Goal: Task Accomplishment & Management: Manage account settings

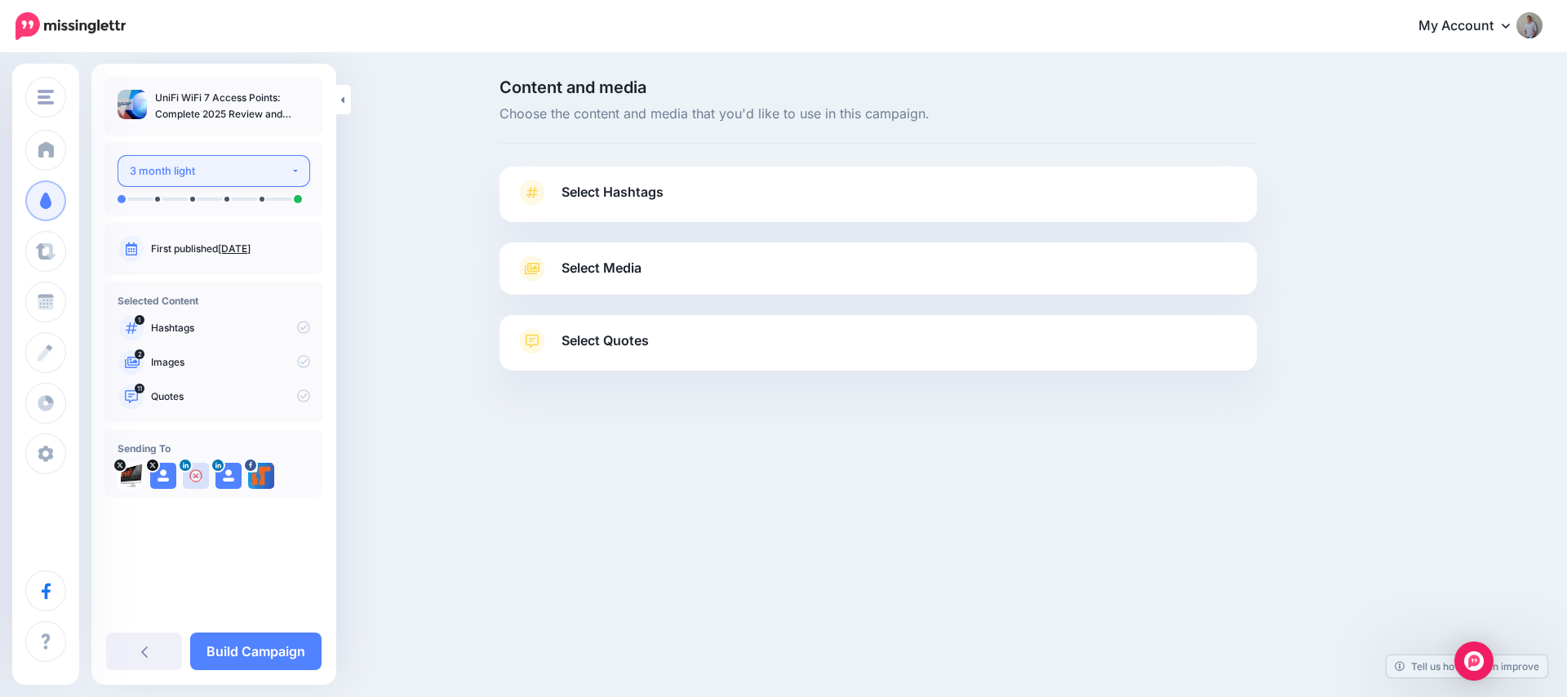
click at [251, 171] on div "3 month light" at bounding box center [210, 171] width 161 height 19
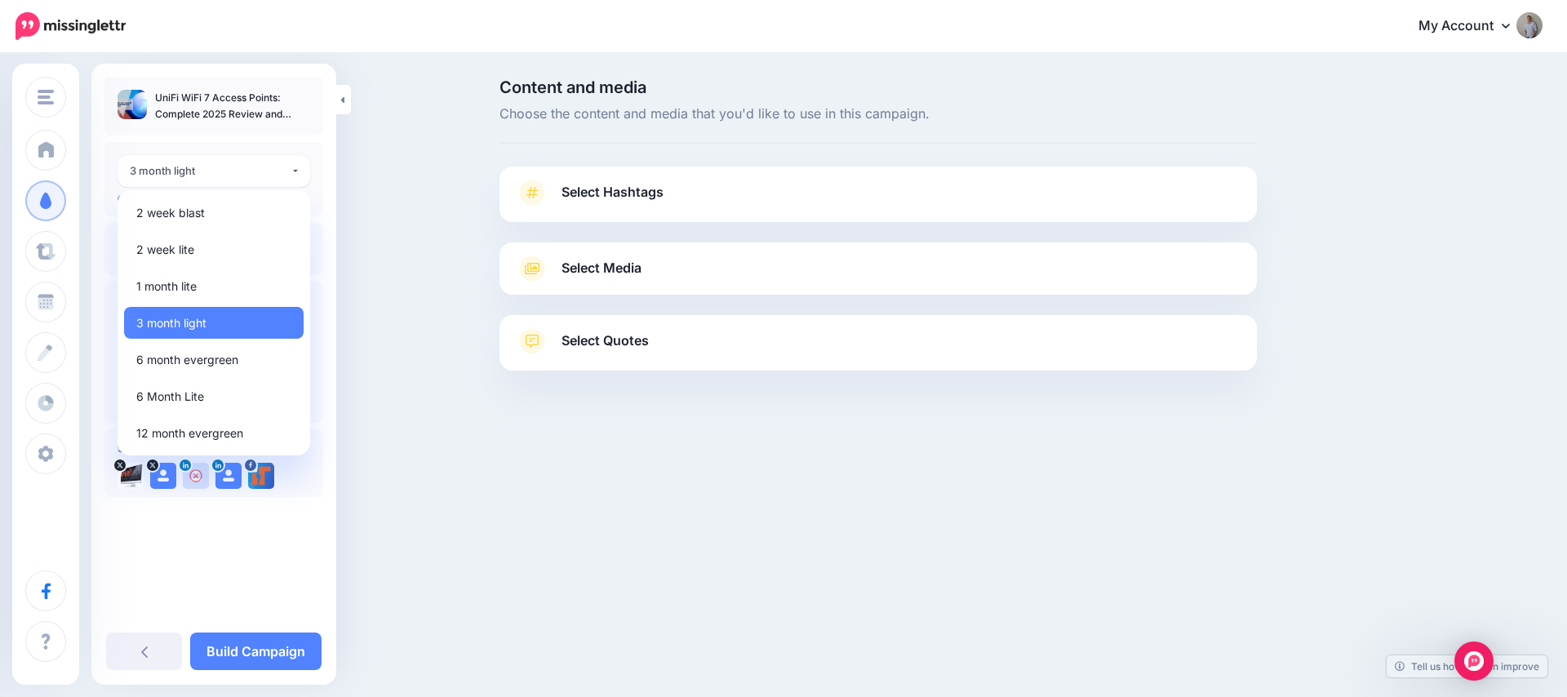
click at [267, 136] on div "**********" at bounding box center [213, 297] width 245 height 440
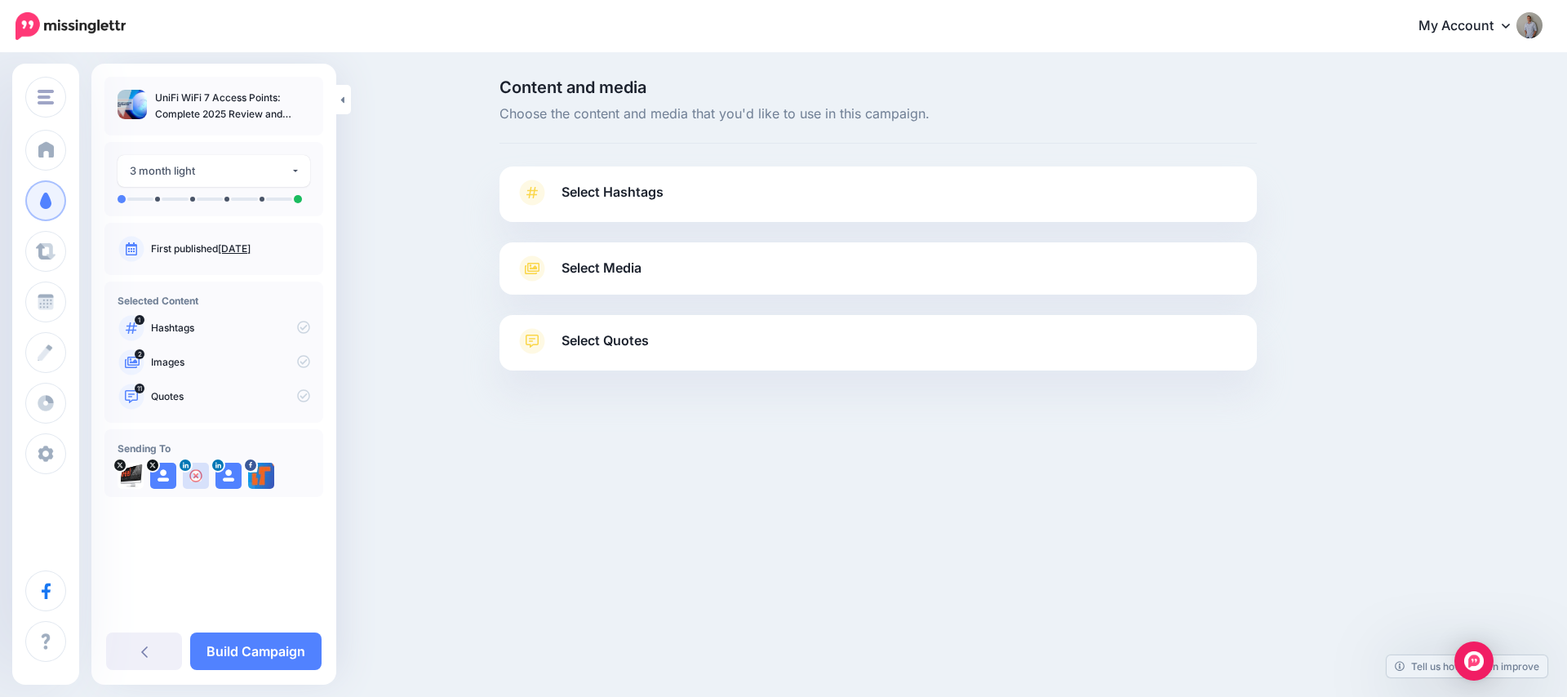
click at [602, 204] on link "Select Hashtags" at bounding box center [878, 201] width 725 height 42
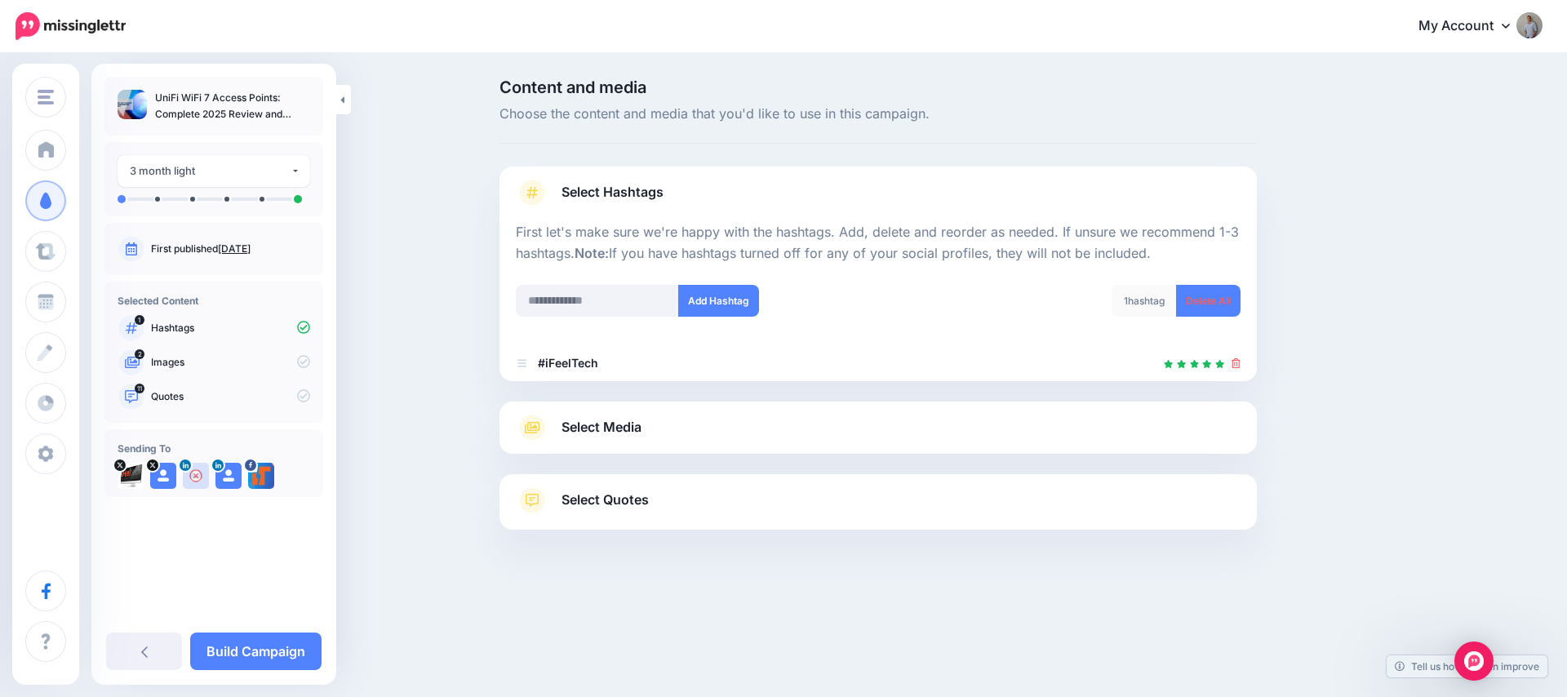
click at [601, 433] on span "Select Media" at bounding box center [602, 427] width 80 height 22
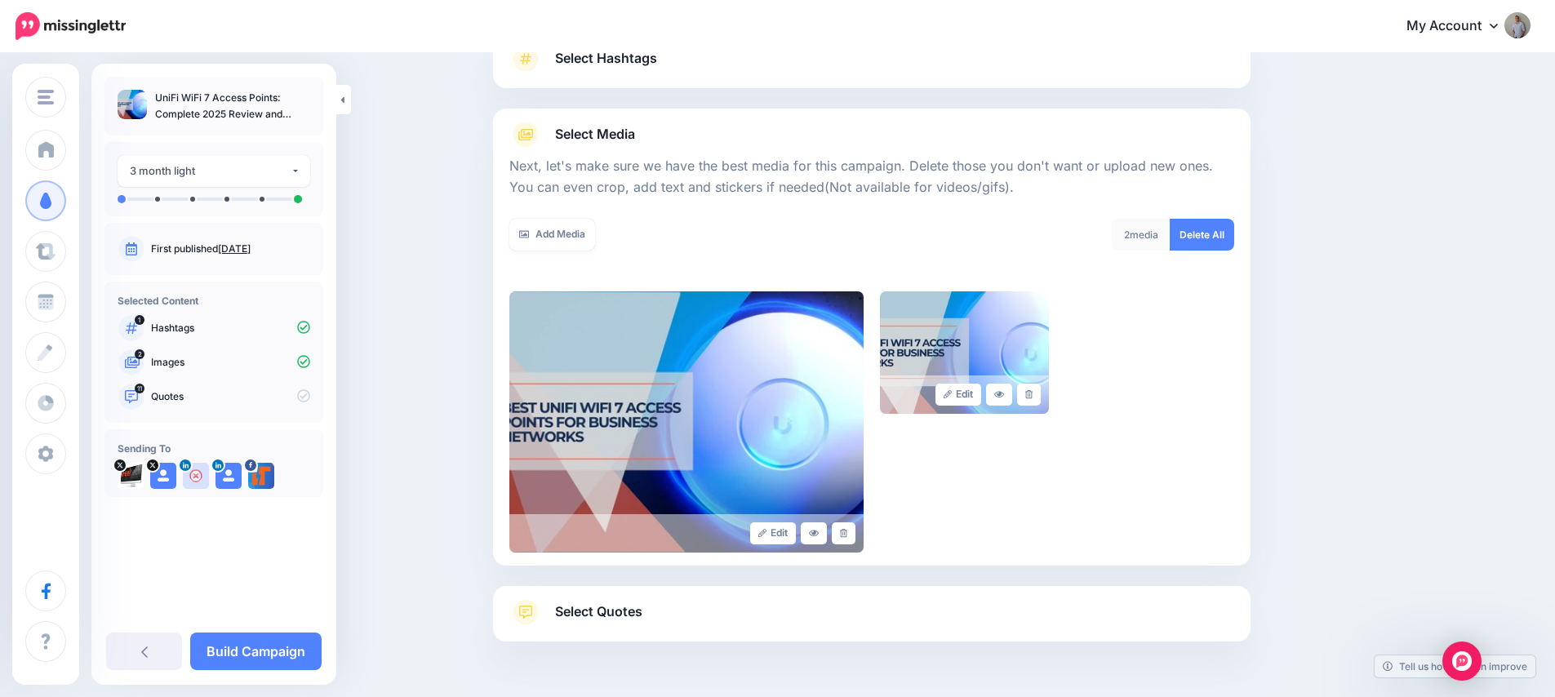
scroll to position [184, 0]
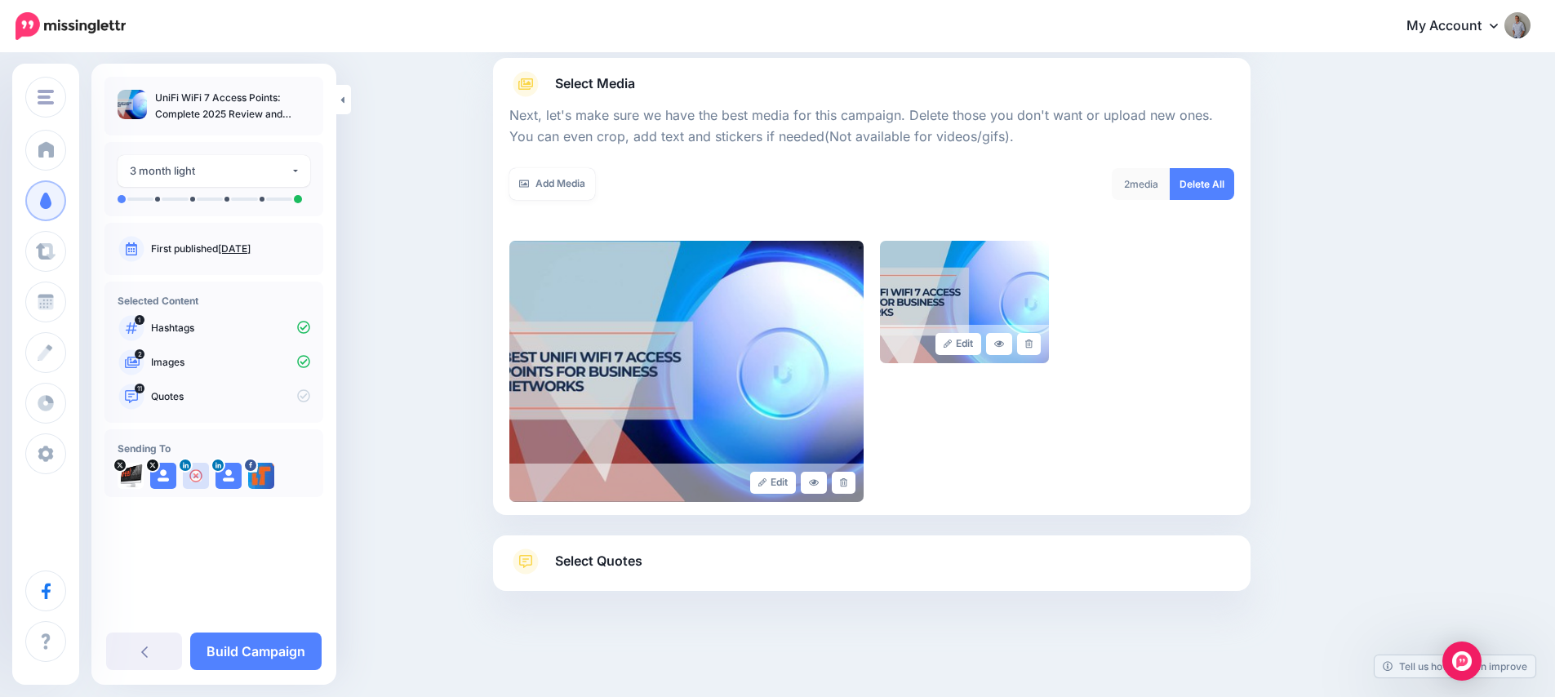
click at [622, 558] on span "Select Quotes" at bounding box center [598, 561] width 87 height 22
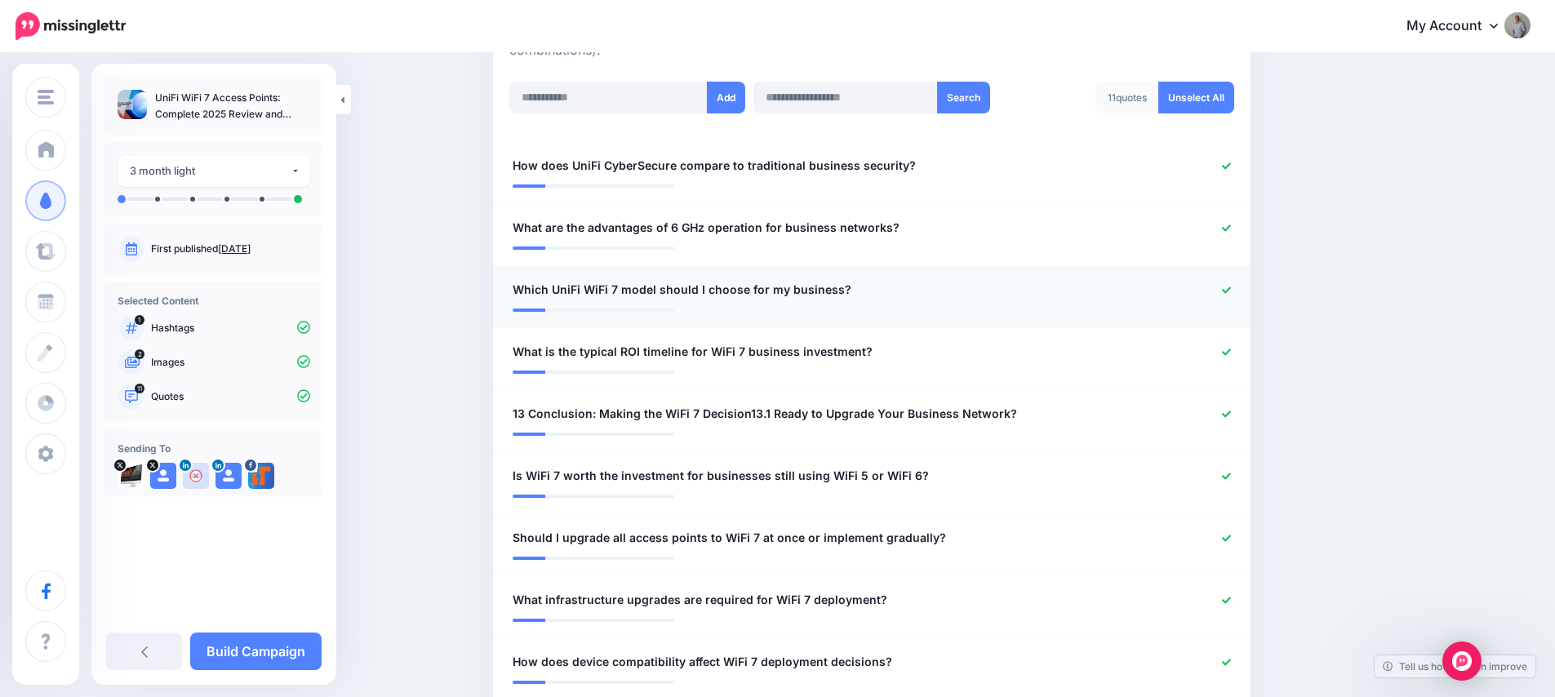
scroll to position [288, 0]
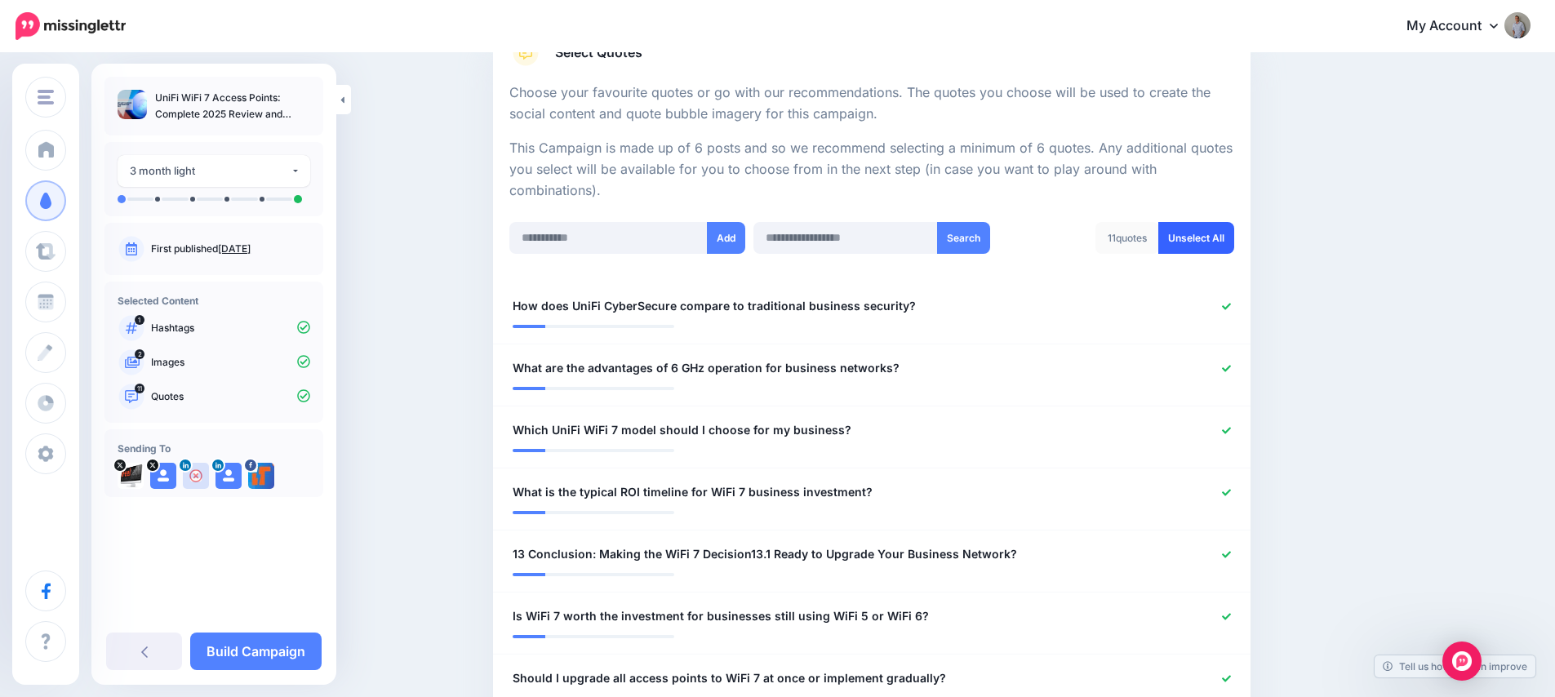
click at [1217, 244] on link "Unselect All" at bounding box center [1196, 238] width 76 height 32
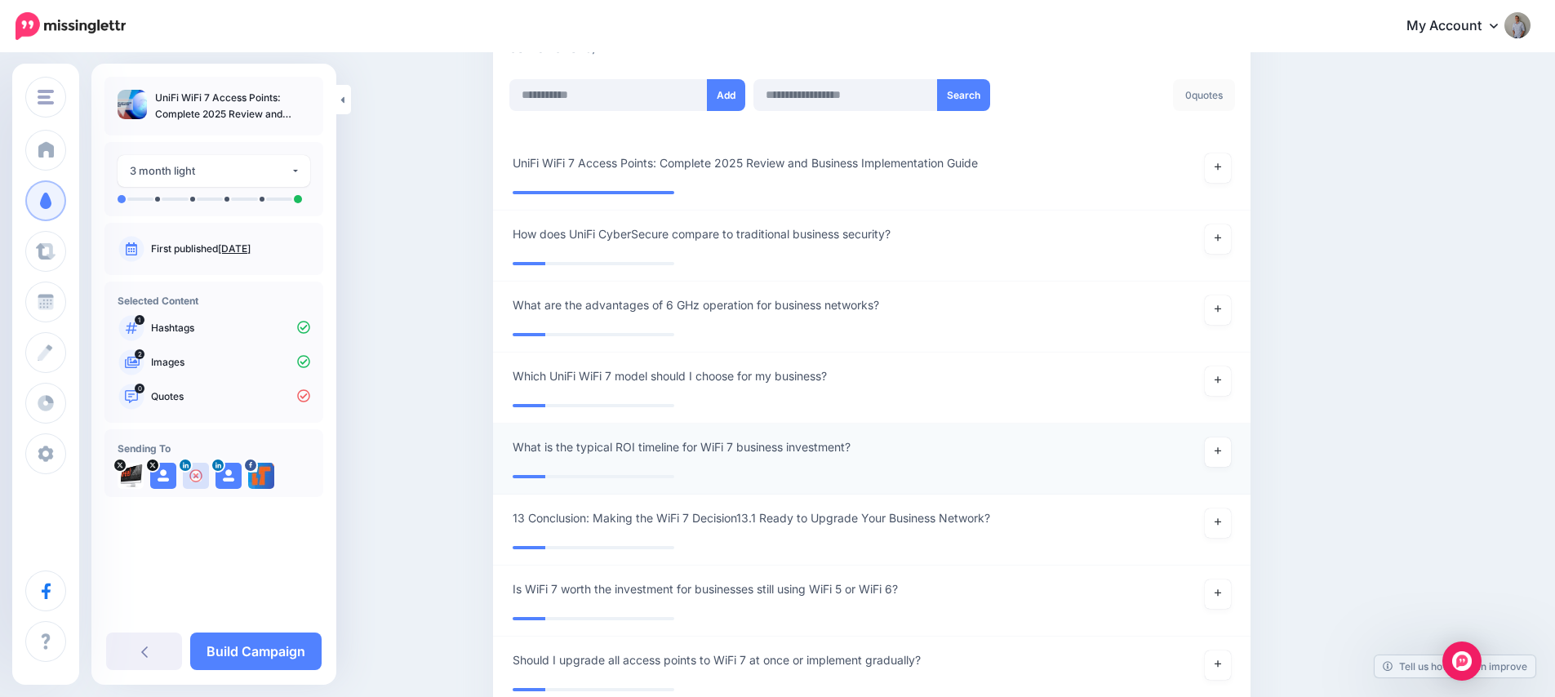
scroll to position [431, 0]
click at [1220, 169] on link at bounding box center [1218, 167] width 26 height 29
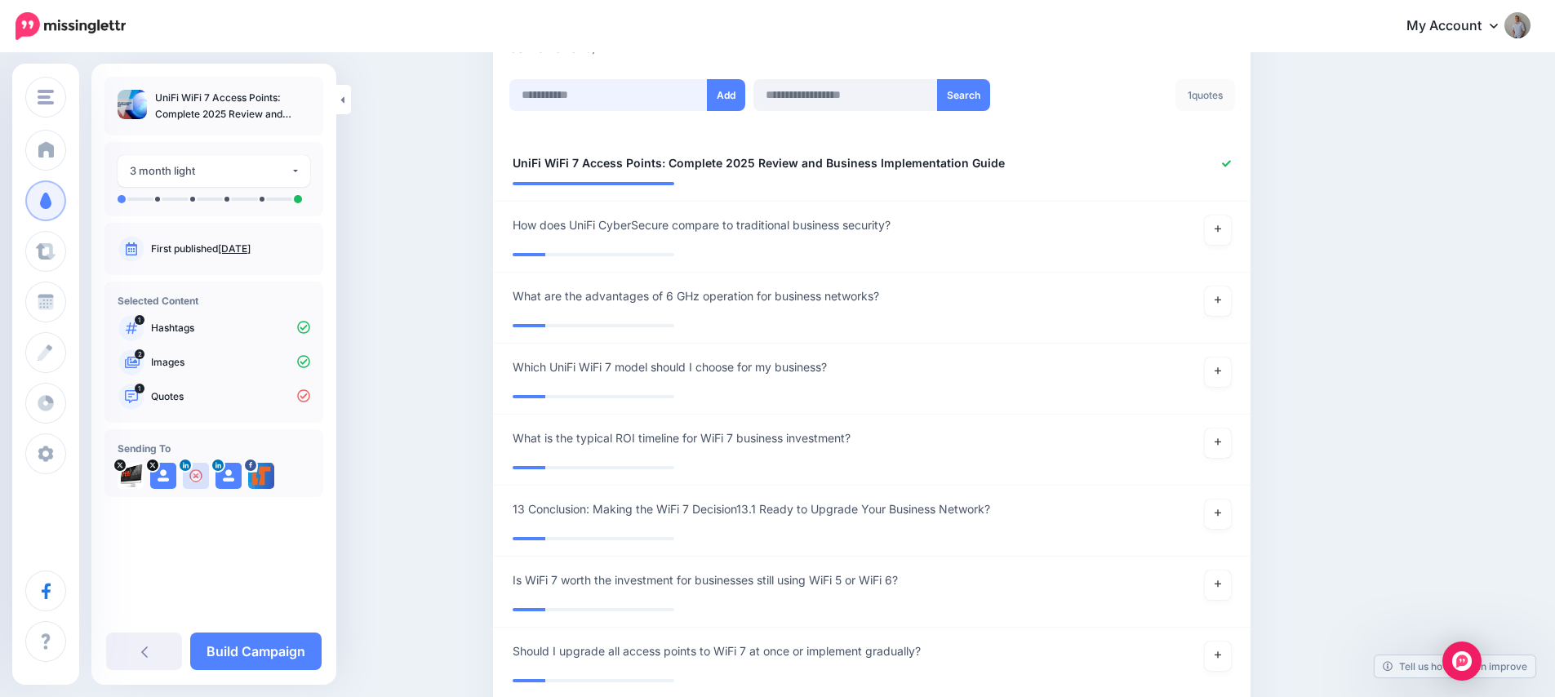
click at [600, 95] on input "text" at bounding box center [608, 95] width 198 height 32
paste input "**********"
type input "**********"
click at [736, 98] on button "Add" at bounding box center [726, 95] width 38 height 32
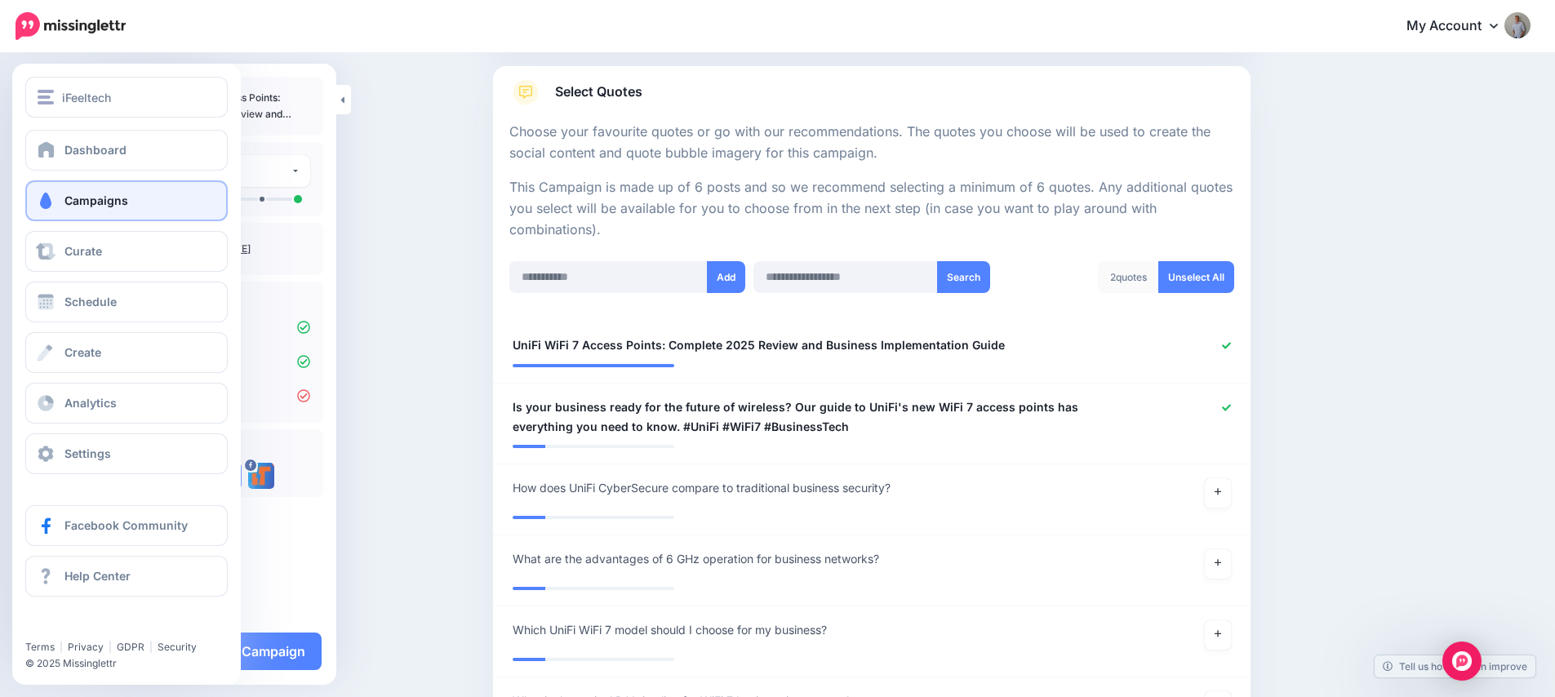
scroll to position [238, 0]
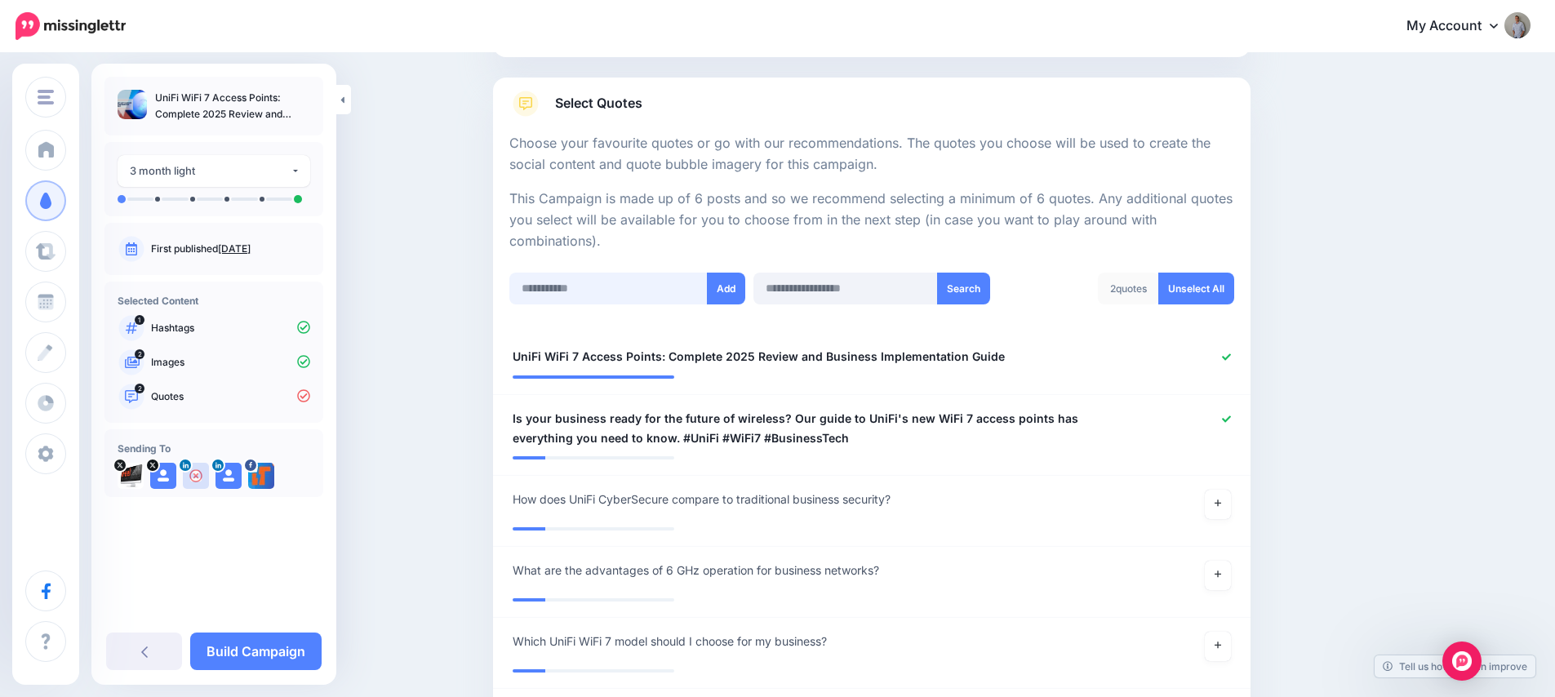
drag, startPoint x: 560, startPoint y: 293, endPoint x: 687, endPoint y: 299, distance: 127.4
click at [561, 292] on input "text" at bounding box center [608, 289] width 198 height 32
paste input "**********"
type input "**********"
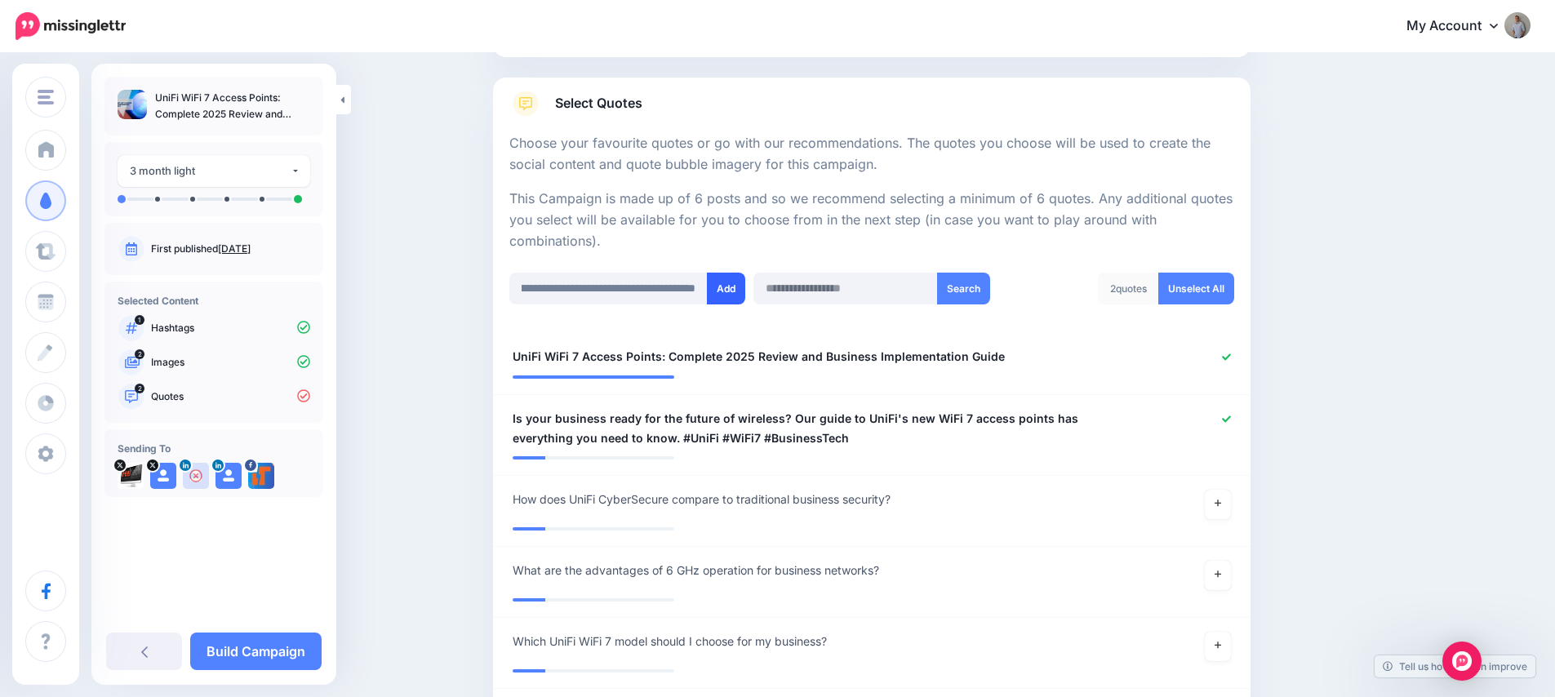
click at [728, 294] on button "Add" at bounding box center [726, 289] width 38 height 32
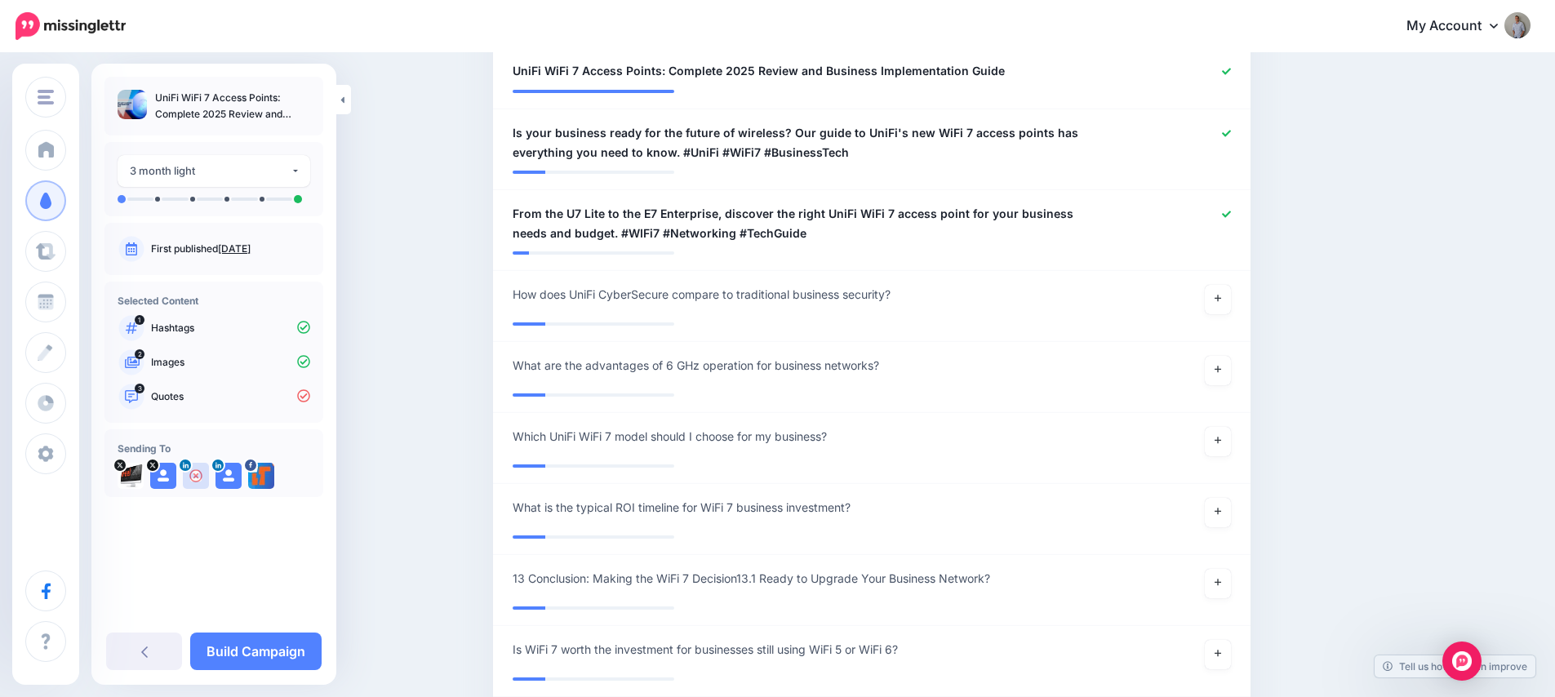
scroll to position [445, 0]
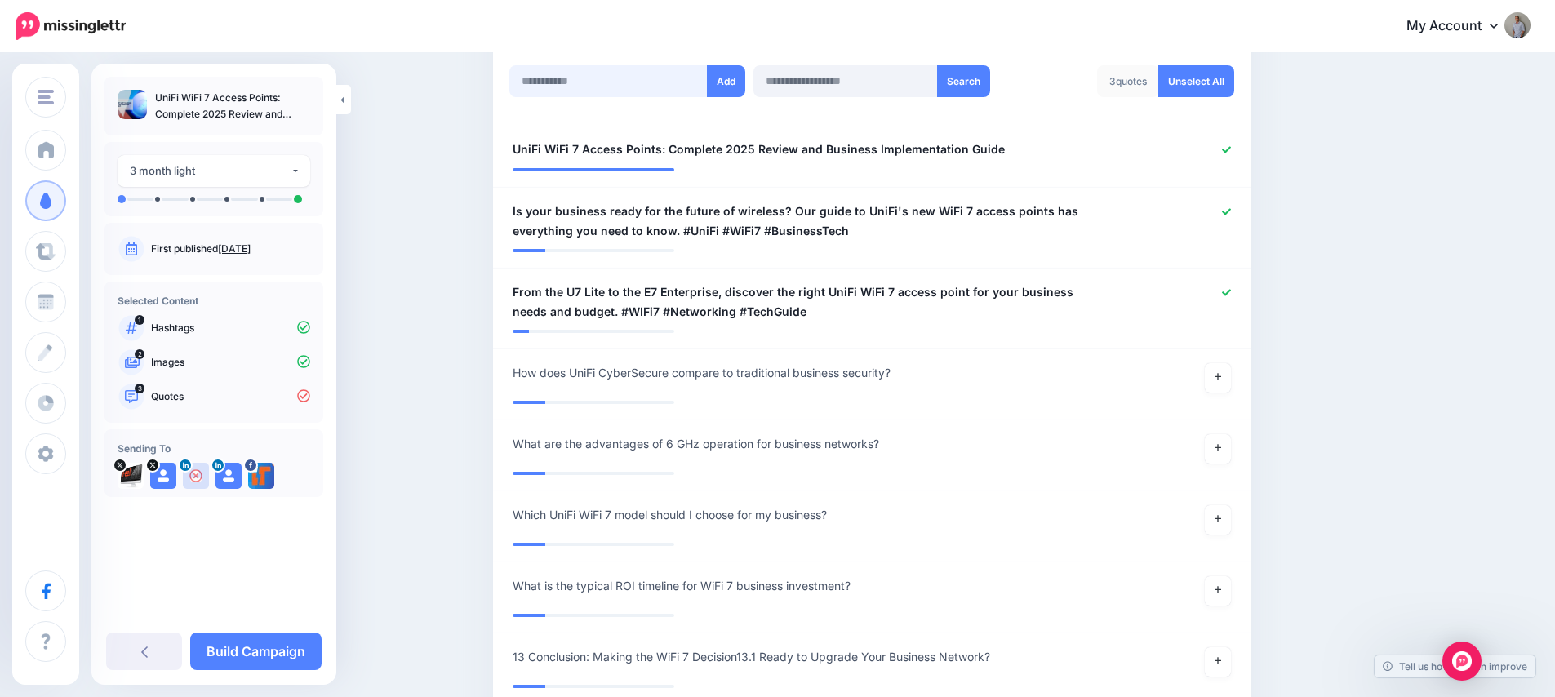
drag, startPoint x: 566, startPoint y: 74, endPoint x: 629, endPoint y: 78, distance: 63.7
click at [575, 75] on input "text" at bounding box center [608, 81] width 198 height 32
paste input "**********"
type input "**********"
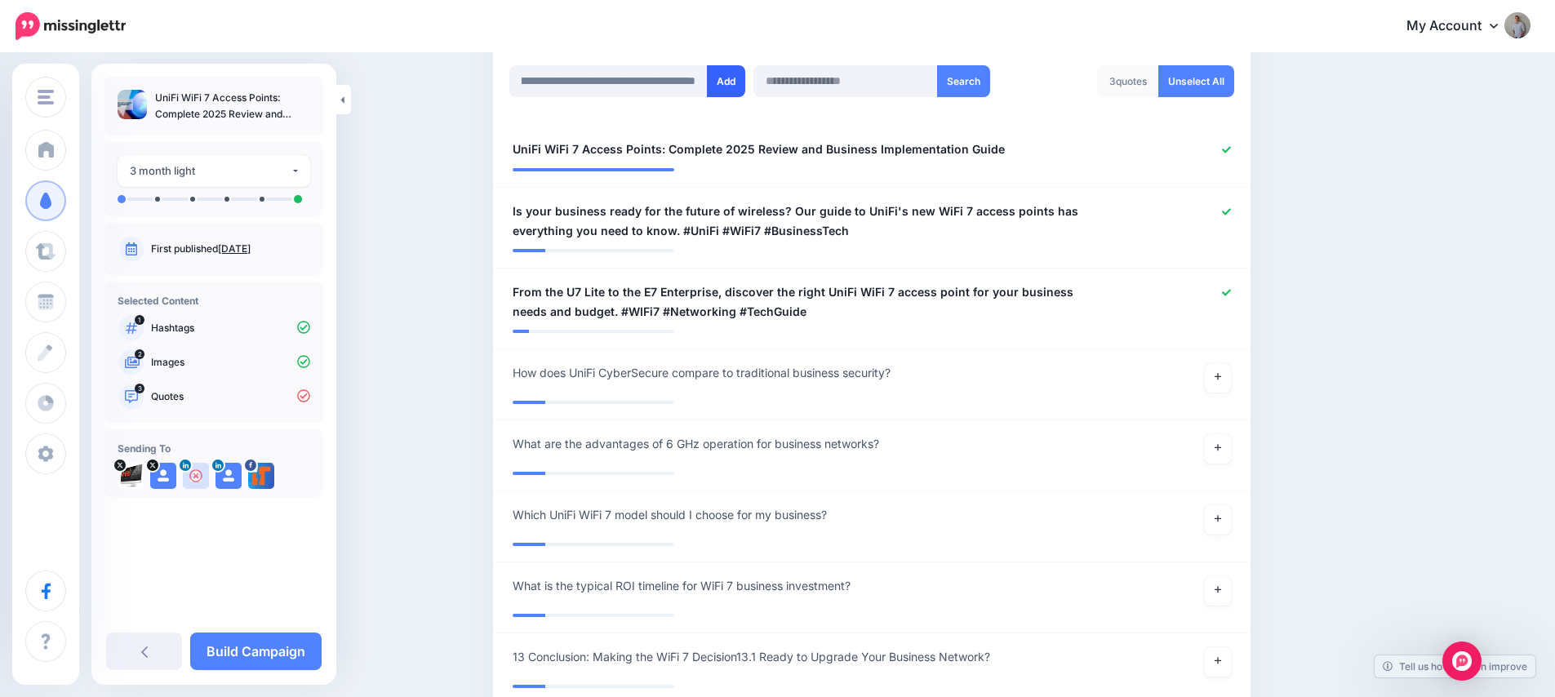
scroll to position [0, 0]
click at [737, 82] on button "Add" at bounding box center [726, 81] width 38 height 32
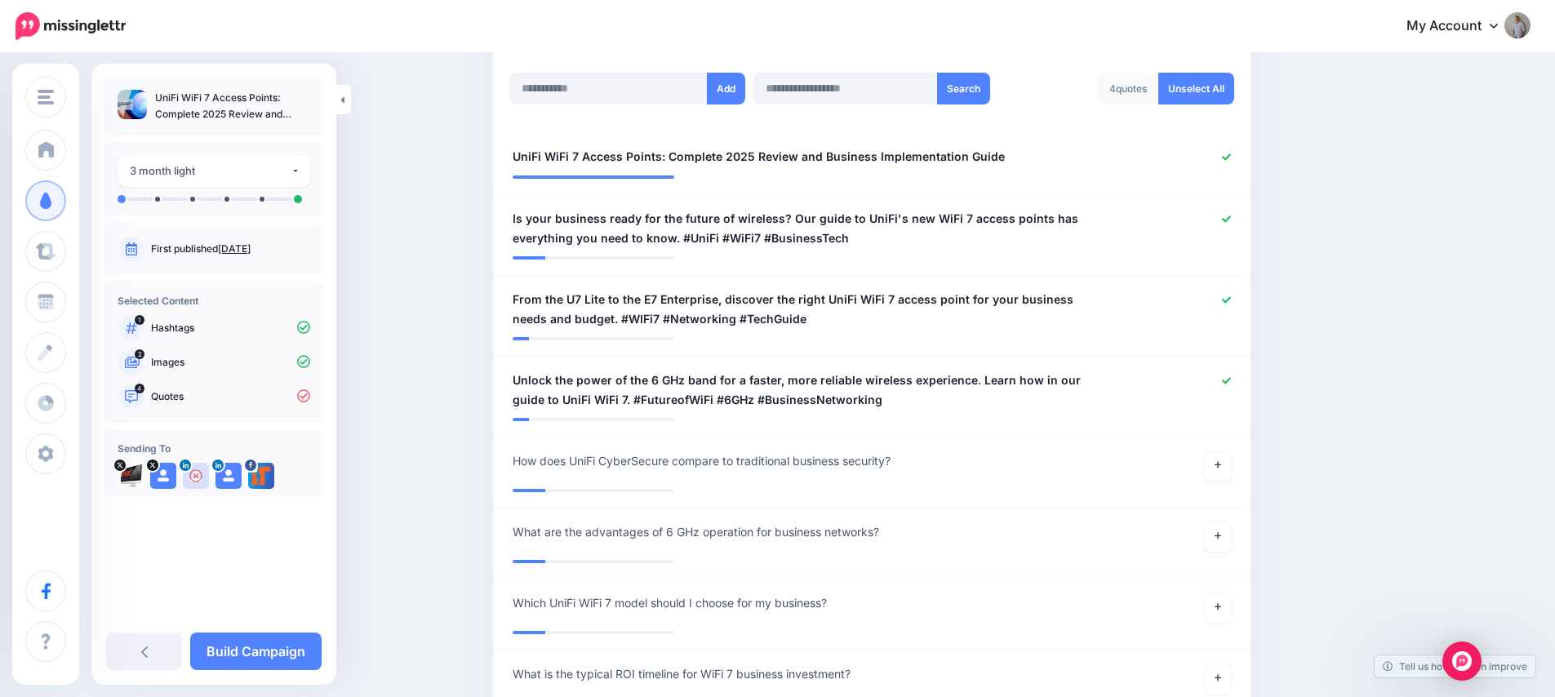
scroll to position [256, 0]
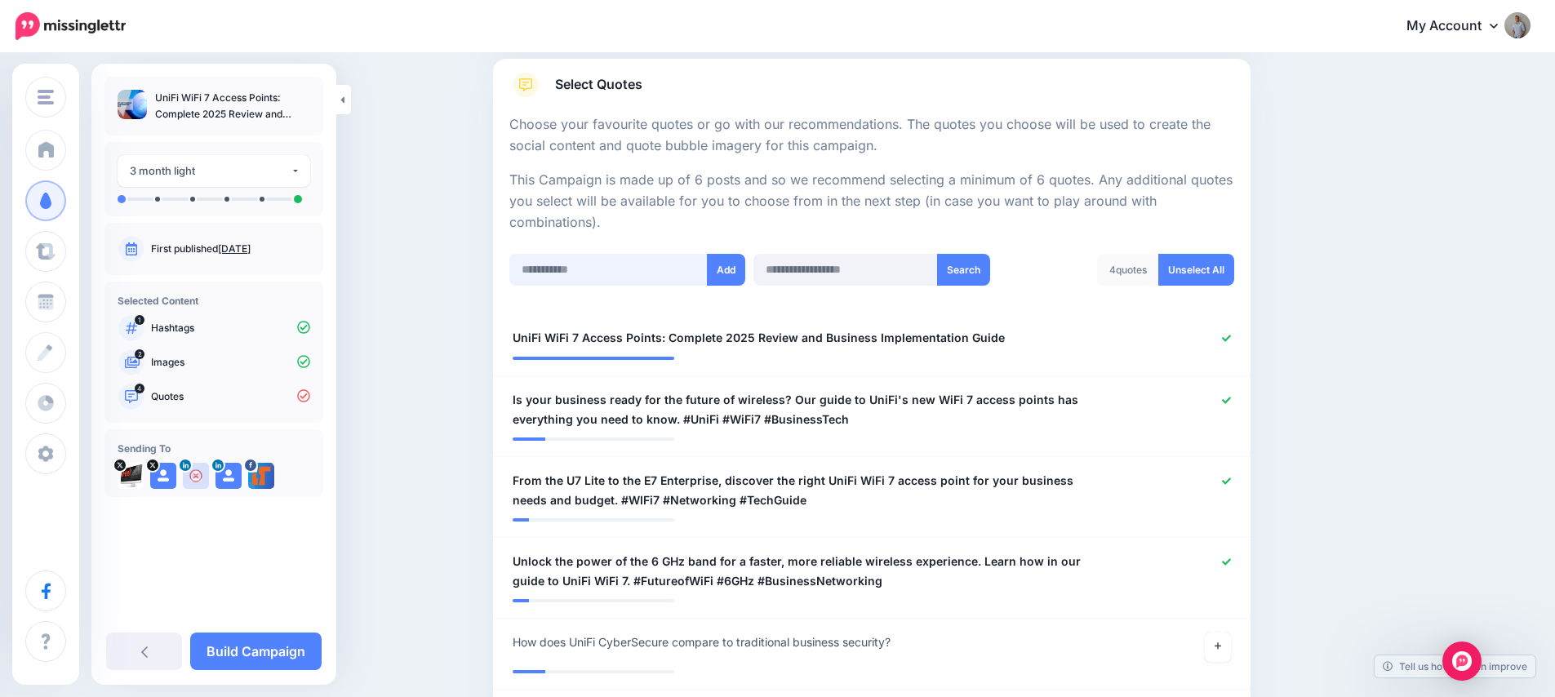
drag, startPoint x: 559, startPoint y: 263, endPoint x: 603, endPoint y: 271, distance: 44.8
click at [568, 267] on input "text" at bounding box center [608, 270] width 198 height 32
paste input "**********"
type input "**********"
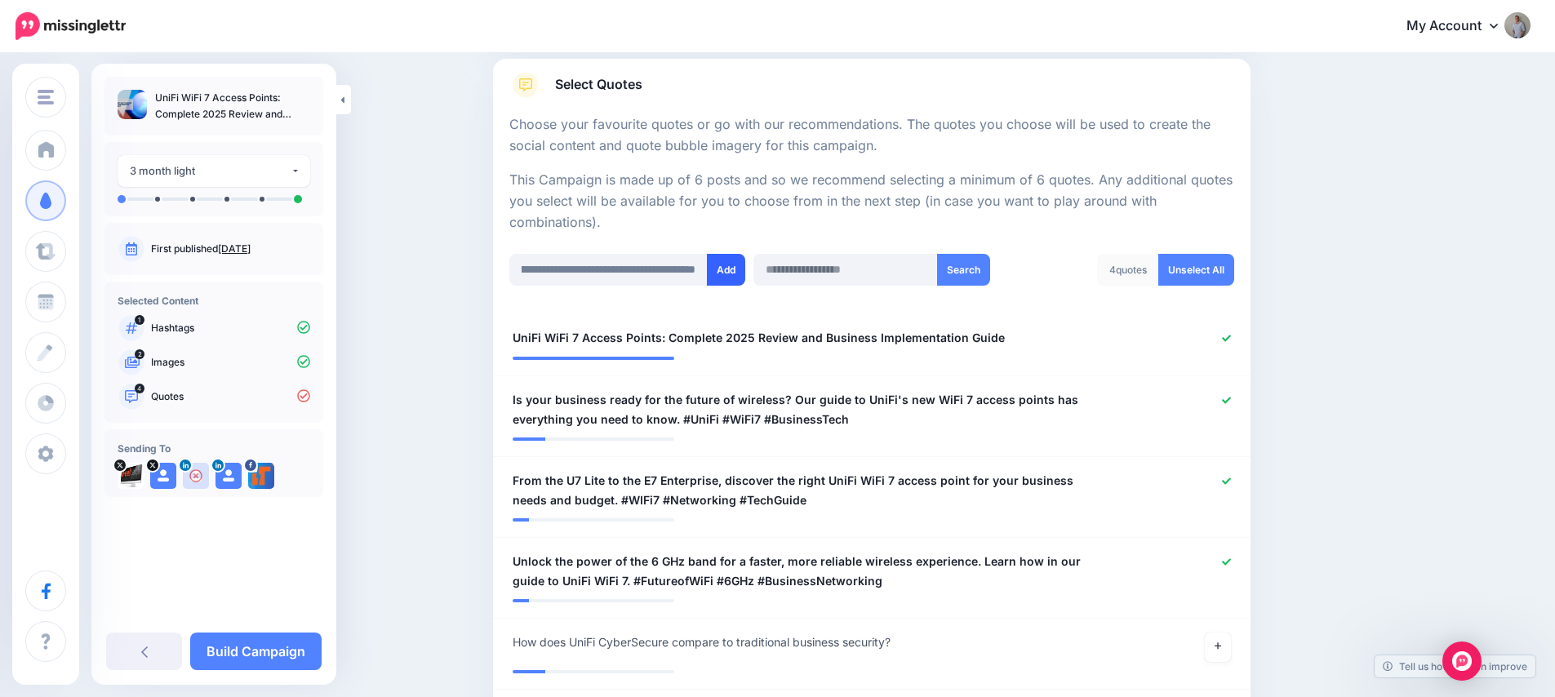
scroll to position [0, 0]
click at [724, 271] on button "Add" at bounding box center [726, 270] width 38 height 32
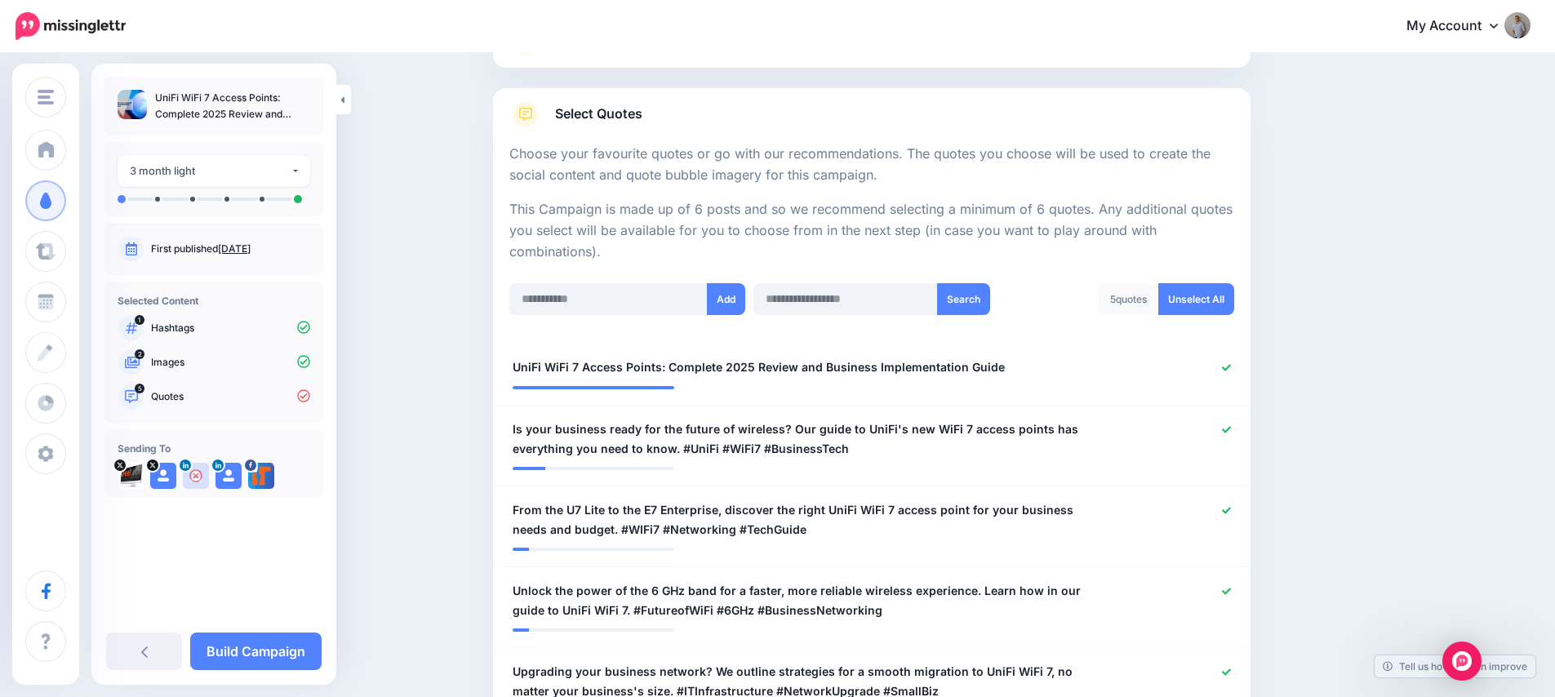
scroll to position [100, 0]
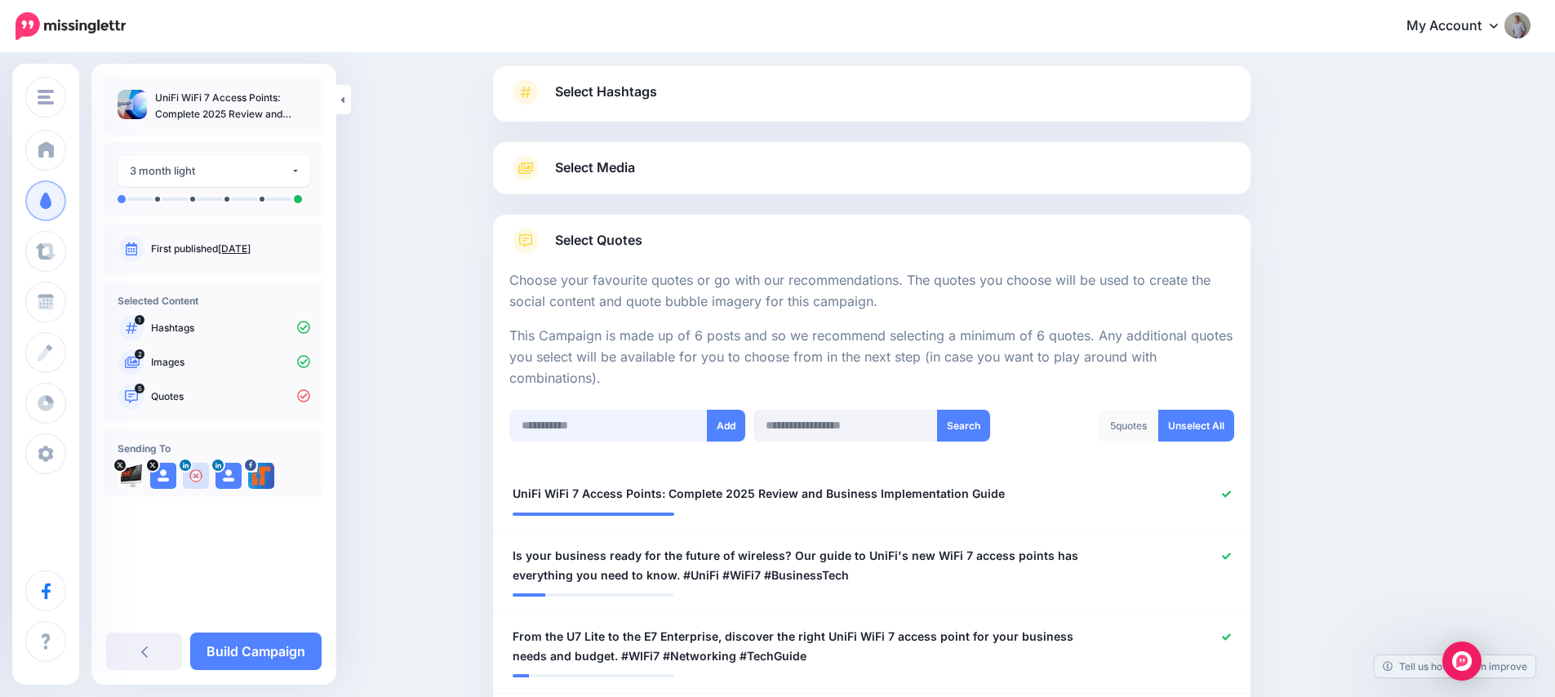
click input "text"
paste input "**********"
type input "**********"
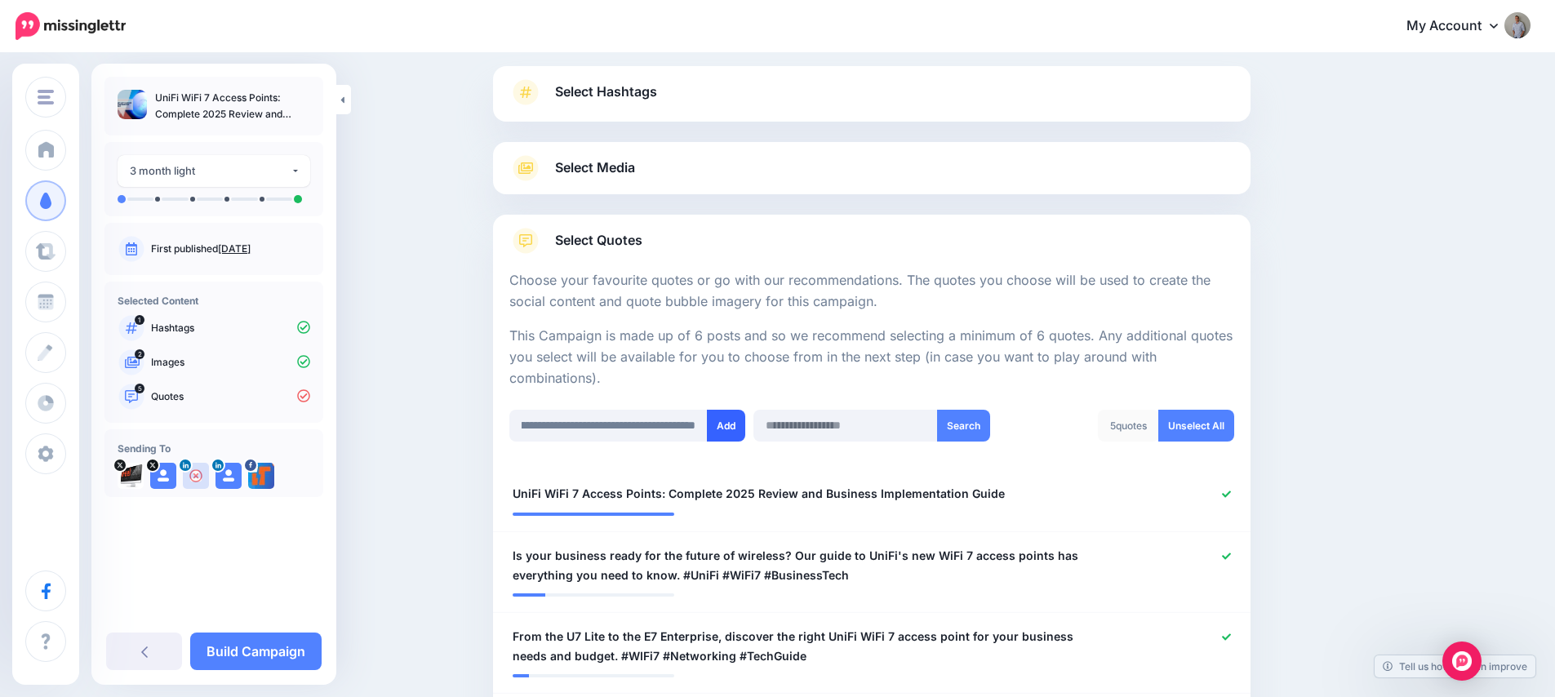
click button "Add"
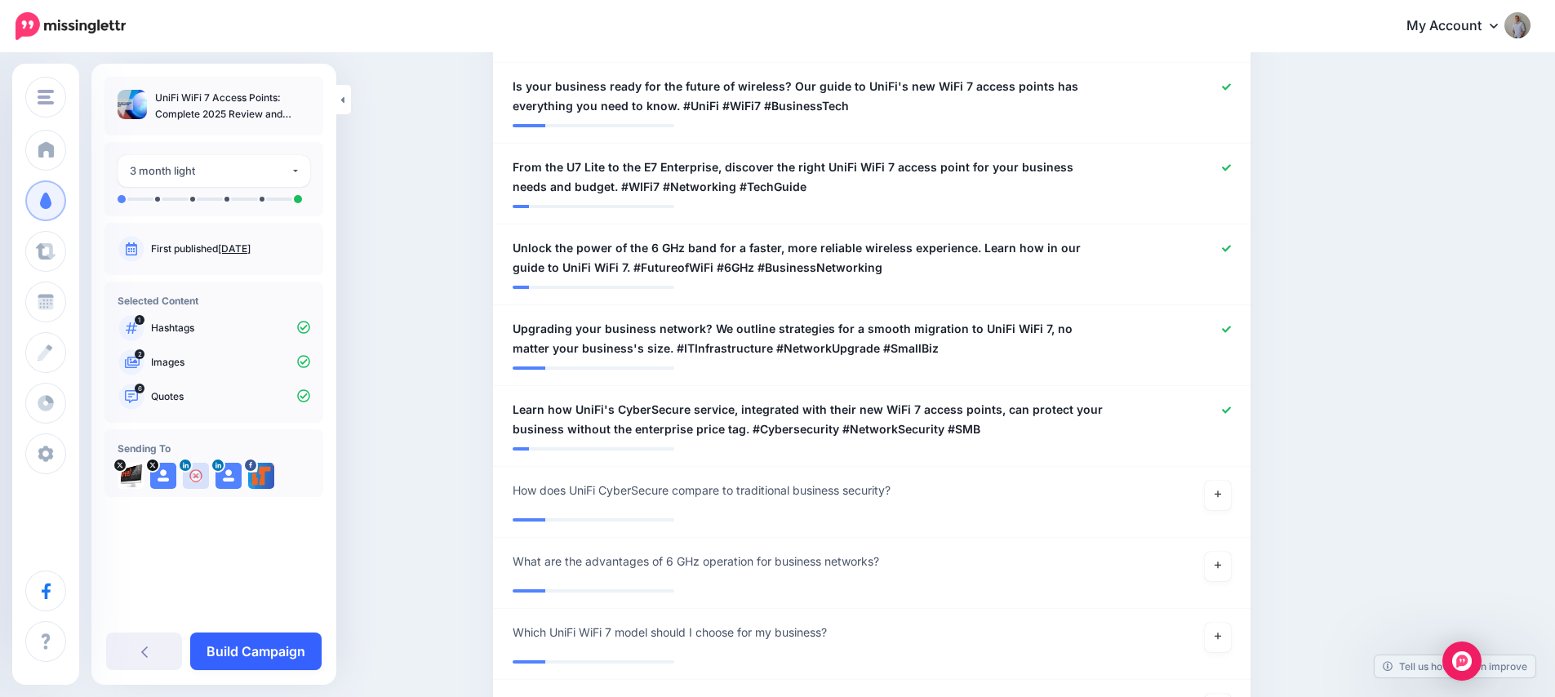
click link "Build Campaign"
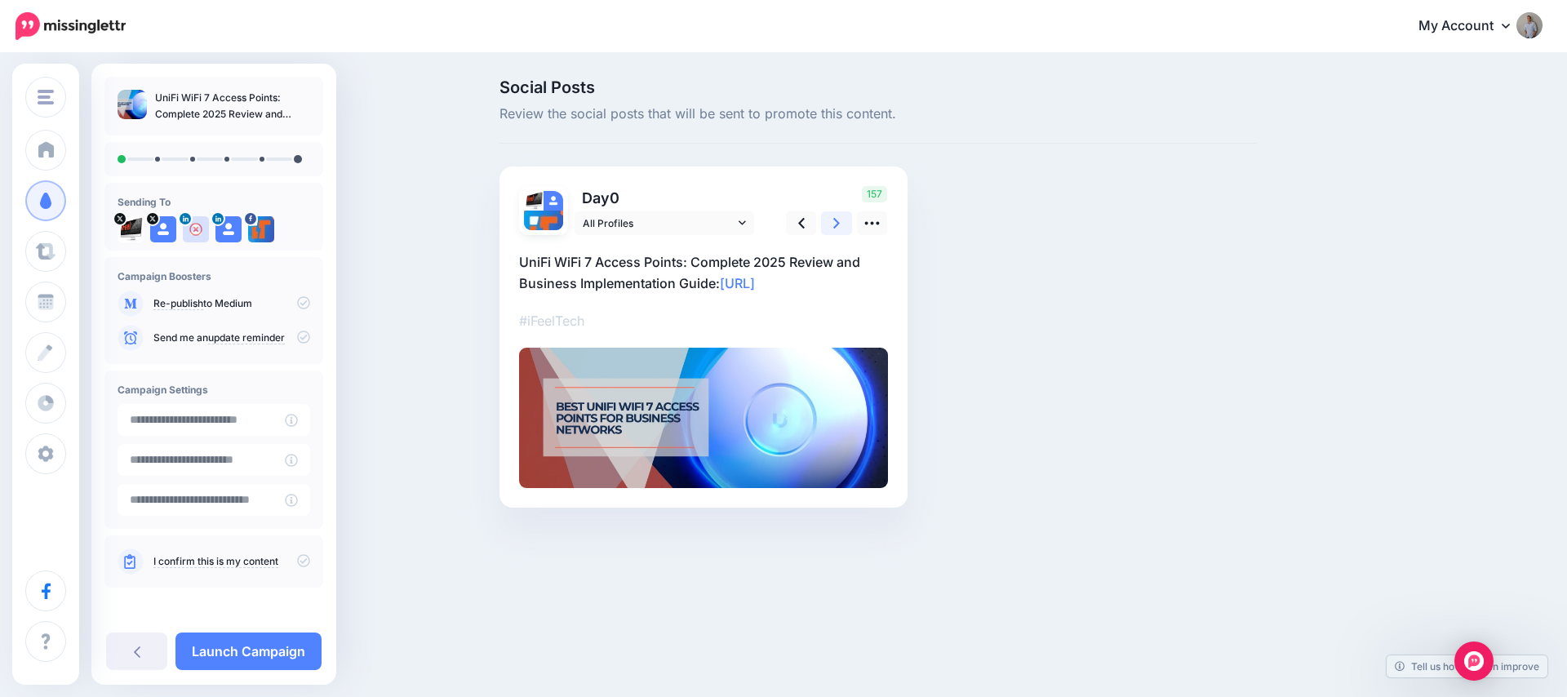
click at [833, 229] on icon at bounding box center [836, 223] width 7 height 17
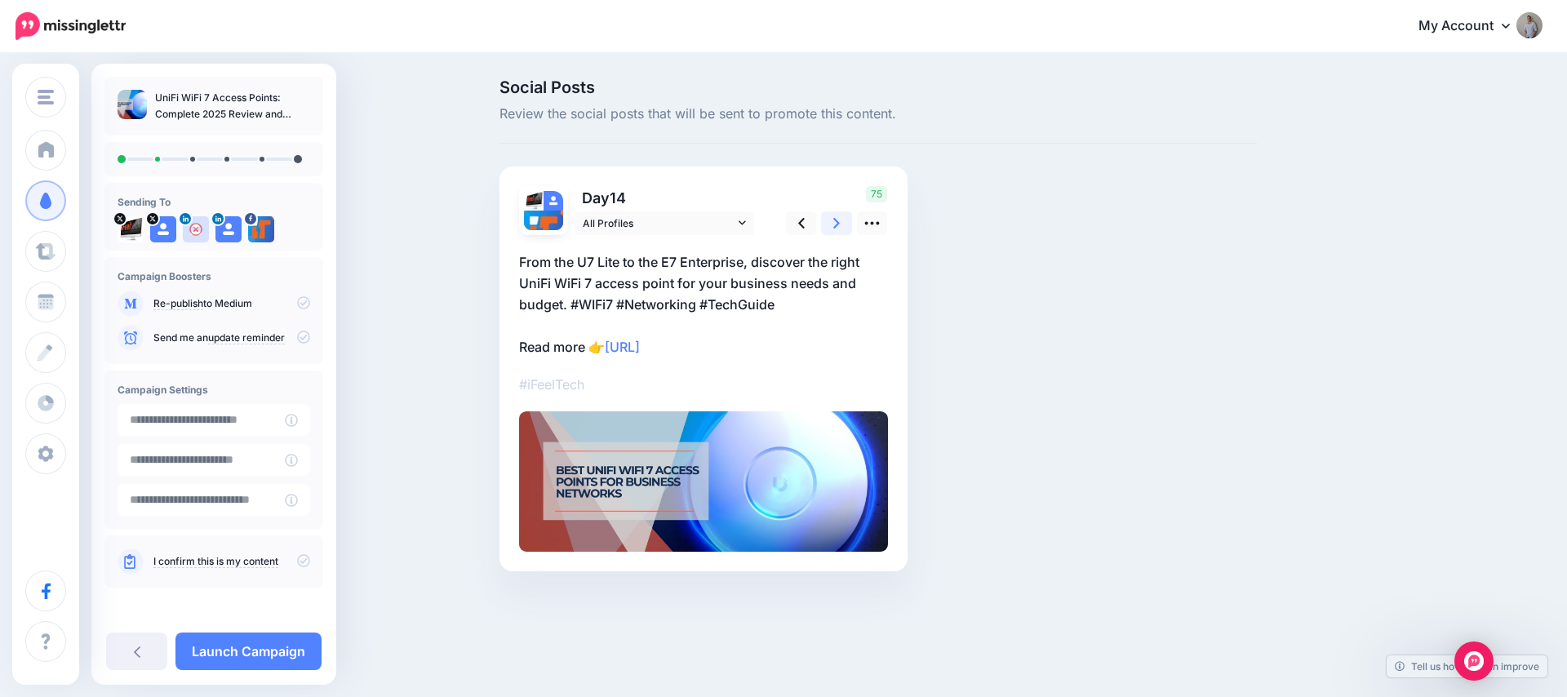
click at [833, 229] on icon at bounding box center [836, 223] width 7 height 17
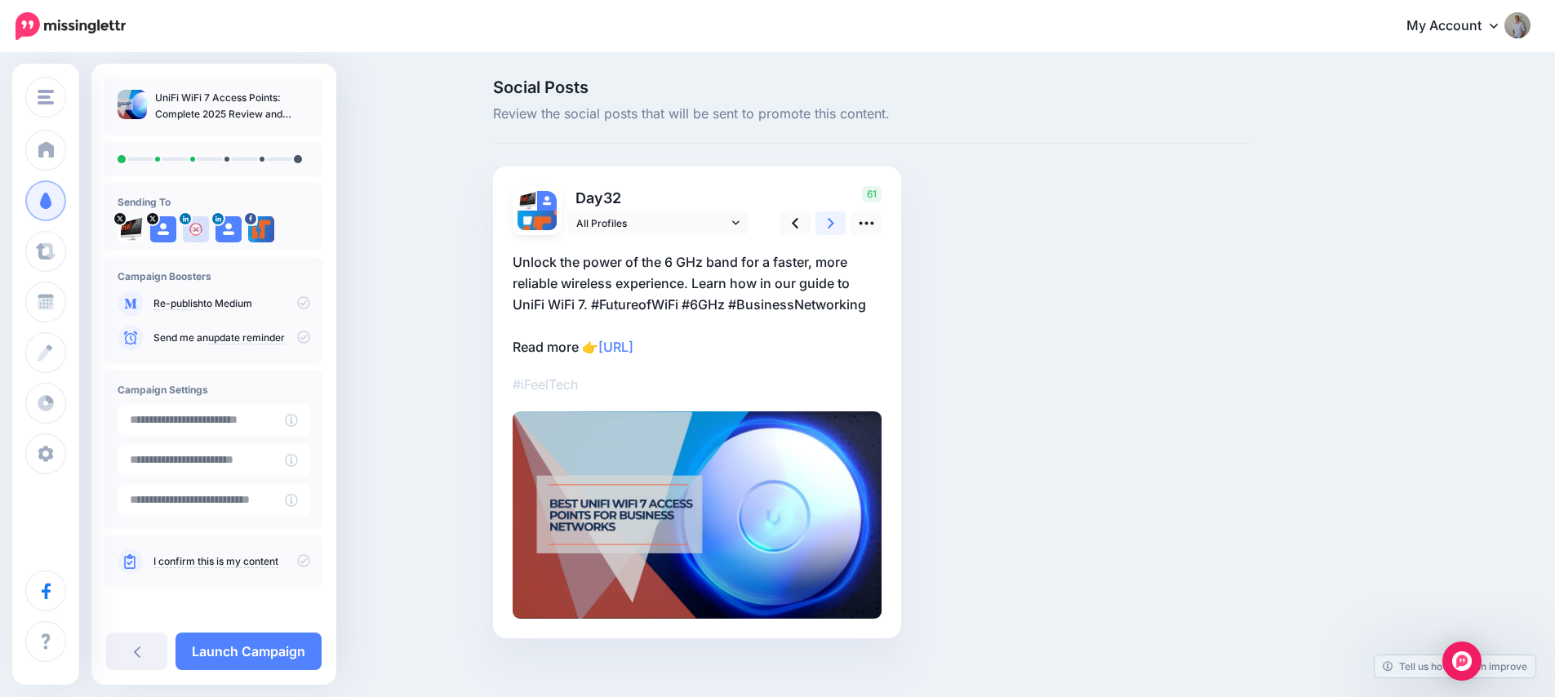
click at [832, 229] on icon at bounding box center [831, 223] width 7 height 17
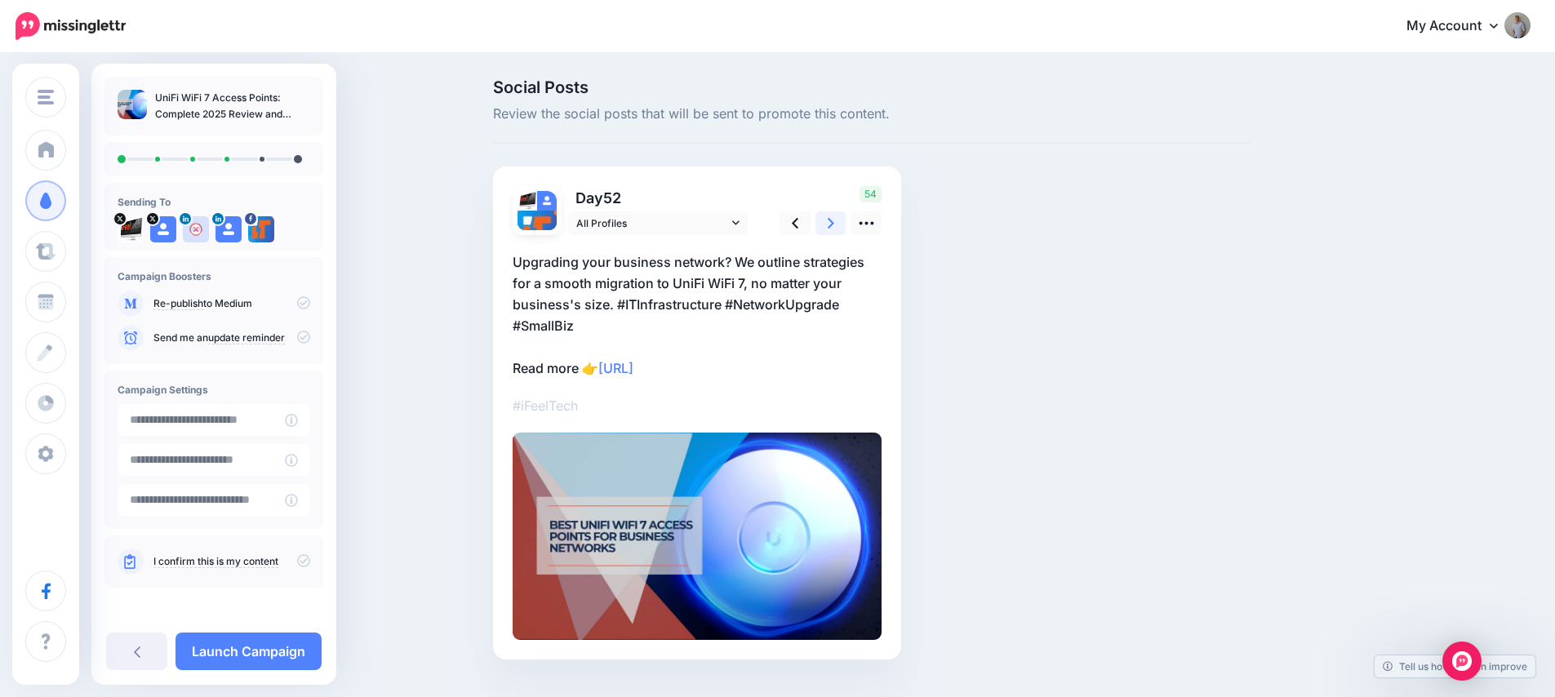
click at [832, 229] on icon at bounding box center [831, 223] width 7 height 17
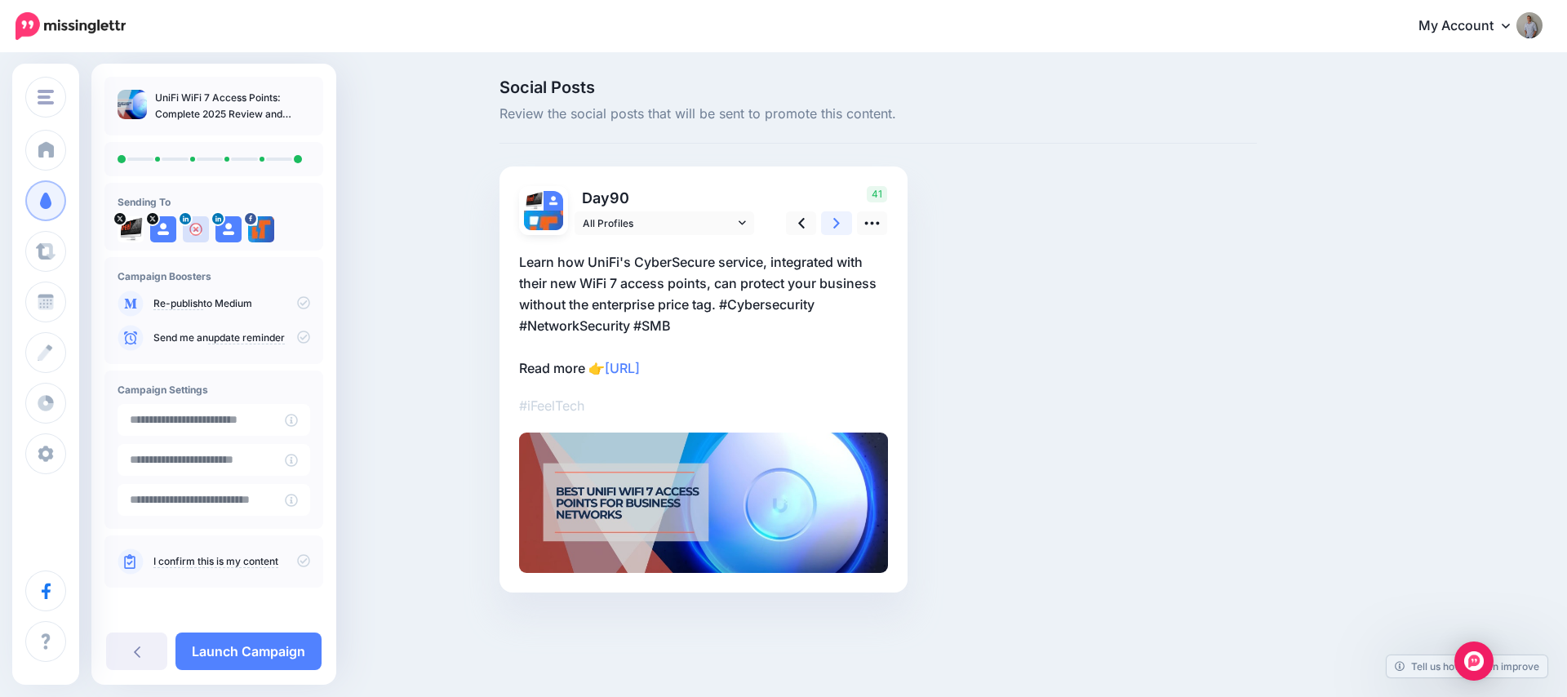
click at [833, 229] on icon at bounding box center [836, 223] width 7 height 17
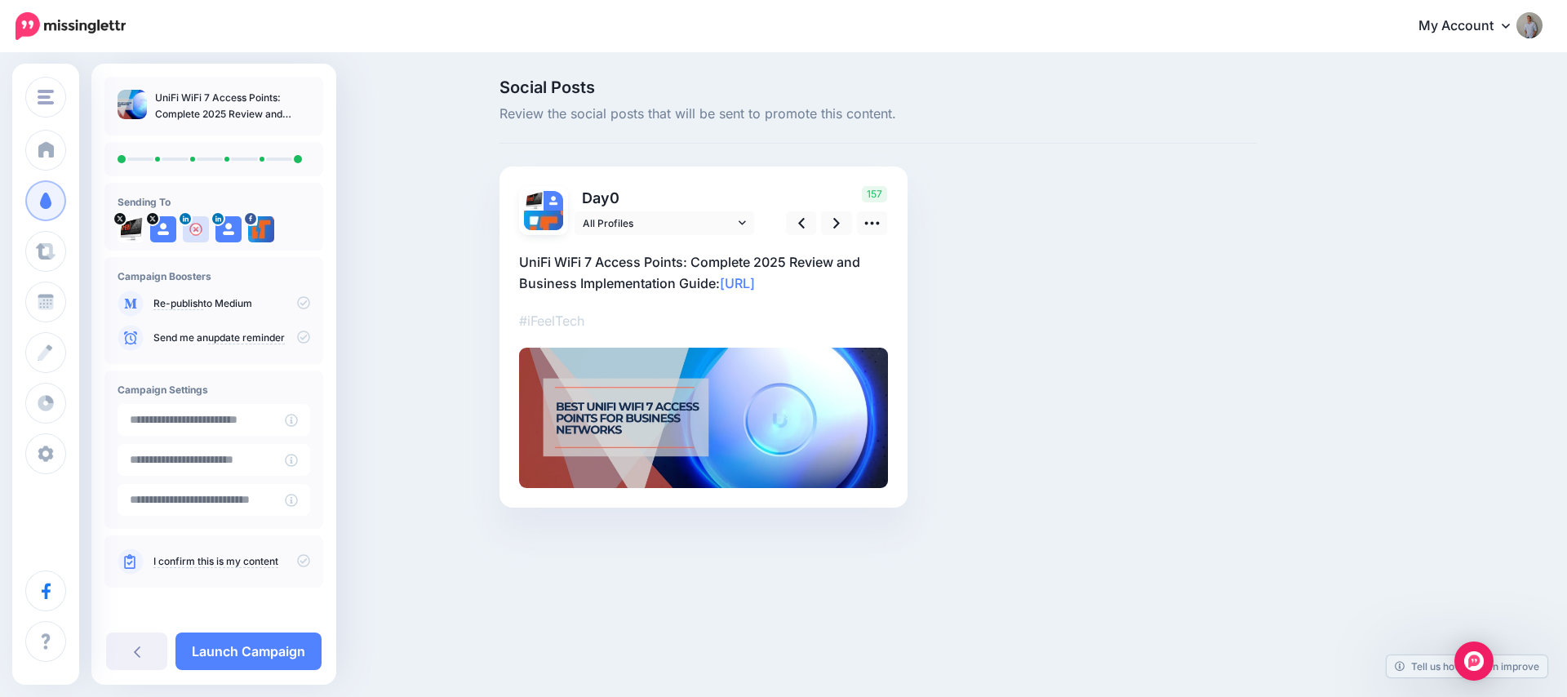
click at [297, 557] on icon at bounding box center [303, 560] width 13 height 13
click at [268, 650] on link "Launch Campaign" at bounding box center [248, 652] width 146 height 38
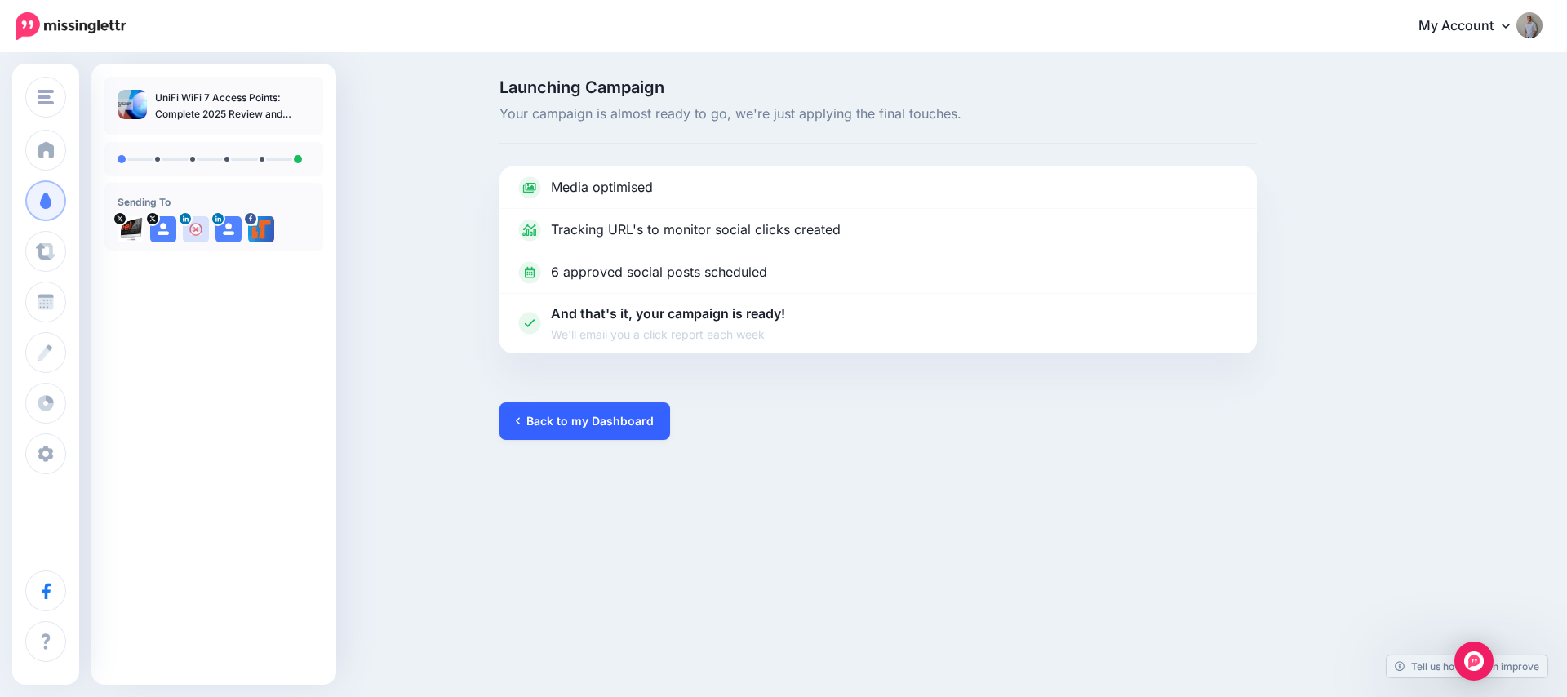
click at [615, 431] on link "Back to my Dashboard" at bounding box center [584, 421] width 171 height 38
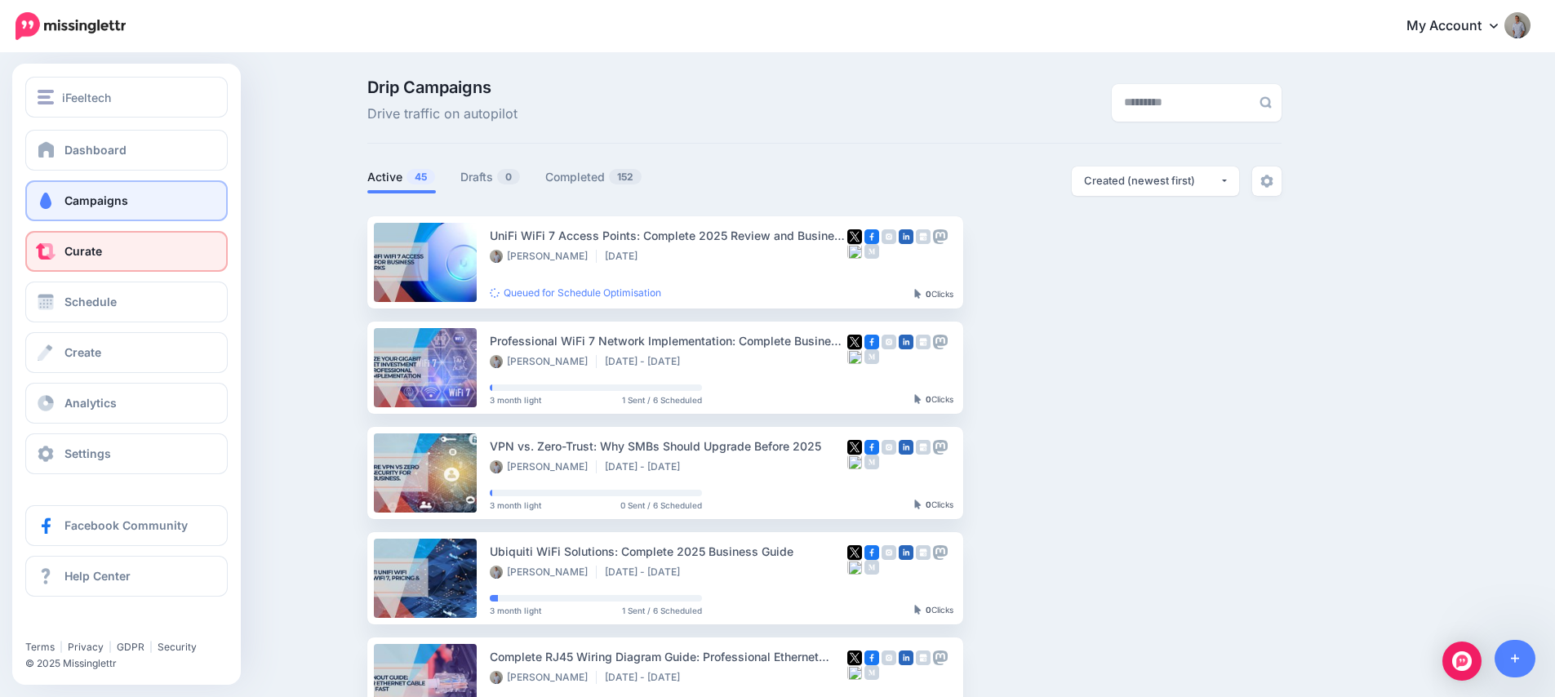
click at [76, 248] on span "Curate" at bounding box center [83, 251] width 38 height 14
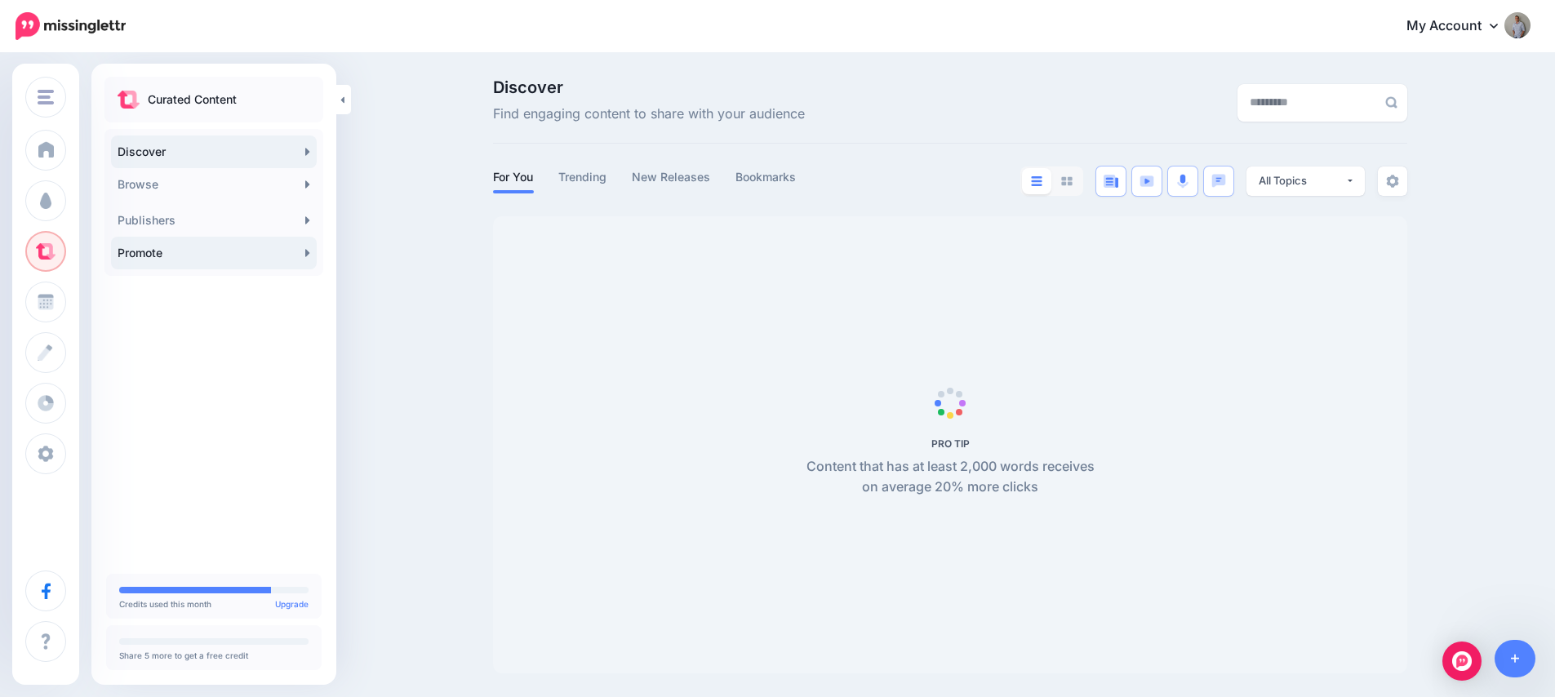
click at [167, 255] on link "Promote" at bounding box center [214, 253] width 206 height 33
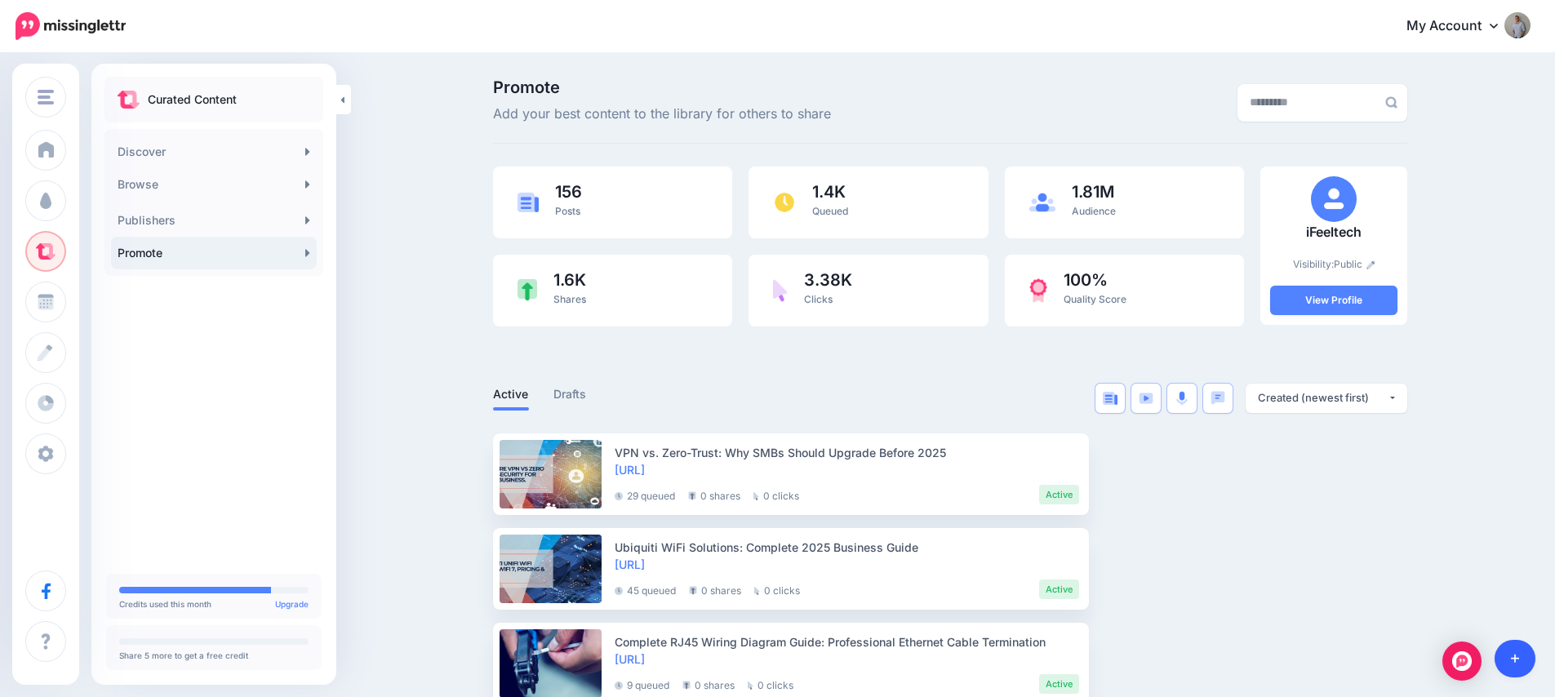
click at [1529, 661] on link at bounding box center [1515, 659] width 42 height 38
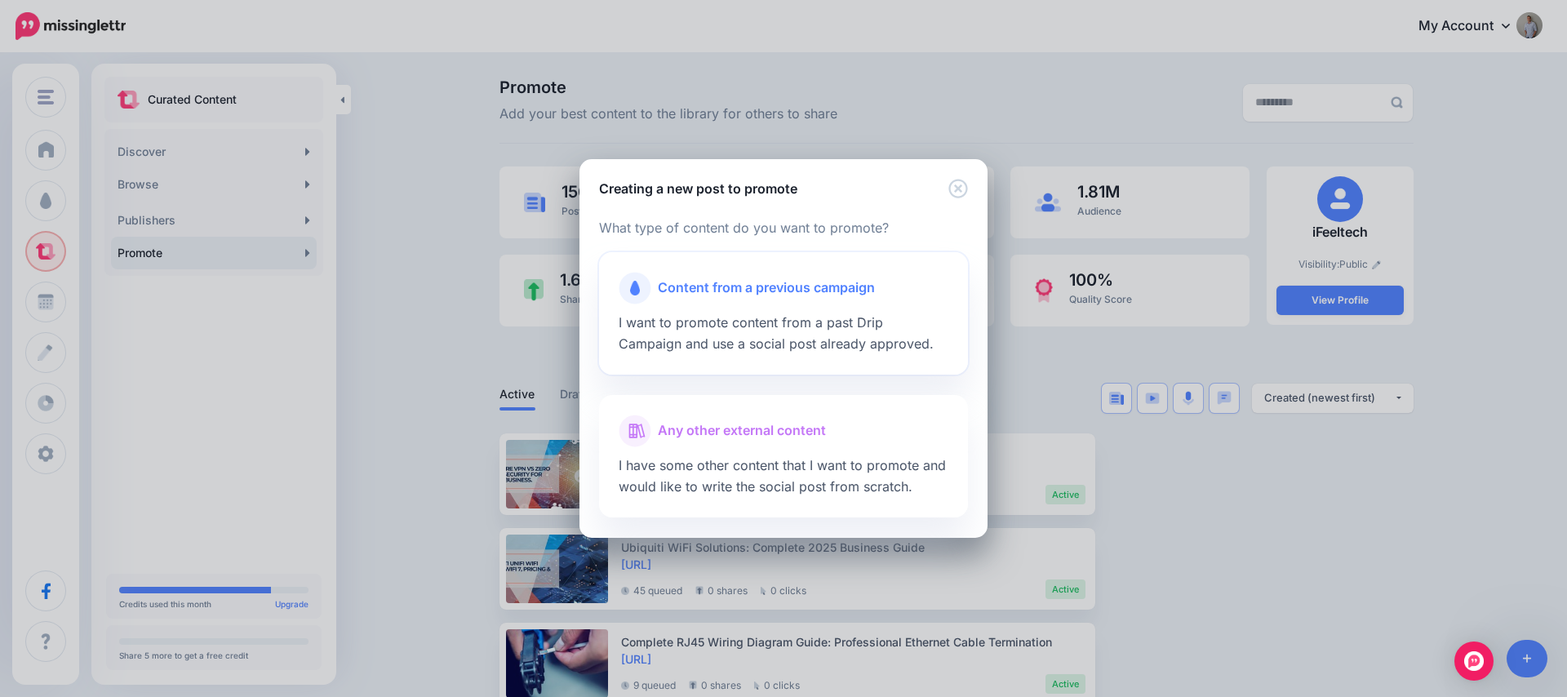
click at [752, 307] on div at bounding box center [784, 308] width 330 height 8
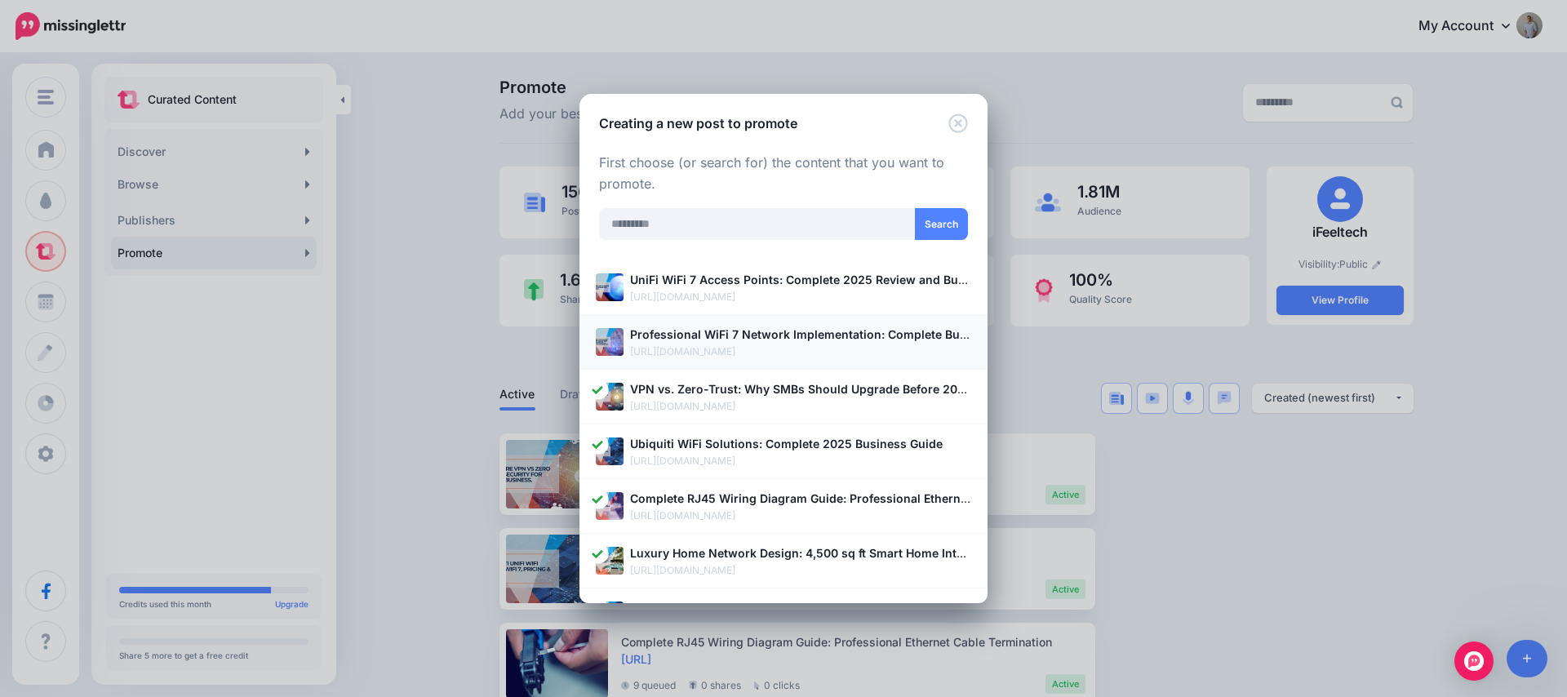
click at [692, 348] on p "https://ifeeltech.com/wifi-7-business-network-implementation-guide/" at bounding box center [800, 352] width 341 height 16
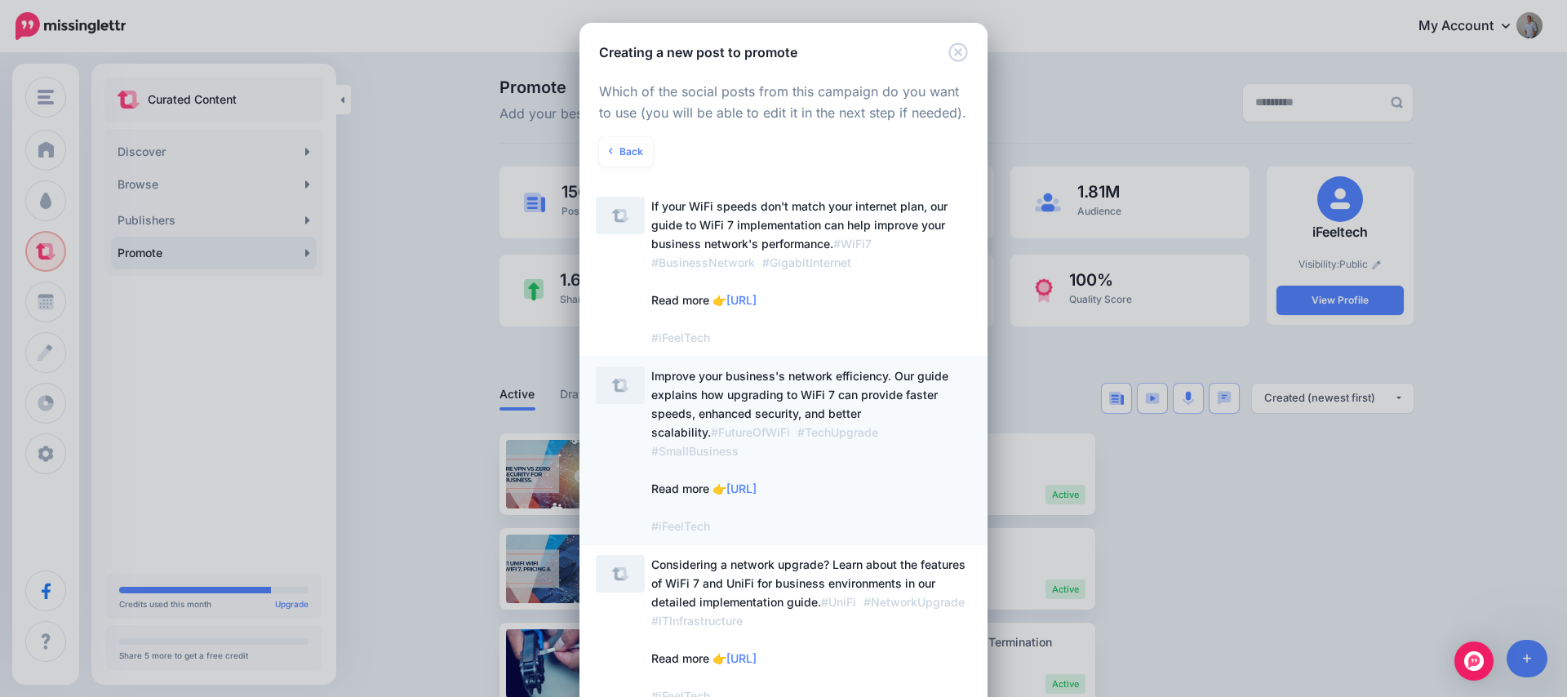
click at [871, 379] on span "Improve your business's network efficiency. Our guide explains how upgrading to…" at bounding box center [799, 451] width 297 height 164
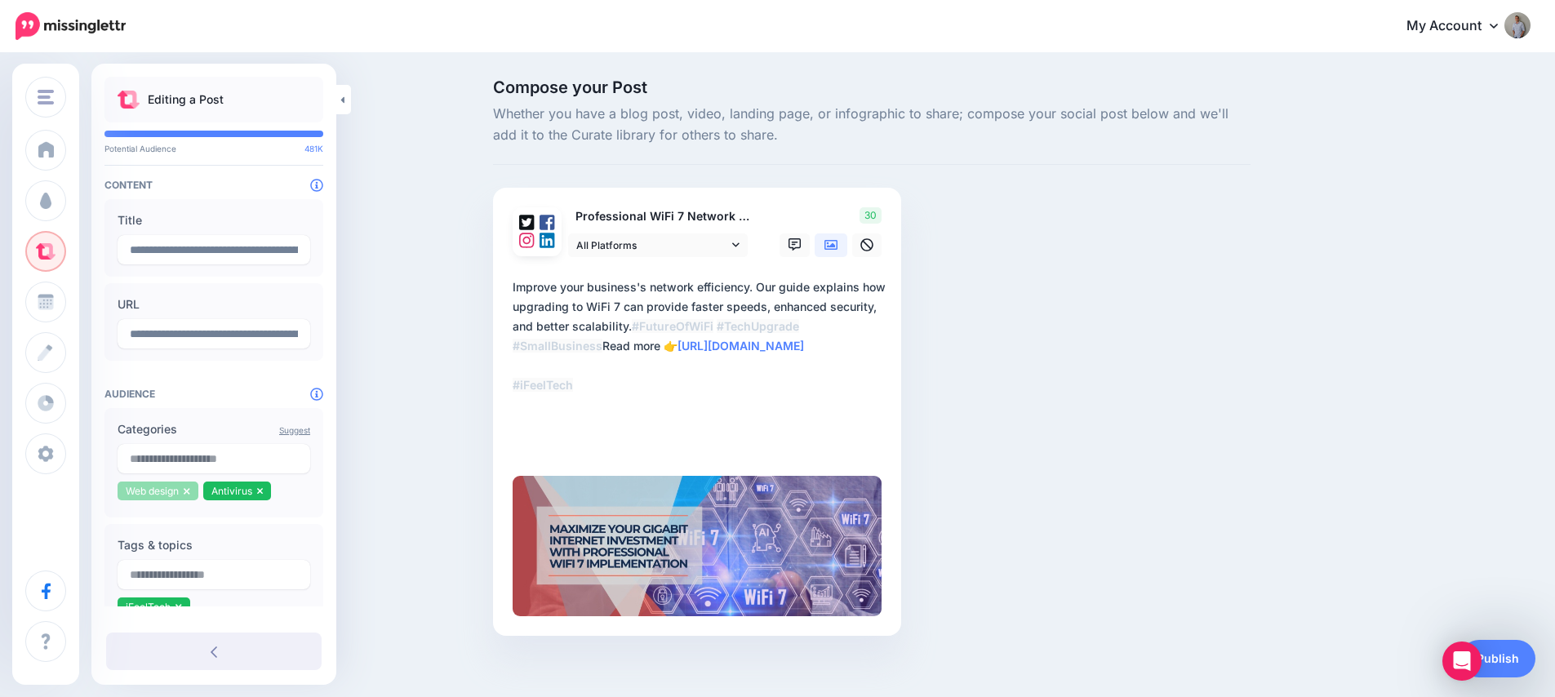
click at [189, 491] on icon at bounding box center [187, 491] width 6 height 7
click at [175, 490] on icon at bounding box center [174, 491] width 6 height 7
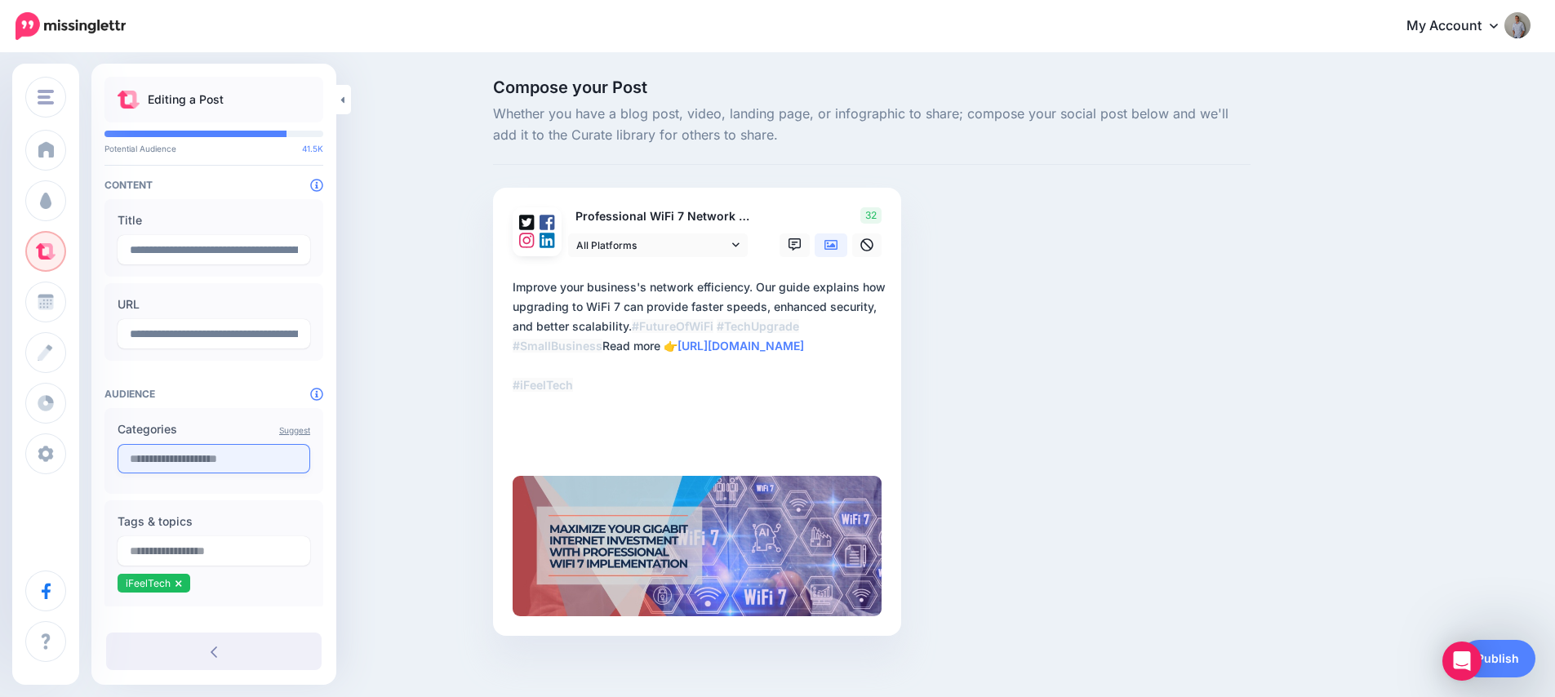
click at [179, 466] on input "text" at bounding box center [214, 458] width 193 height 29
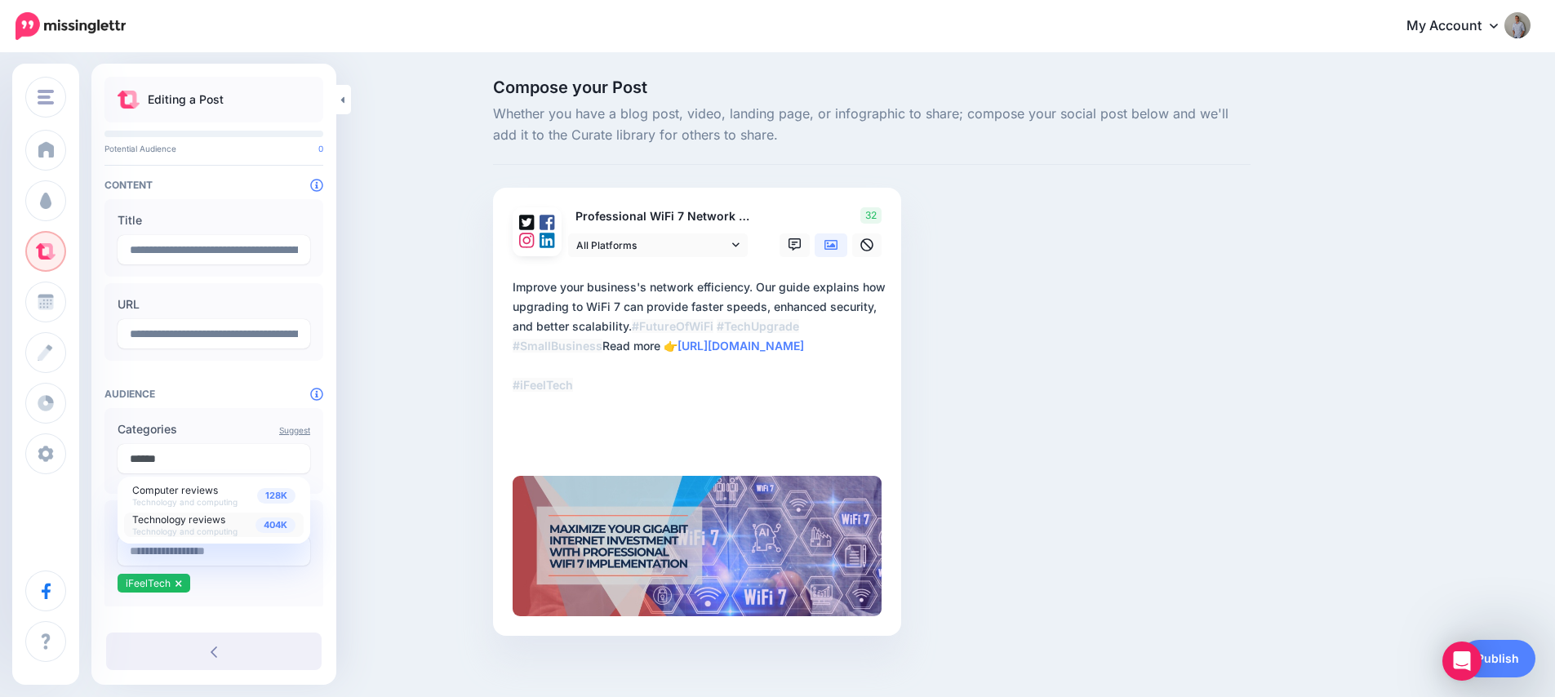
type input "******"
click at [171, 514] on span "Technology reviews" at bounding box center [178, 519] width 93 height 12
click at [186, 459] on input "text" at bounding box center [214, 458] width 193 height 29
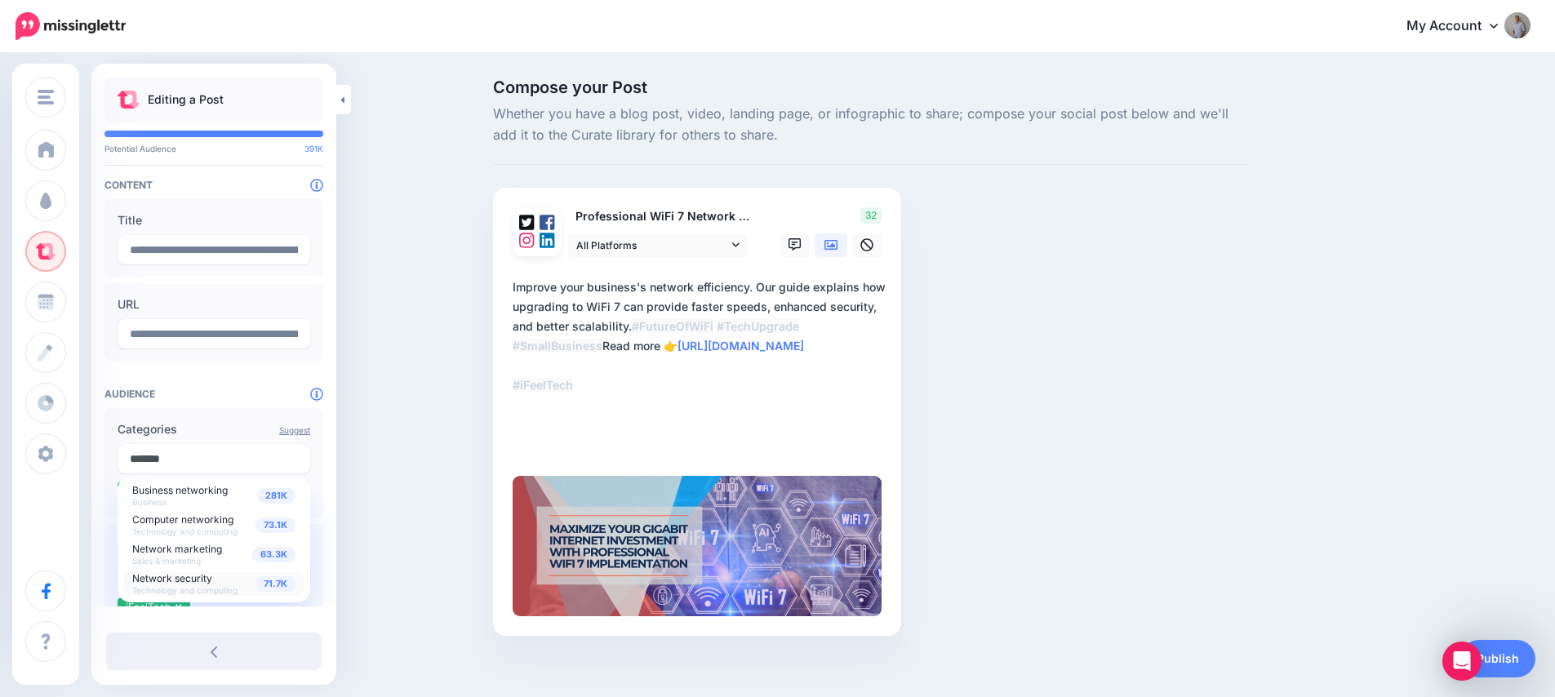
type input "*******"
click at [198, 578] on span "Network security" at bounding box center [172, 578] width 80 height 12
click at [184, 518] on span "Computer networking" at bounding box center [182, 519] width 101 height 12
click at [431, 443] on div "Compose your Post Whether you have a blog post, video, landing page, or infogra…" at bounding box center [777, 382] width 1555 height 655
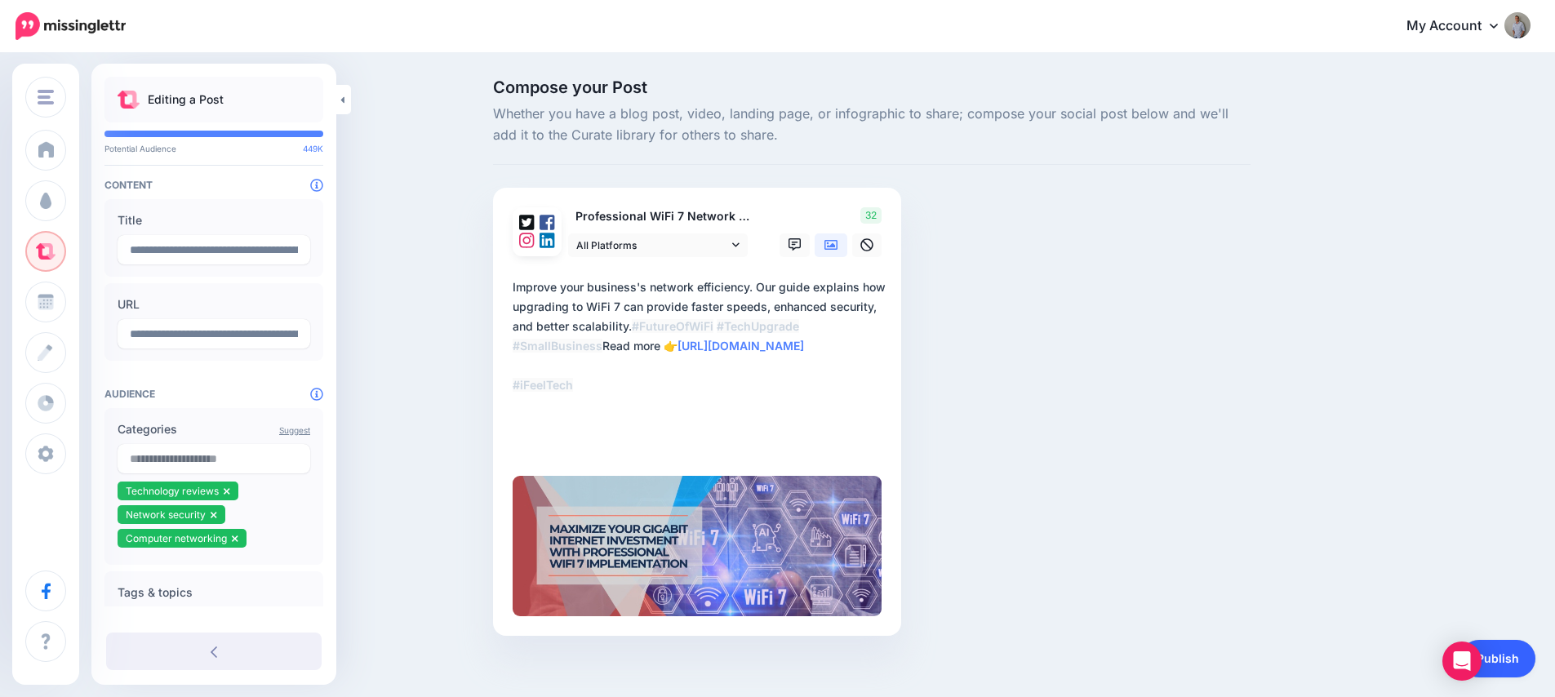
click at [1520, 659] on link "Publish" at bounding box center [1497, 659] width 75 height 38
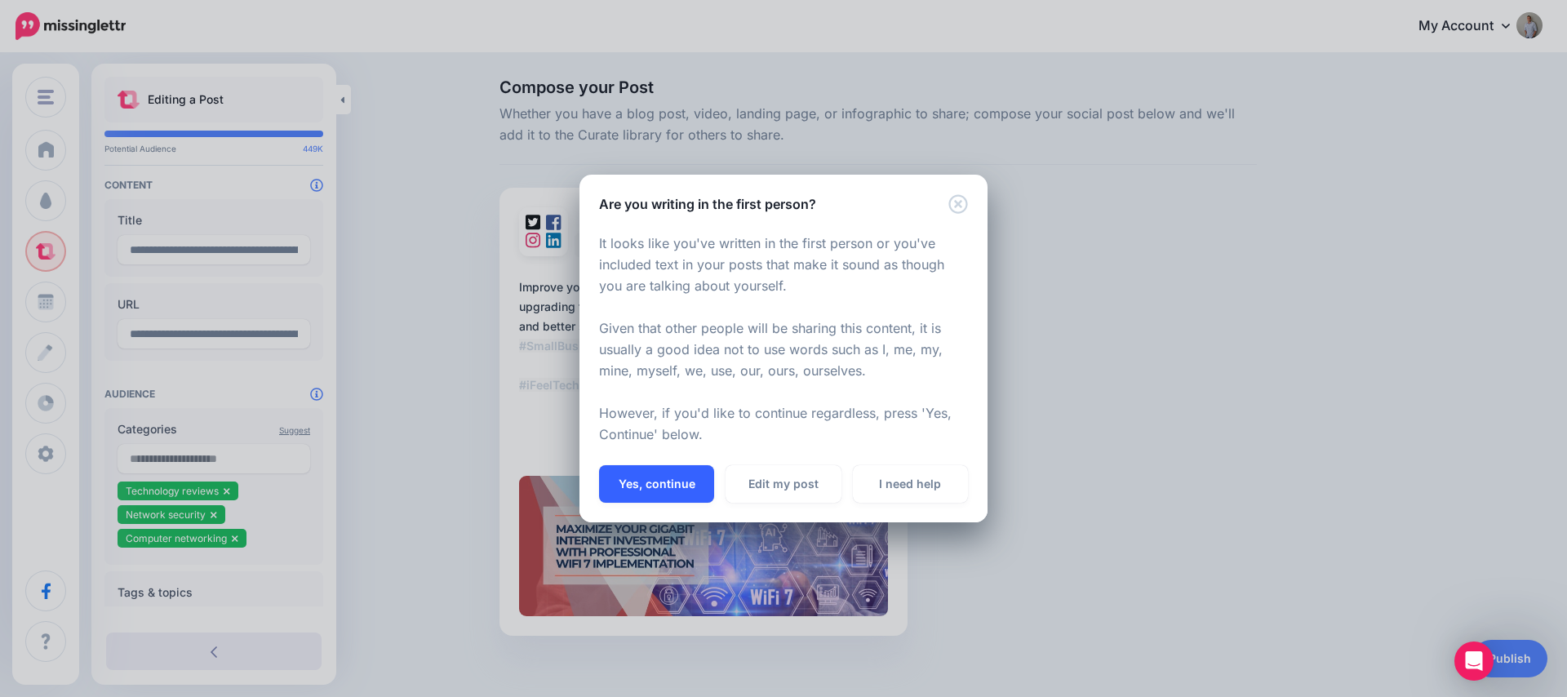
click at [659, 477] on button "Yes, continue" at bounding box center [656, 484] width 115 height 38
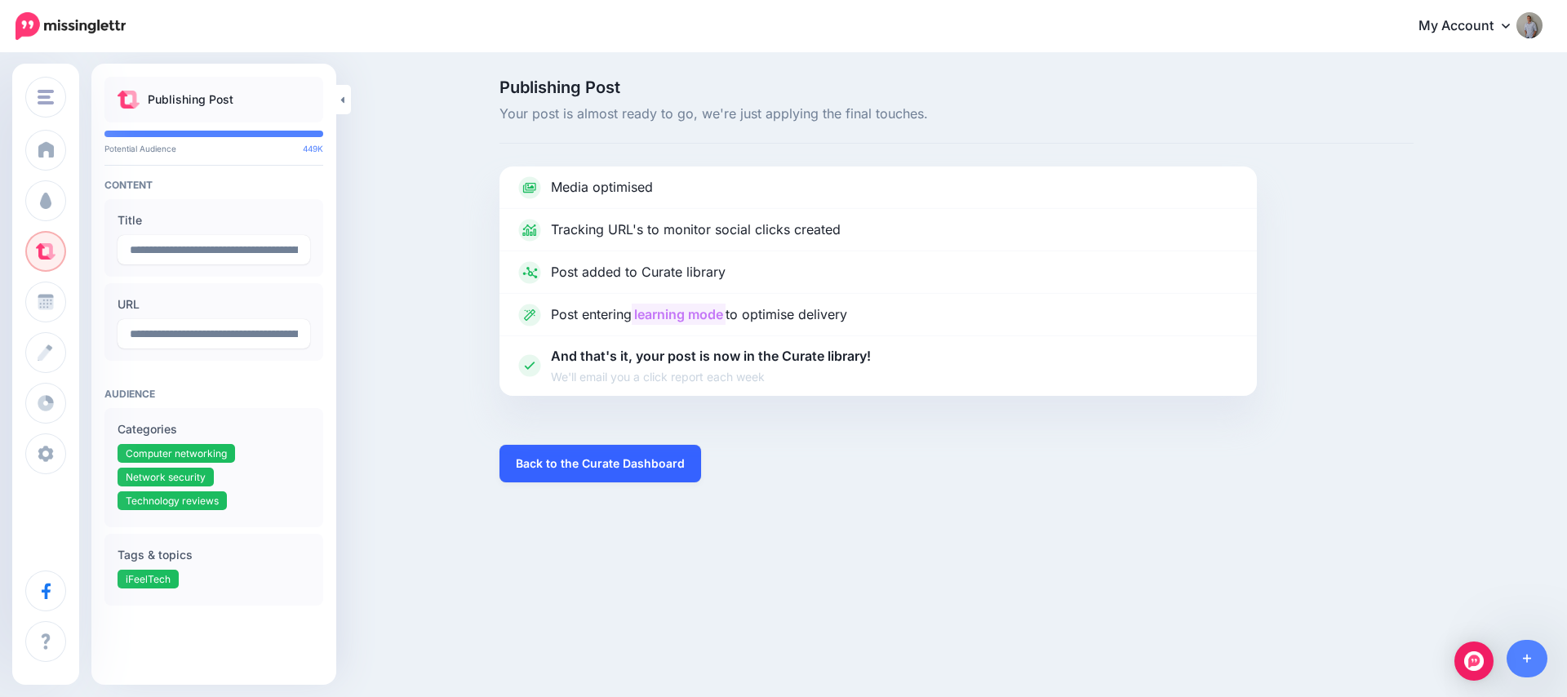
click at [600, 459] on link "Back to the Curate Dashboard" at bounding box center [600, 464] width 202 height 38
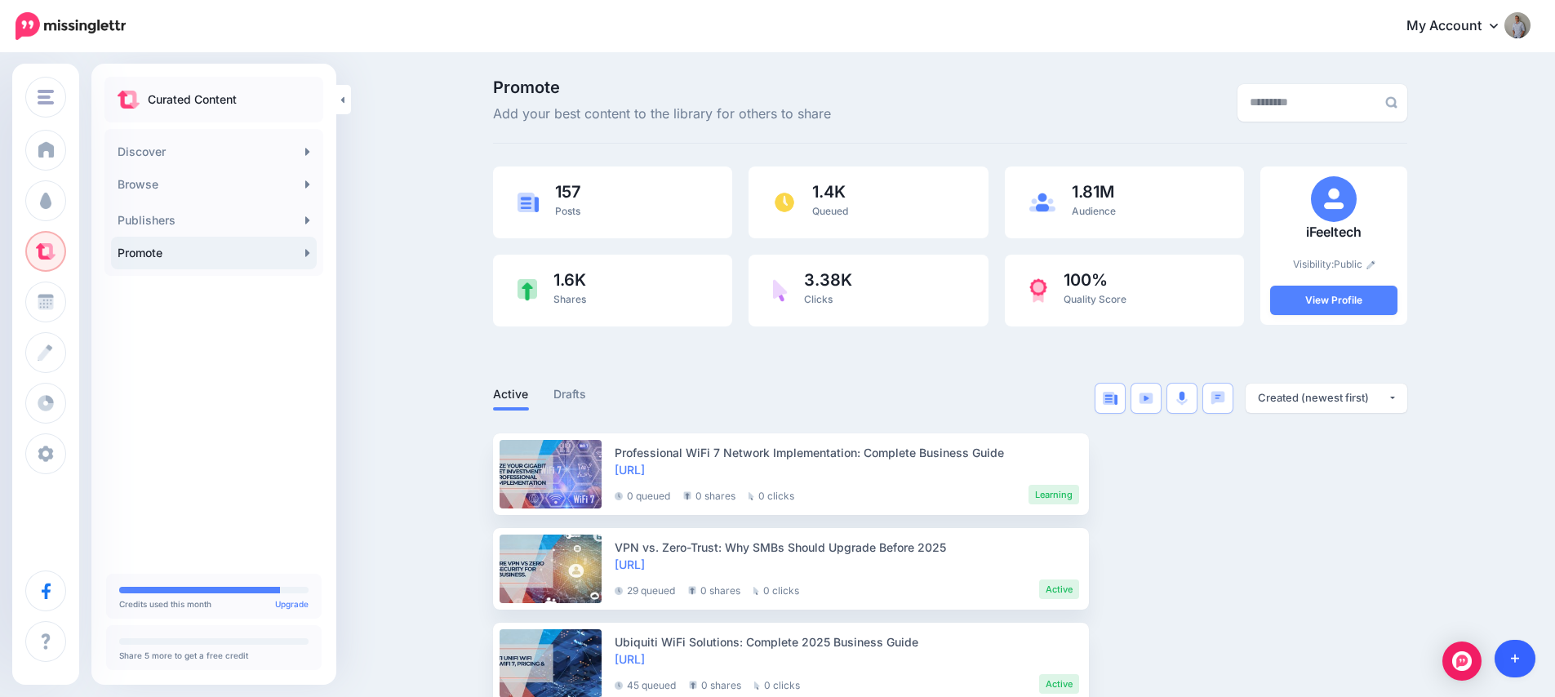
click at [1528, 658] on link at bounding box center [1515, 659] width 42 height 38
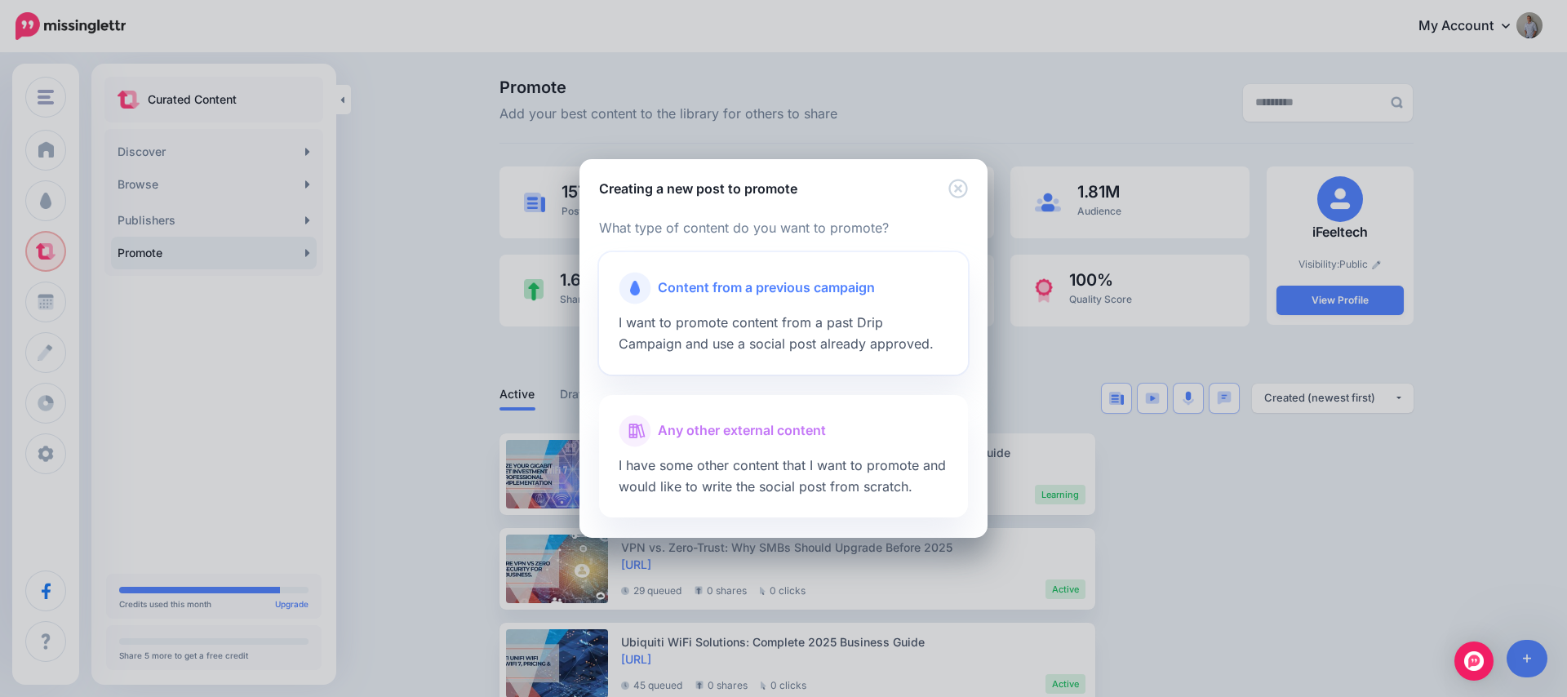
click at [675, 307] on div at bounding box center [784, 308] width 330 height 8
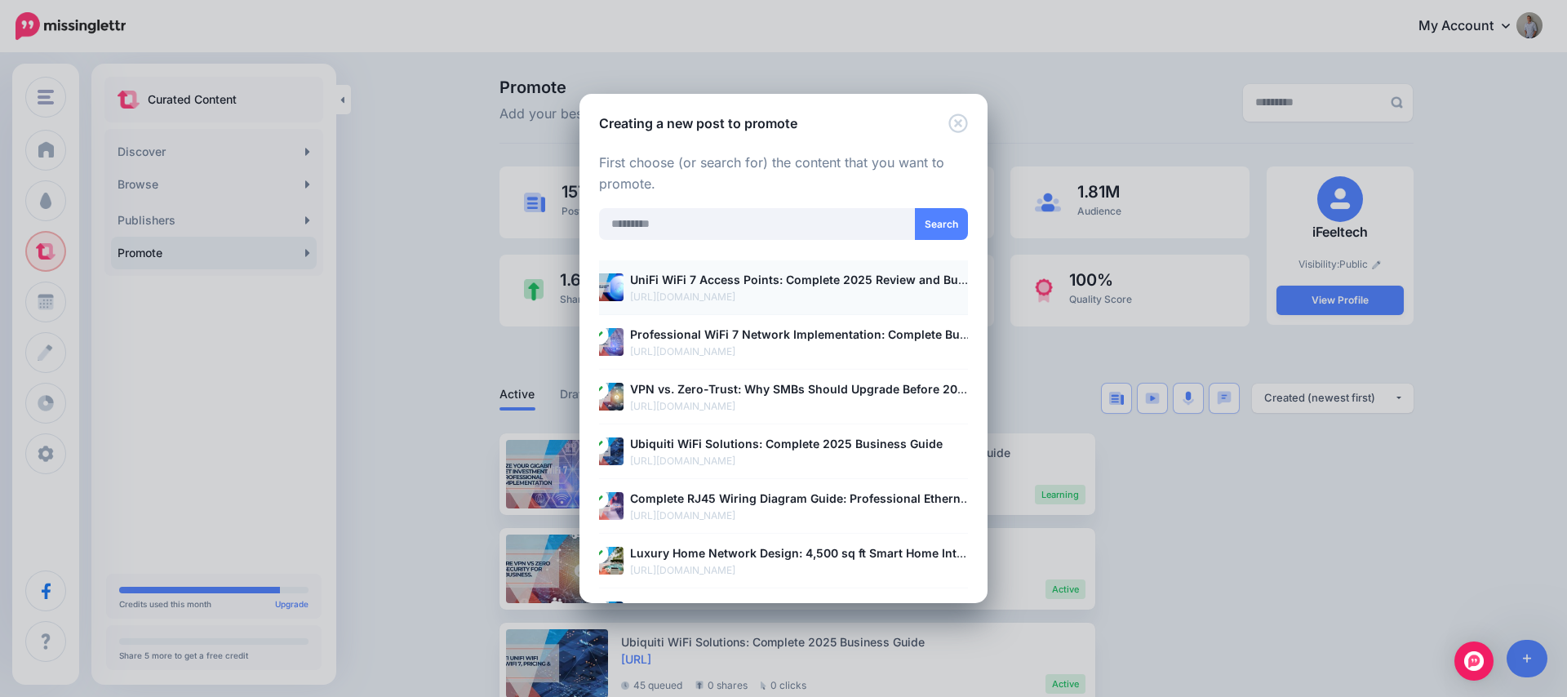
click at [672, 295] on p "https://ifeeltech.com/unifi-wifi-7-access-points-business-guide/" at bounding box center [800, 297] width 341 height 16
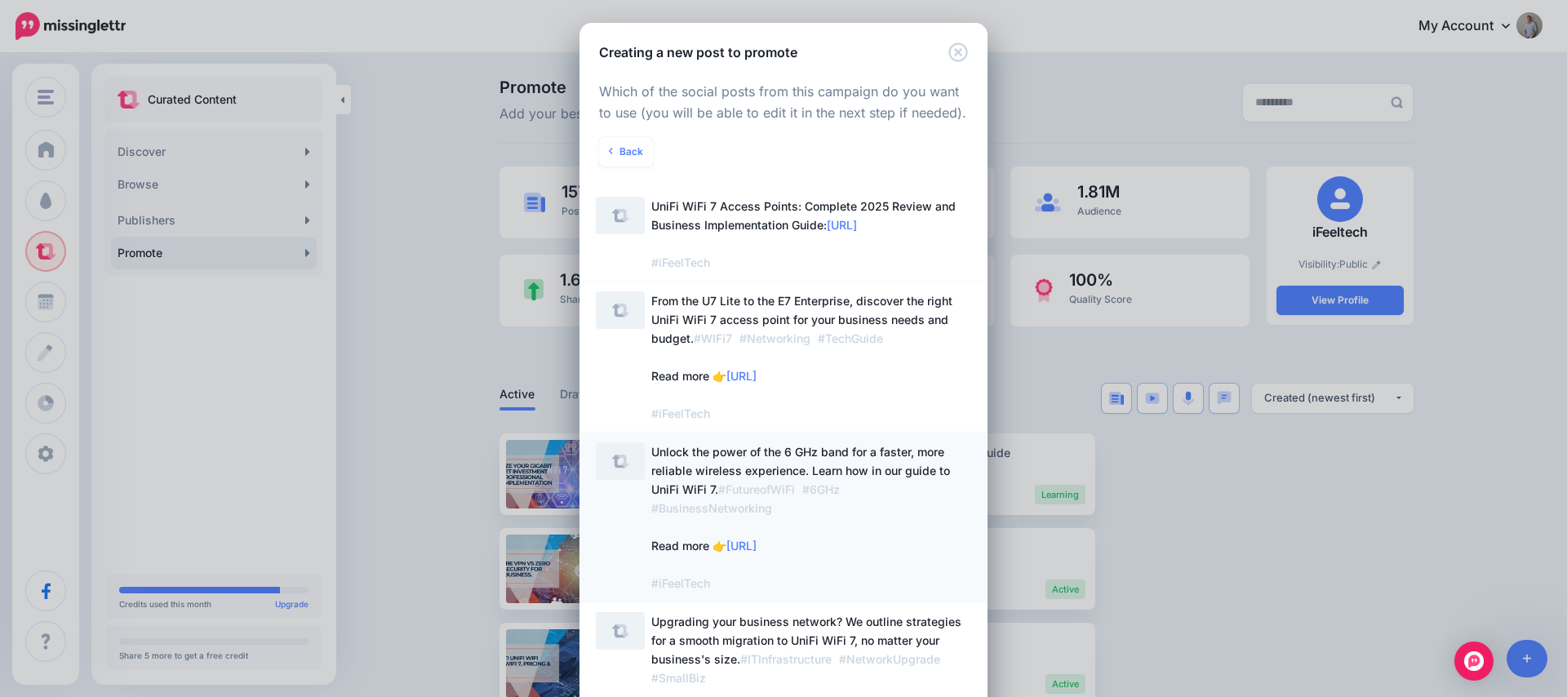
click at [908, 482] on span "Unlock the power of the 6 GHz band for a faster, more reliable wireless experie…" at bounding box center [811, 517] width 320 height 150
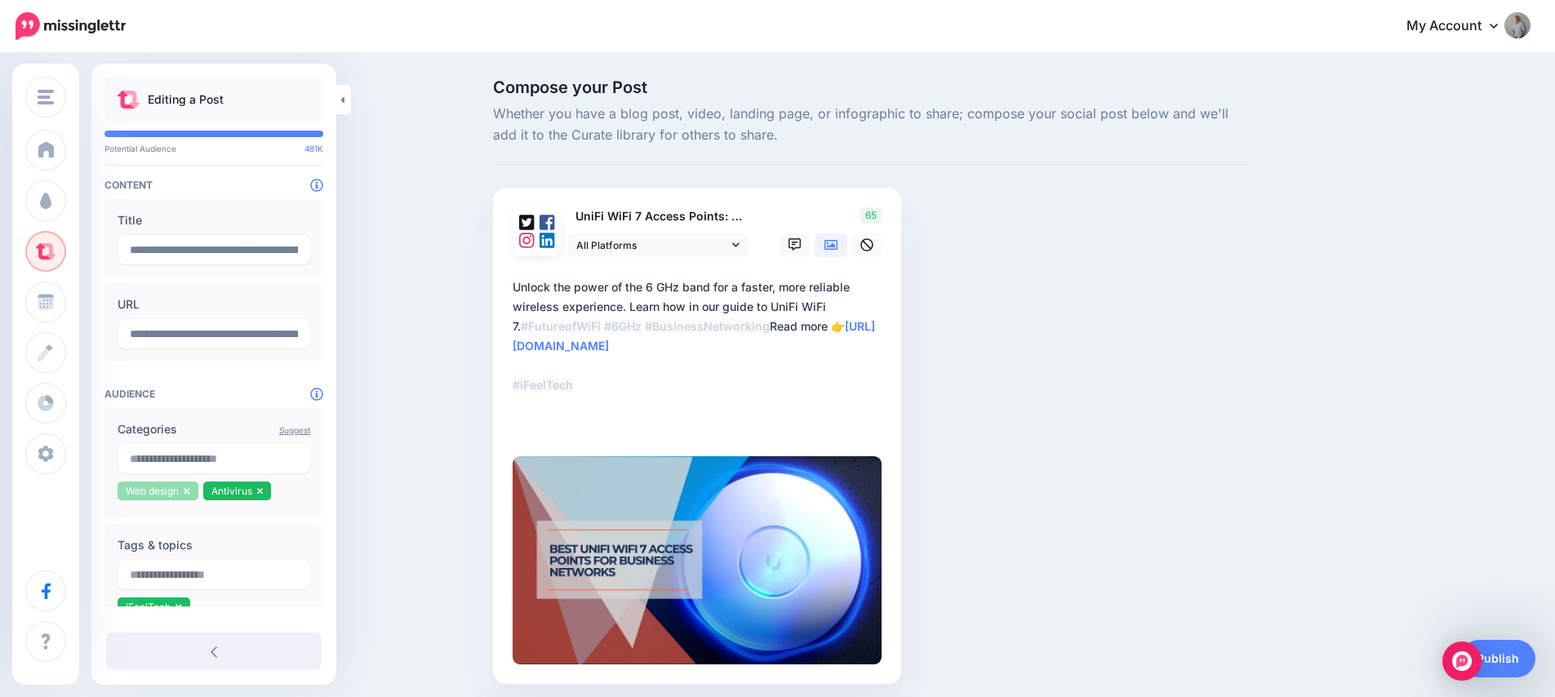
click at [189, 489] on icon at bounding box center [187, 491] width 7 height 10
drag, startPoint x: 175, startPoint y: 491, endPoint x: 174, endPoint y: 479, distance: 12.3
click at [175, 491] on icon at bounding box center [174, 491] width 6 height 7
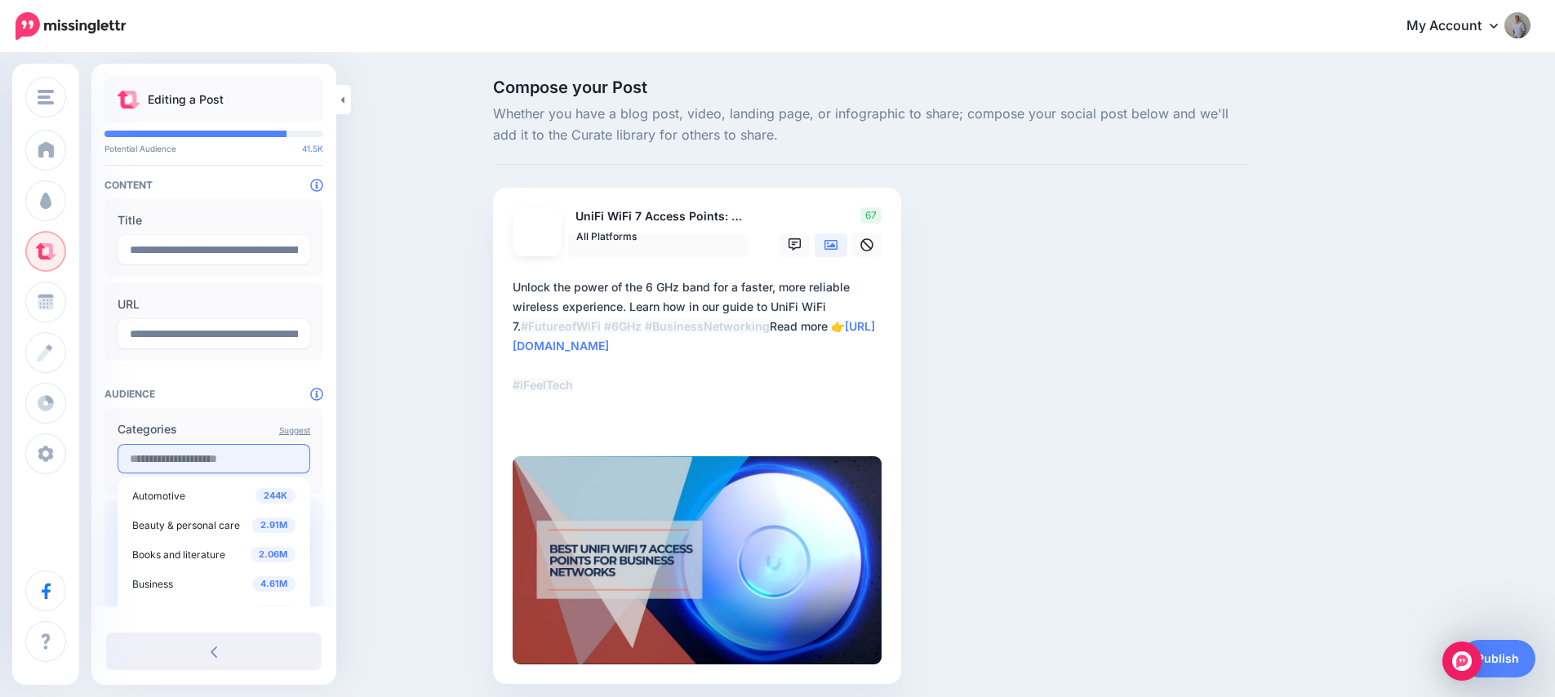
click at [176, 464] on input "text" at bounding box center [214, 458] width 193 height 29
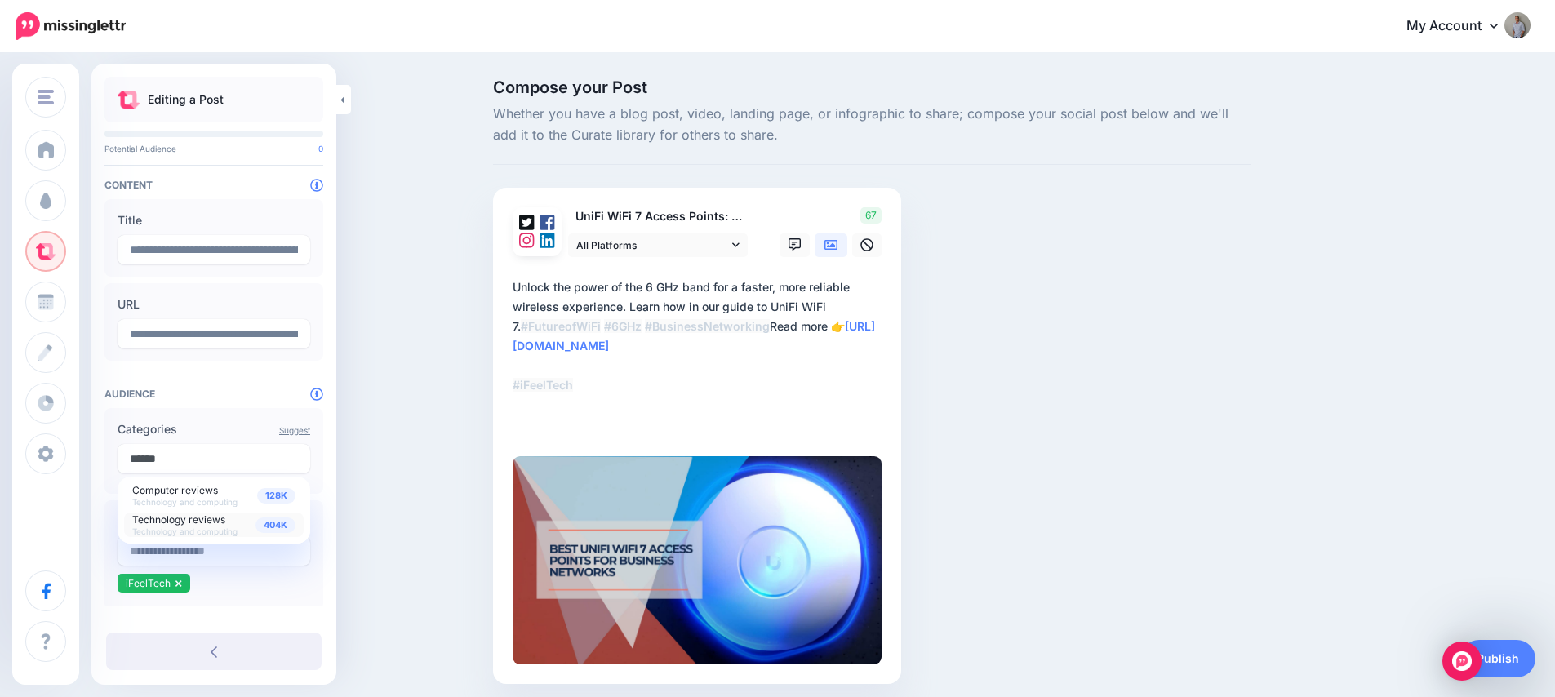
type input "******"
click at [168, 521] on span "Technology reviews" at bounding box center [178, 519] width 93 height 12
click at [163, 499] on span "Technology and computing" at bounding box center [184, 502] width 105 height 10
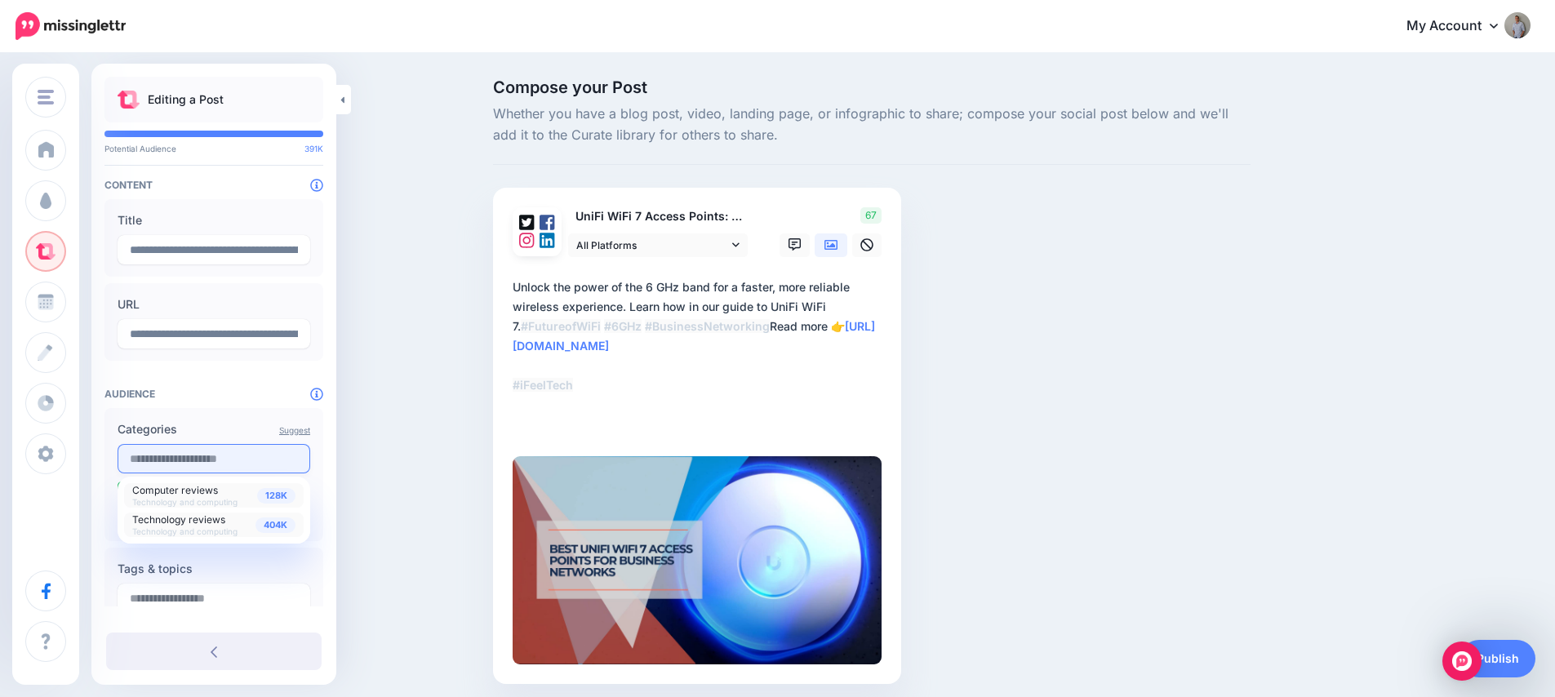
click at [159, 459] on input "text" at bounding box center [214, 458] width 193 height 29
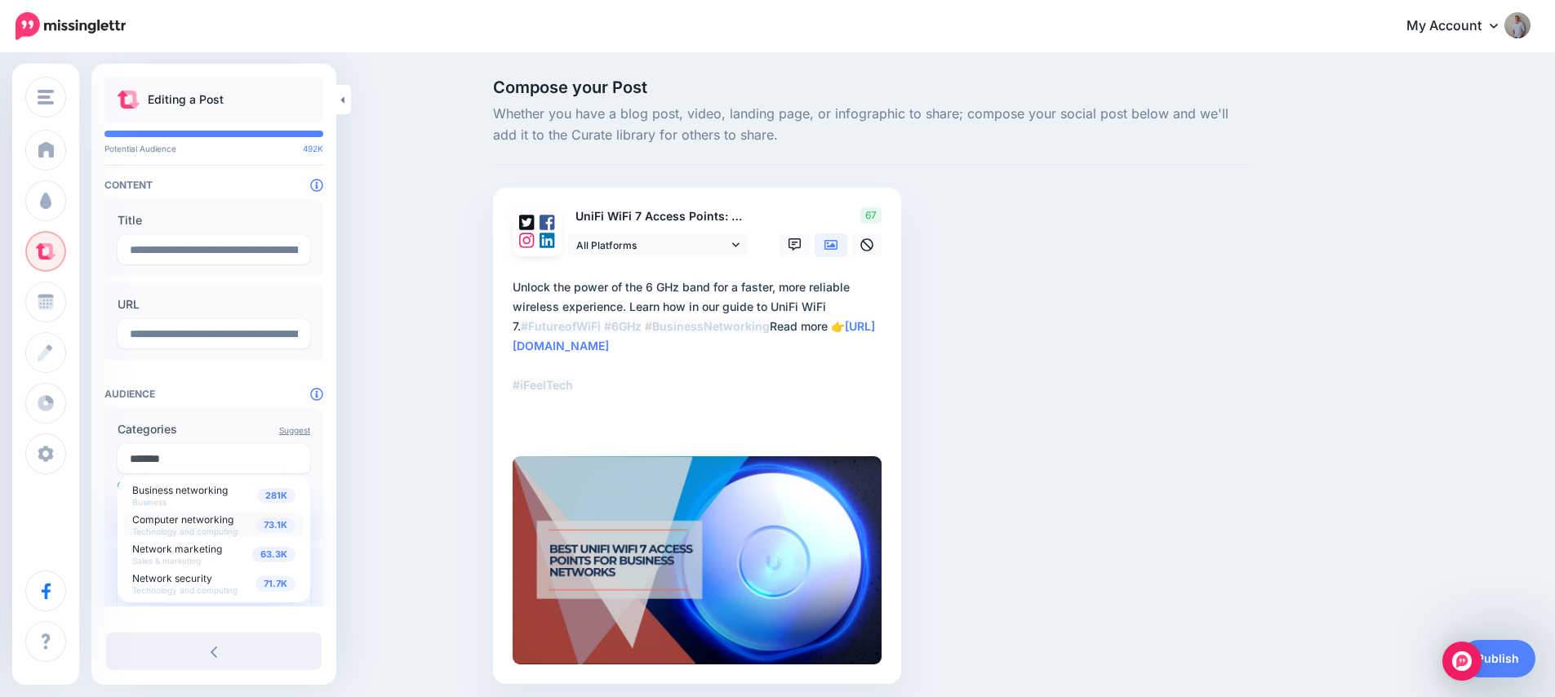
type input "*******"
click at [188, 525] on span "Computer networking Technology and computing" at bounding box center [184, 524] width 105 height 25
click at [388, 544] on div "Compose your Post Whether you have a blog post, video, landing page, or infogra…" at bounding box center [777, 406] width 1555 height 703
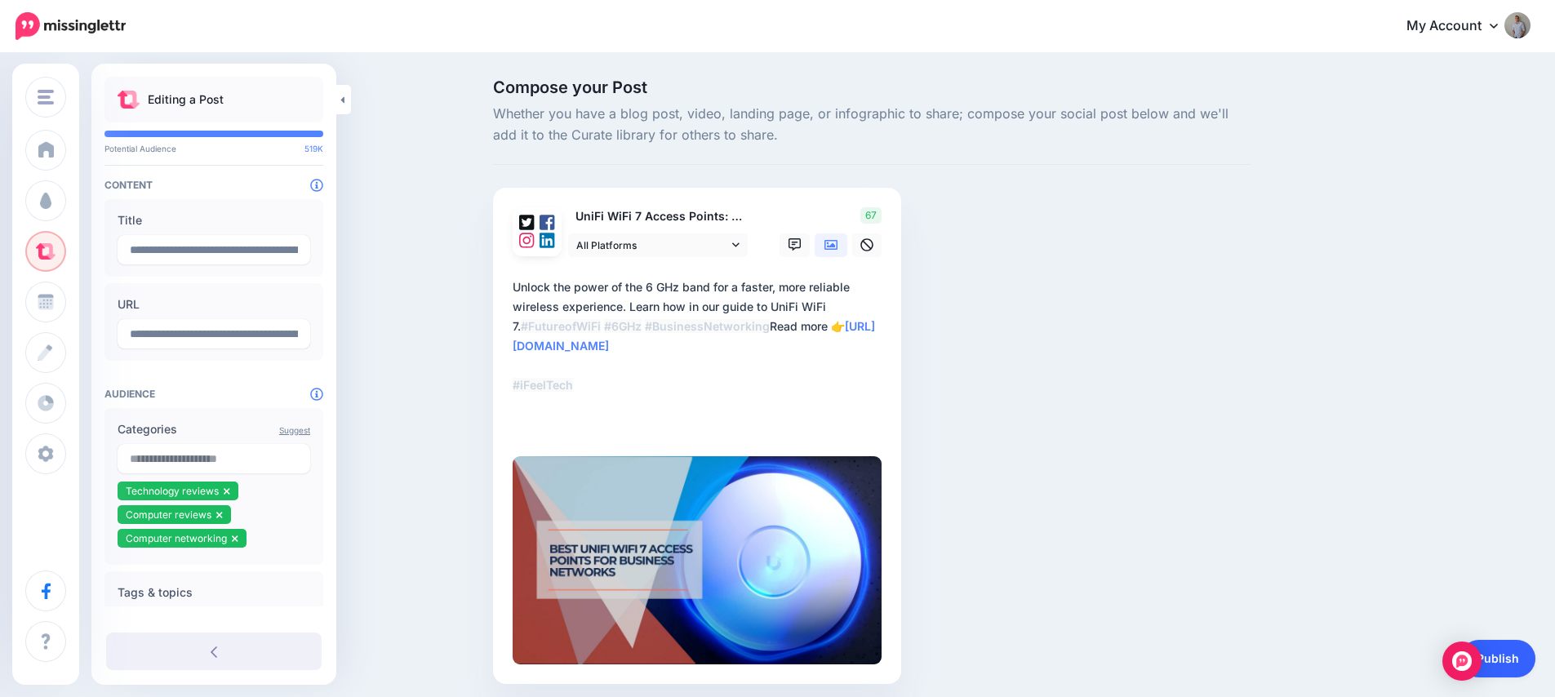
click at [1515, 666] on link "Publish" at bounding box center [1497, 659] width 75 height 38
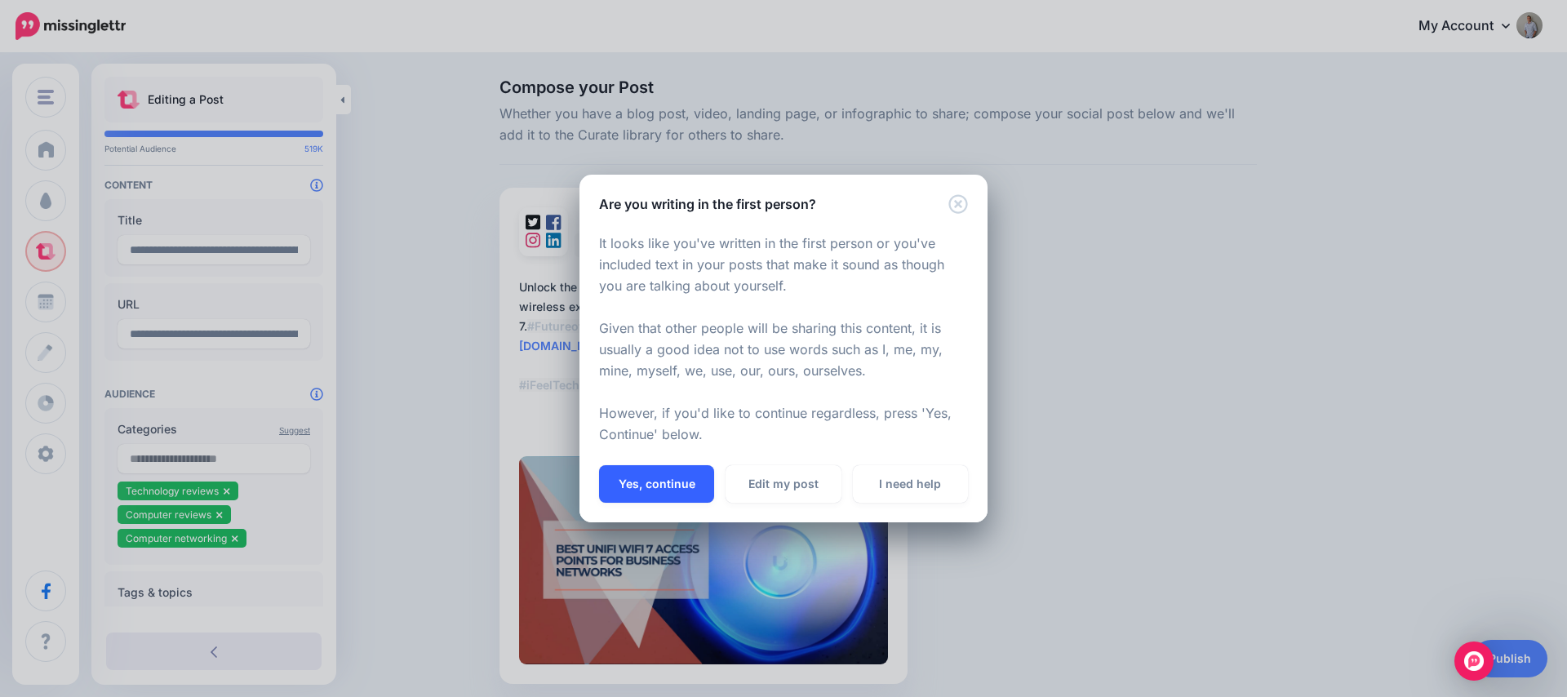
click at [673, 477] on button "Yes, continue" at bounding box center [656, 484] width 115 height 38
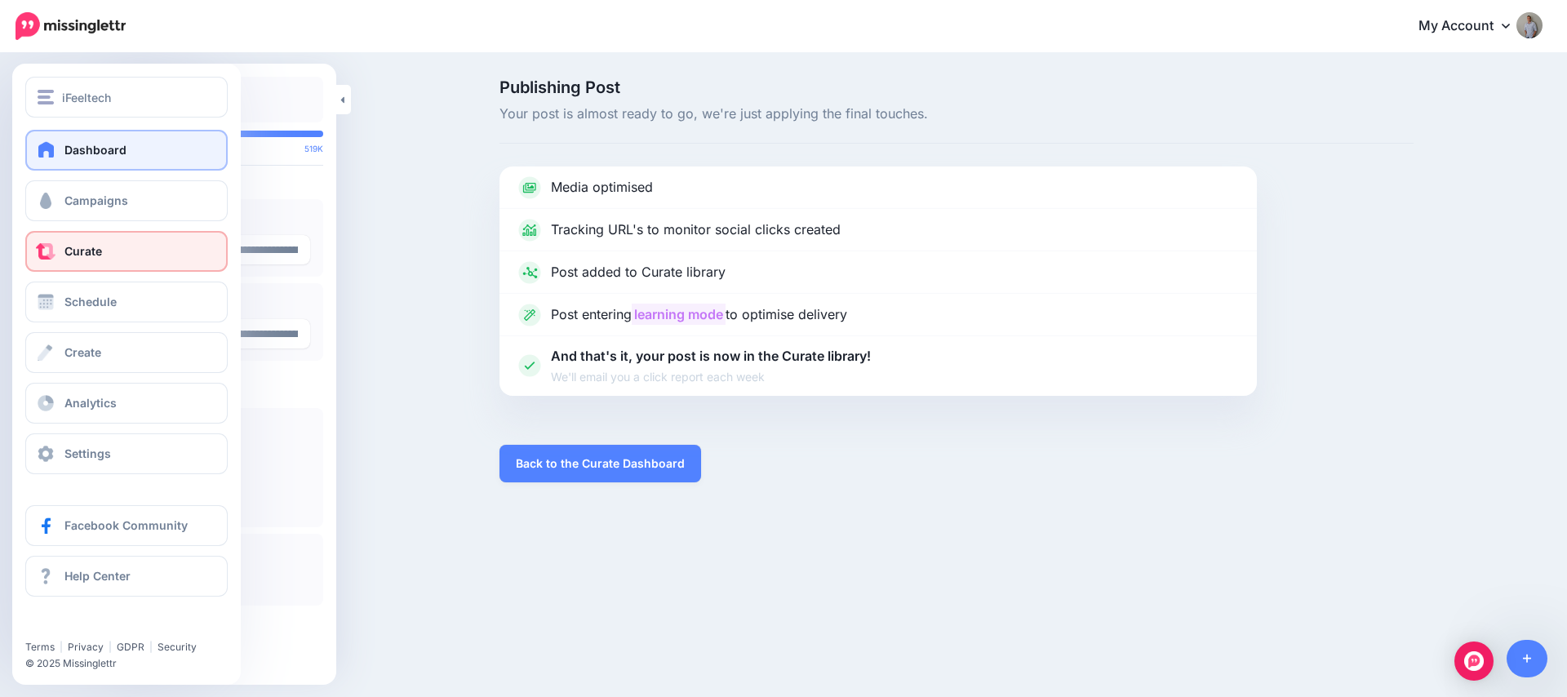
click at [55, 158] on link "Dashboard" at bounding box center [126, 150] width 202 height 41
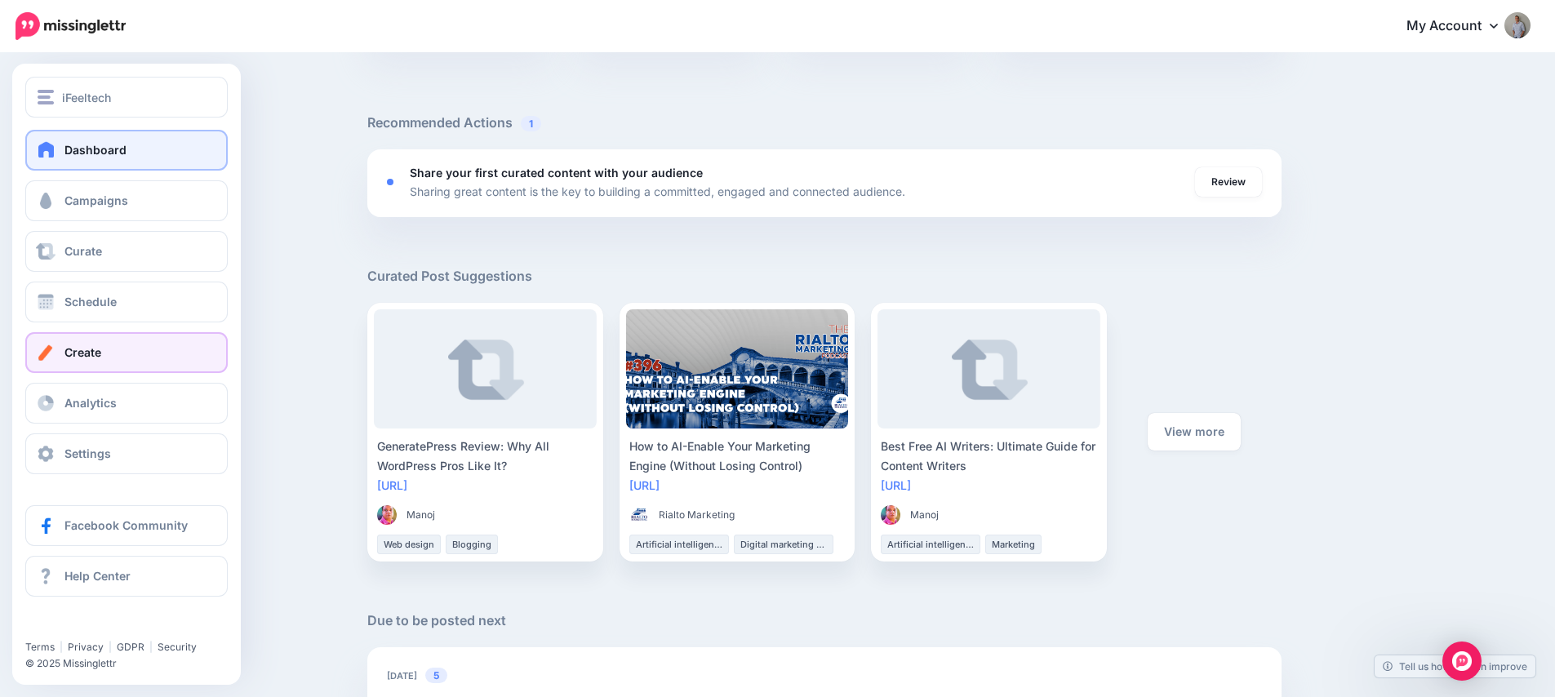
scroll to position [579, 0]
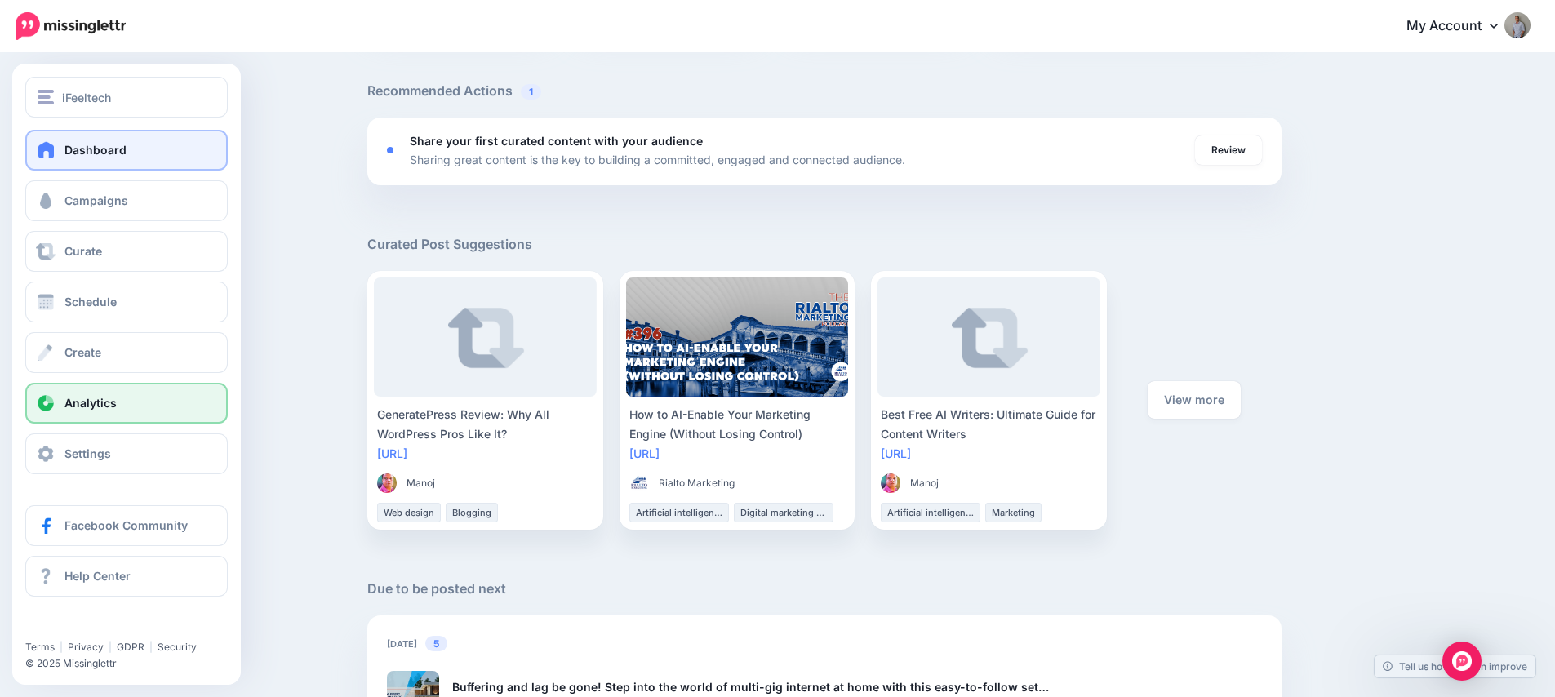
click at [122, 413] on link "Analytics" at bounding box center [126, 403] width 202 height 41
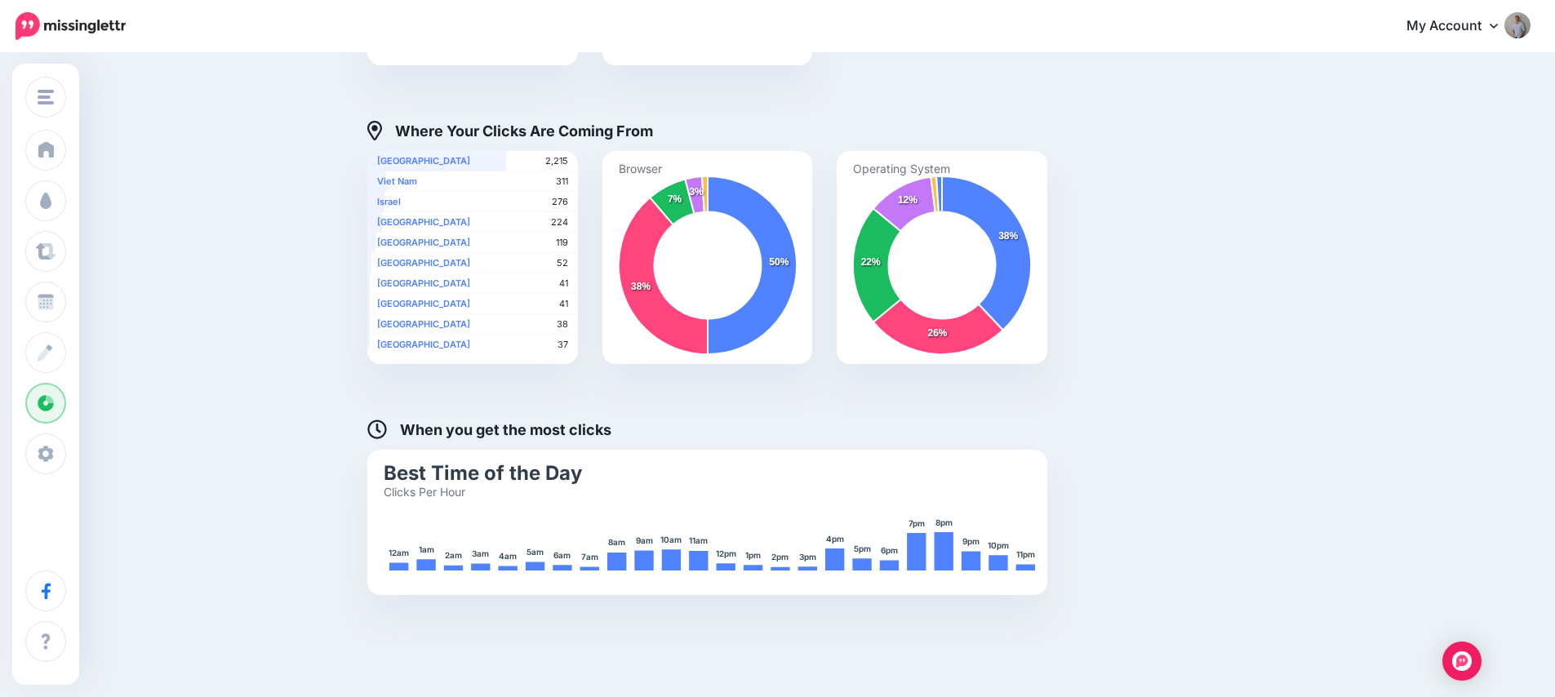
scroll to position [661, 0]
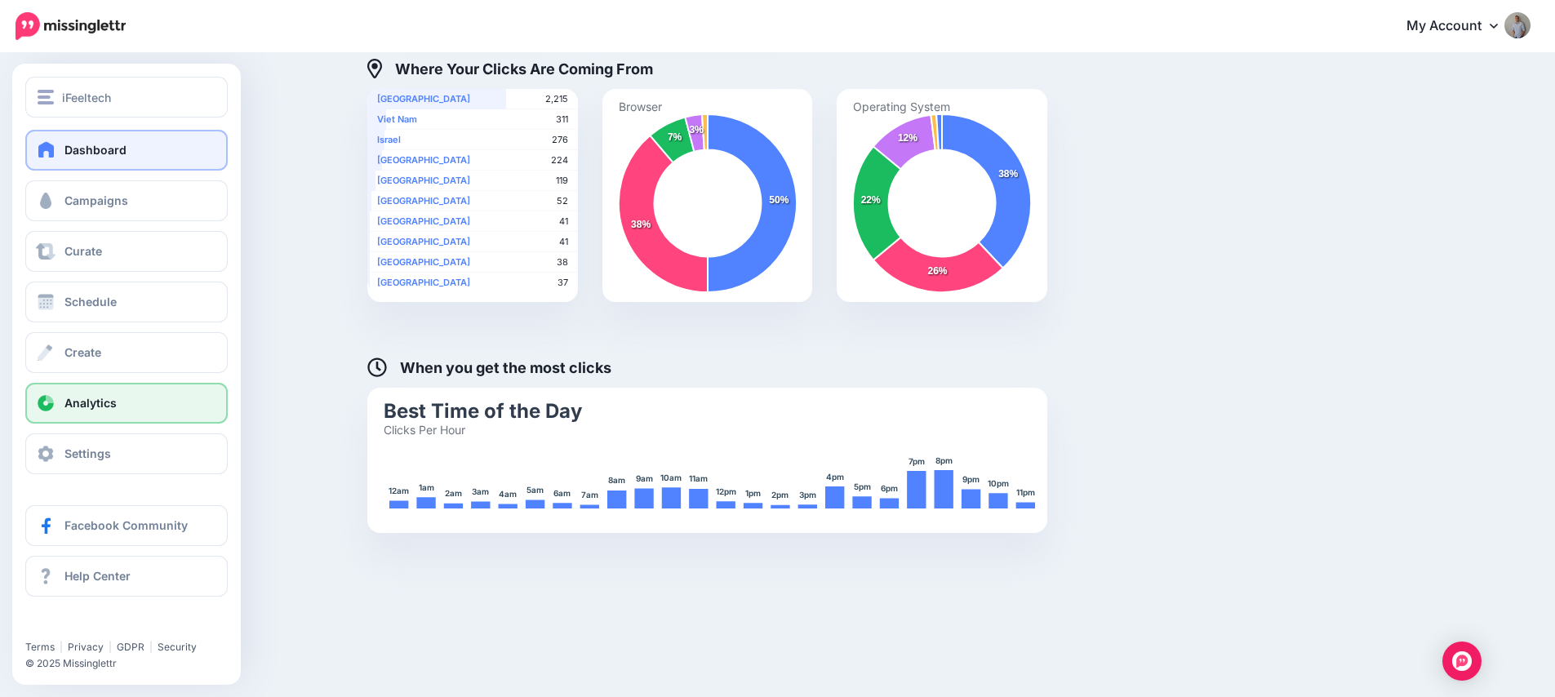
click at [95, 140] on link "Dashboard" at bounding box center [126, 150] width 202 height 41
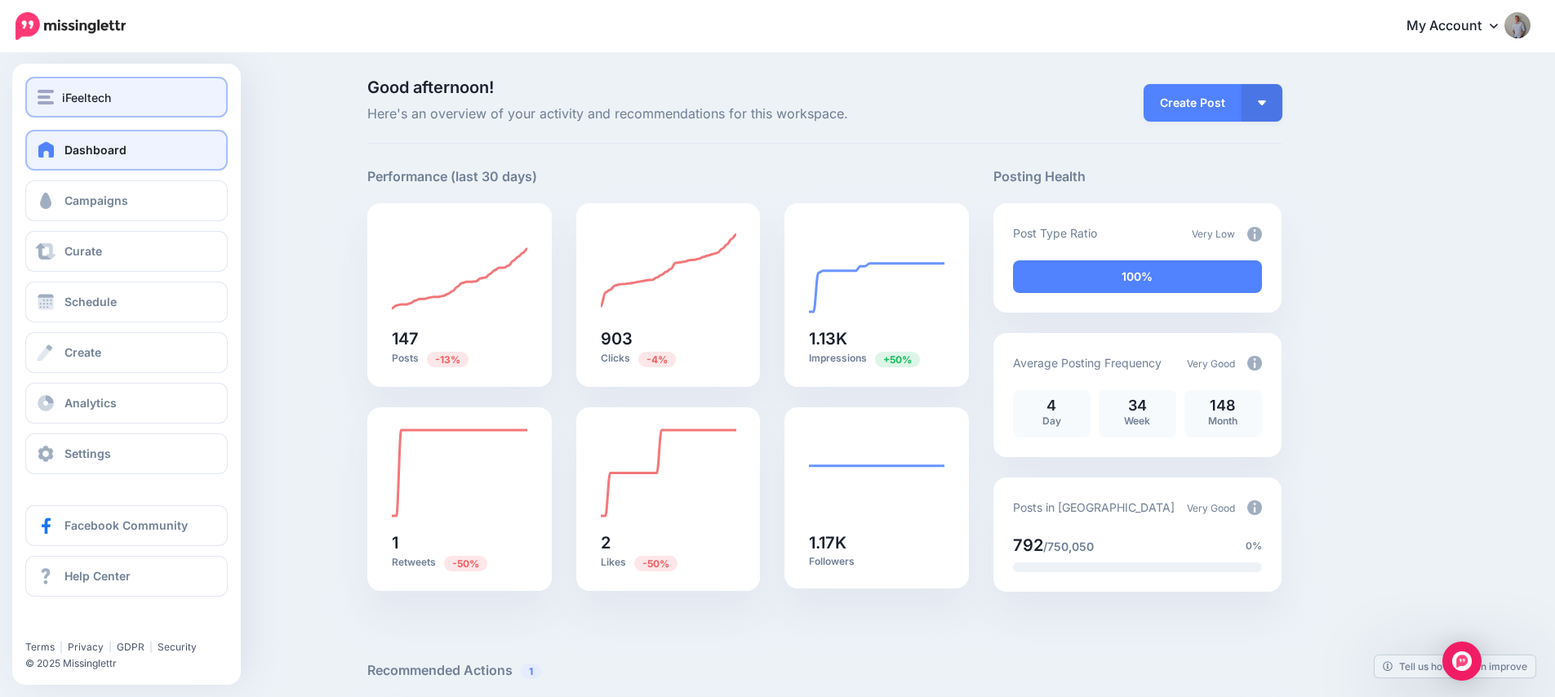
click at [87, 95] on span "iFeeltech" at bounding box center [86, 97] width 49 height 19
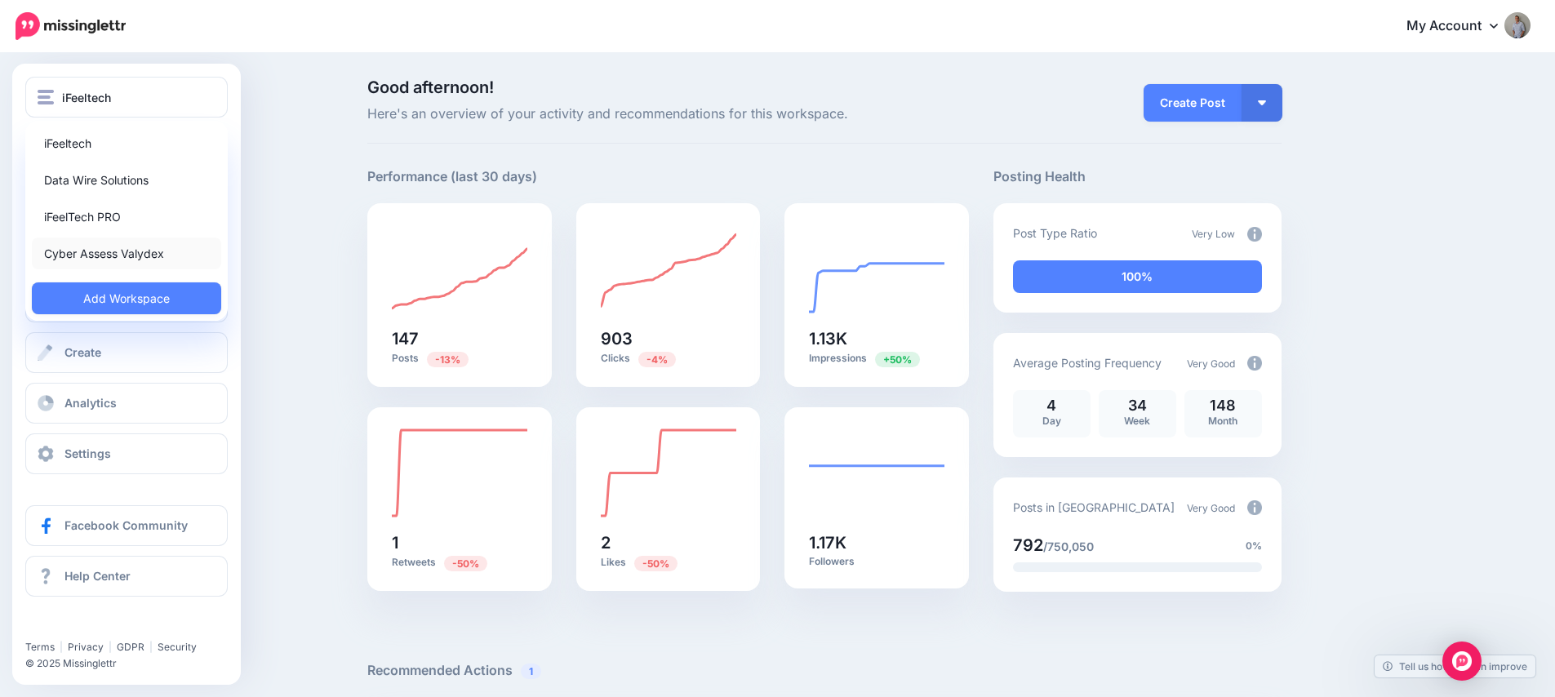
click at [105, 249] on link "Cyber Assess Valydex" at bounding box center [126, 254] width 189 height 32
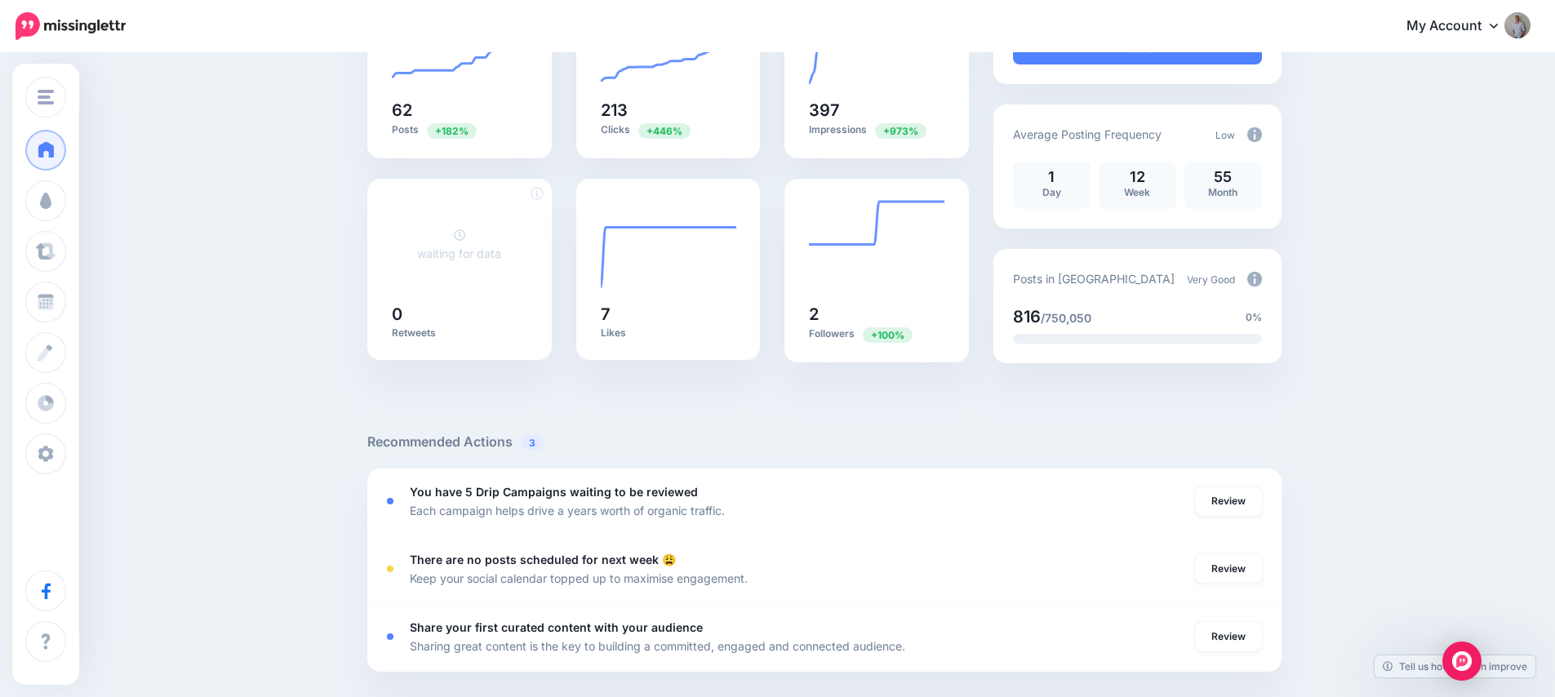
scroll to position [232, 0]
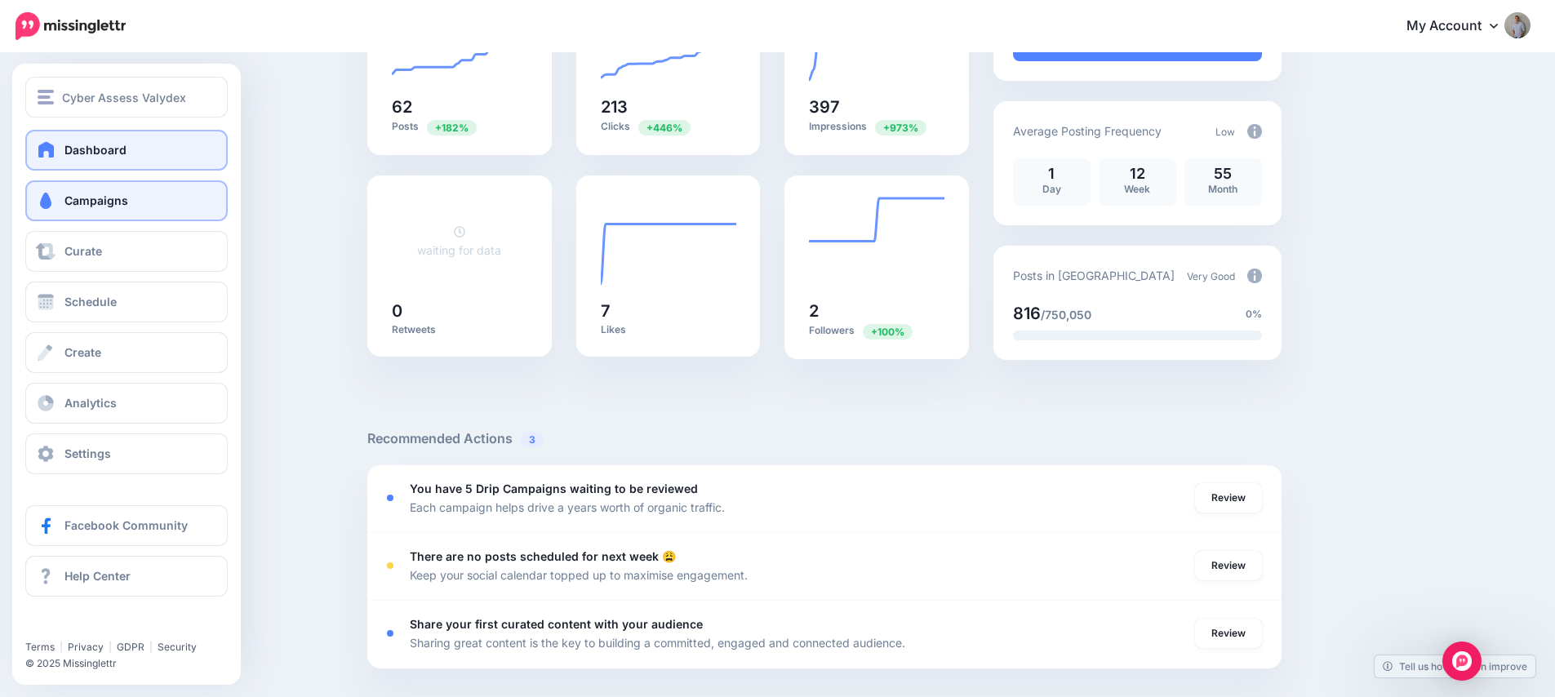
click at [63, 200] on link "Campaigns" at bounding box center [126, 200] width 202 height 41
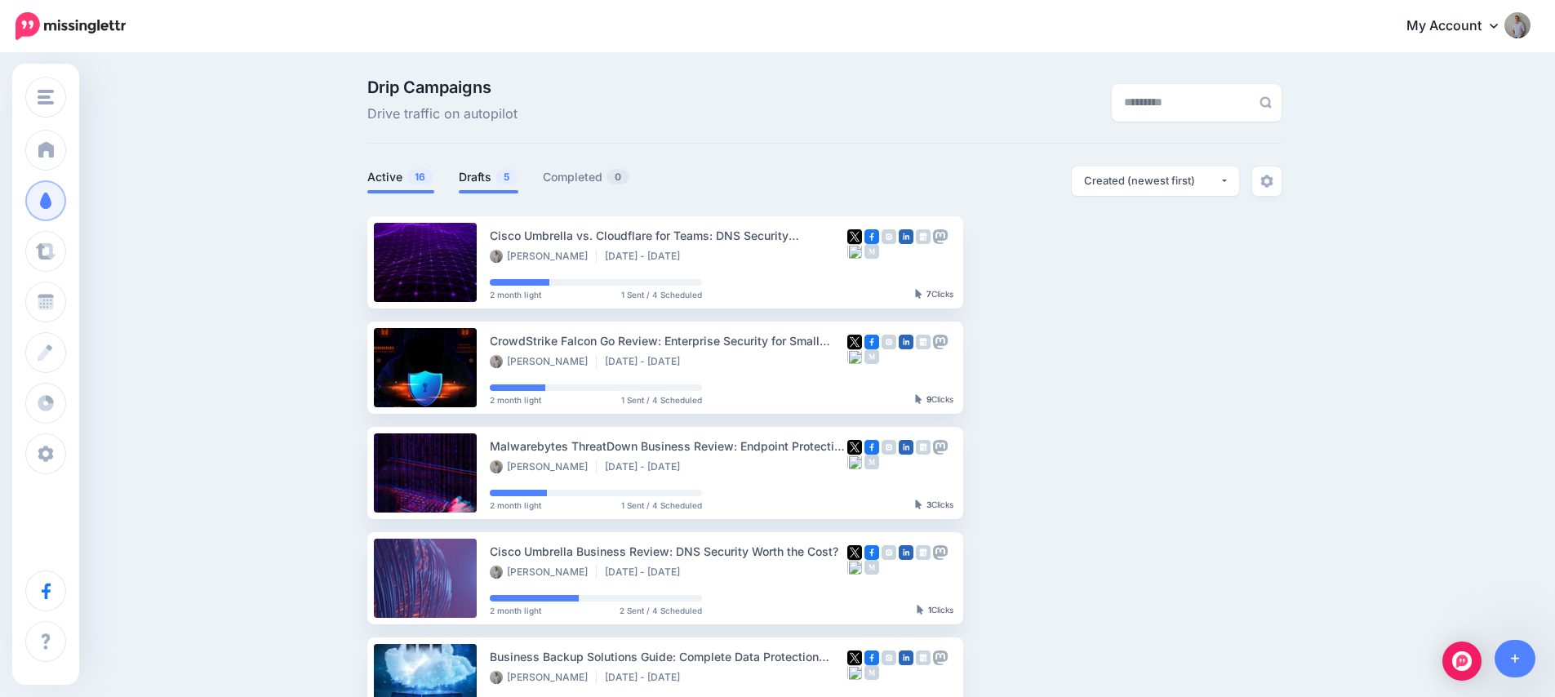
click at [484, 176] on link "Drafts 5" at bounding box center [489, 177] width 60 height 20
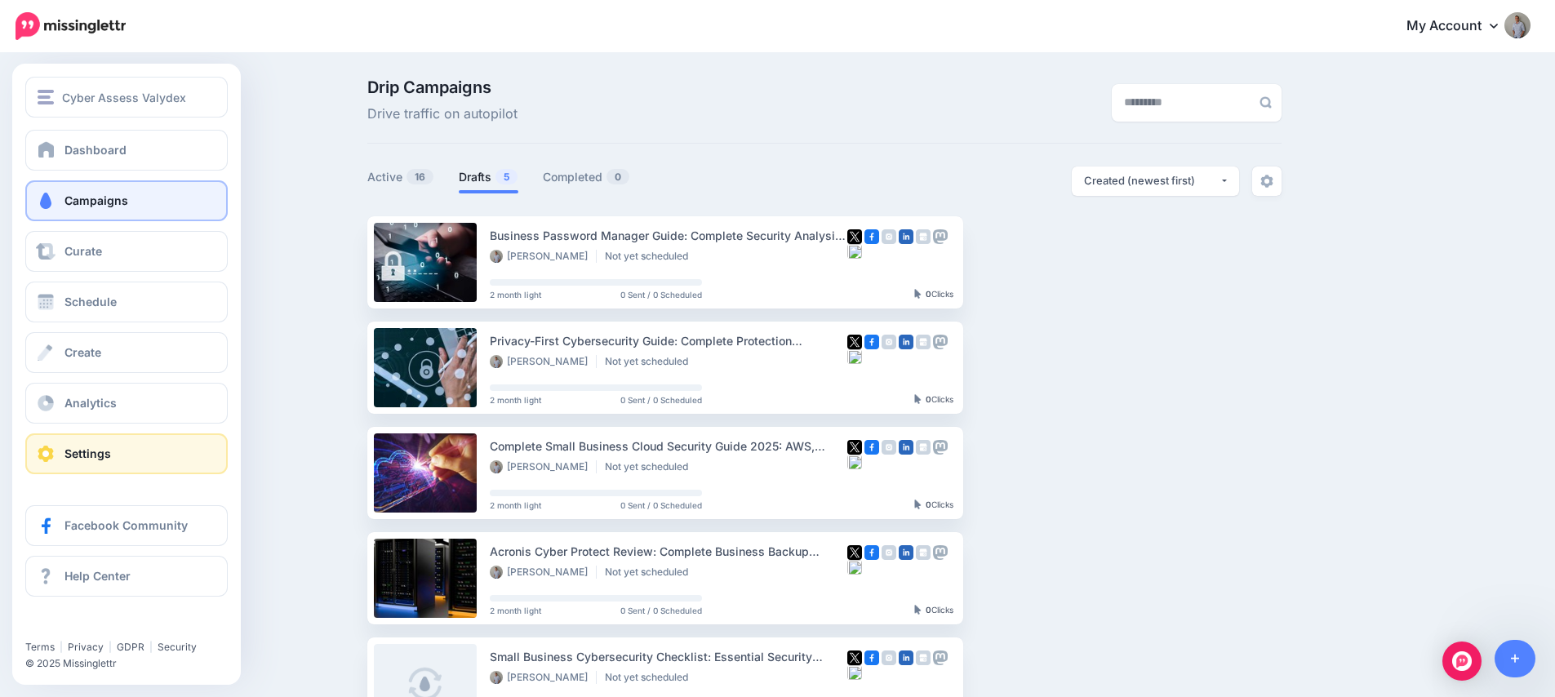
click at [89, 449] on span "Settings" at bounding box center [87, 453] width 47 height 14
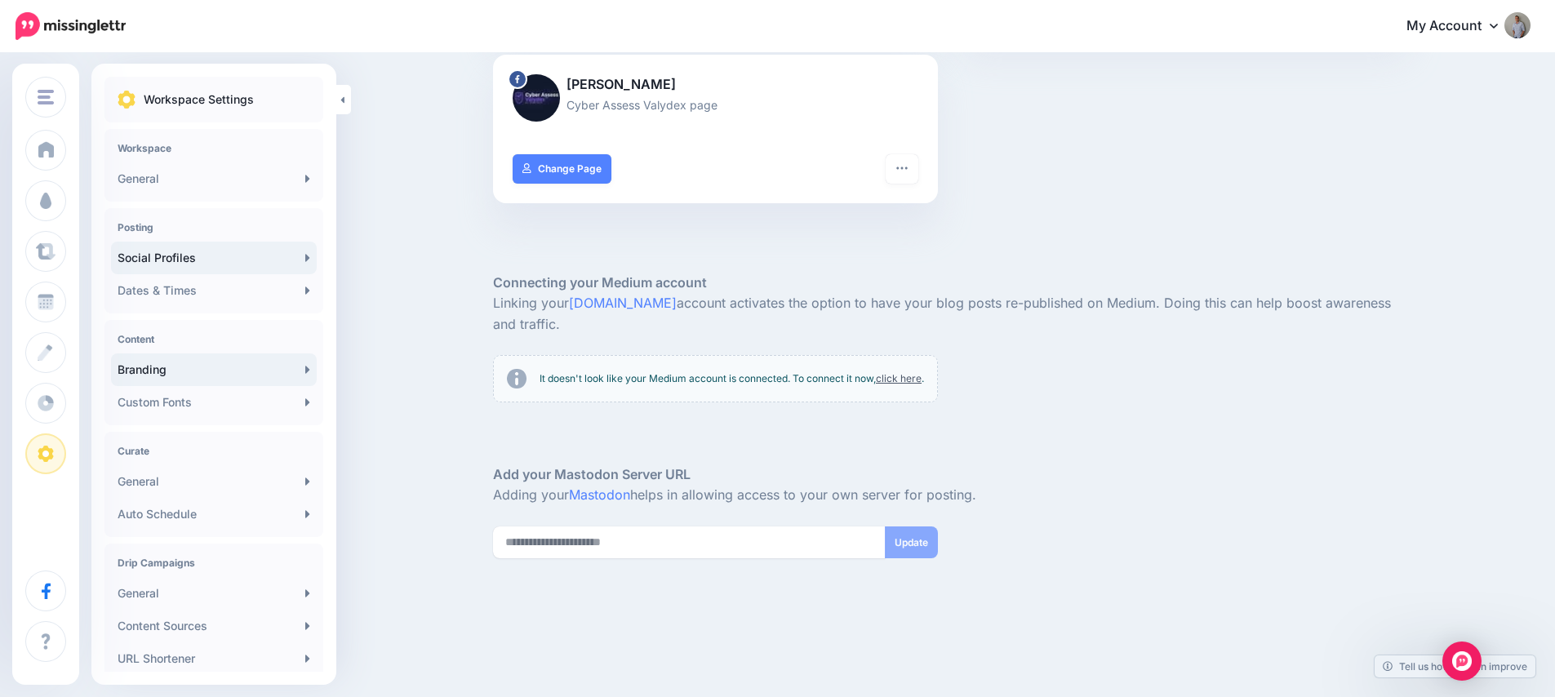
scroll to position [334, 0]
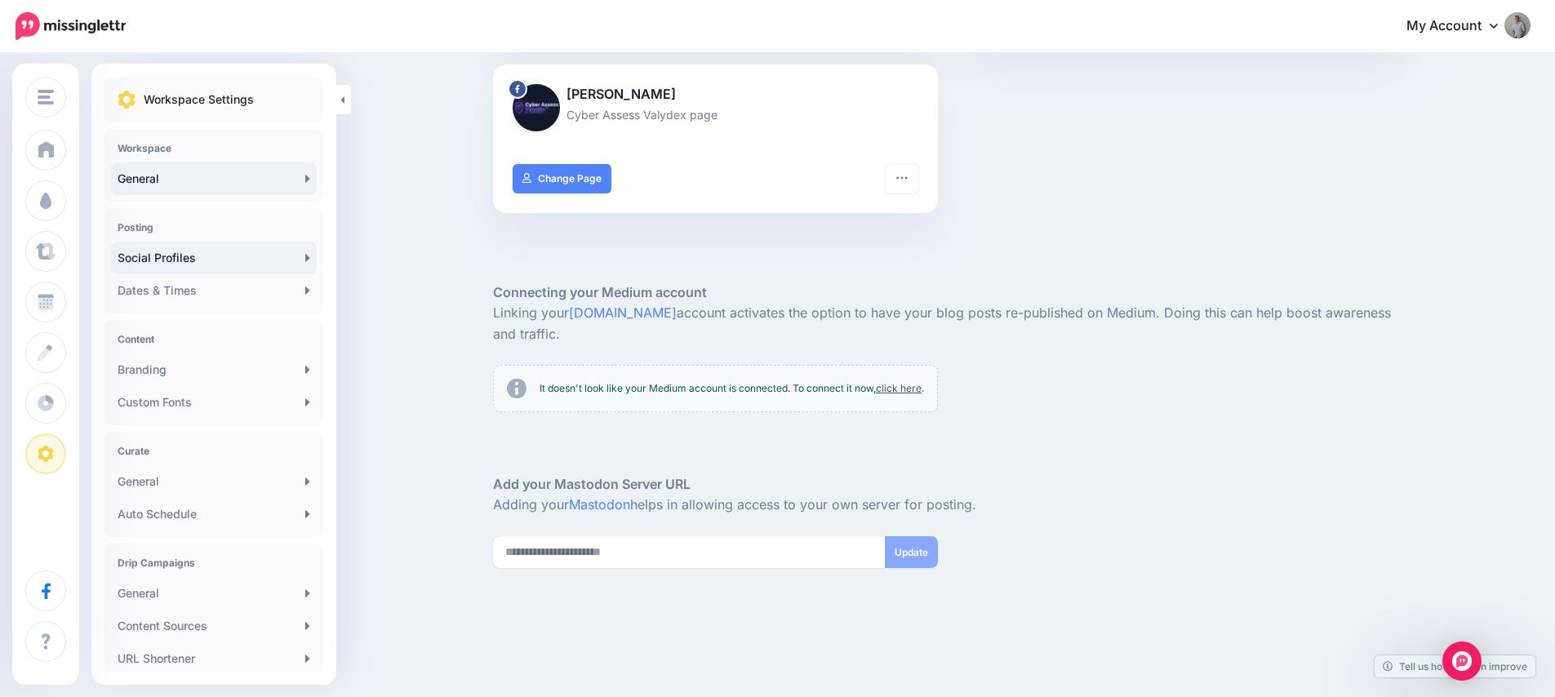
click at [188, 190] on link "General" at bounding box center [214, 178] width 206 height 33
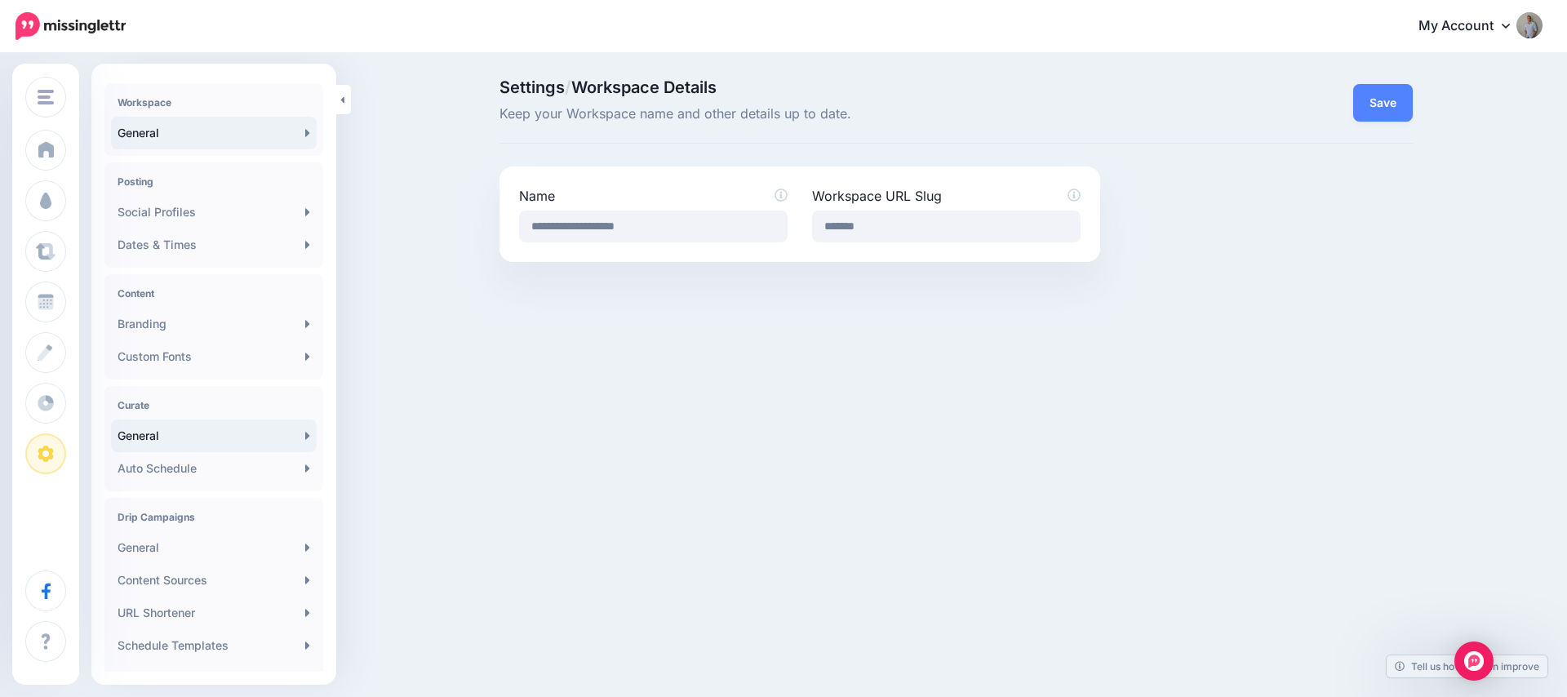
scroll to position [61, 0]
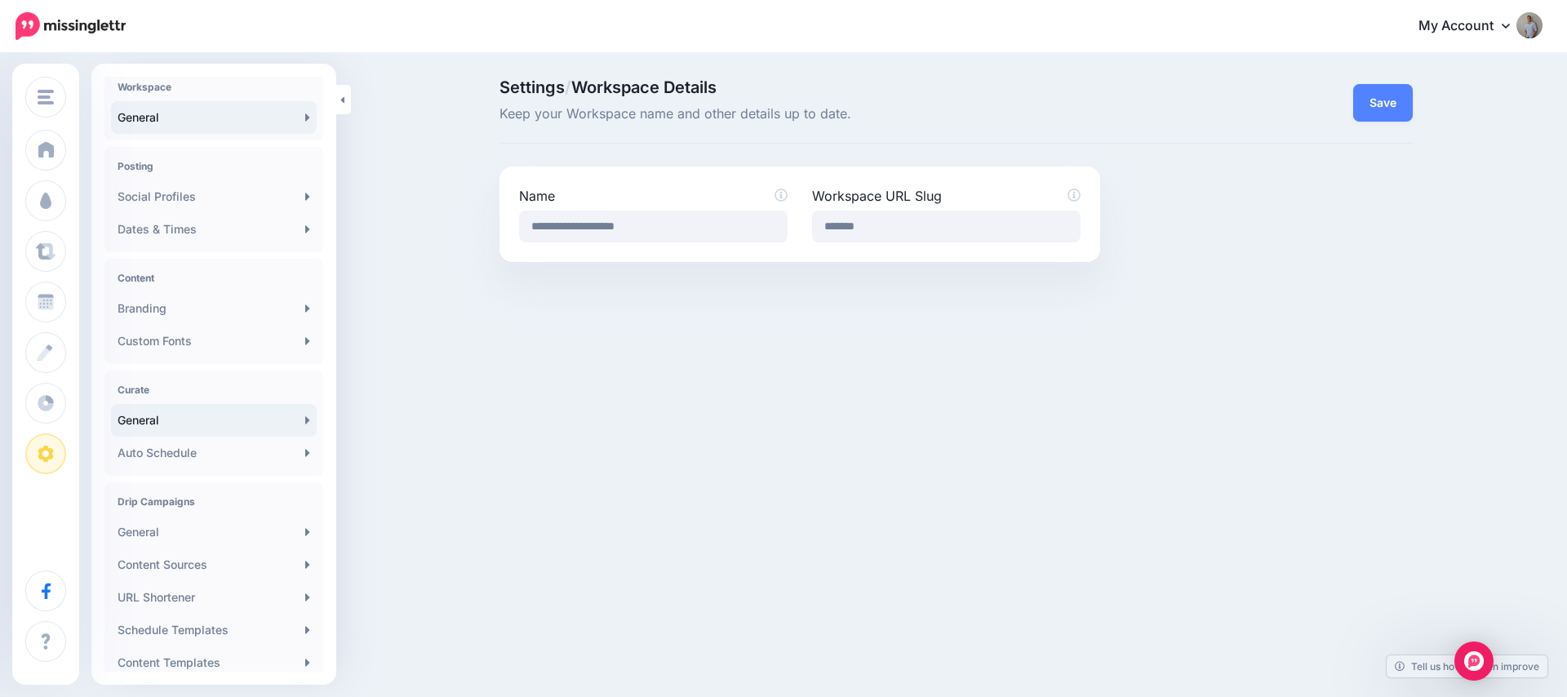
click at [206, 423] on link "General" at bounding box center [214, 420] width 206 height 33
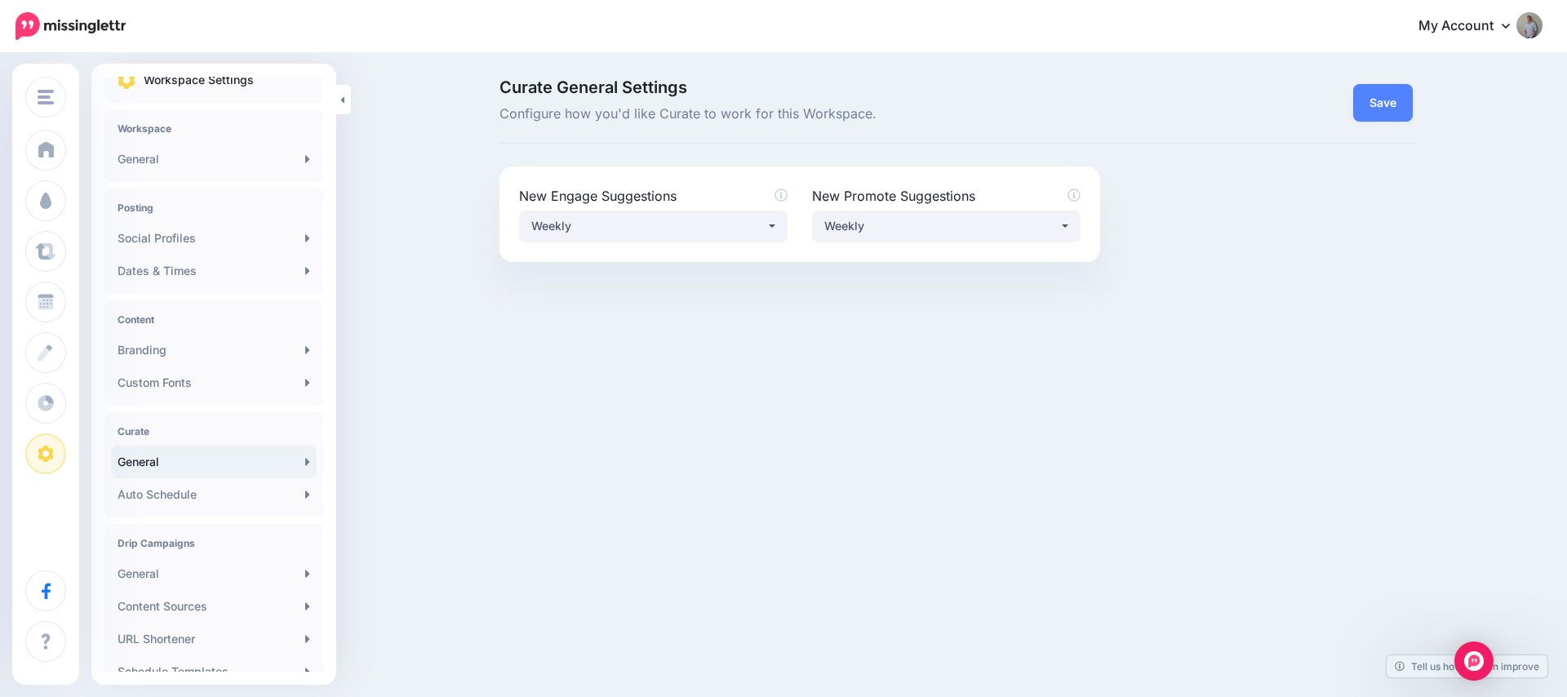
scroll to position [116, 0]
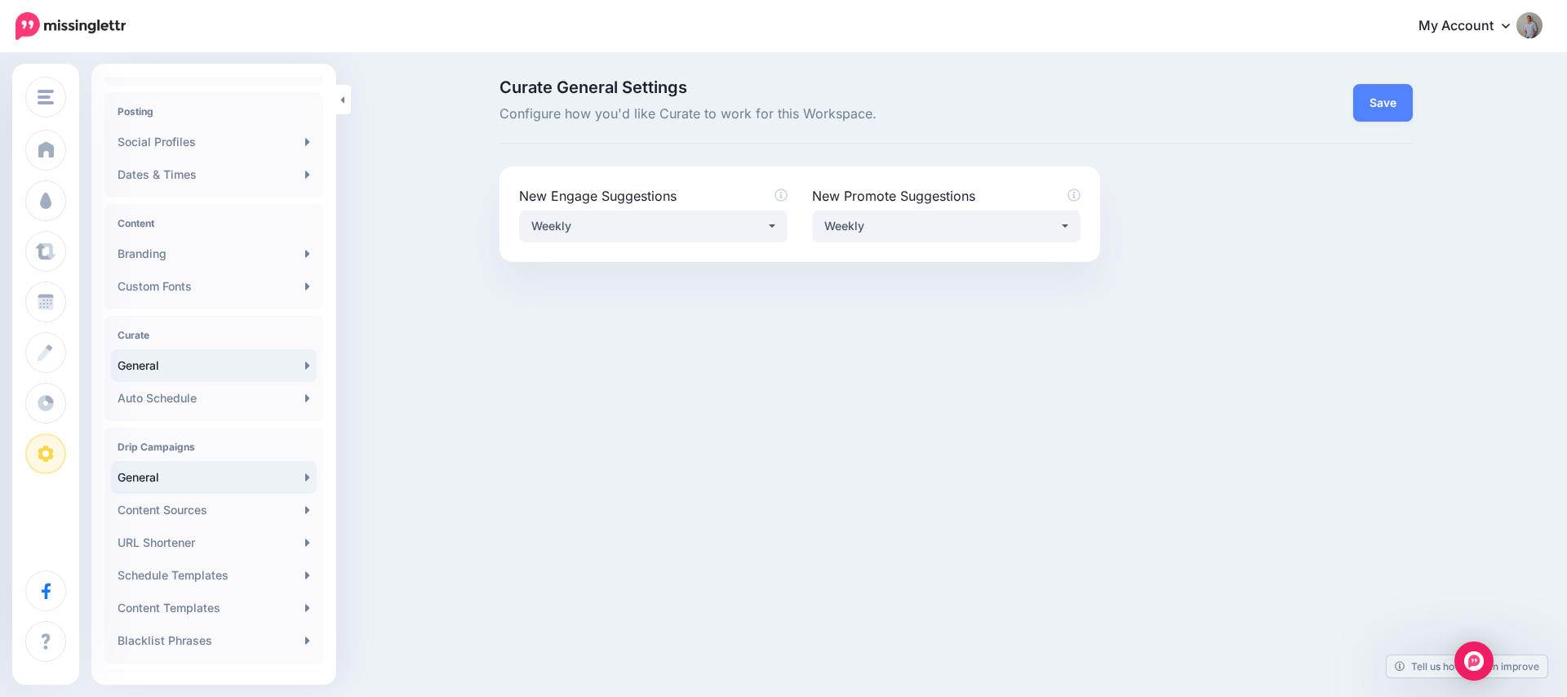
click at [202, 473] on link "General" at bounding box center [214, 477] width 206 height 33
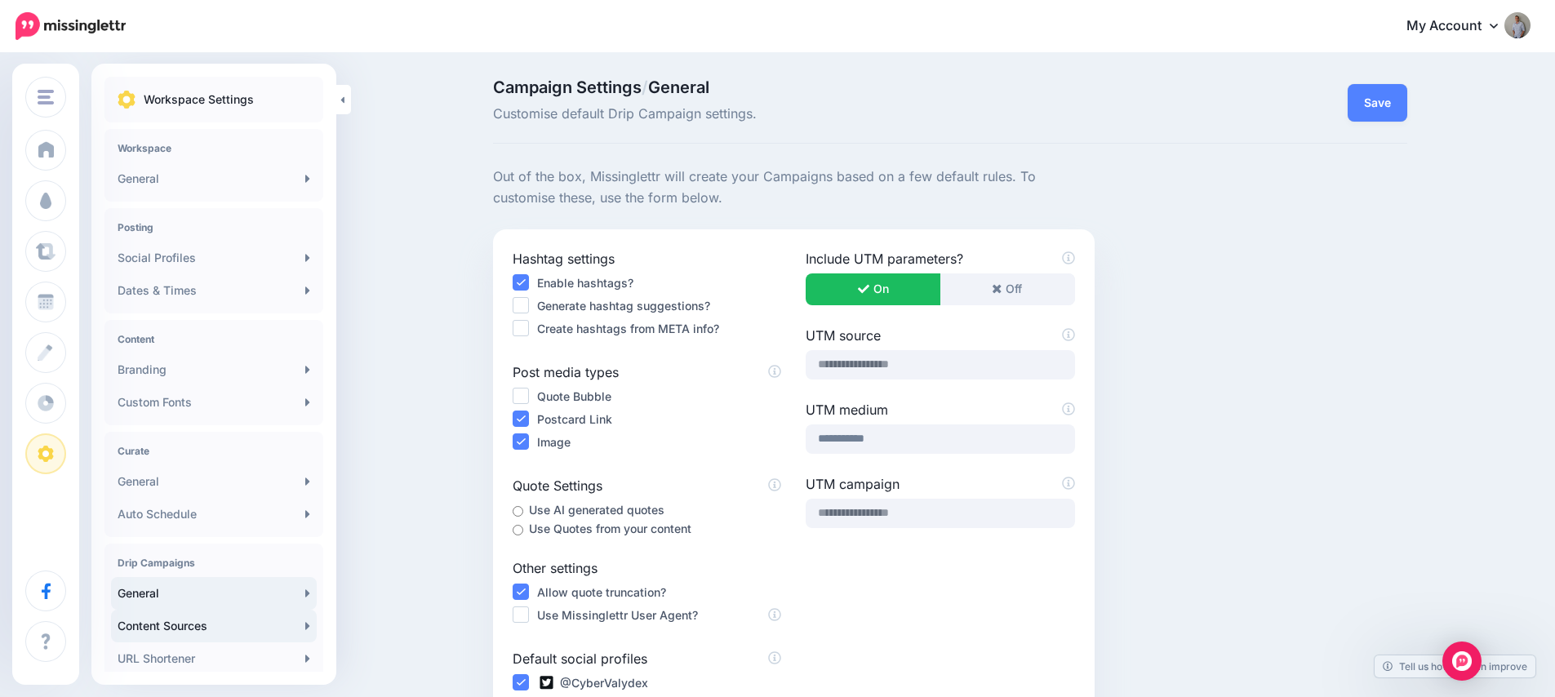
click at [152, 625] on link "Content Sources" at bounding box center [214, 626] width 206 height 33
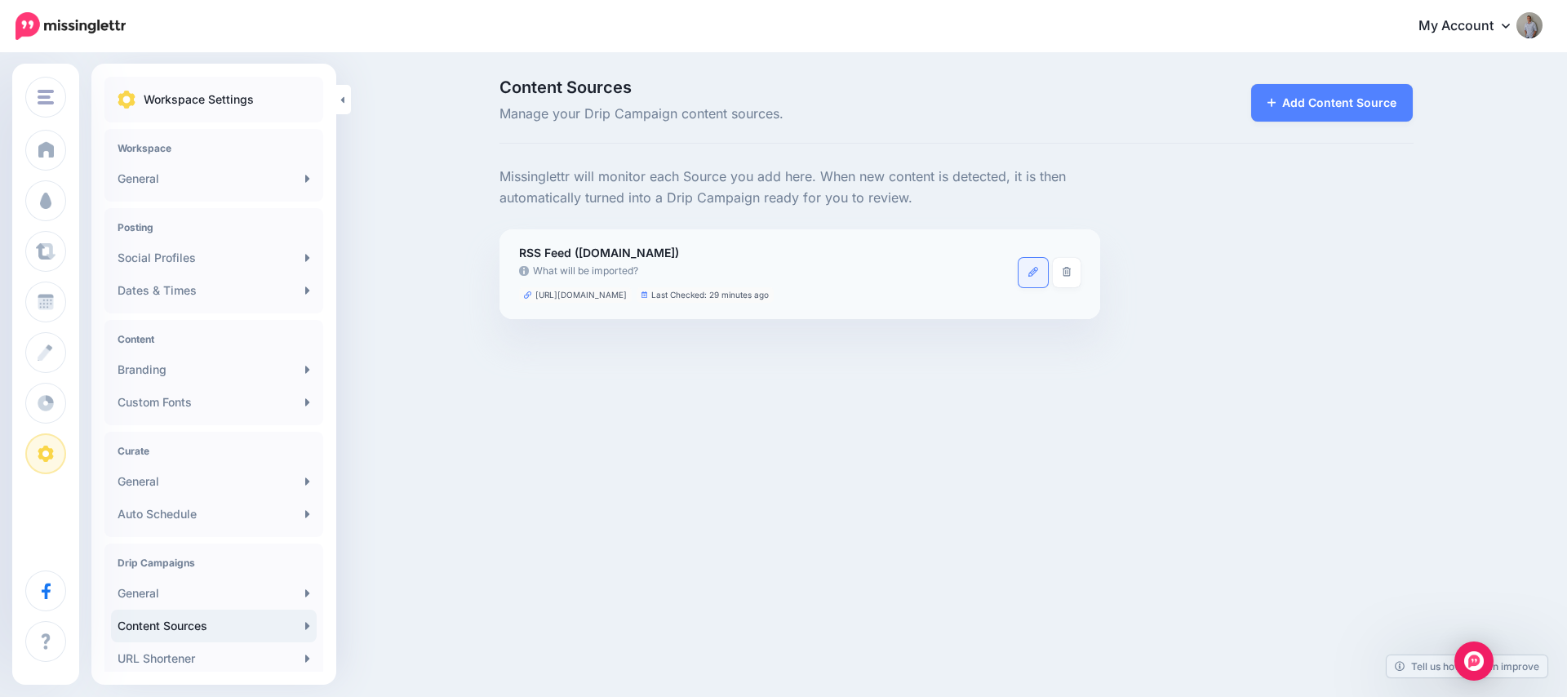
click at [1023, 279] on link at bounding box center [1033, 272] width 29 height 29
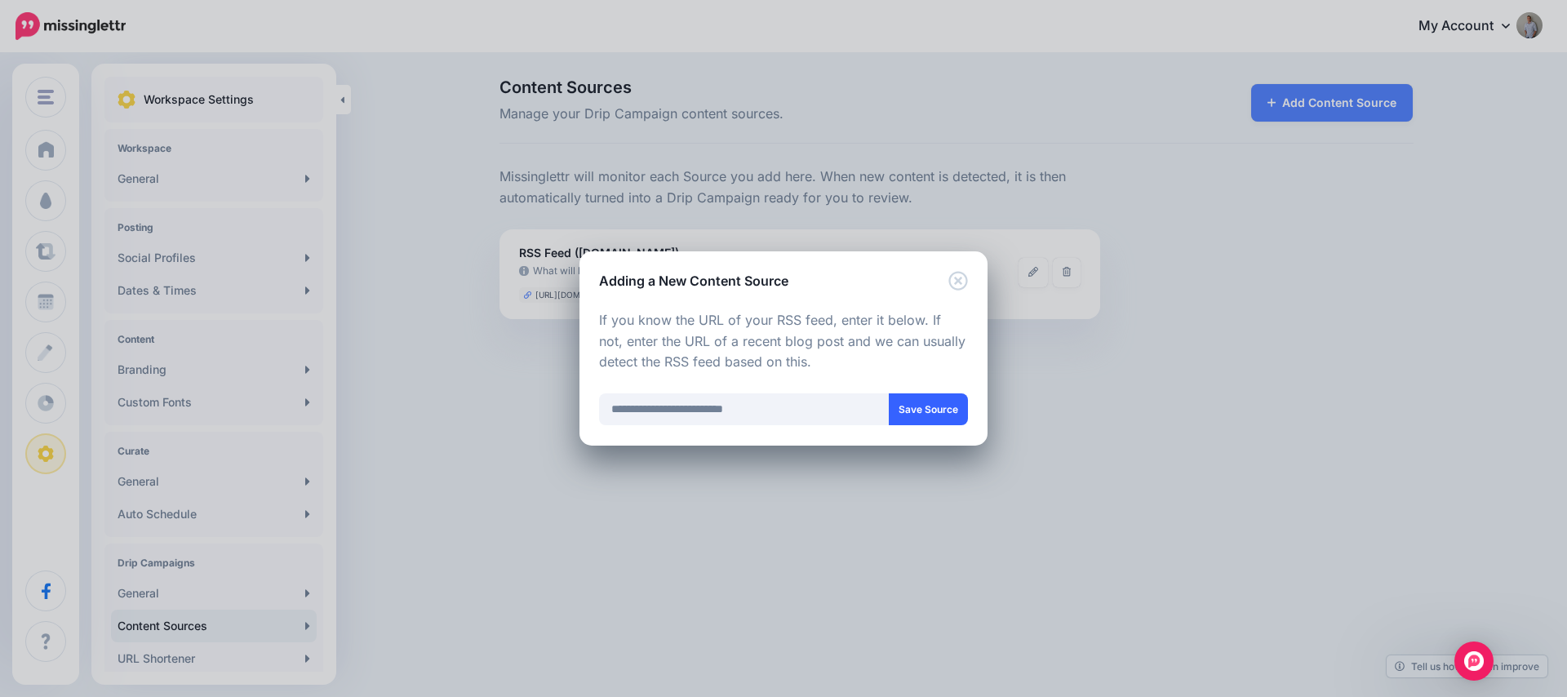
click at [933, 411] on button "Save Source" at bounding box center [928, 409] width 79 height 32
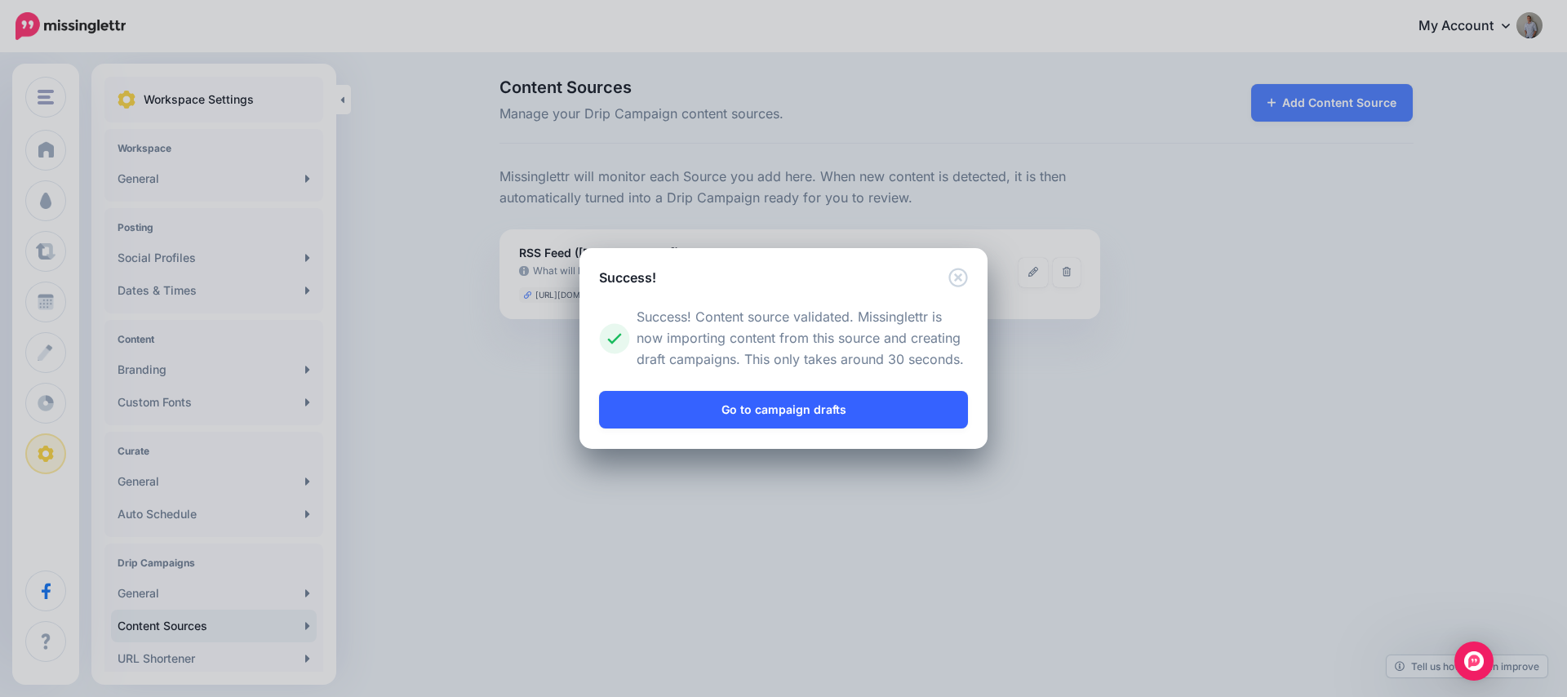
click at [837, 412] on link "Go to campaign drafts" at bounding box center [783, 410] width 369 height 38
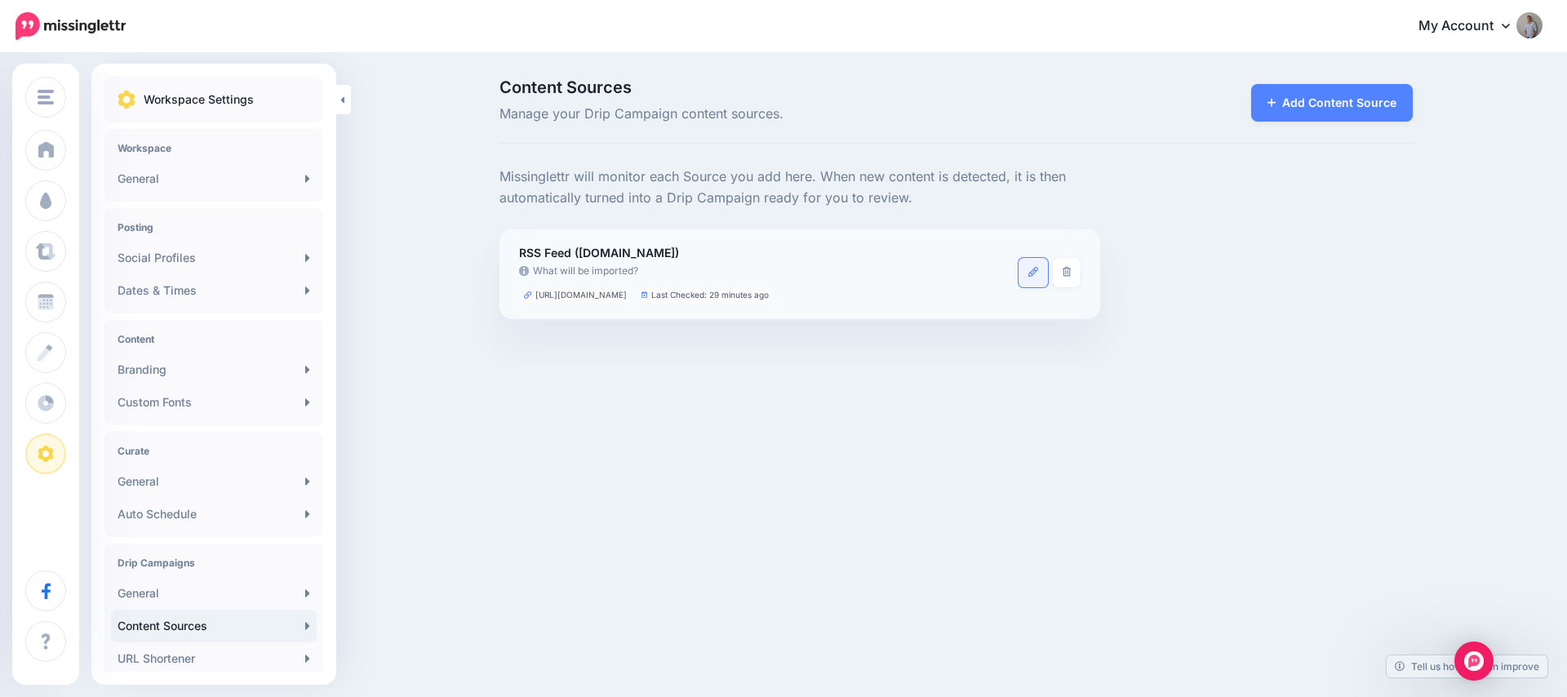
click at [1032, 276] on icon at bounding box center [1033, 272] width 10 height 10
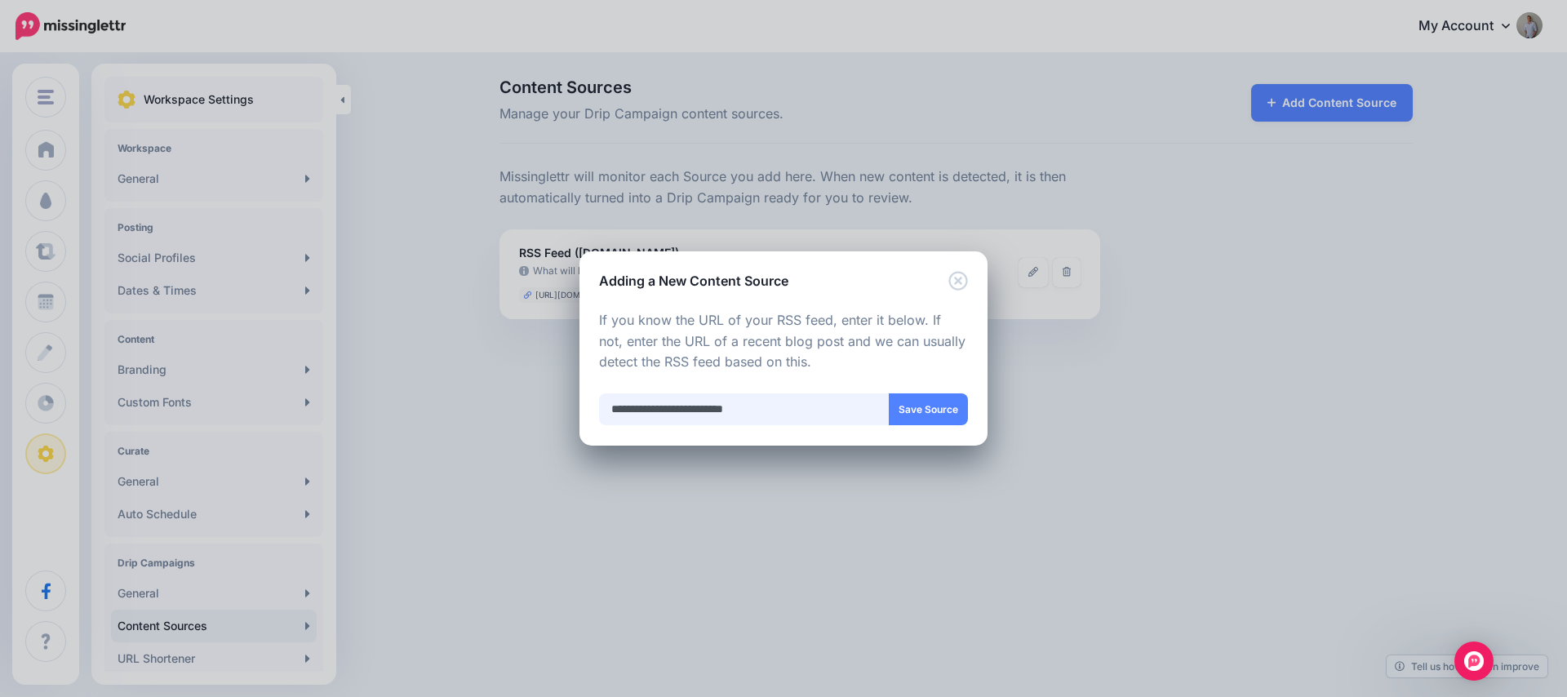
drag, startPoint x: 784, startPoint y: 413, endPoint x: 584, endPoint y: 411, distance: 200.0
click at [584, 411] on div "Loading Loading Choose the type of Content Source you would you like to add. On…" at bounding box center [783, 369] width 408 height 156
click at [961, 278] on icon "Close" at bounding box center [957, 280] width 19 height 19
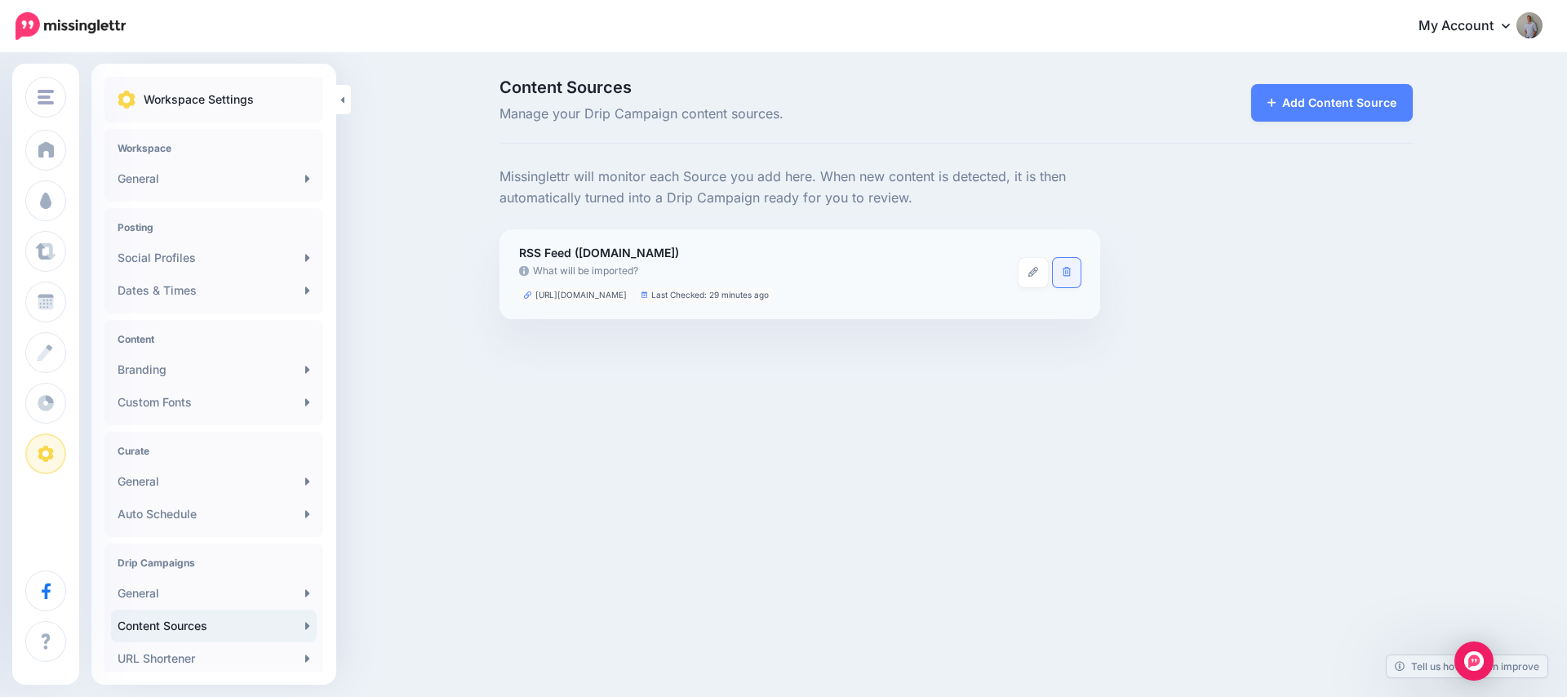
click at [1064, 274] on icon at bounding box center [1067, 272] width 9 height 10
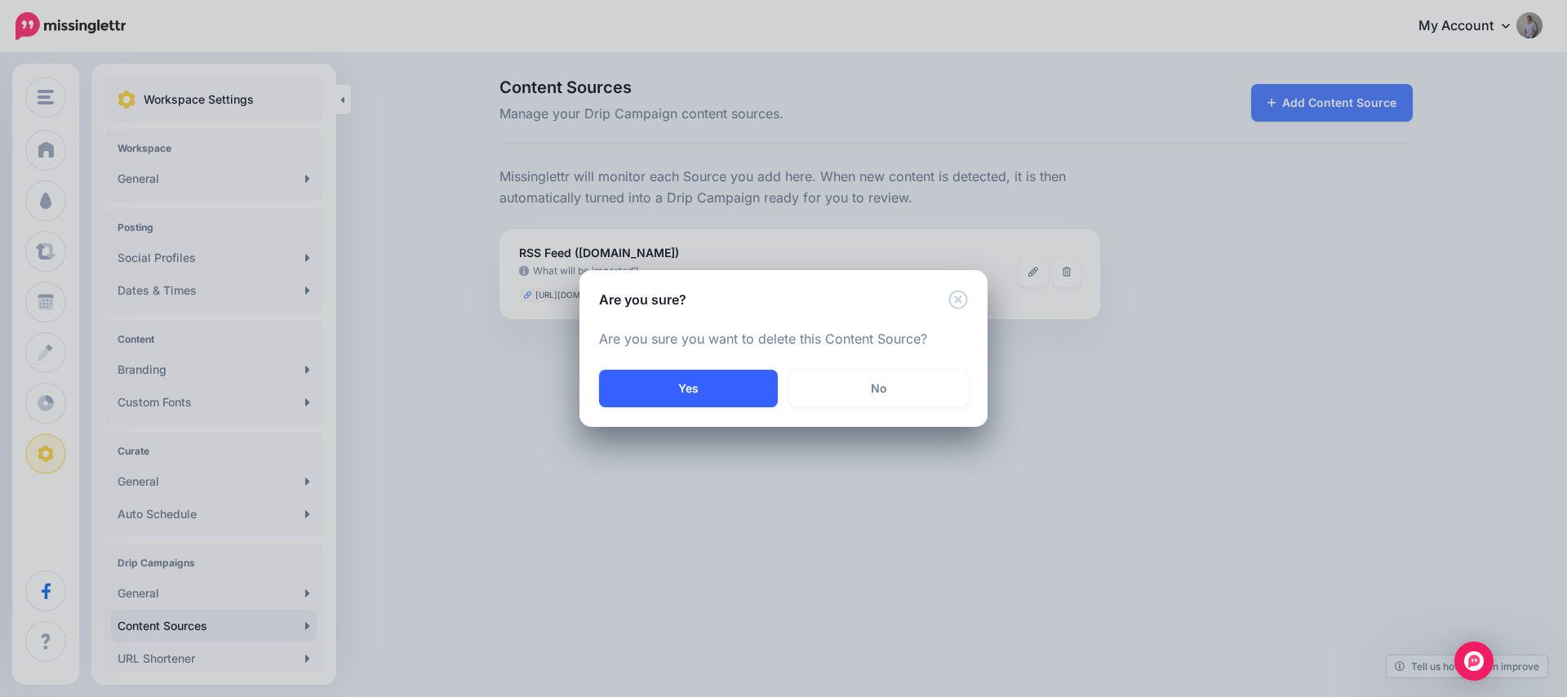
click at [742, 380] on button "Yes" at bounding box center [688, 389] width 179 height 38
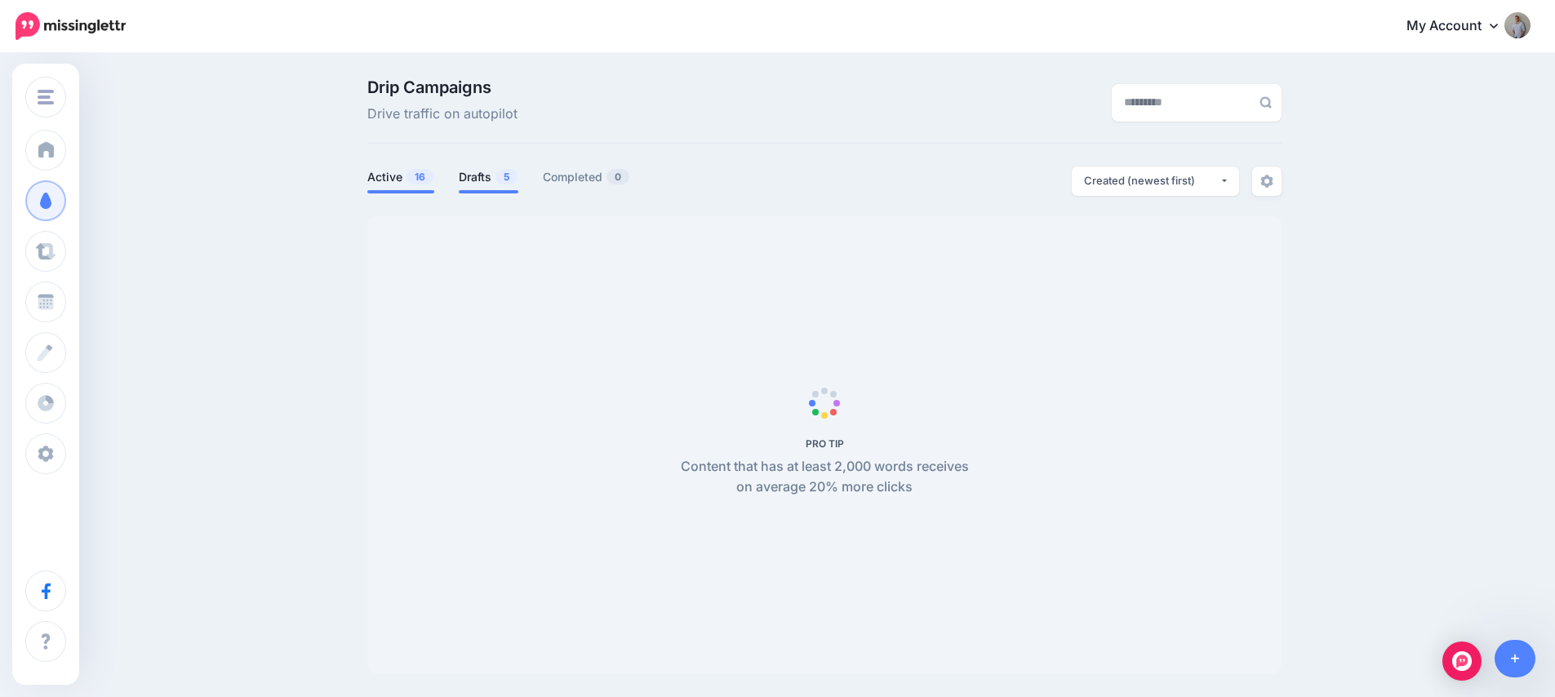
click at [488, 180] on link "Drafts 5" at bounding box center [489, 177] width 60 height 20
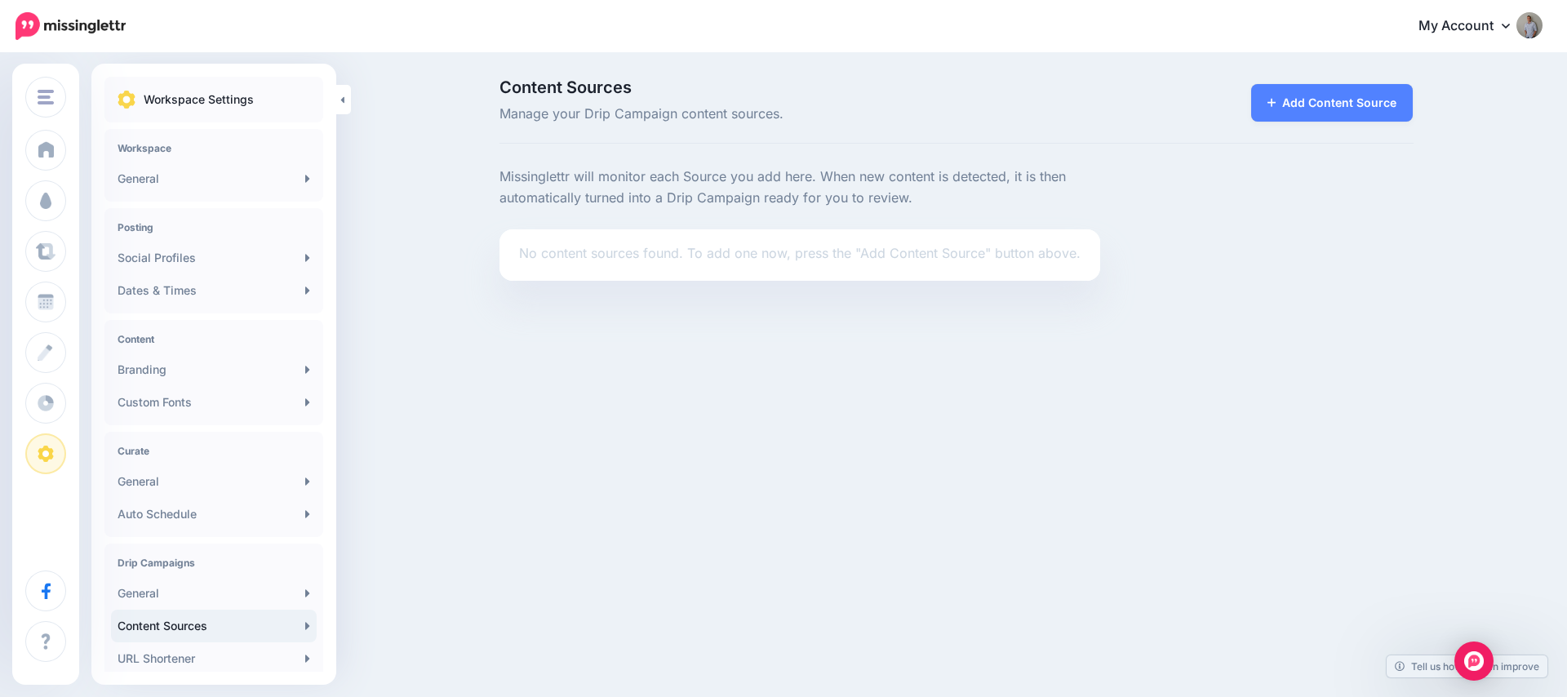
click at [677, 260] on p "No content sources found. To add one now, press the "Add Content Source" button…" at bounding box center [800, 253] width 562 height 21
click at [673, 255] on p "No content sources found. To add one now, press the "Add Content Source" button…" at bounding box center [800, 253] width 562 height 21
click at [1326, 113] on link "Add Content Source" at bounding box center [1332, 103] width 162 height 38
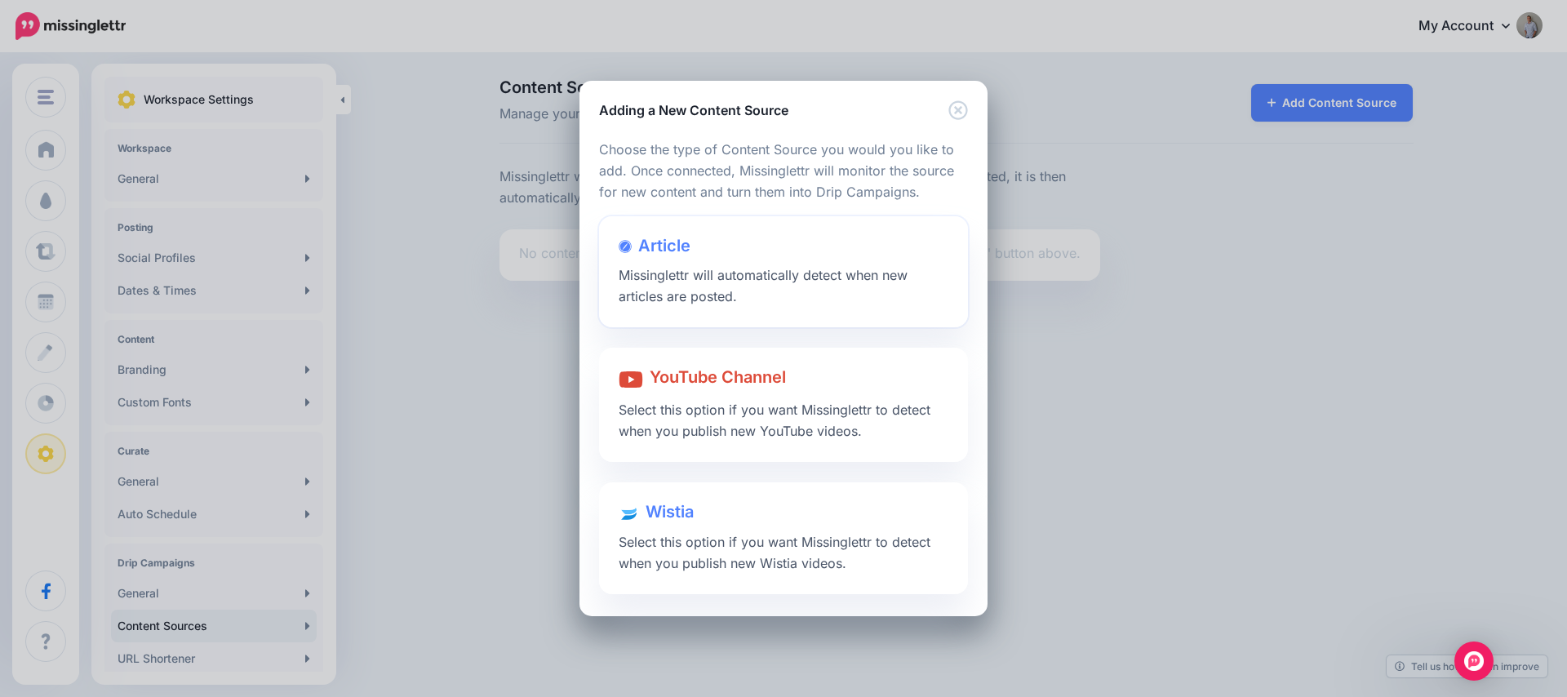
click at [702, 292] on span "Missinglettr will automatically detect when new articles are posted." at bounding box center [763, 286] width 289 height 38
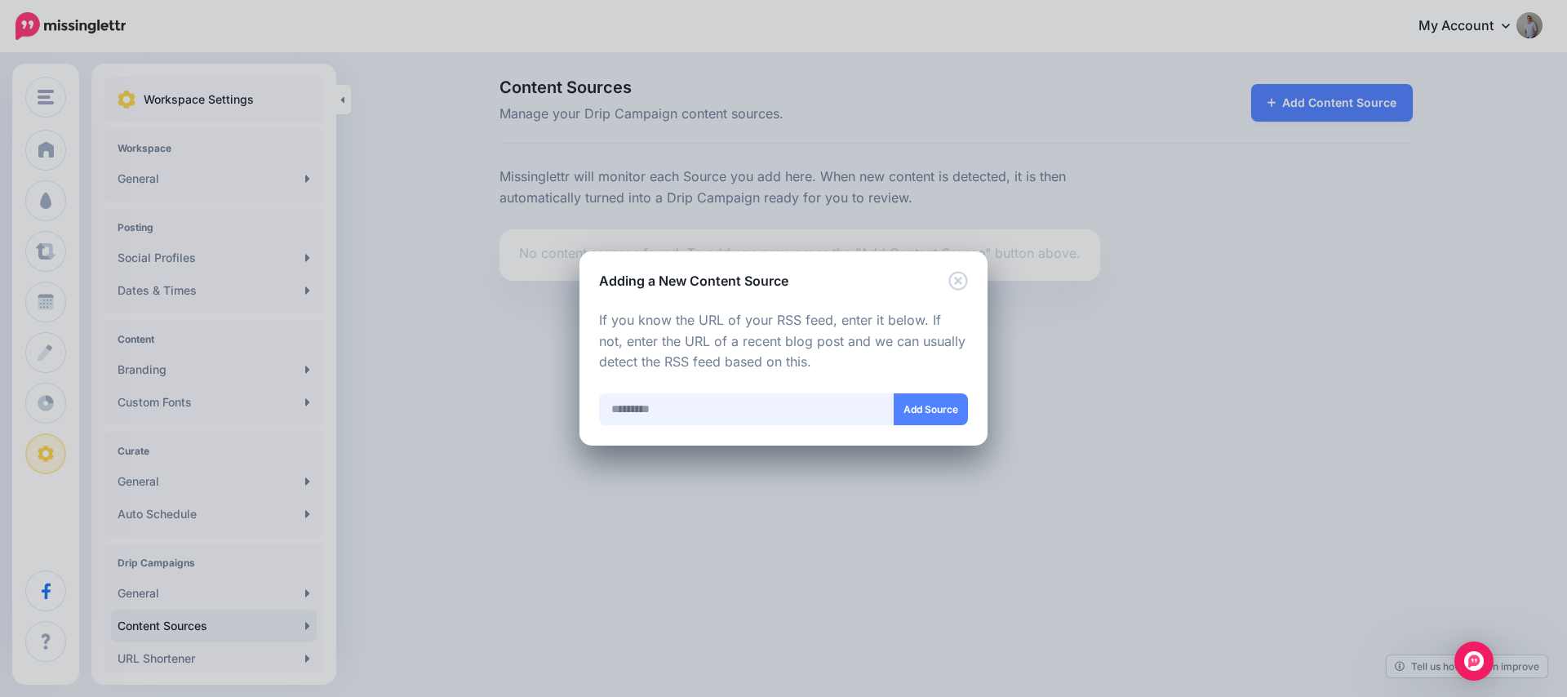
click at [691, 406] on input "text" at bounding box center [746, 409] width 295 height 32
paste input "**********"
type input "**********"
click at [927, 411] on button "Add Source" at bounding box center [931, 409] width 74 height 32
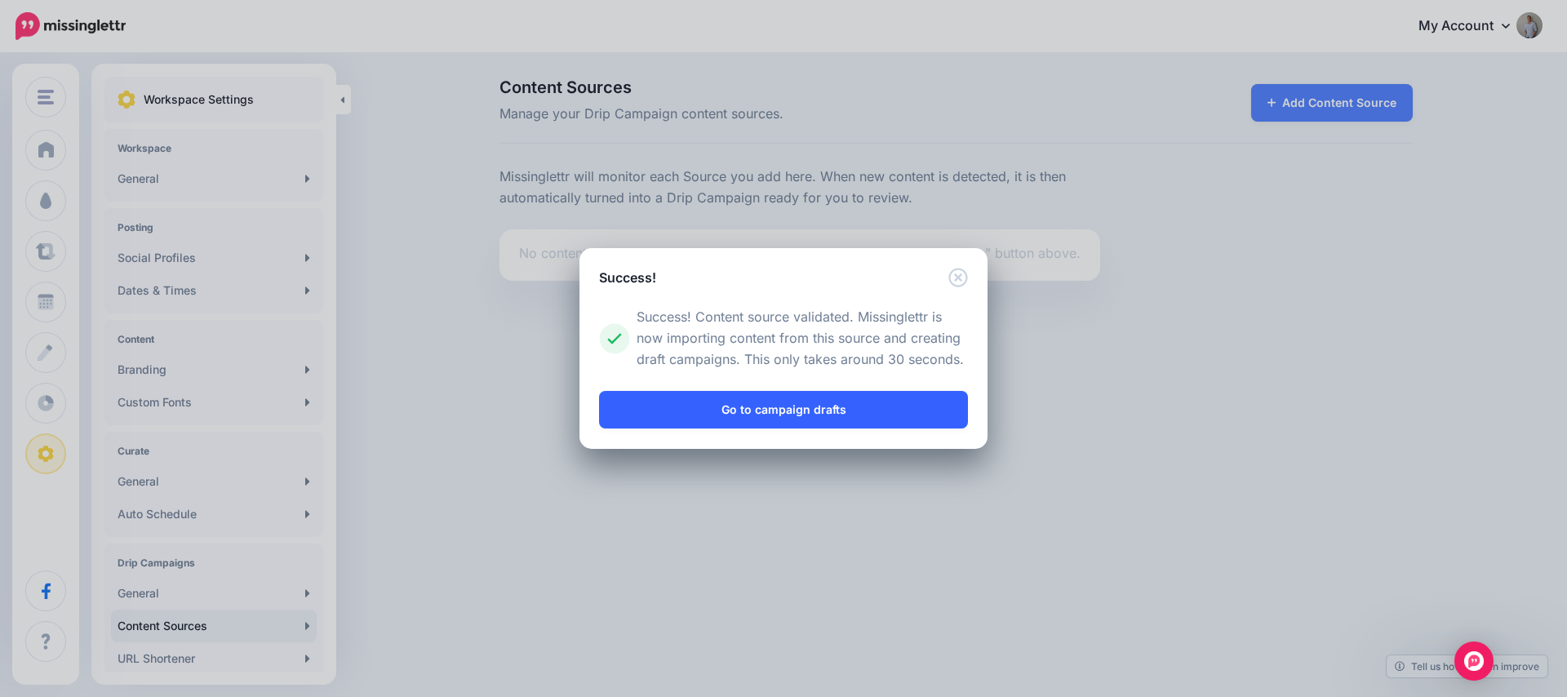
click at [760, 421] on link "Go to campaign drafts" at bounding box center [783, 410] width 369 height 38
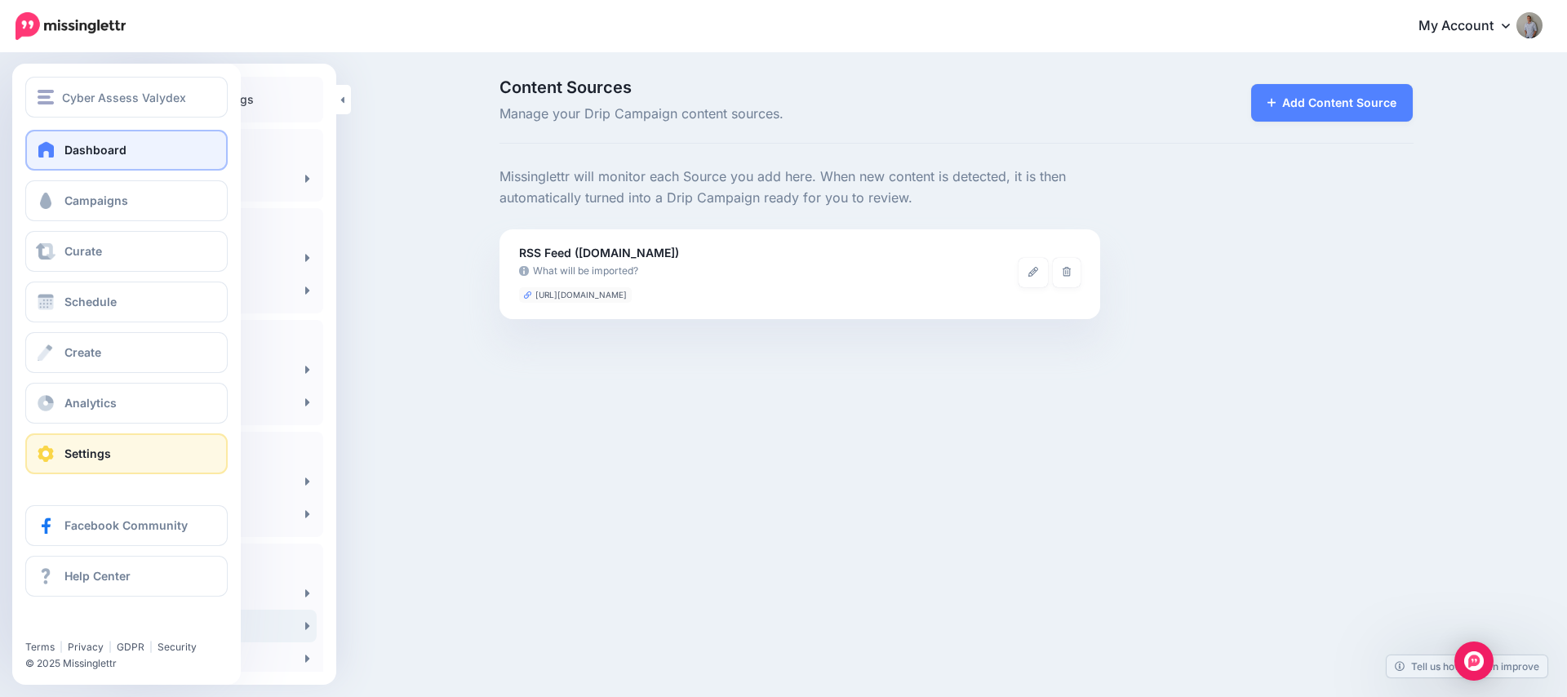
click at [63, 162] on link "Dashboard" at bounding box center [126, 150] width 202 height 41
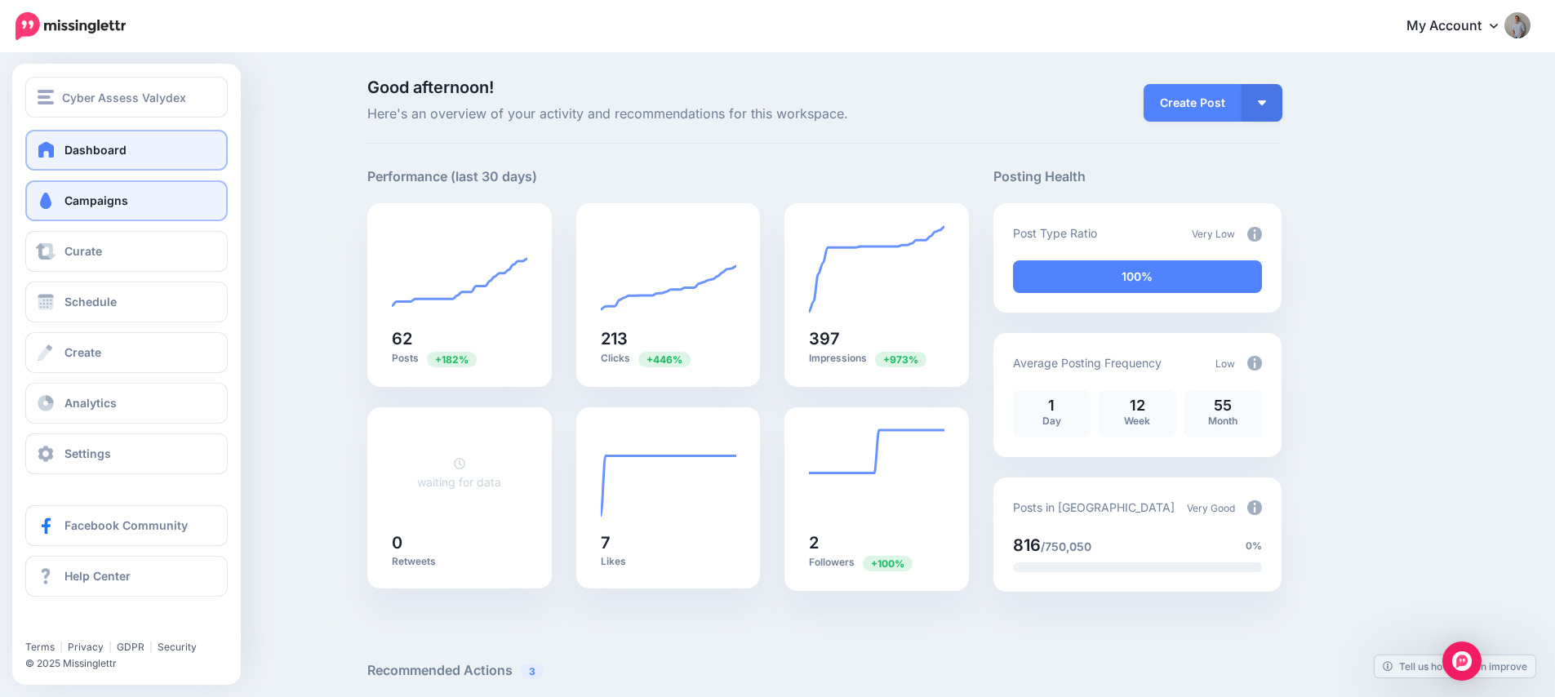
click at [74, 202] on span "Campaigns" at bounding box center [96, 200] width 64 height 14
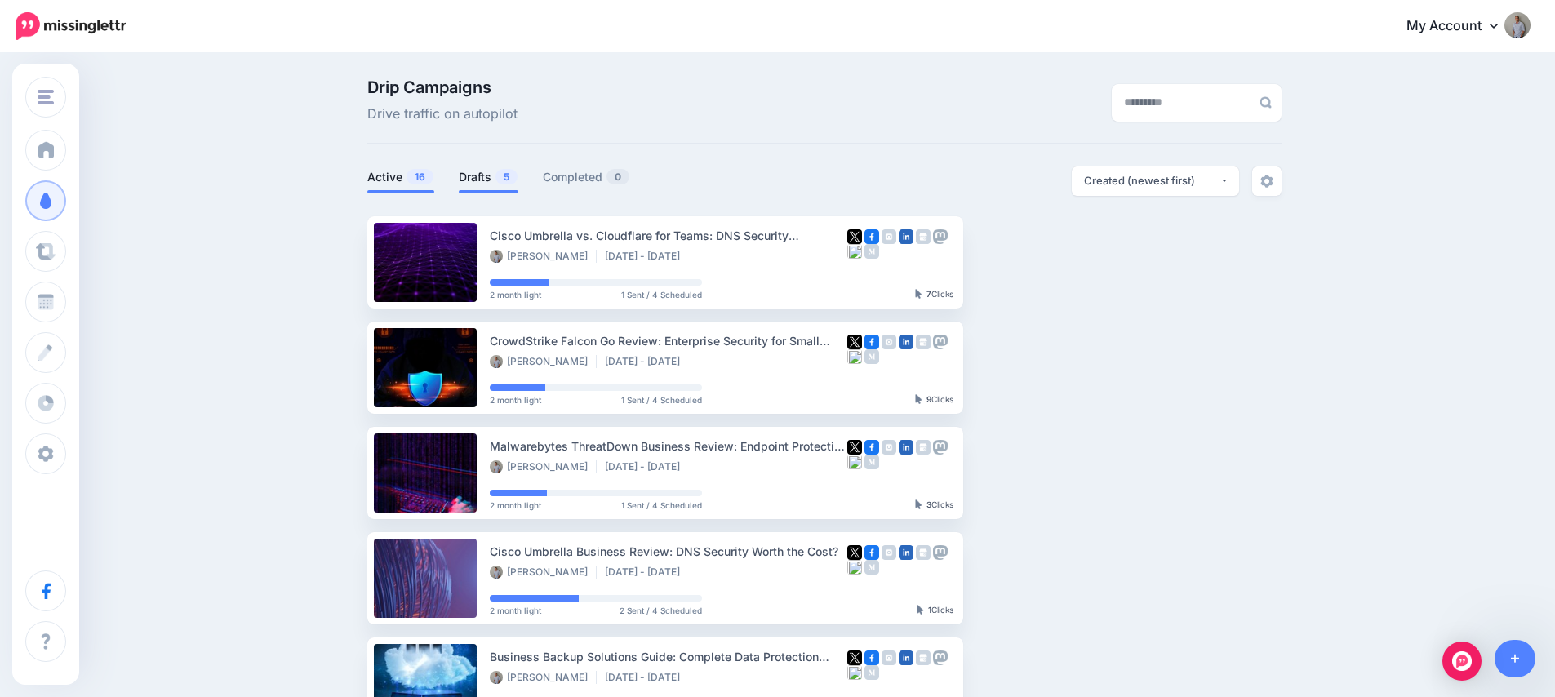
click at [480, 181] on link "Drafts 5" at bounding box center [489, 177] width 60 height 20
click at [504, 176] on span "5" at bounding box center [506, 177] width 22 height 16
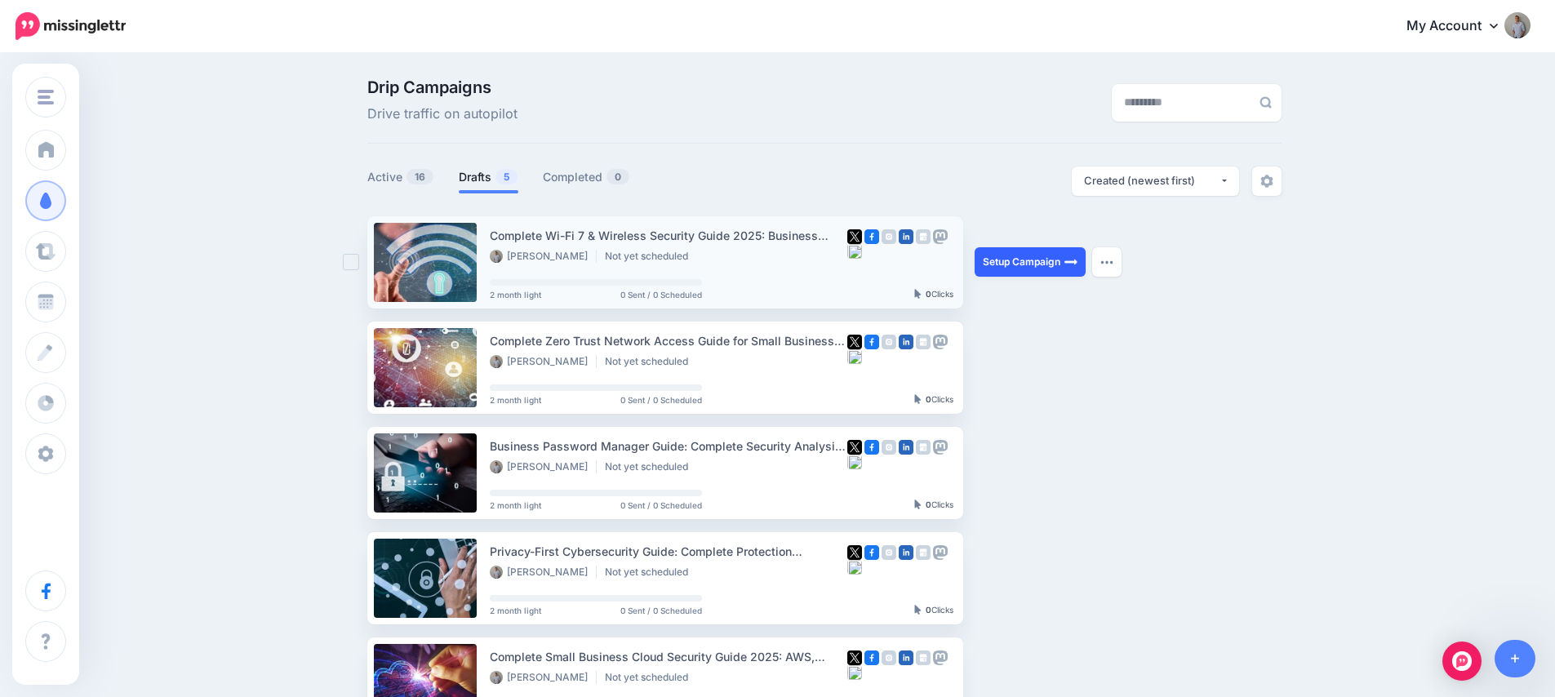
click at [1028, 268] on link "Setup Campaign" at bounding box center [1029, 261] width 111 height 29
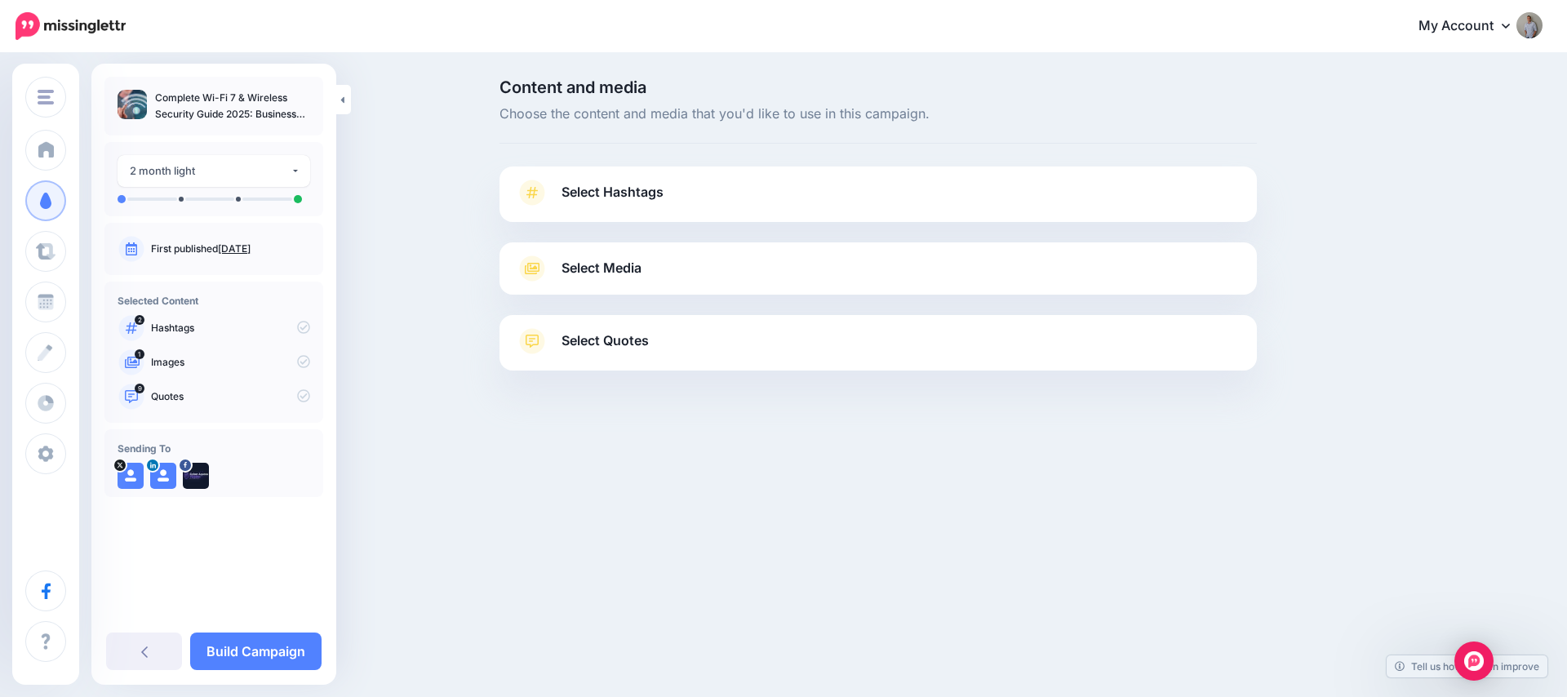
click at [570, 199] on span "Select Hashtags" at bounding box center [613, 192] width 102 height 22
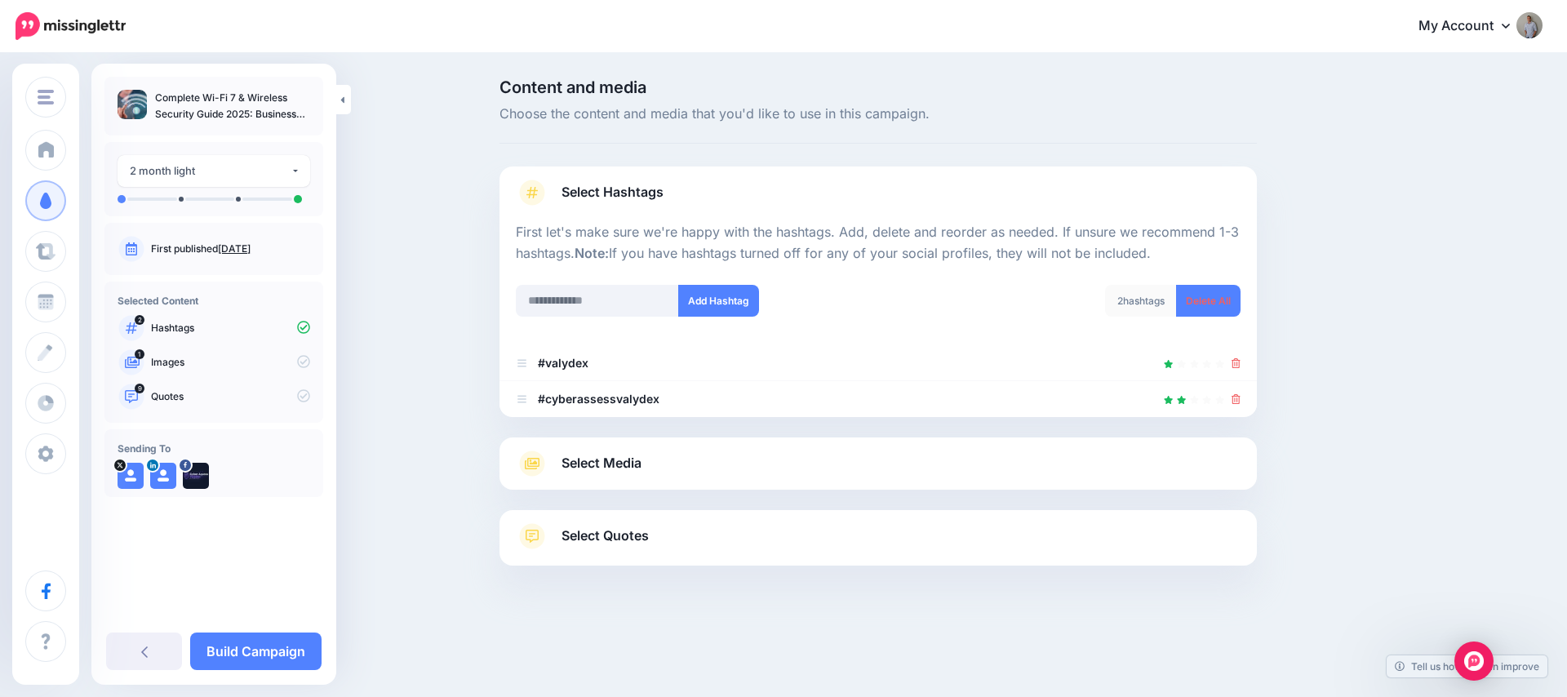
click at [598, 458] on span "Select Media" at bounding box center [602, 463] width 80 height 22
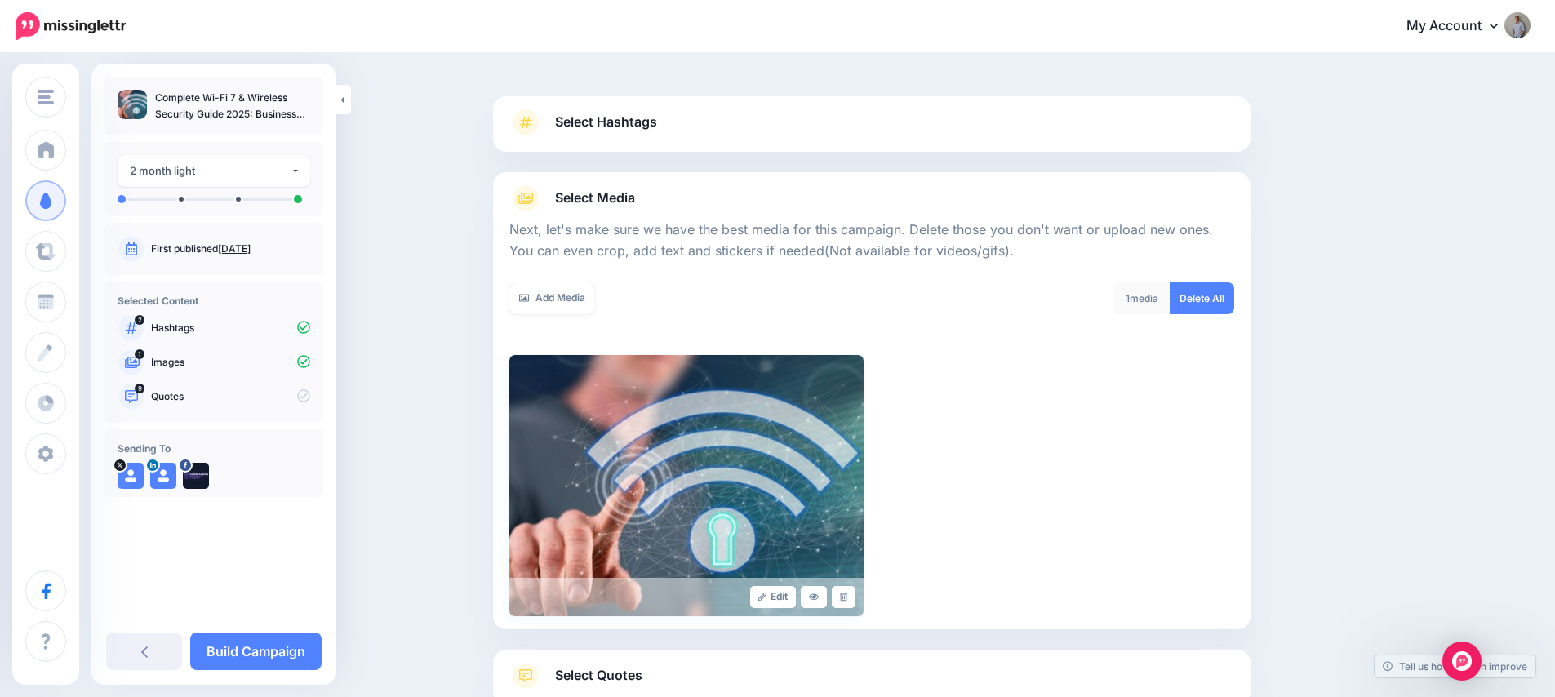
scroll to position [184, 0]
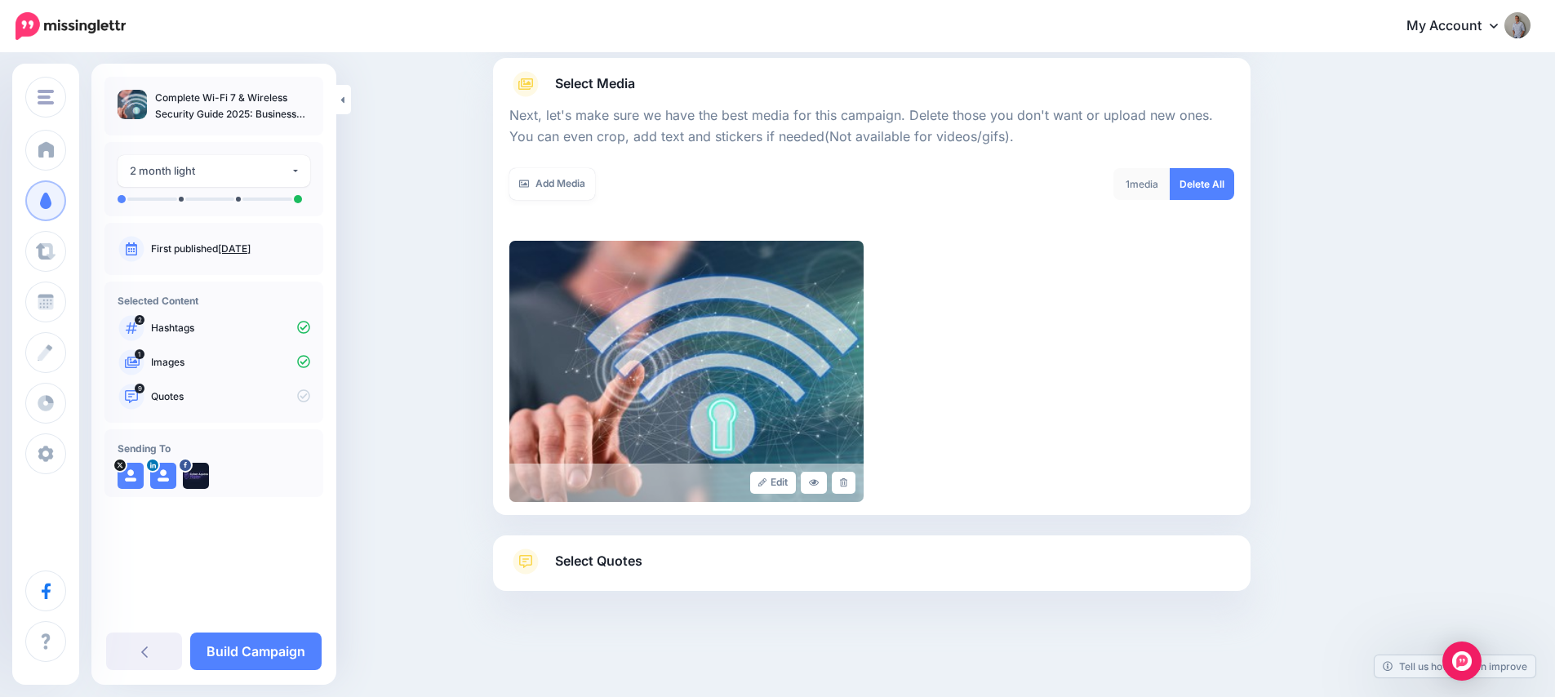
click at [587, 548] on link "Select Quotes" at bounding box center [871, 569] width 725 height 42
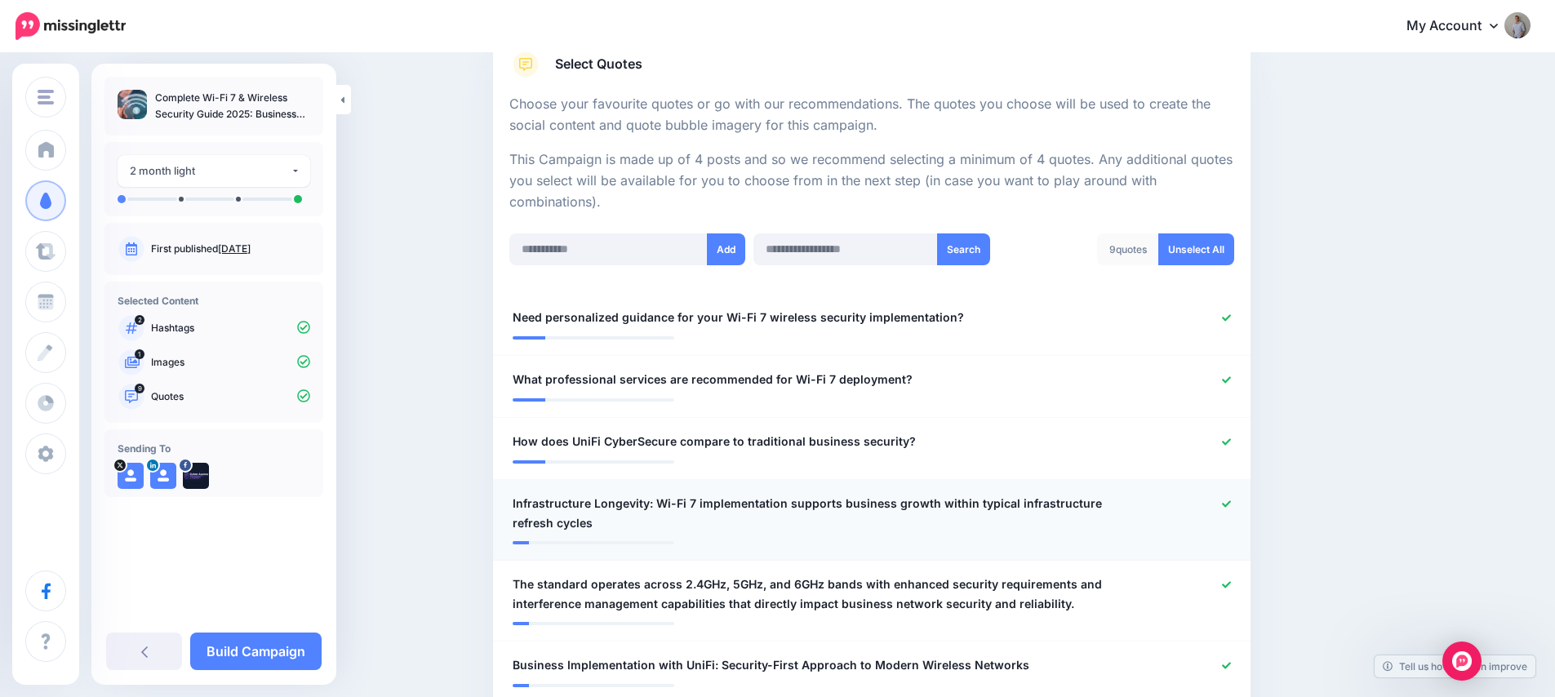
scroll to position [292, 0]
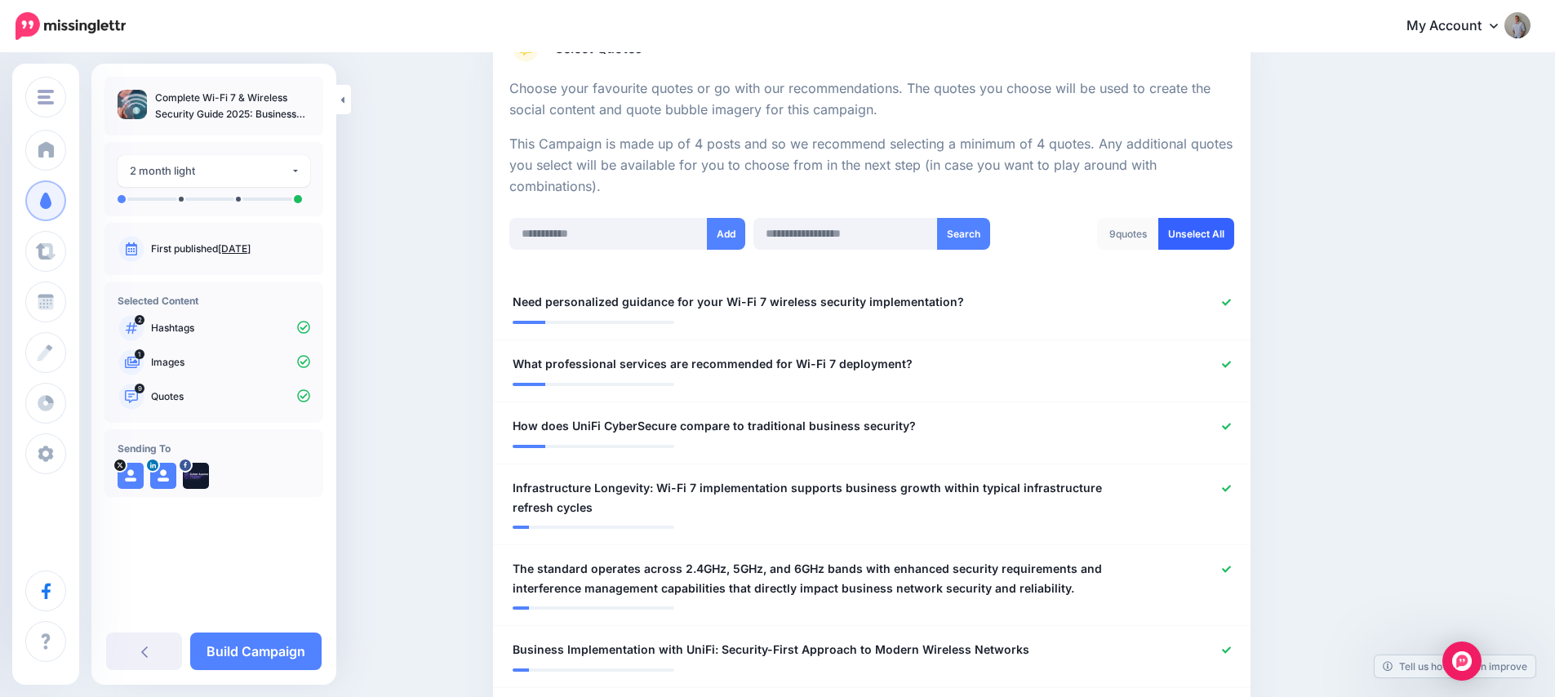
click at [1219, 232] on link "Unselect All" at bounding box center [1196, 234] width 76 height 32
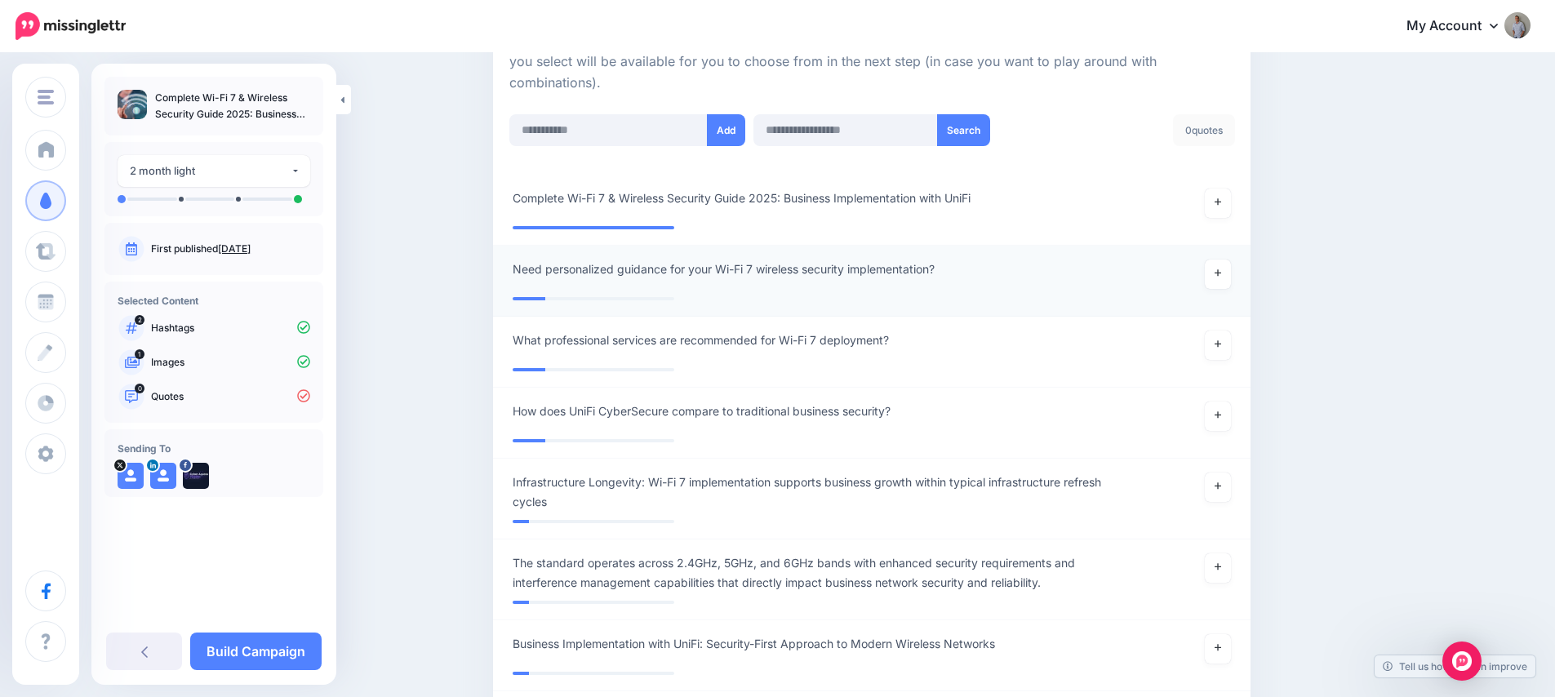
scroll to position [276, 0]
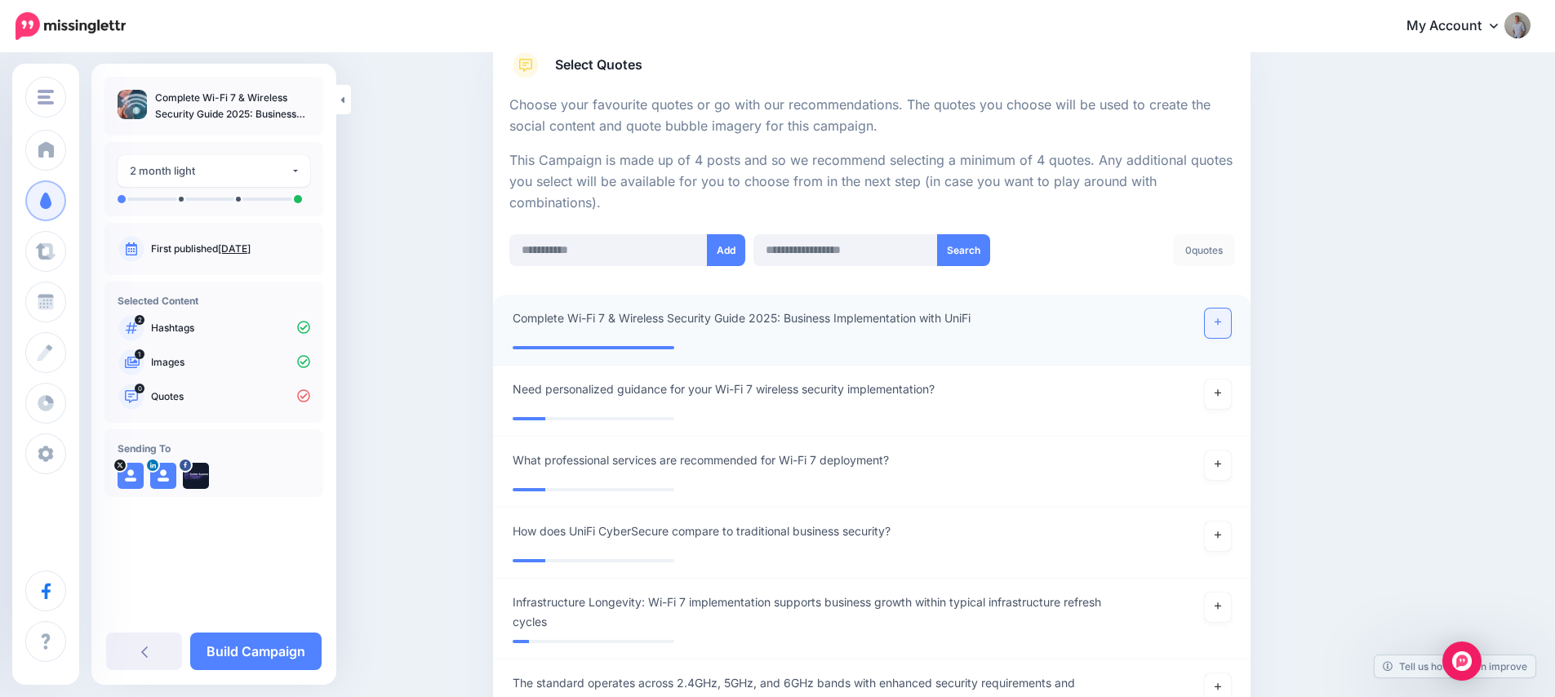
click at [1217, 322] on link at bounding box center [1218, 323] width 26 height 29
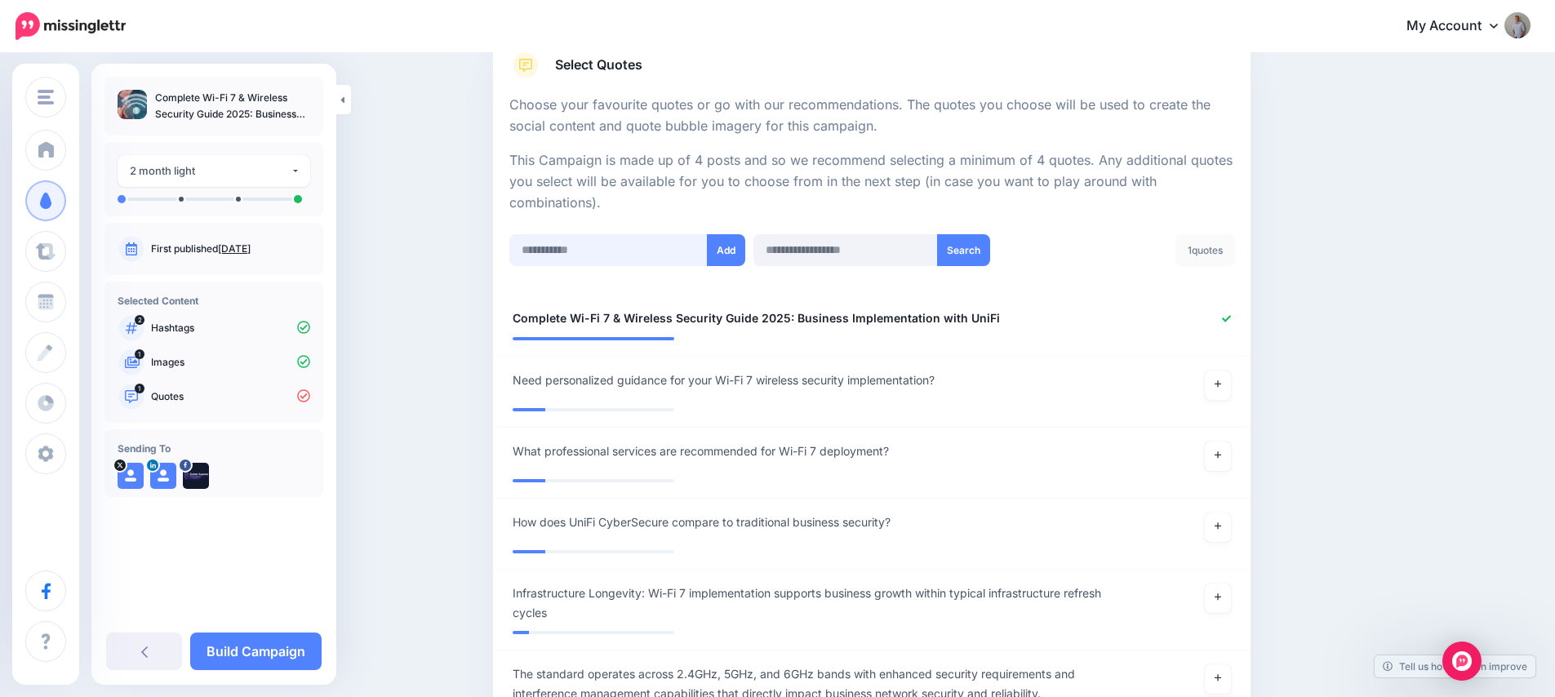
click at [572, 253] on input "text" at bounding box center [608, 250] width 198 height 32
paste input "**********"
type input "**********"
click at [730, 254] on button "Add" at bounding box center [726, 250] width 38 height 32
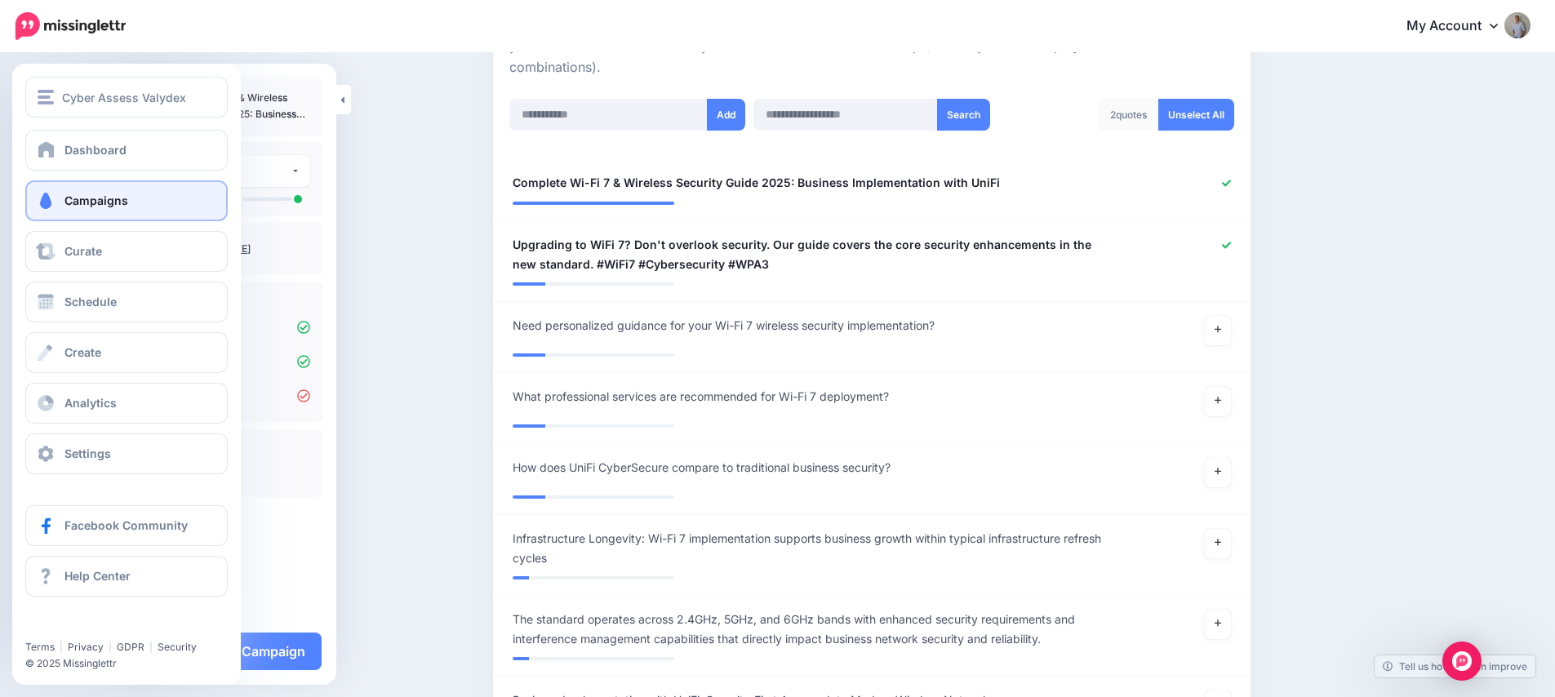
scroll to position [411, 0]
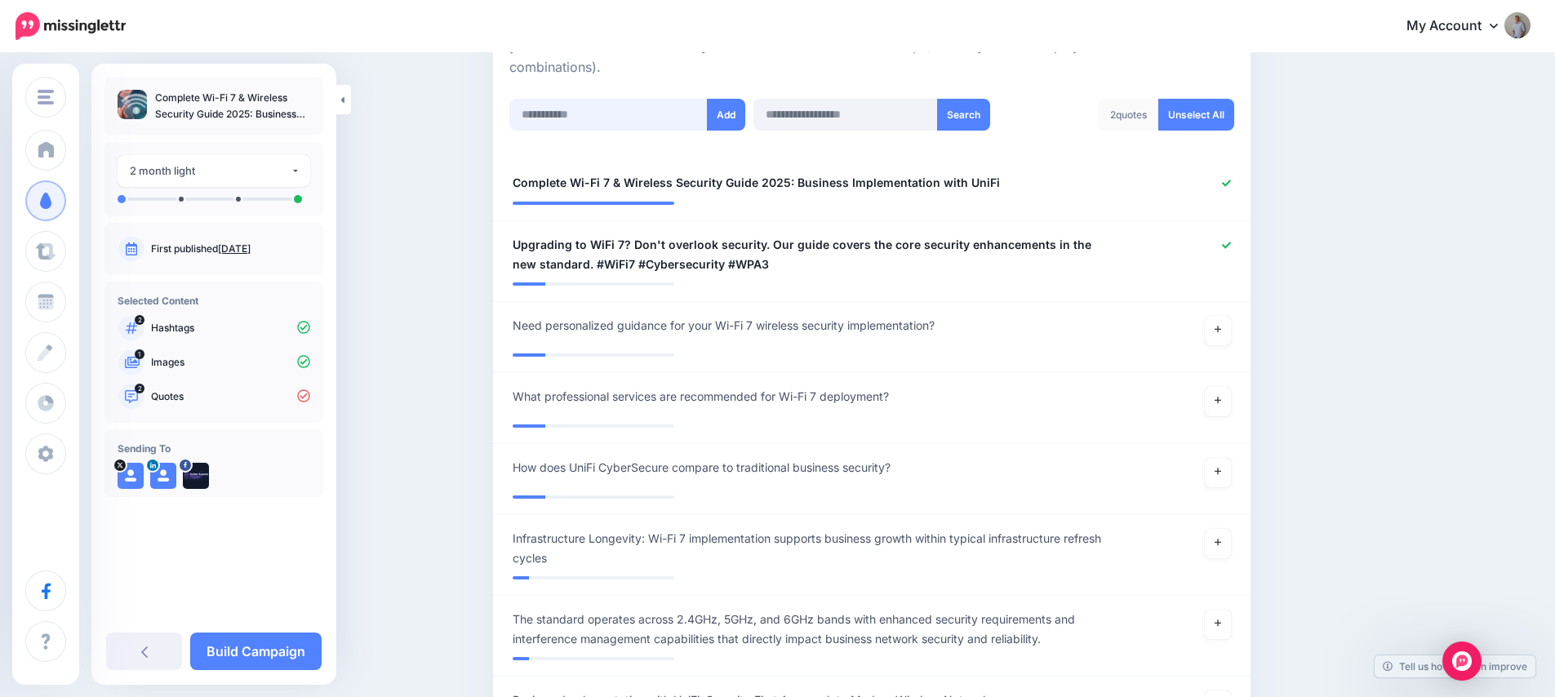
click at [575, 115] on input "text" at bounding box center [608, 115] width 198 height 32
paste input "**********"
type input "**********"
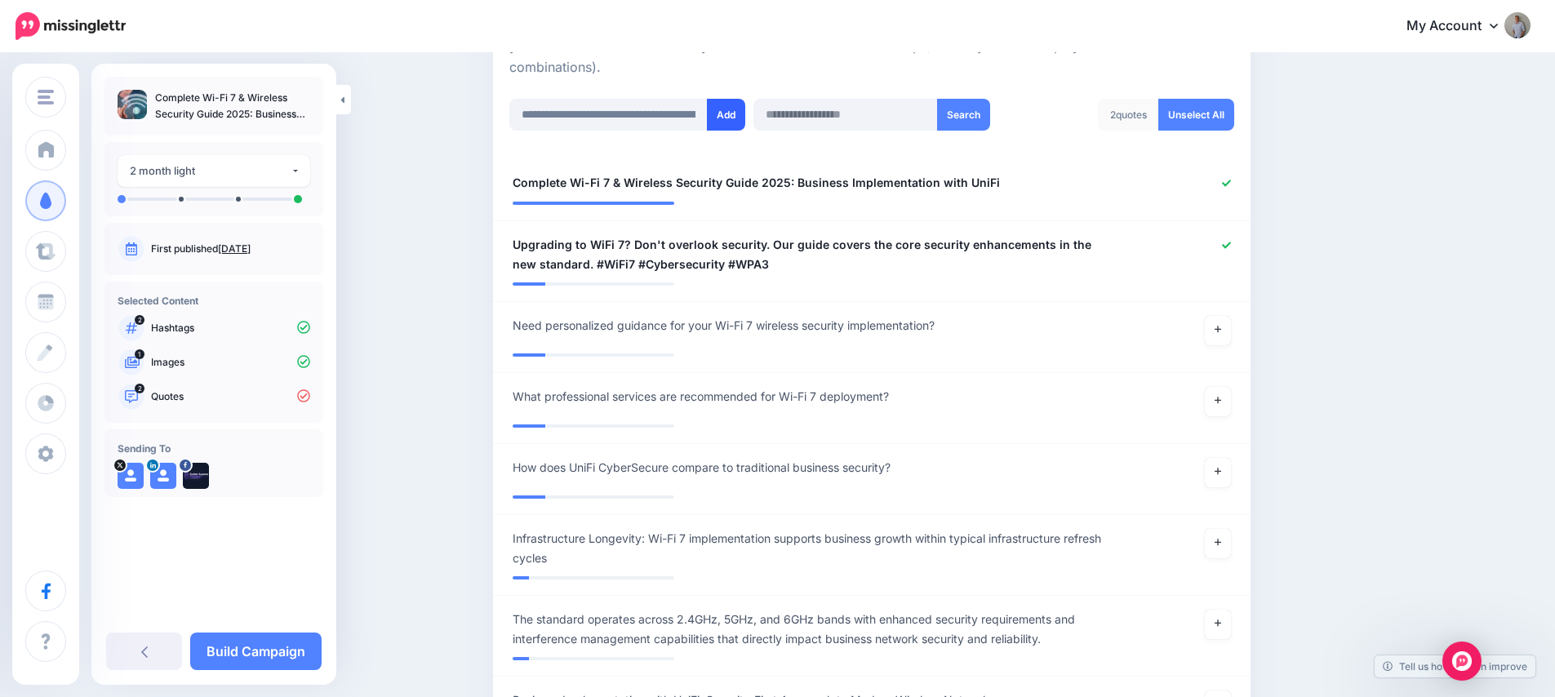
click at [731, 119] on button "Add" at bounding box center [726, 115] width 38 height 32
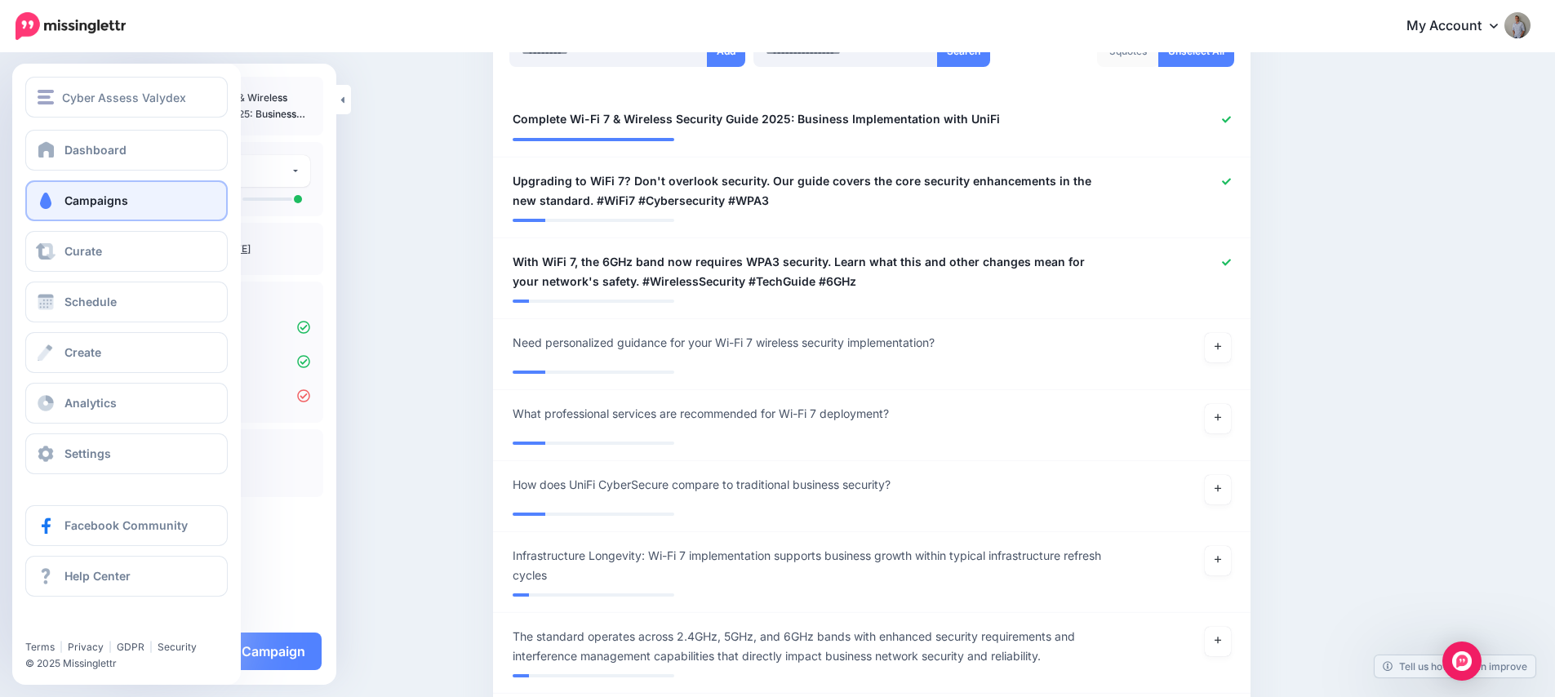
scroll to position [264, 0]
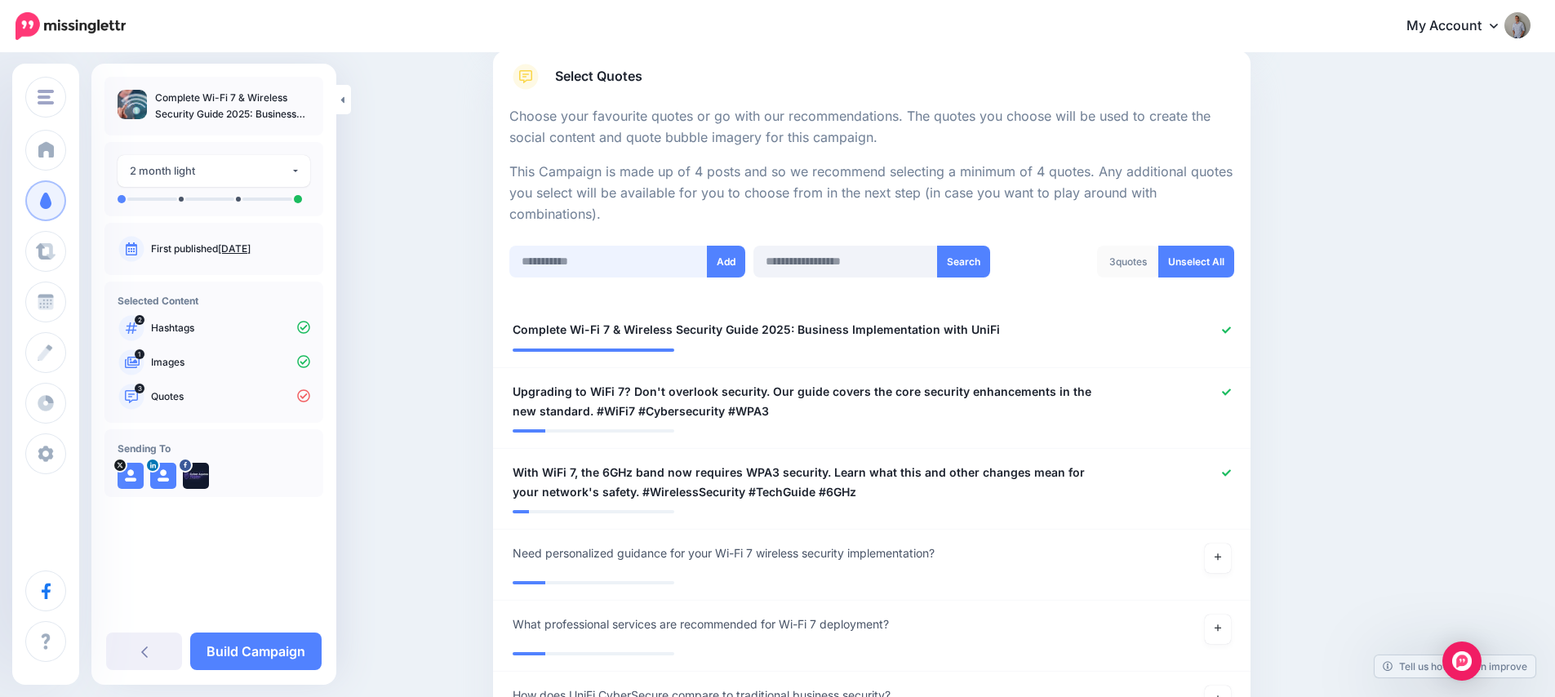
click at [594, 262] on input "text" at bounding box center [608, 262] width 198 height 32
paste input "**********"
type input "**********"
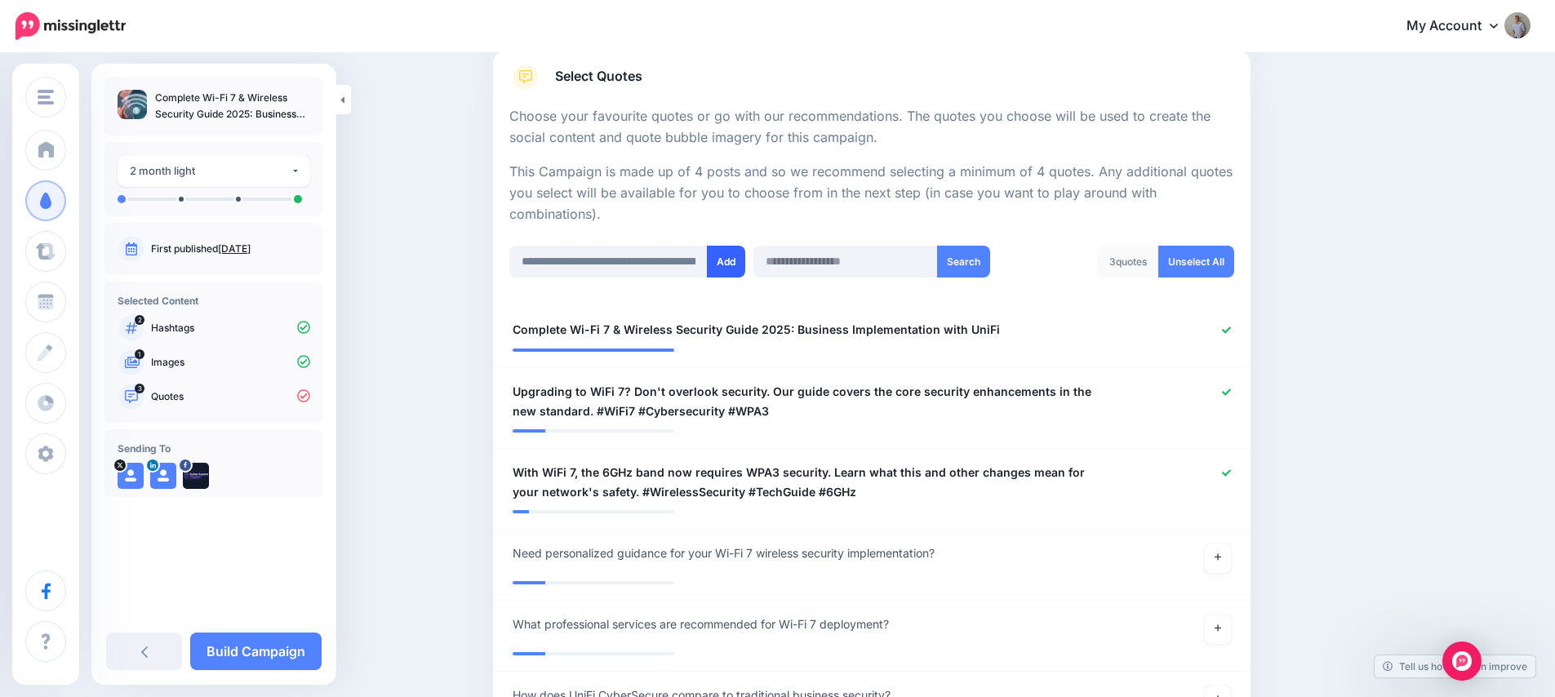
click at [733, 262] on button "Add" at bounding box center [726, 262] width 38 height 32
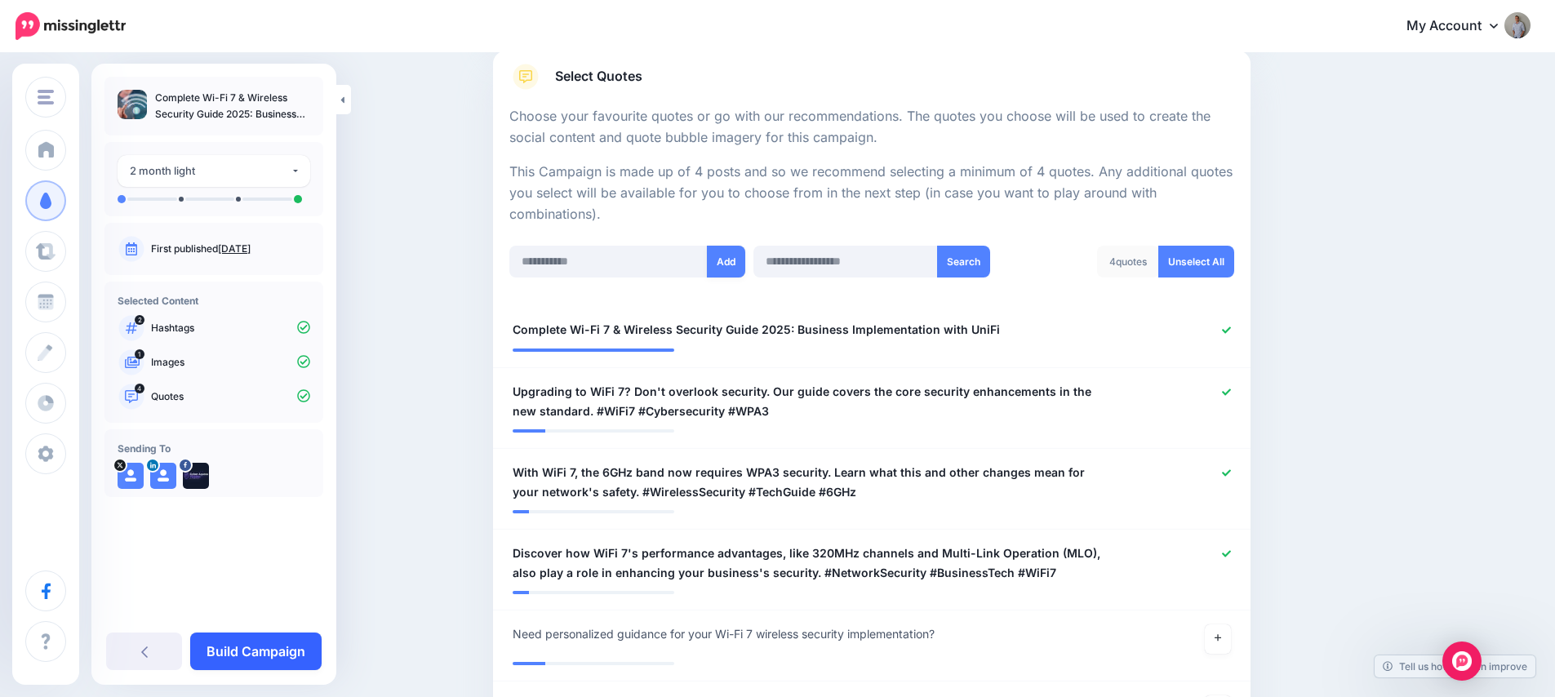
scroll to position [570, 0]
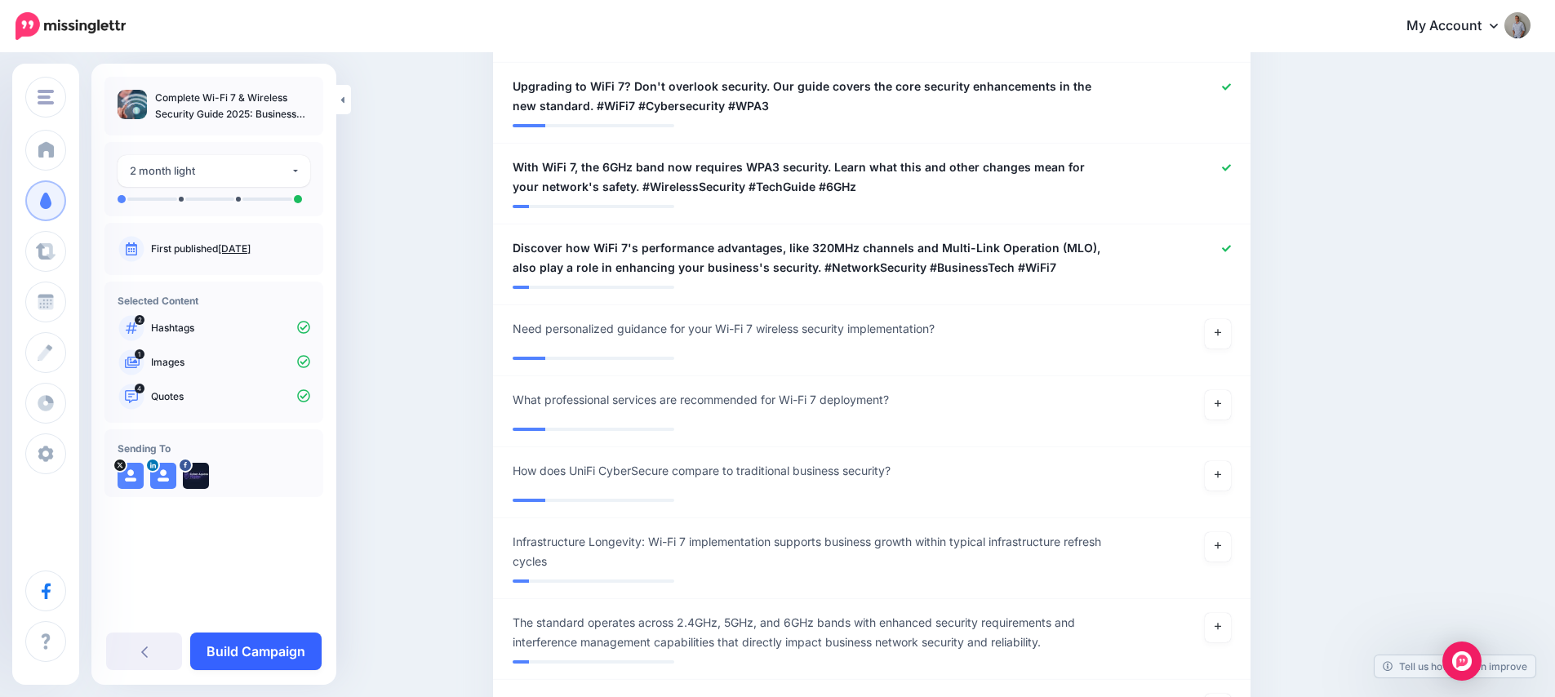
click at [283, 649] on link "Build Campaign" at bounding box center [255, 652] width 131 height 38
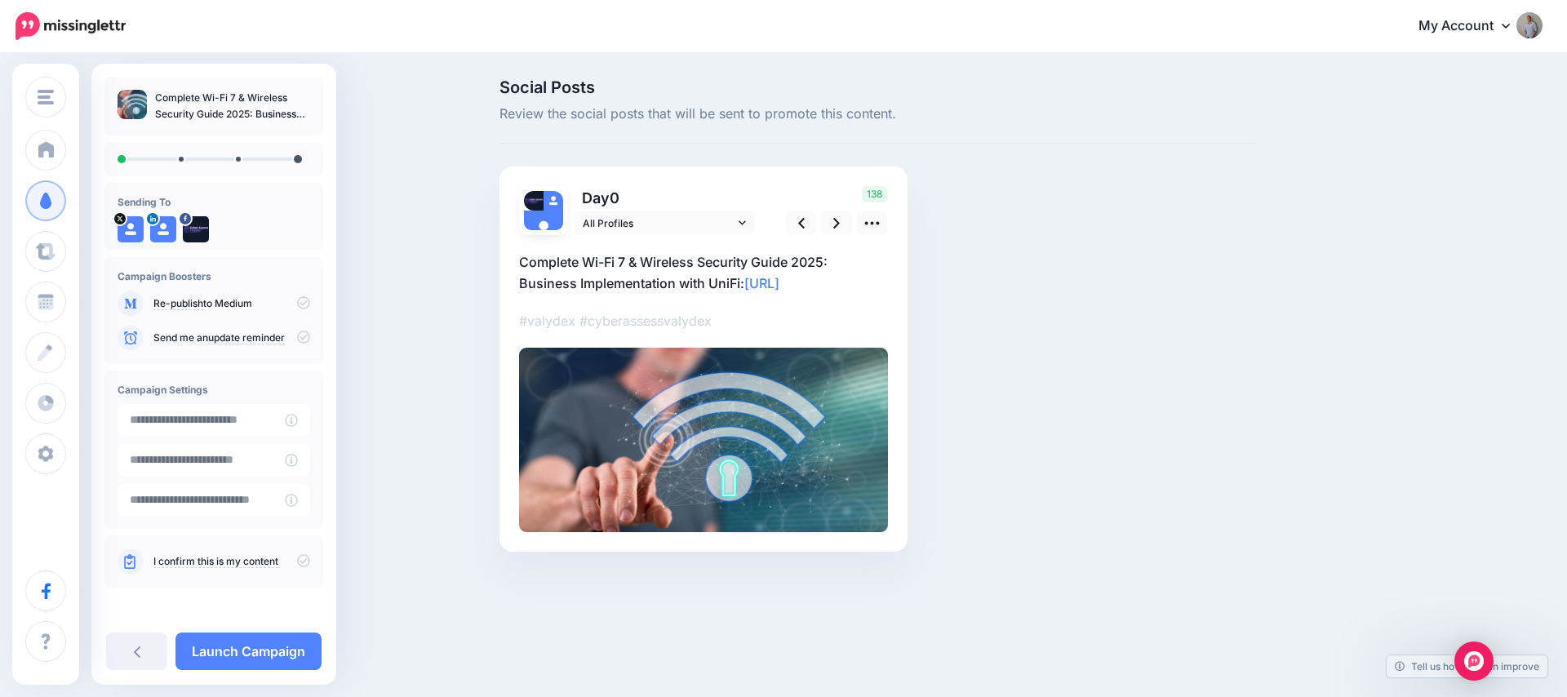
drag, startPoint x: 295, startPoint y: 557, endPoint x: 296, endPoint y: 572, distance: 15.5
click at [297, 557] on icon at bounding box center [303, 560] width 13 height 13
click at [266, 644] on link "Launch Campaign" at bounding box center [248, 652] width 146 height 38
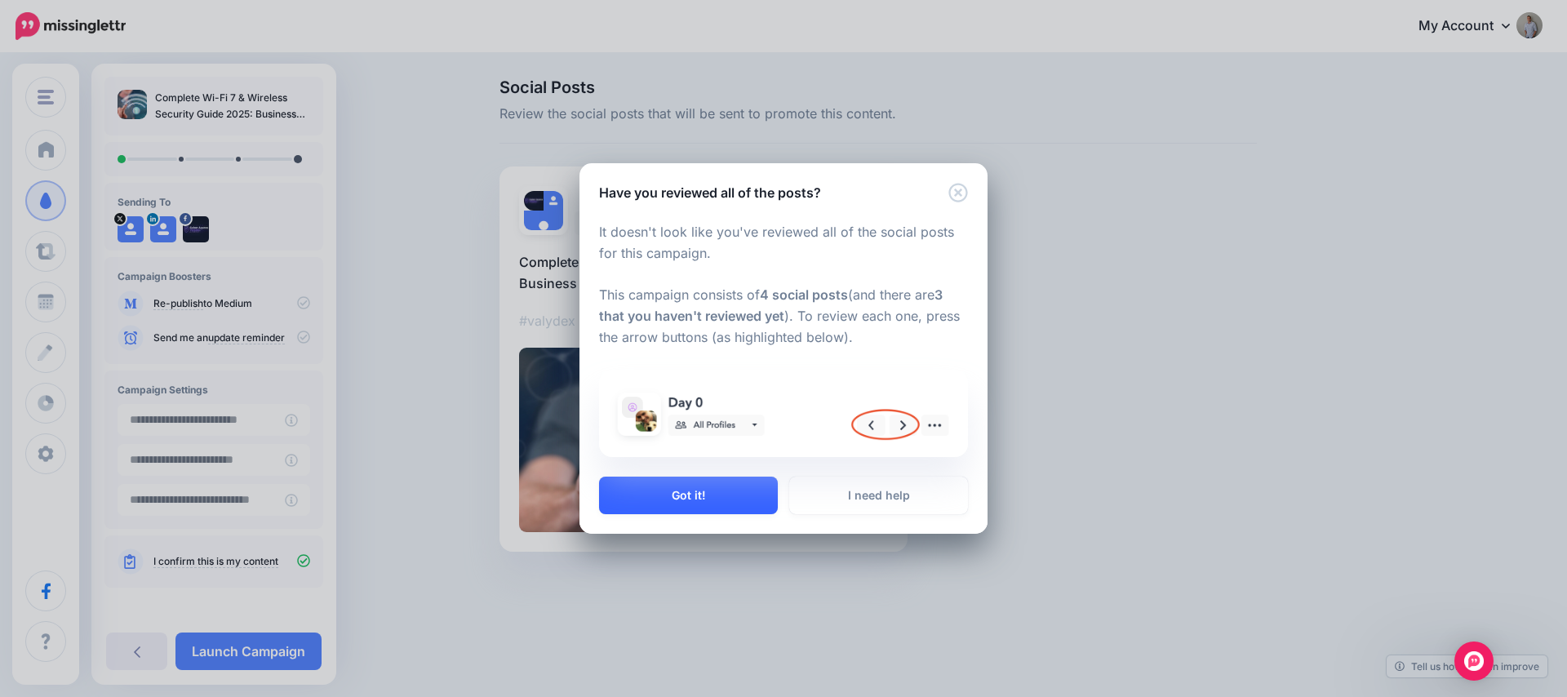
click at [682, 500] on button "Got it!" at bounding box center [688, 496] width 179 height 38
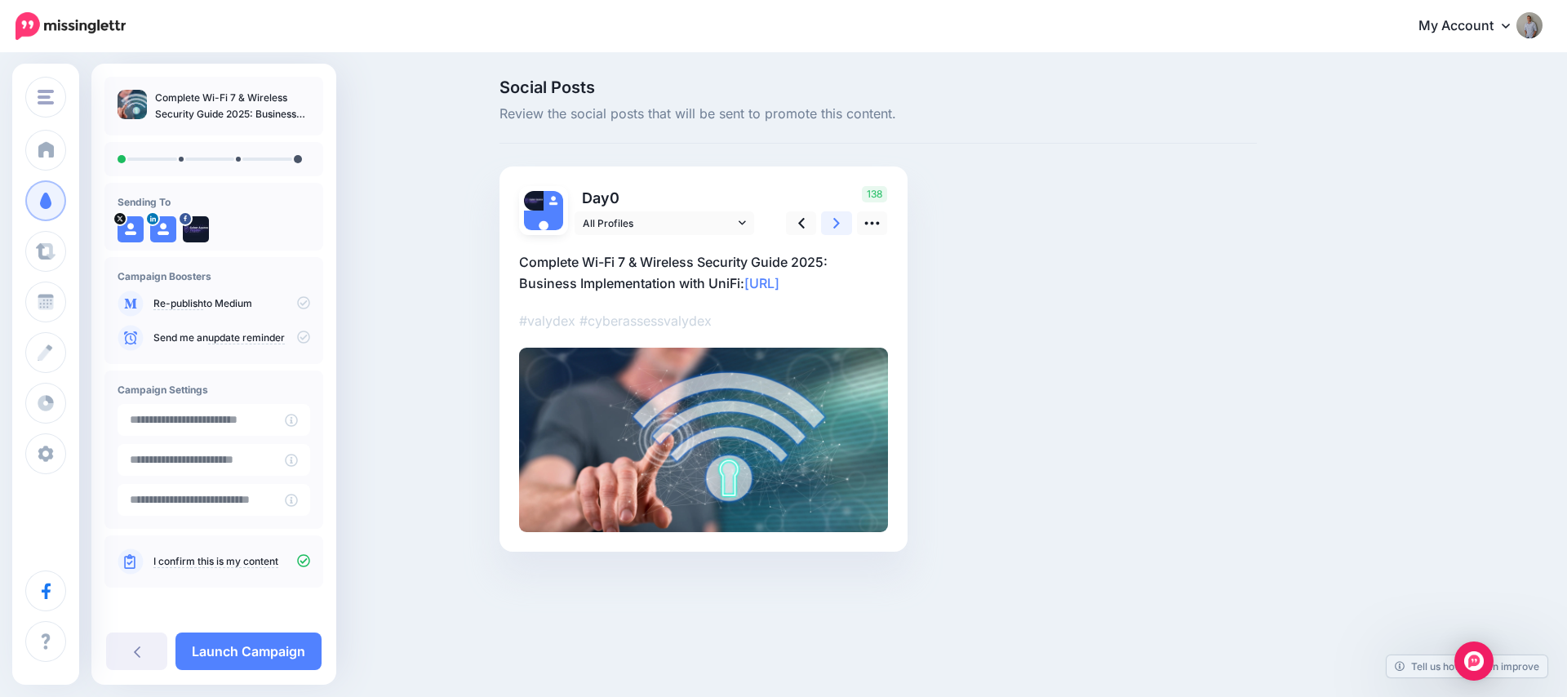
click at [838, 222] on icon at bounding box center [836, 223] width 7 height 11
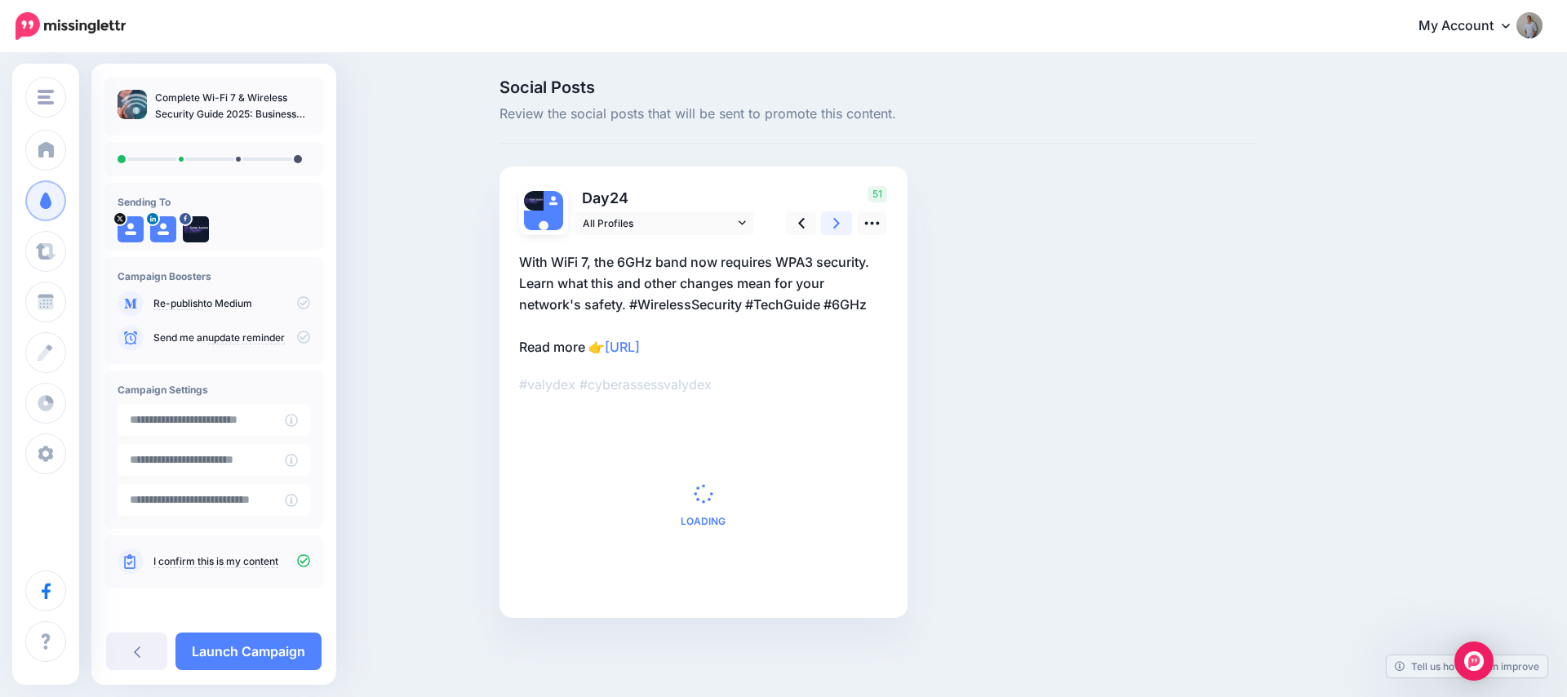
click at [838, 222] on icon at bounding box center [836, 223] width 7 height 11
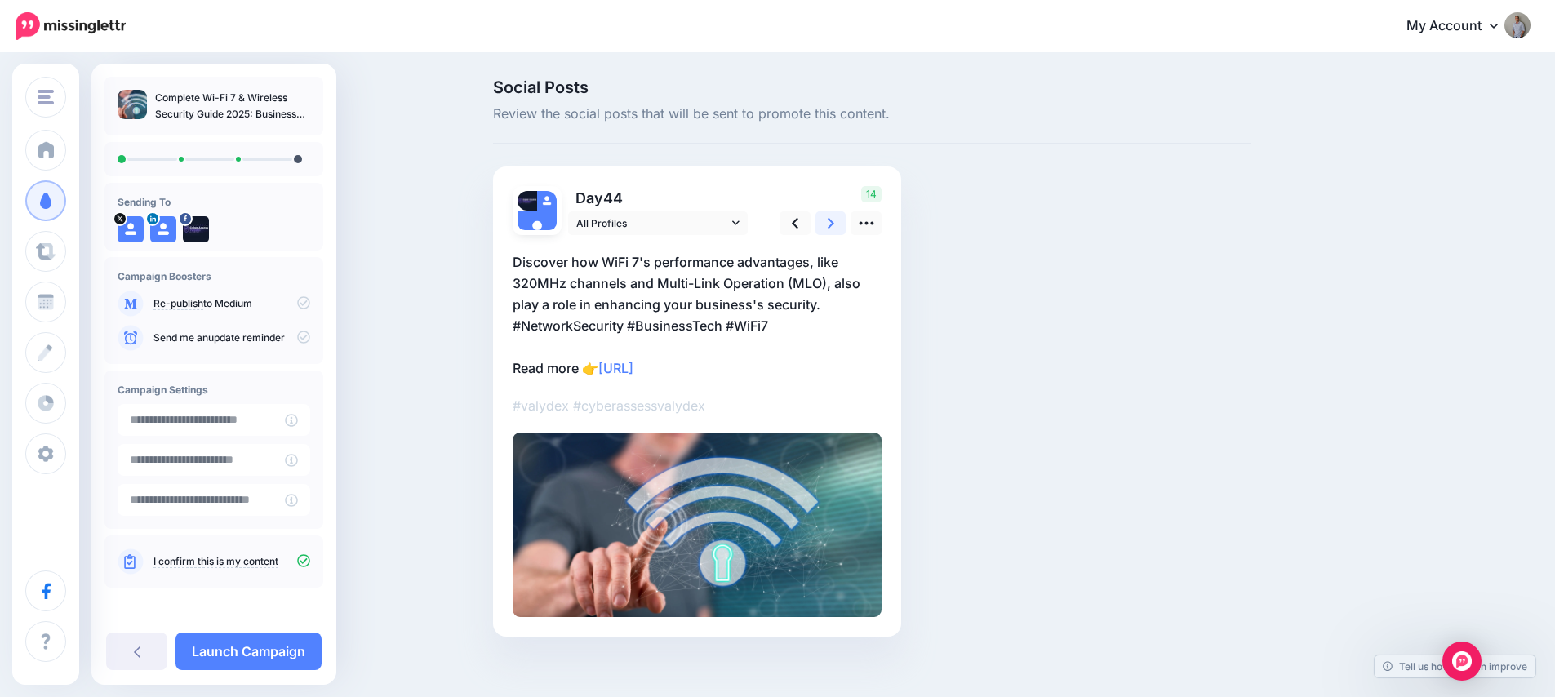
click at [834, 222] on icon at bounding box center [831, 223] width 7 height 11
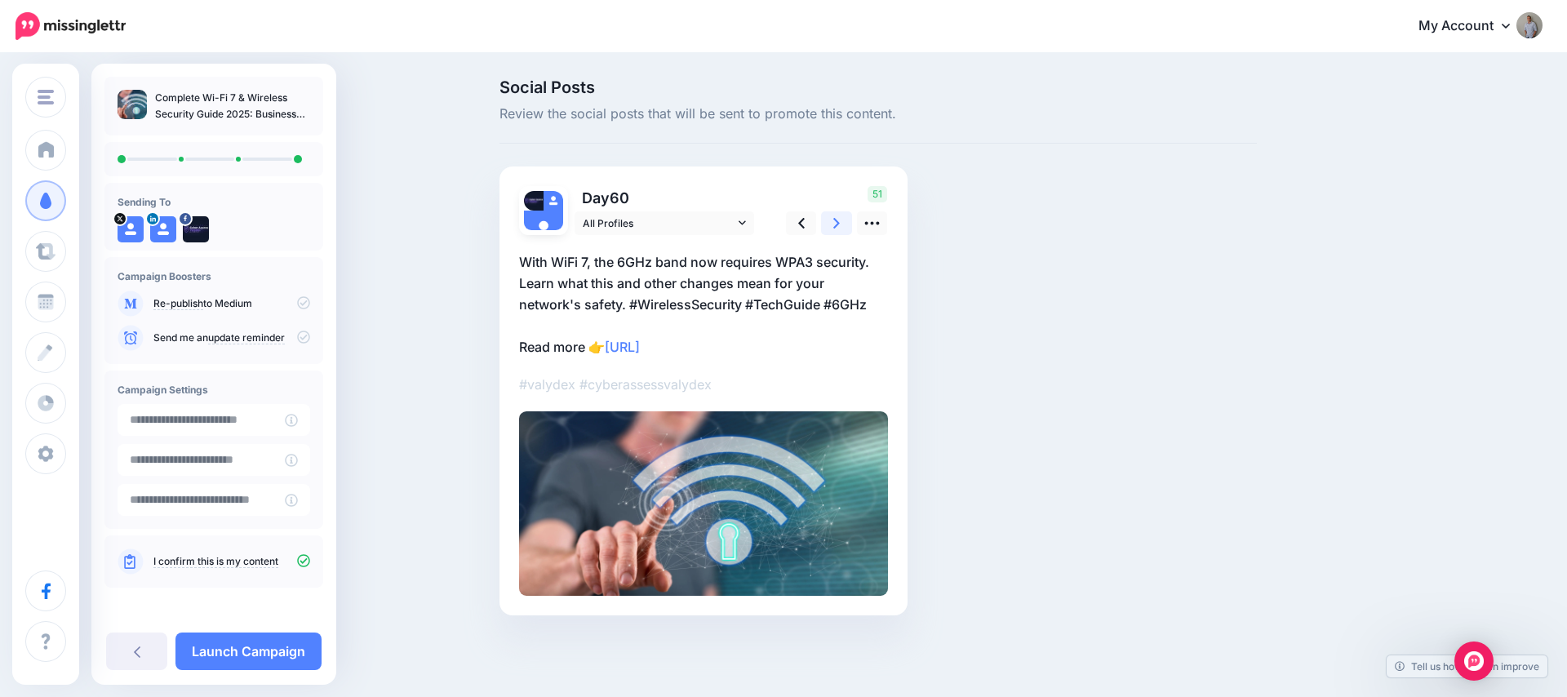
click at [838, 222] on icon at bounding box center [836, 223] width 7 height 11
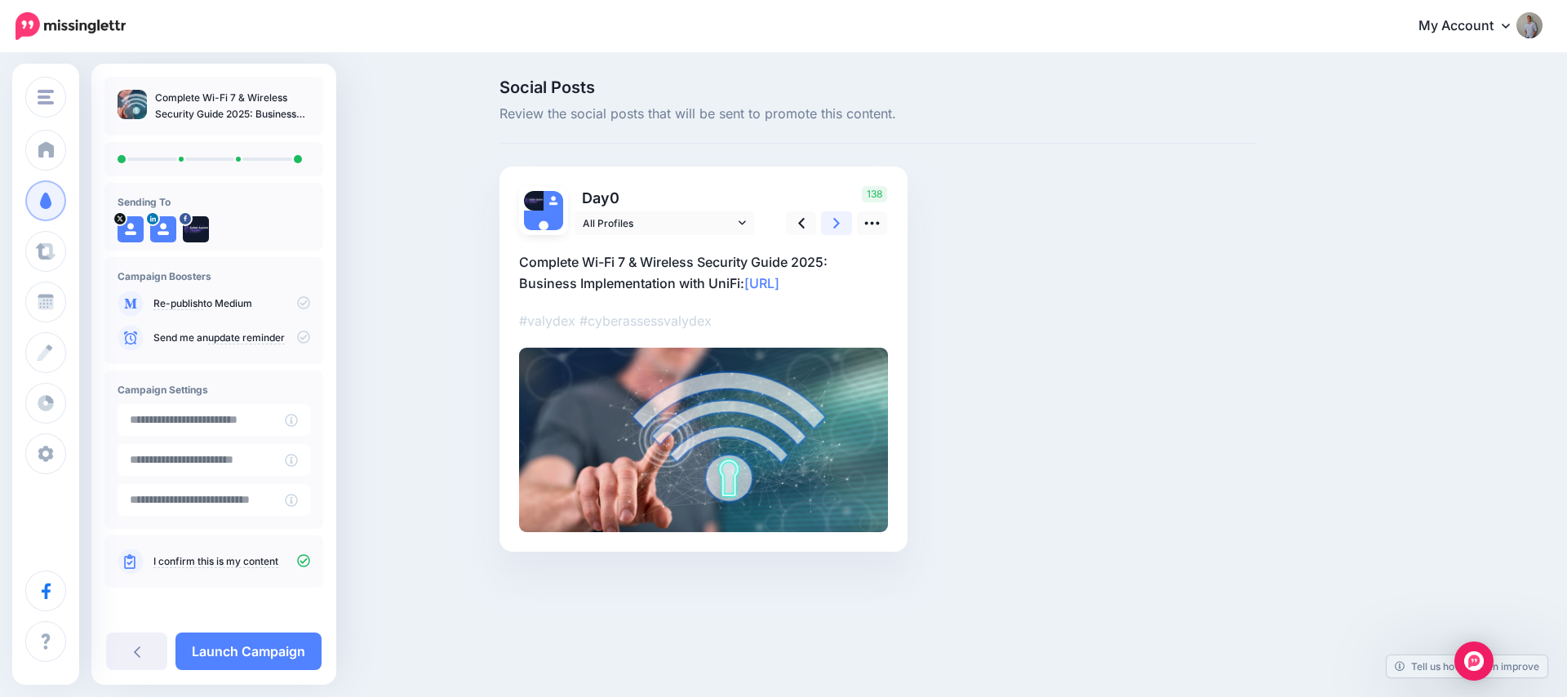
click at [838, 222] on icon at bounding box center [836, 223] width 7 height 11
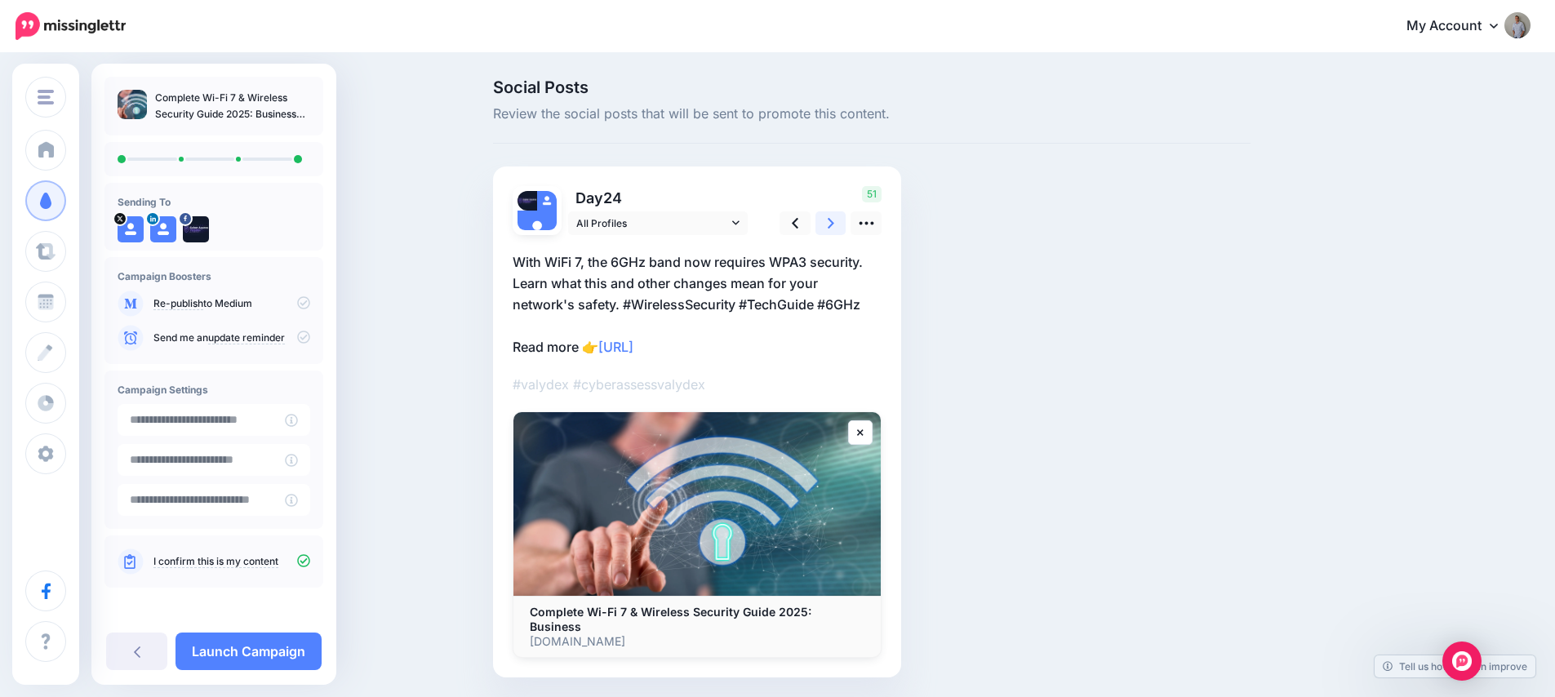
click at [834, 221] on icon at bounding box center [831, 223] width 7 height 11
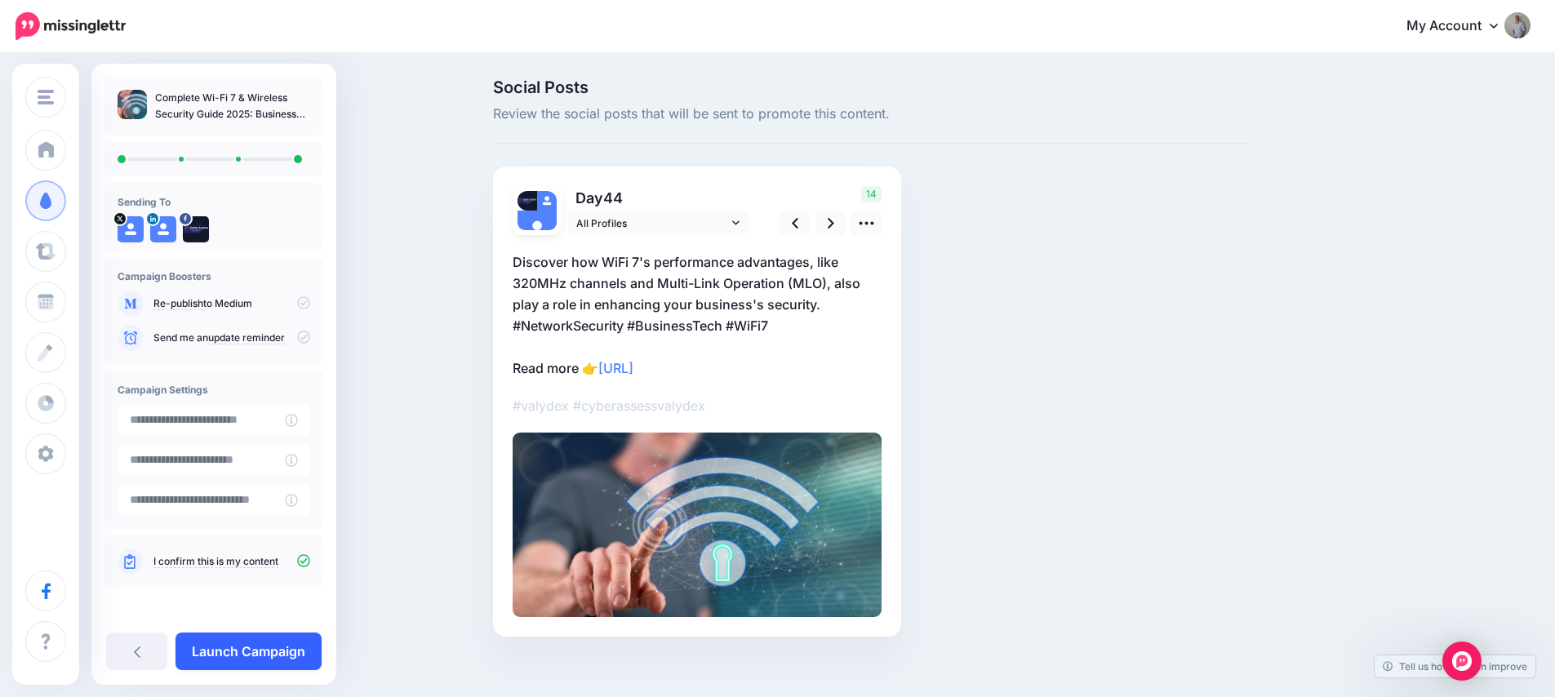
click at [243, 646] on link "Launch Campaign" at bounding box center [248, 652] width 146 height 38
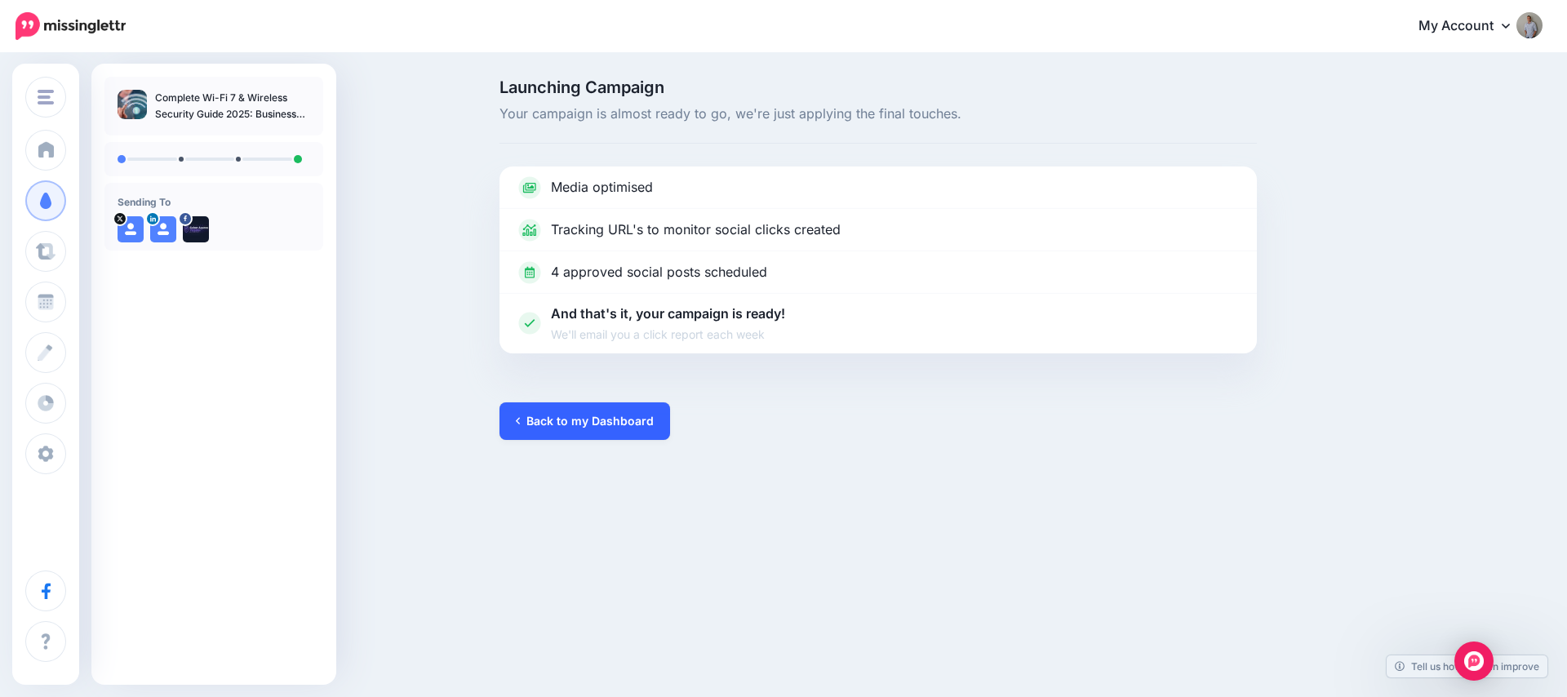
click at [574, 419] on link "Back to my Dashboard" at bounding box center [584, 421] width 171 height 38
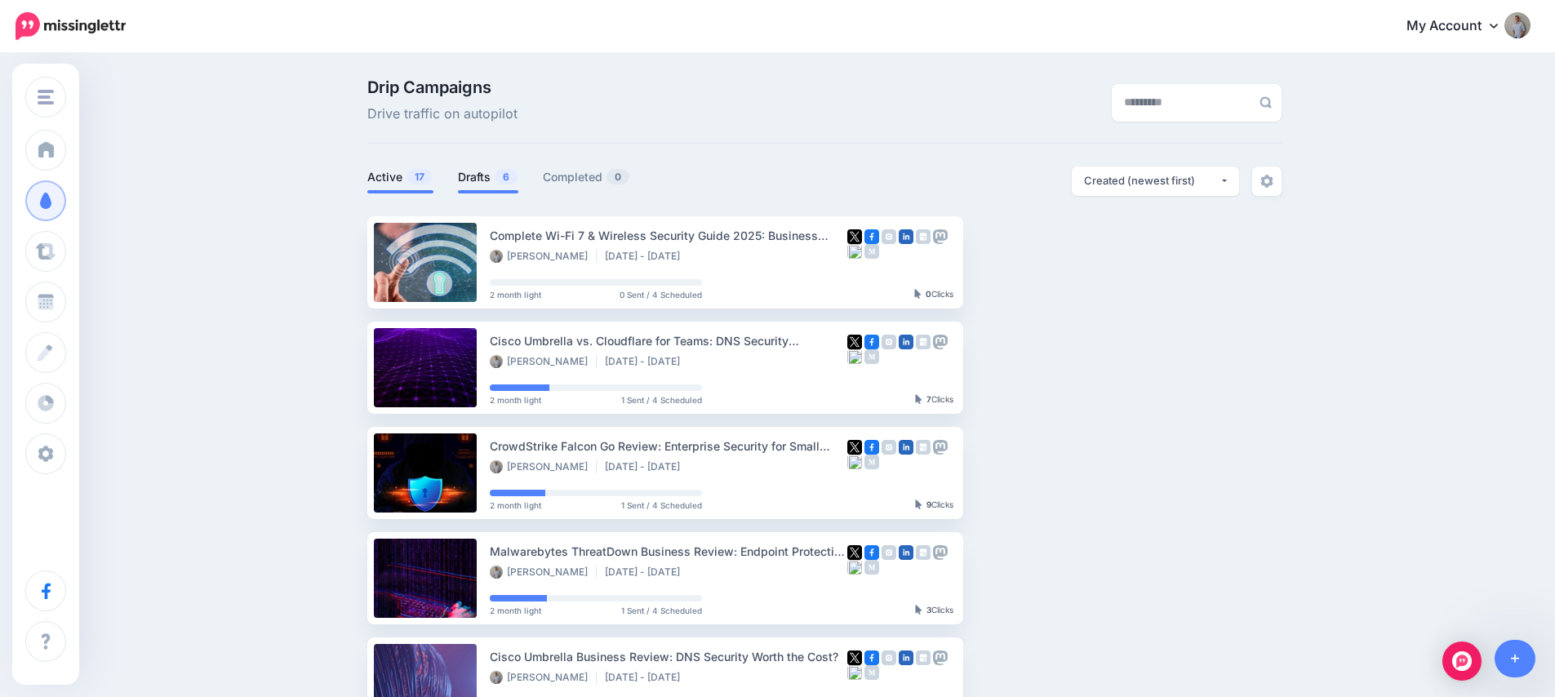
click at [495, 182] on link "Drafts 6" at bounding box center [488, 177] width 60 height 20
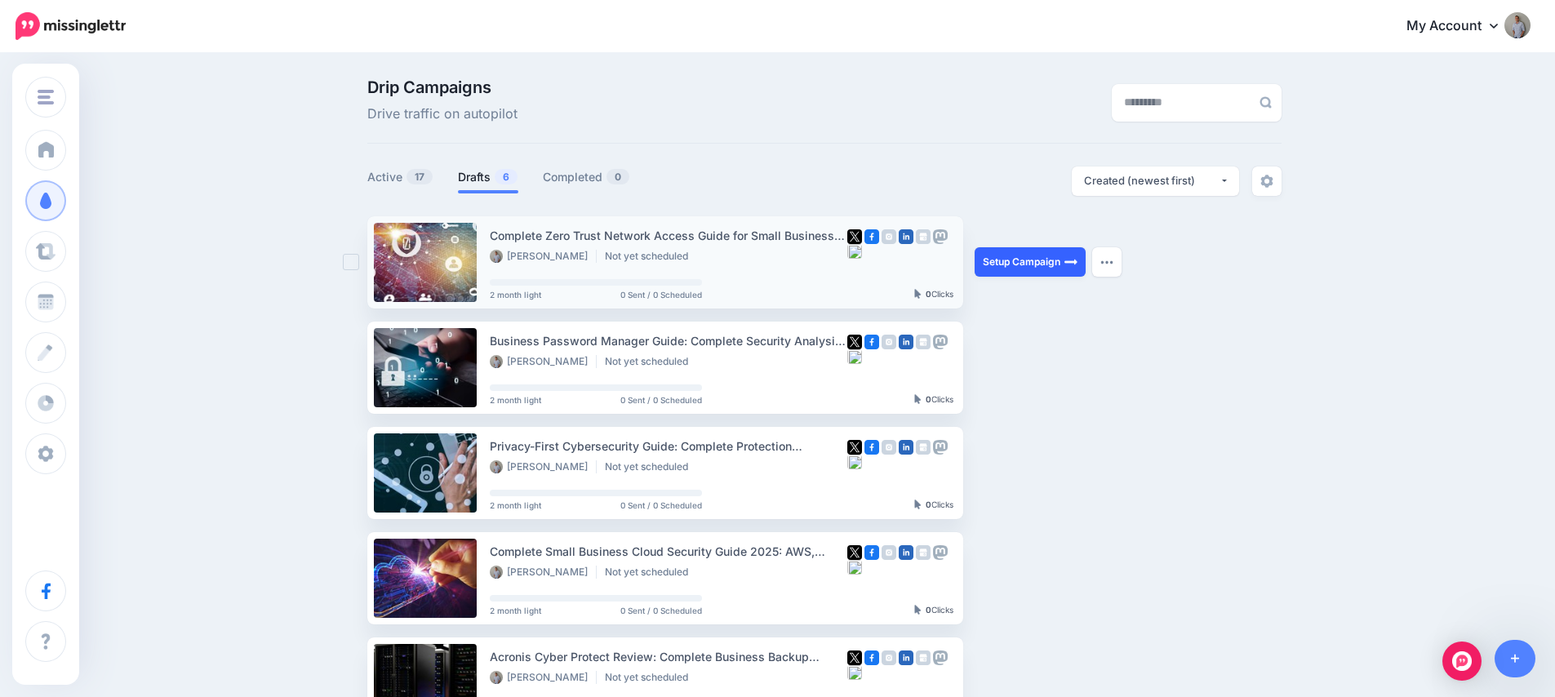
click at [1052, 260] on link "Setup Campaign" at bounding box center [1029, 261] width 111 height 29
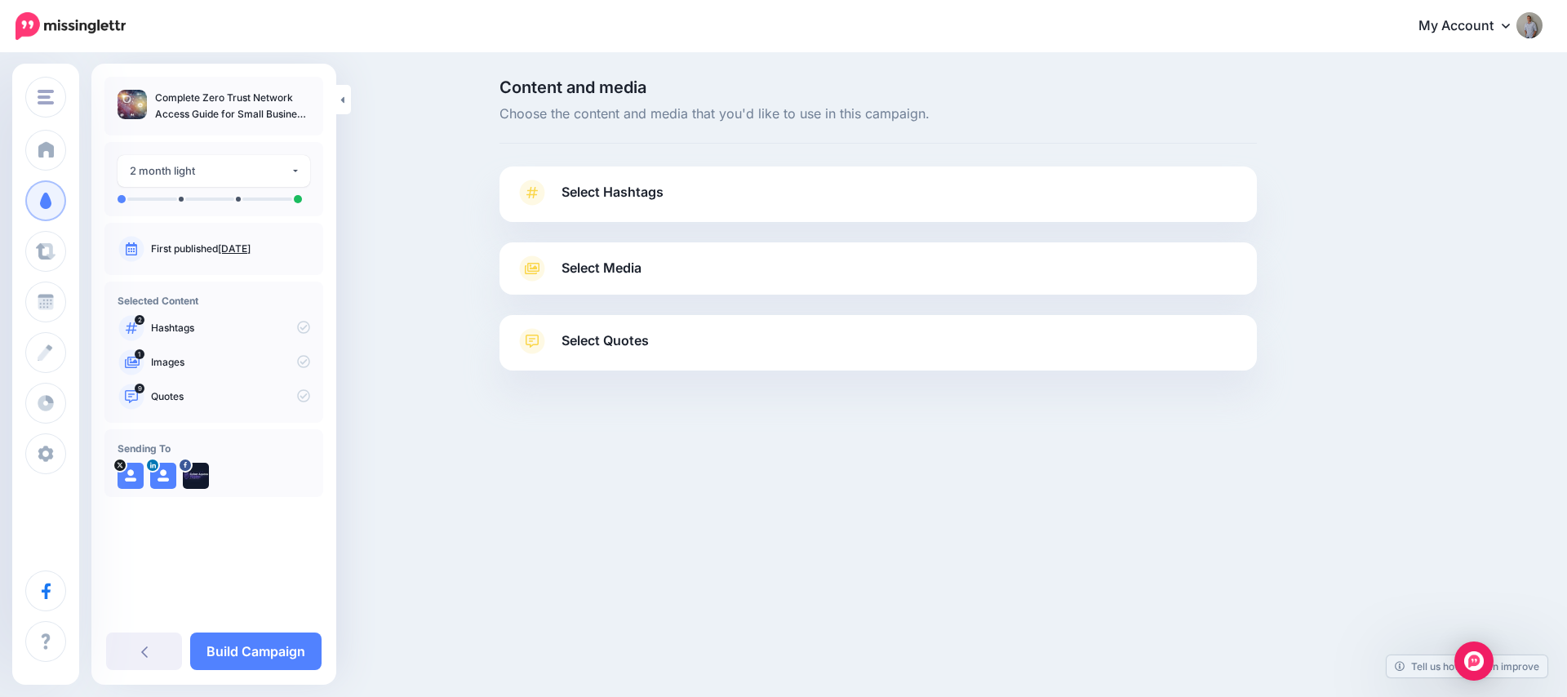
click at [579, 194] on span "Select Hashtags" at bounding box center [613, 192] width 102 height 22
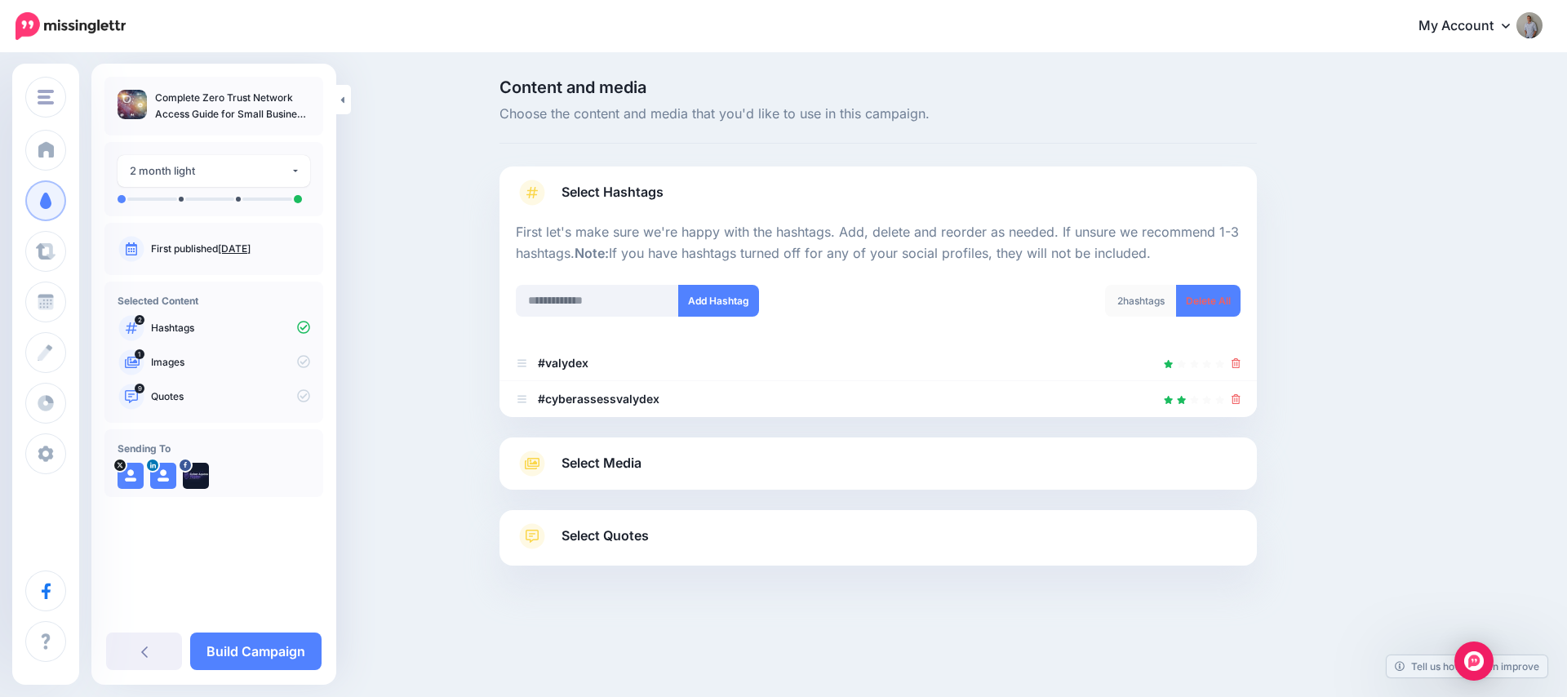
click at [600, 462] on span "Select Media" at bounding box center [602, 463] width 80 height 22
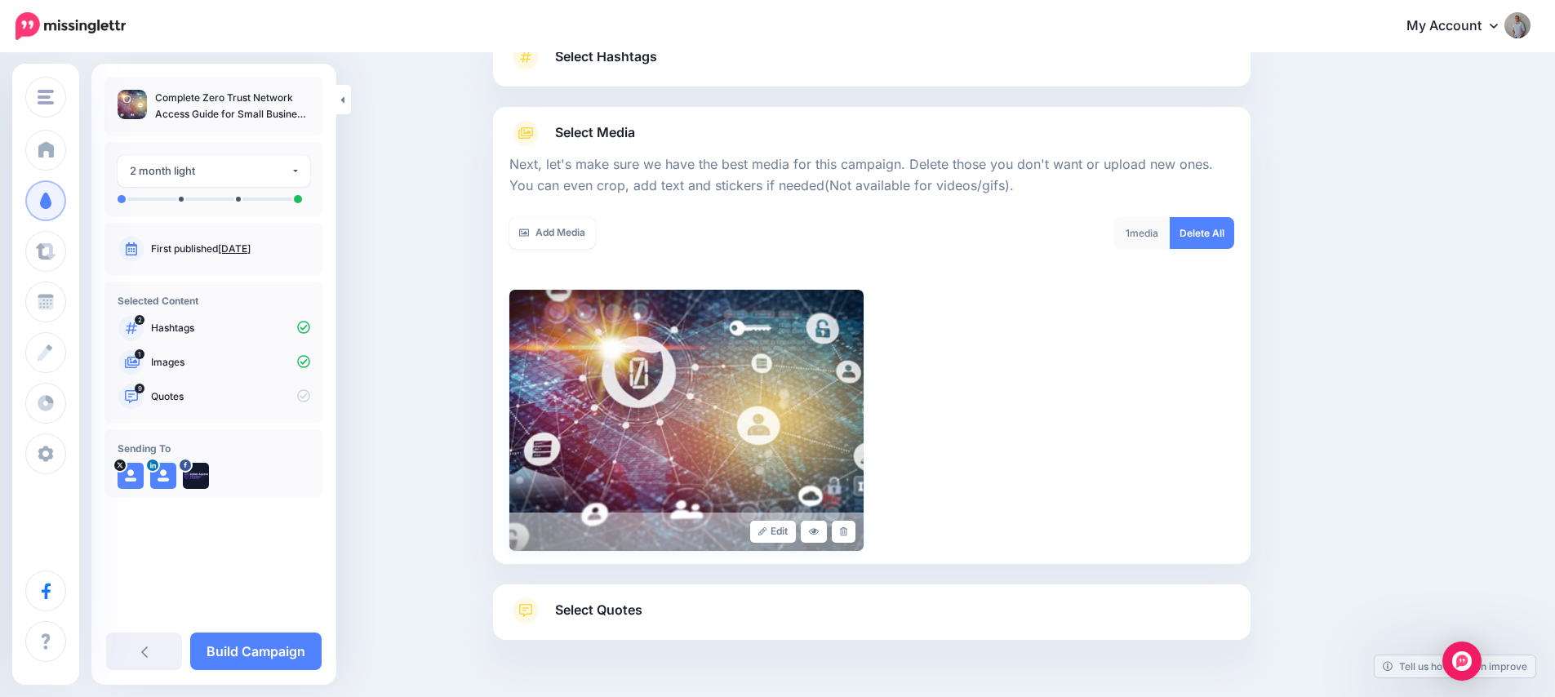
scroll to position [184, 0]
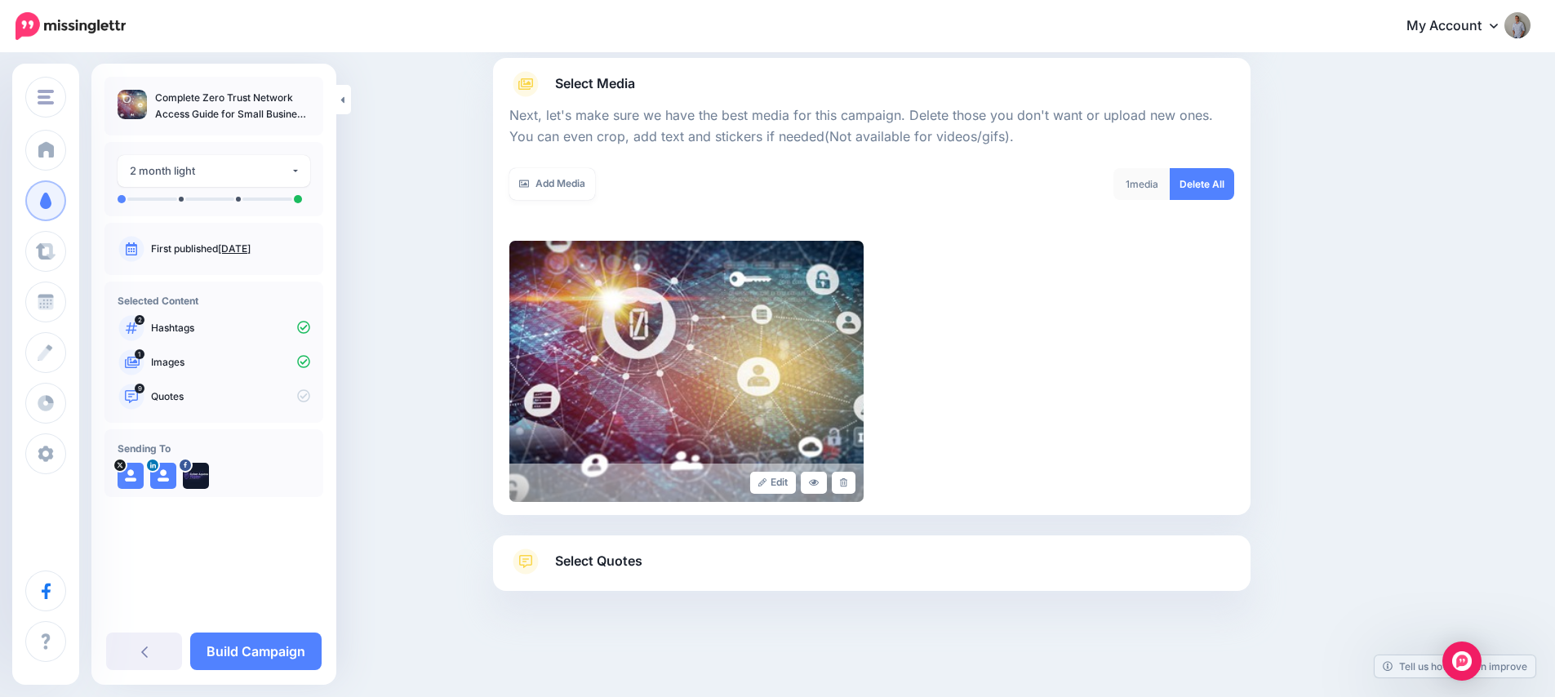
click at [597, 568] on span "Select Quotes" at bounding box center [598, 561] width 87 height 22
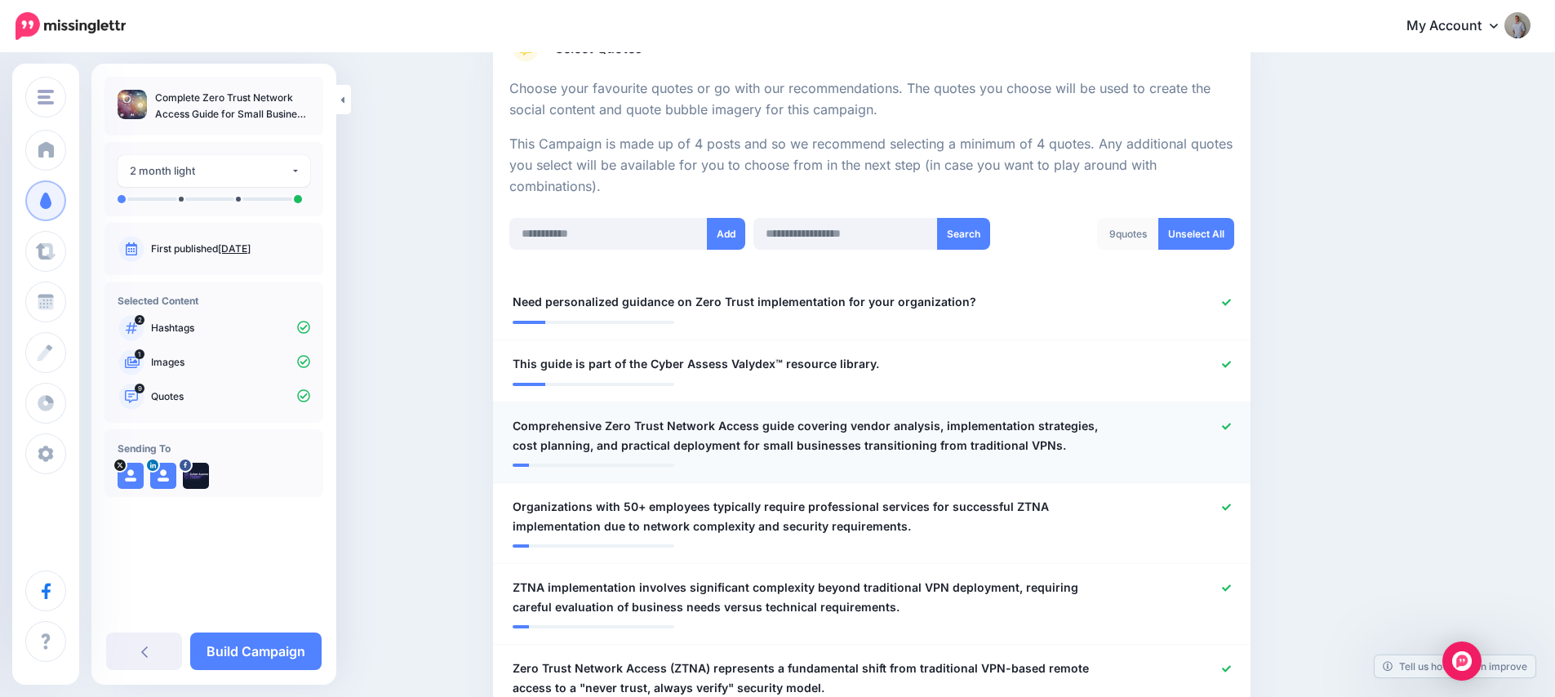
scroll to position [300, 0]
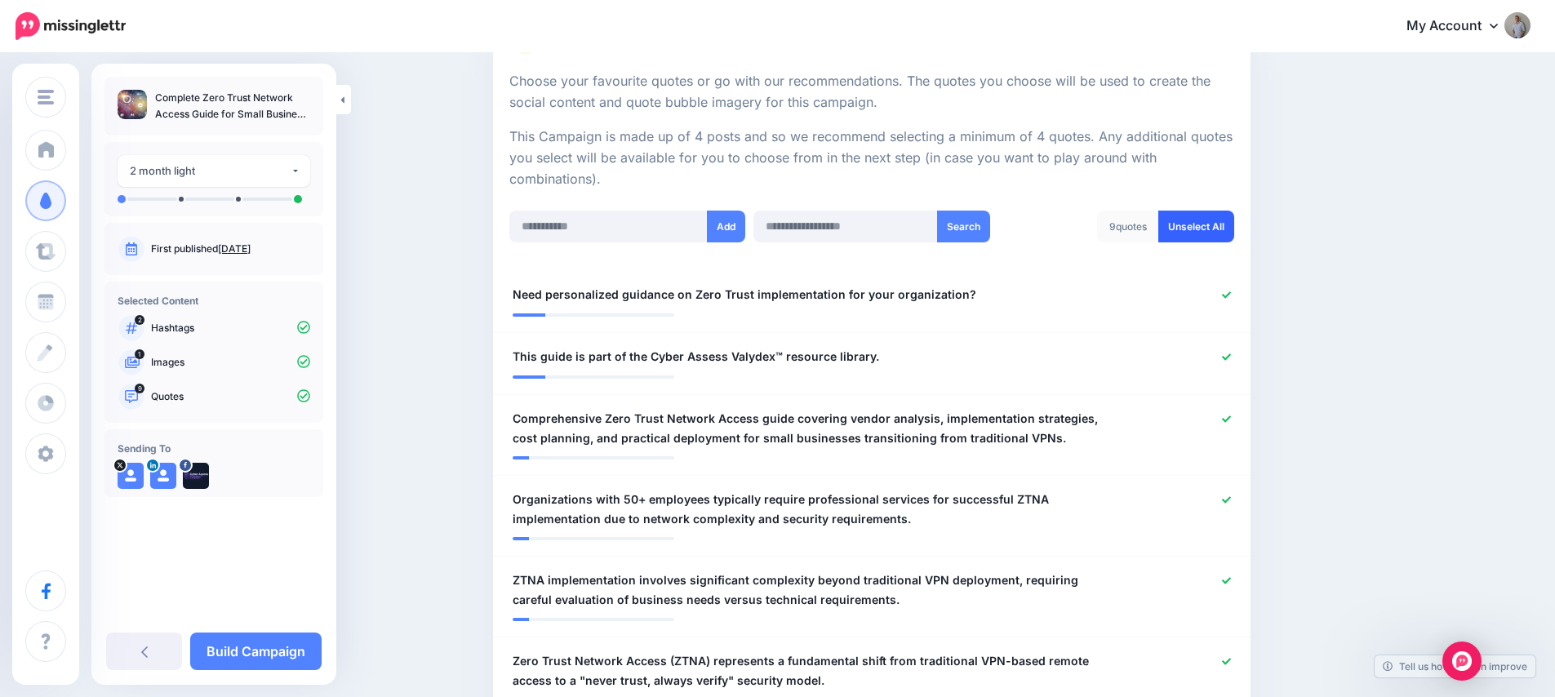
click at [1204, 227] on link "Unselect All" at bounding box center [1196, 227] width 76 height 32
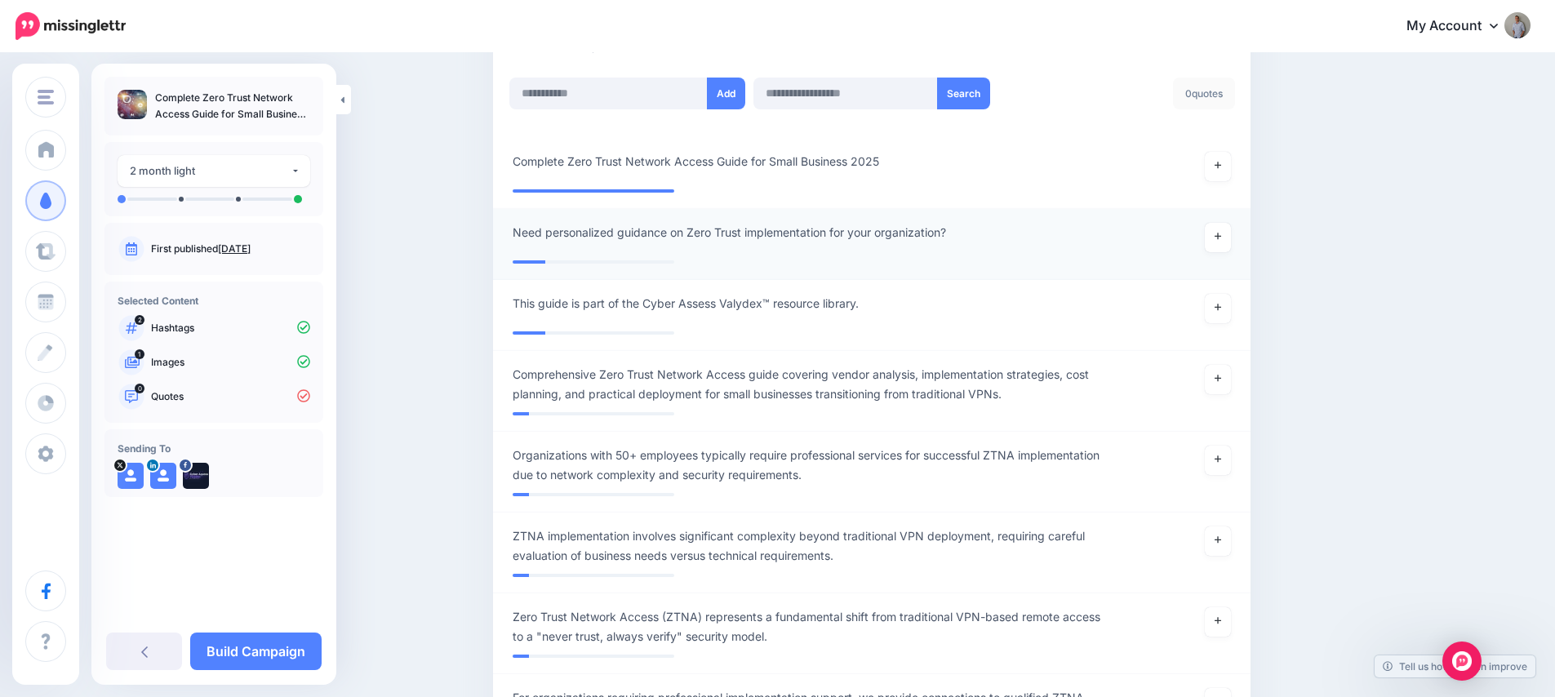
scroll to position [271, 0]
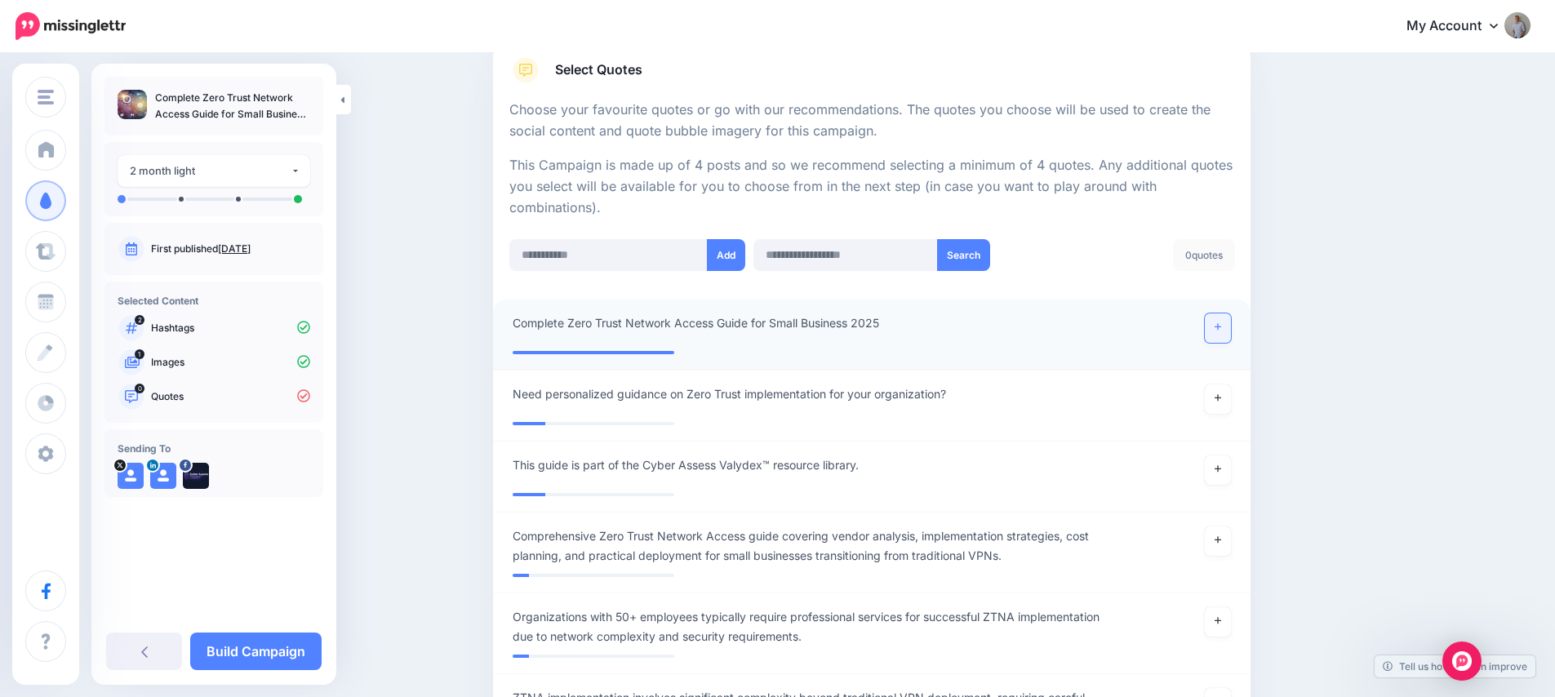
click at [1226, 332] on link at bounding box center [1218, 327] width 26 height 29
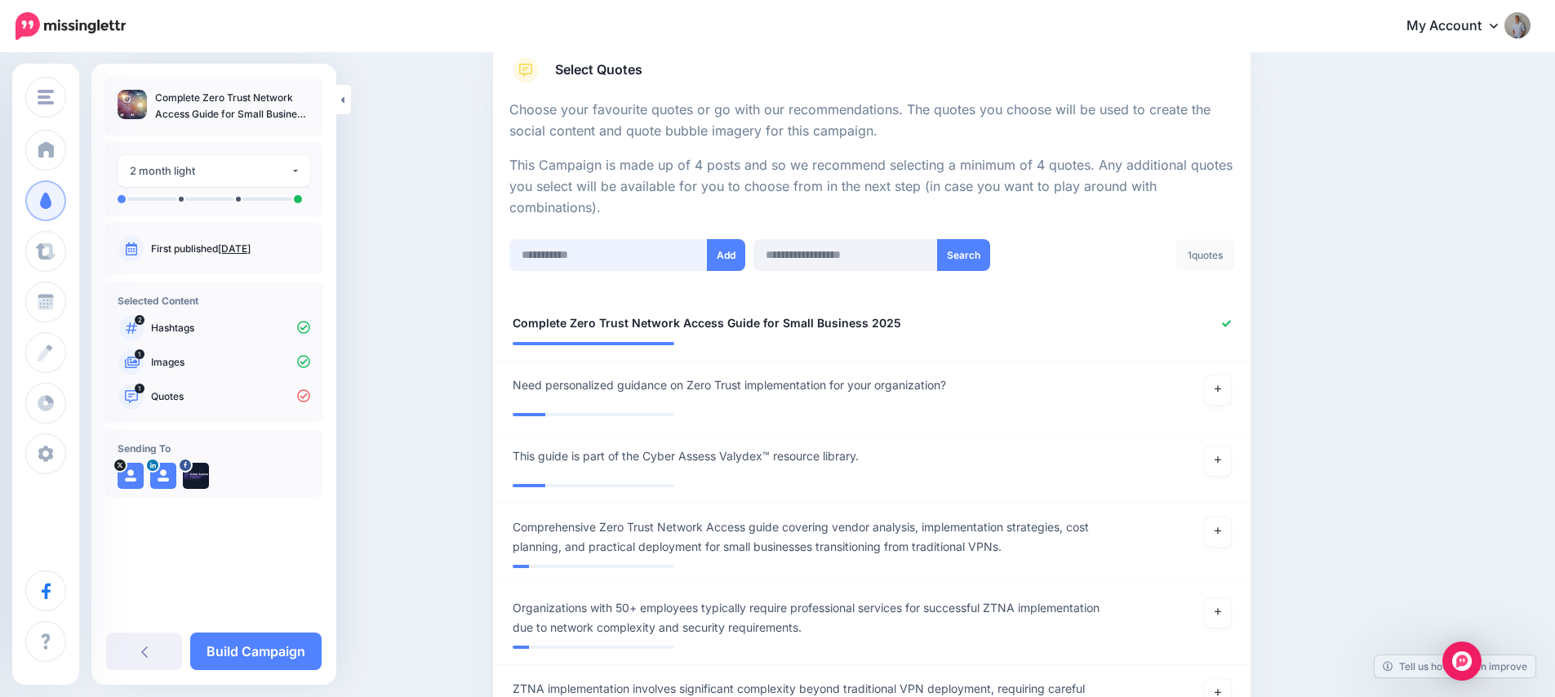
click at [628, 266] on input "text" at bounding box center [608, 255] width 198 height 32
paste input "**********"
type input "**********"
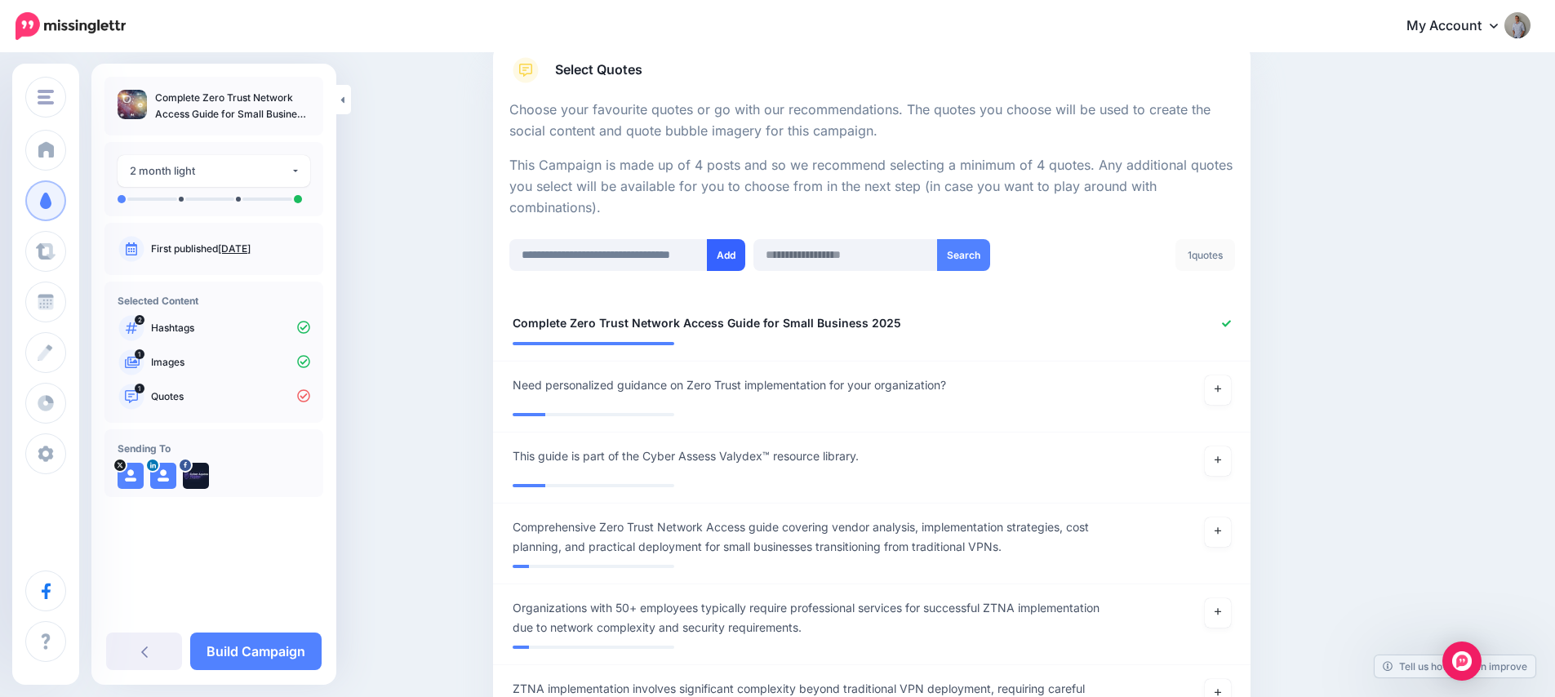
click at [744, 254] on button "Add" at bounding box center [726, 255] width 38 height 32
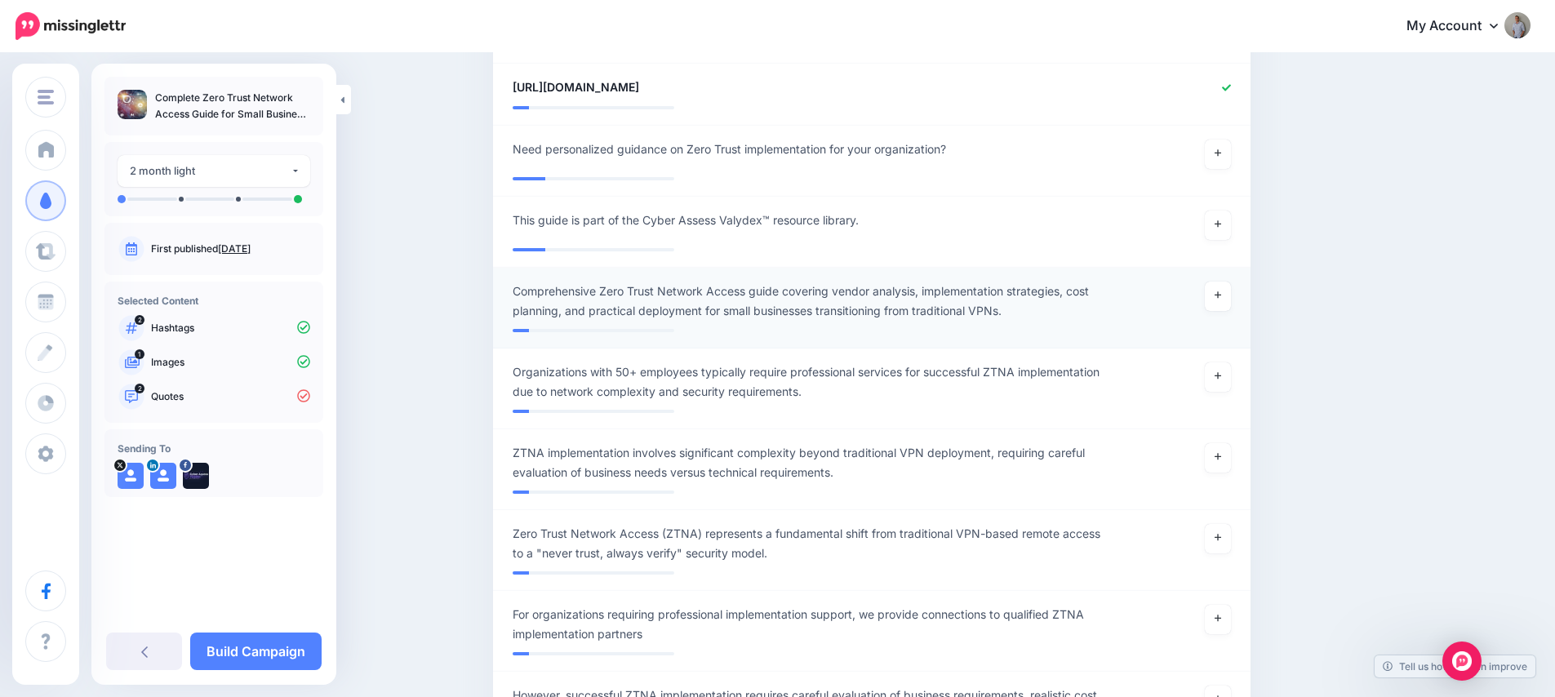
scroll to position [441, 0]
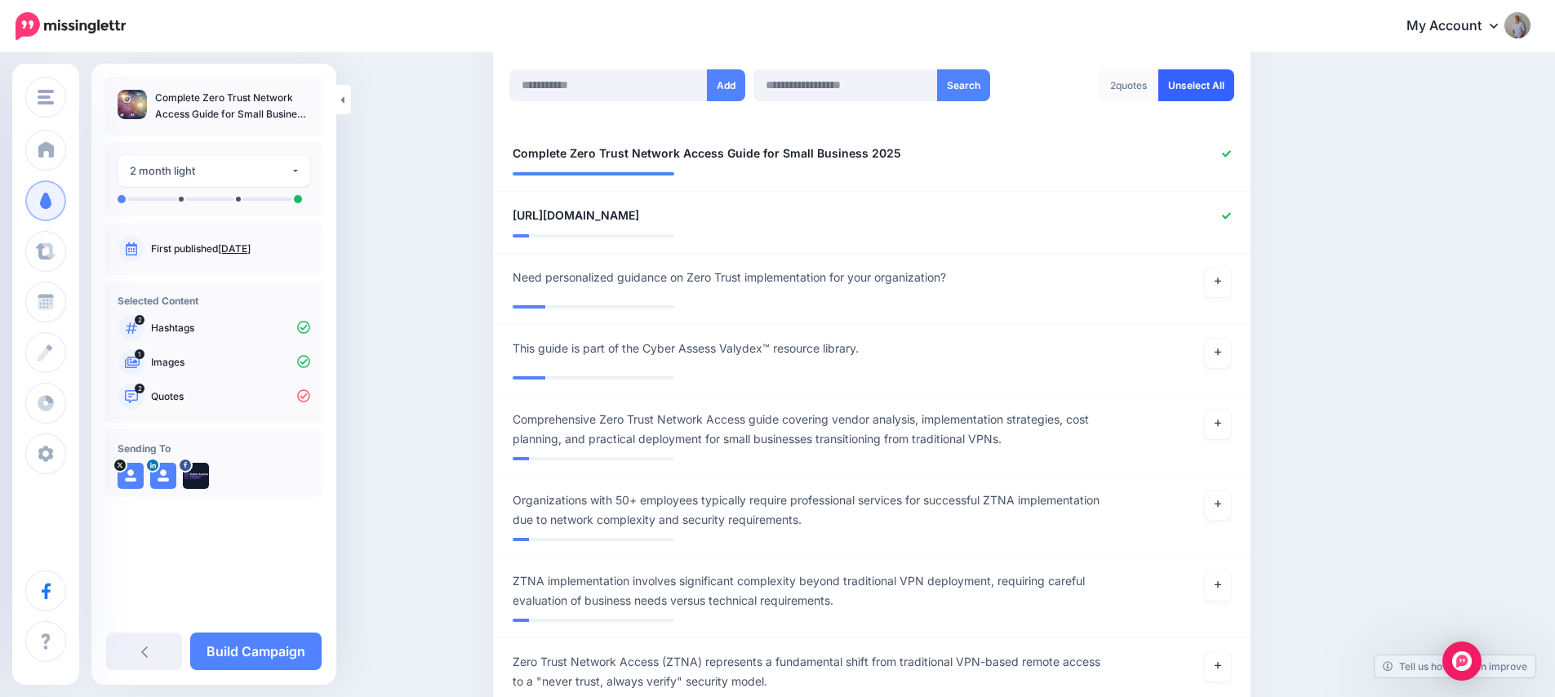
click at [1206, 81] on link "Unselect All" at bounding box center [1196, 85] width 76 height 32
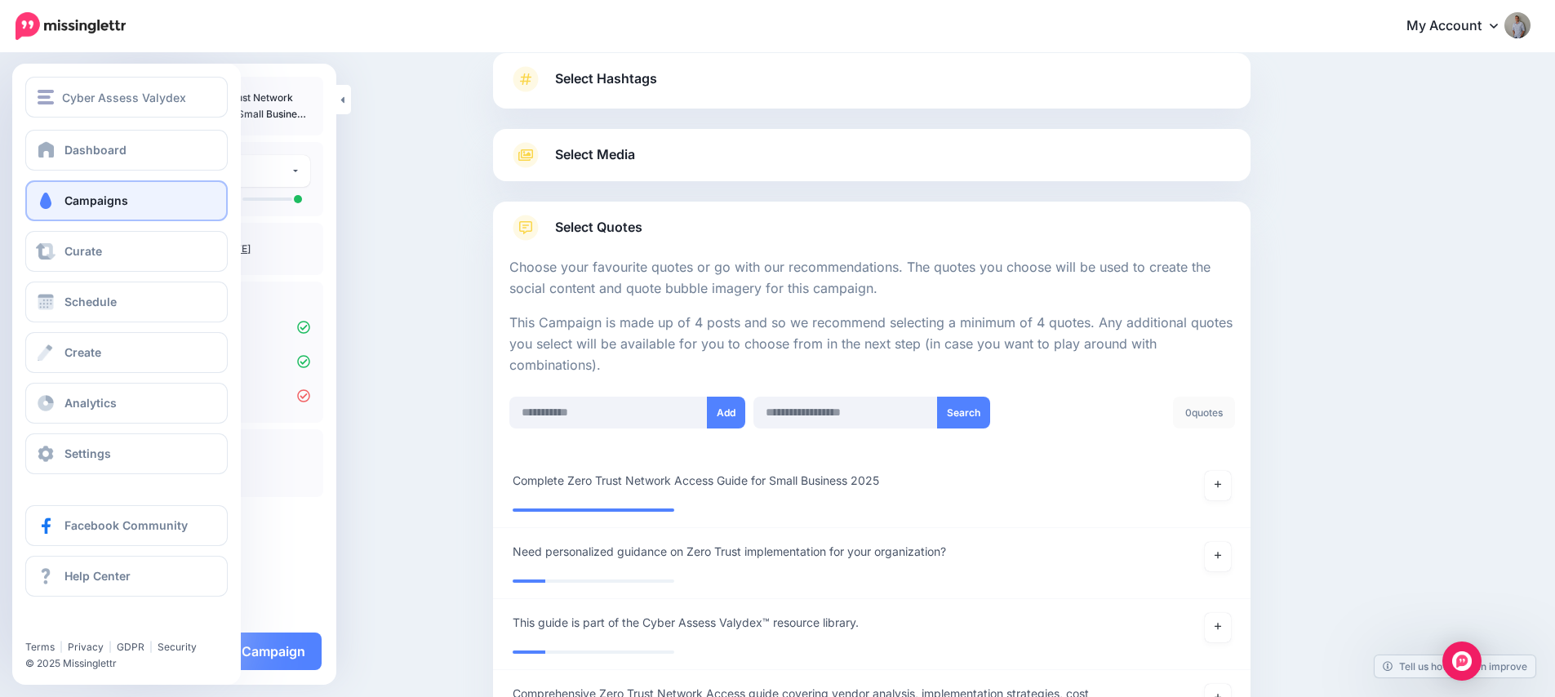
scroll to position [114, 0]
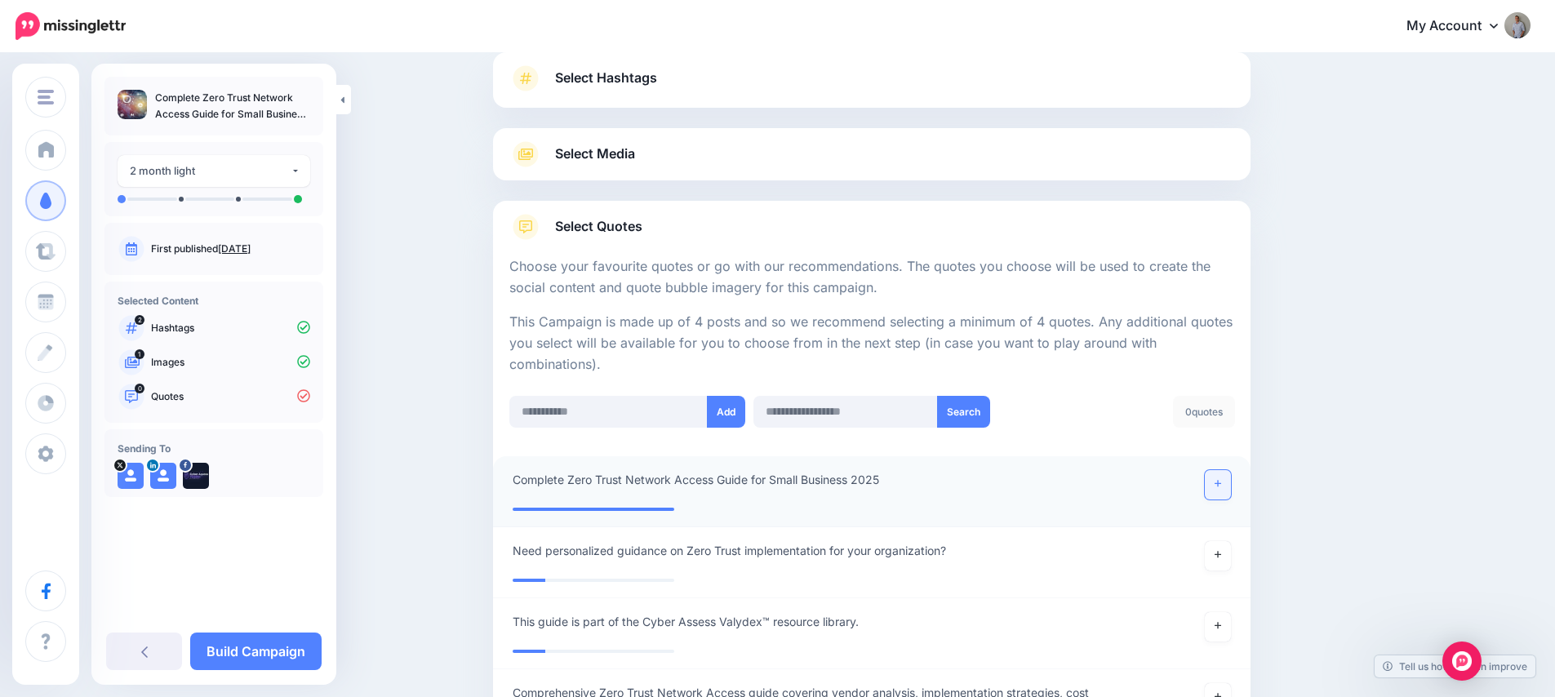
click at [1221, 483] on icon at bounding box center [1217, 484] width 7 height 7
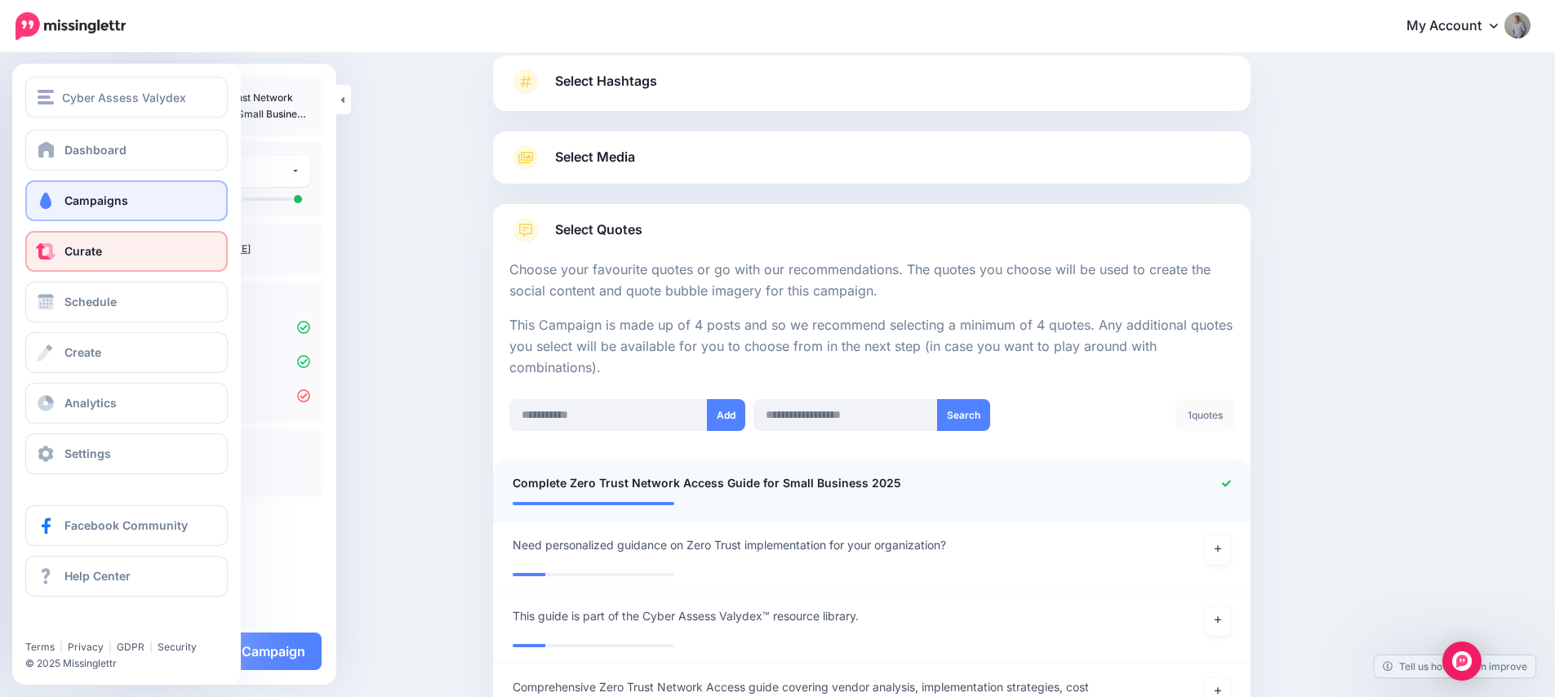
scroll to position [111, 0]
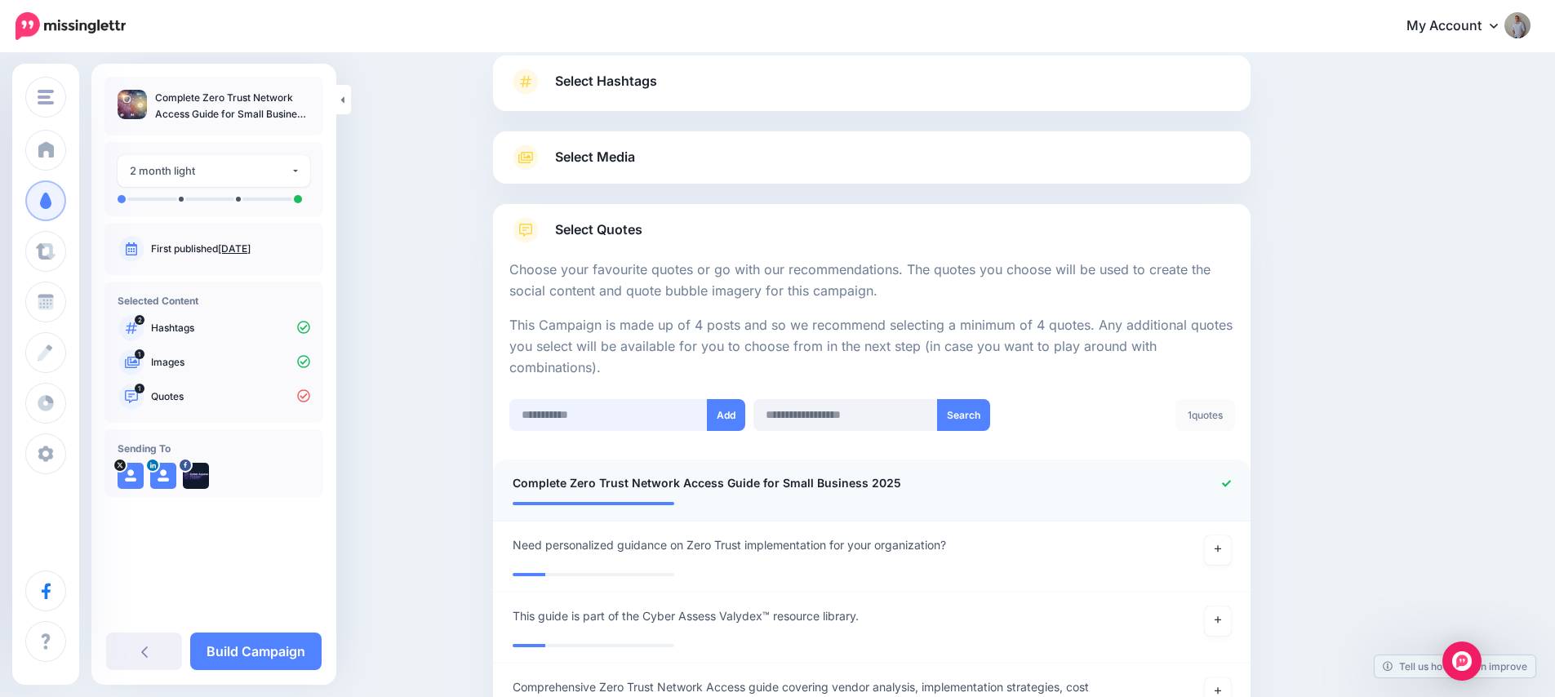
click at [575, 412] on input "text" at bounding box center [608, 415] width 198 height 32
paste input "**********"
type input "**********"
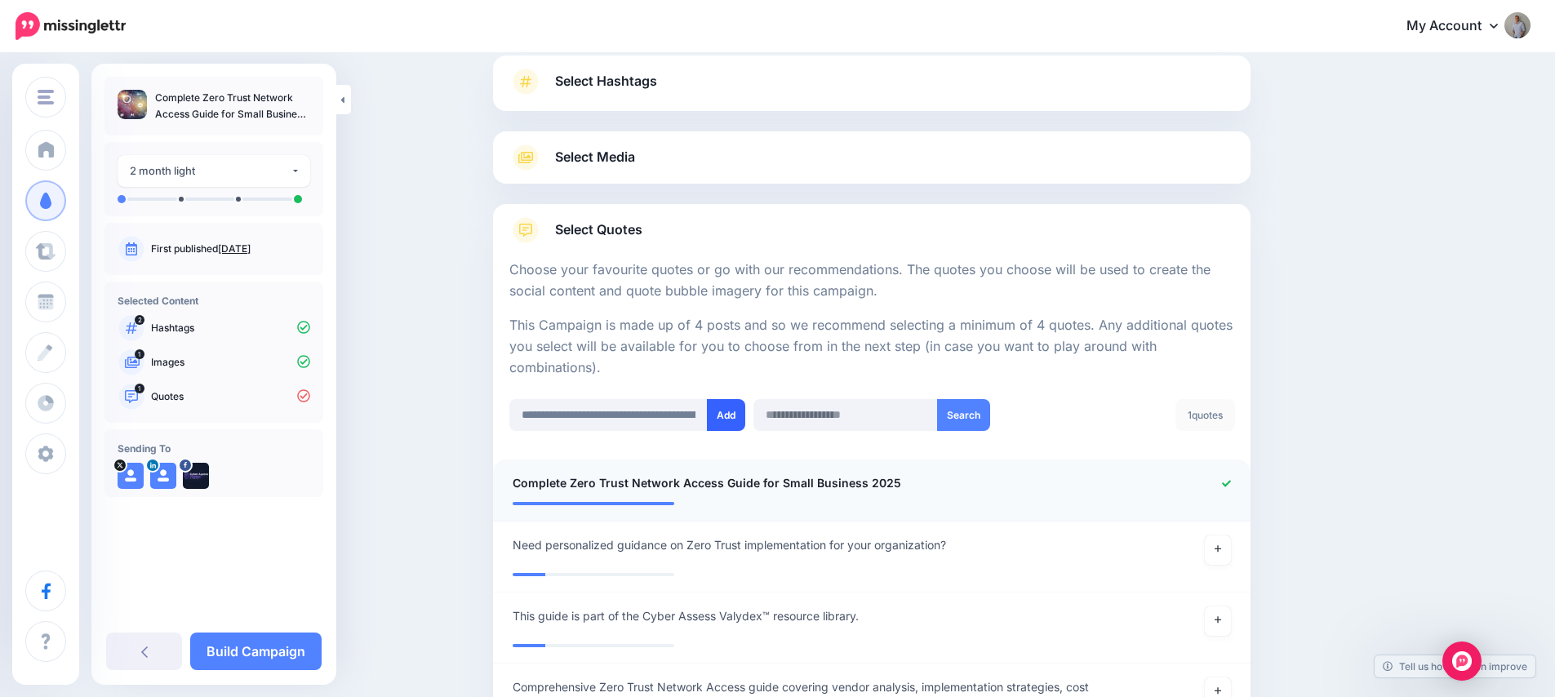
click at [723, 413] on button "Add" at bounding box center [726, 415] width 38 height 32
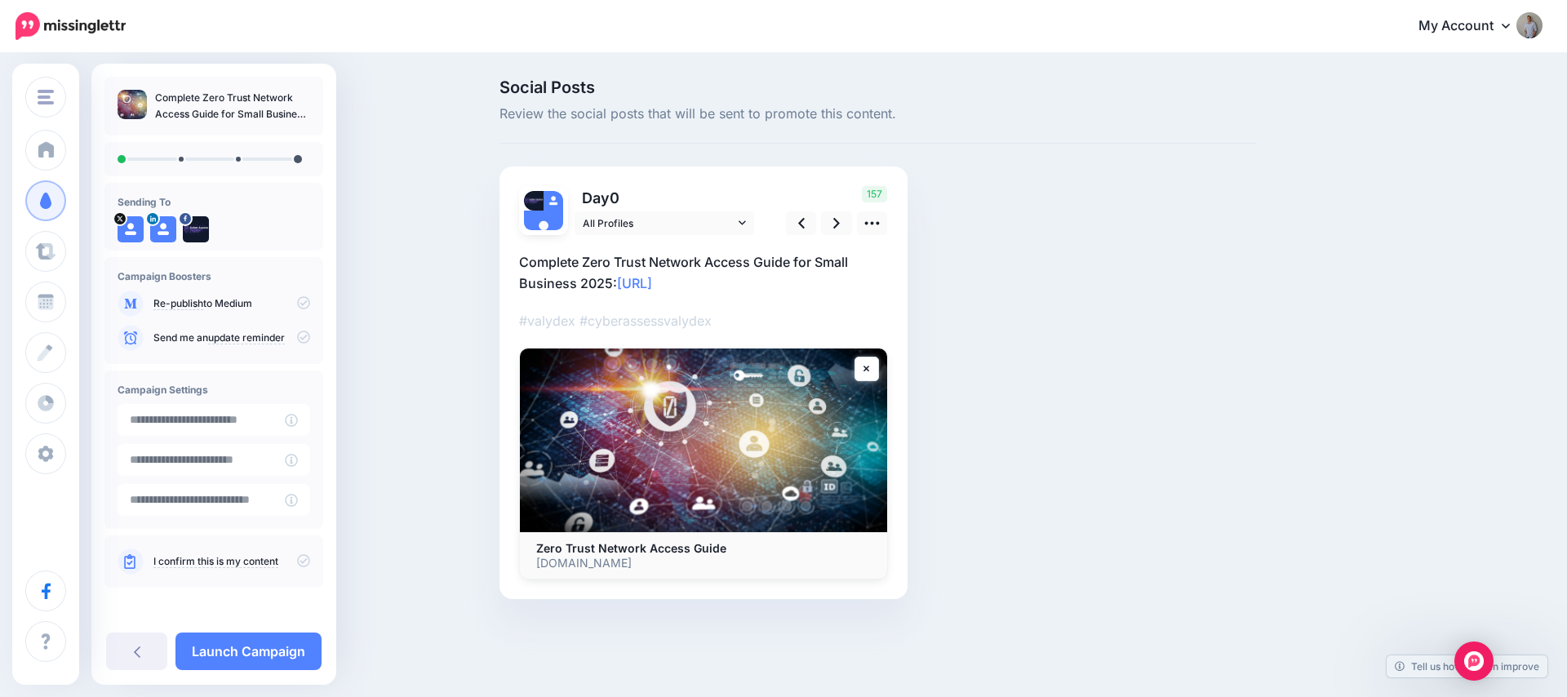
click at [297, 561] on icon at bounding box center [303, 560] width 13 height 13
click at [824, 225] on link at bounding box center [836, 223] width 31 height 24
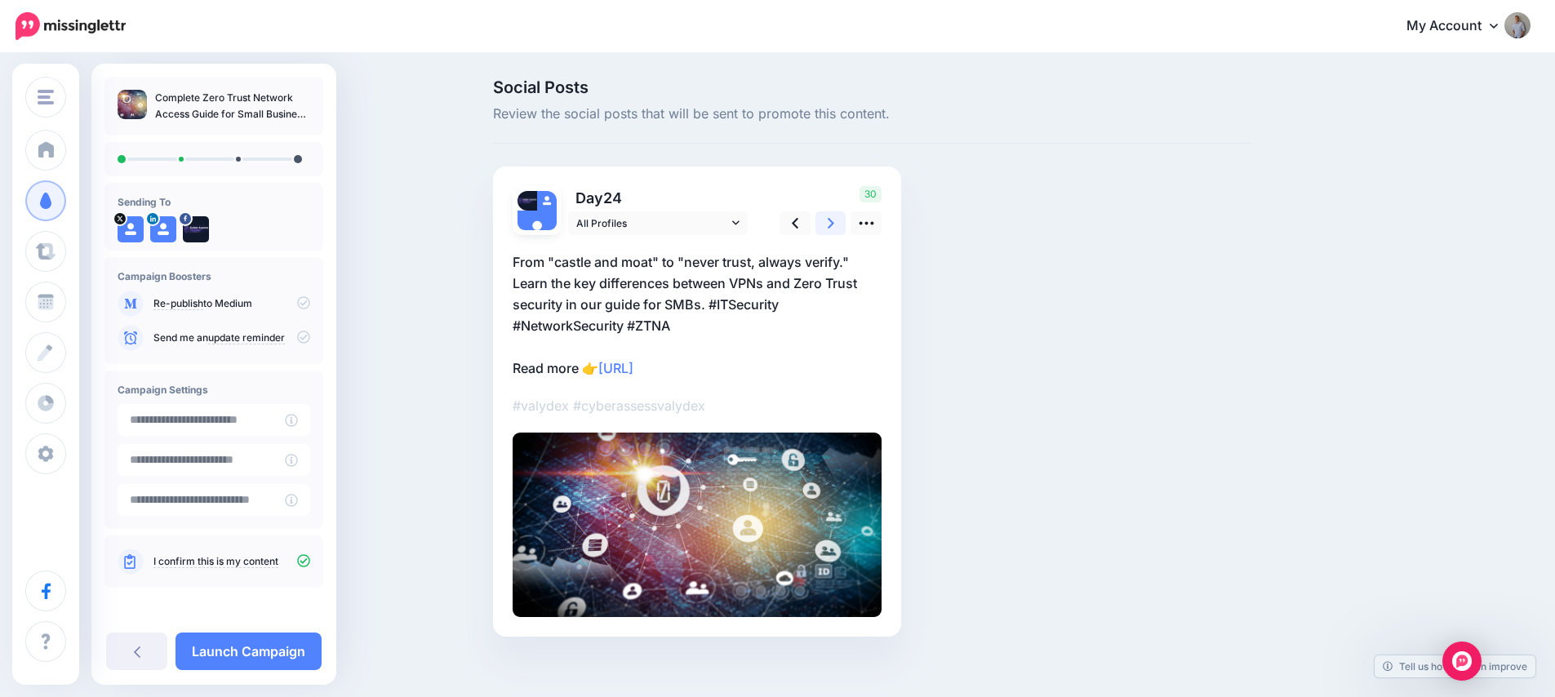
click at [824, 225] on link at bounding box center [830, 223] width 31 height 24
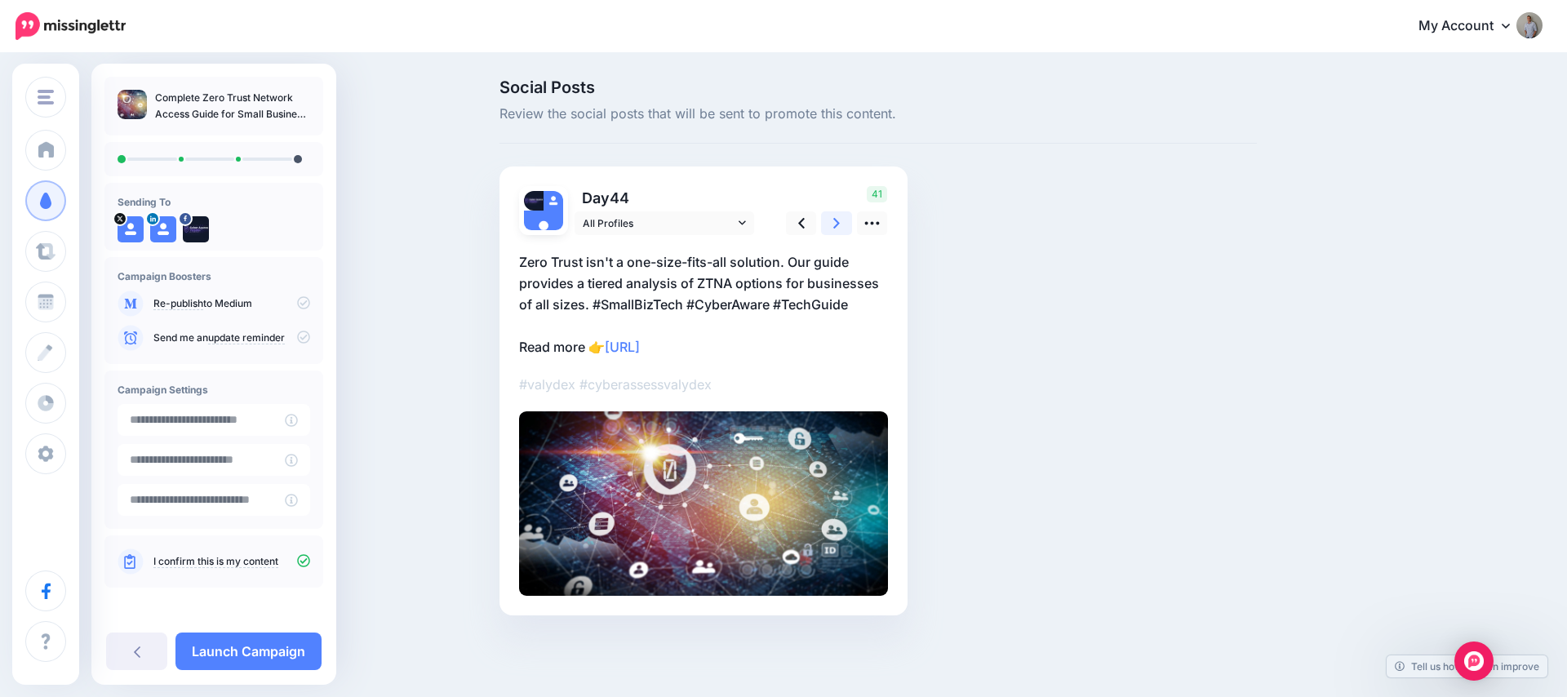
click at [824, 225] on link at bounding box center [836, 223] width 31 height 24
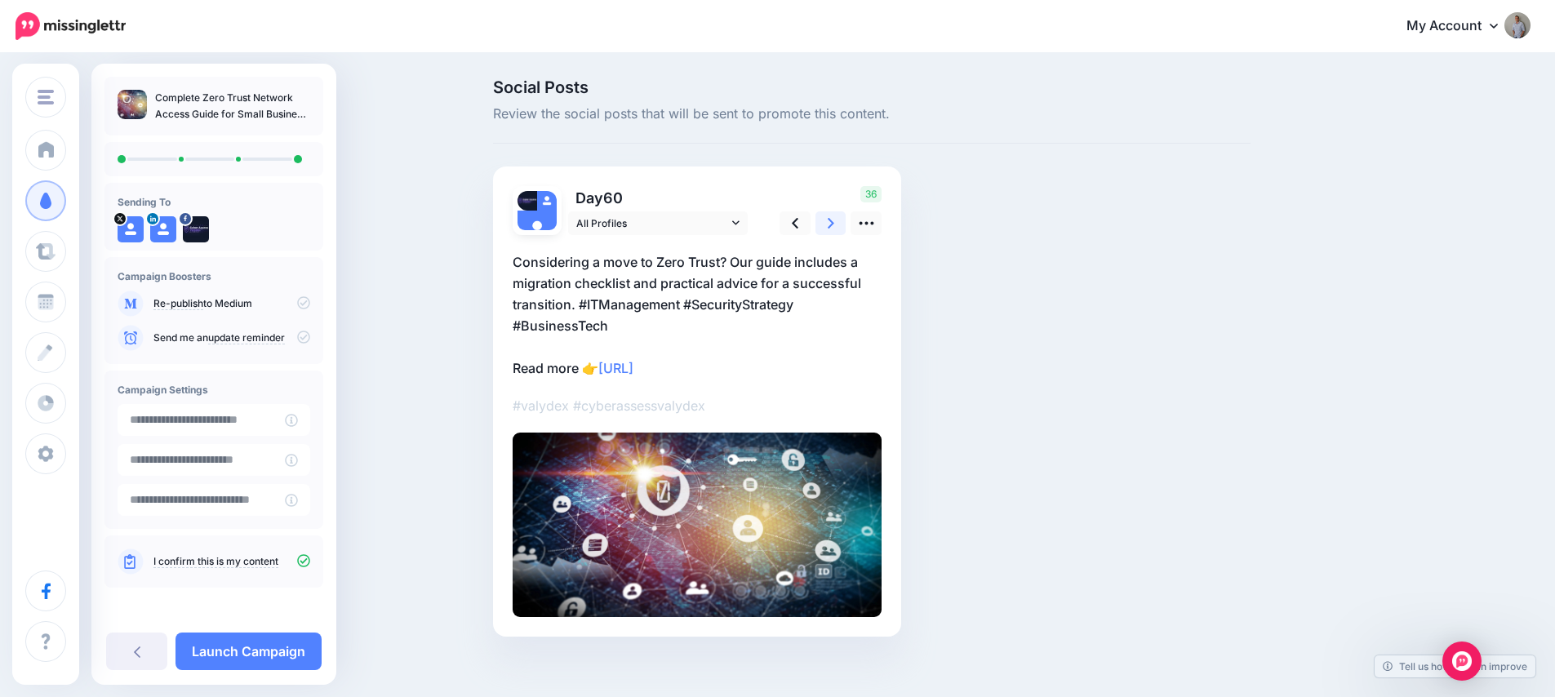
click at [824, 225] on link at bounding box center [830, 223] width 31 height 24
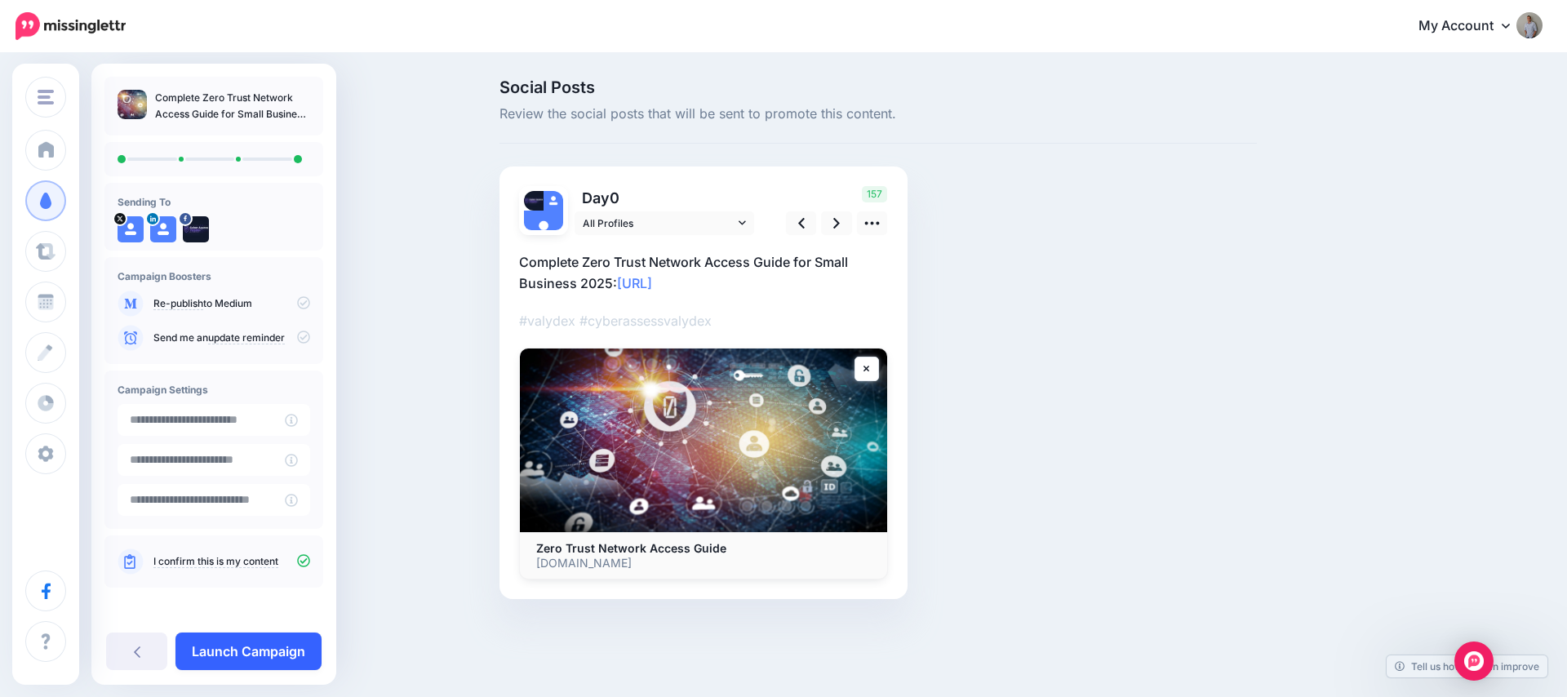
click at [258, 653] on link "Launch Campaign" at bounding box center [248, 652] width 146 height 38
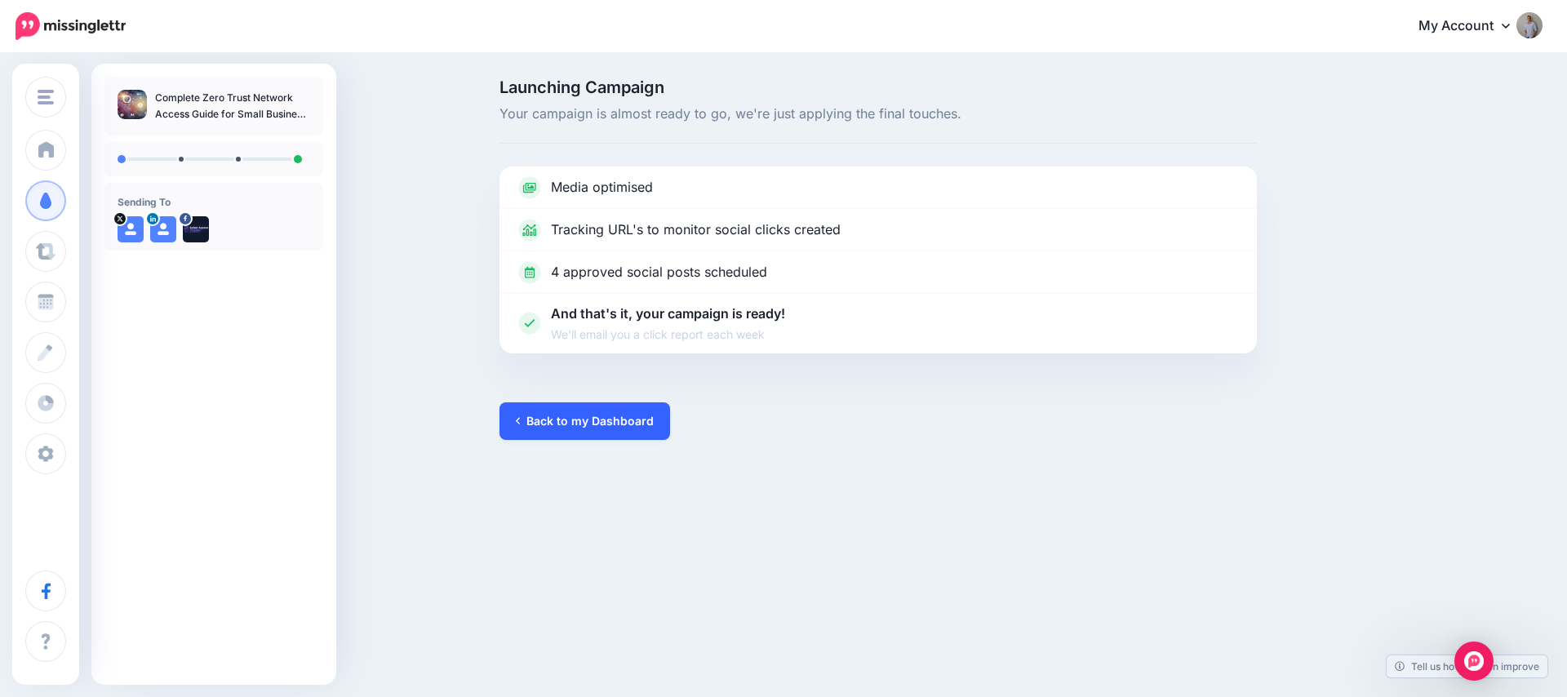
click at [603, 413] on link "Back to my Dashboard" at bounding box center [584, 421] width 171 height 38
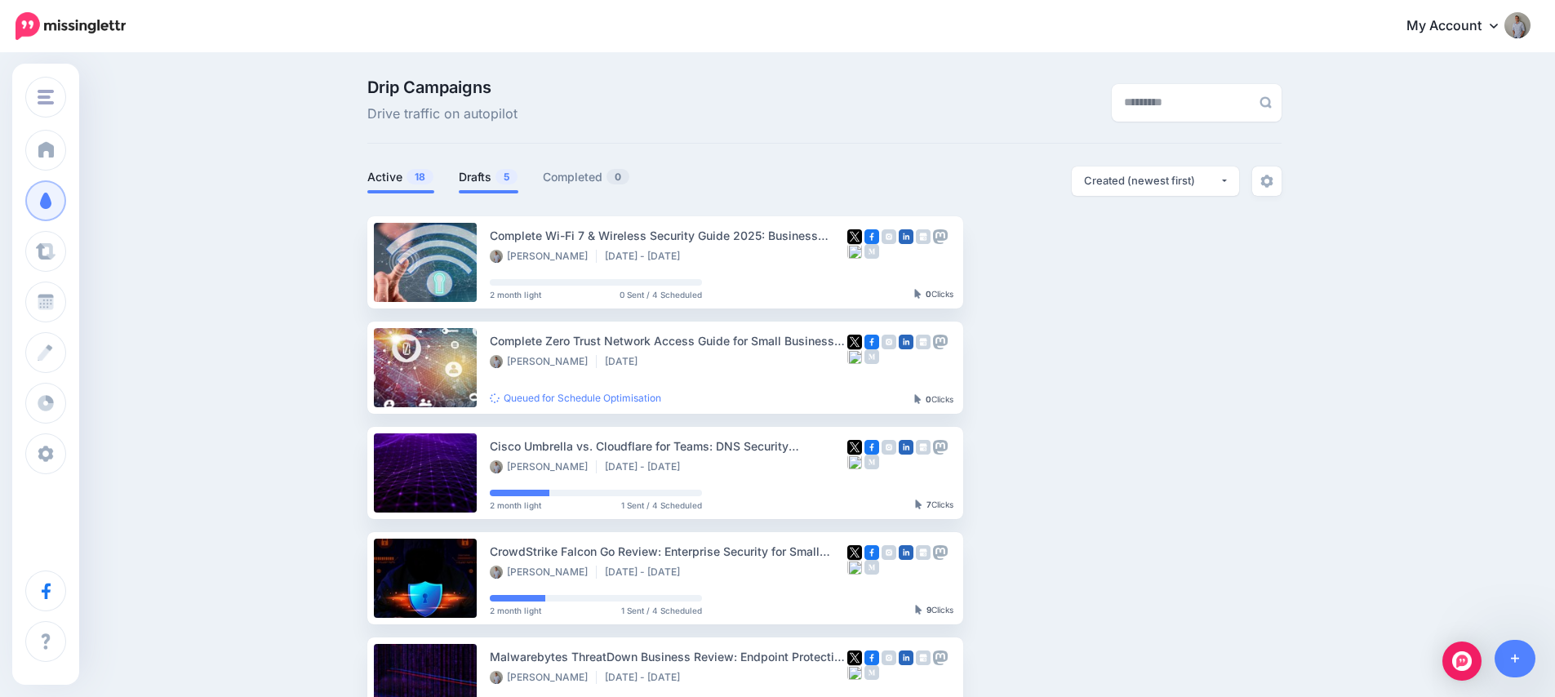
click at [494, 184] on link "Drafts 5" at bounding box center [489, 177] width 60 height 20
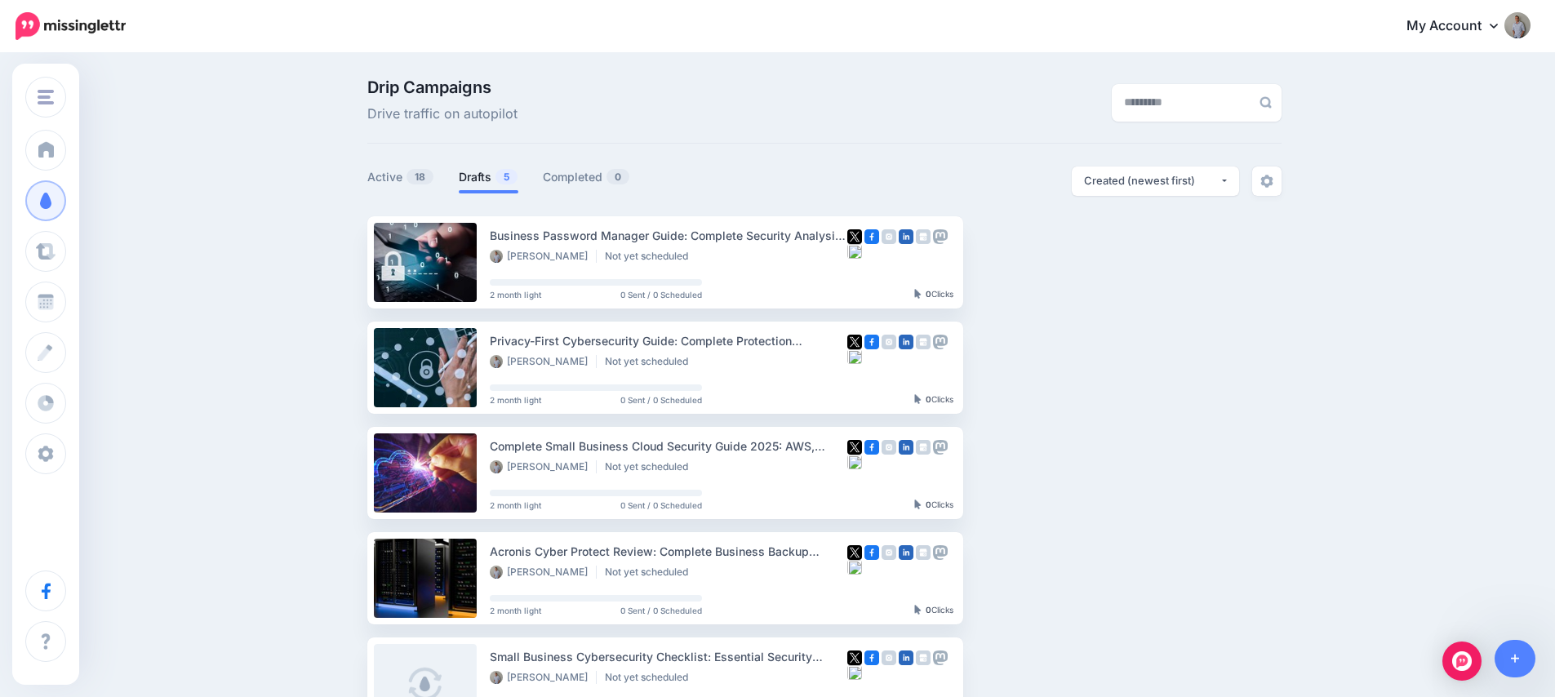
click at [494, 184] on link "Drafts 5" at bounding box center [489, 177] width 60 height 20
click at [1051, 260] on link "Setup Campaign" at bounding box center [1029, 261] width 111 height 29
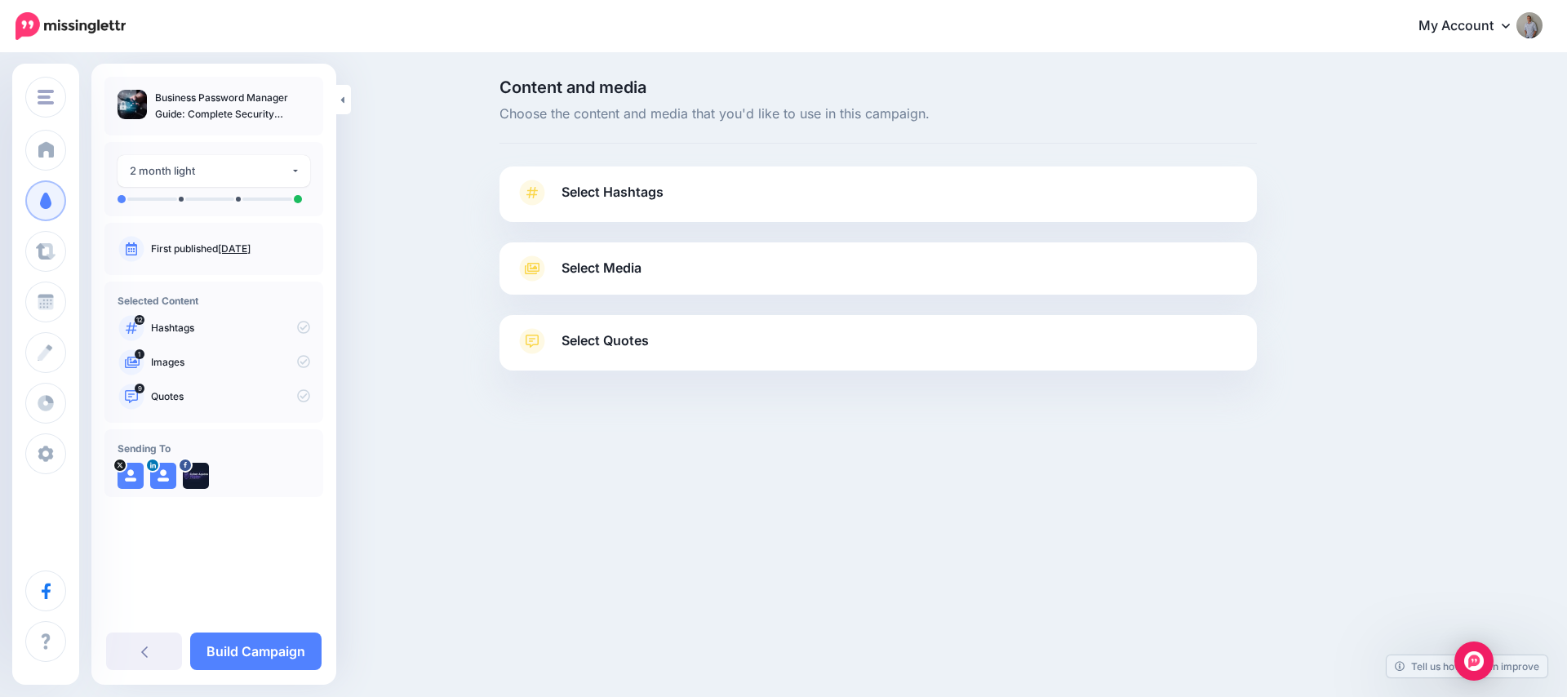
click at [563, 201] on span "Select Hashtags" at bounding box center [613, 192] width 102 height 22
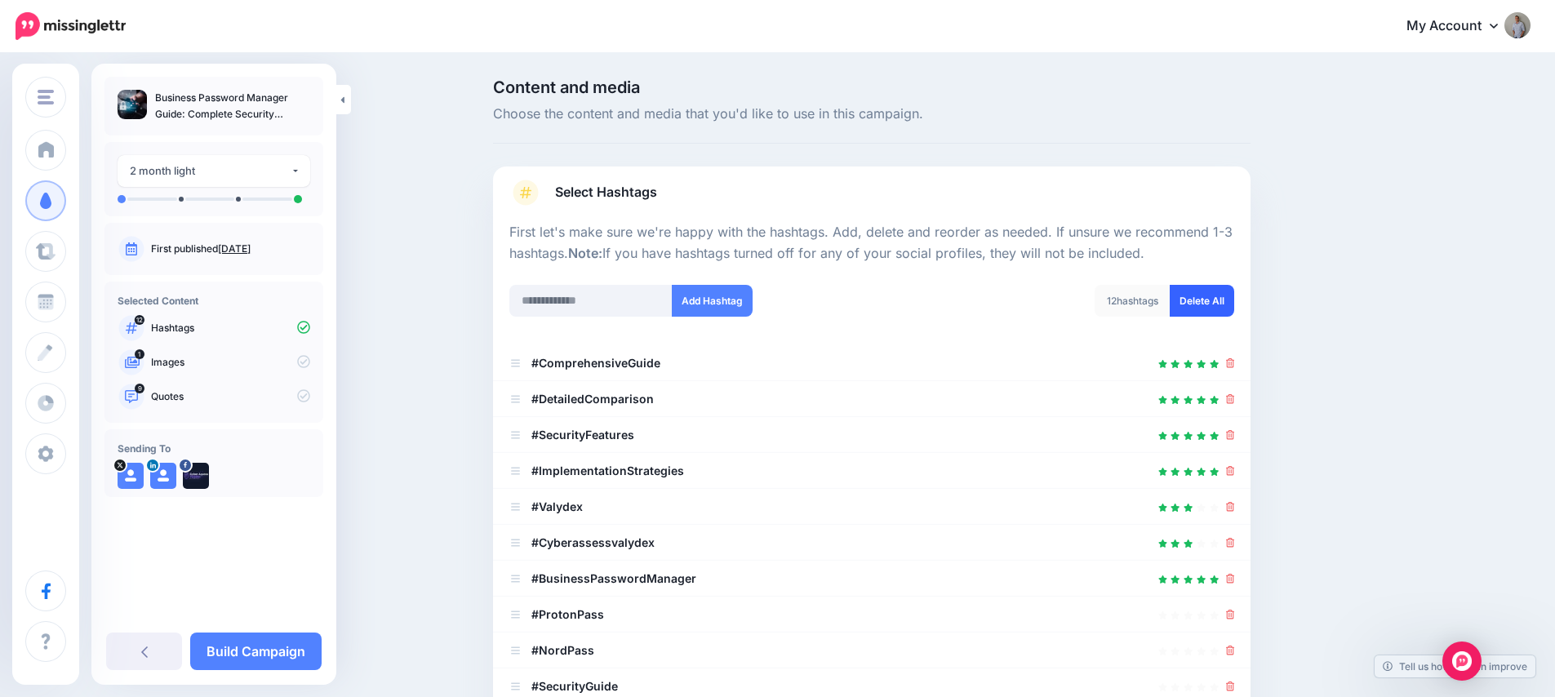
click at [1210, 304] on link "Delete All" at bounding box center [1202, 301] width 64 height 32
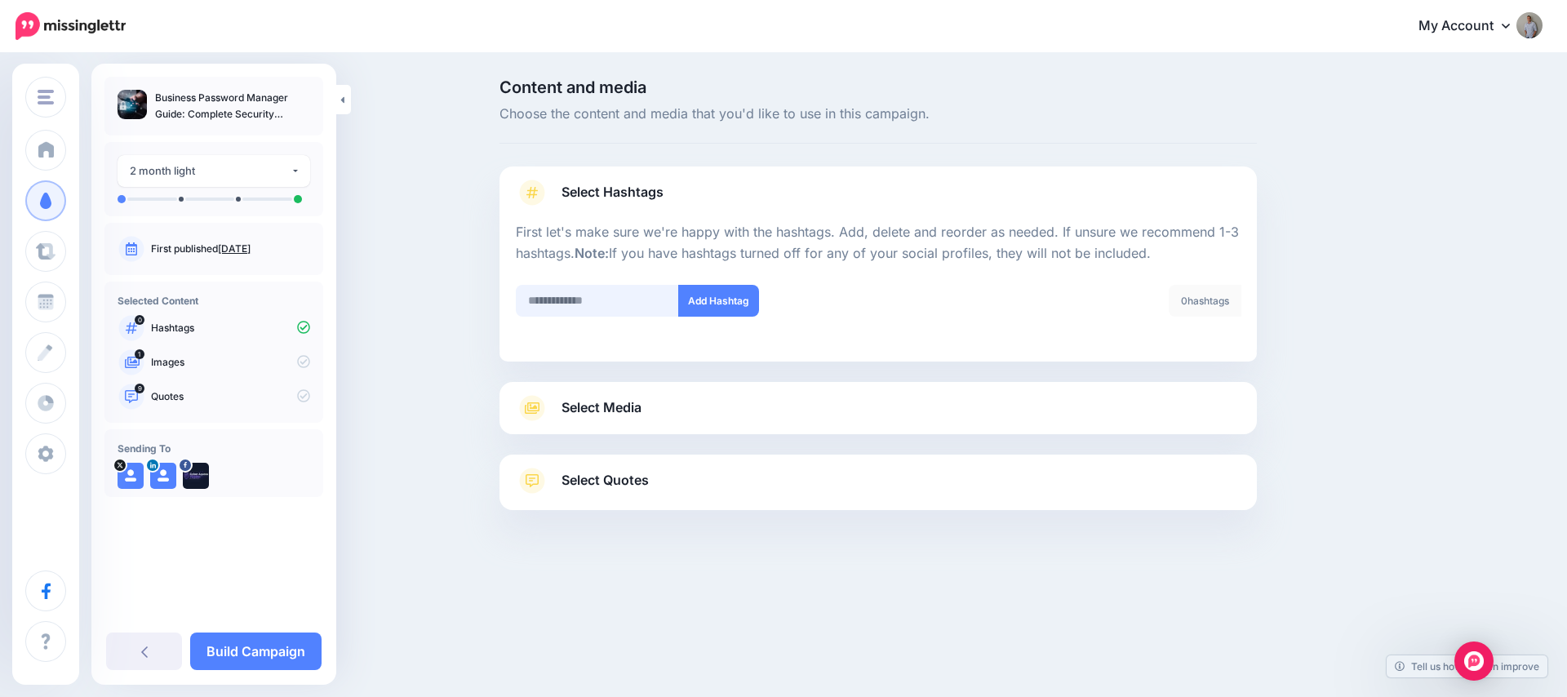
click at [606, 301] on input "text" at bounding box center [597, 301] width 163 height 32
click at [631, 399] on span "Select Media" at bounding box center [602, 408] width 80 height 22
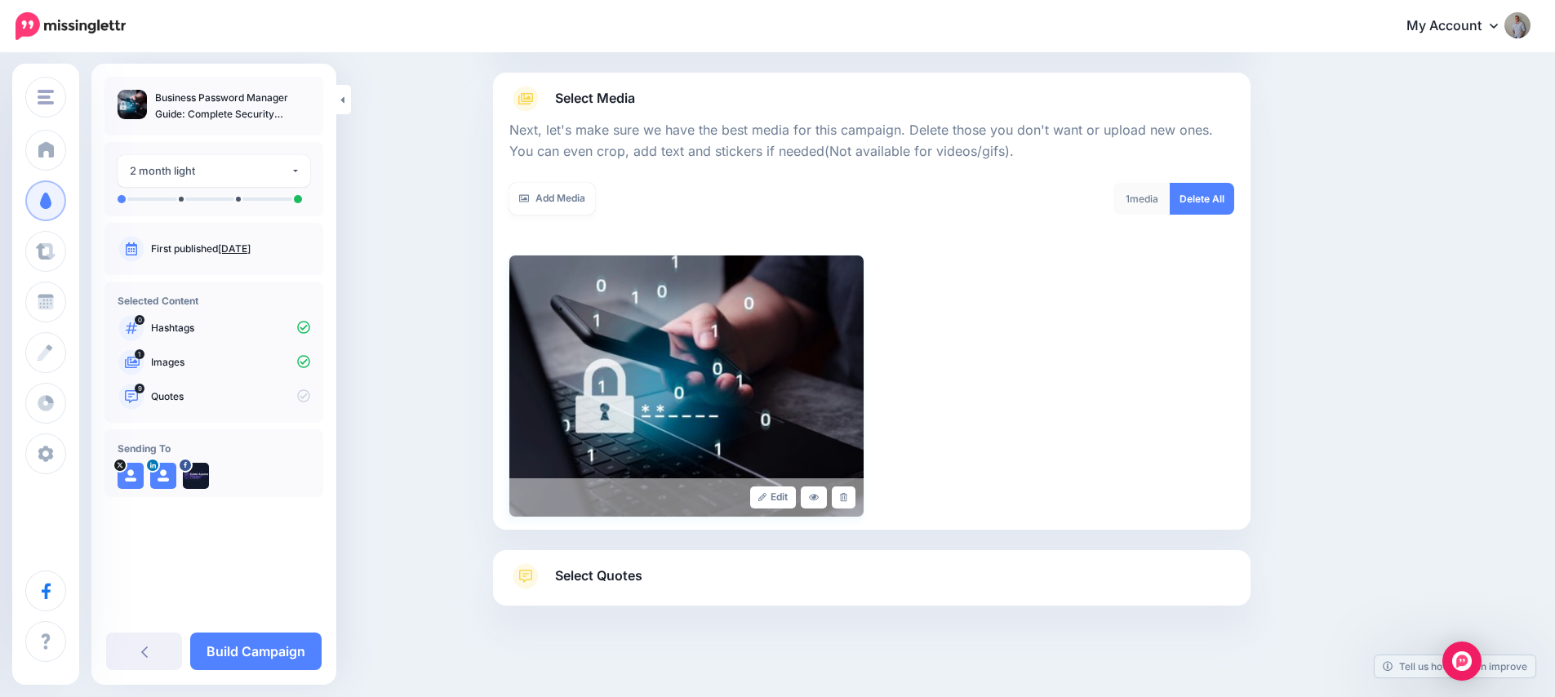
scroll to position [184, 0]
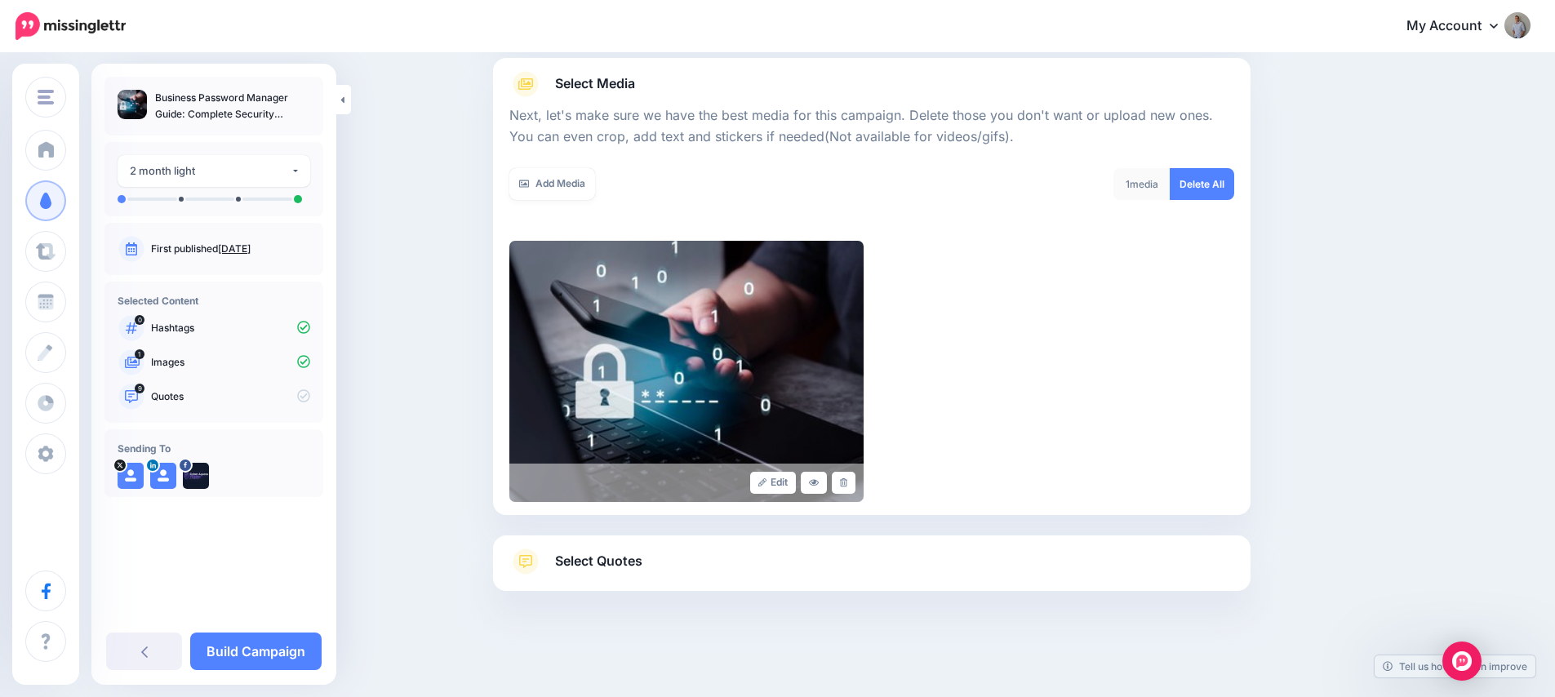
click at [622, 544] on div "Select Quotes Choose your favourite quotes or go with our recommendations. The …" at bounding box center [871, 562] width 757 height 55
click at [621, 565] on span "Select Quotes" at bounding box center [598, 561] width 87 height 22
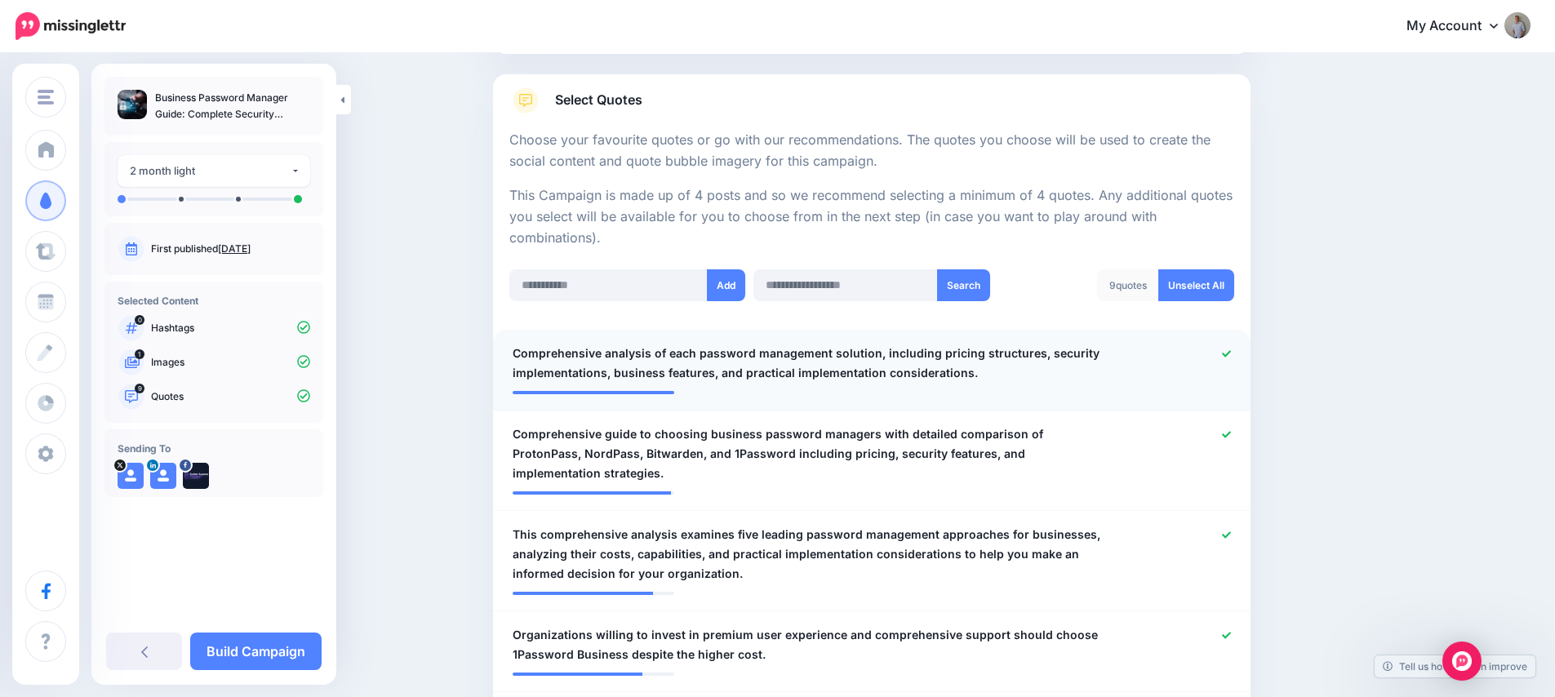
scroll to position [241, 0]
click at [1196, 295] on link "Unselect All" at bounding box center [1196, 285] width 76 height 32
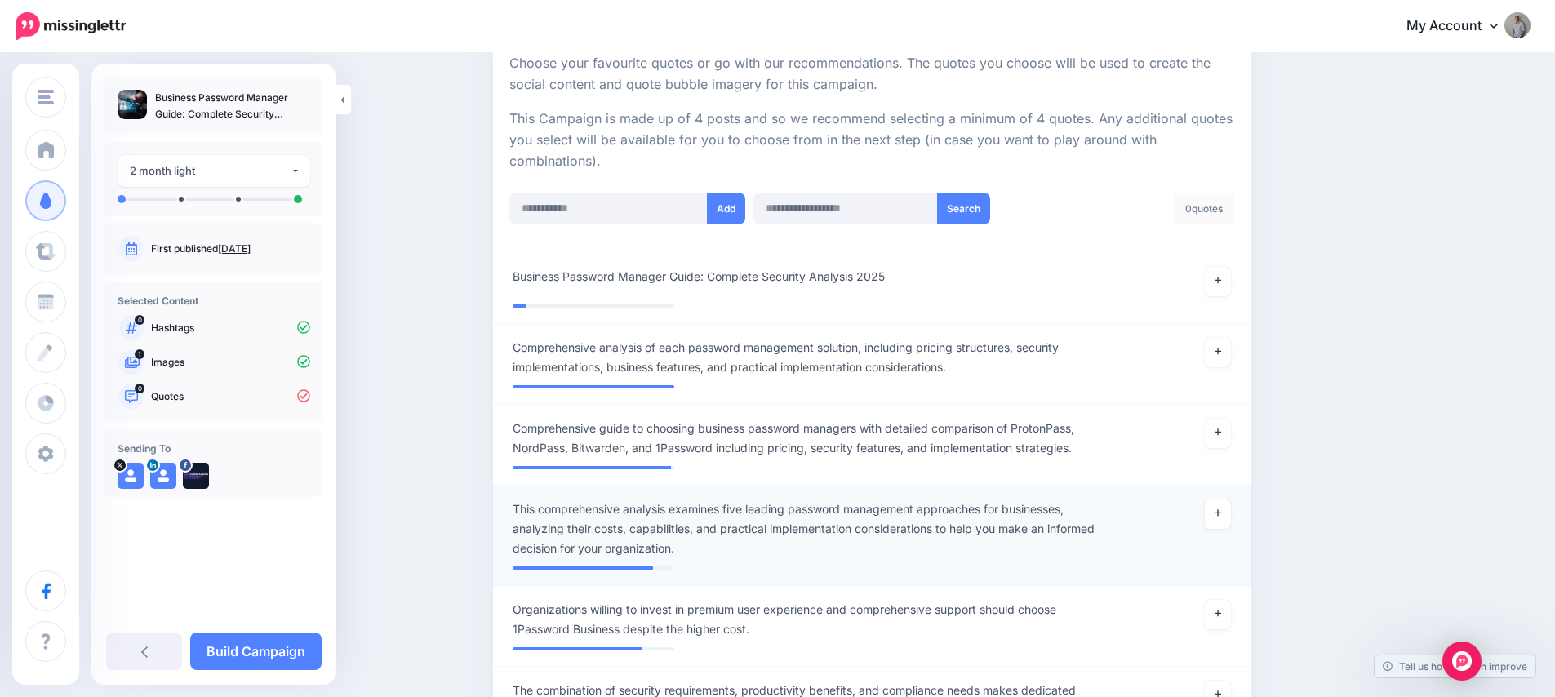
scroll to position [218, 0]
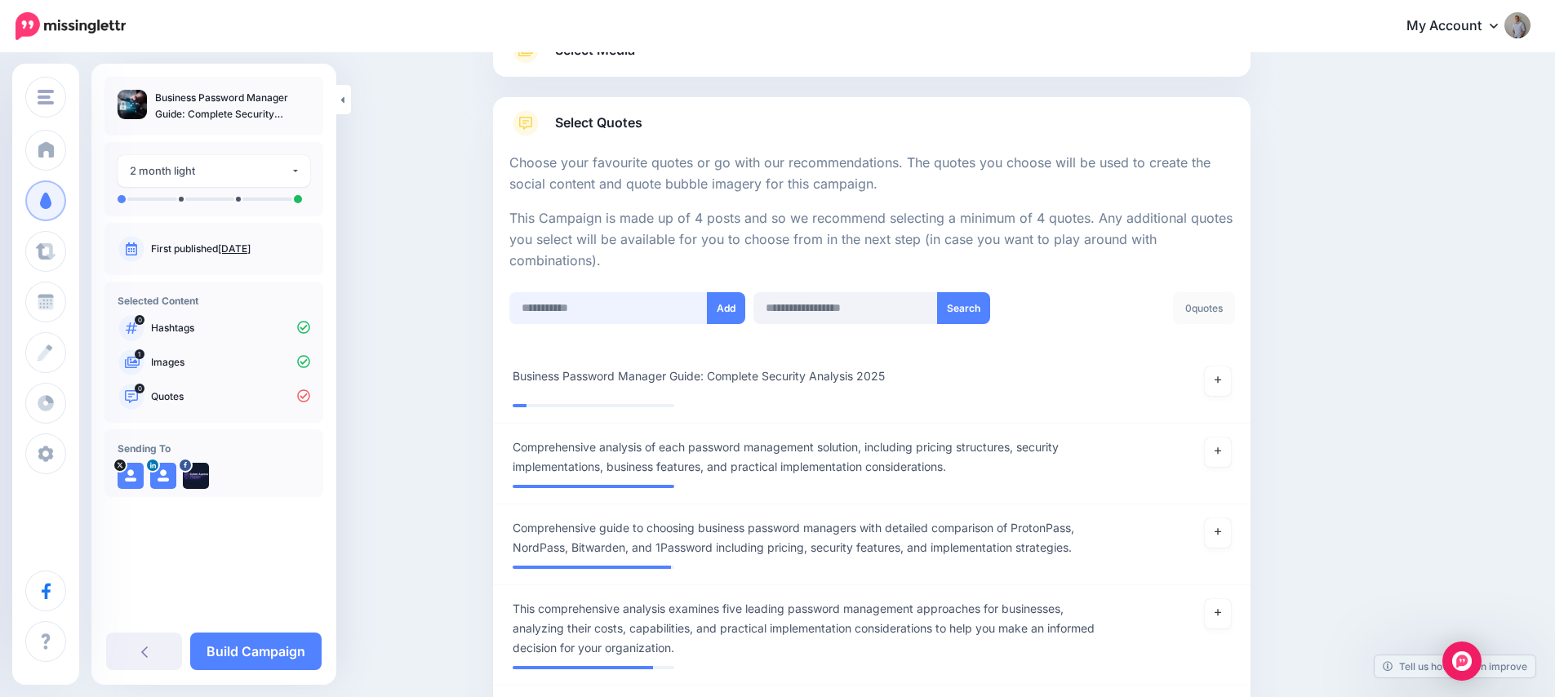
click at [604, 304] on input "text" at bounding box center [608, 308] width 198 height 32
click at [1218, 377] on link at bounding box center [1218, 380] width 26 height 29
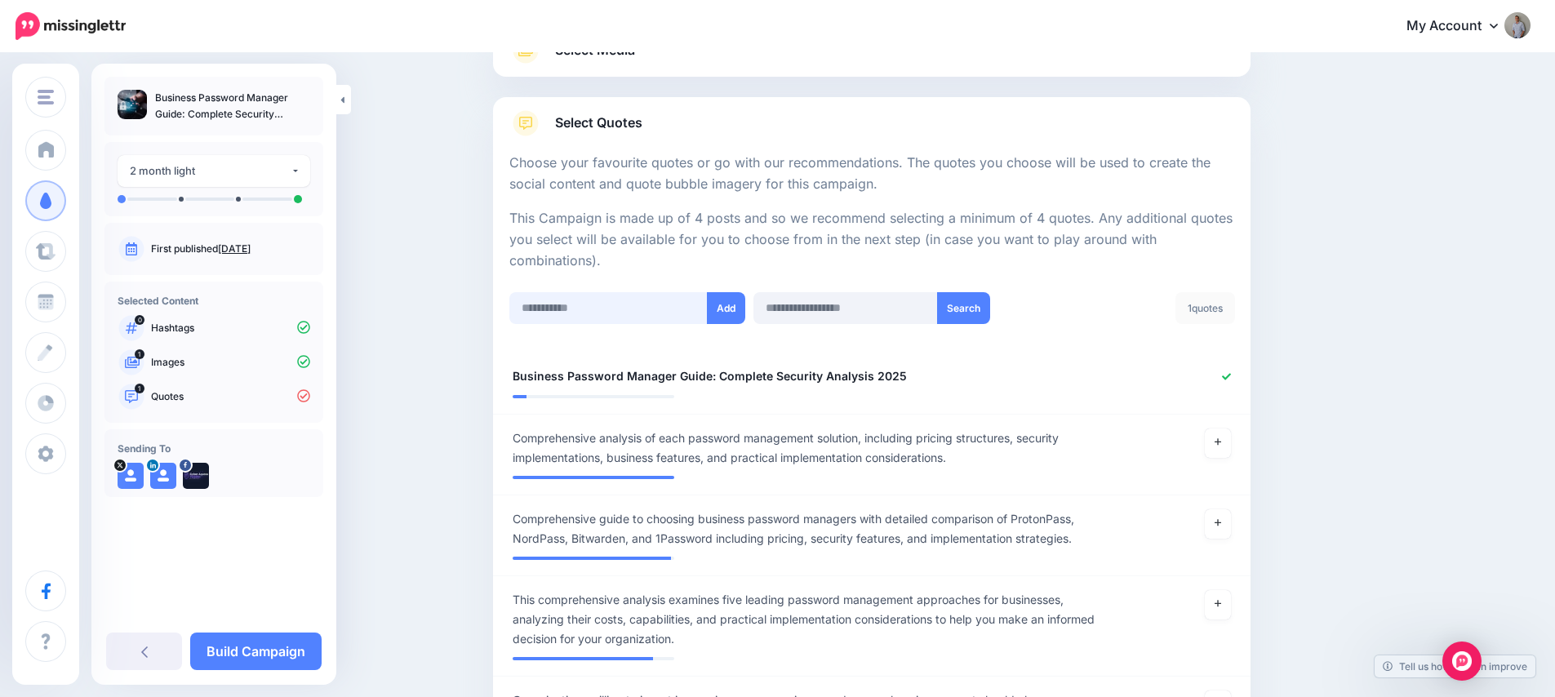
click at [610, 315] on input "text" at bounding box center [608, 308] width 198 height 32
paste input "**********"
type input "**********"
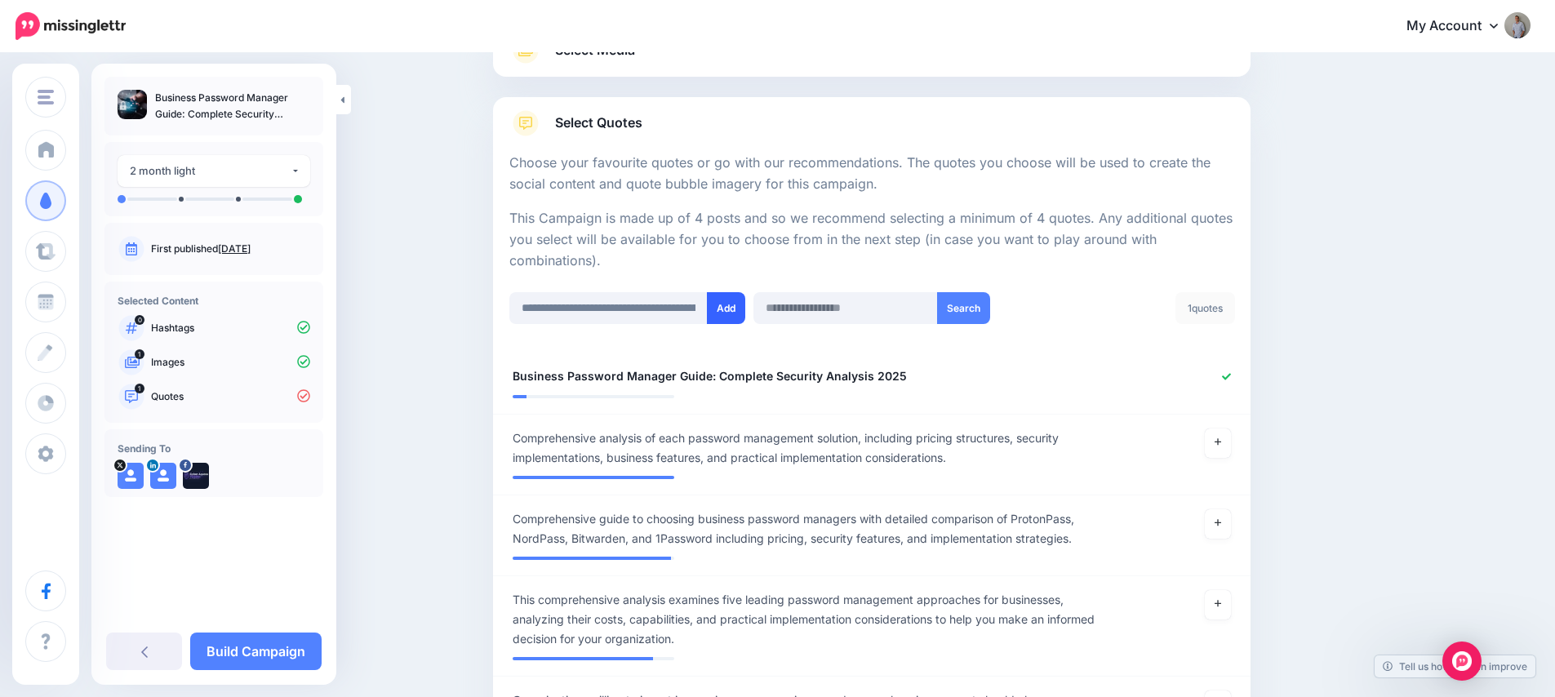
click at [739, 313] on button "Add" at bounding box center [726, 308] width 38 height 32
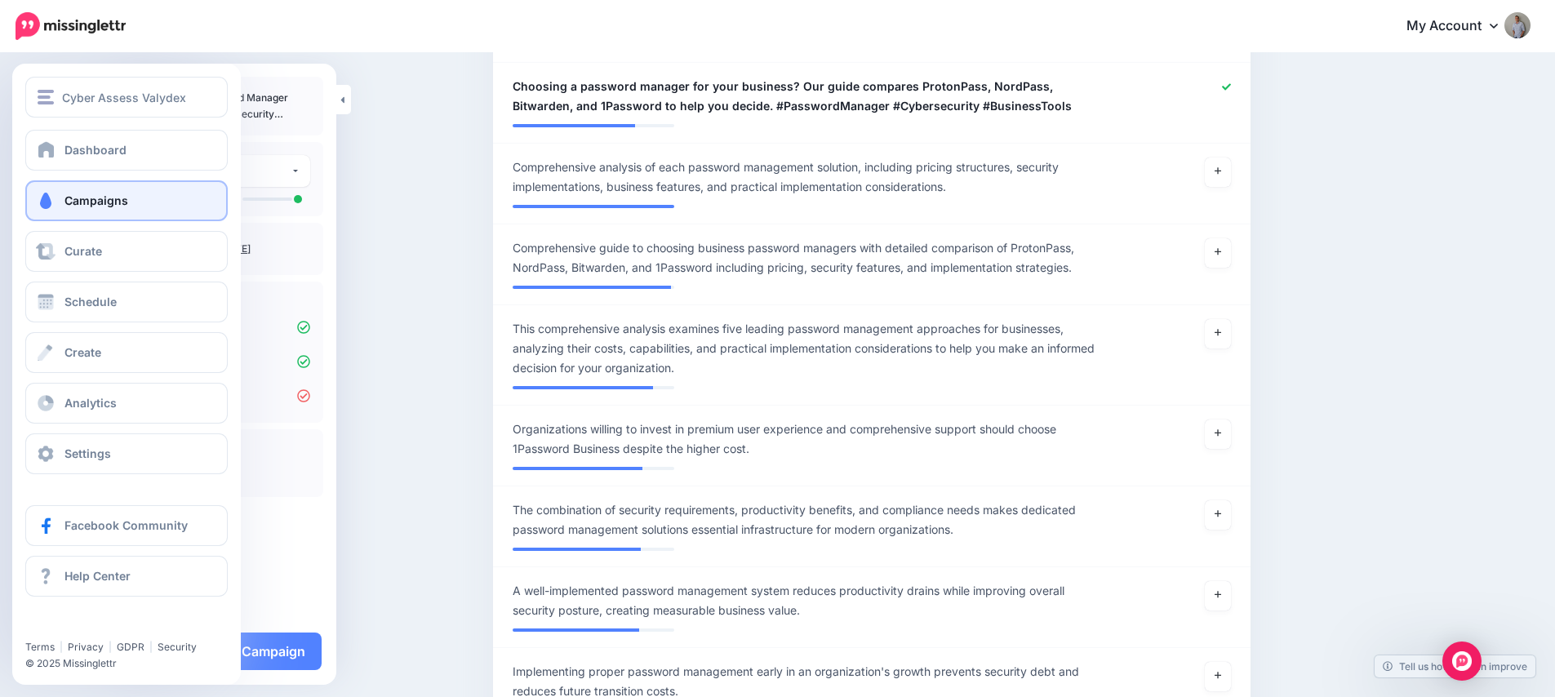
scroll to position [441, 0]
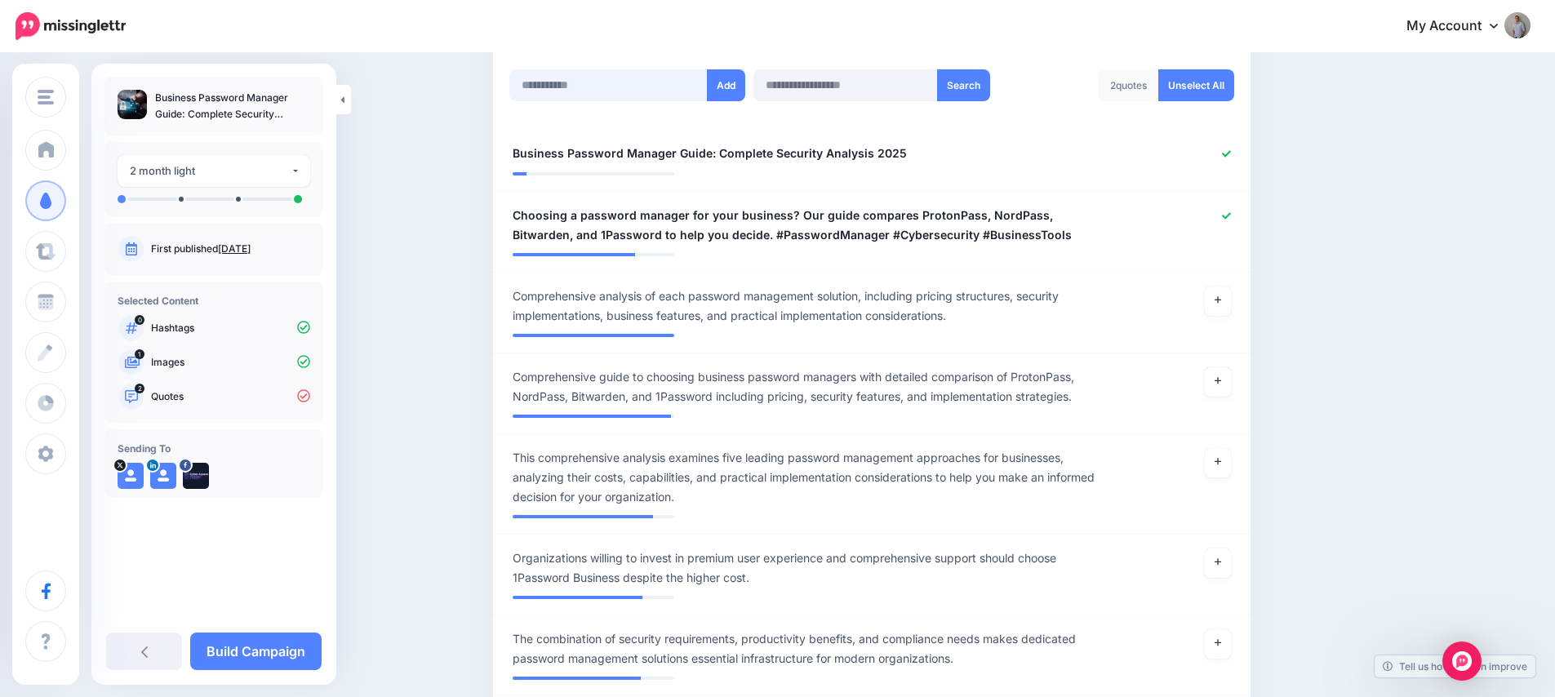
click at [580, 86] on input "text" at bounding box center [608, 85] width 198 height 32
paste input "**********"
type input "**********"
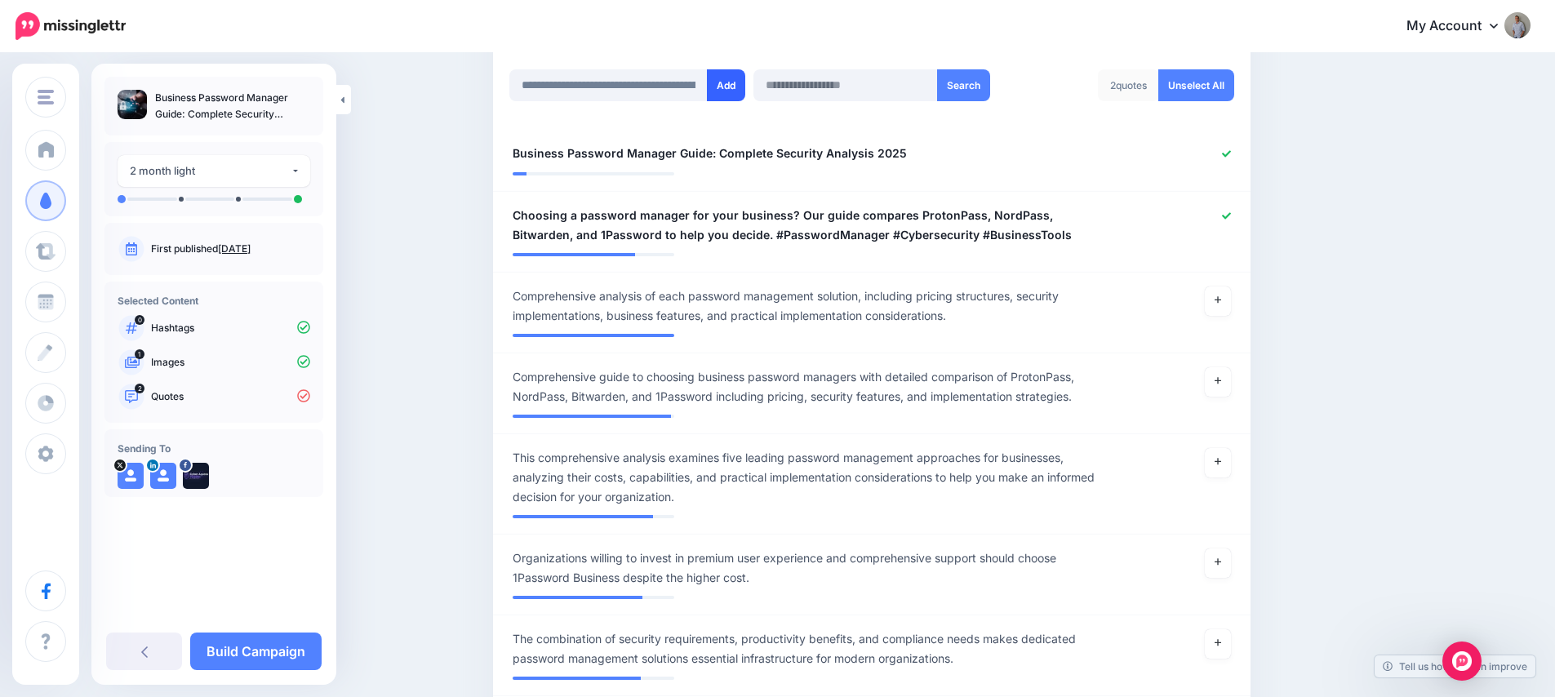
click at [725, 91] on button "Add" at bounding box center [726, 85] width 38 height 32
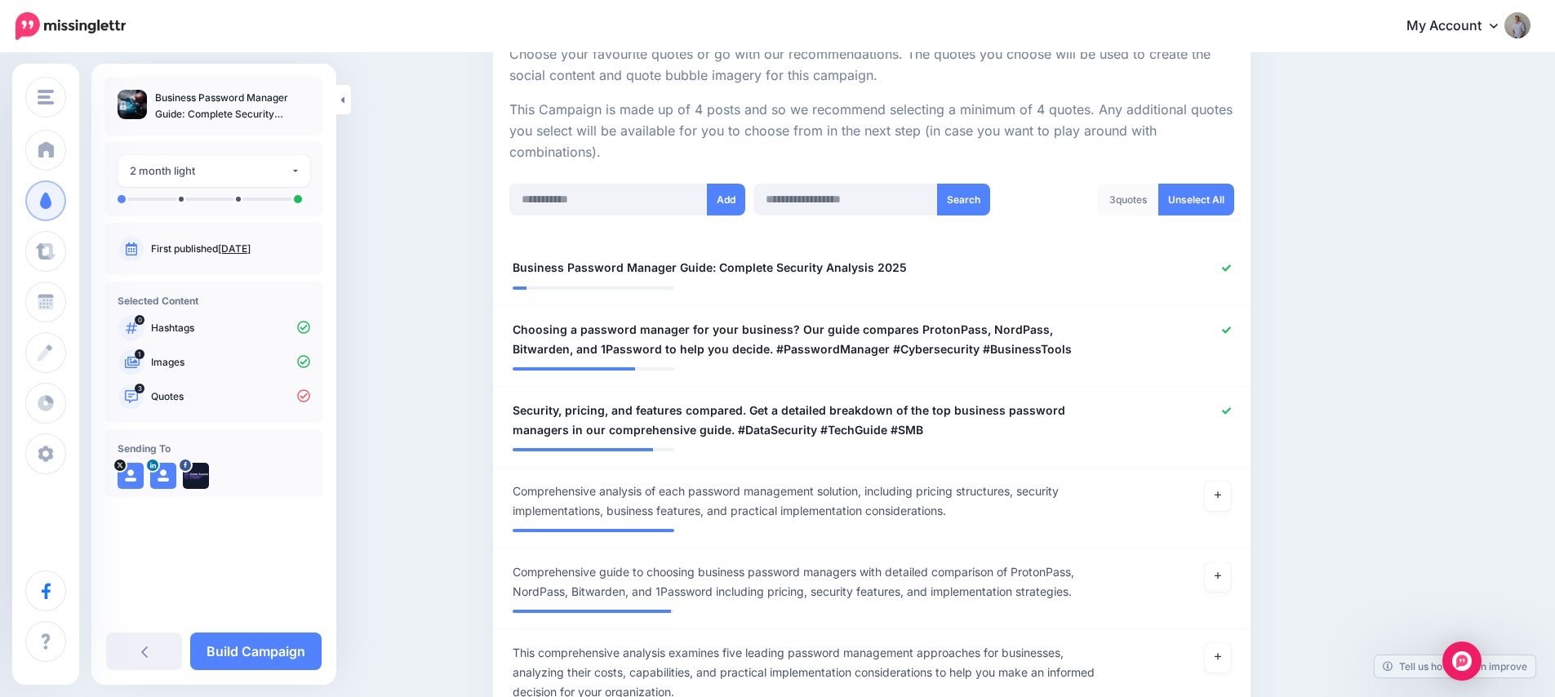
scroll to position [162, 0]
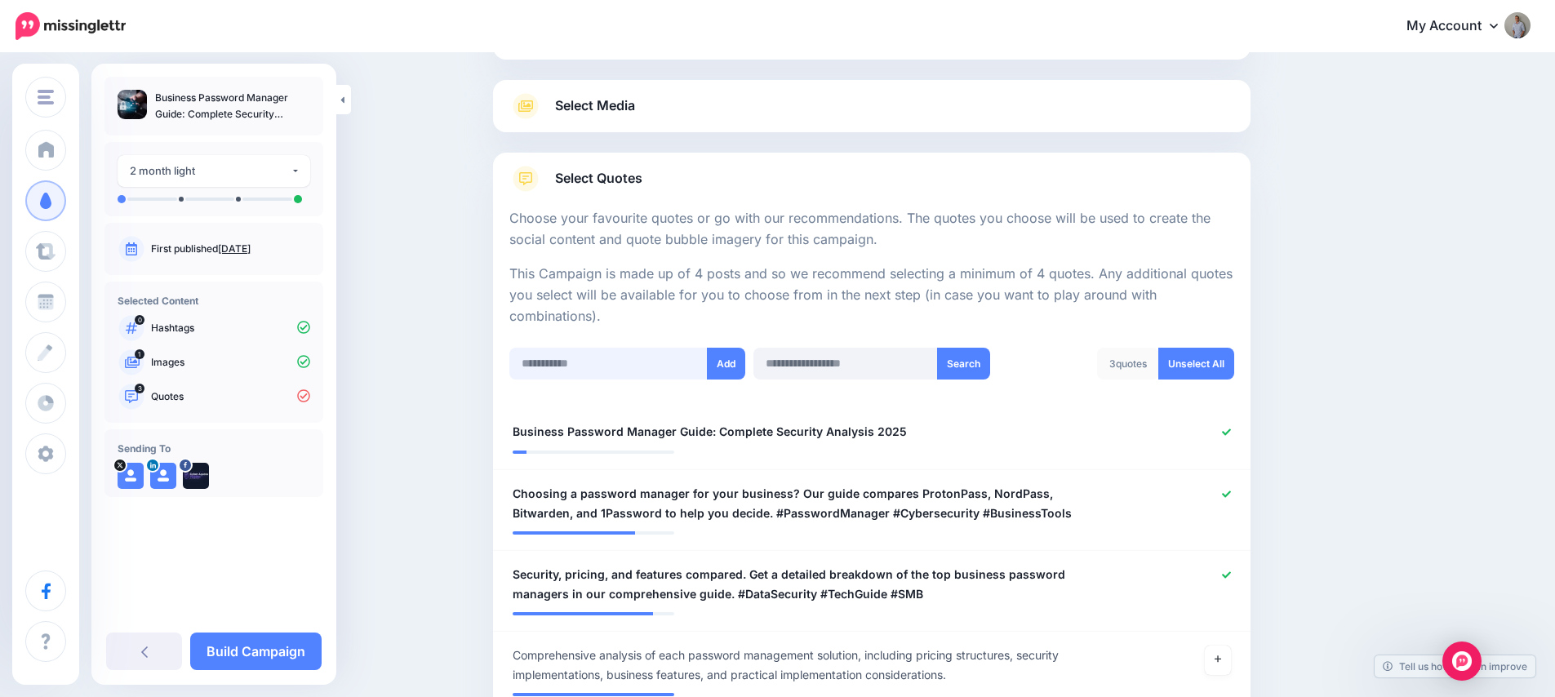
click at [577, 362] on input "text" at bounding box center [608, 364] width 198 height 32
paste input "**********"
type input "**********"
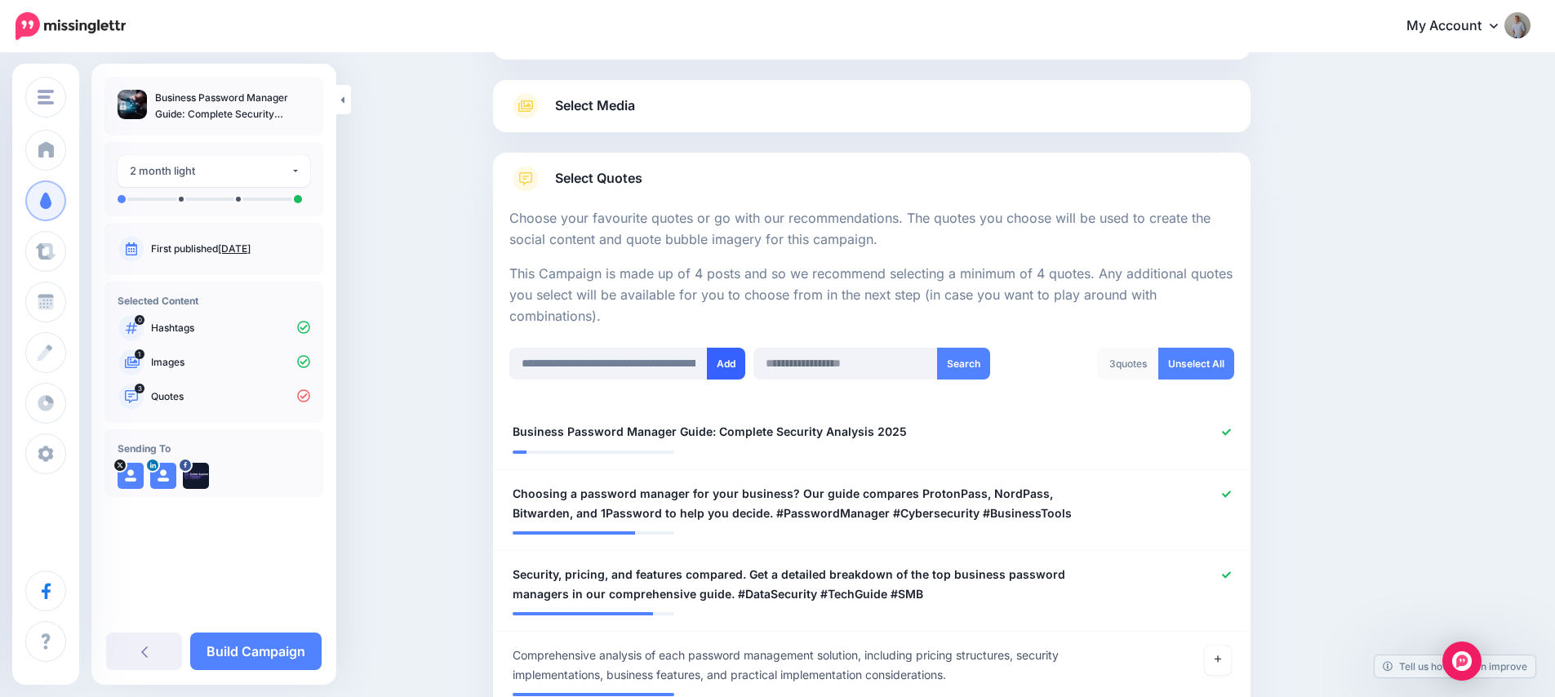
click at [739, 362] on button "Add" at bounding box center [726, 364] width 38 height 32
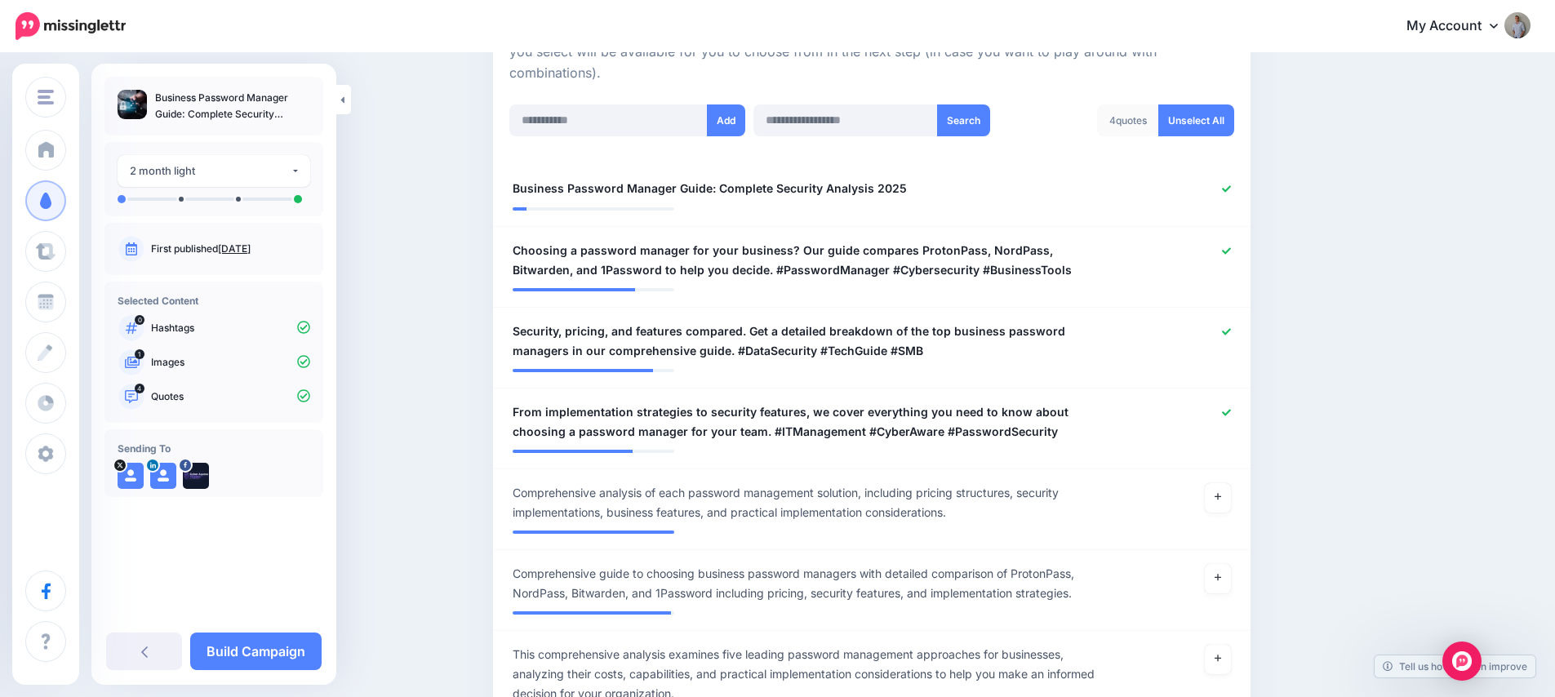
scroll to position [313, 0]
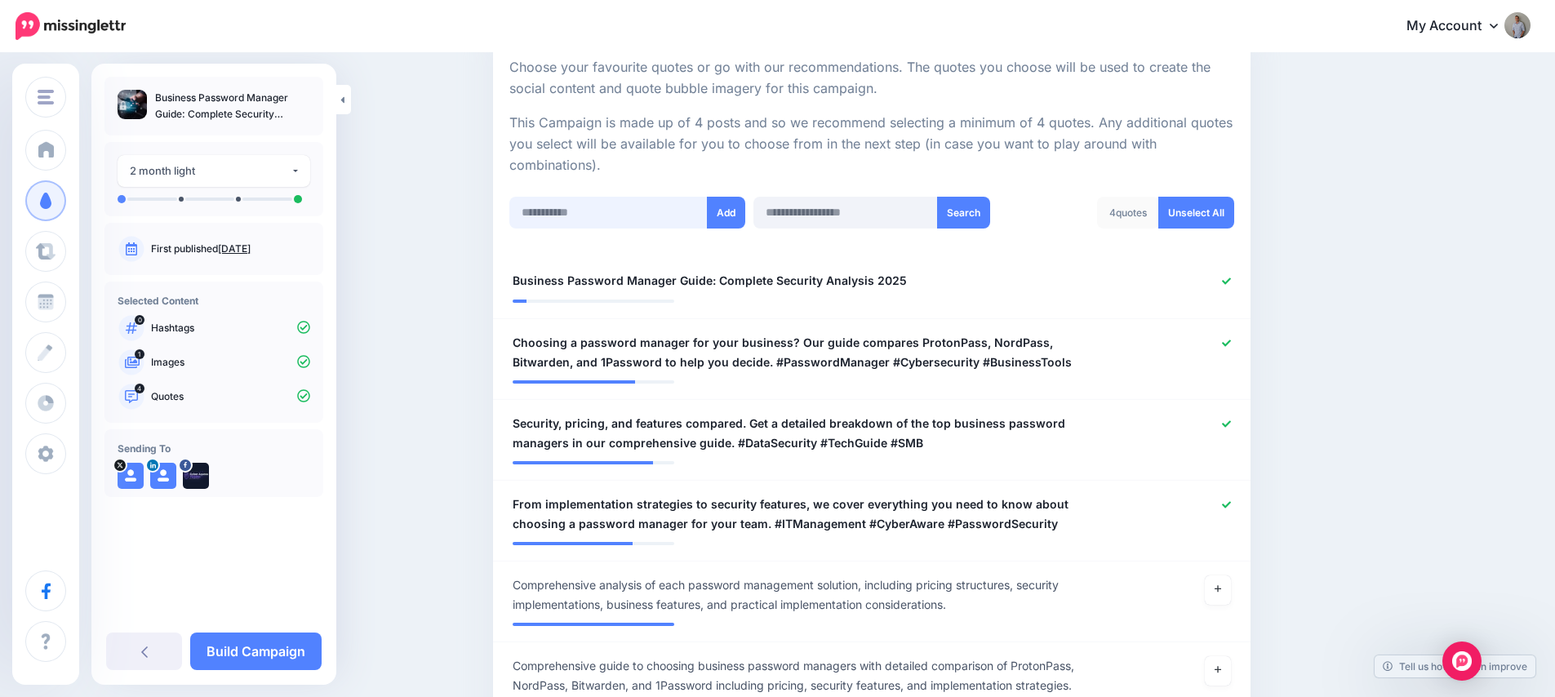
drag, startPoint x: 562, startPoint y: 205, endPoint x: 668, endPoint y: 212, distance: 106.4
click at [564, 206] on input "text" at bounding box center [608, 213] width 198 height 32
paste input "**********"
type input "**********"
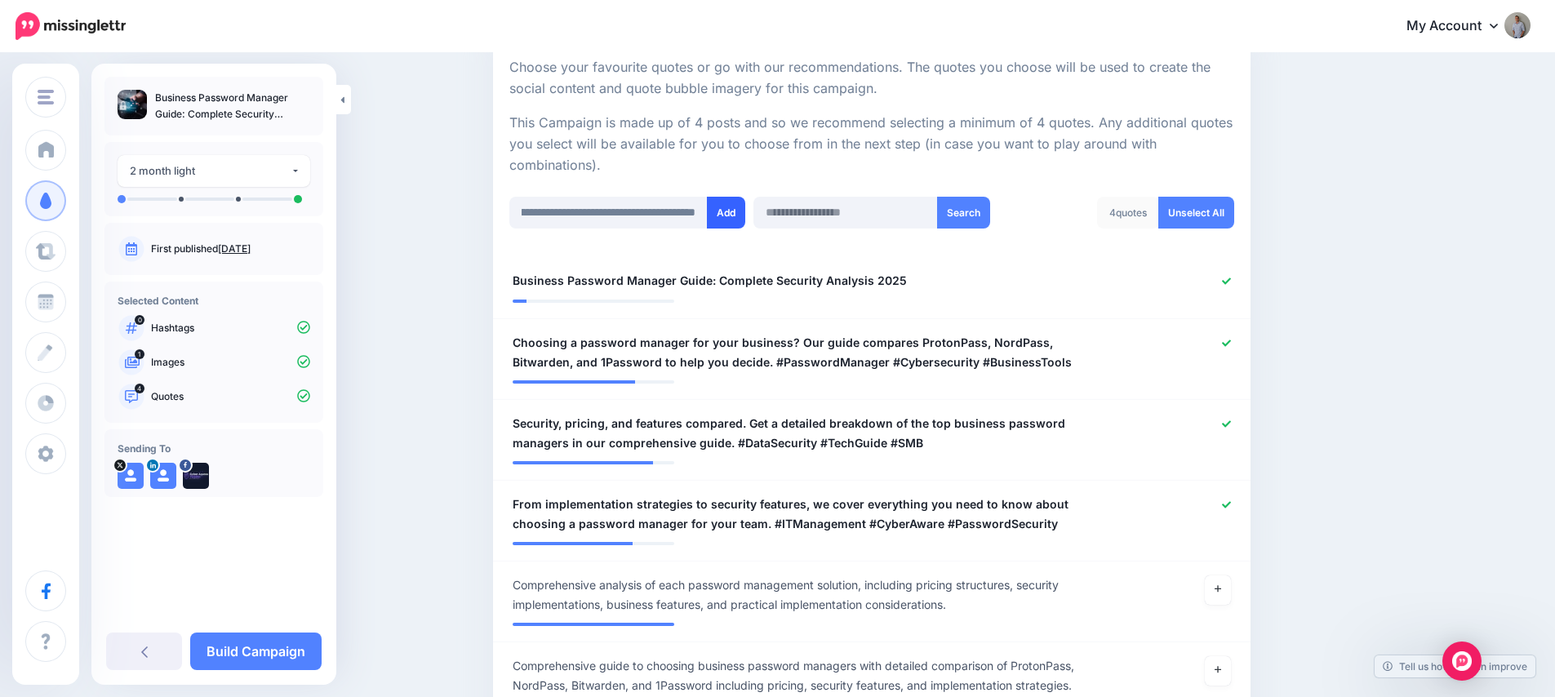
scroll to position [0, 0]
click at [727, 215] on button "Add" at bounding box center [726, 213] width 38 height 32
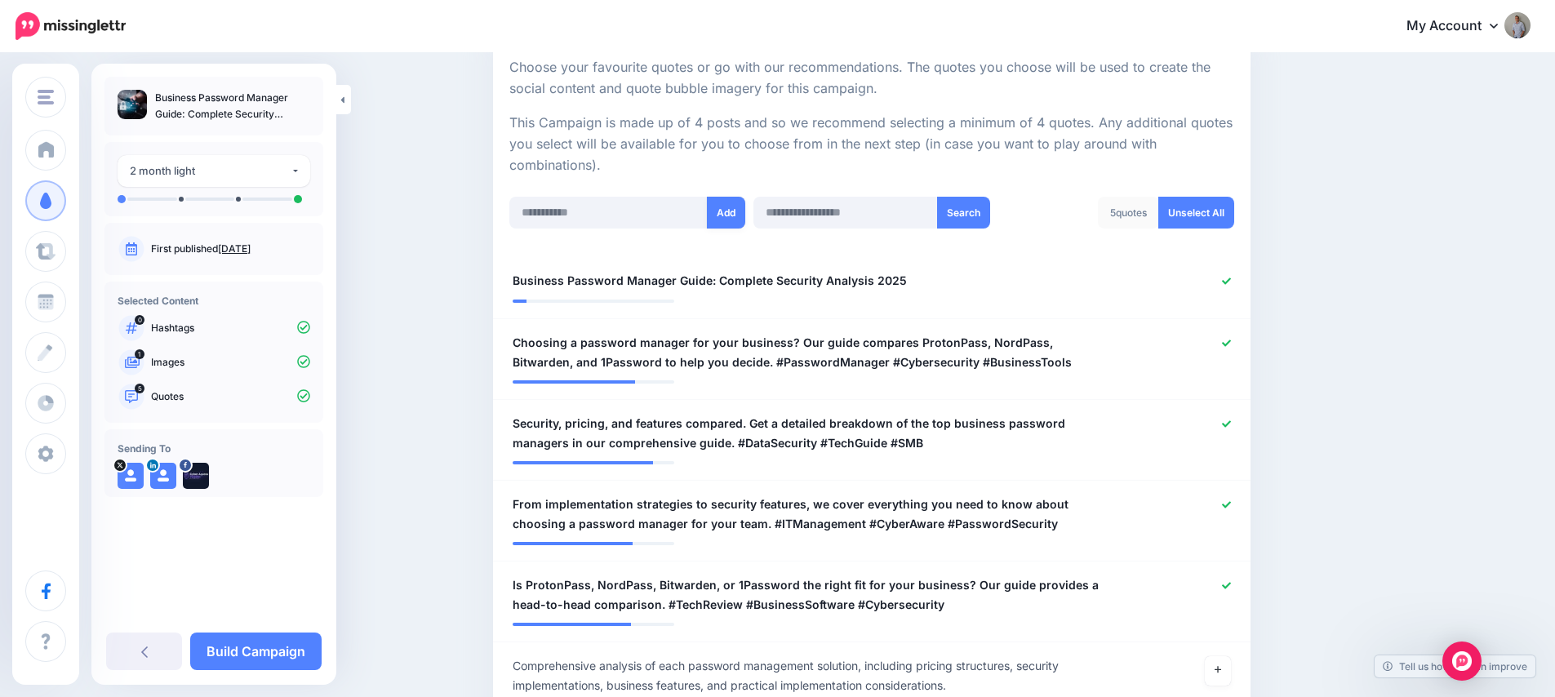
scroll to position [570, 0]
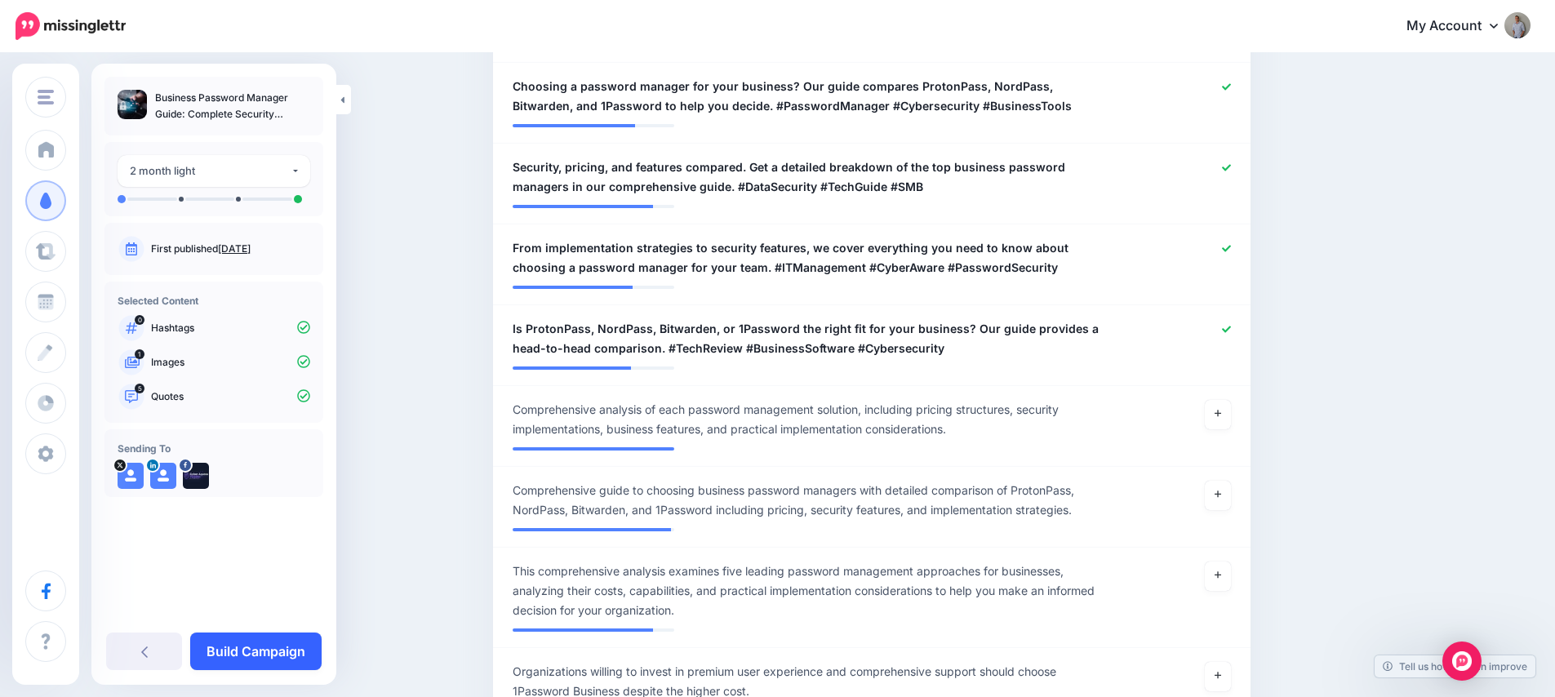
click at [272, 648] on link "Build Campaign" at bounding box center [255, 652] width 131 height 38
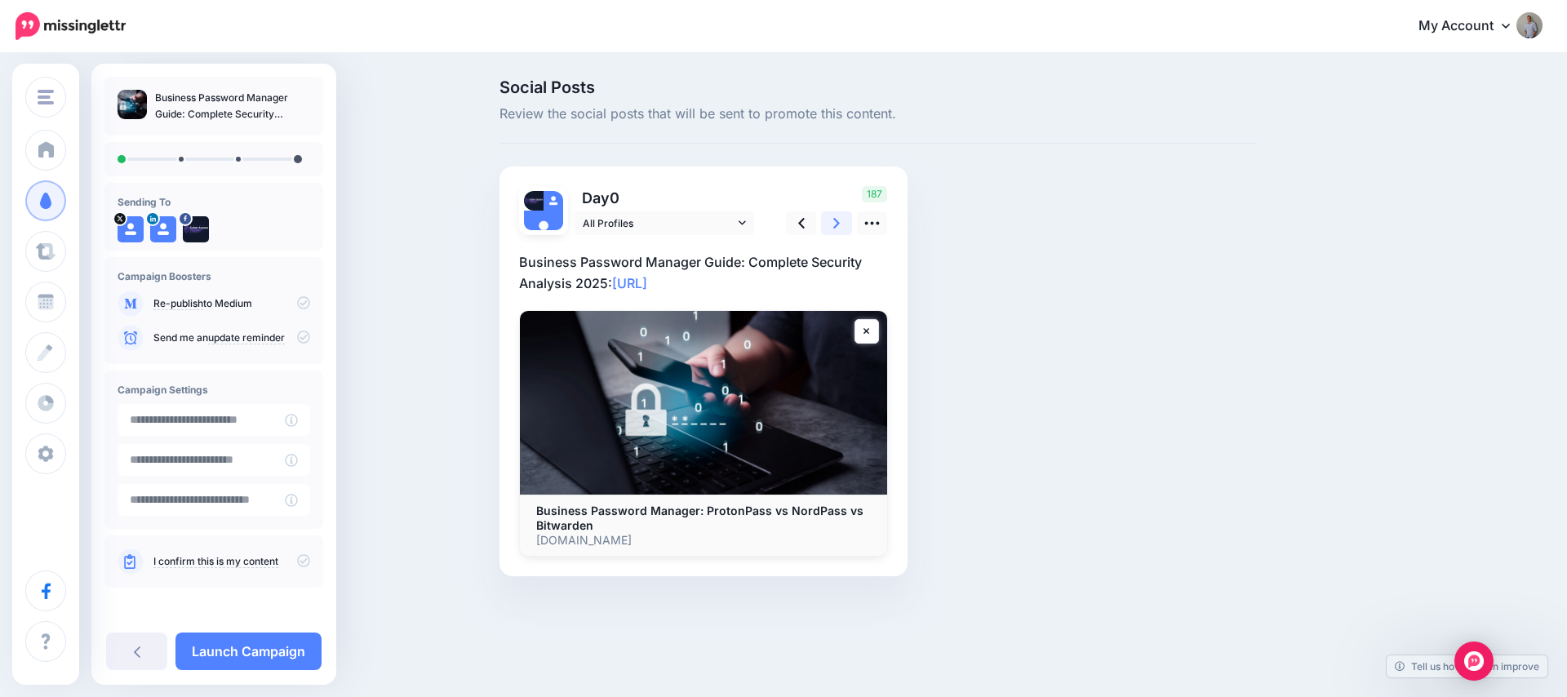
click at [841, 224] on link at bounding box center [836, 223] width 31 height 24
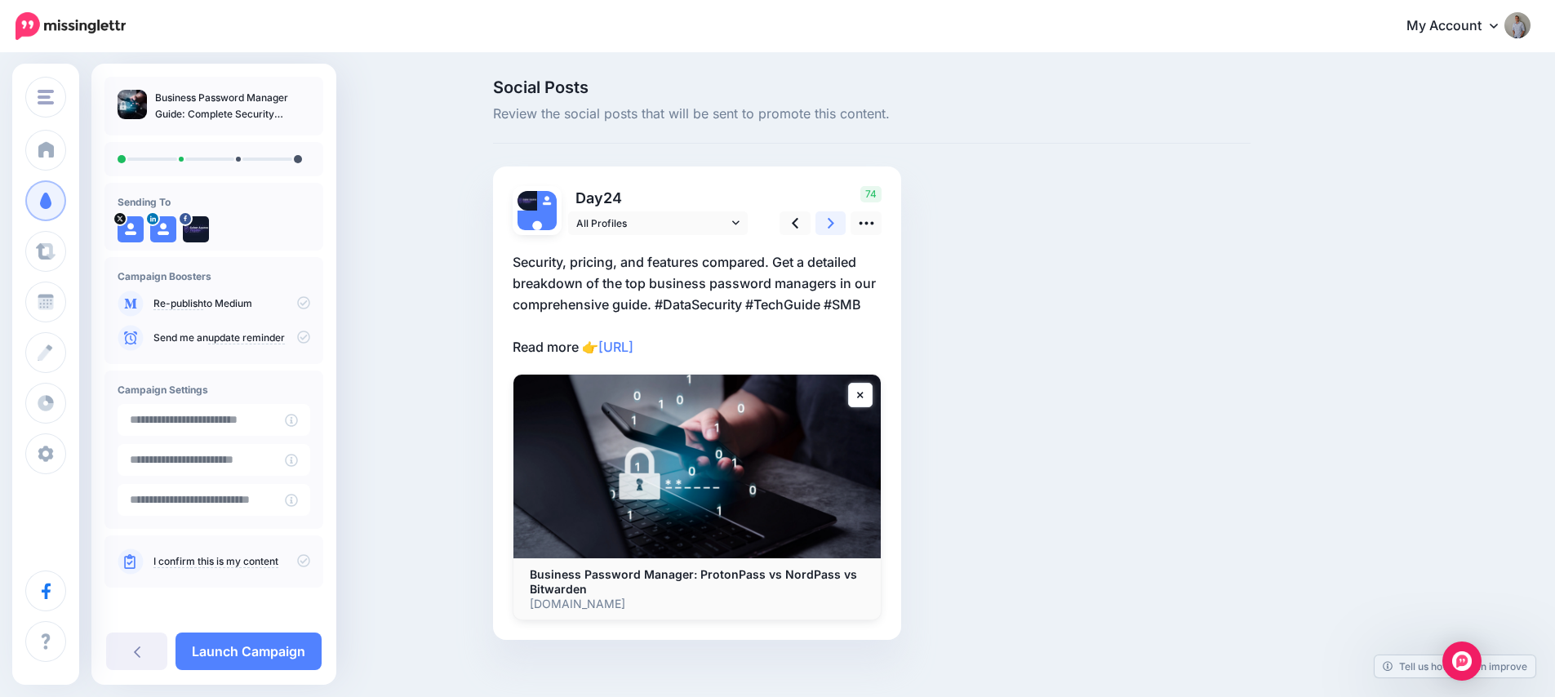
click at [841, 224] on link at bounding box center [830, 223] width 31 height 24
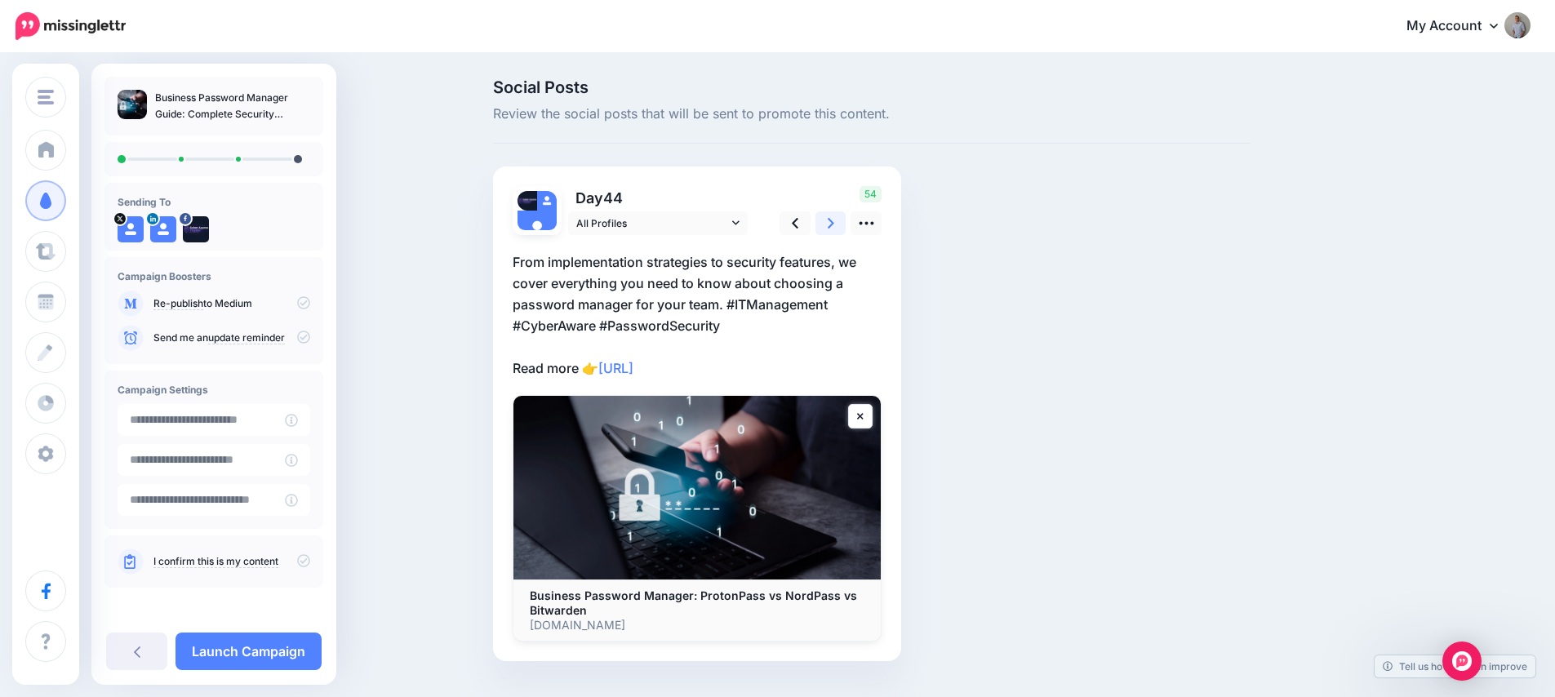
click at [841, 224] on link at bounding box center [830, 223] width 31 height 24
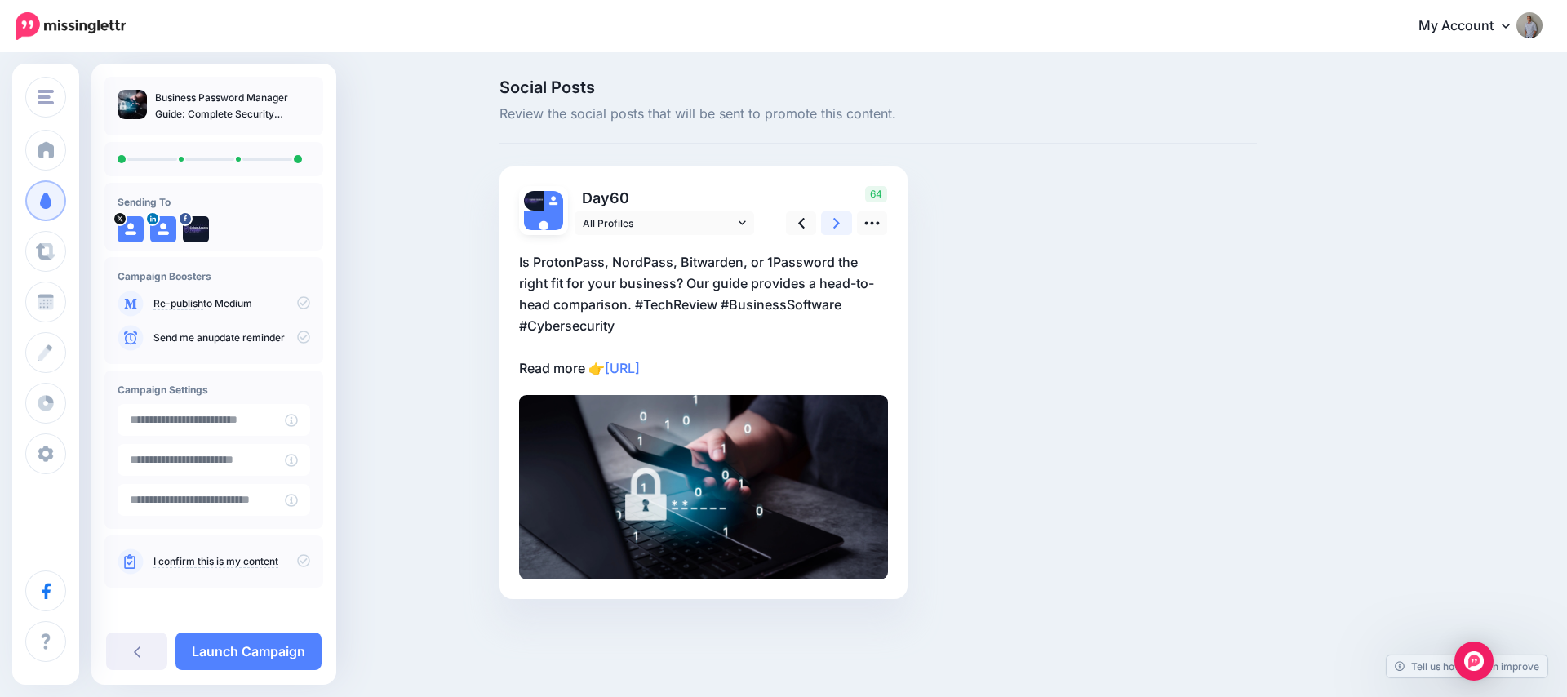
click at [841, 224] on link at bounding box center [836, 223] width 31 height 24
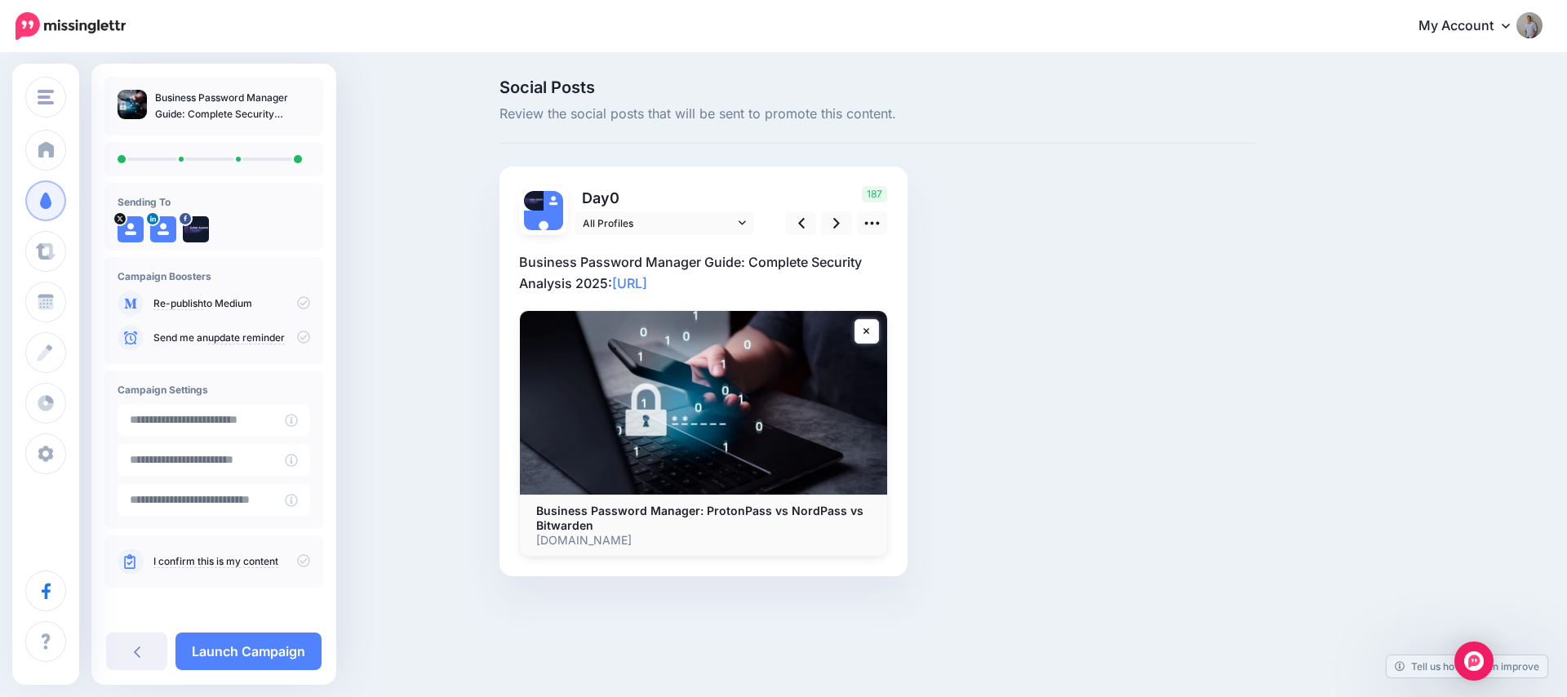
click at [297, 563] on icon at bounding box center [303, 560] width 13 height 13
click at [269, 654] on link "Launch Campaign" at bounding box center [248, 652] width 146 height 38
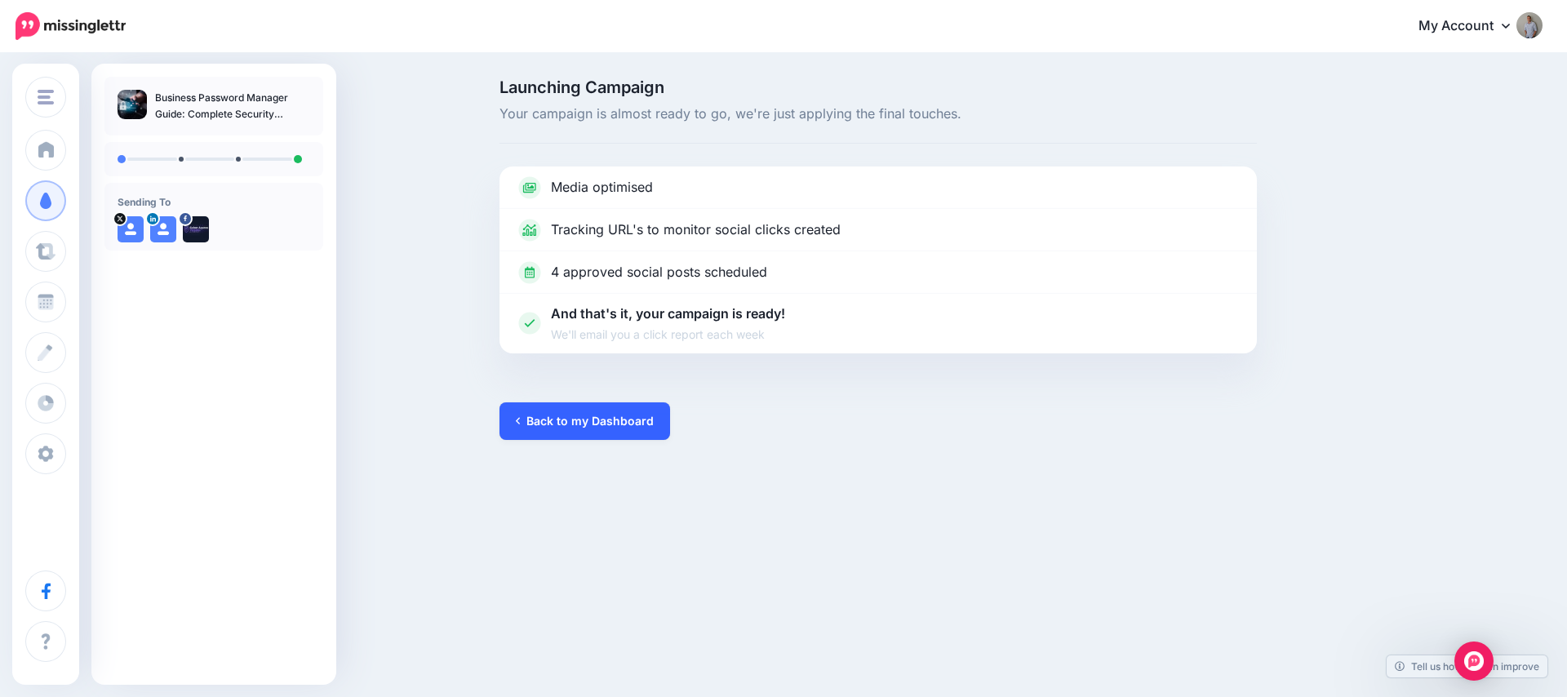
click at [534, 427] on link "Back to my Dashboard" at bounding box center [584, 421] width 171 height 38
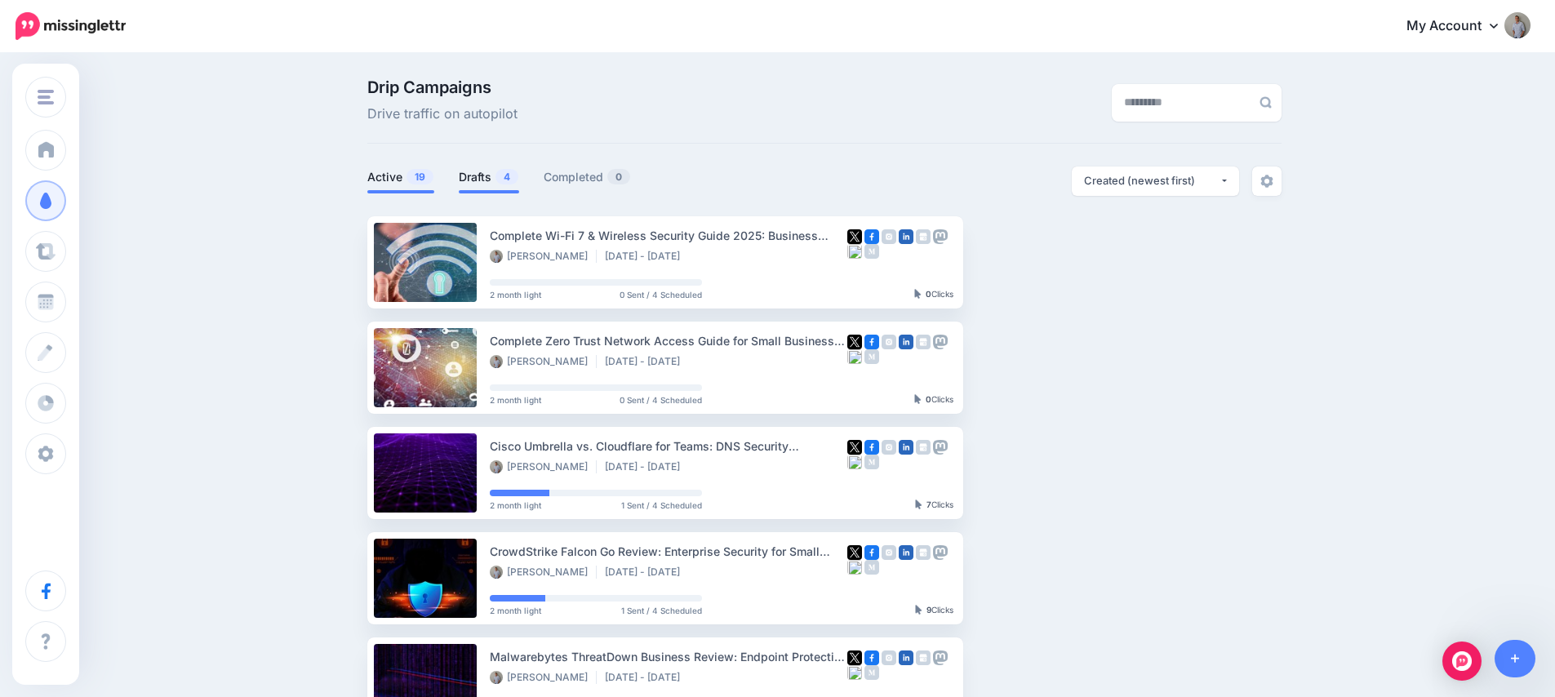
click at [494, 184] on link "Drafts 4" at bounding box center [489, 177] width 60 height 20
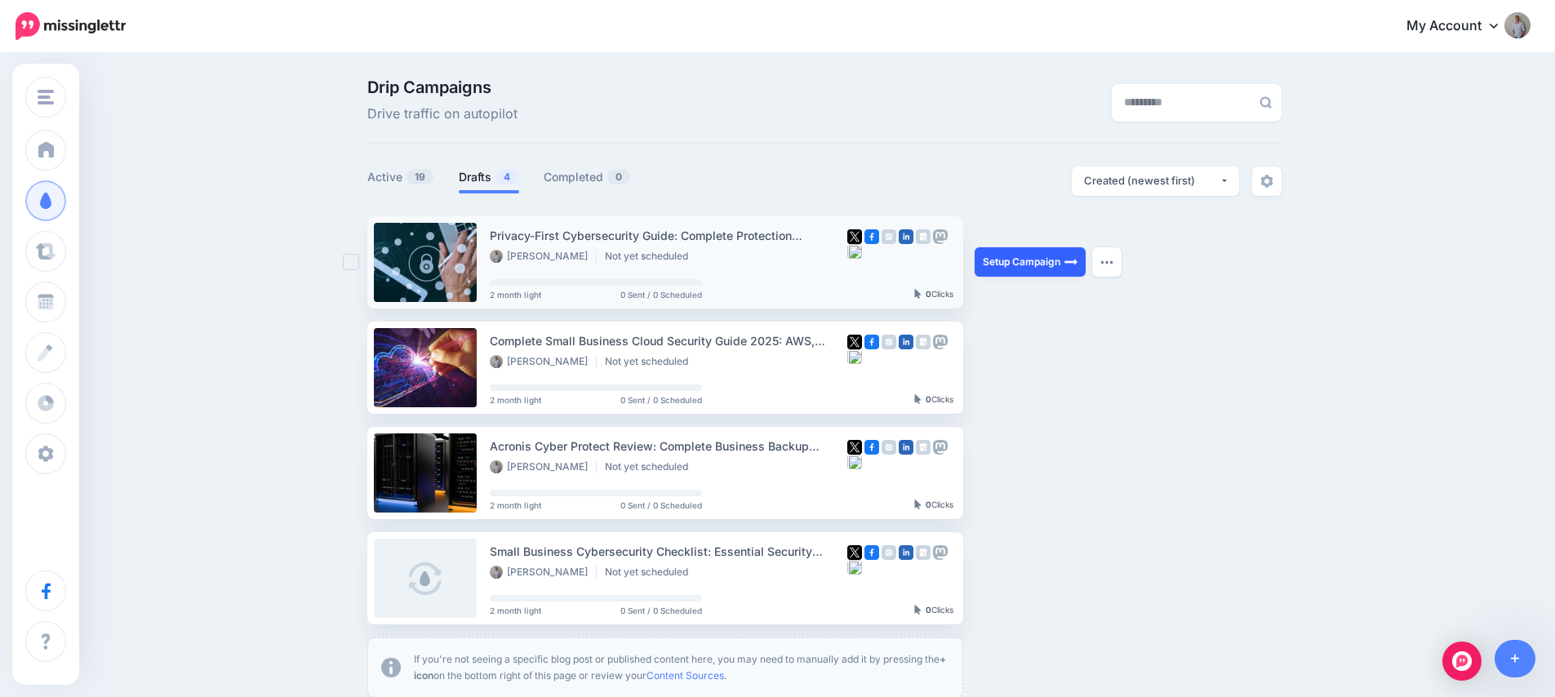
click at [1035, 260] on link "Setup Campaign" at bounding box center [1029, 261] width 111 height 29
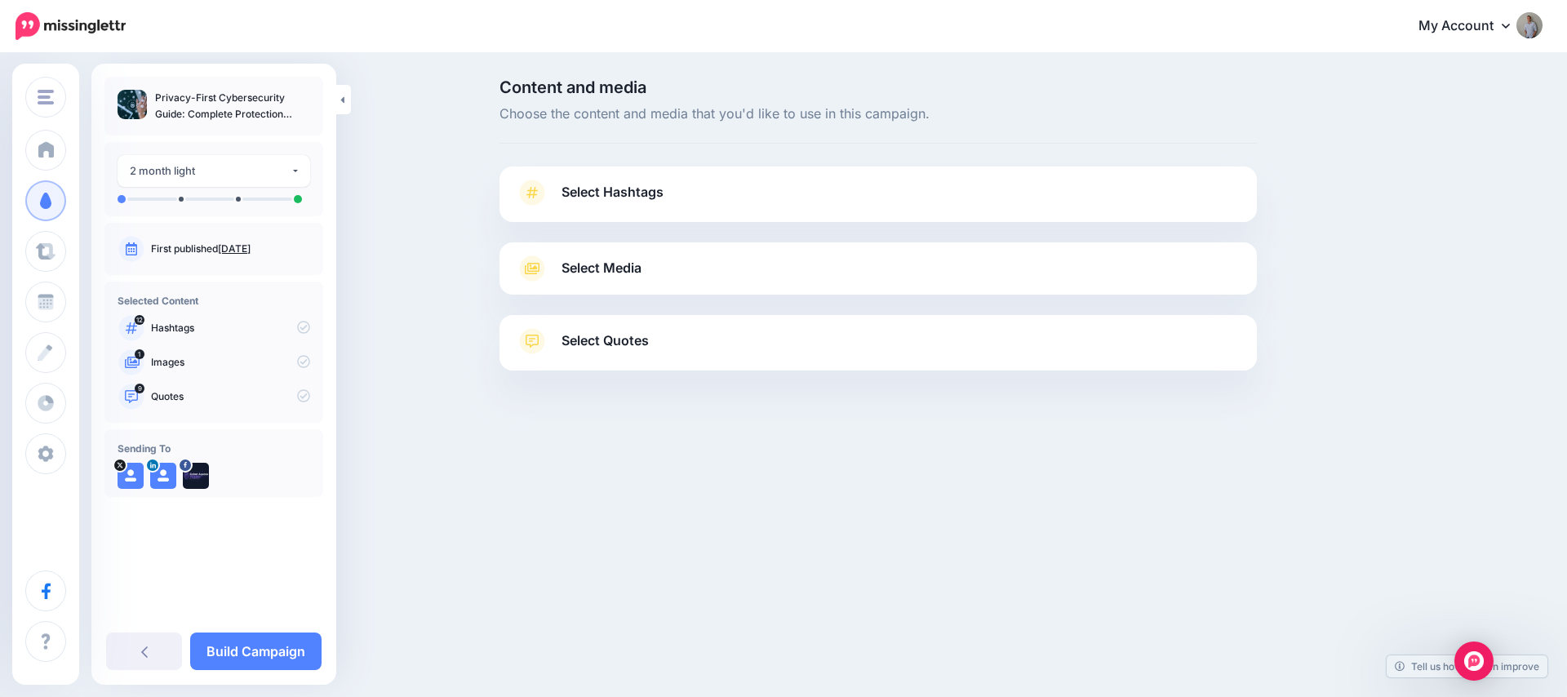
click at [618, 195] on span "Select Hashtags" at bounding box center [613, 192] width 102 height 22
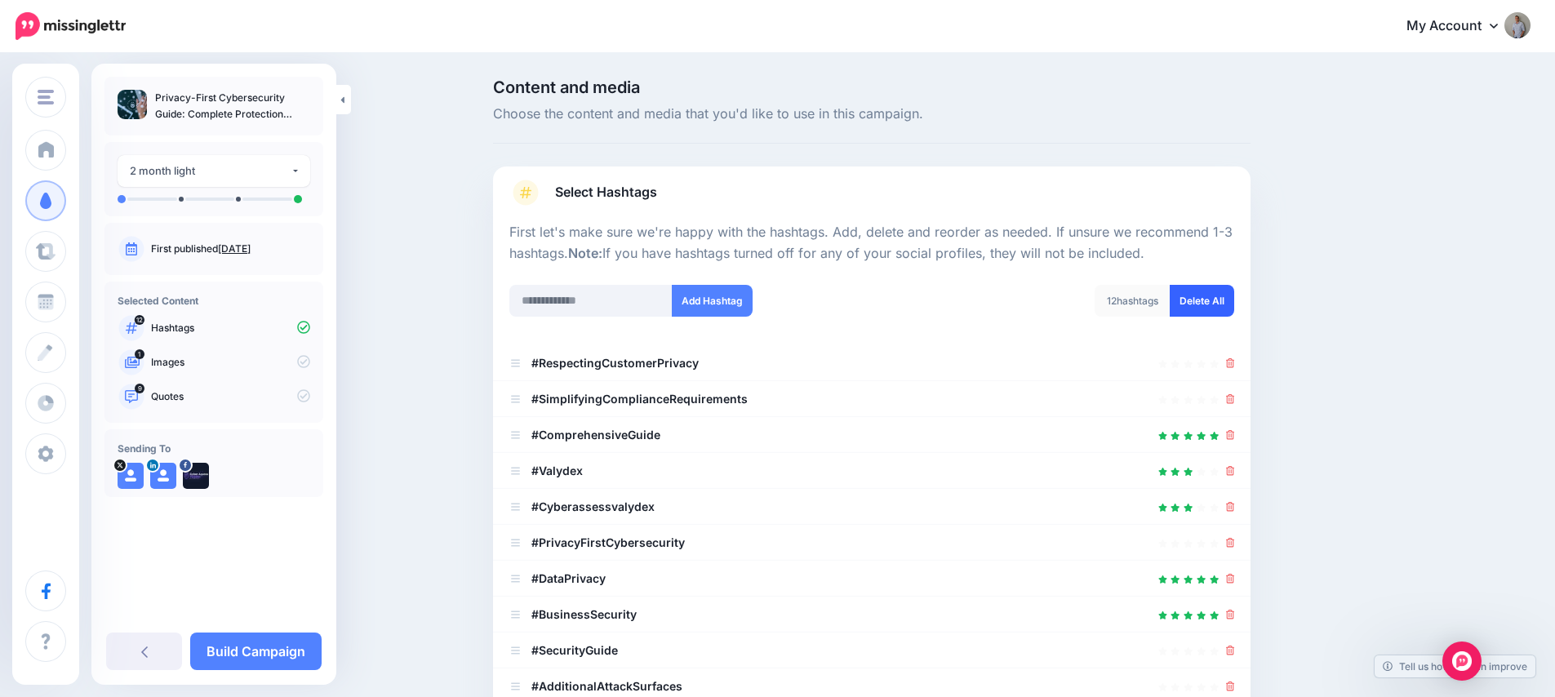
click at [1219, 299] on link "Delete All" at bounding box center [1202, 301] width 64 height 32
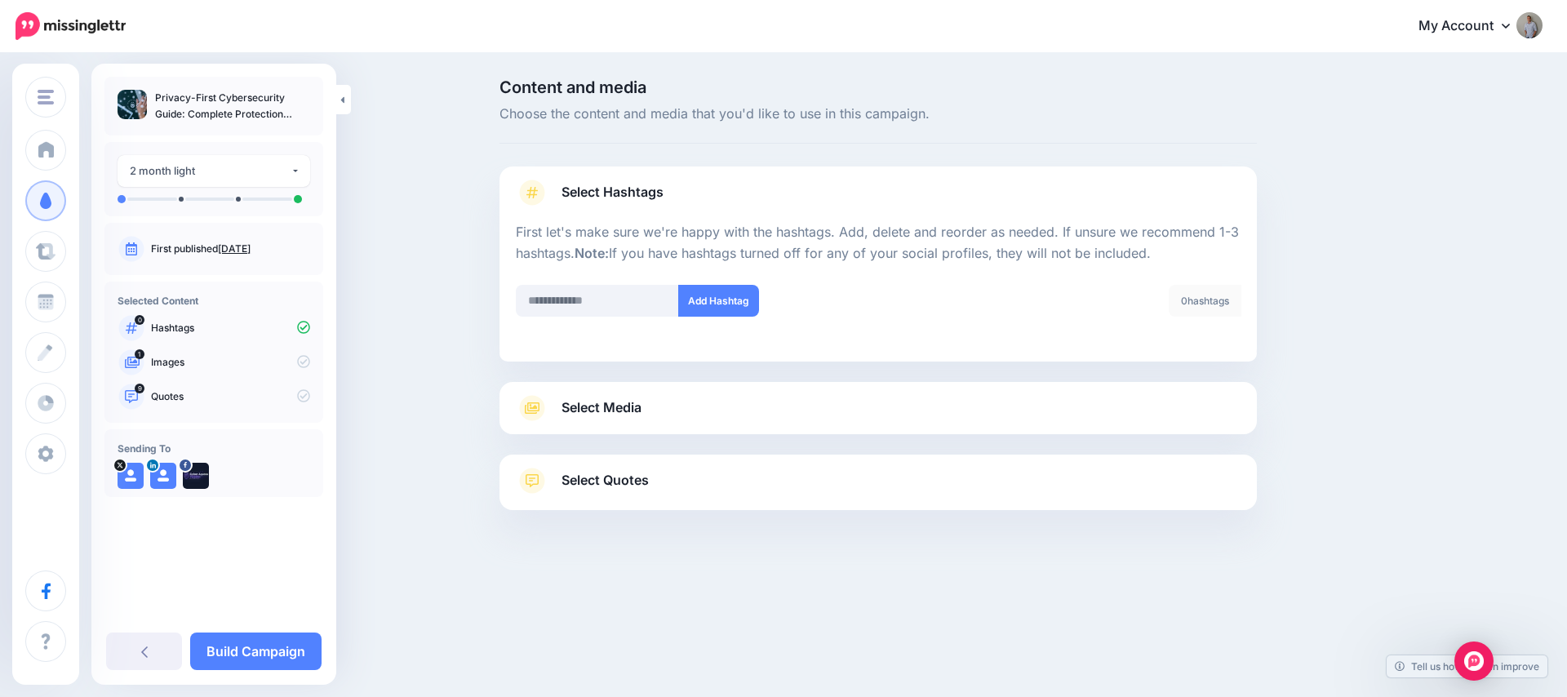
click at [583, 405] on span "Select Media" at bounding box center [602, 408] width 80 height 22
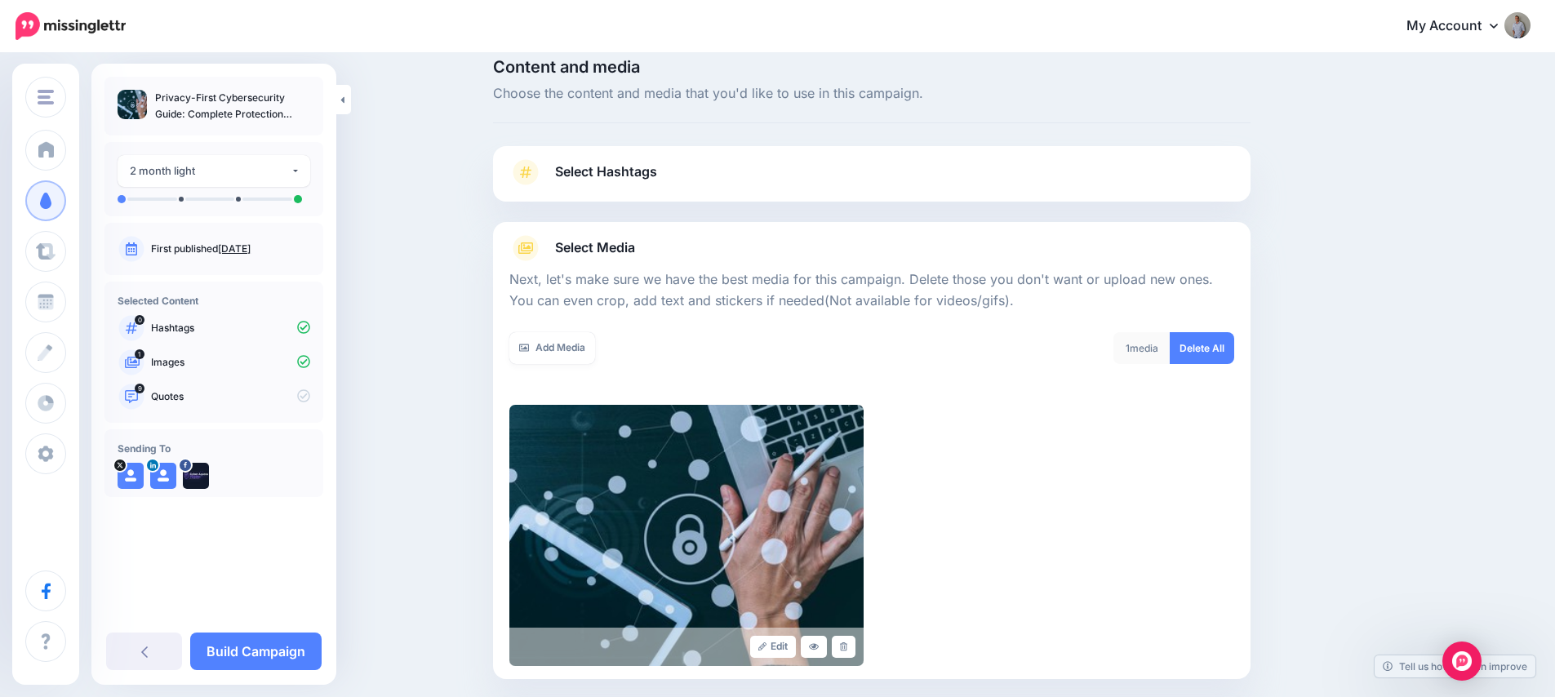
scroll to position [184, 0]
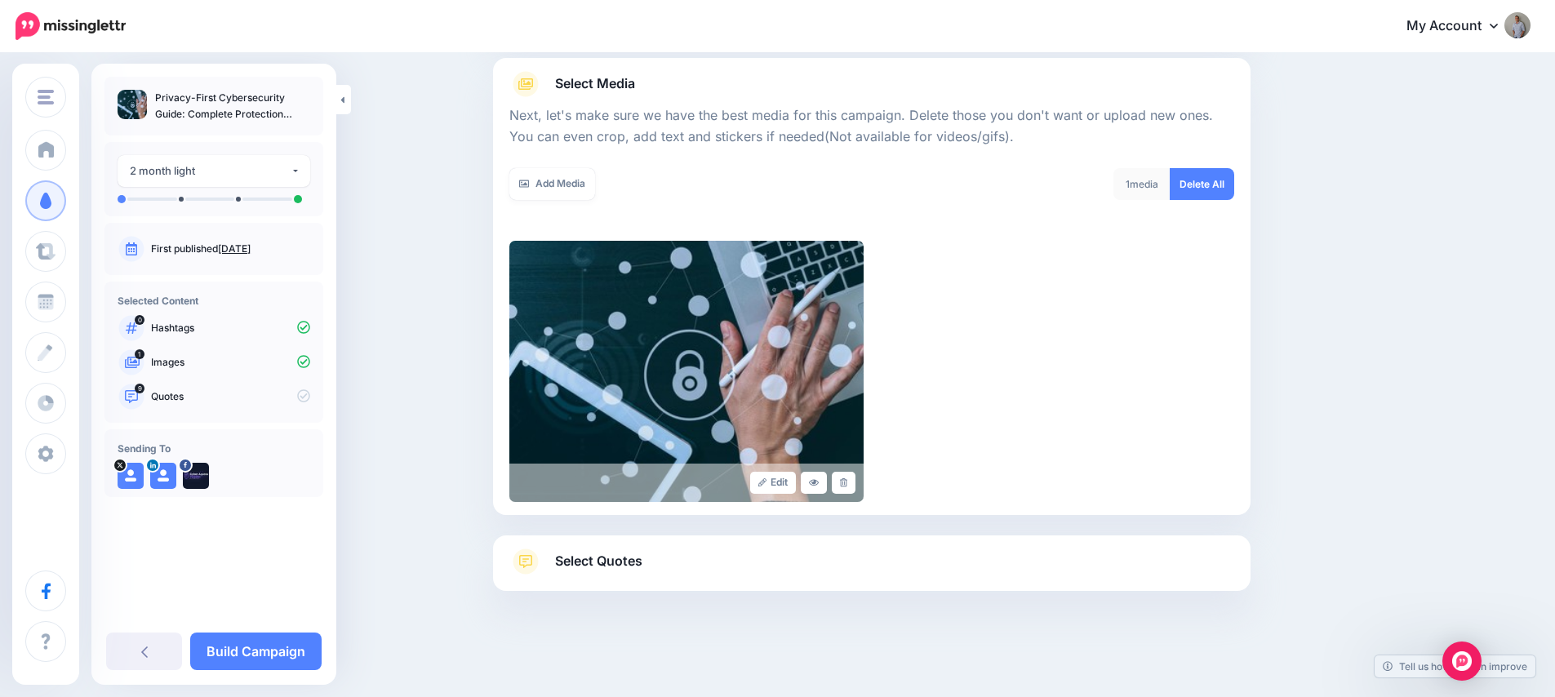
click at [619, 562] on span "Select Quotes" at bounding box center [598, 561] width 87 height 22
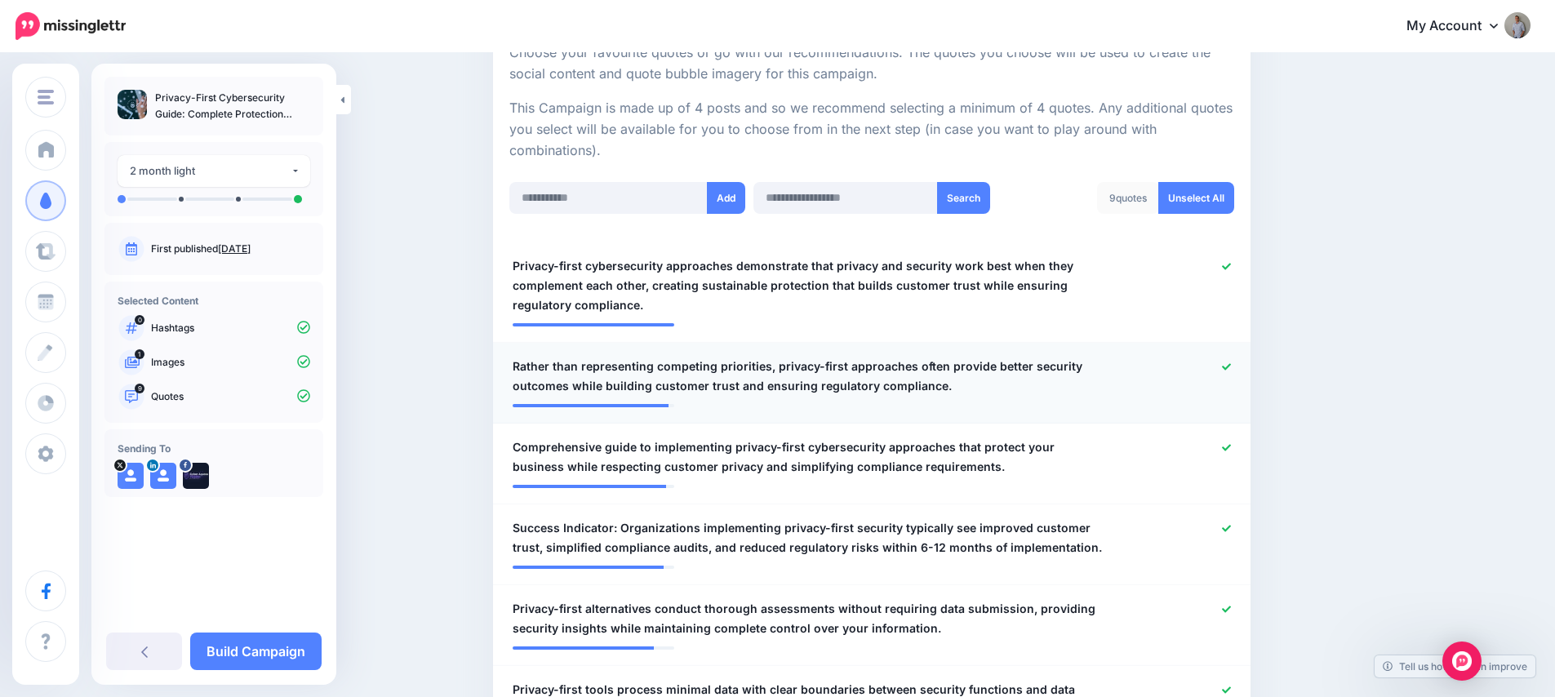
scroll to position [392, 0]
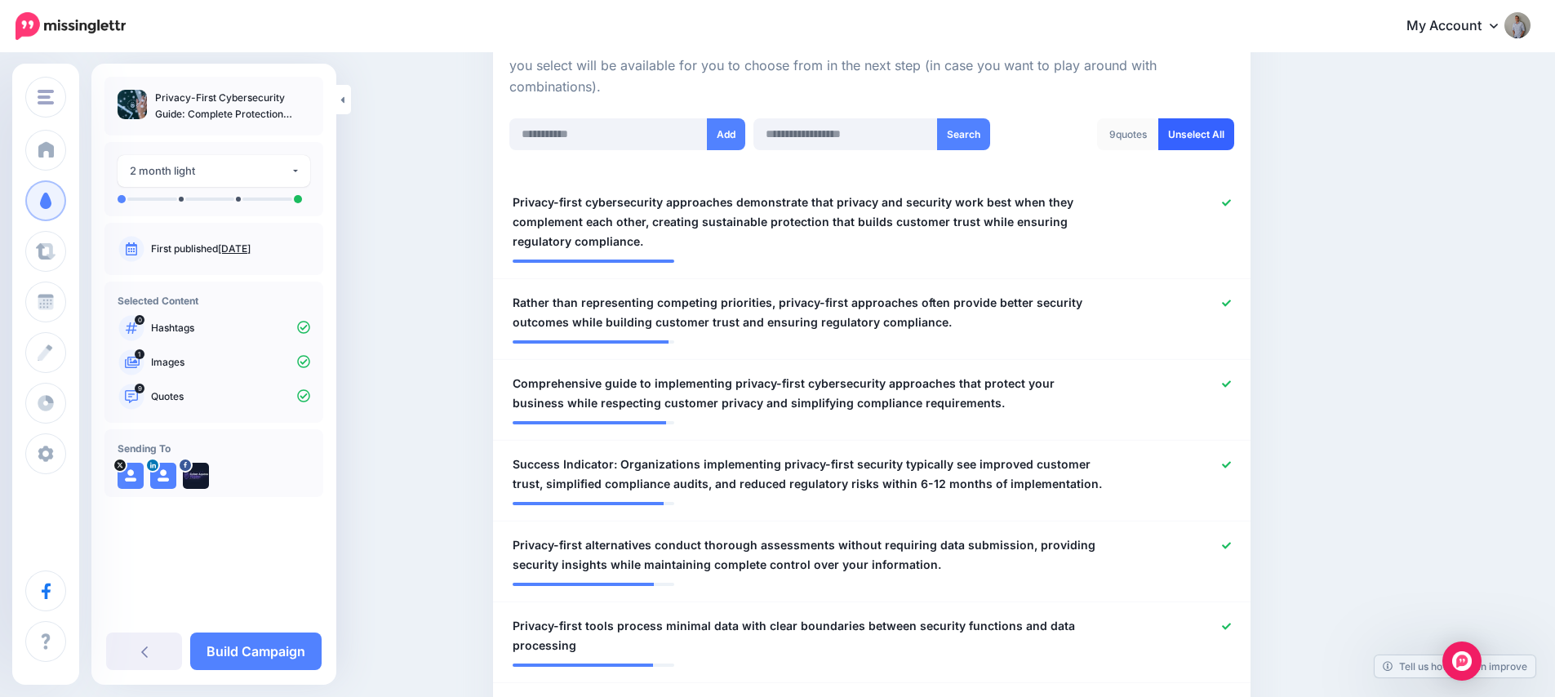
click at [1198, 137] on link "Unselect All" at bounding box center [1196, 134] width 76 height 32
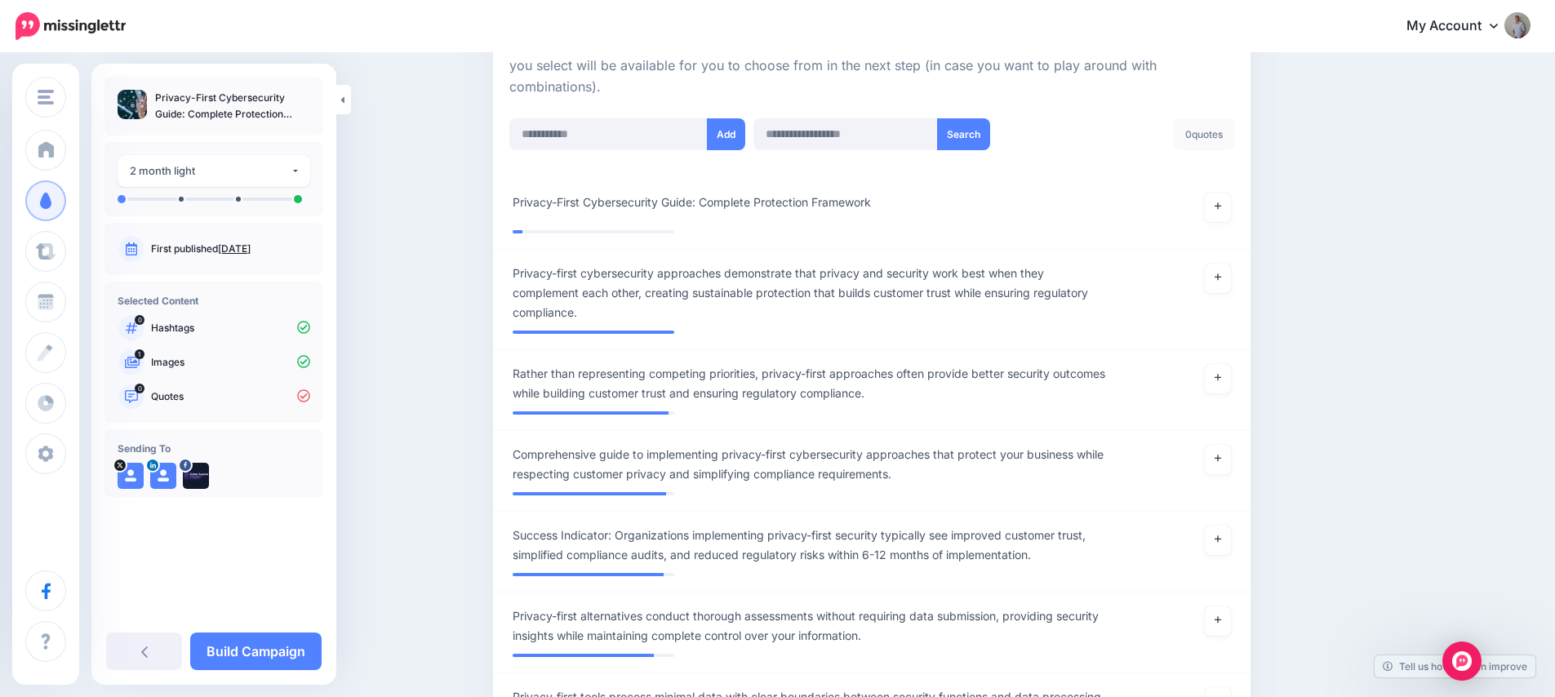
scroll to position [570, 0]
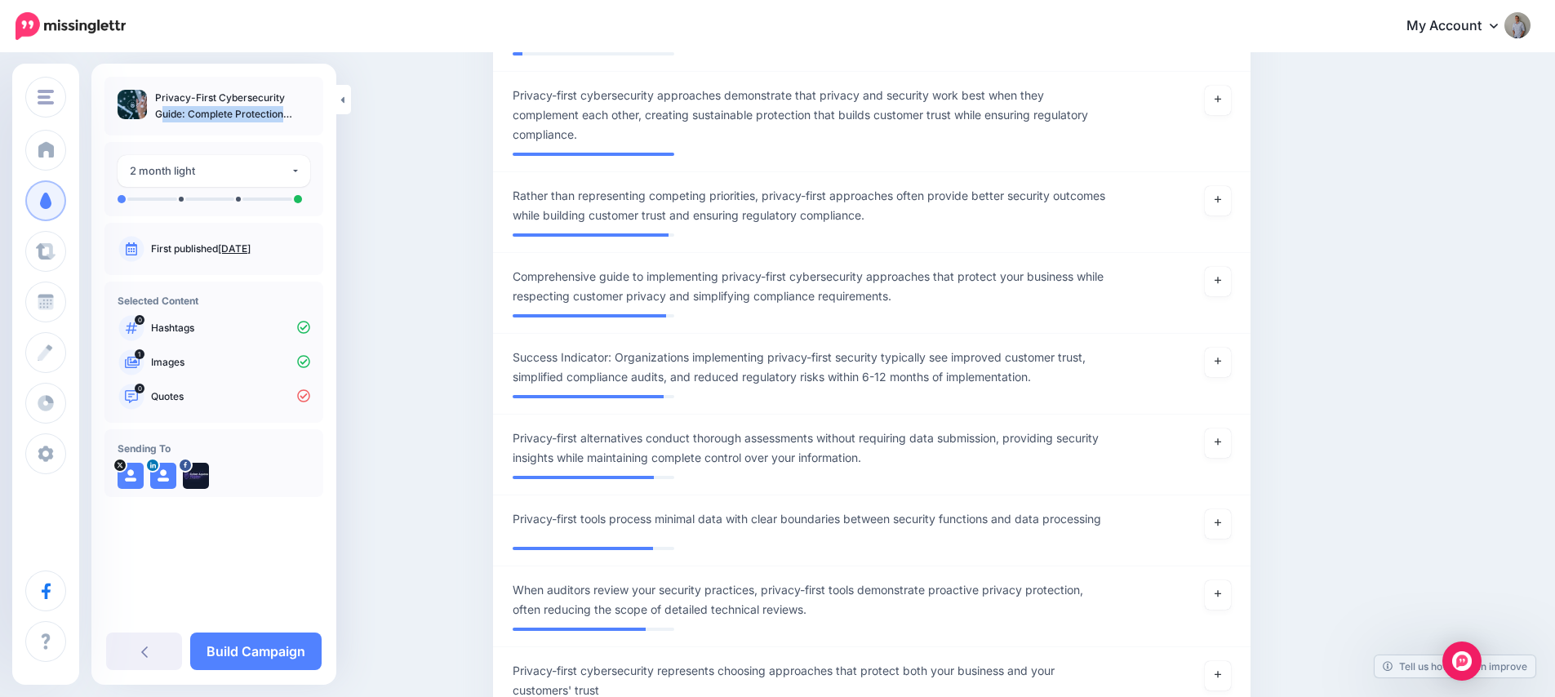
drag, startPoint x: 155, startPoint y: 95, endPoint x: 282, endPoint y: 104, distance: 126.8
click at [282, 104] on p "Privacy-First Cybersecurity Guide: Complete Protection Framework" at bounding box center [232, 106] width 155 height 33
copy p "Privacy-First Cybersecurity"
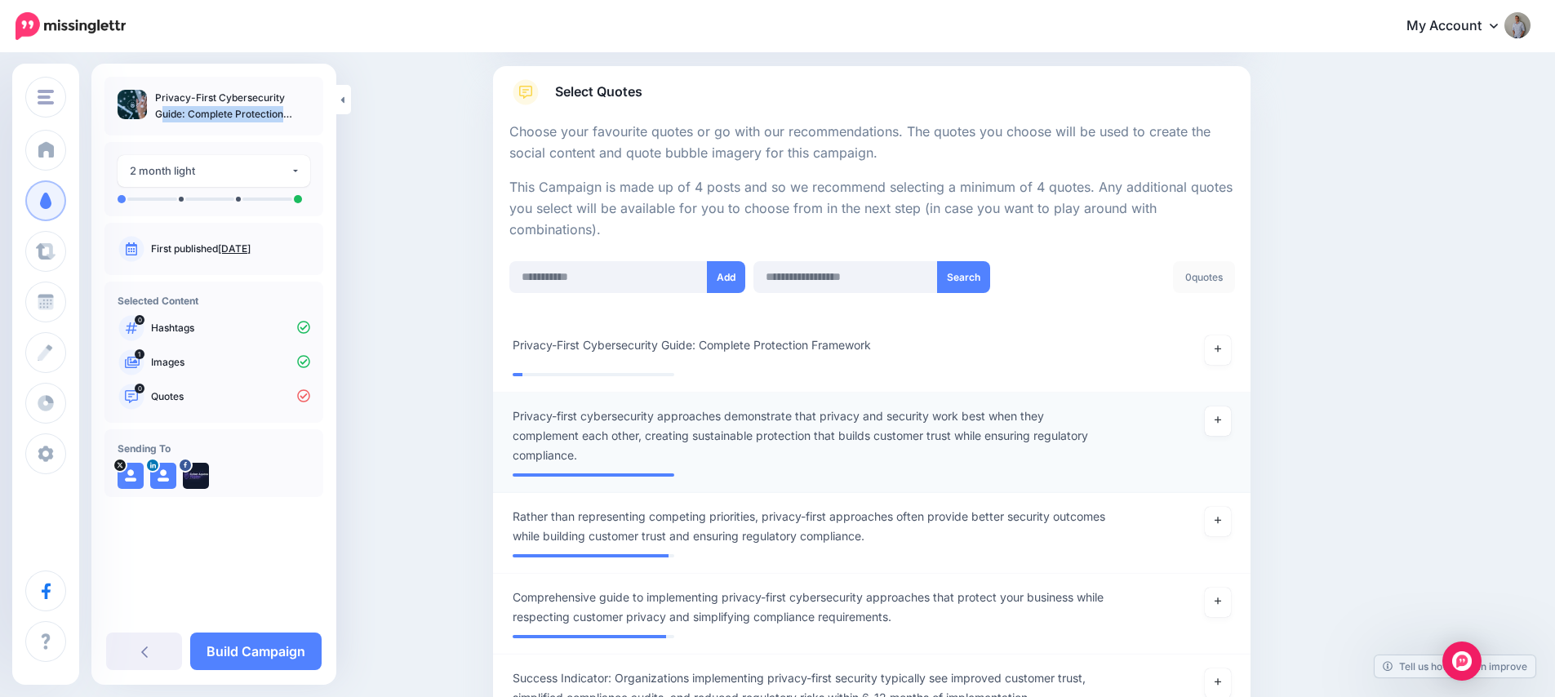
scroll to position [253, 0]
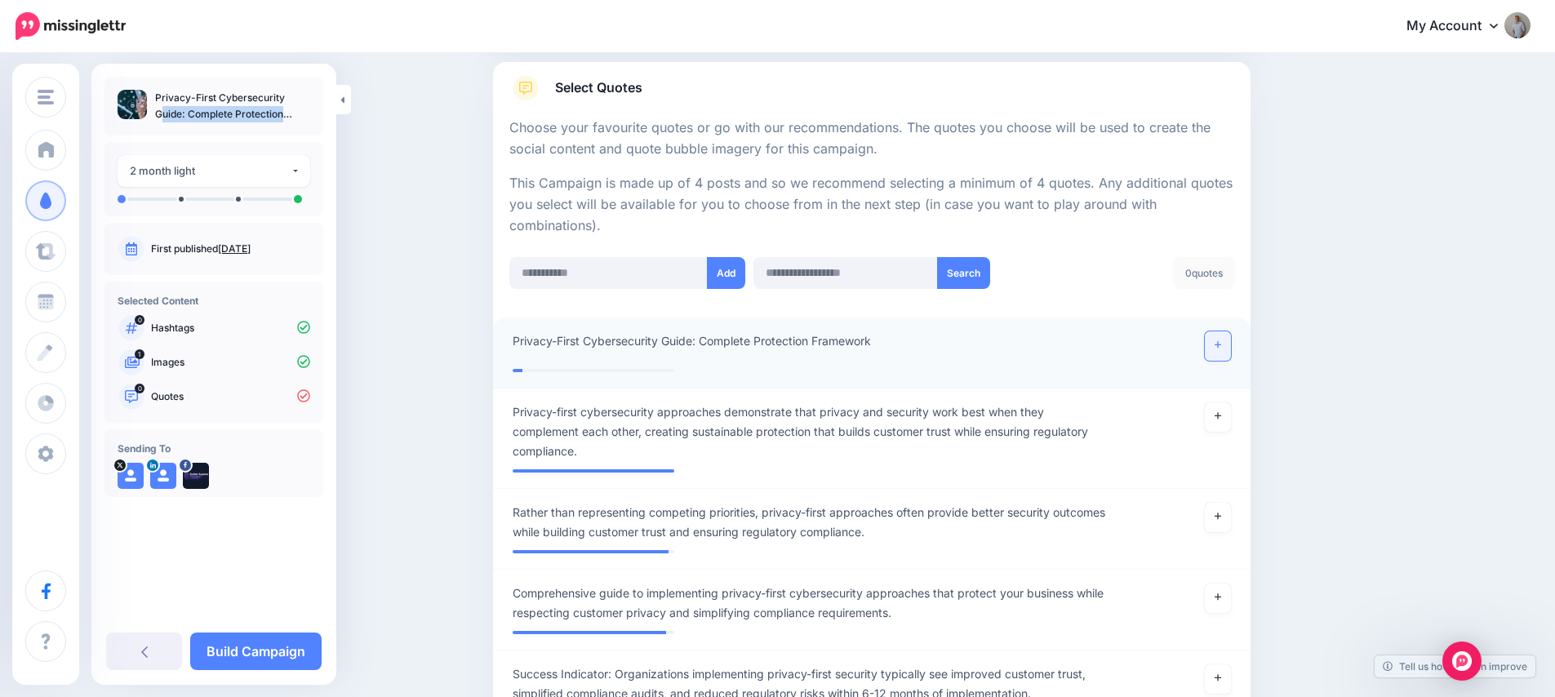
click at [1221, 348] on icon at bounding box center [1217, 344] width 7 height 9
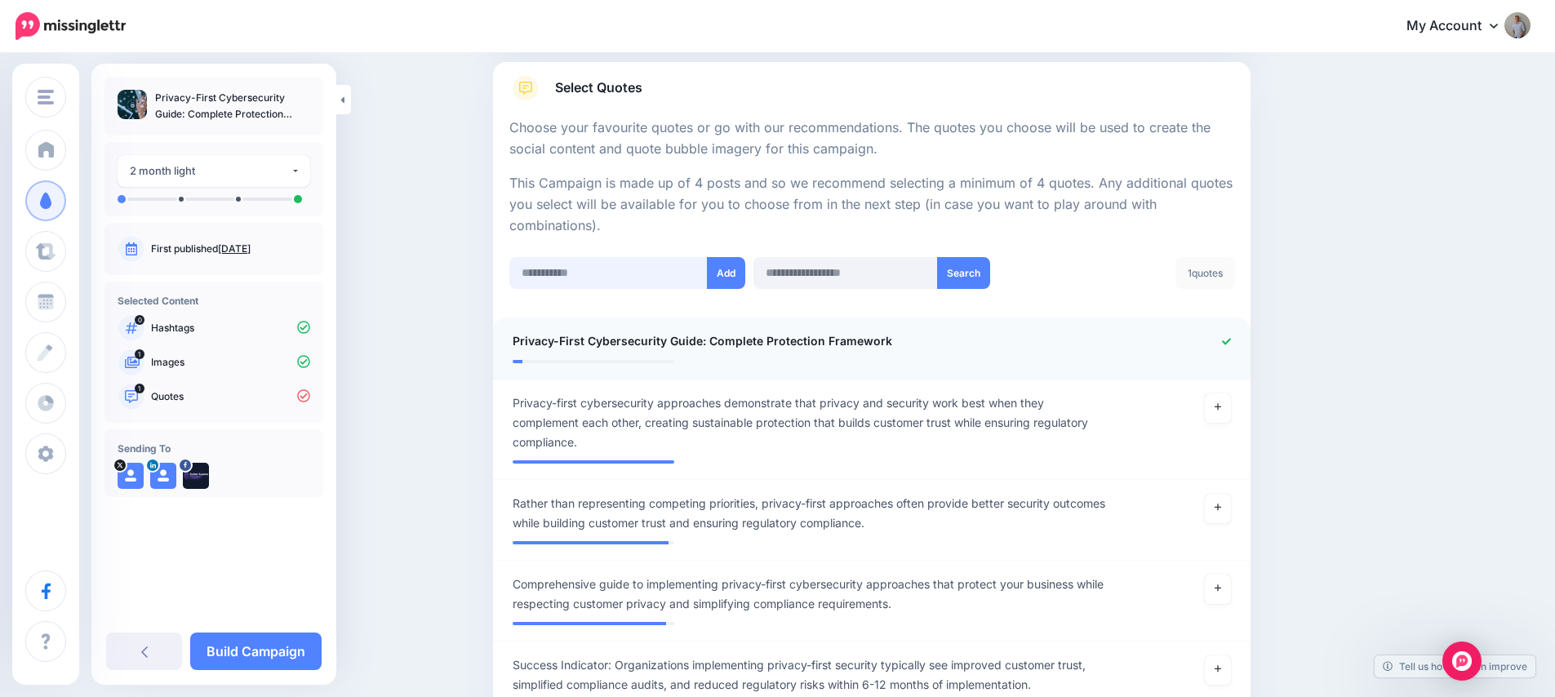
click at [588, 279] on input "text" at bounding box center [608, 273] width 198 height 32
paste input "**********"
type input "**********"
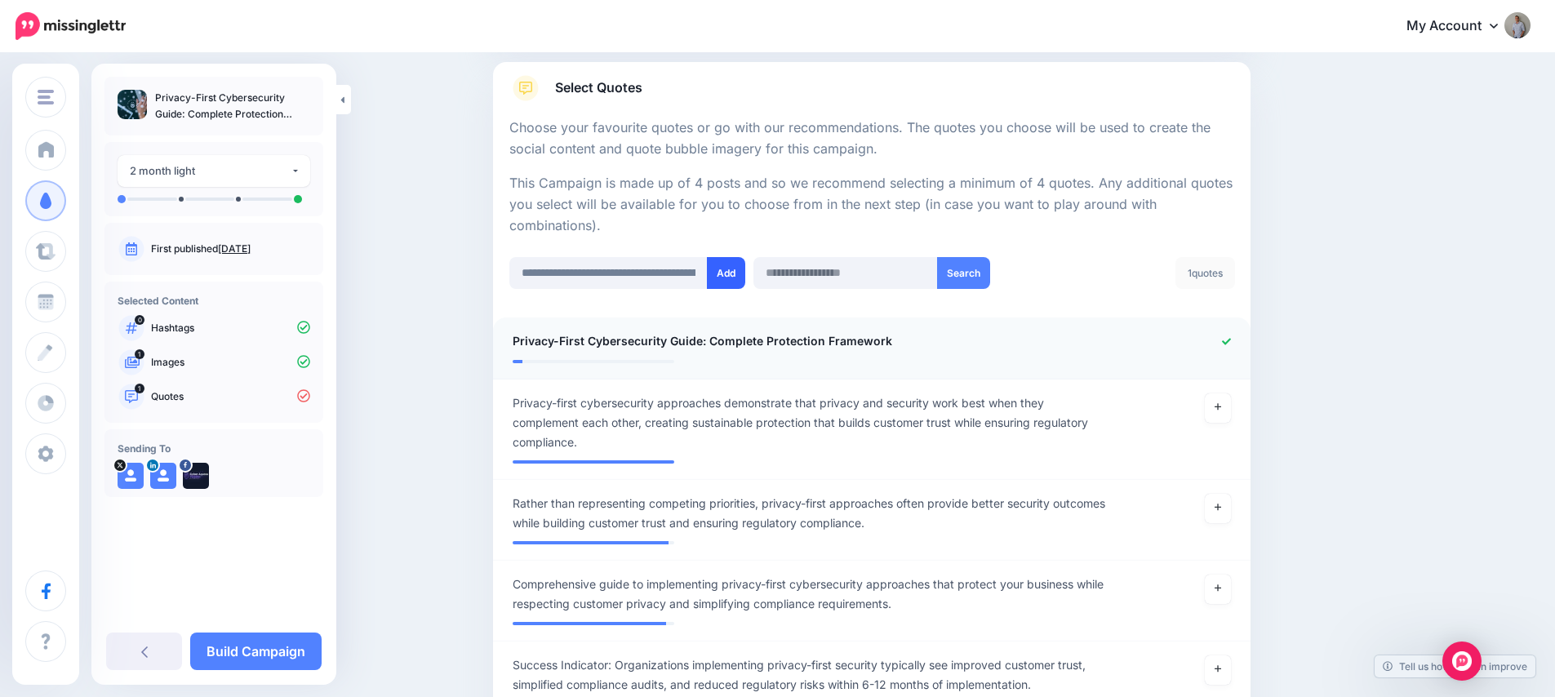
click at [744, 271] on button "Add" at bounding box center [726, 273] width 38 height 32
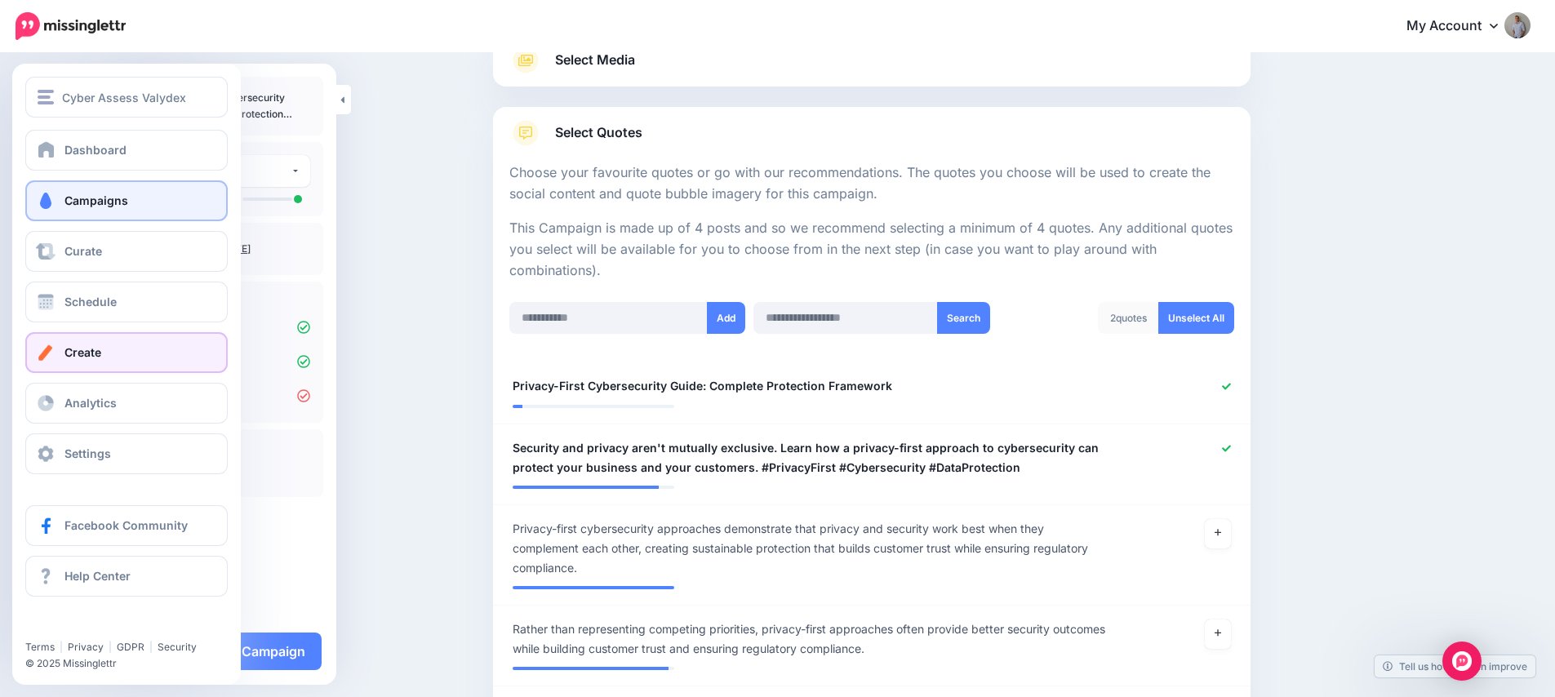
scroll to position [189, 0]
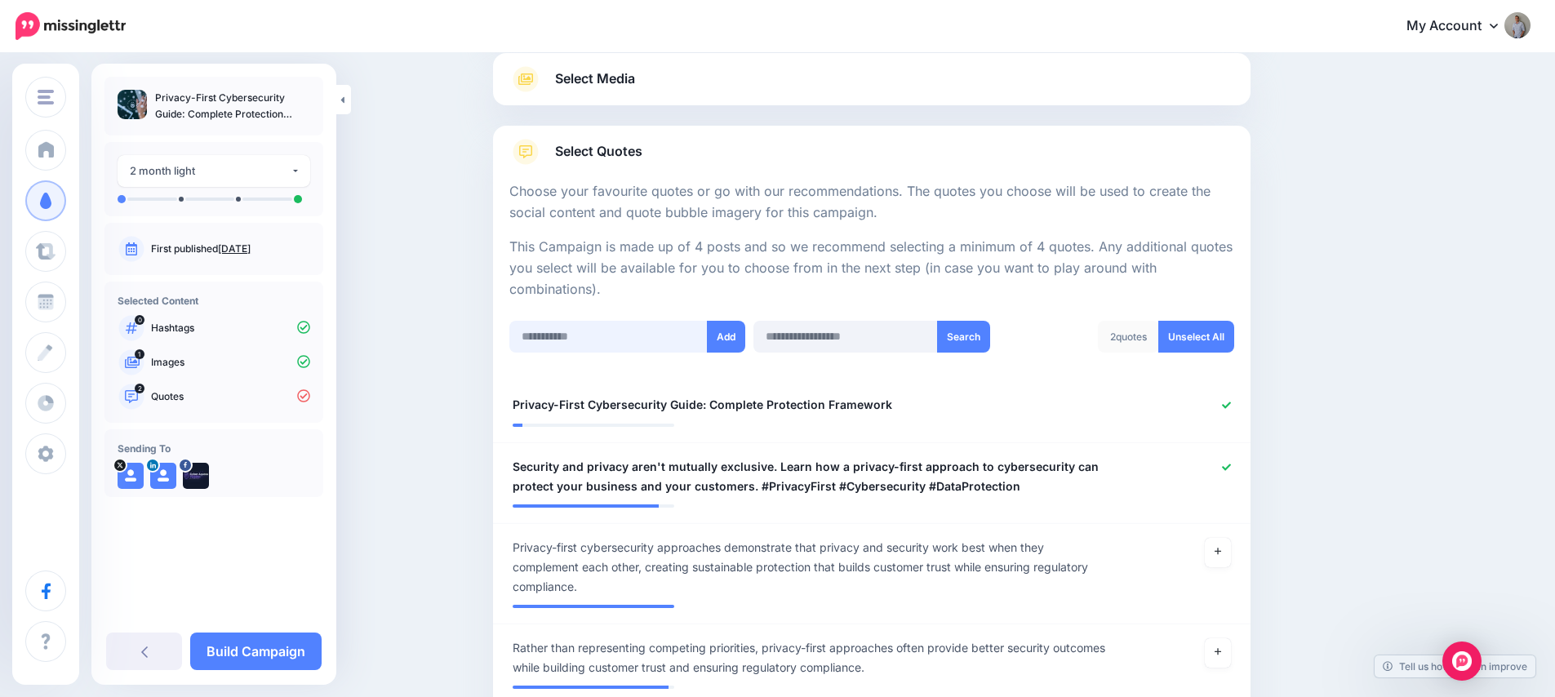
drag, startPoint x: 567, startPoint y: 332, endPoint x: 626, endPoint y: 332, distance: 58.8
click at [567, 332] on input "text" at bounding box center [608, 337] width 198 height 32
paste input "**********"
type input "**********"
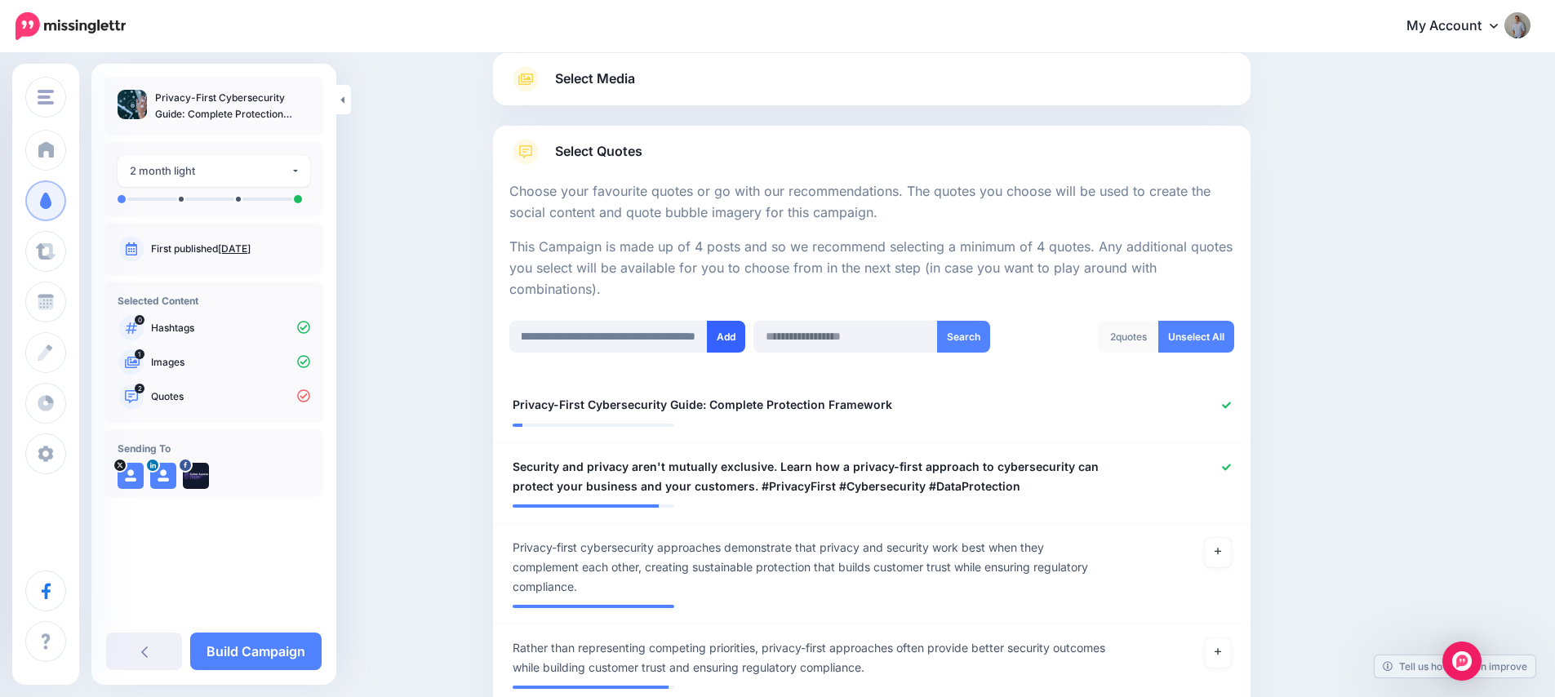
scroll to position [0, 0]
click at [730, 351] on button "Add" at bounding box center [726, 337] width 38 height 32
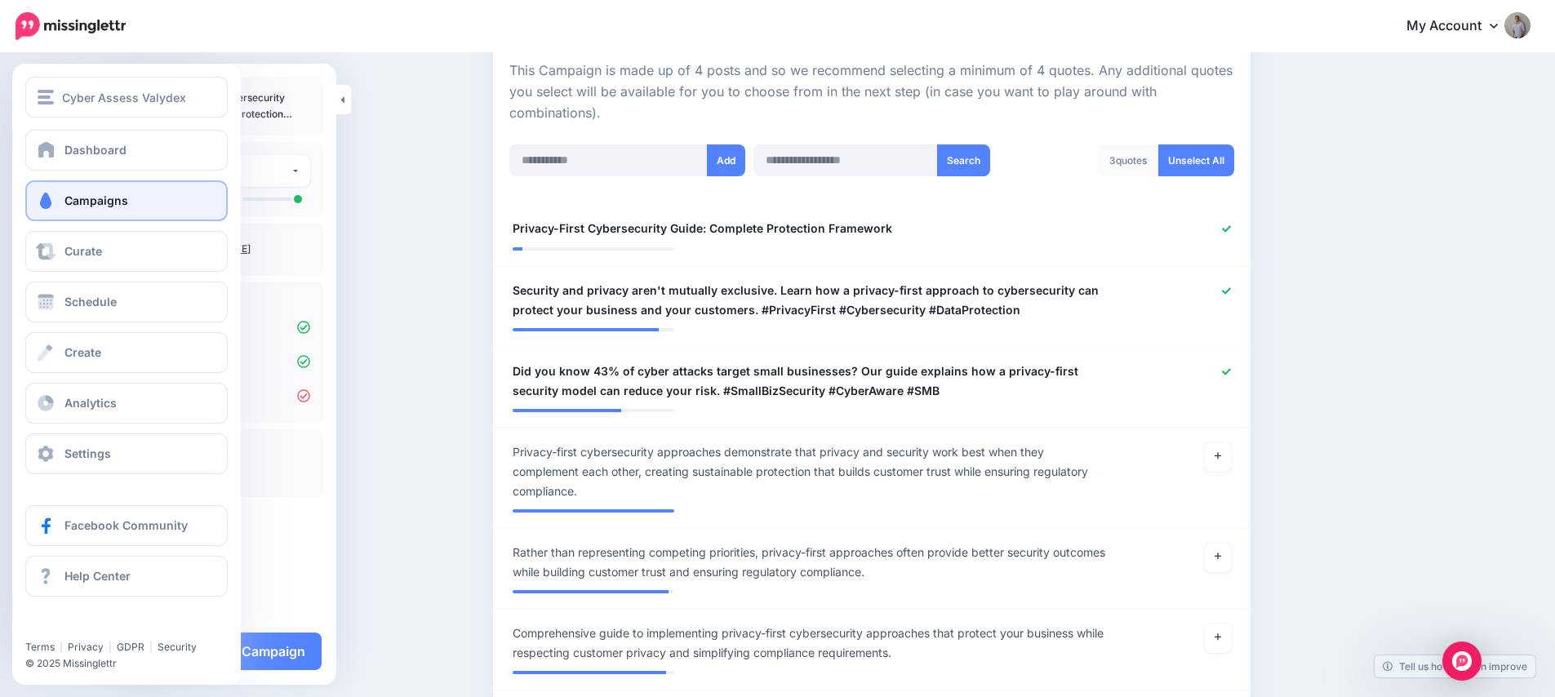
scroll to position [129, 0]
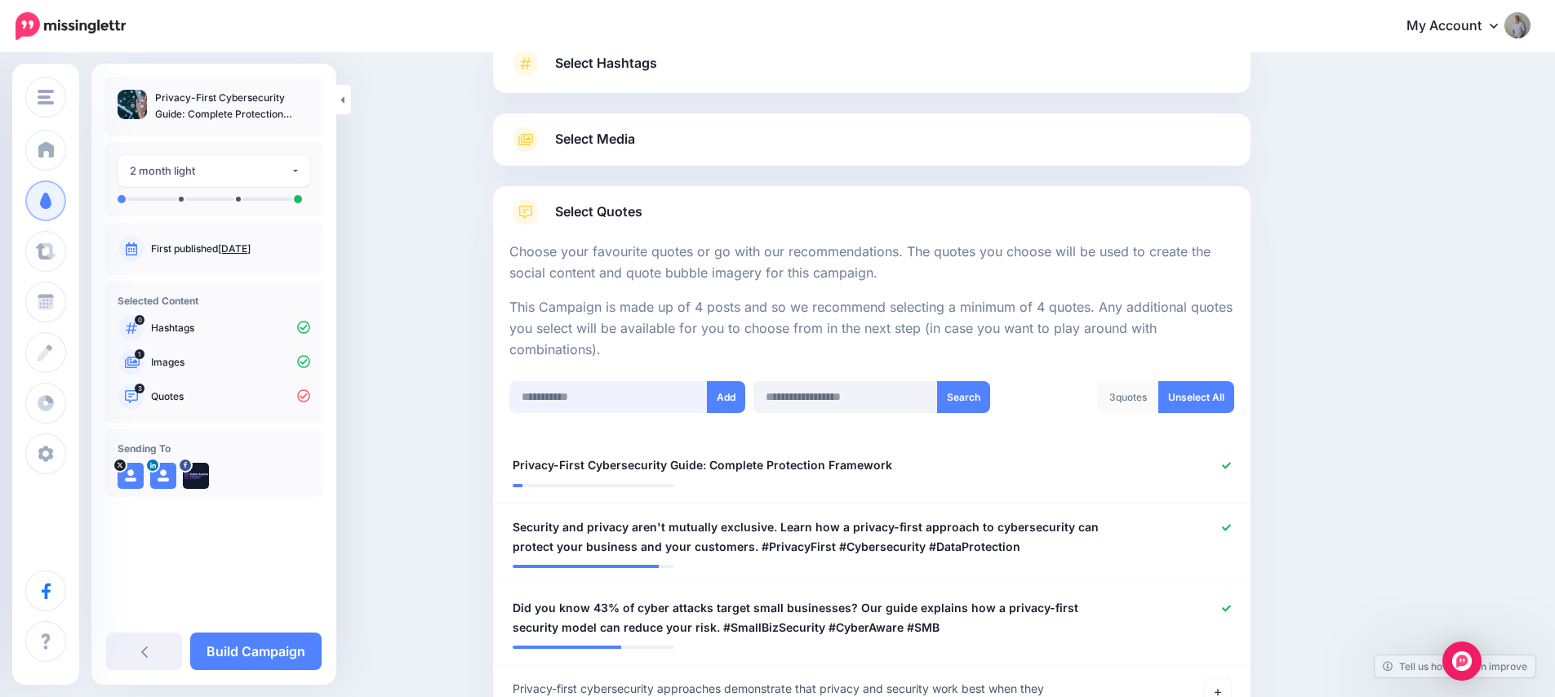
drag, startPoint x: 565, startPoint y: 399, endPoint x: 678, endPoint y: 402, distance: 113.5
click at [565, 400] on input "text" at bounding box center [608, 397] width 198 height 32
paste input "**********"
type input "**********"
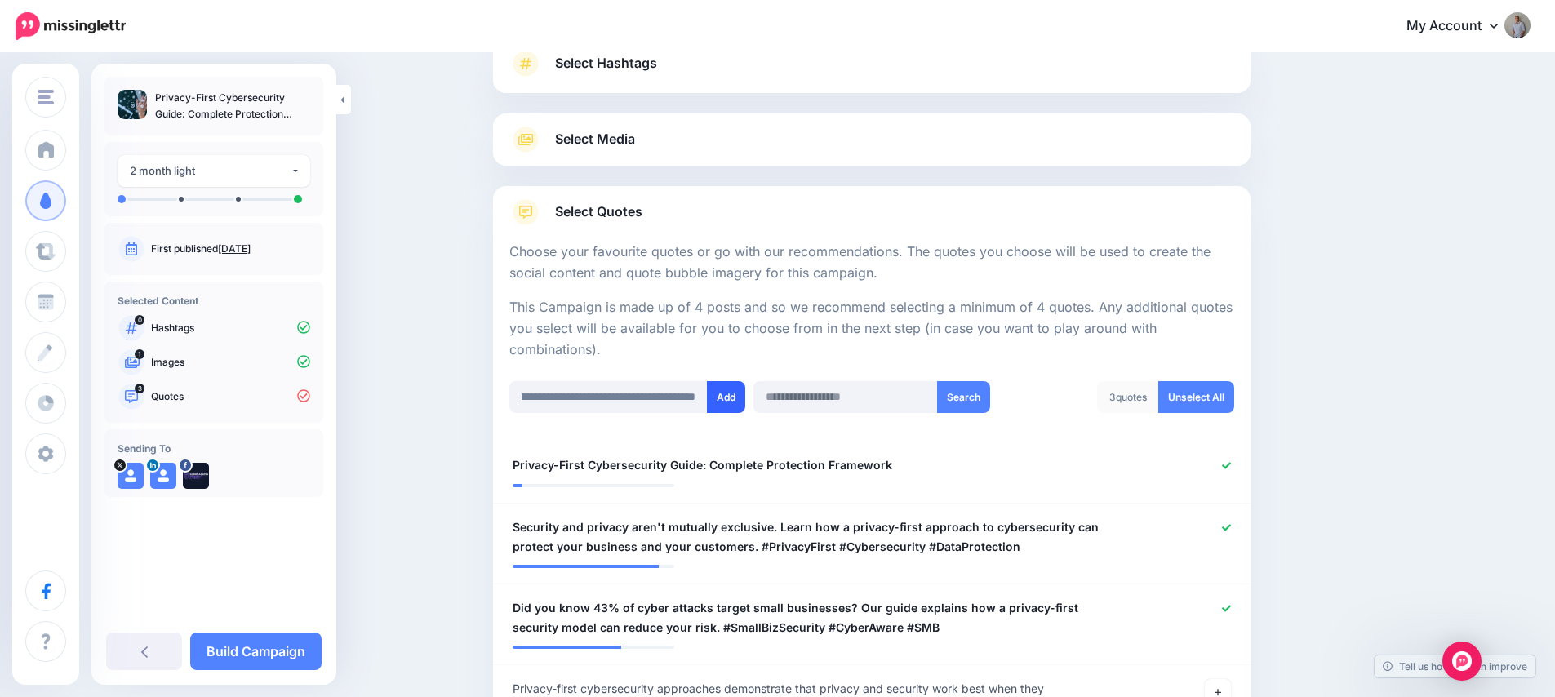
click at [739, 391] on button "Add" at bounding box center [726, 397] width 38 height 32
click at [272, 647] on link "Build Campaign" at bounding box center [255, 652] width 131 height 38
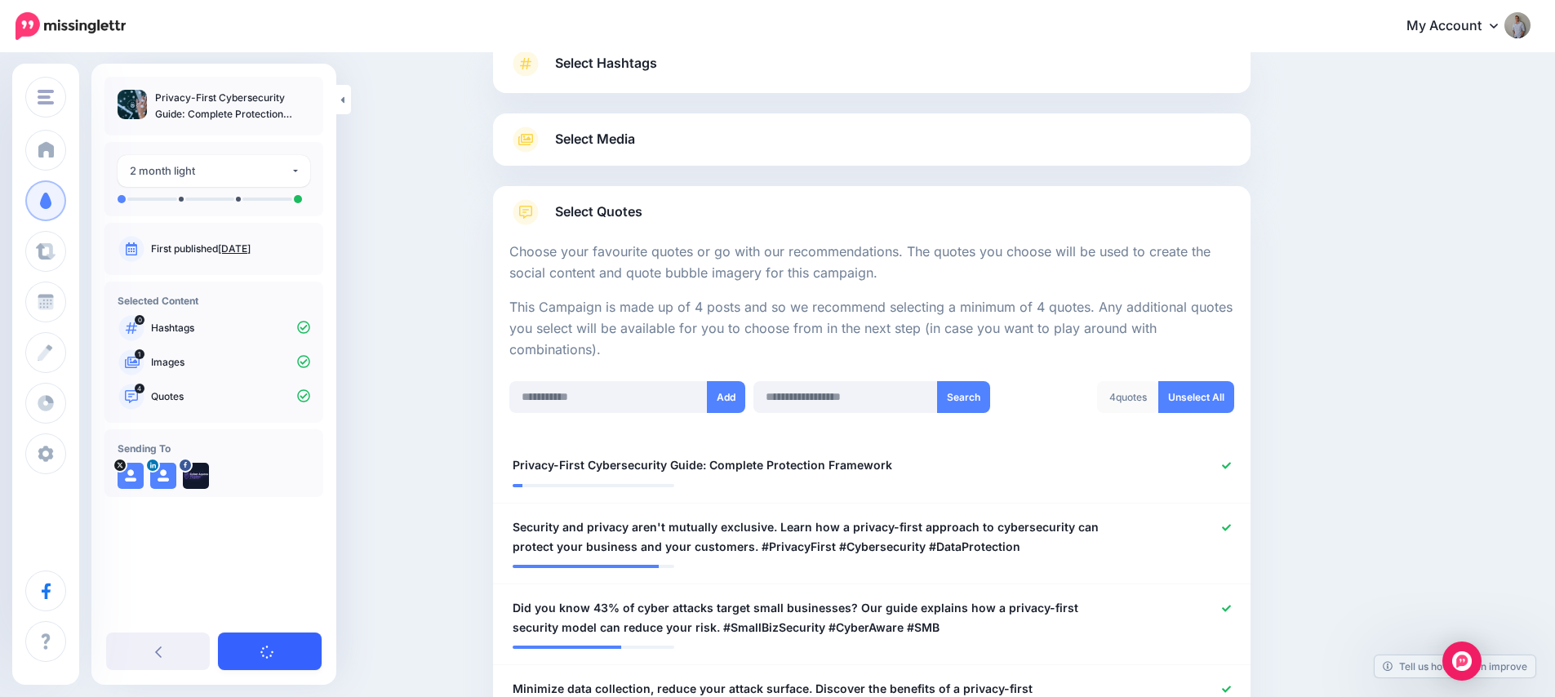
scroll to position [570, 0]
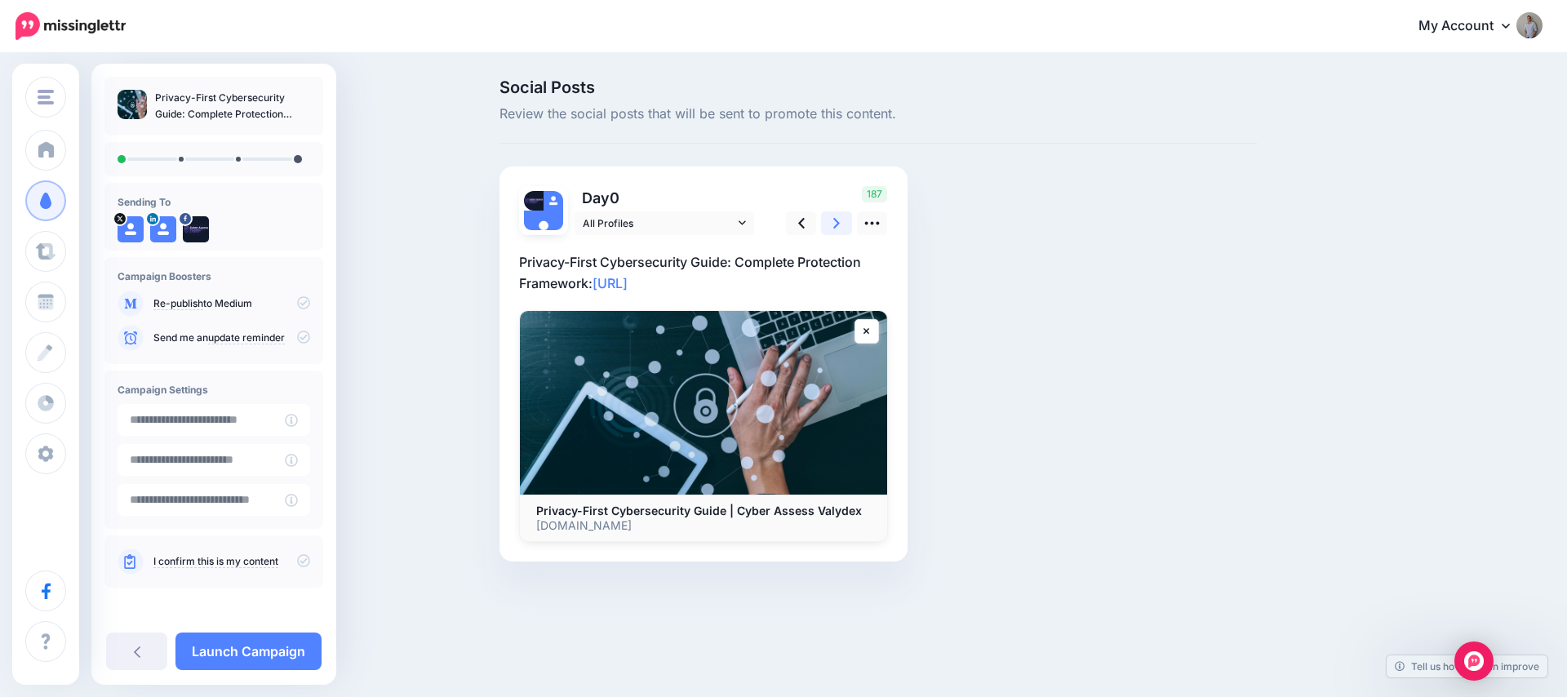
click at [833, 220] on icon at bounding box center [836, 223] width 7 height 17
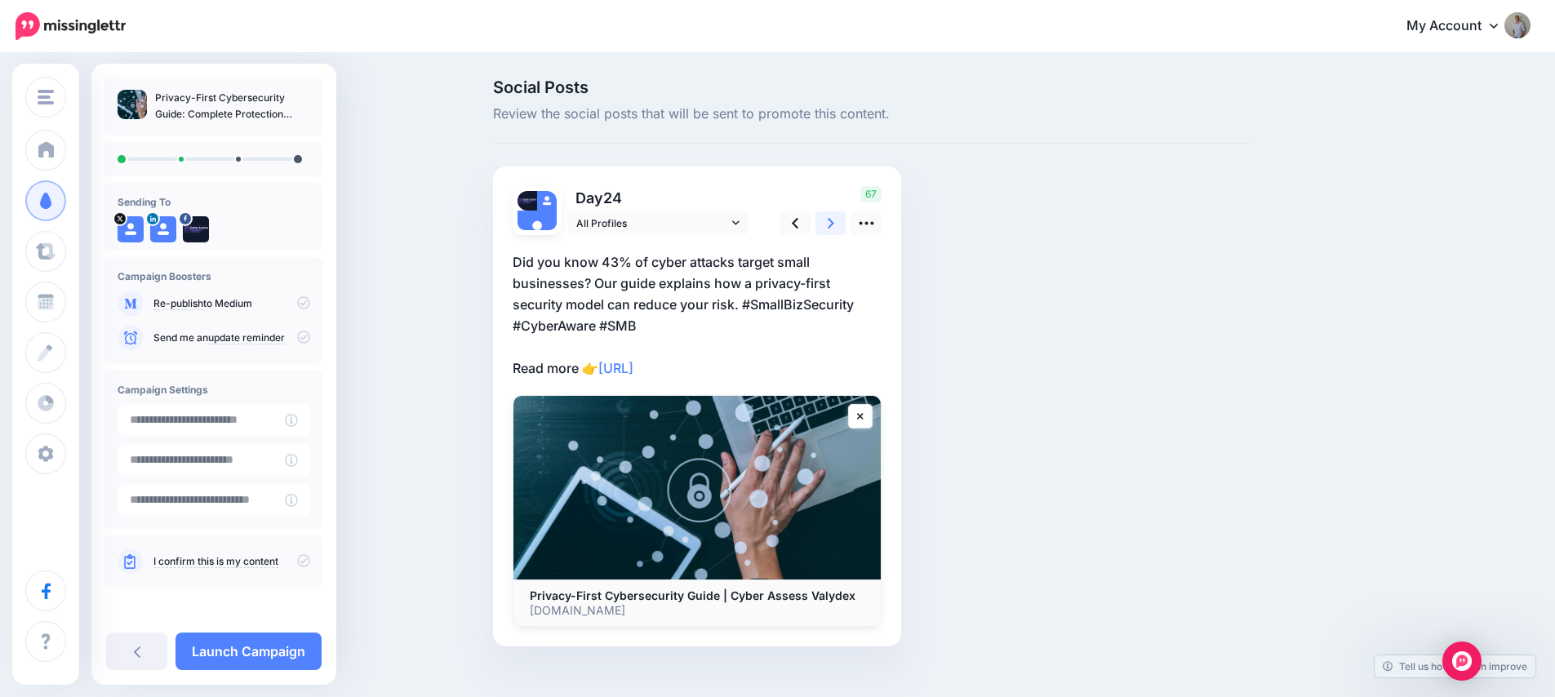
click at [833, 220] on icon at bounding box center [831, 223] width 7 height 17
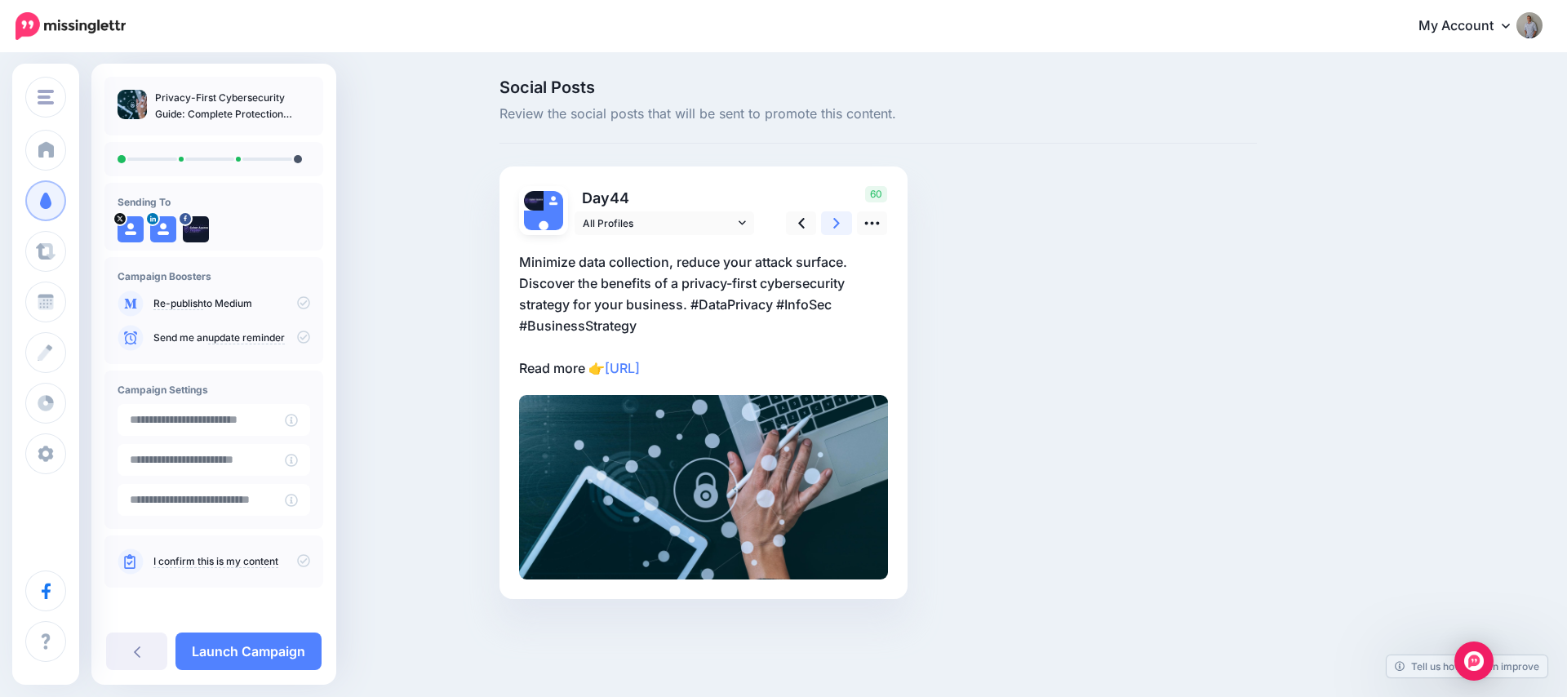
click at [834, 220] on icon at bounding box center [836, 223] width 7 height 17
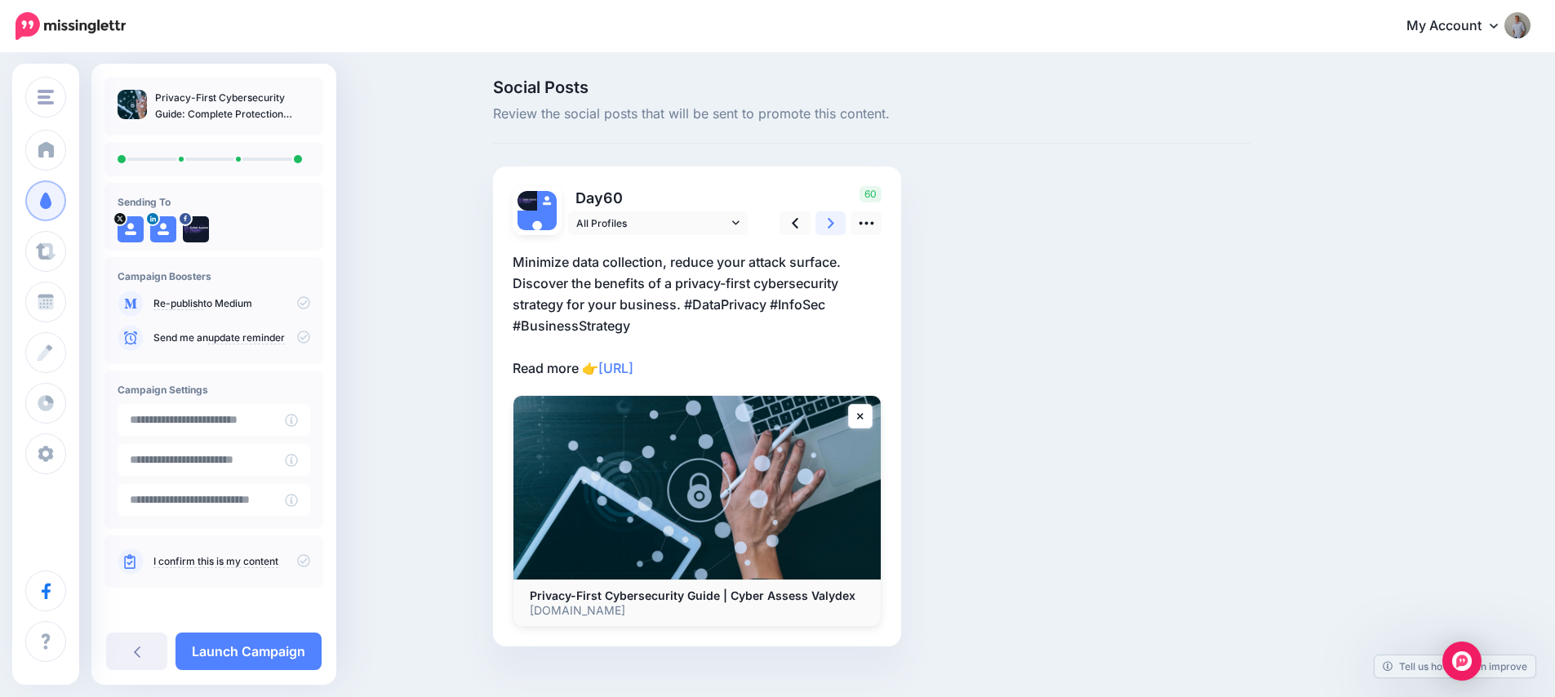
click at [834, 220] on icon at bounding box center [831, 223] width 7 height 17
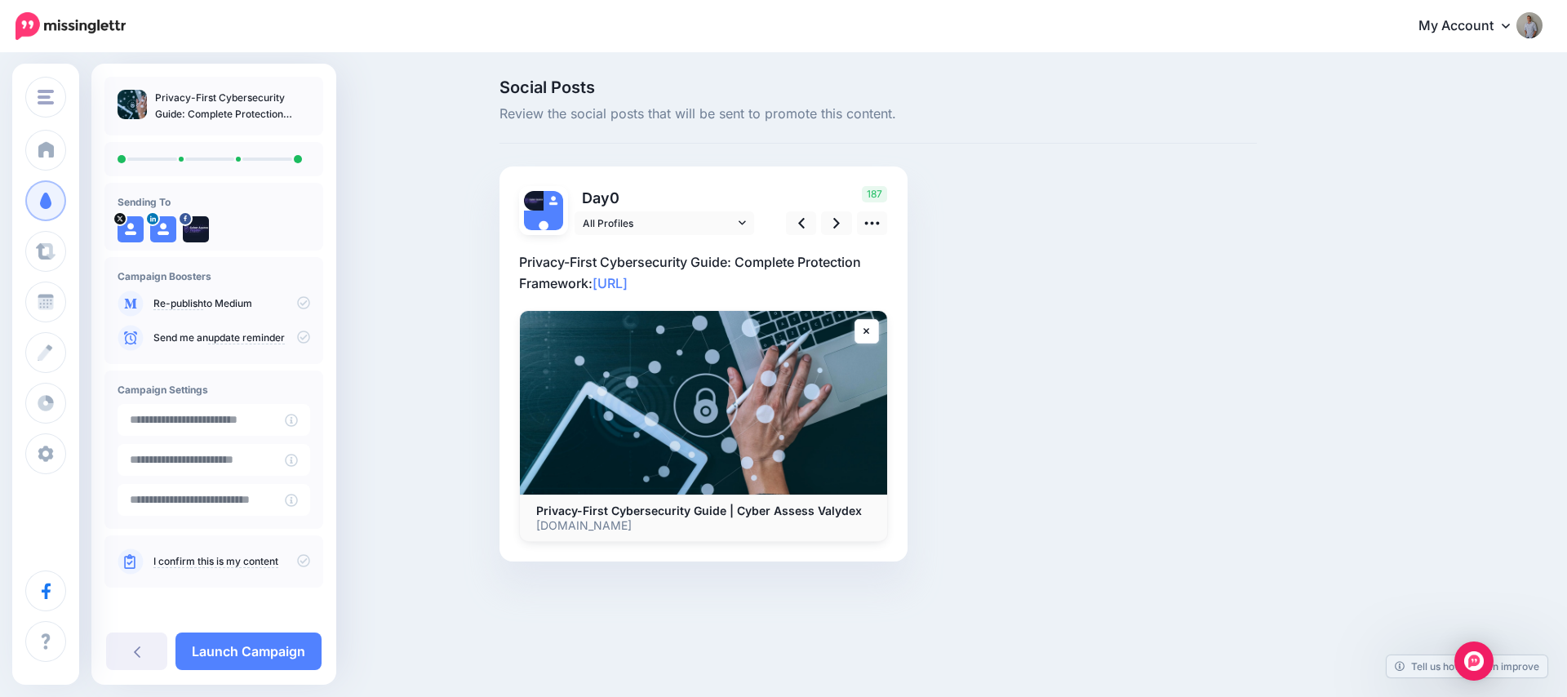
click at [287, 564] on p "I confirm this is my content" at bounding box center [231, 561] width 157 height 15
click at [297, 560] on icon at bounding box center [303, 560] width 13 height 13
click at [237, 654] on link "Launch Campaign" at bounding box center [248, 652] width 146 height 38
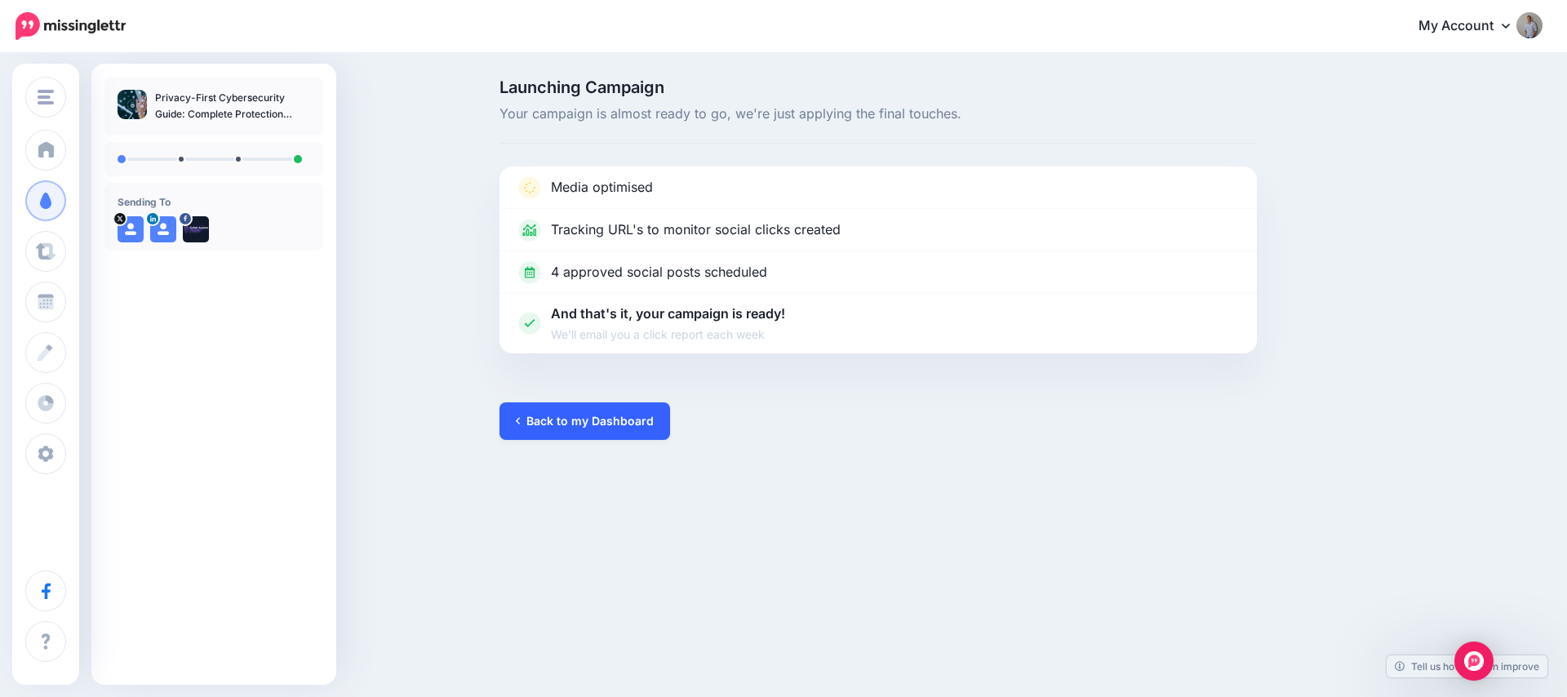
click at [608, 419] on link "Back to my Dashboard" at bounding box center [584, 421] width 171 height 38
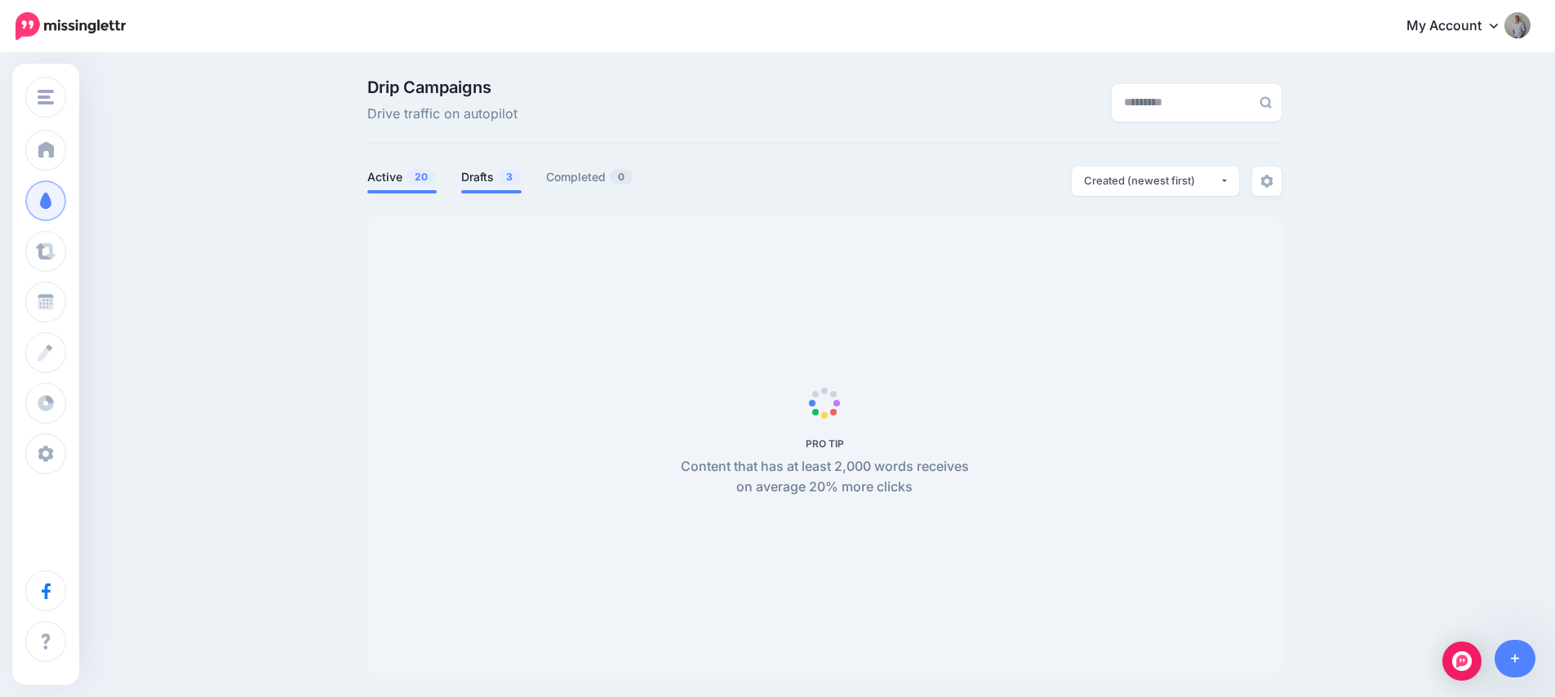
click at [477, 169] on link "Drafts 3" at bounding box center [491, 177] width 60 height 20
click at [490, 179] on link "Drafts 3" at bounding box center [491, 177] width 60 height 20
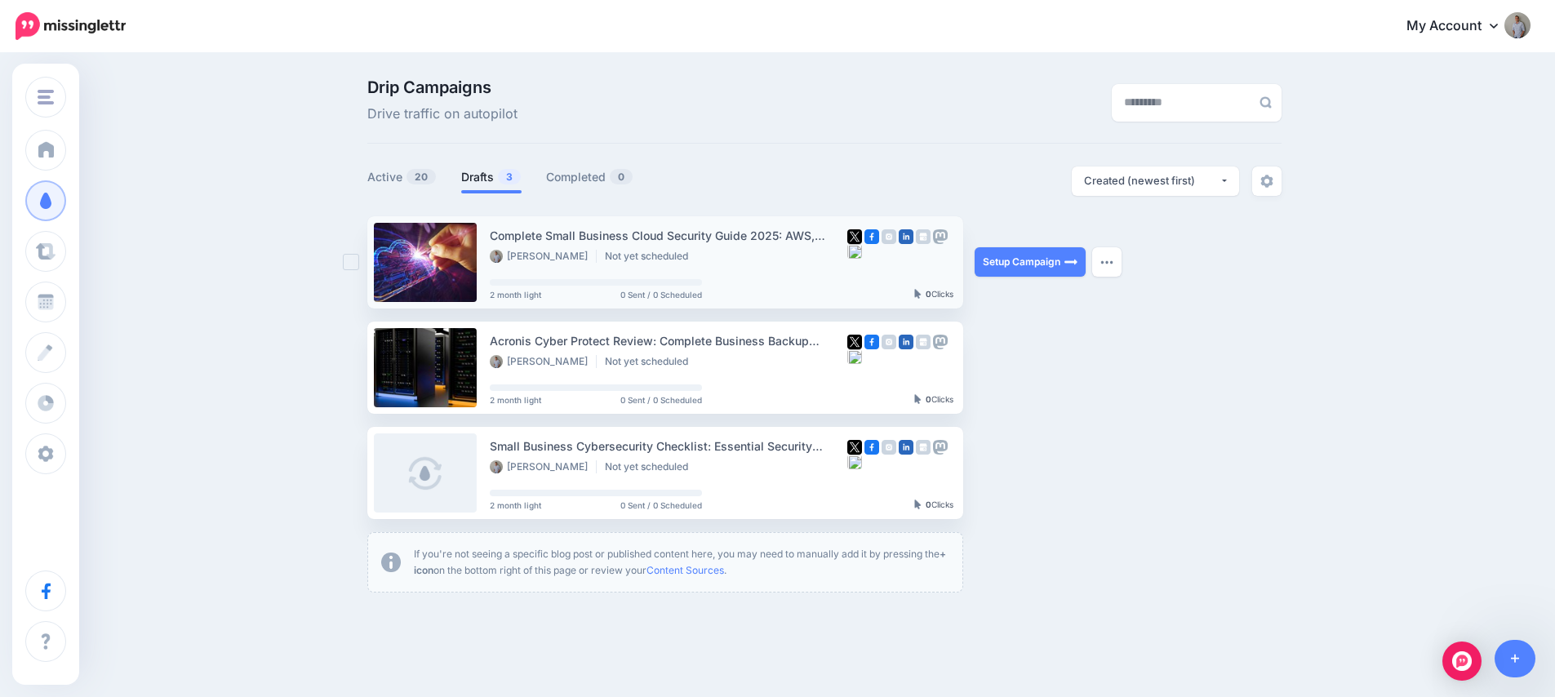
drag, startPoint x: 499, startPoint y: 232, endPoint x: 634, endPoint y: 242, distance: 135.0
click at [634, 242] on div "Complete Small Business Cloud Security Guide 2025: AWS, Azure & GCP Security Im…" at bounding box center [668, 235] width 357 height 19
drag, startPoint x: 782, startPoint y: 236, endPoint x: 499, endPoint y: 234, distance: 283.2
click at [499, 234] on div "Complete Small Business Cloud Security Guide 2025: AWS, Azure & GCP Security Im…" at bounding box center [668, 235] width 357 height 19
copy div "Complete Small Business Cloud Security Guide 2025"
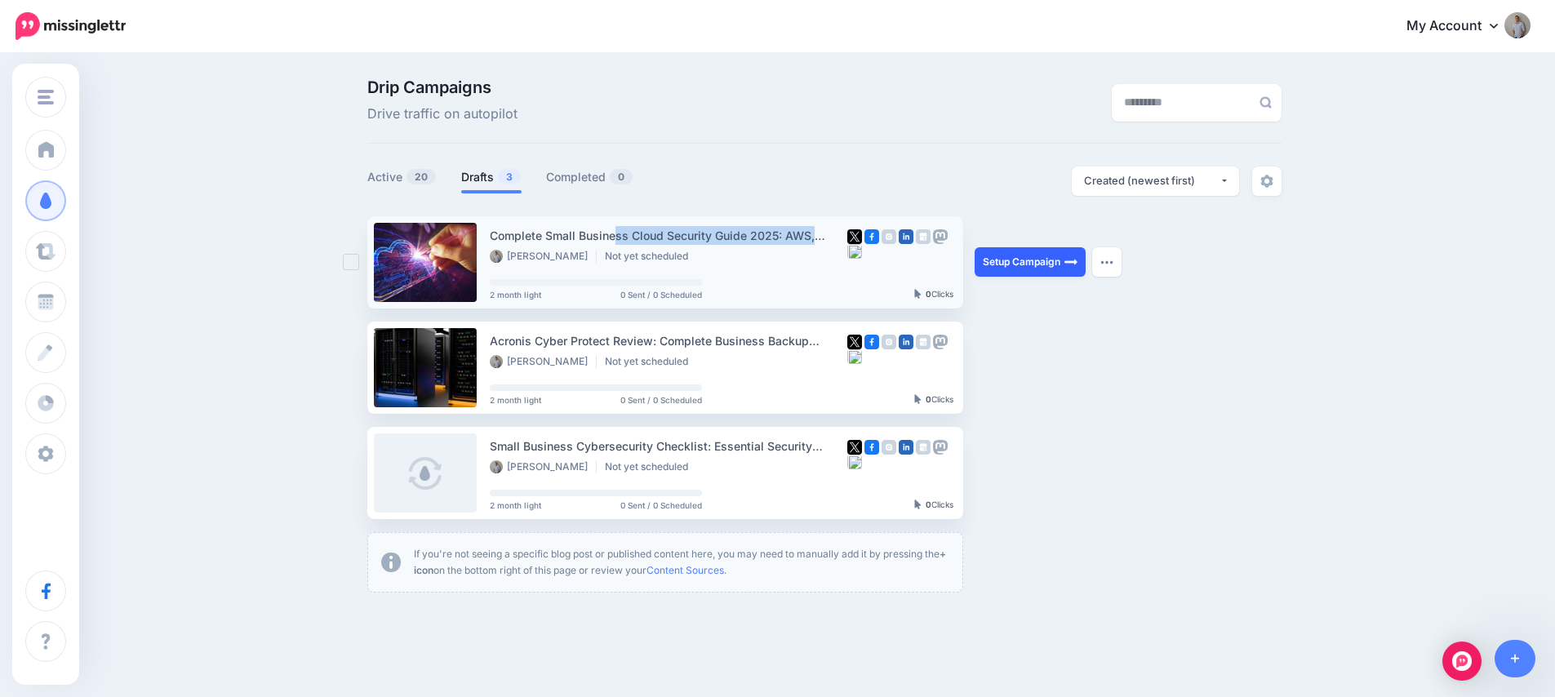
click at [1017, 269] on link "Setup Campaign" at bounding box center [1029, 261] width 111 height 29
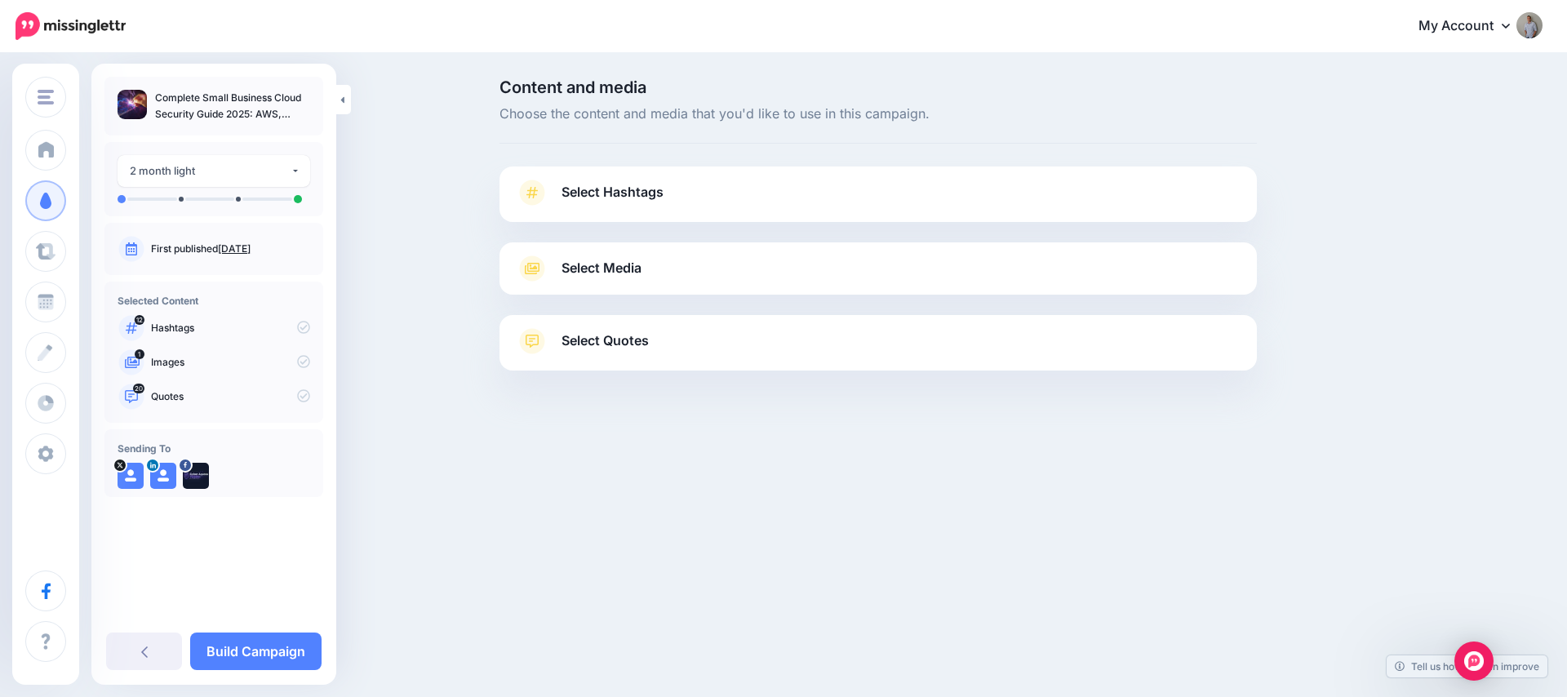
click at [640, 208] on link "Select Hashtags" at bounding box center [878, 201] width 725 height 42
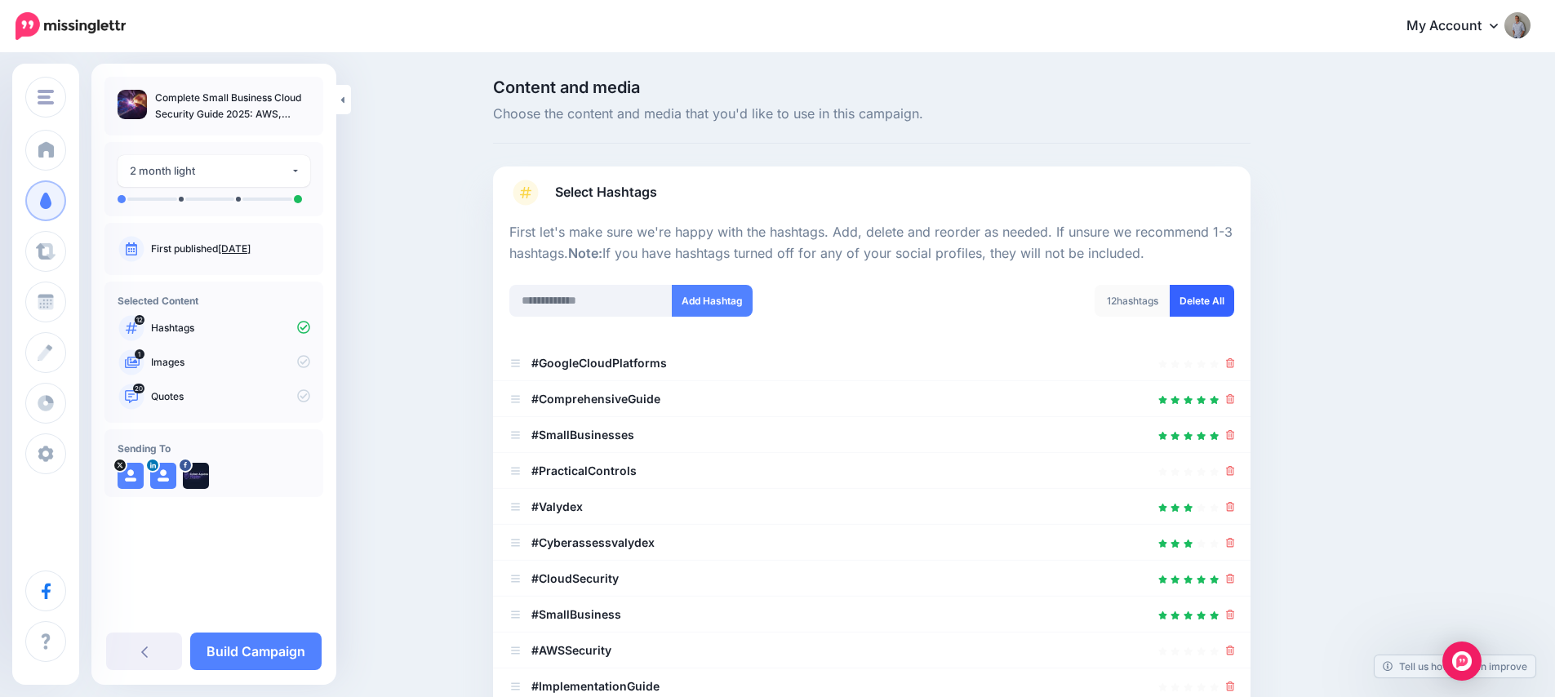
click at [1228, 309] on link "Delete All" at bounding box center [1202, 301] width 64 height 32
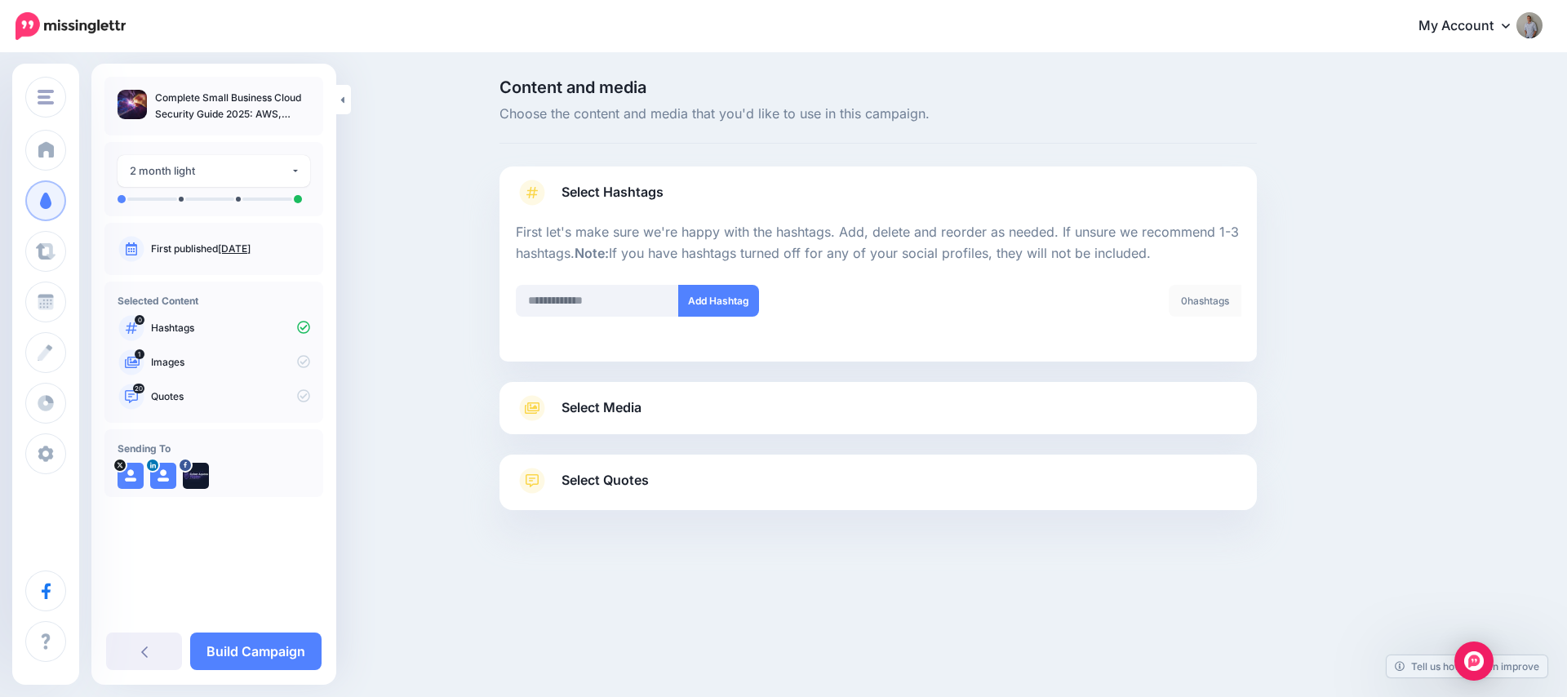
click at [627, 415] on span "Select Media" at bounding box center [602, 408] width 80 height 22
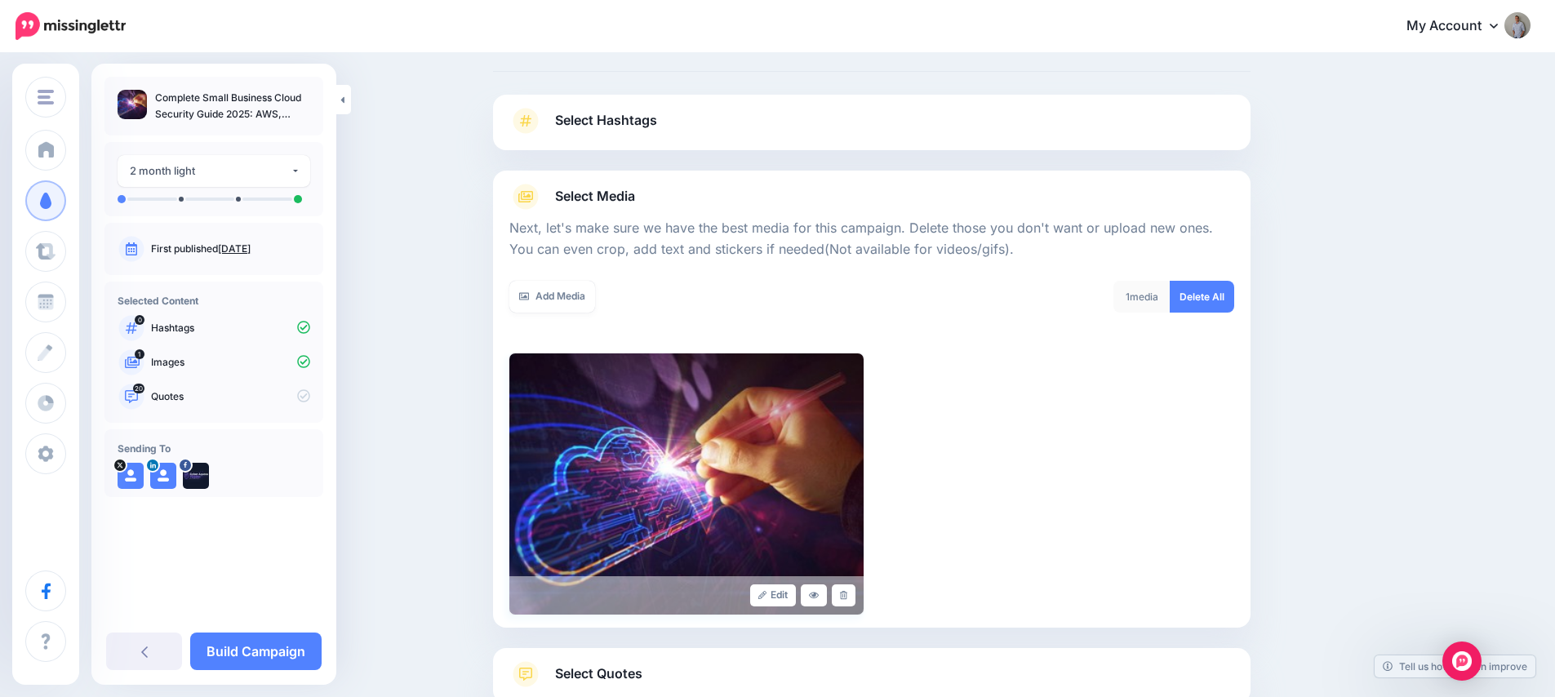
scroll to position [138, 0]
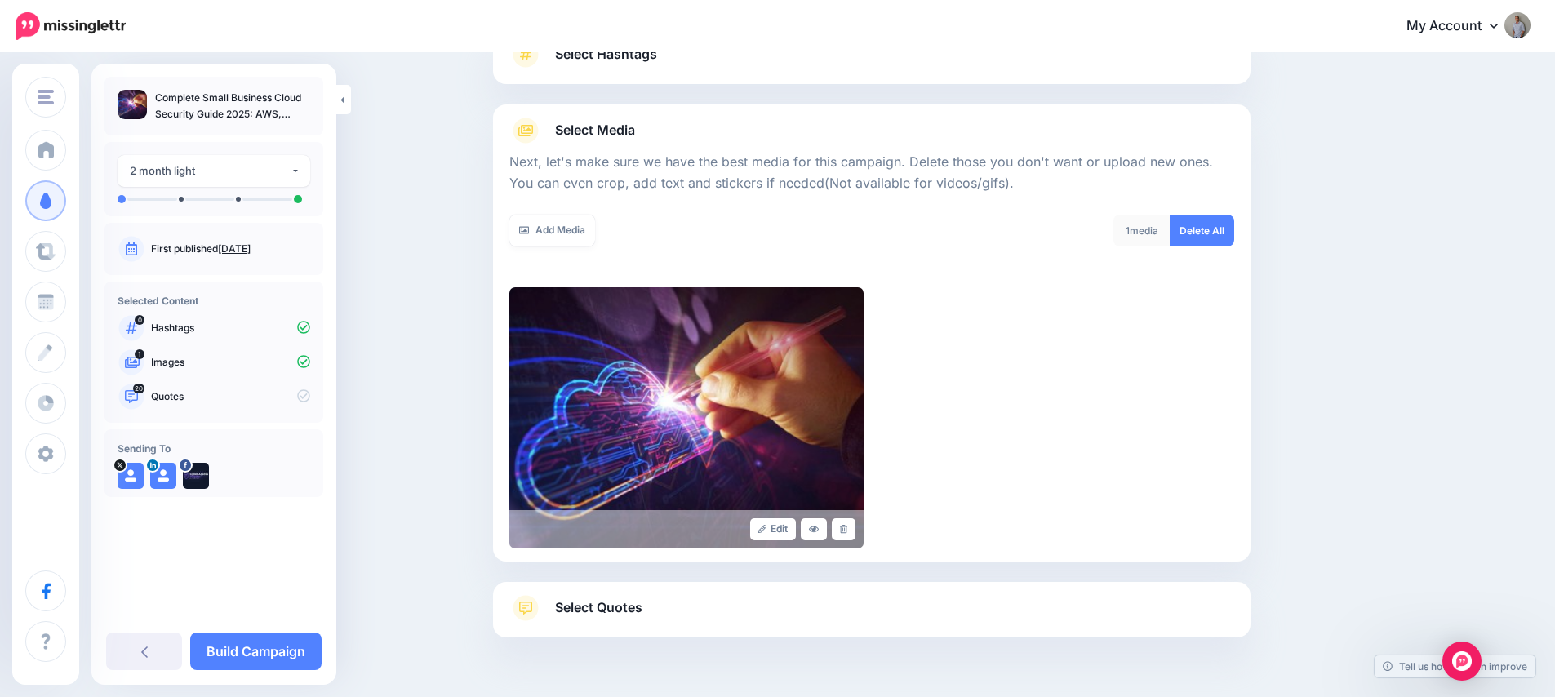
click at [602, 603] on span "Select Quotes" at bounding box center [598, 608] width 87 height 22
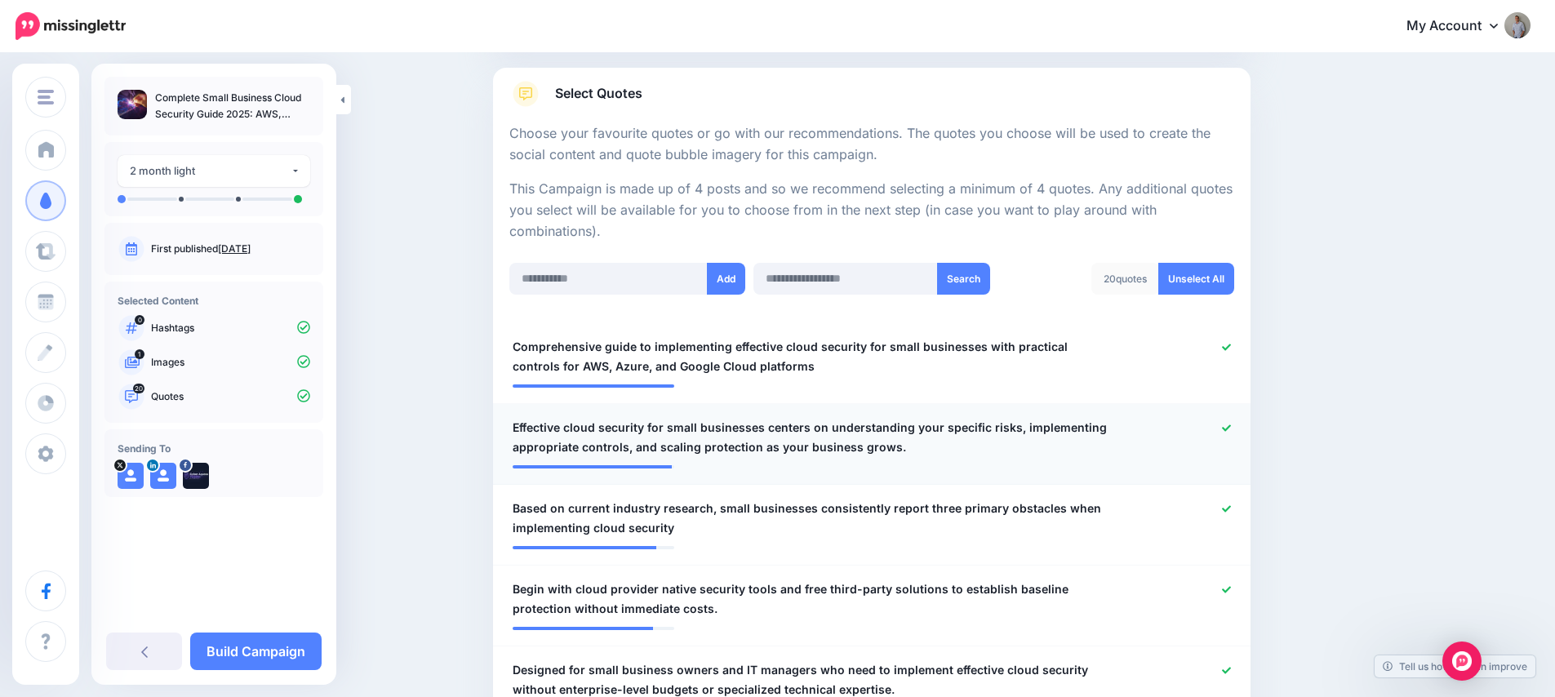
scroll to position [252, 0]
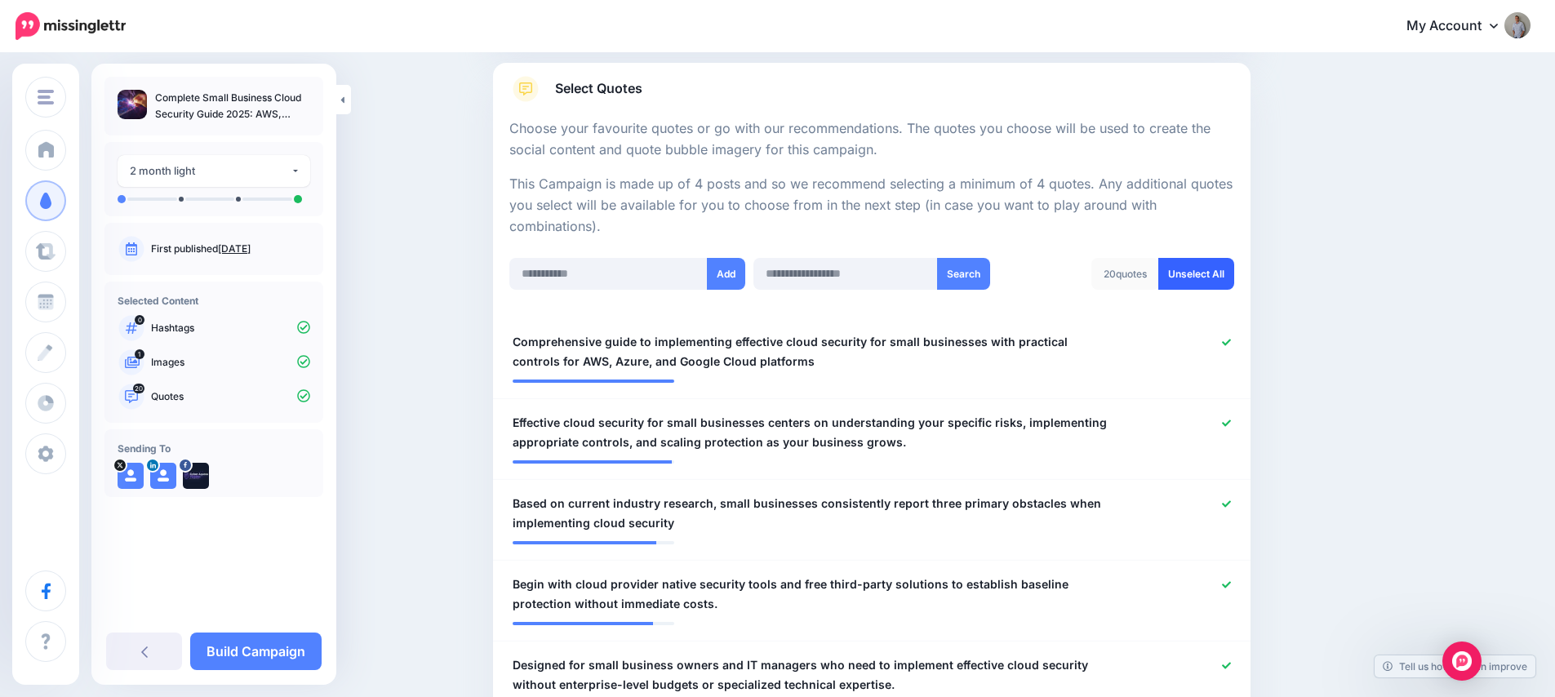
click at [1211, 274] on link "Unselect All" at bounding box center [1196, 274] width 76 height 32
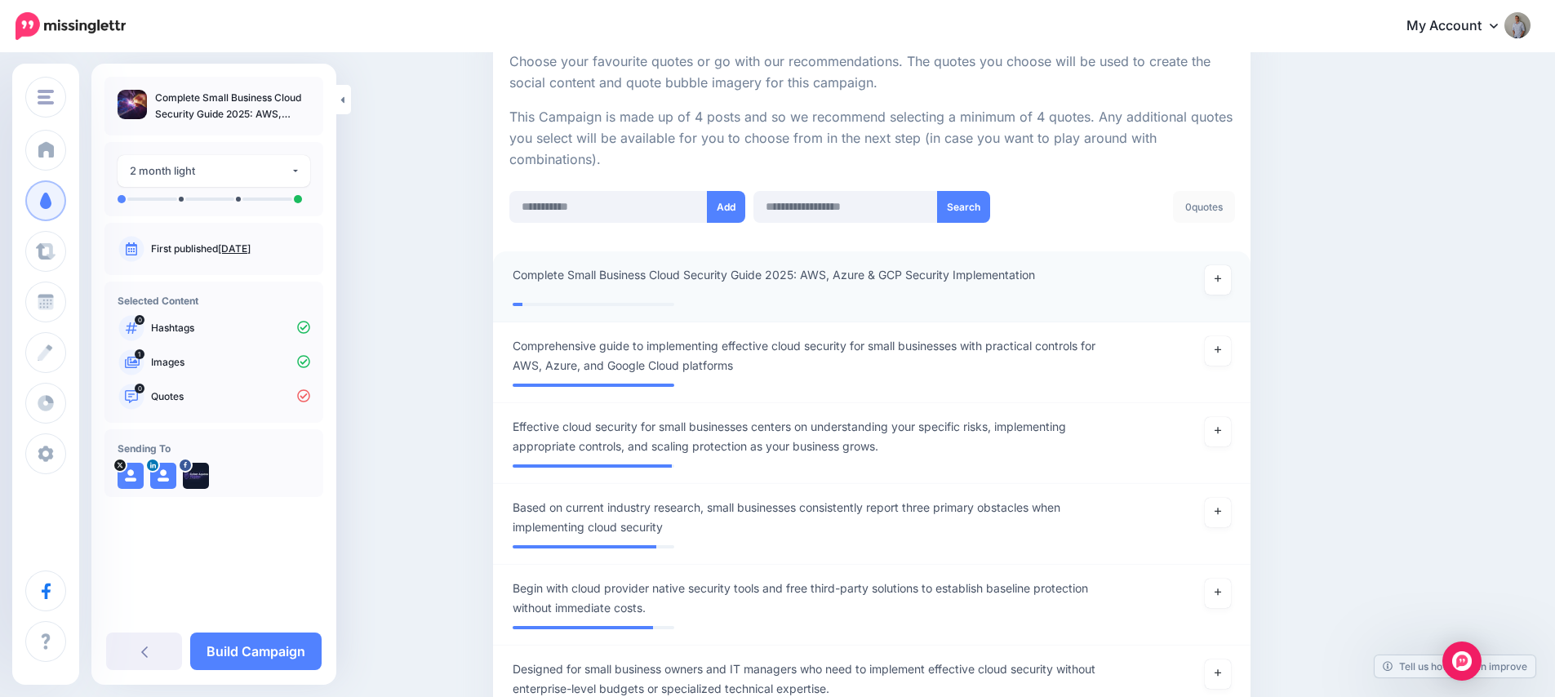
scroll to position [227, 0]
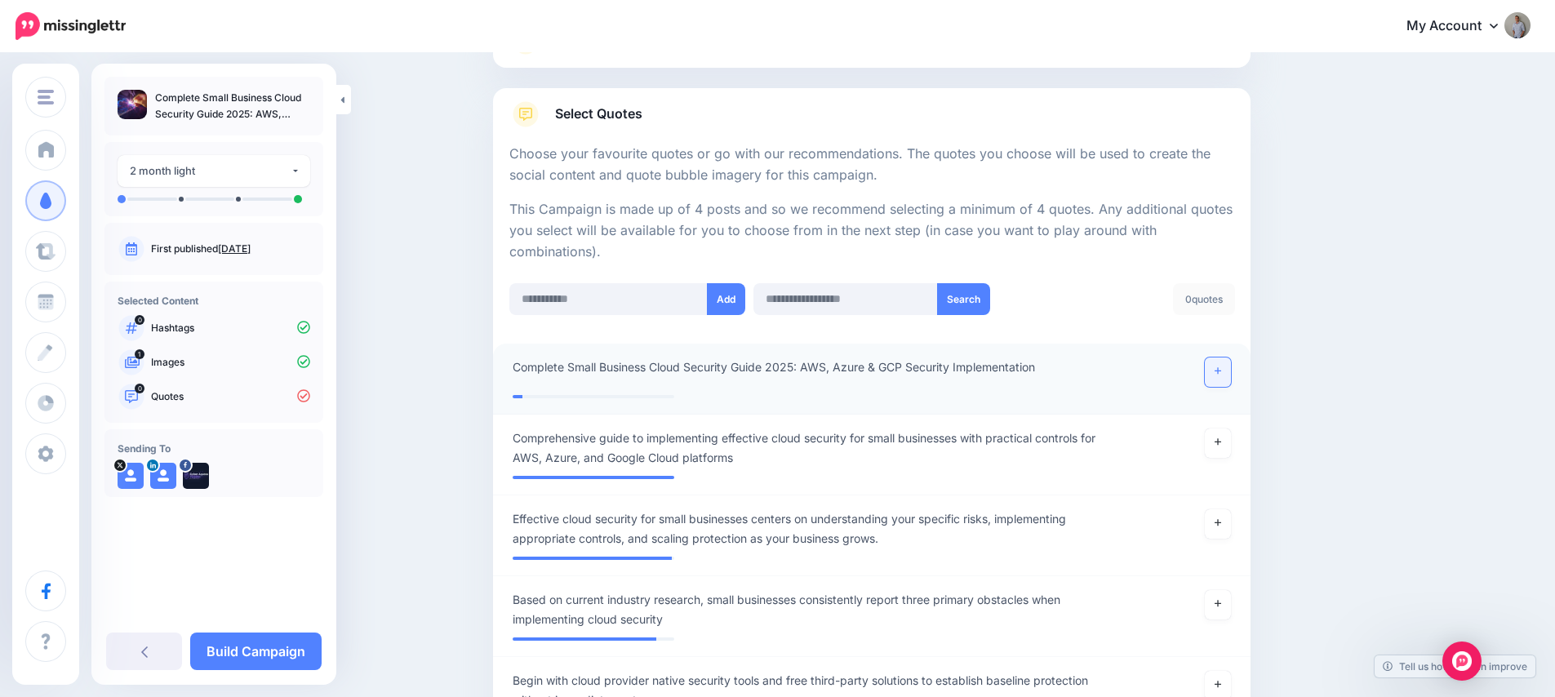
click at [1219, 367] on link at bounding box center [1218, 371] width 26 height 29
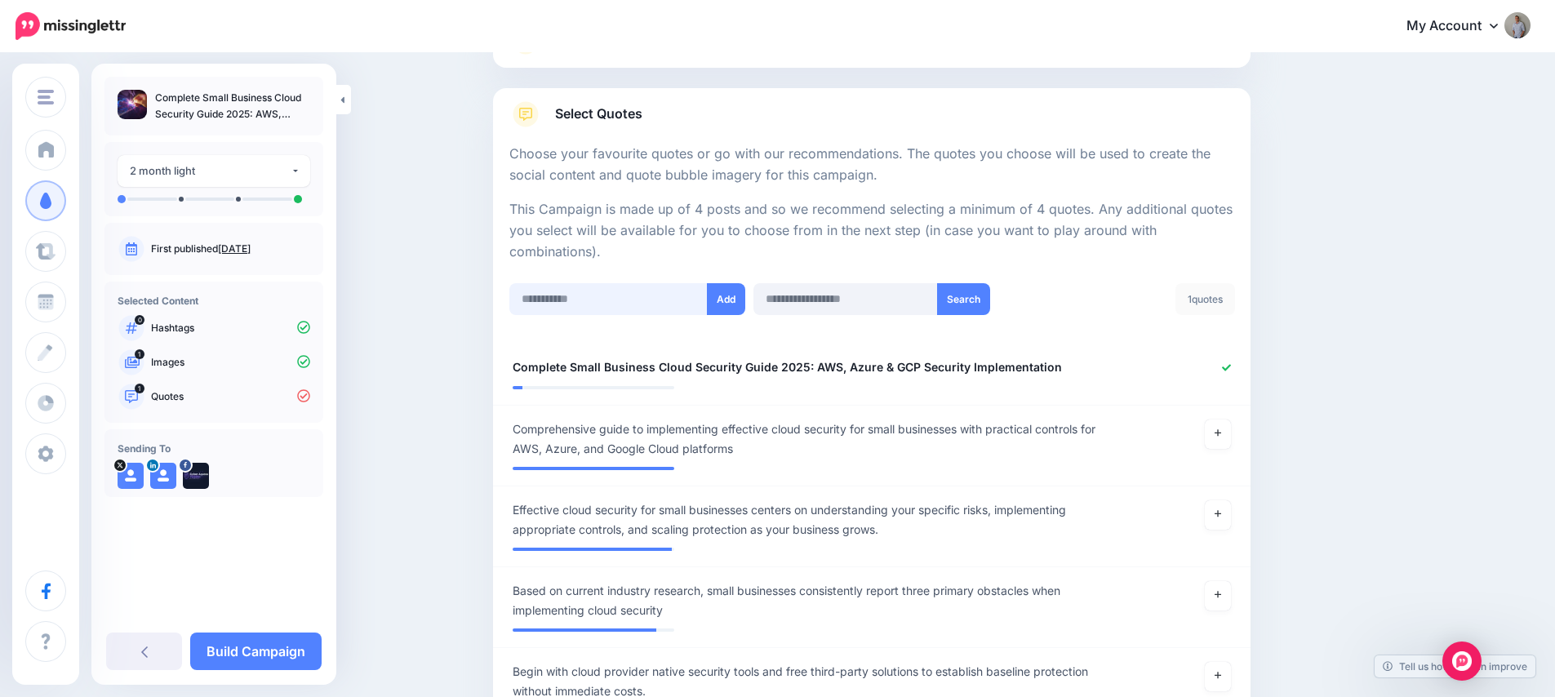
click at [585, 300] on input "text" at bounding box center [608, 299] width 198 height 32
paste input "**********"
type input "**********"
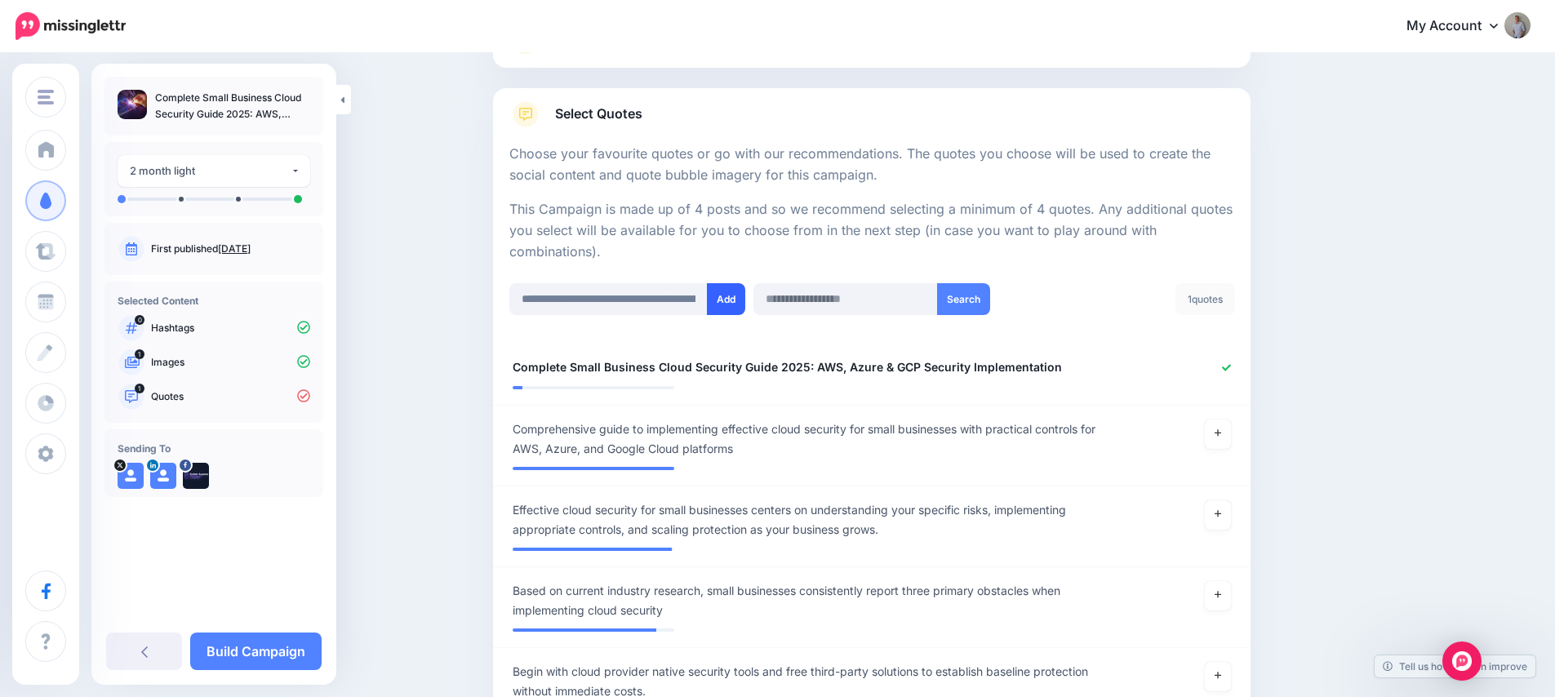
click at [726, 308] on button "Add" at bounding box center [726, 299] width 38 height 32
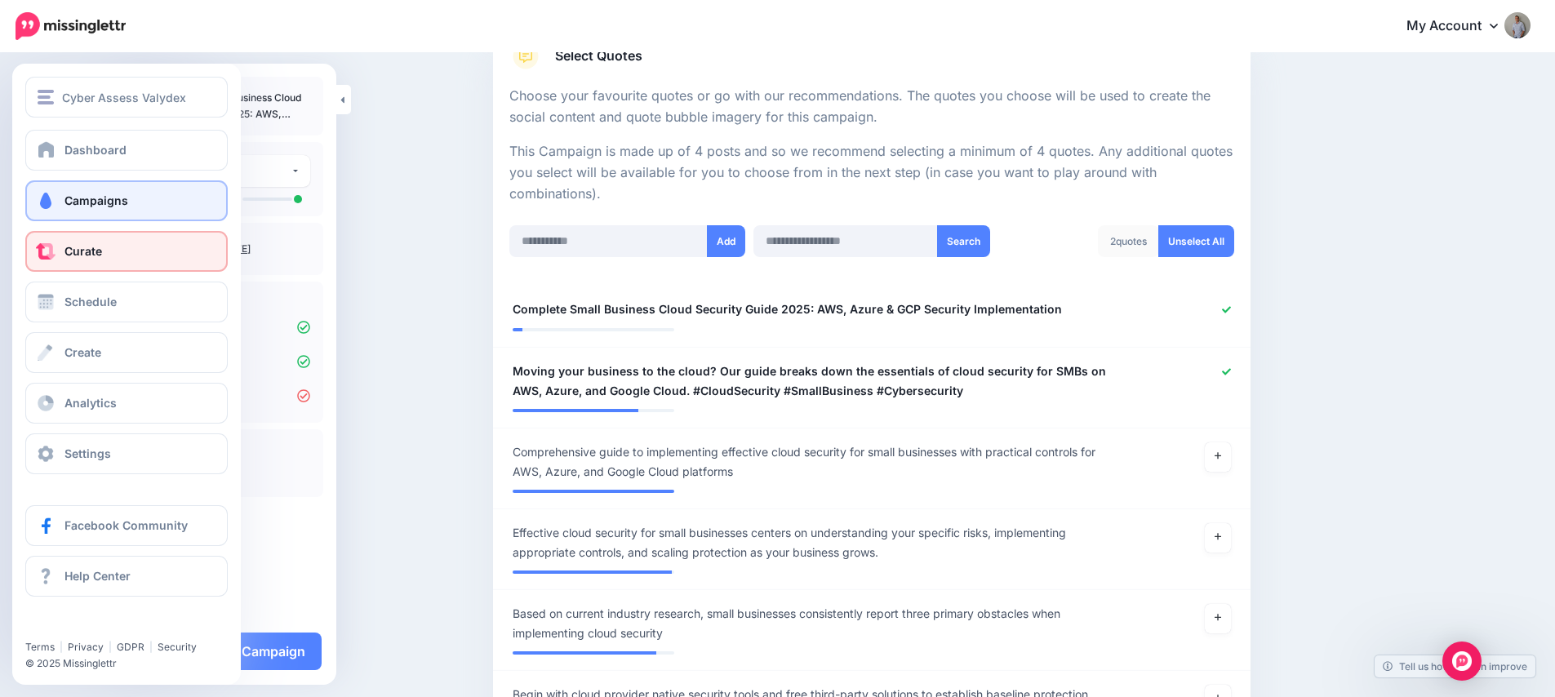
scroll to position [38, 0]
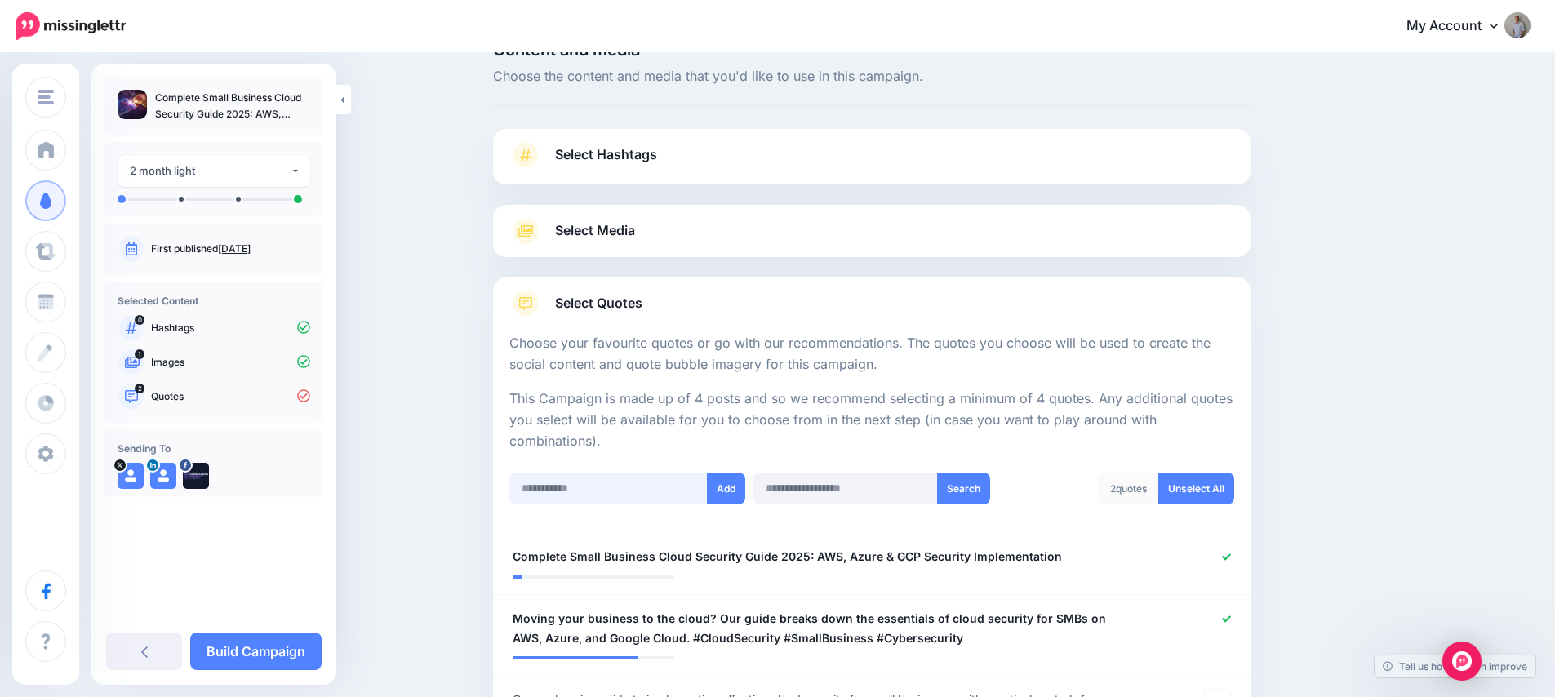
click at [576, 495] on input "text" at bounding box center [608, 489] width 198 height 32
paste input "**********"
type input "**********"
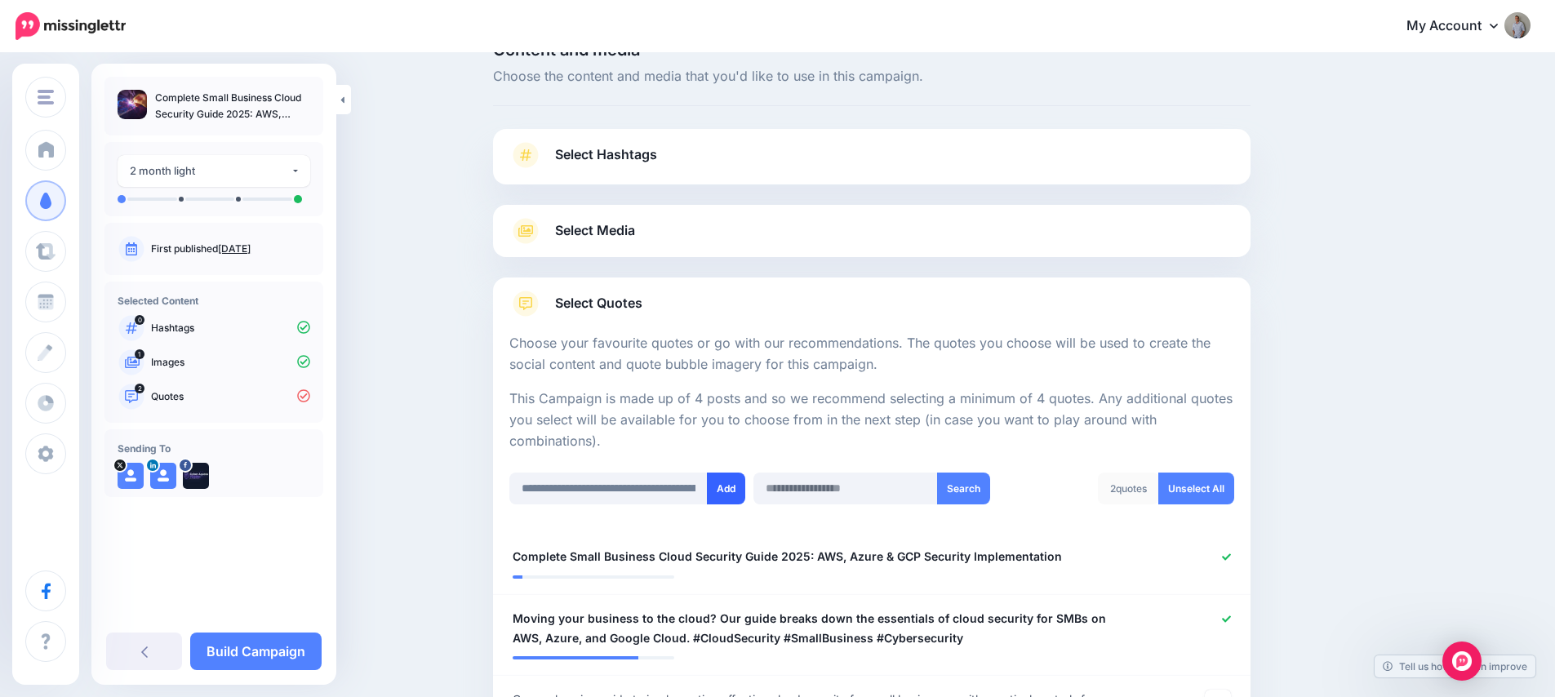
click at [722, 487] on button "Add" at bounding box center [726, 489] width 38 height 32
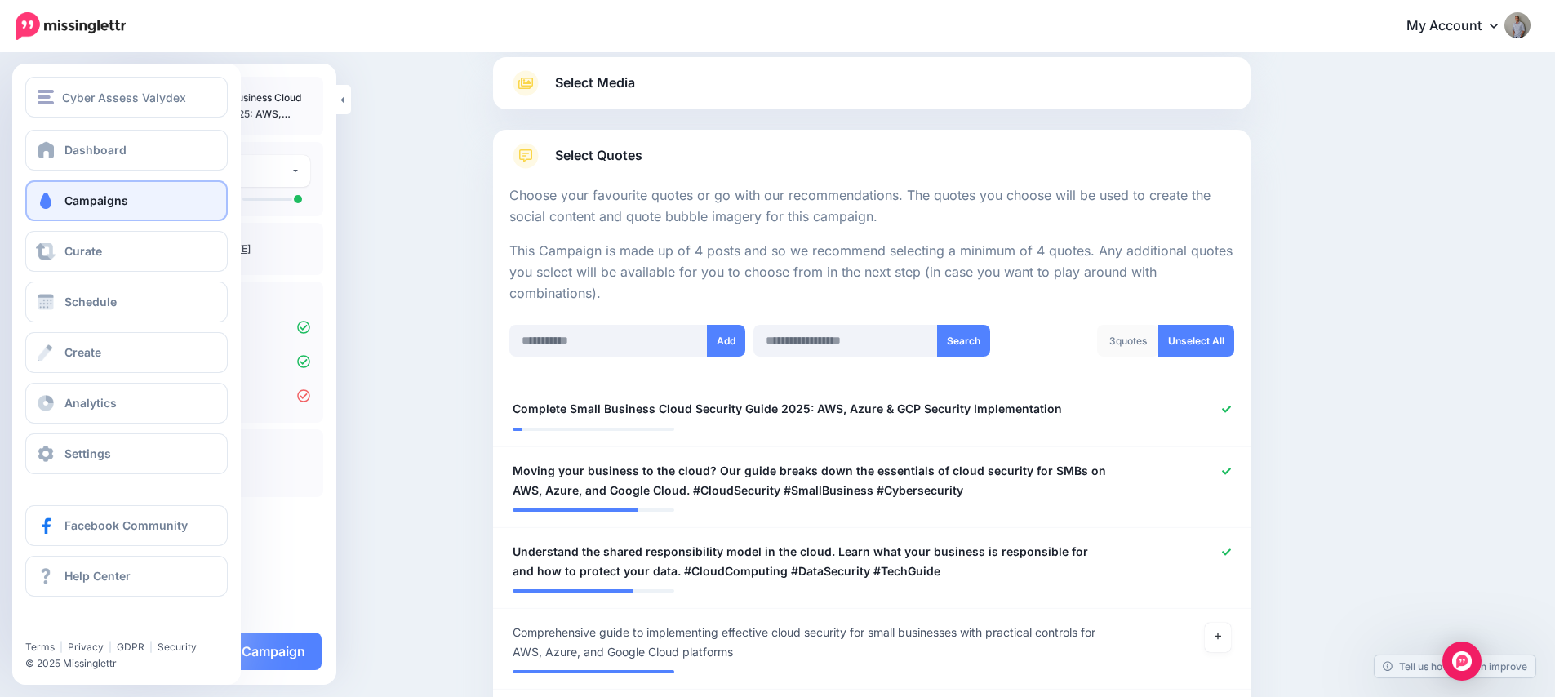
scroll to position [184, 0]
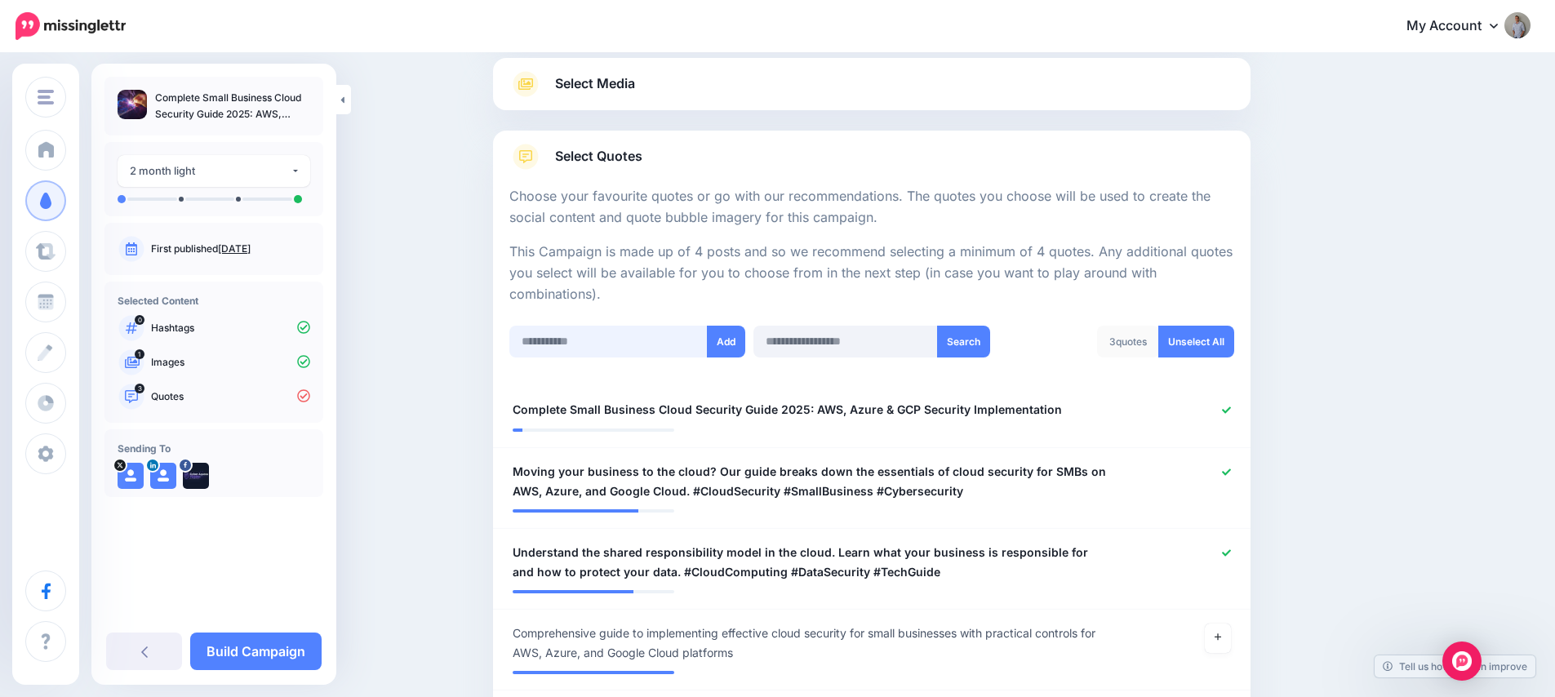
click at [579, 332] on input "text" at bounding box center [608, 342] width 198 height 32
paste input "**********"
type input "**********"
click at [730, 341] on button "Add" at bounding box center [726, 342] width 38 height 32
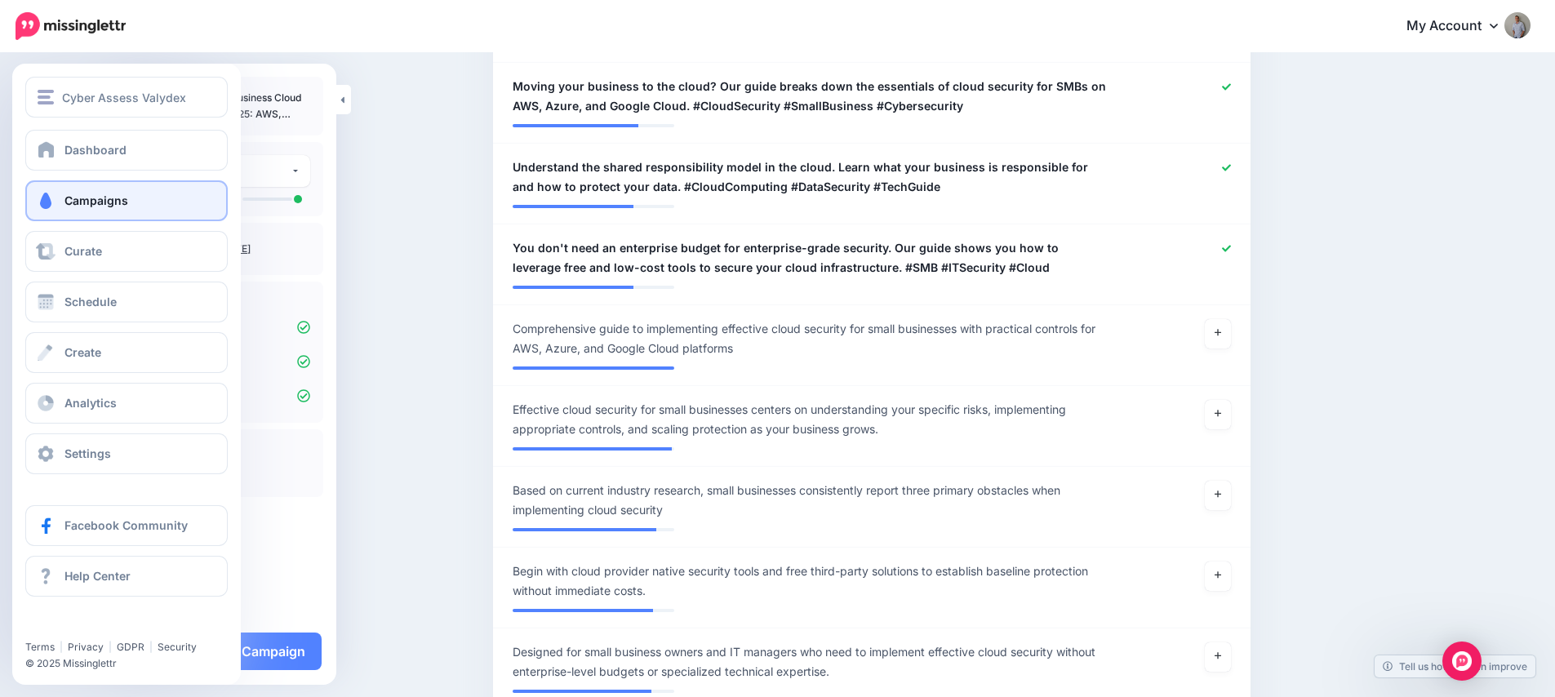
scroll to position [432, 0]
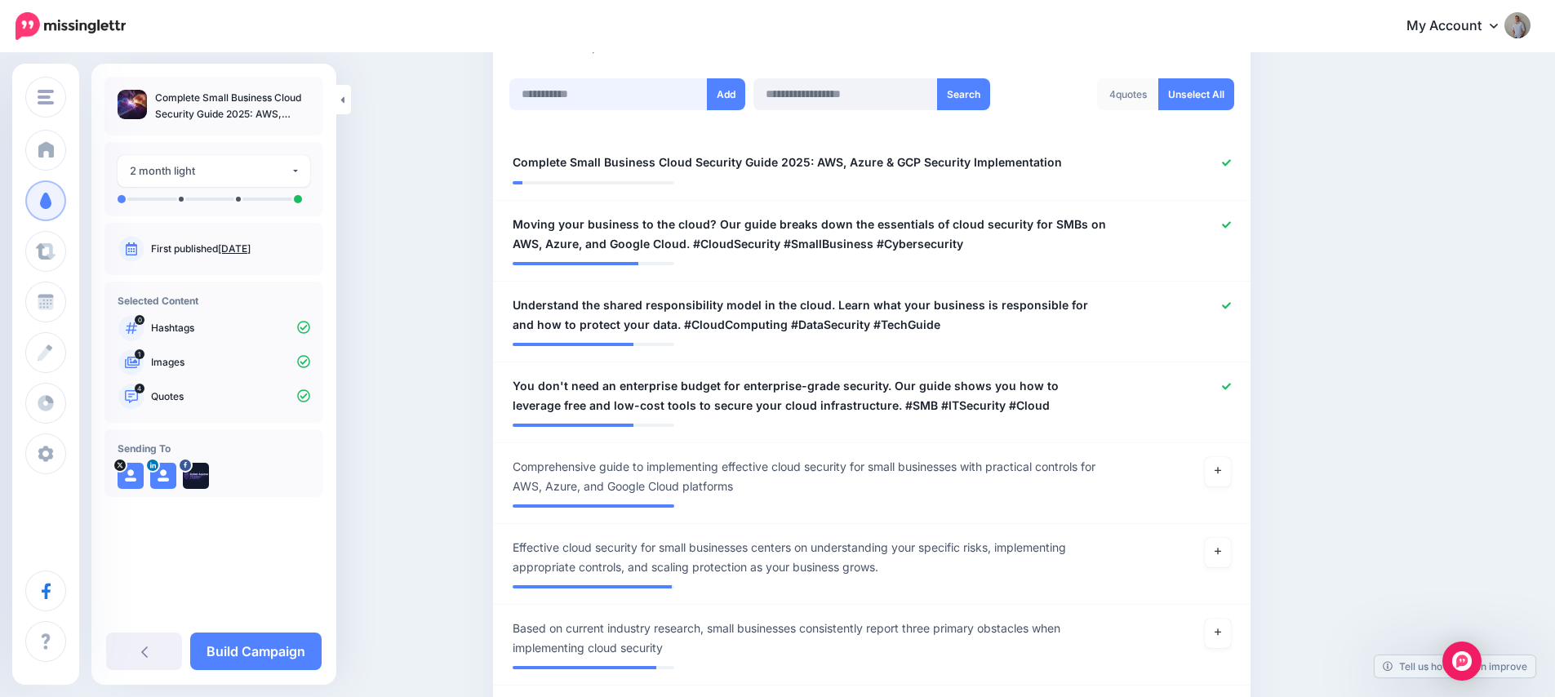
click at [567, 98] on input "text" at bounding box center [608, 94] width 198 height 32
paste input "**********"
type input "**********"
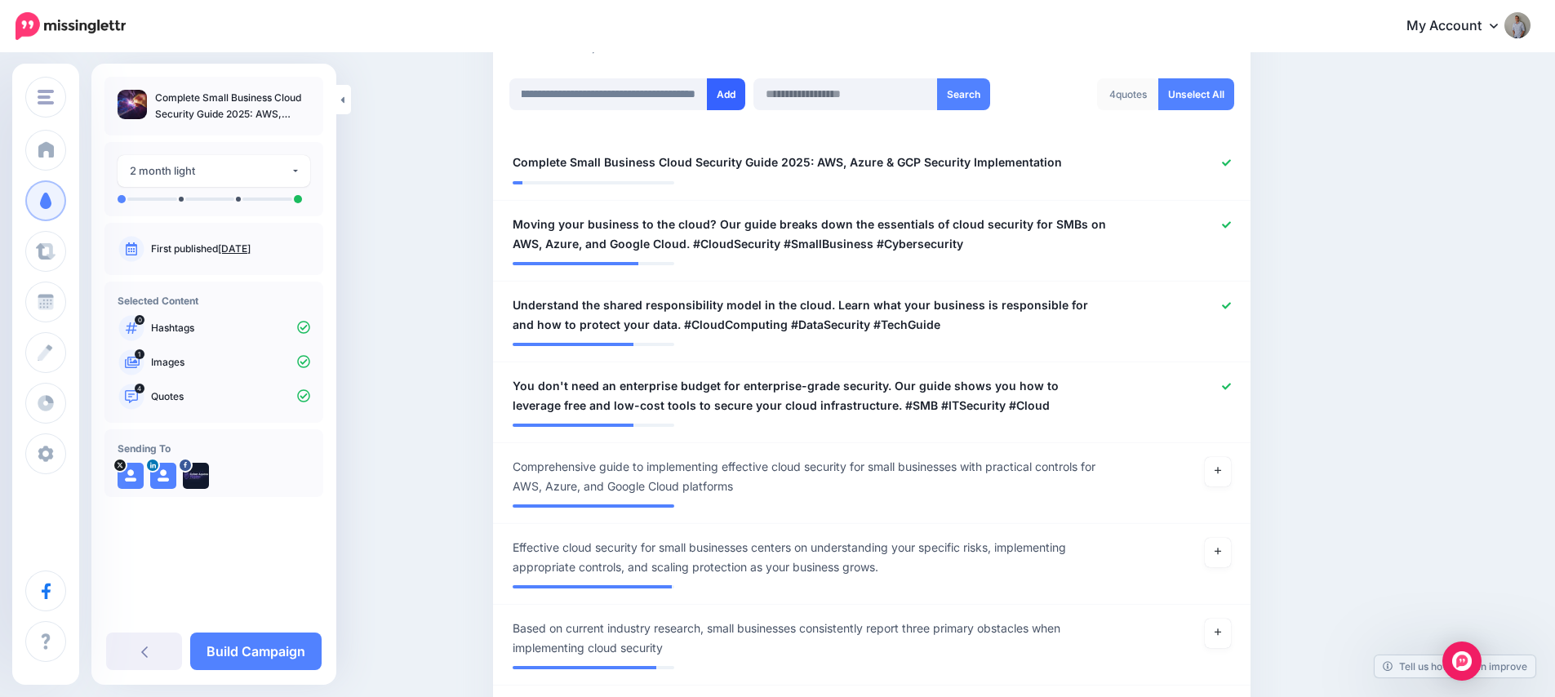
scroll to position [0, 0]
click at [726, 97] on button "Add" at bounding box center [726, 94] width 38 height 32
click at [264, 657] on link "Build Campaign" at bounding box center [255, 652] width 131 height 38
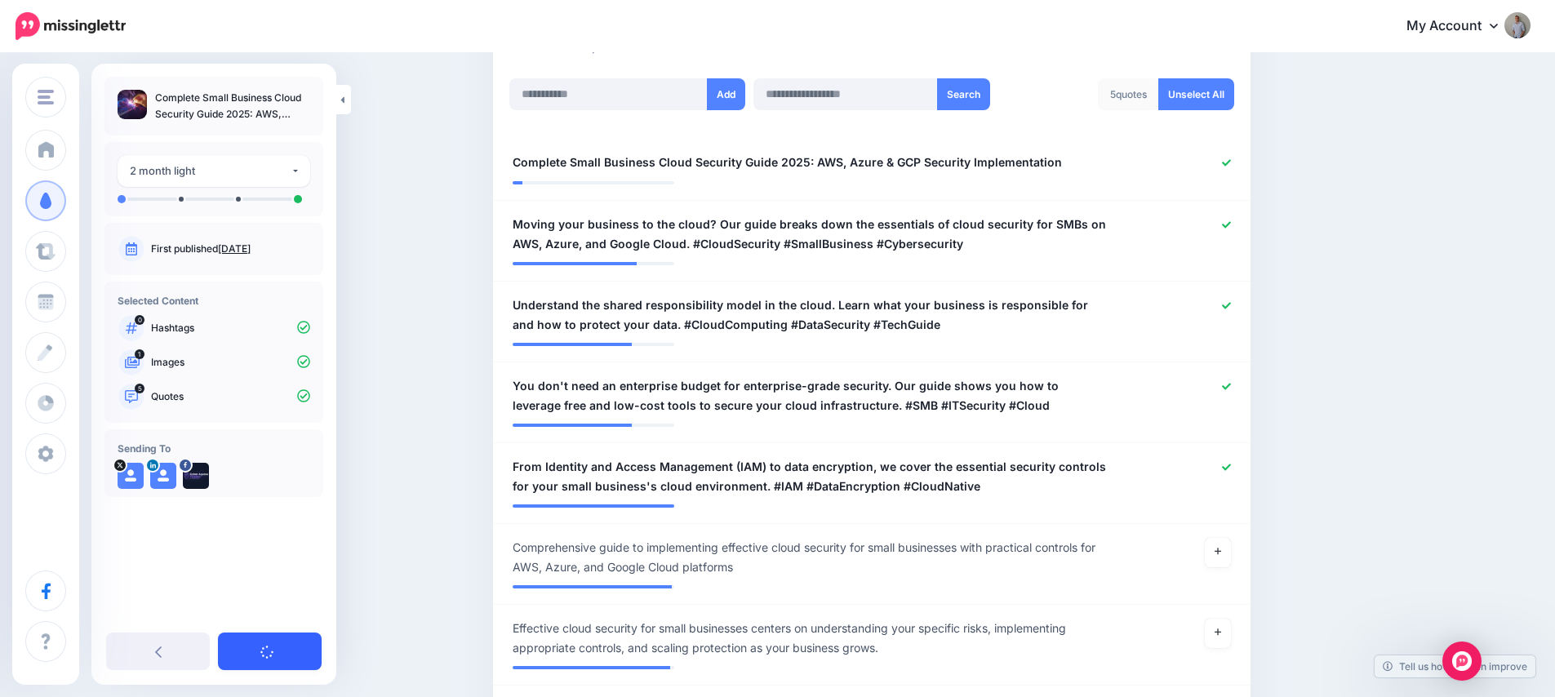
scroll to position [570, 0]
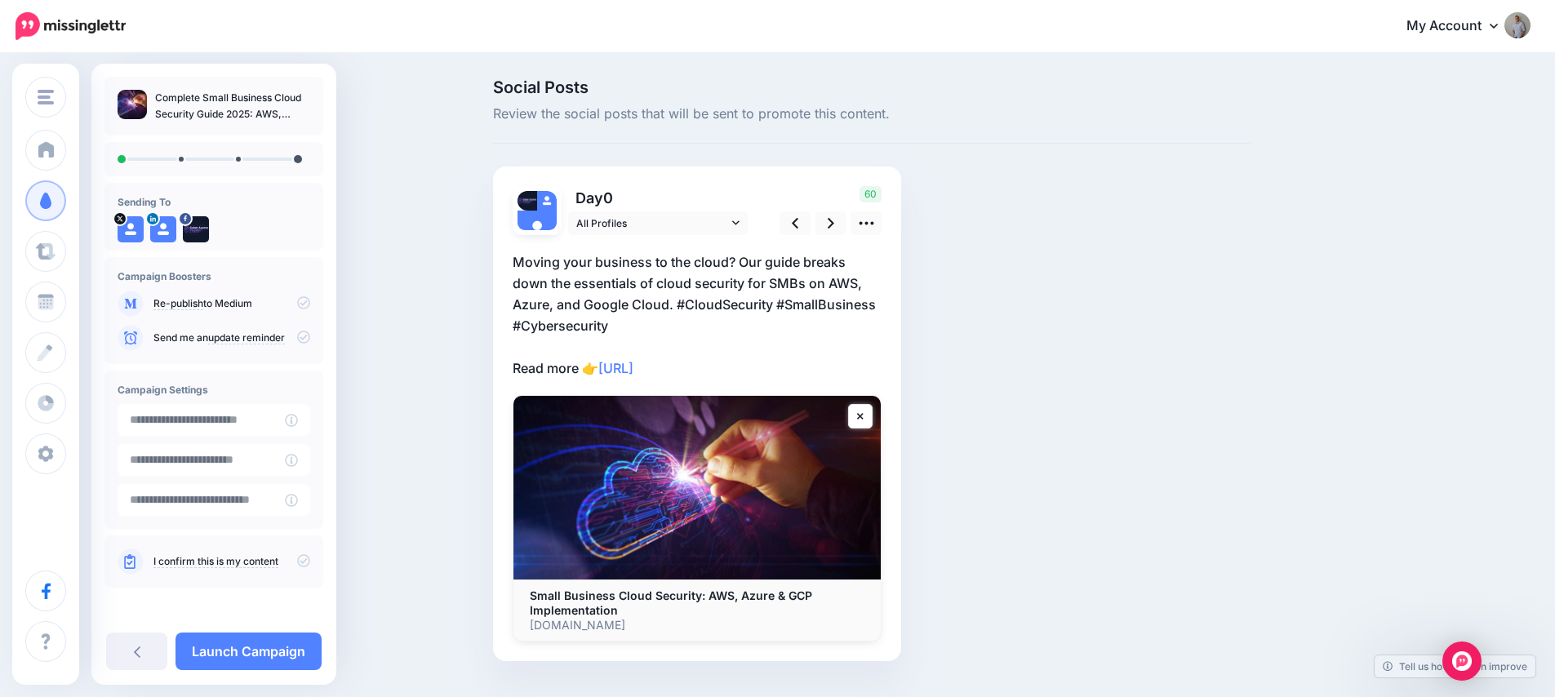
click at [298, 559] on icon at bounding box center [303, 560] width 13 height 13
click at [825, 228] on link at bounding box center [830, 223] width 31 height 24
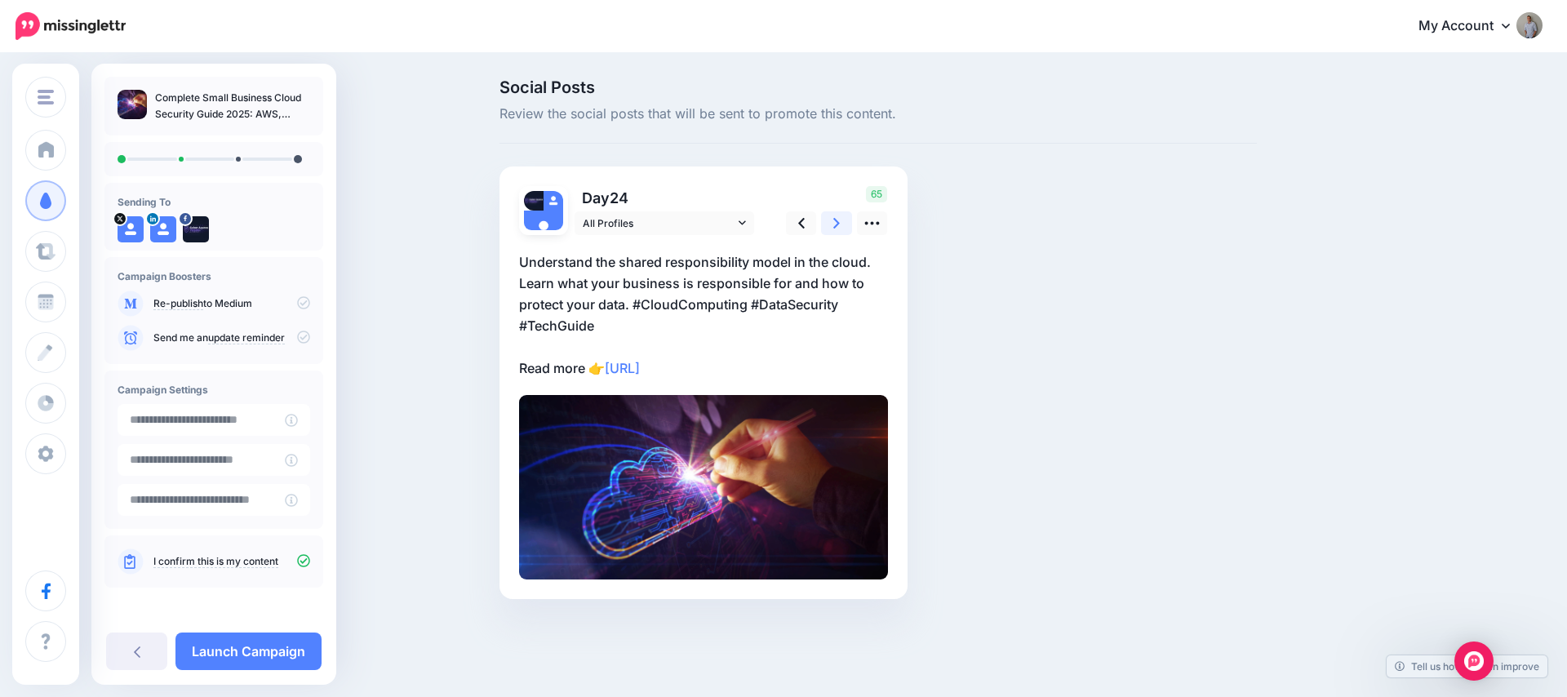
click at [825, 228] on link at bounding box center [836, 223] width 31 height 24
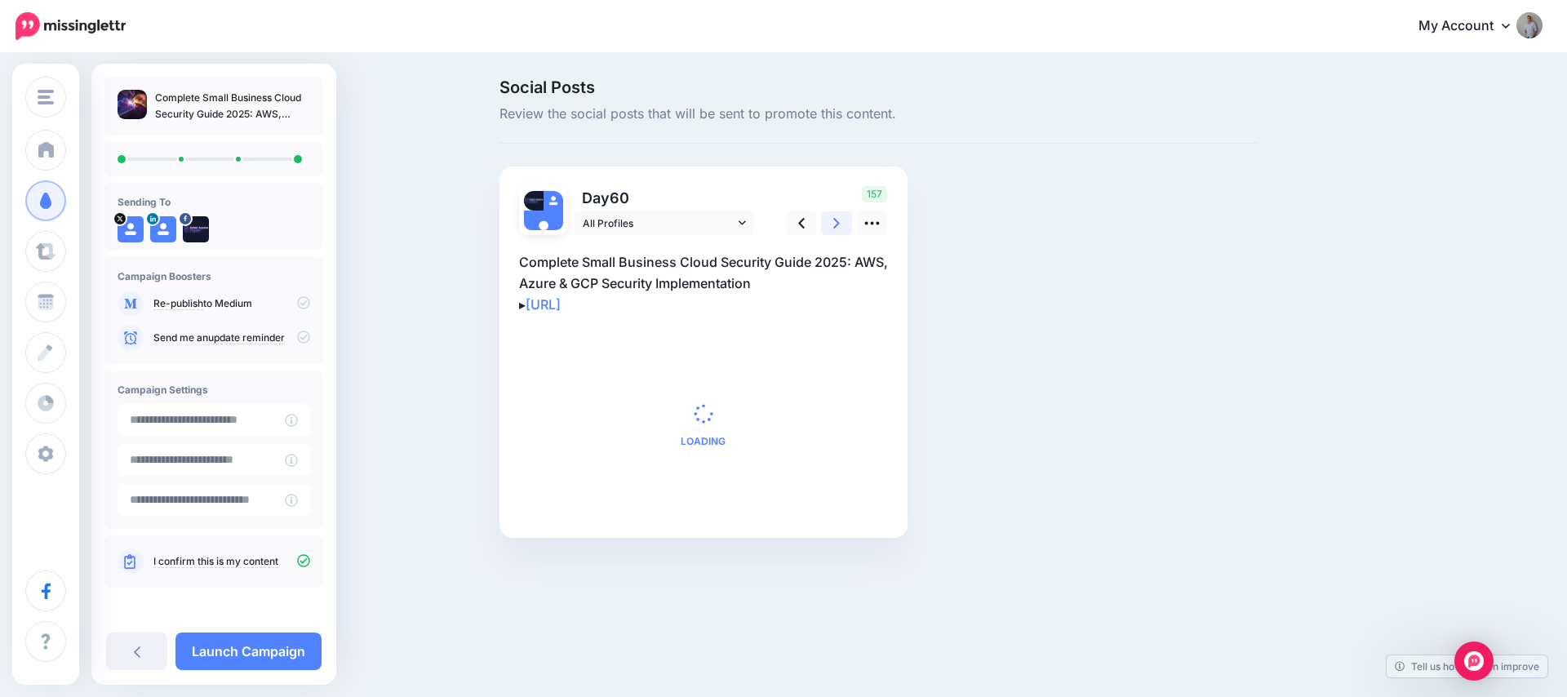
click at [827, 229] on link at bounding box center [836, 223] width 31 height 24
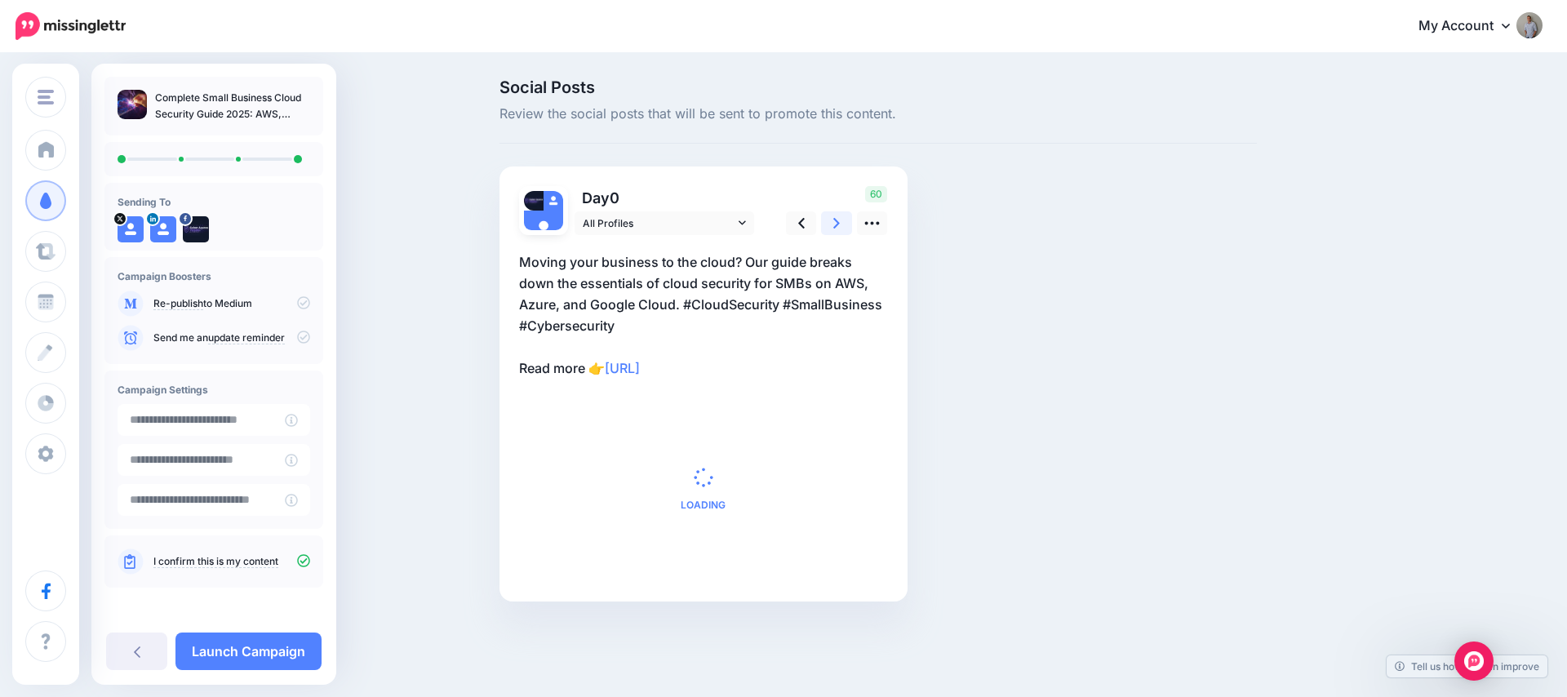
click at [827, 229] on link at bounding box center [836, 223] width 31 height 24
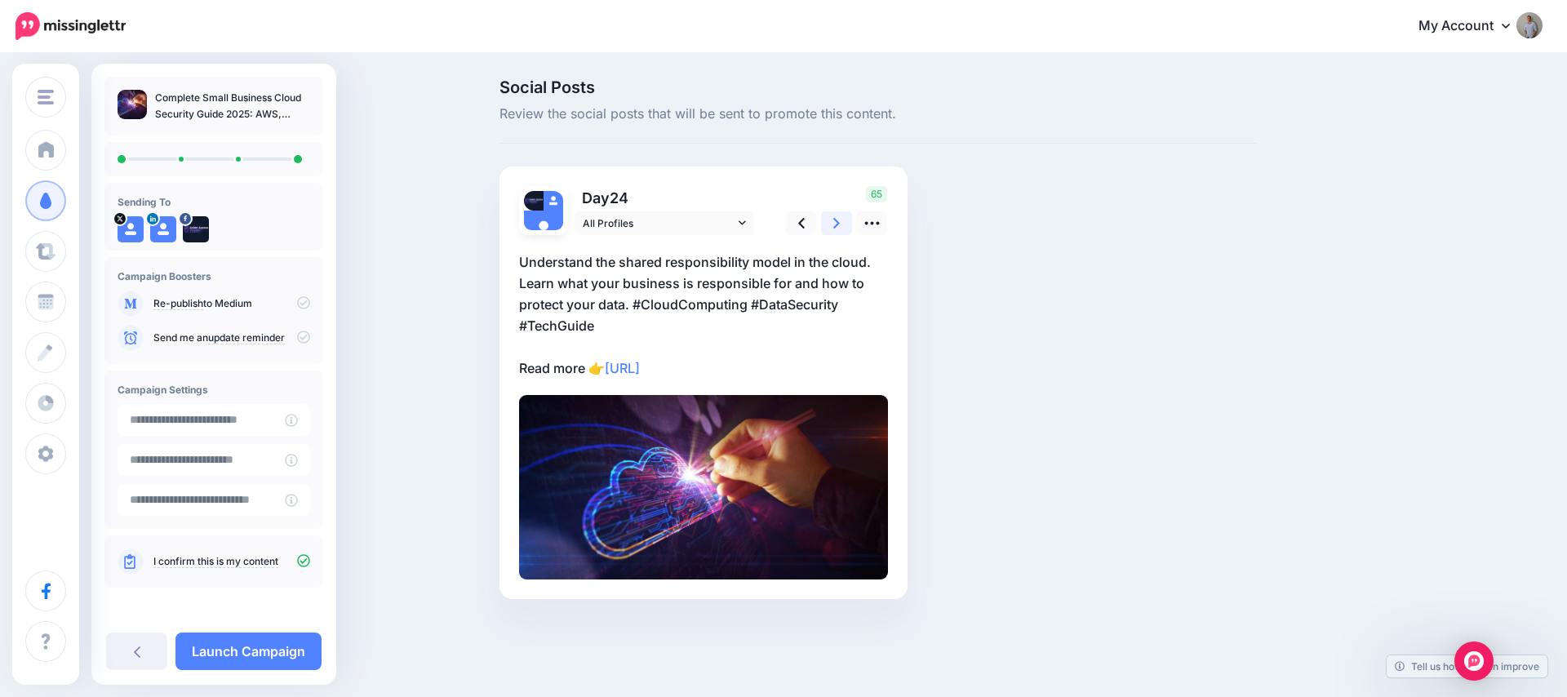
click at [827, 229] on link at bounding box center [836, 223] width 31 height 24
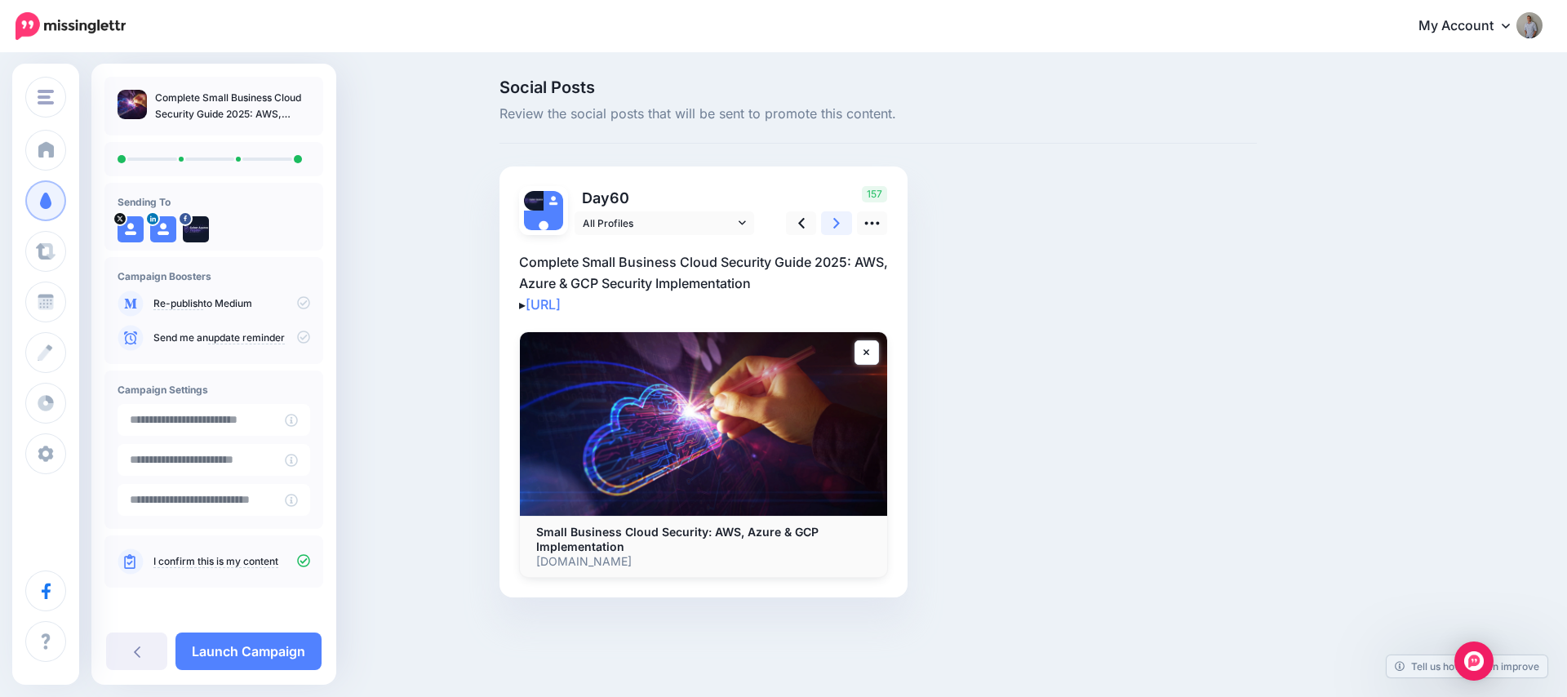
click at [827, 229] on link at bounding box center [836, 223] width 31 height 24
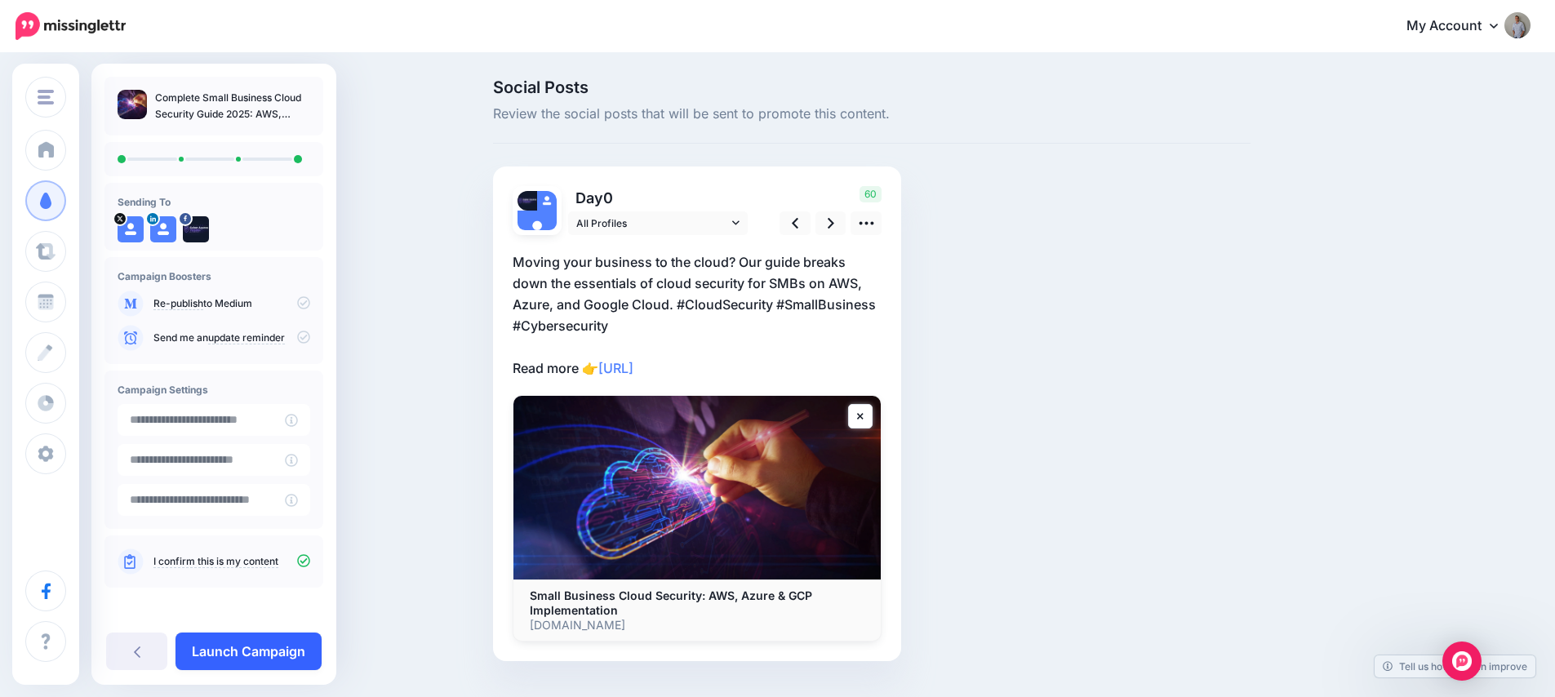
click at [279, 645] on link "Launch Campaign" at bounding box center [248, 652] width 146 height 38
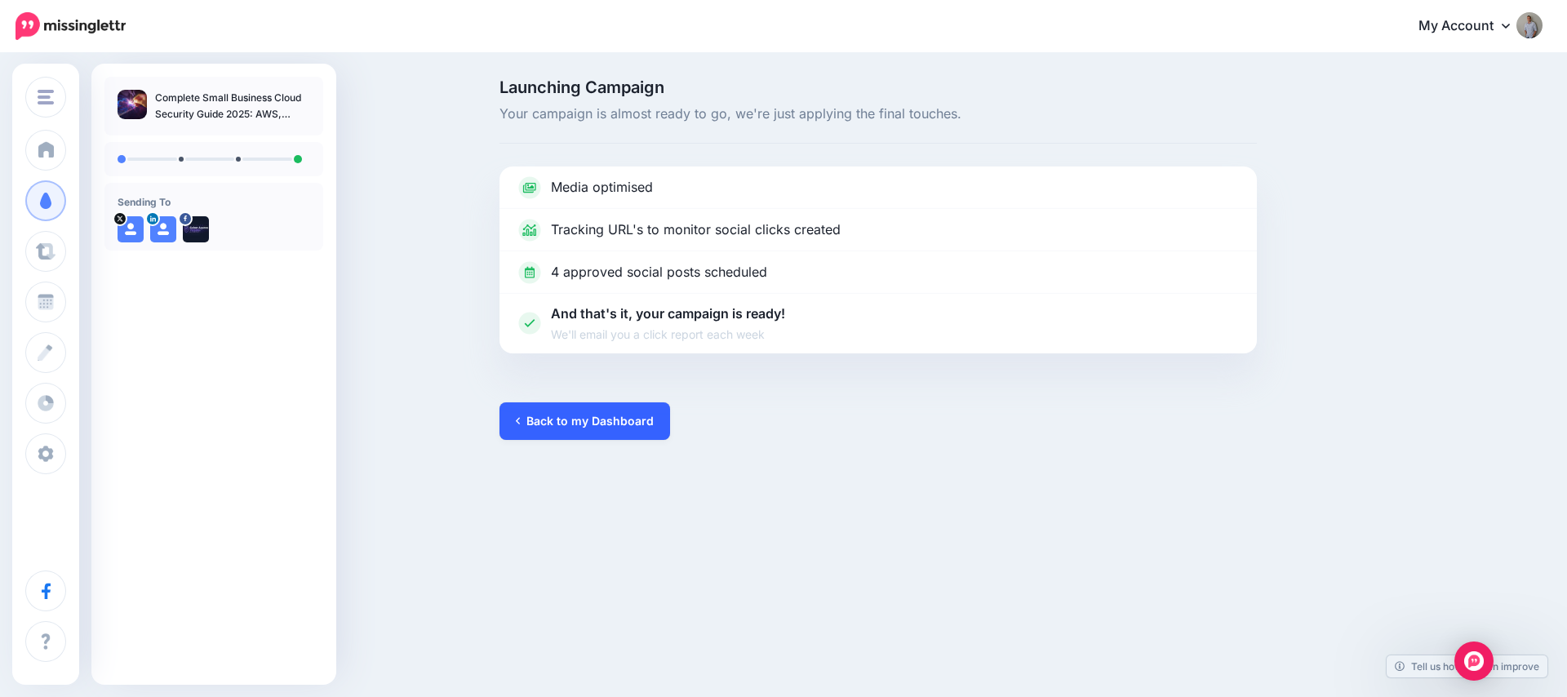
click at [582, 429] on link "Back to my Dashboard" at bounding box center [584, 421] width 171 height 38
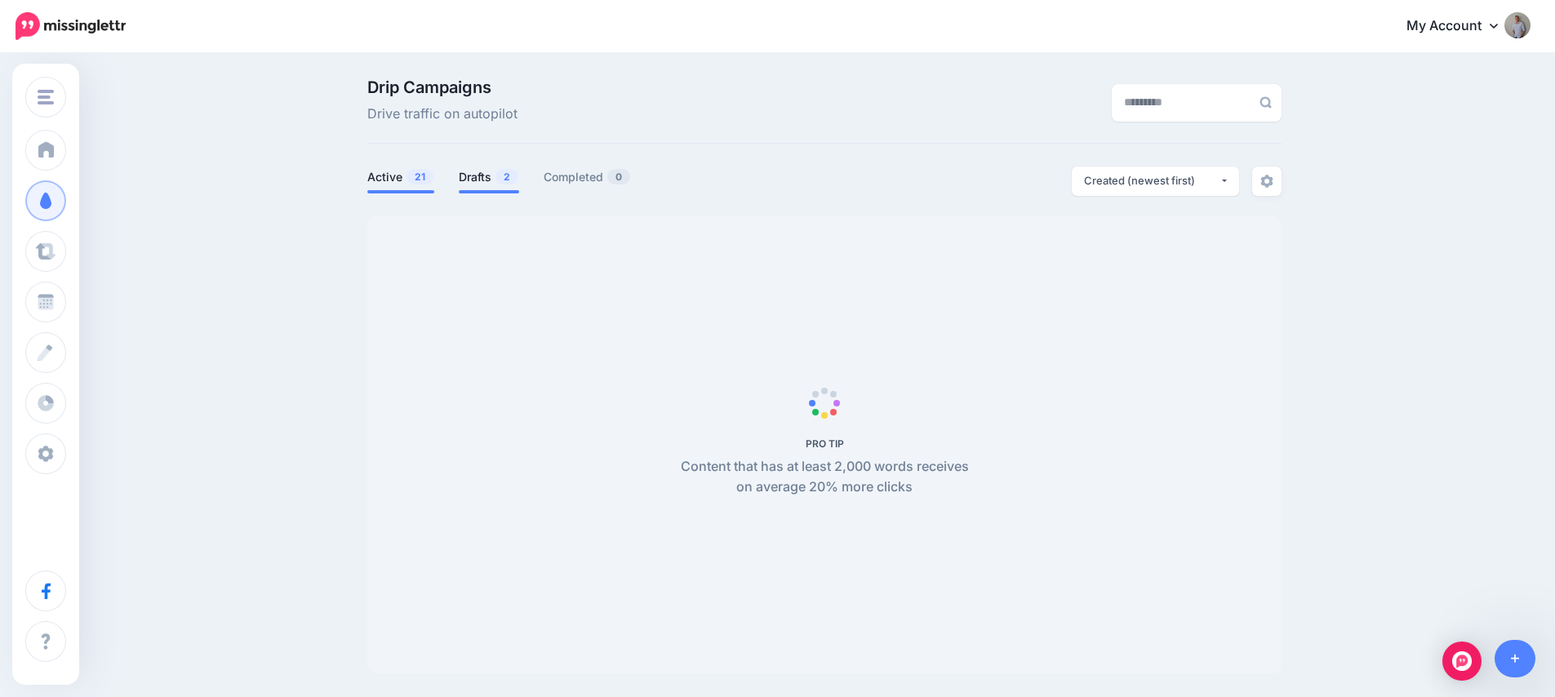
click at [488, 170] on link "Drafts 2" at bounding box center [489, 177] width 60 height 20
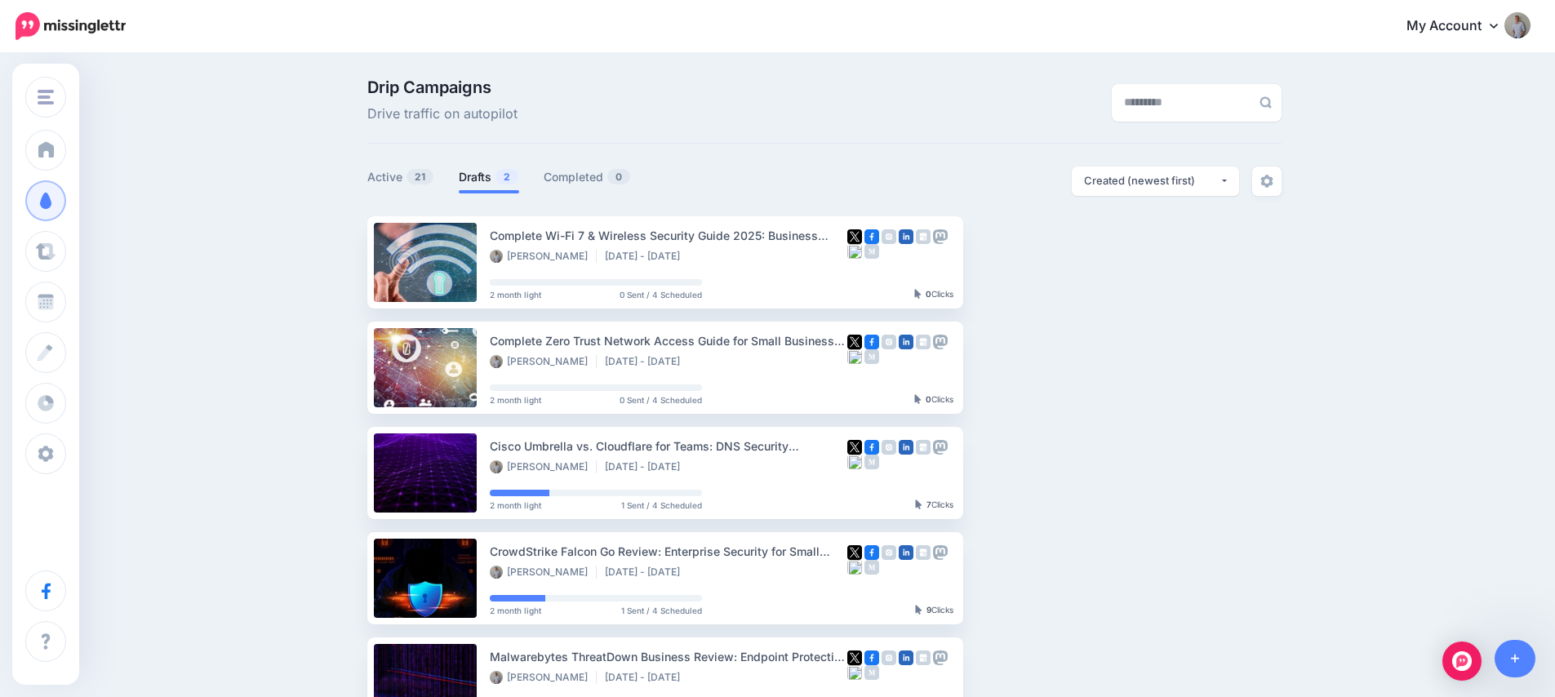
click at [487, 180] on link "Drafts 2" at bounding box center [489, 177] width 60 height 20
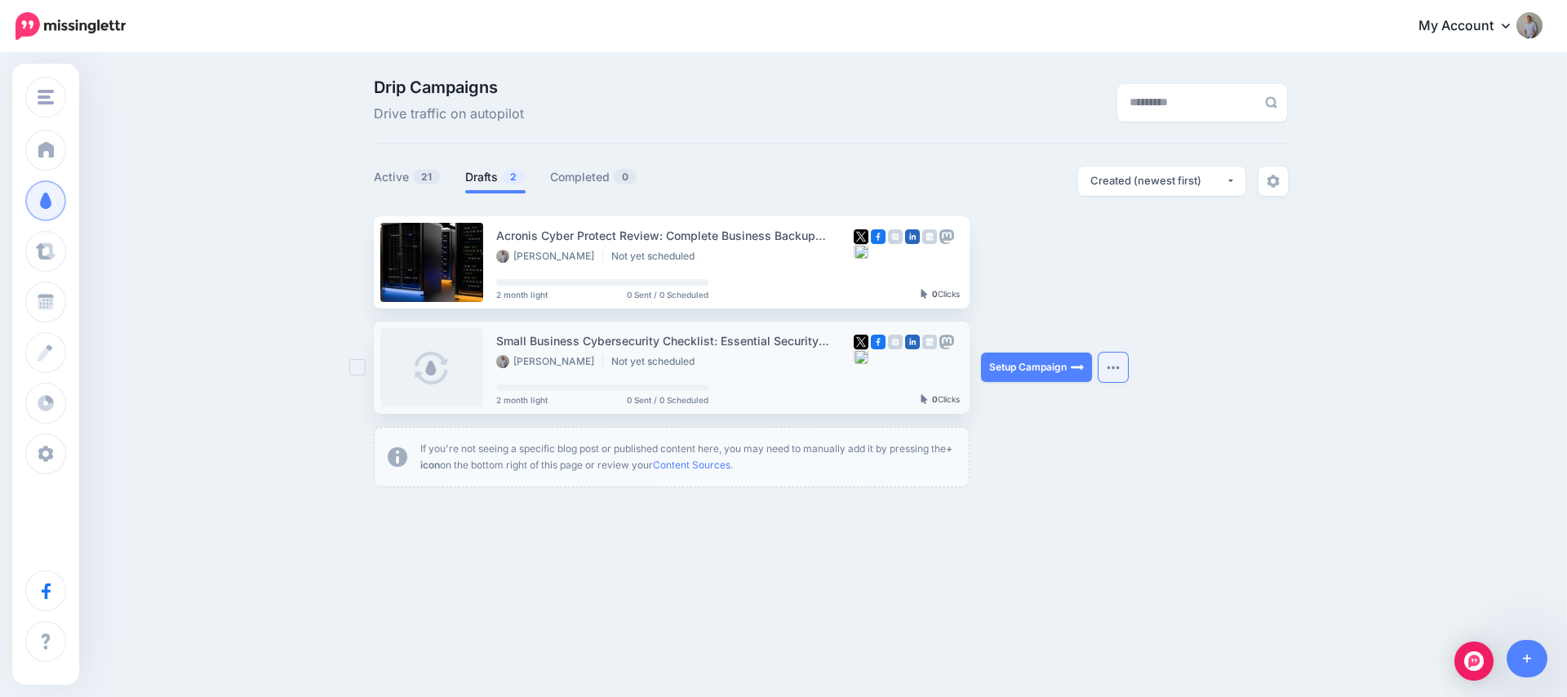
click at [1112, 375] on button "button" at bounding box center [1113, 367] width 29 height 29
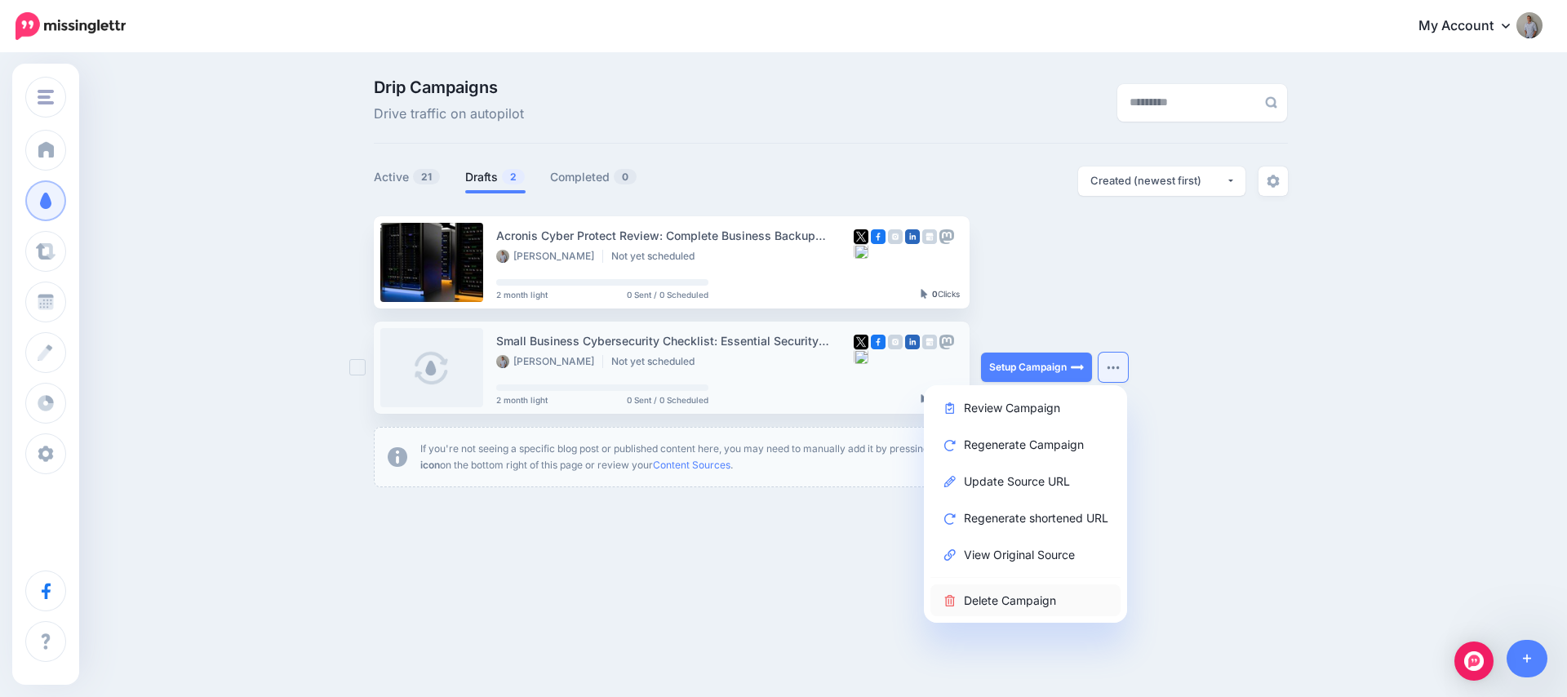
click at [1018, 597] on link "Delete Campaign" at bounding box center [1025, 600] width 190 height 32
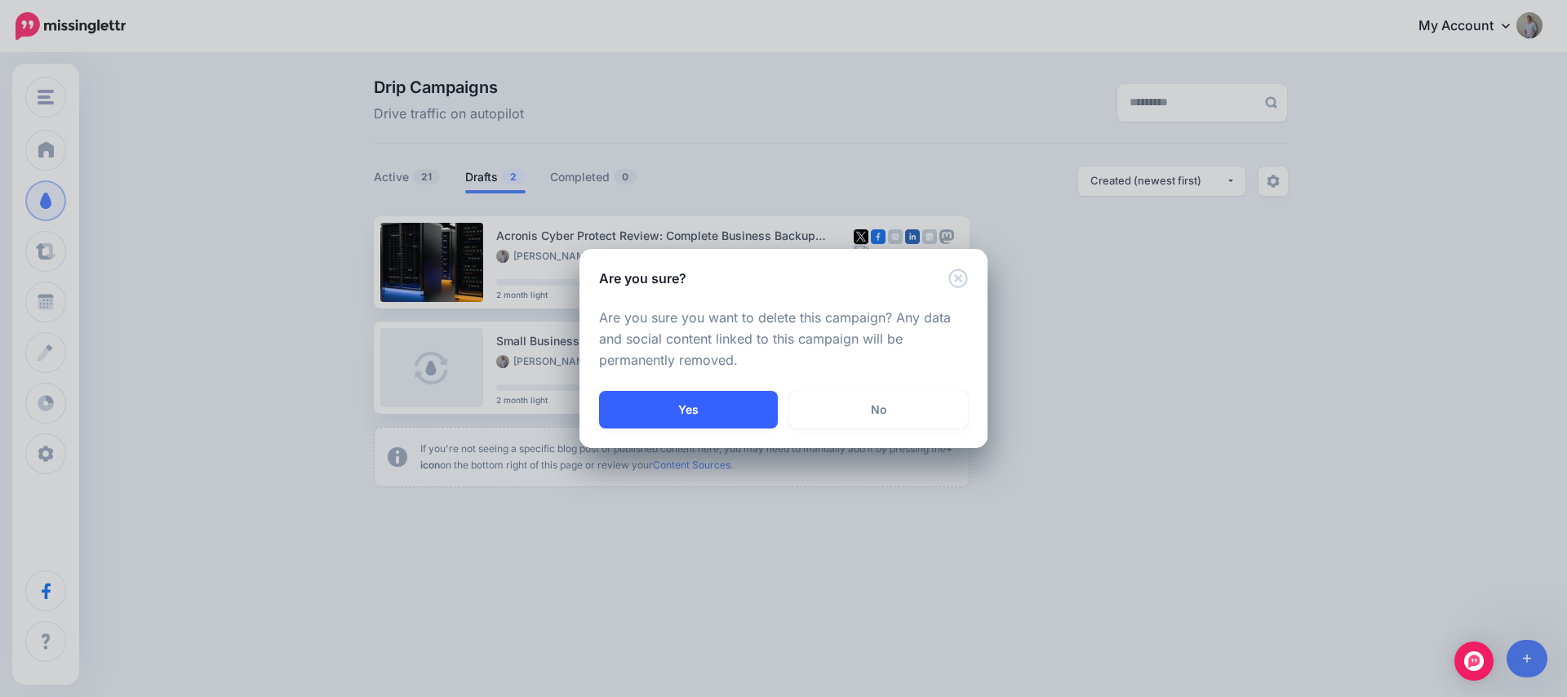
click at [669, 402] on button "Yes" at bounding box center [688, 410] width 179 height 38
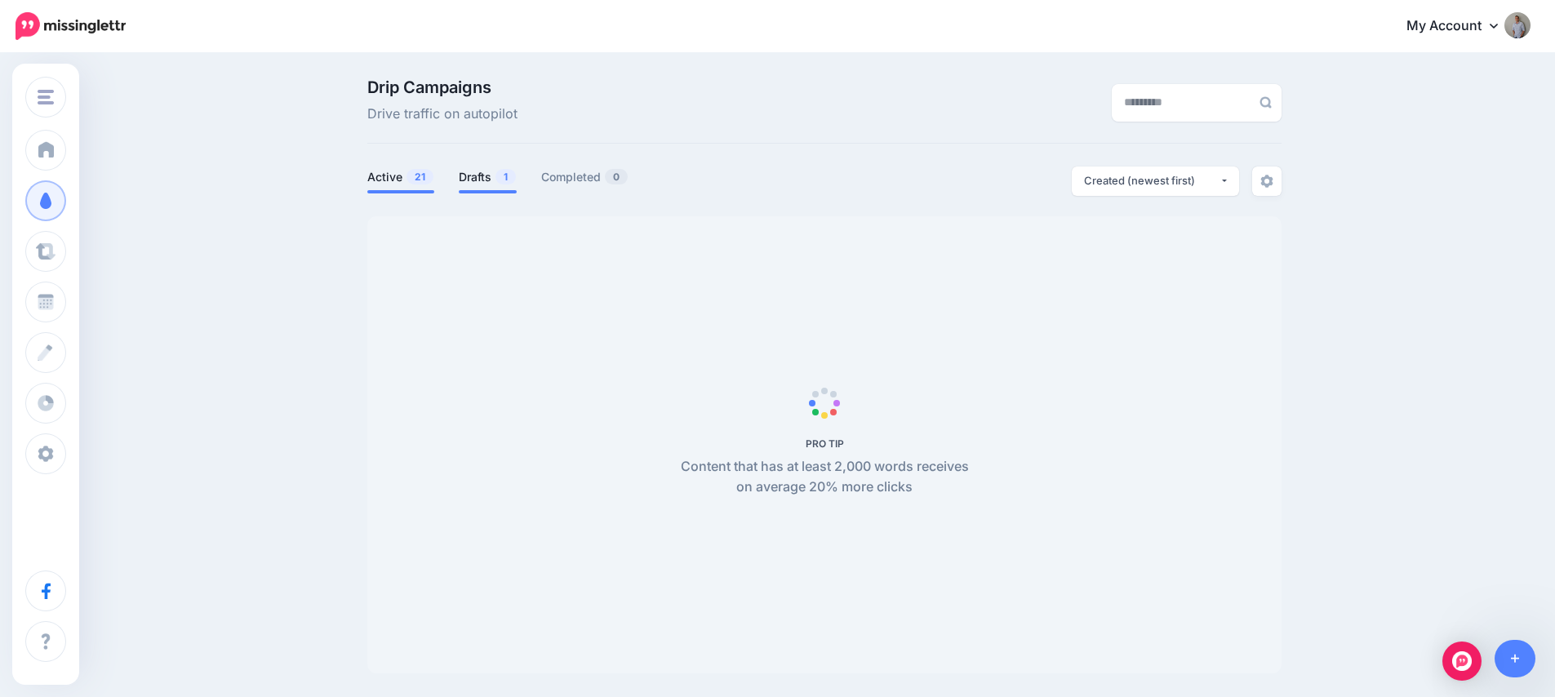
click at [486, 179] on link "Drafts 1" at bounding box center [488, 177] width 58 height 20
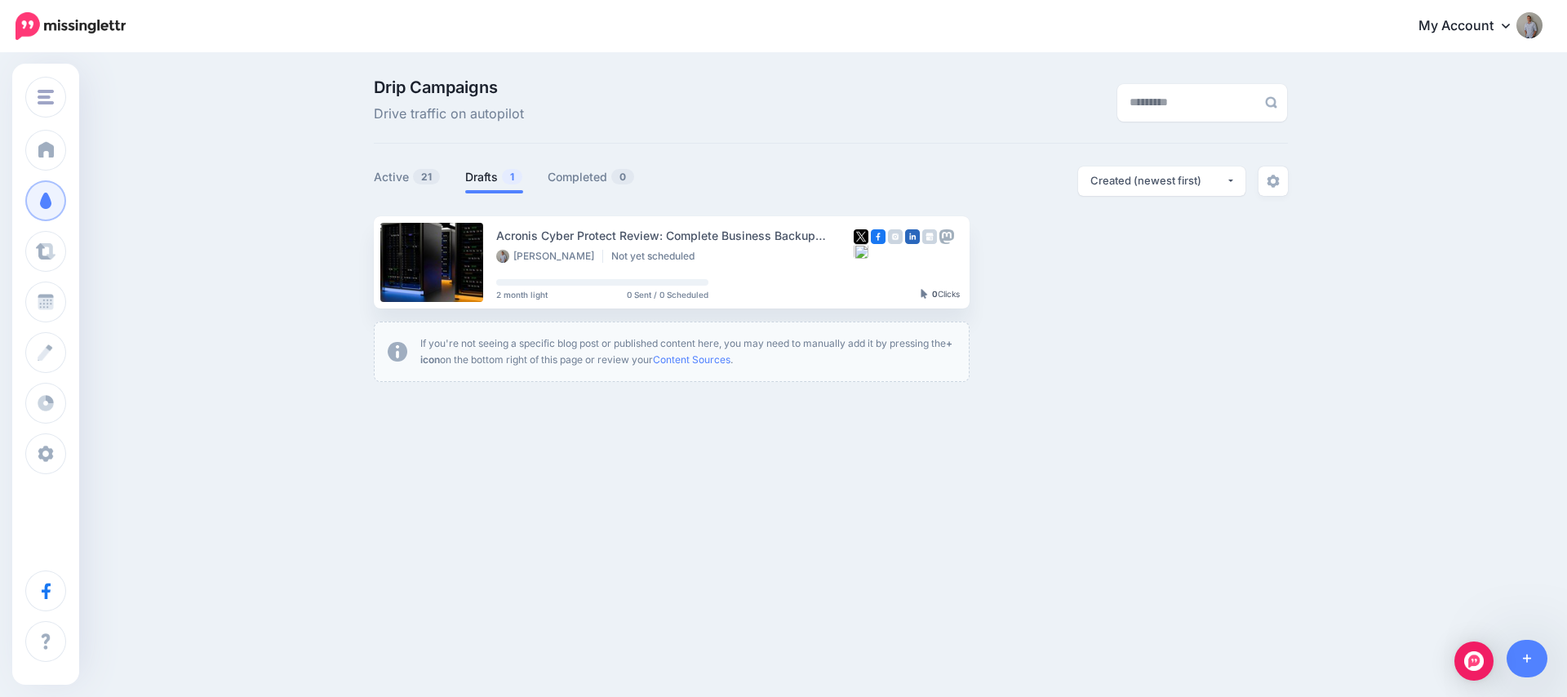
click at [499, 179] on link "Drafts 1" at bounding box center [494, 177] width 58 height 20
drag, startPoint x: 496, startPoint y: 236, endPoint x: 662, endPoint y: 238, distance: 165.7
click at [662, 238] on div "Acronis Cyber Protect Review: Complete Business Backup Analysis" at bounding box center [674, 235] width 357 height 19
copy div "Acronis Cyber Protect Review:"
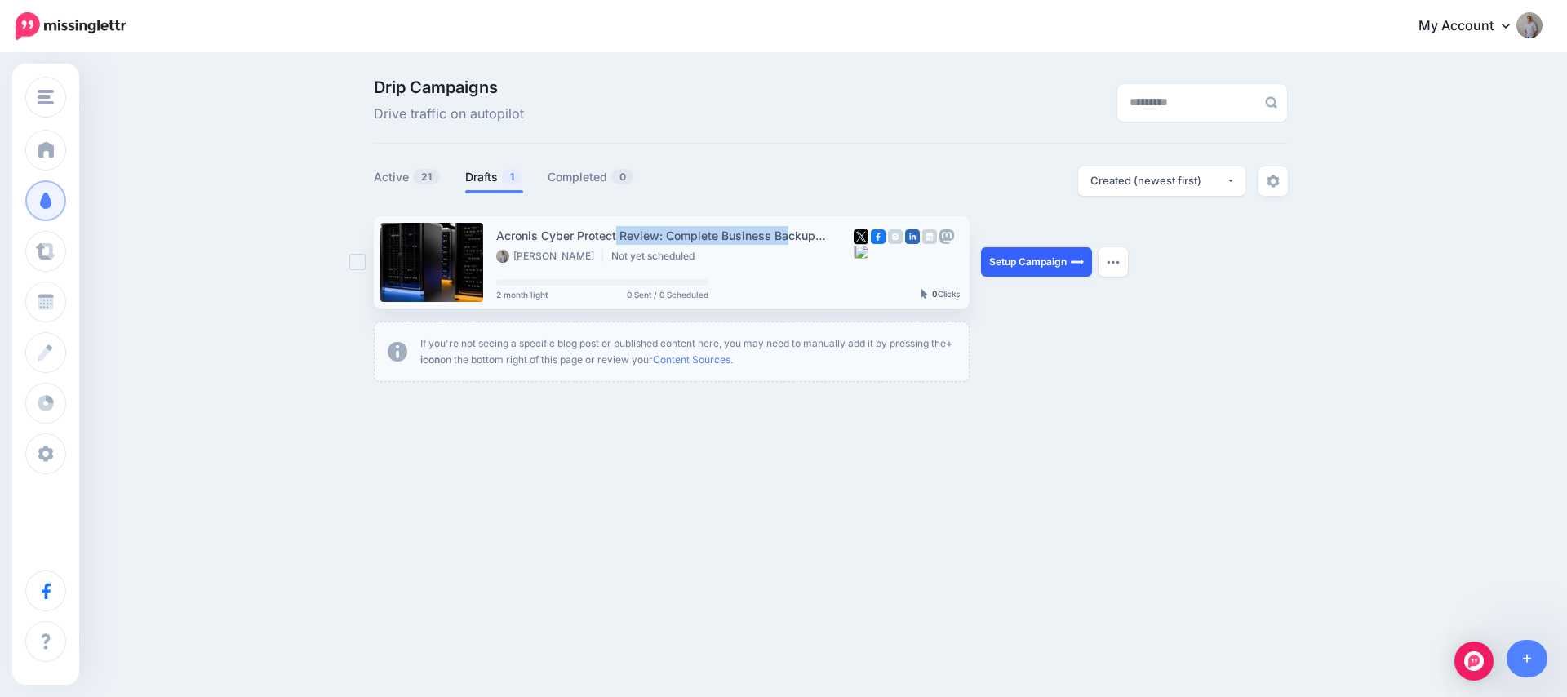
click at [1008, 260] on link "Setup Campaign" at bounding box center [1036, 261] width 111 height 29
click at [1041, 264] on link "Setup Campaign" at bounding box center [1036, 261] width 111 height 29
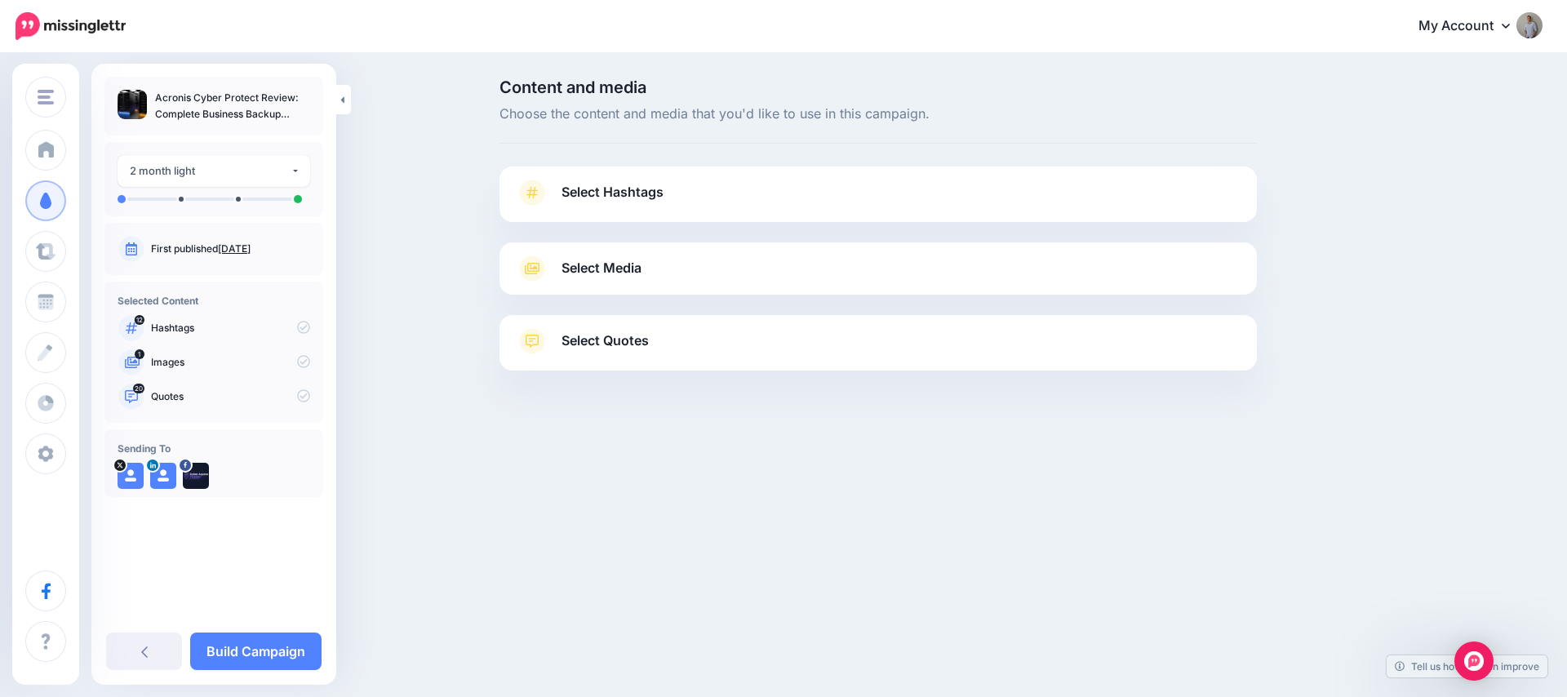
click at [642, 197] on span "Select Hashtags" at bounding box center [613, 192] width 102 height 22
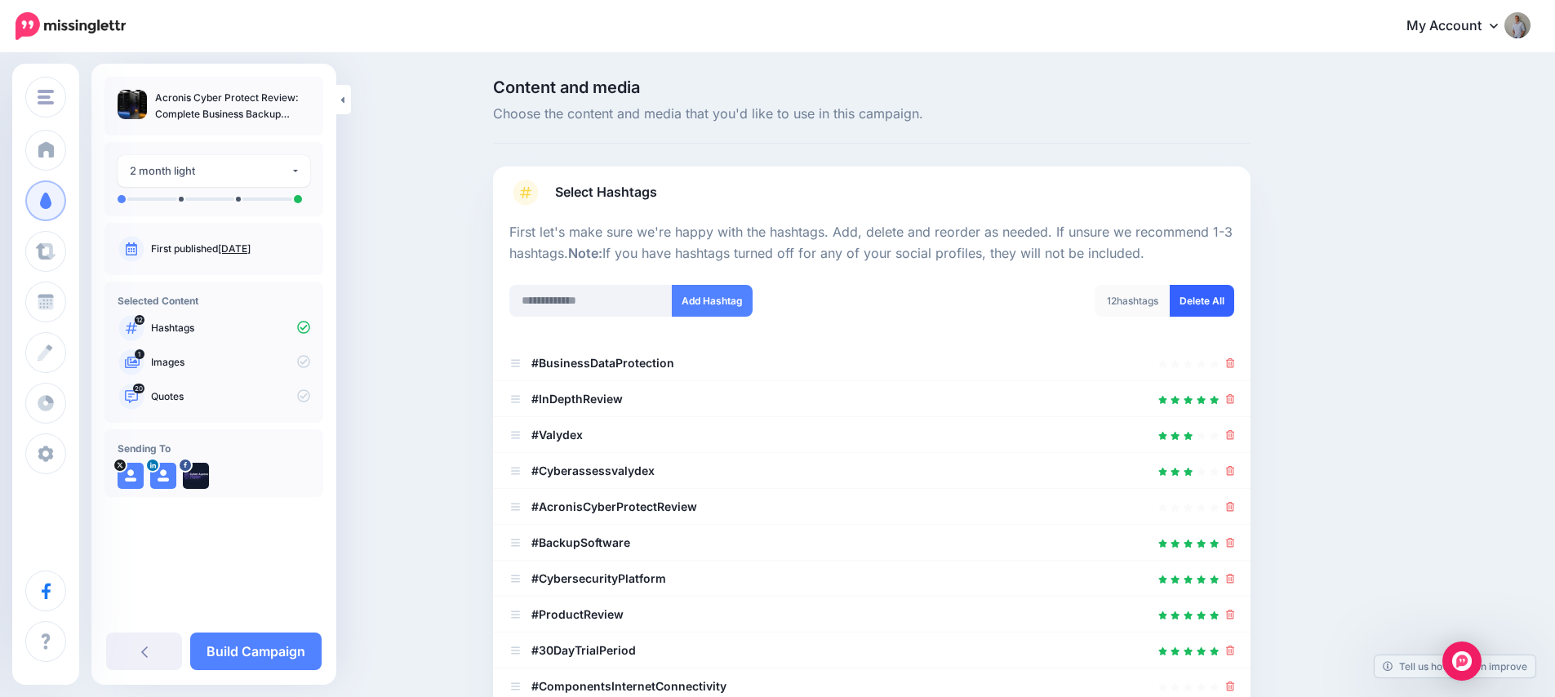
click at [1217, 308] on link "Delete All" at bounding box center [1202, 301] width 64 height 32
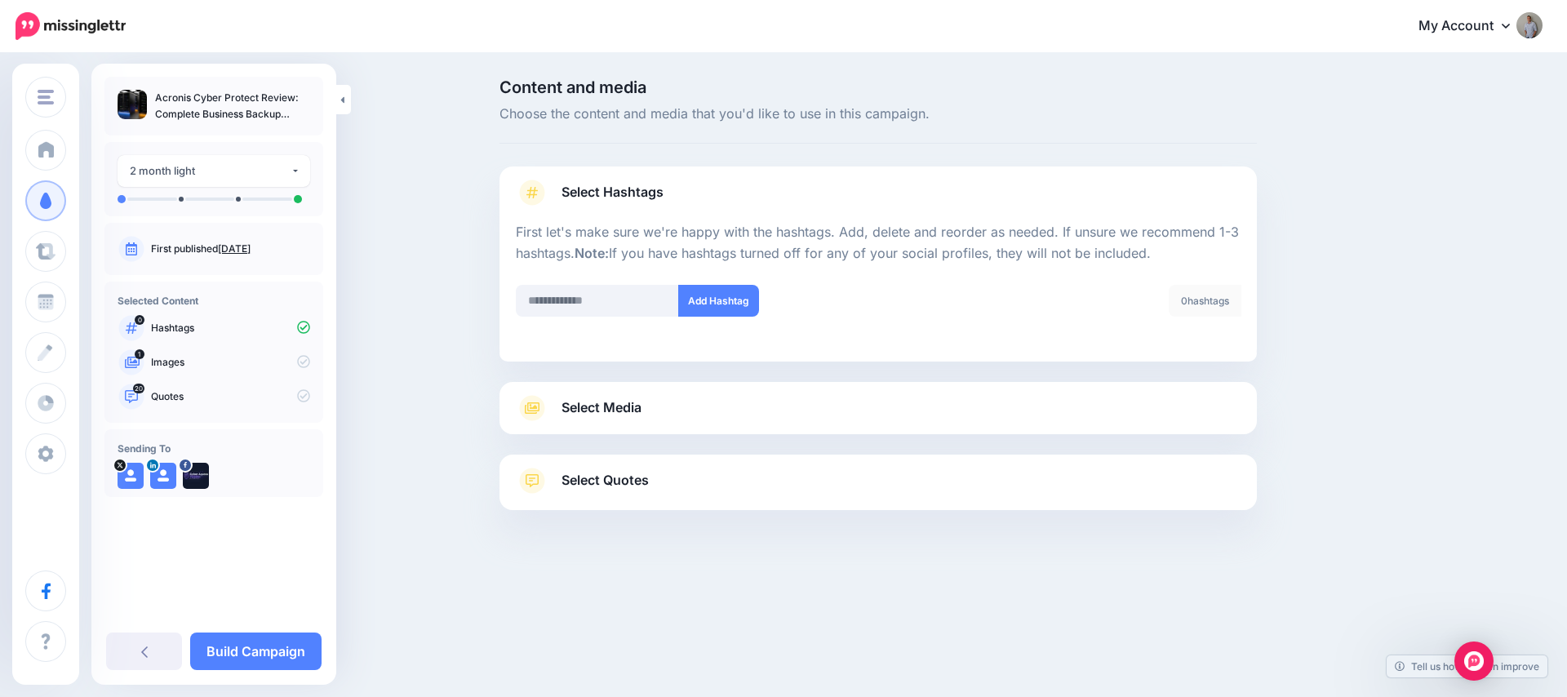
click at [637, 406] on span "Select Media" at bounding box center [602, 408] width 80 height 22
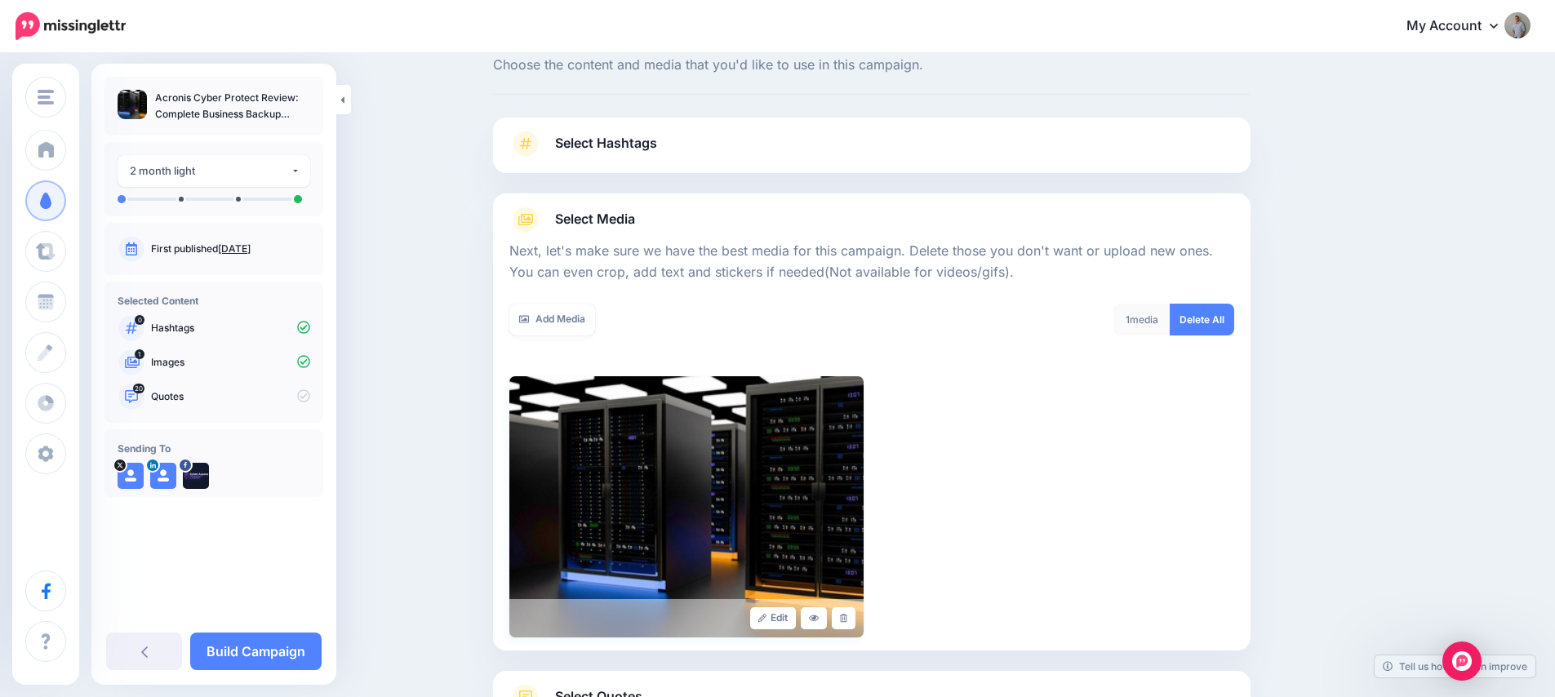
scroll to position [139, 0]
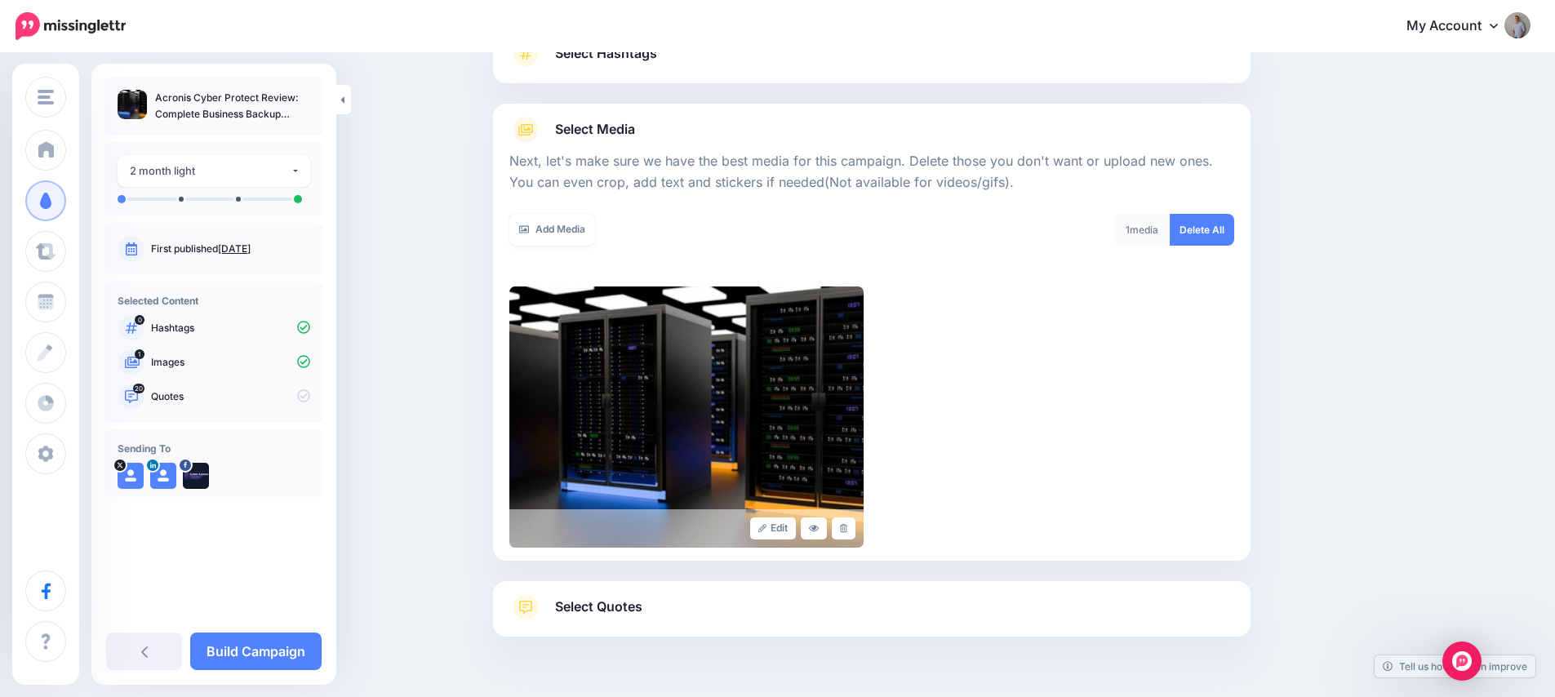
click at [668, 611] on link "Select Quotes" at bounding box center [871, 615] width 725 height 42
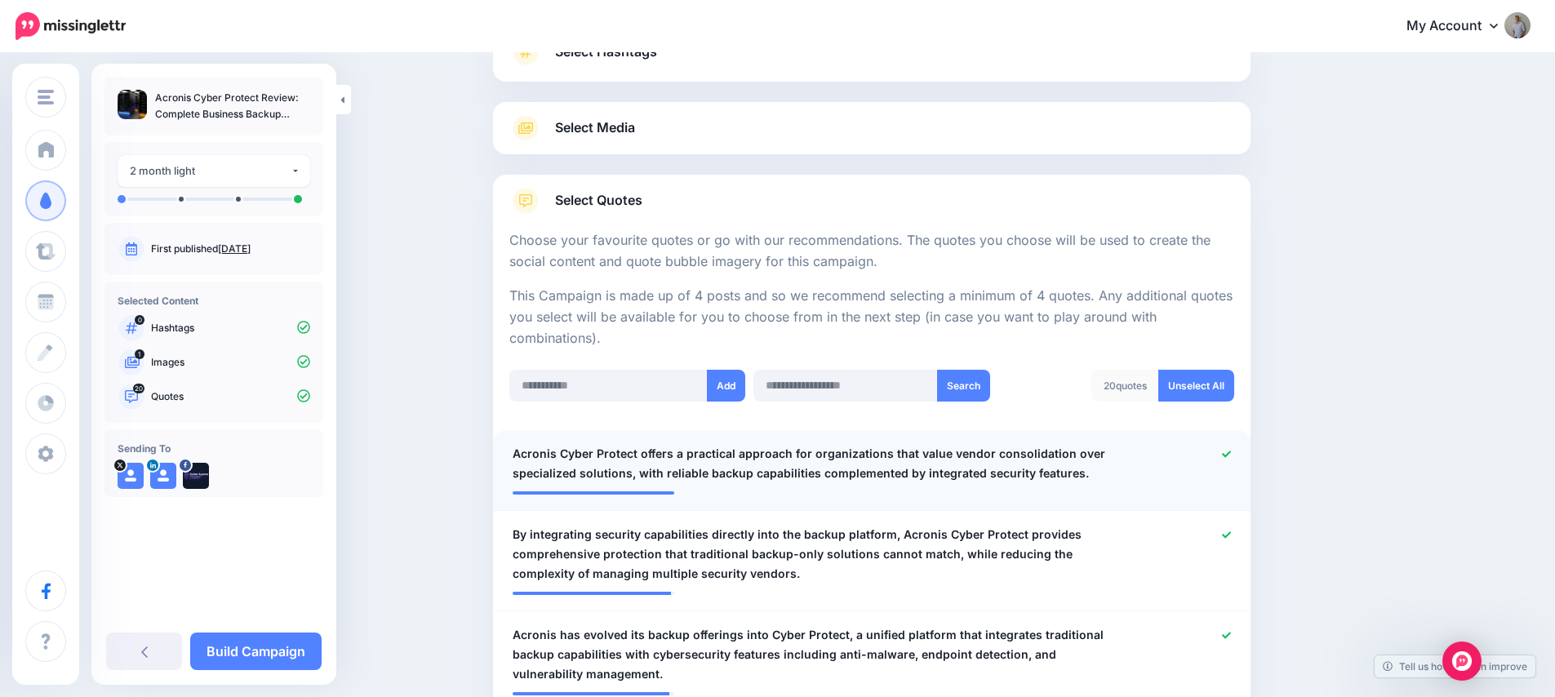
scroll to position [142, 0]
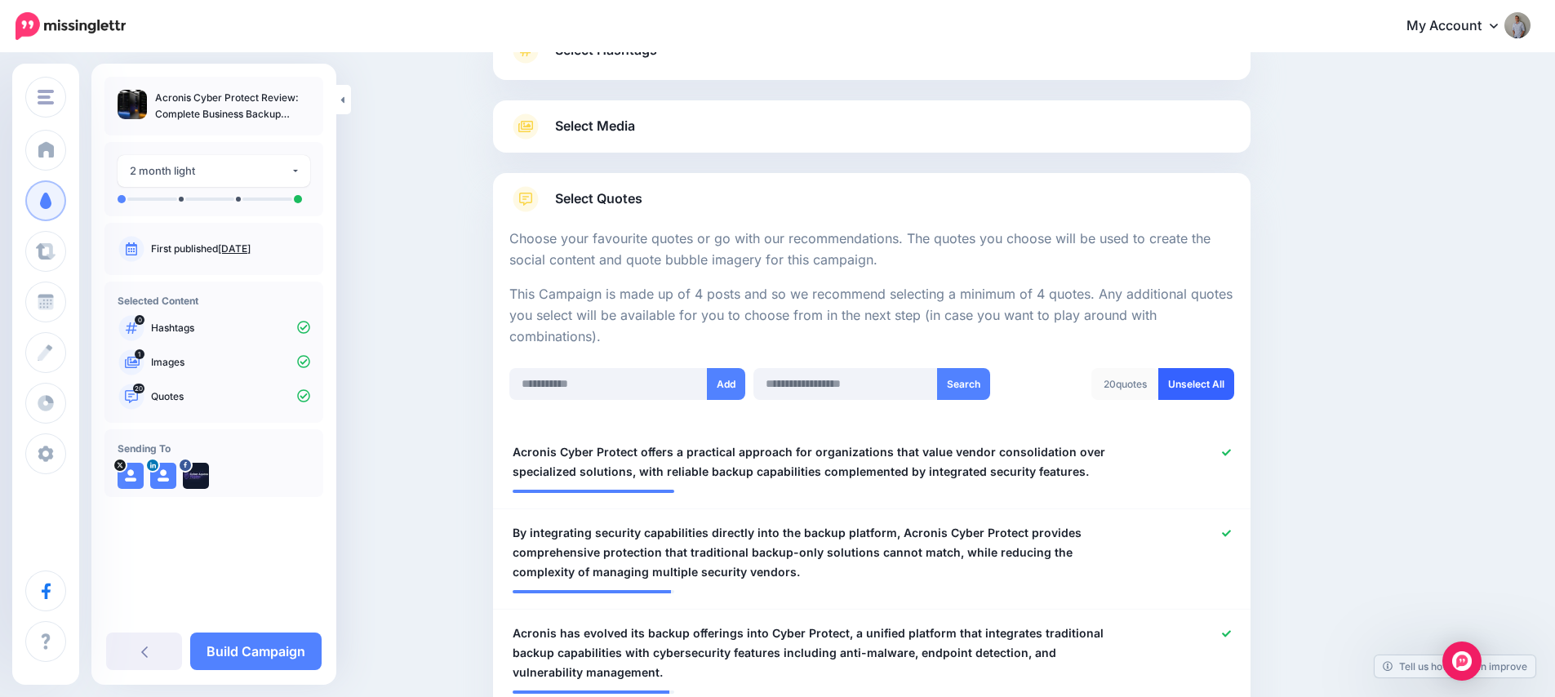
click at [1191, 377] on link "Unselect All" at bounding box center [1196, 384] width 76 height 32
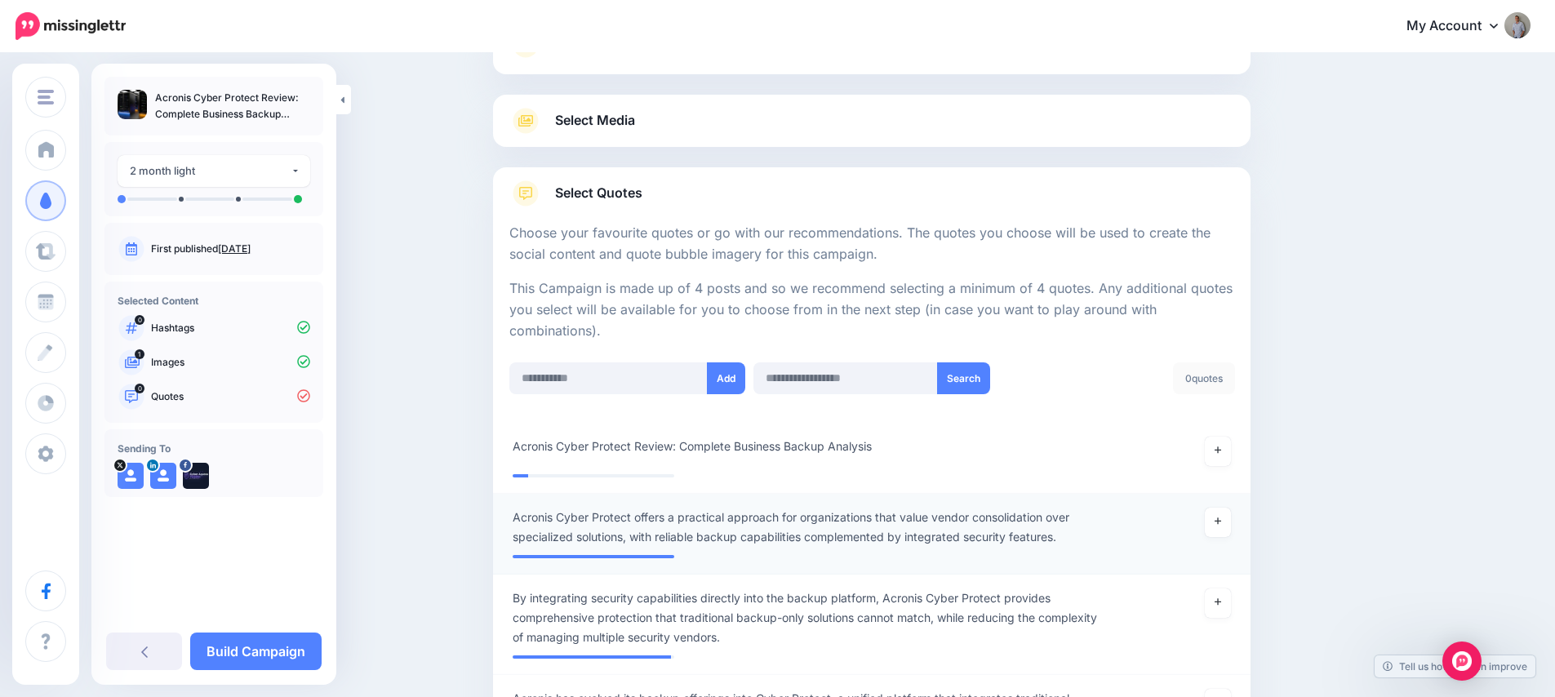
scroll to position [273, 0]
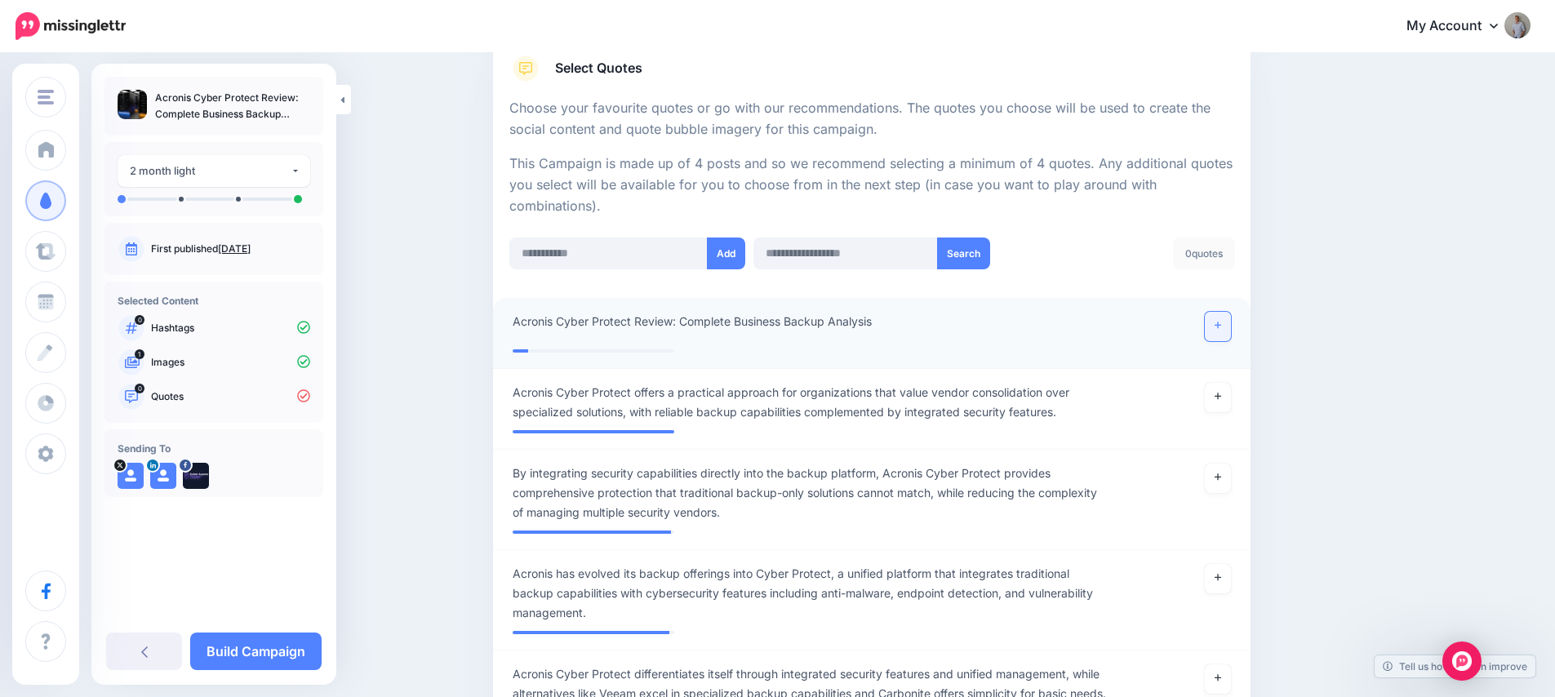
click at [1221, 324] on icon at bounding box center [1217, 325] width 7 height 9
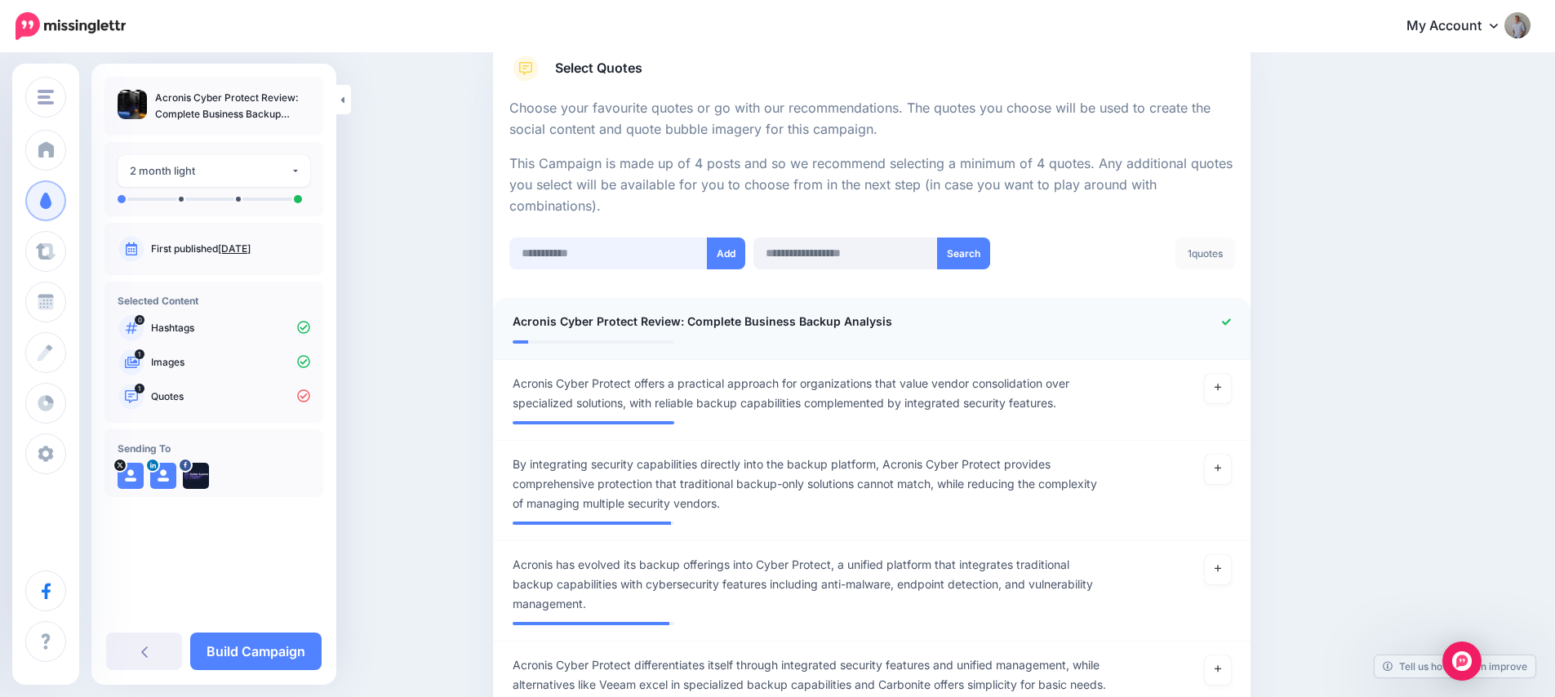
click at [582, 252] on input "text" at bounding box center [608, 254] width 198 height 32
paste input "**********"
type input "**********"
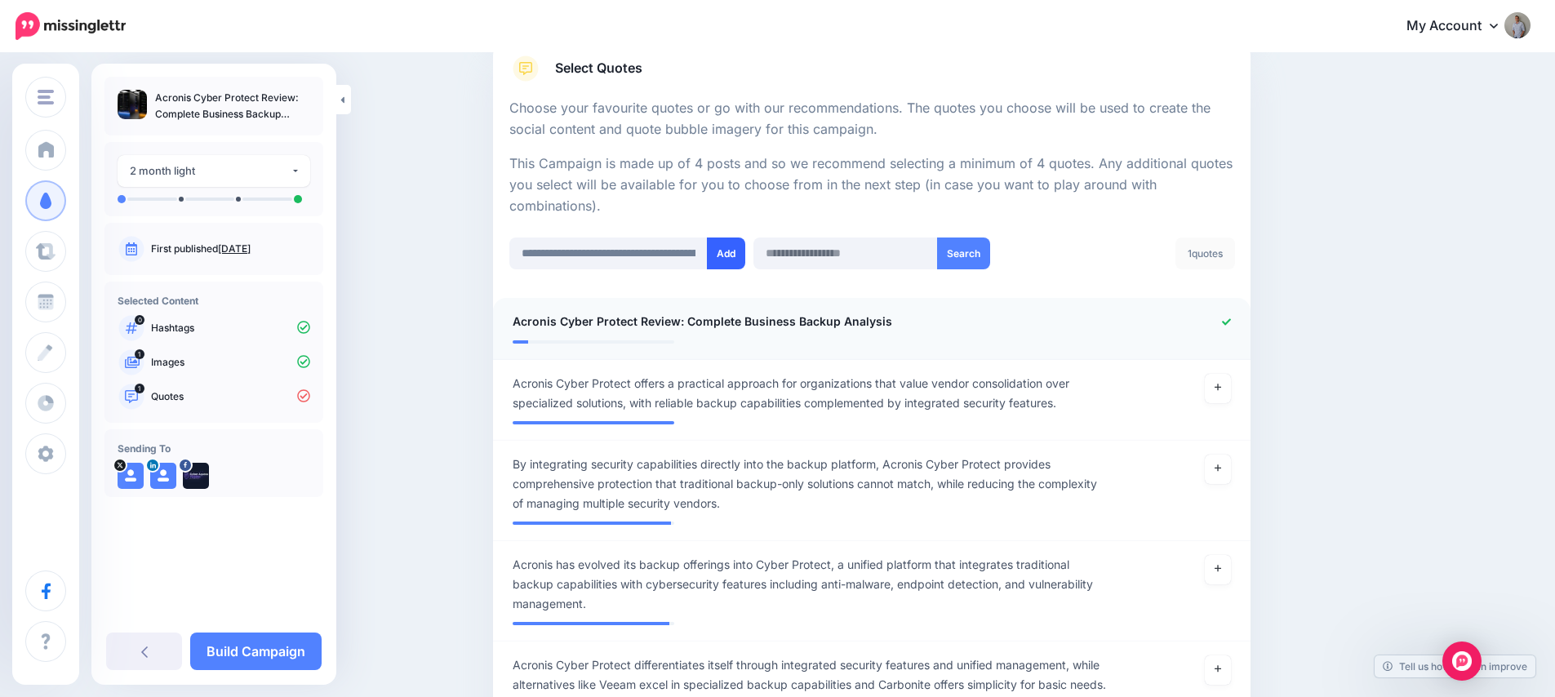
click at [725, 262] on button "Add" at bounding box center [726, 254] width 38 height 32
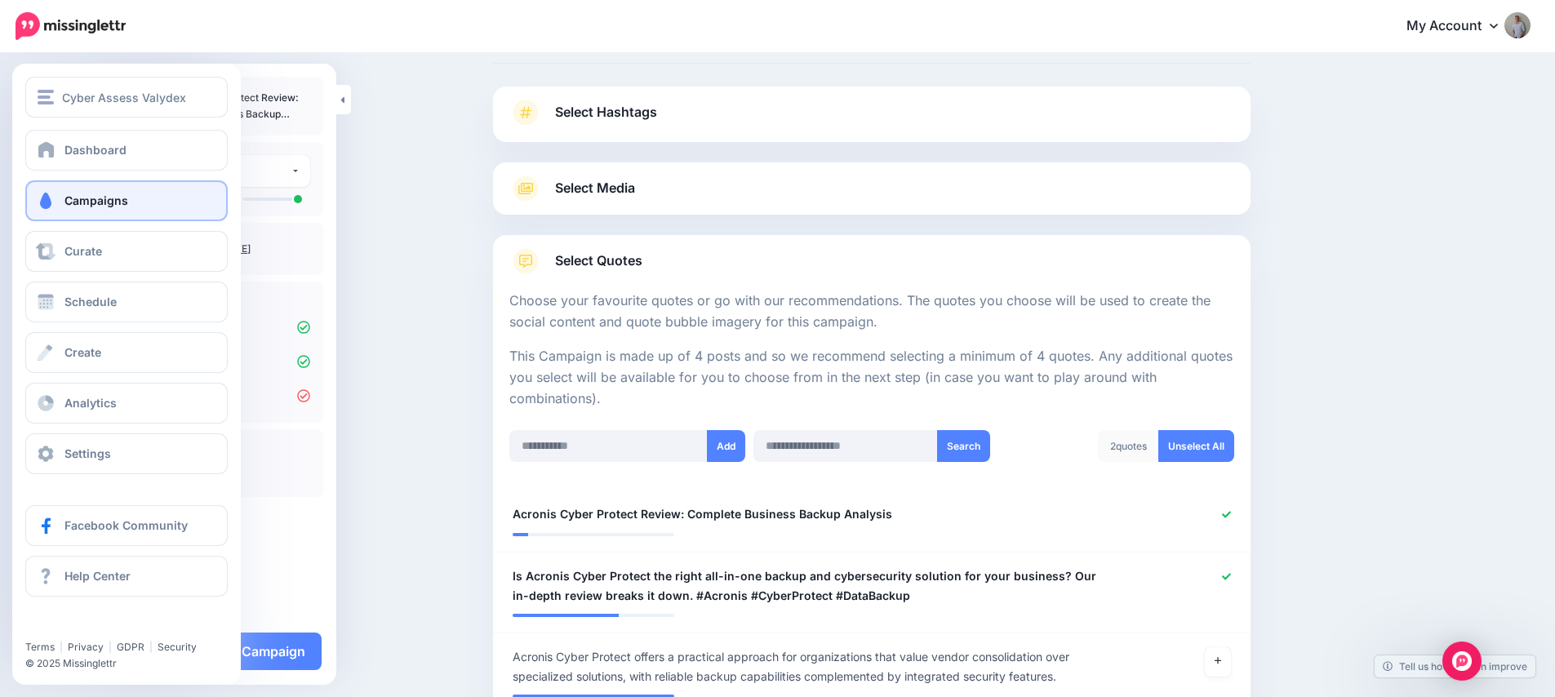
scroll to position [73, 0]
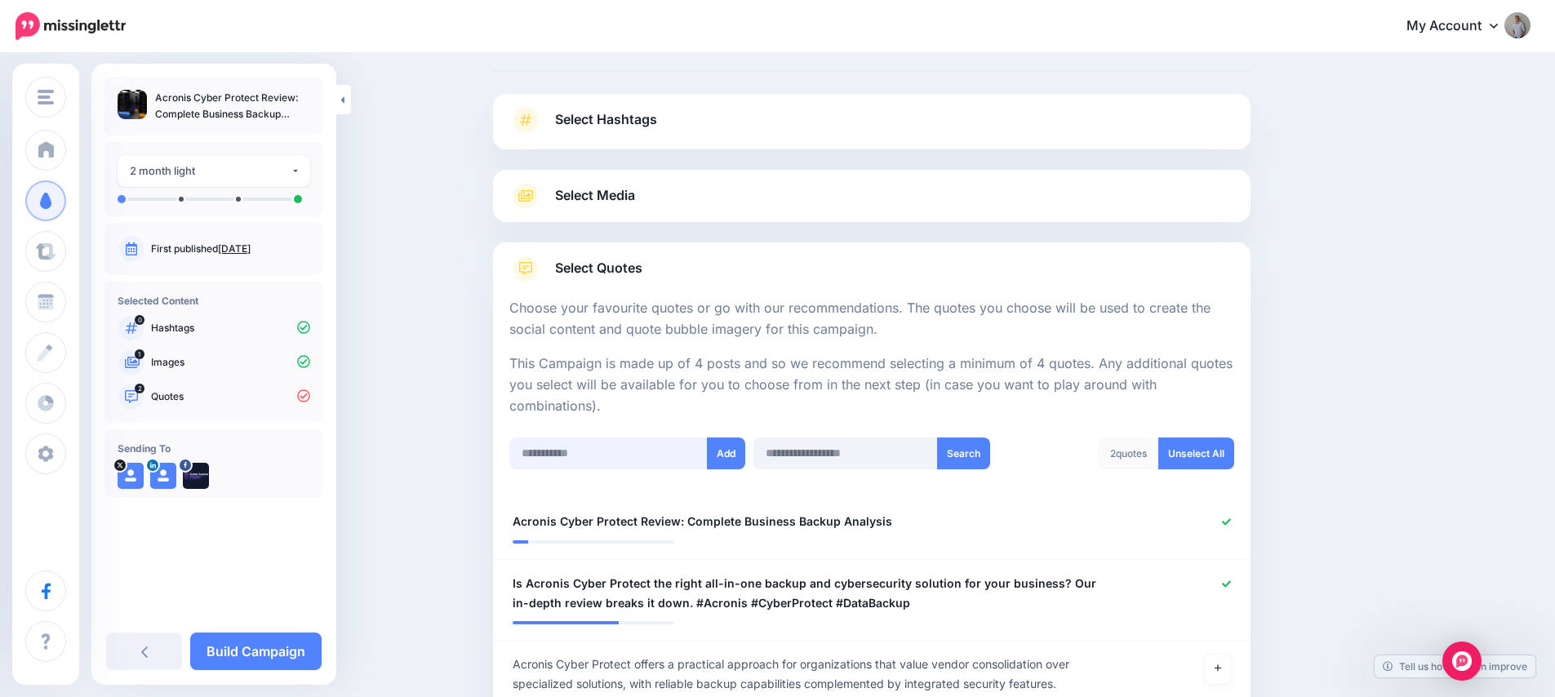
click at [602, 445] on input "text" at bounding box center [608, 453] width 198 height 32
paste input "**********"
type input "**********"
drag, startPoint x: 739, startPoint y: 455, endPoint x: 633, endPoint y: 446, distance: 106.5
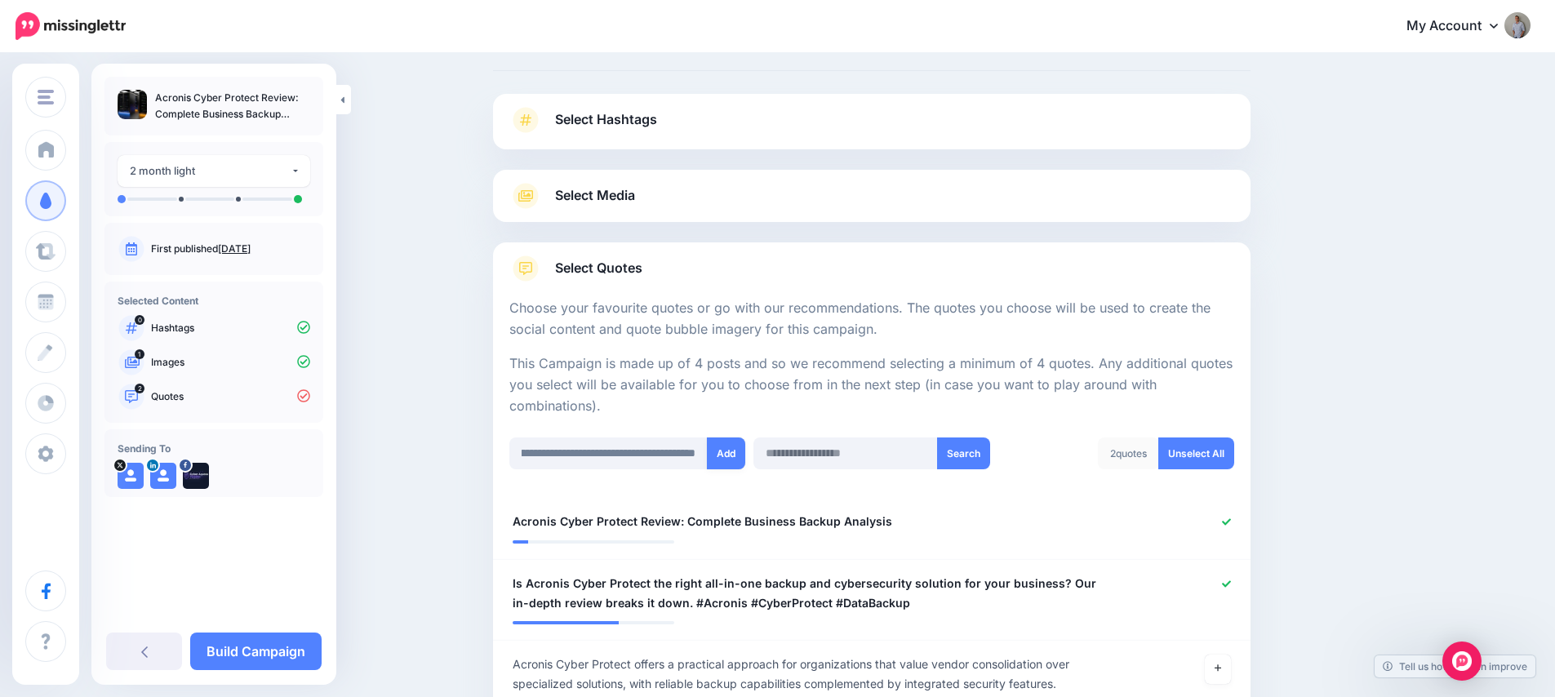
click at [737, 455] on button "Add" at bounding box center [726, 453] width 38 height 32
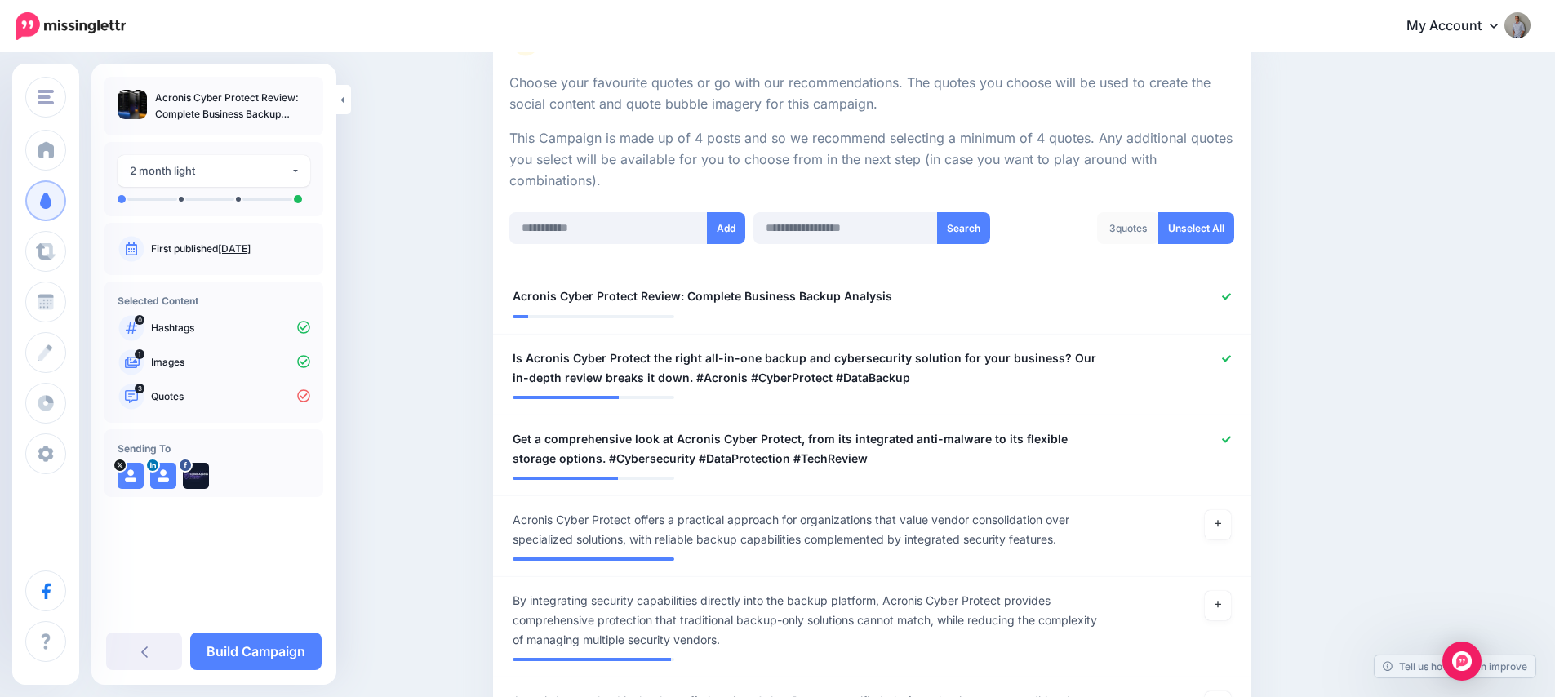
scroll to position [295, 0]
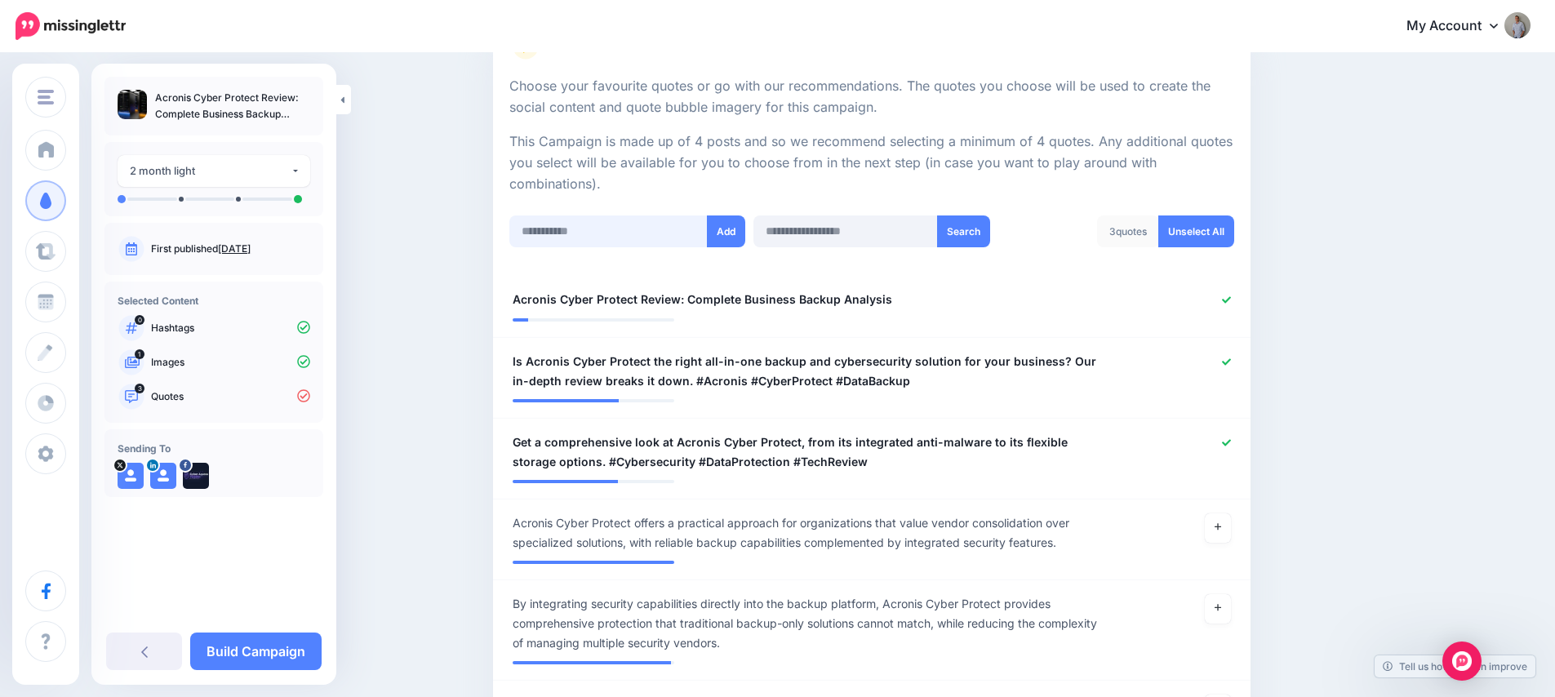
click at [568, 236] on input "text" at bounding box center [608, 231] width 198 height 32
paste input "**********"
type input "**********"
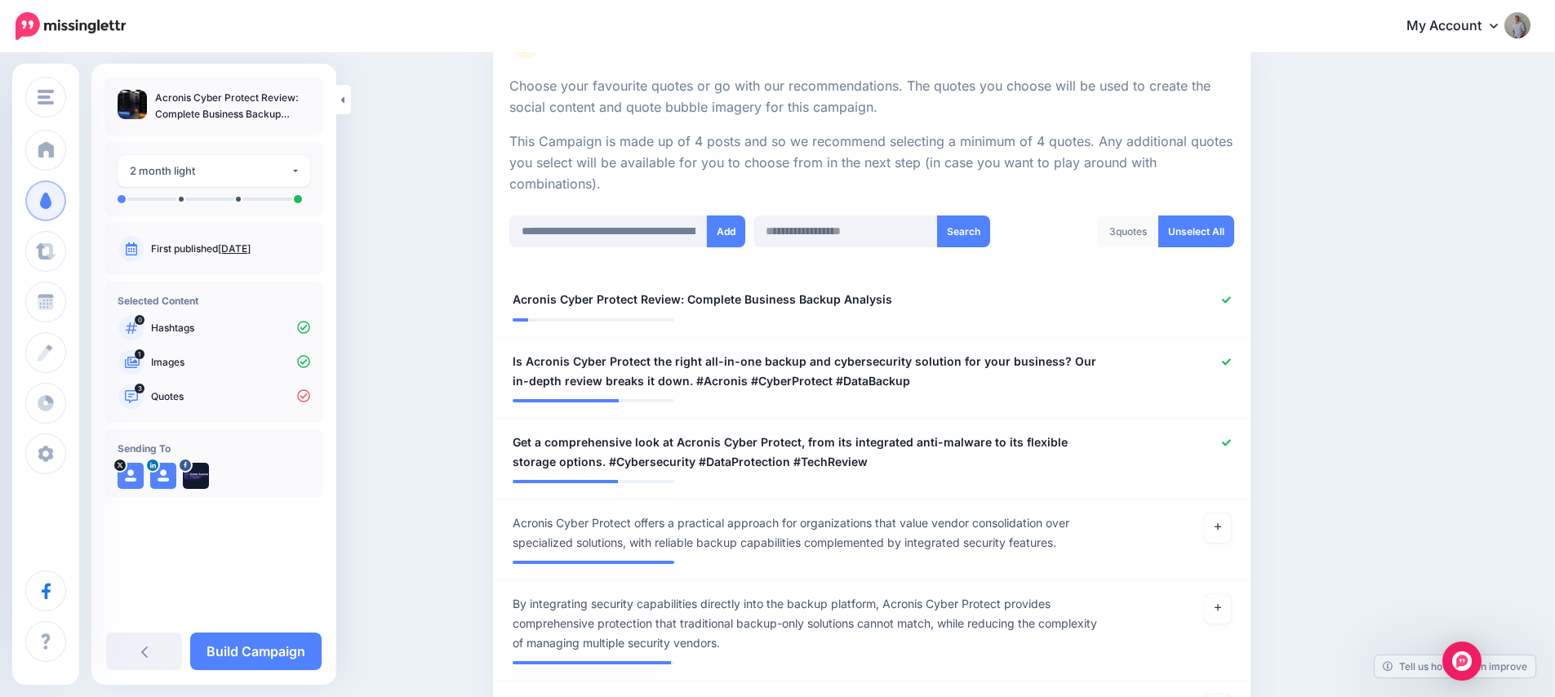
click at [730, 236] on button "Add" at bounding box center [726, 231] width 38 height 32
click at [264, 659] on link "Build Campaign" at bounding box center [255, 652] width 131 height 38
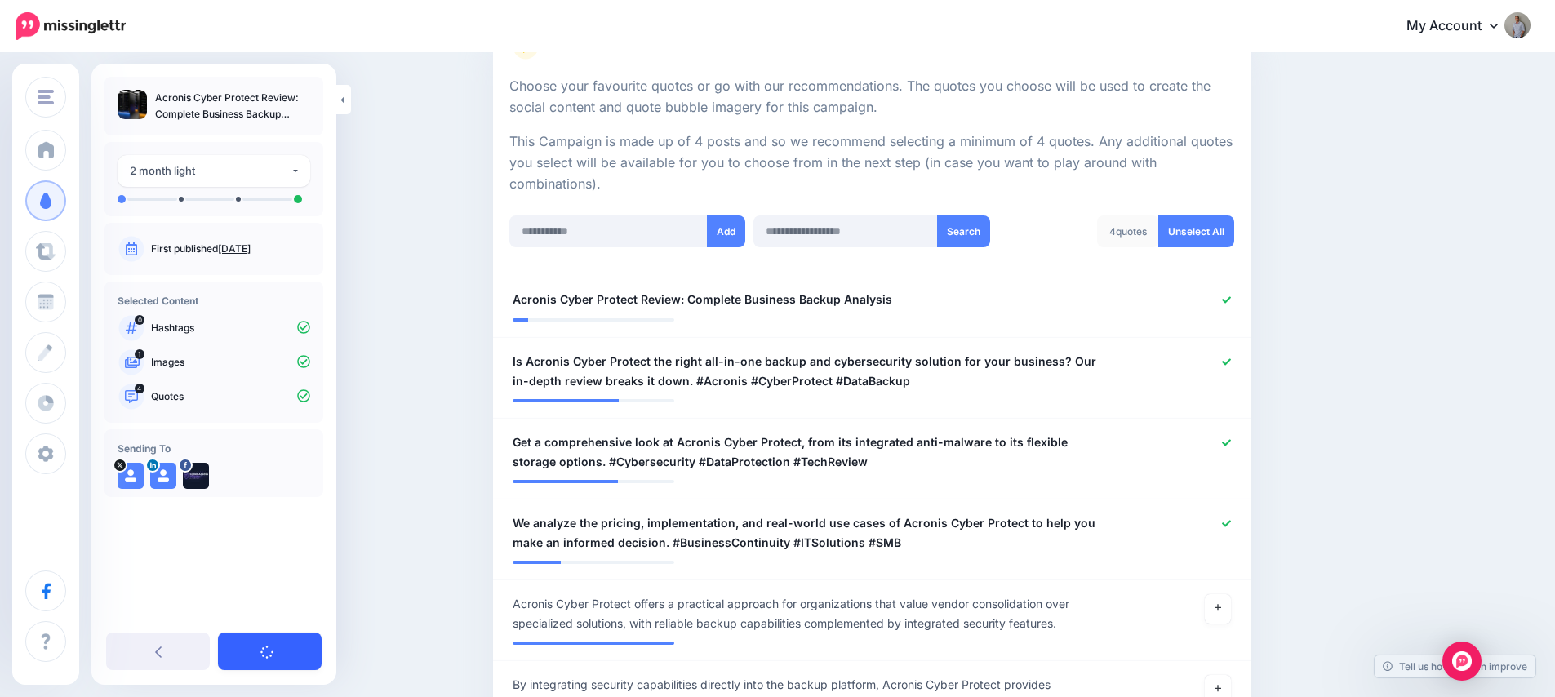
scroll to position [570, 0]
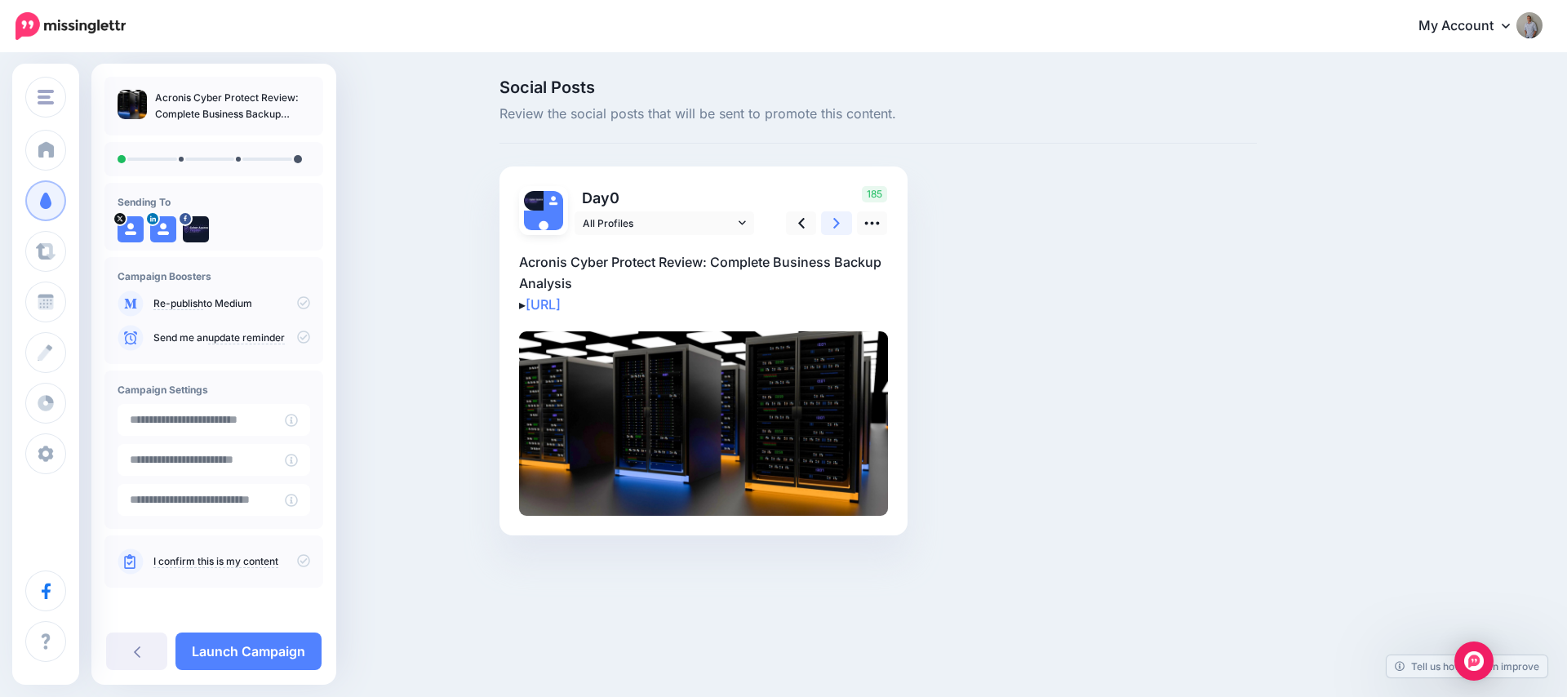
click at [828, 227] on link at bounding box center [836, 223] width 31 height 24
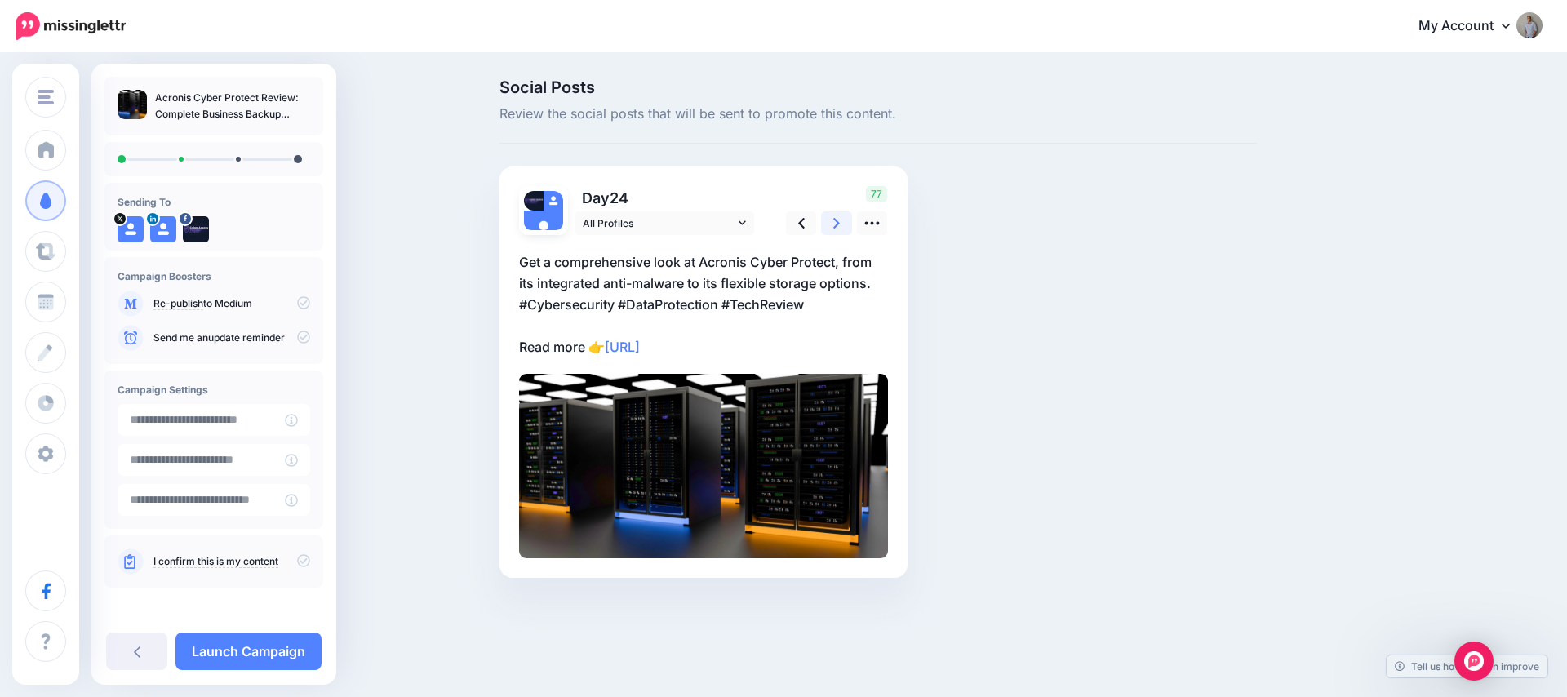
click at [828, 227] on link at bounding box center [836, 223] width 31 height 24
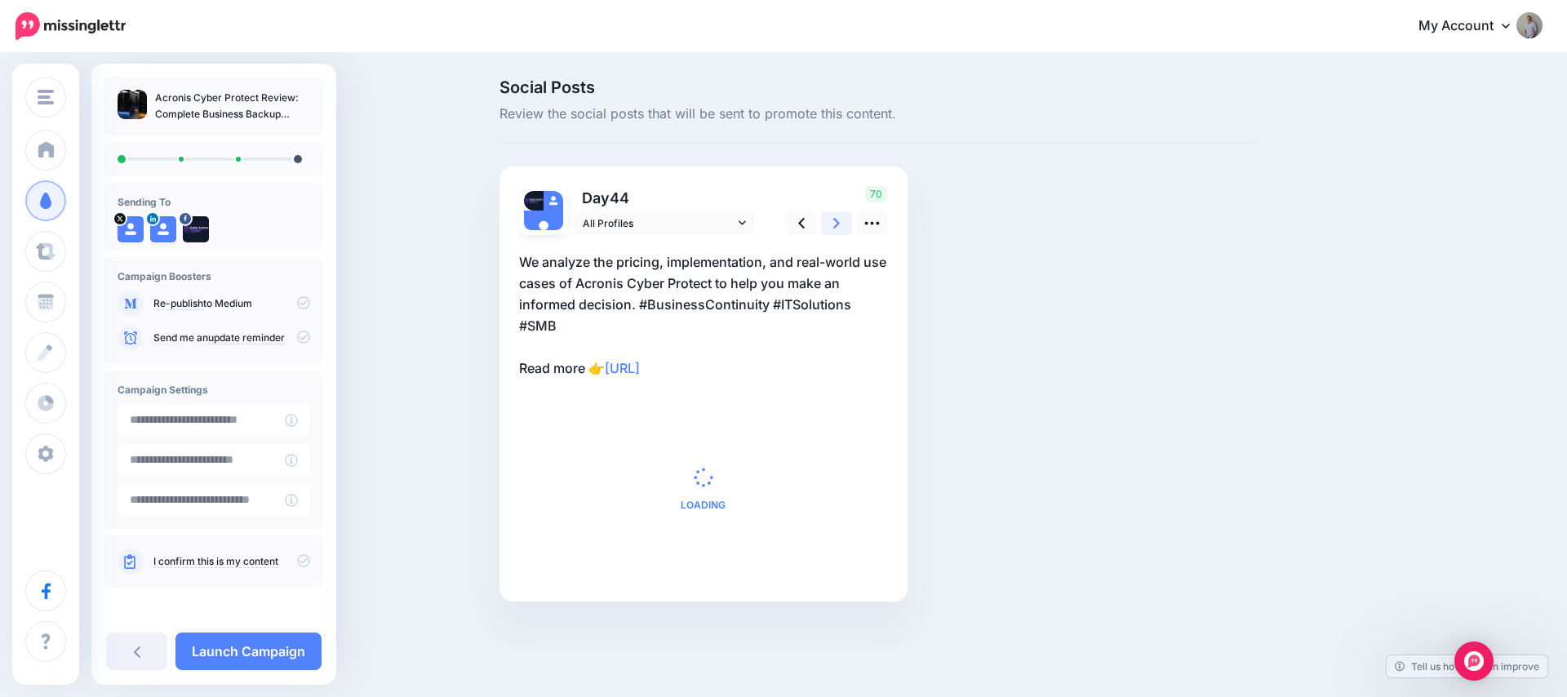
click at [828, 227] on link at bounding box center [836, 223] width 31 height 24
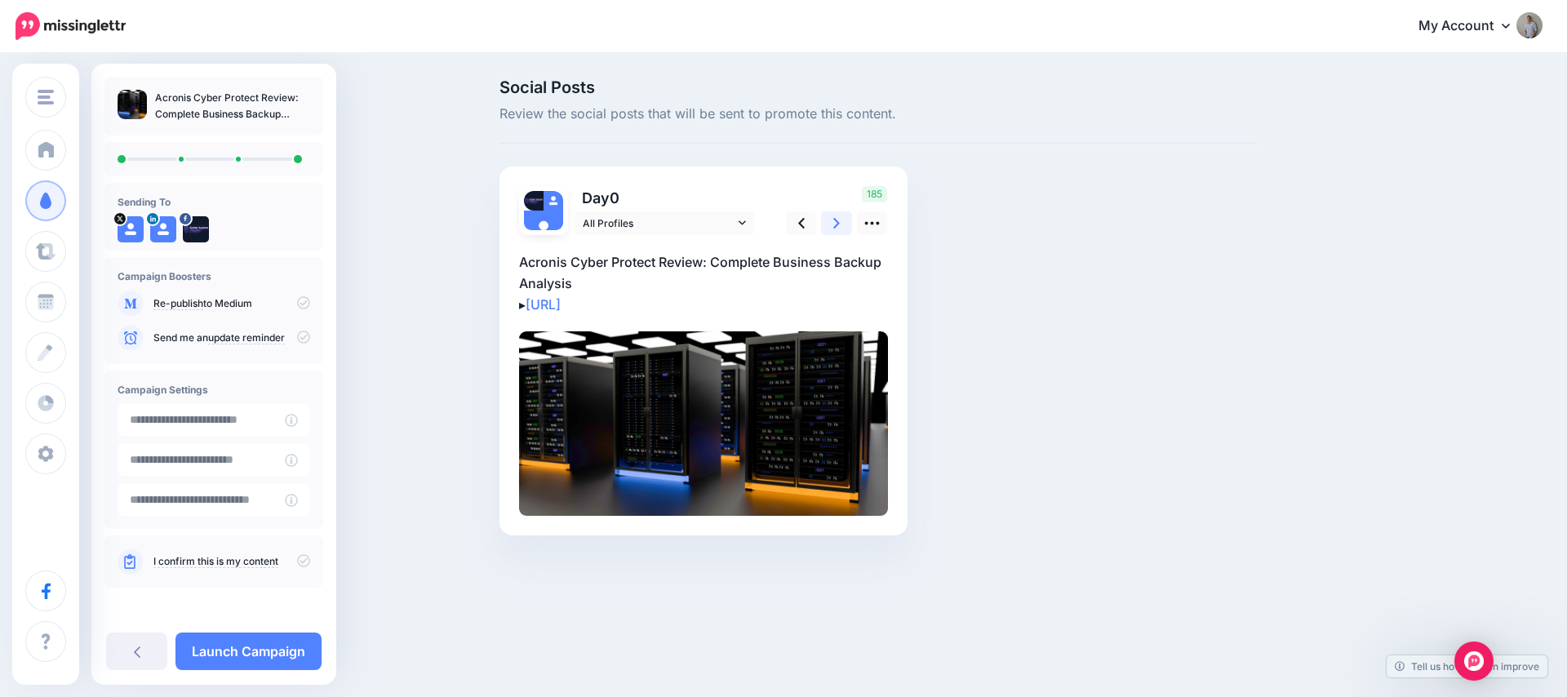
click at [828, 227] on link at bounding box center [836, 223] width 31 height 24
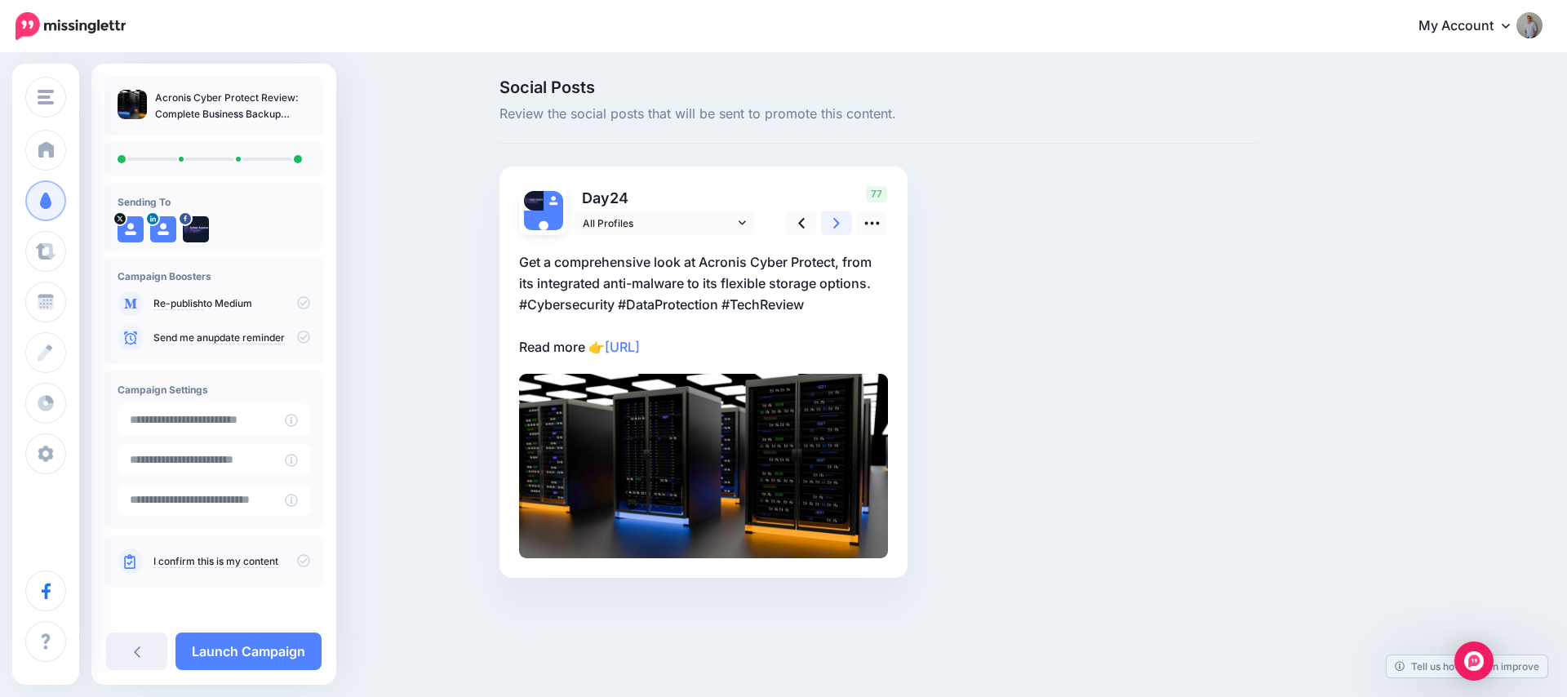
click at [828, 227] on link at bounding box center [836, 223] width 31 height 24
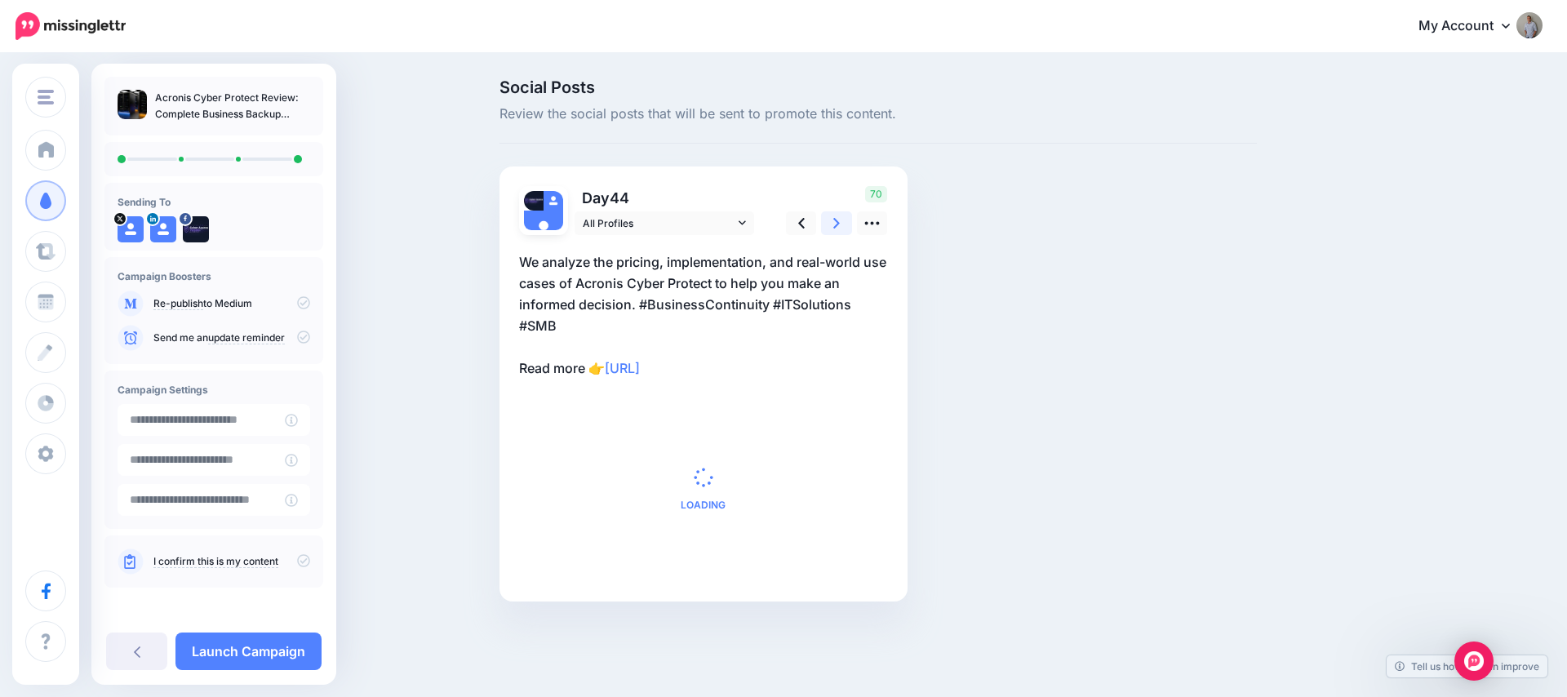
click at [828, 227] on link at bounding box center [836, 223] width 31 height 24
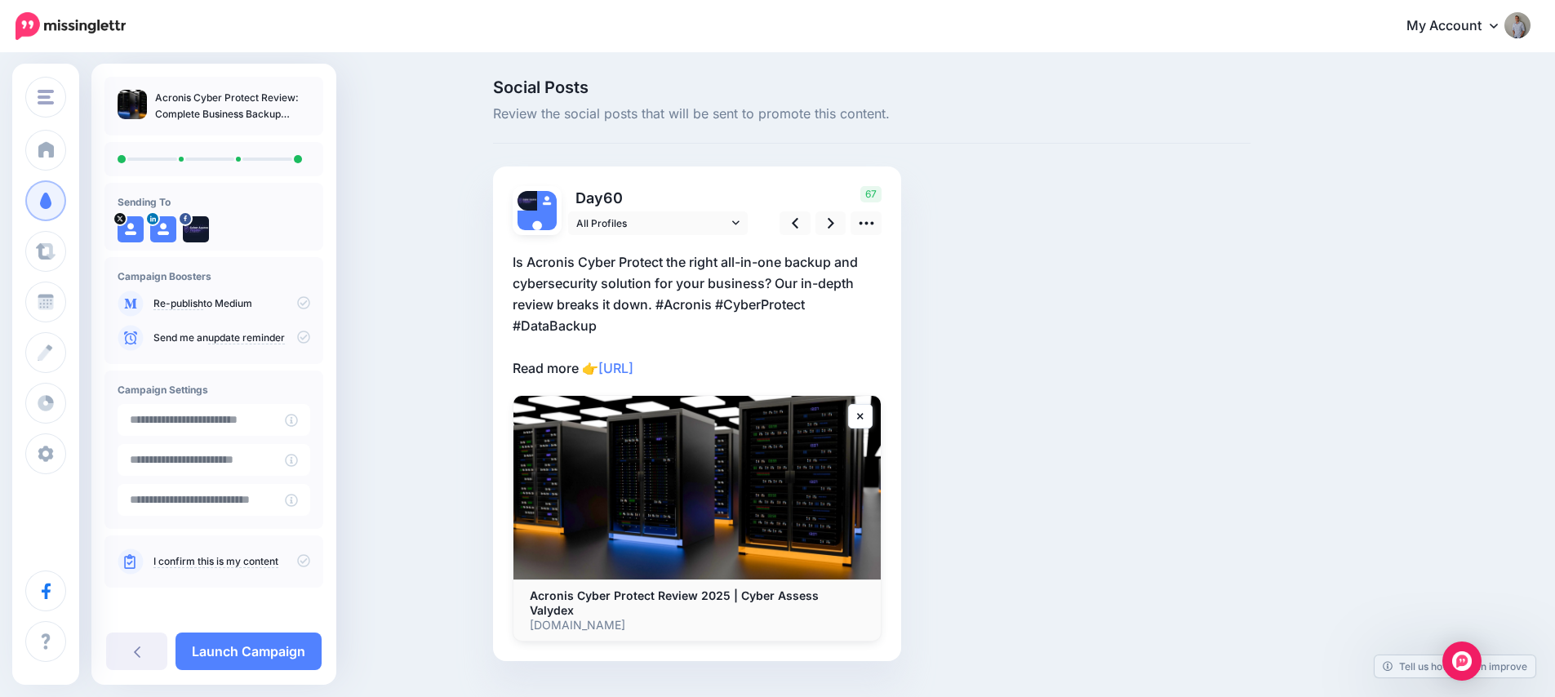
click at [297, 563] on icon at bounding box center [303, 560] width 13 height 13
click at [264, 652] on link "Launch Campaign" at bounding box center [248, 652] width 146 height 38
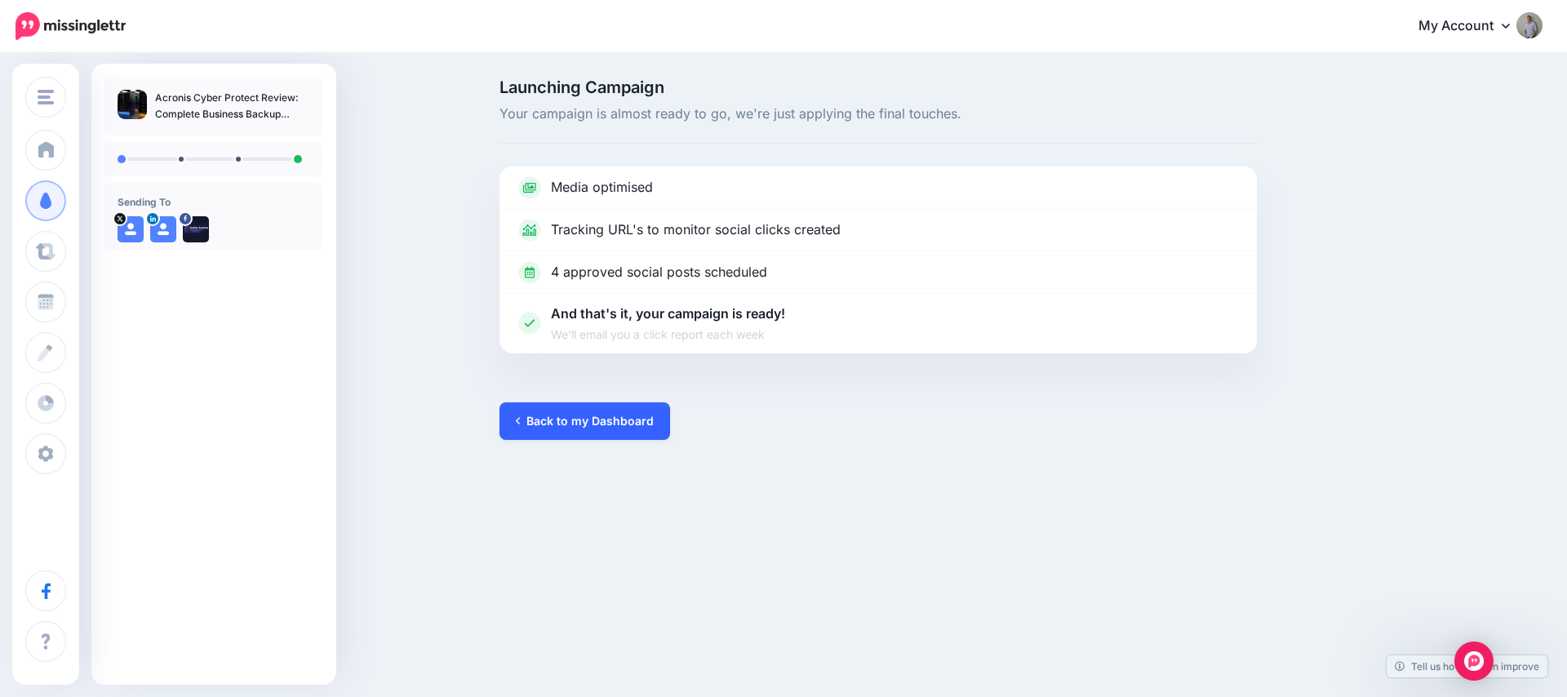
click at [593, 423] on link "Back to my Dashboard" at bounding box center [584, 421] width 171 height 38
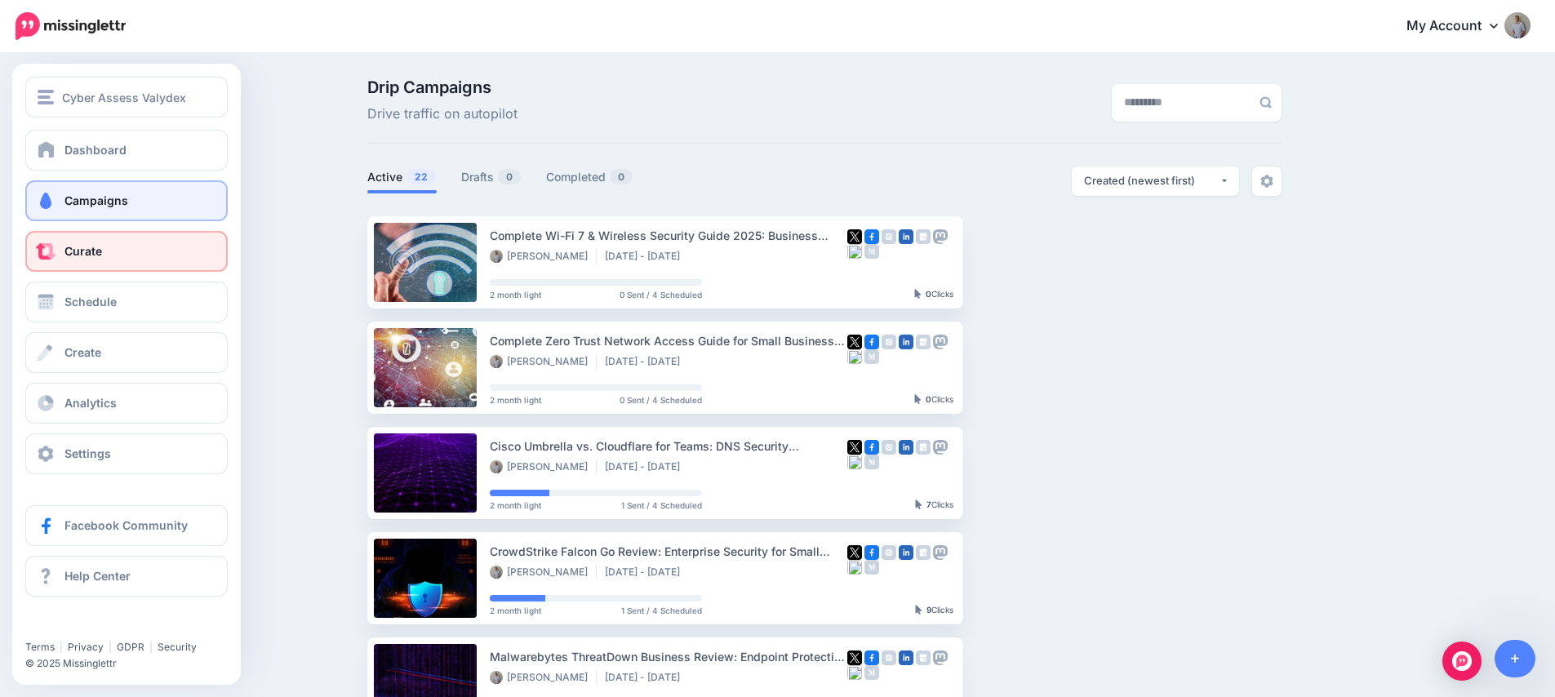
click at [73, 258] on link "Curate" at bounding box center [126, 251] width 202 height 41
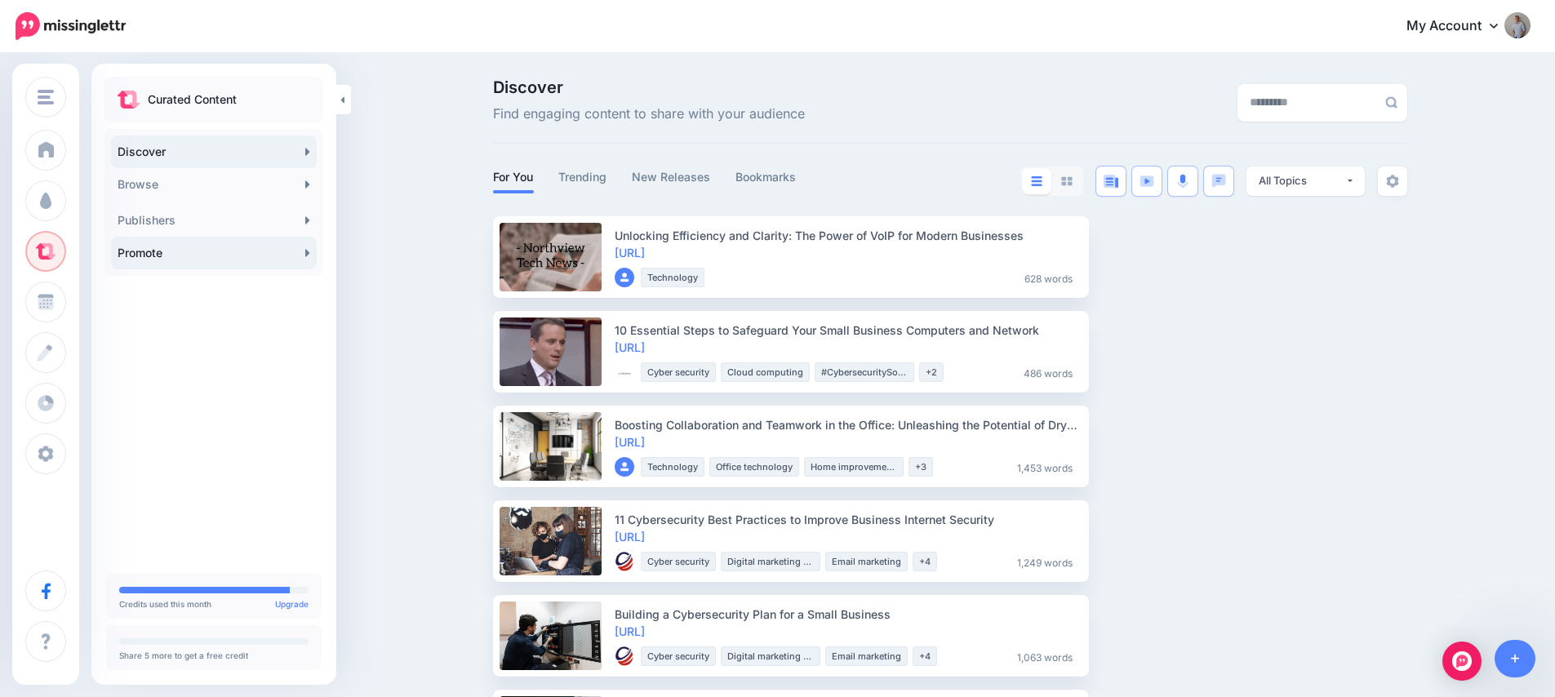
click at [130, 260] on link "Promote" at bounding box center [214, 253] width 206 height 33
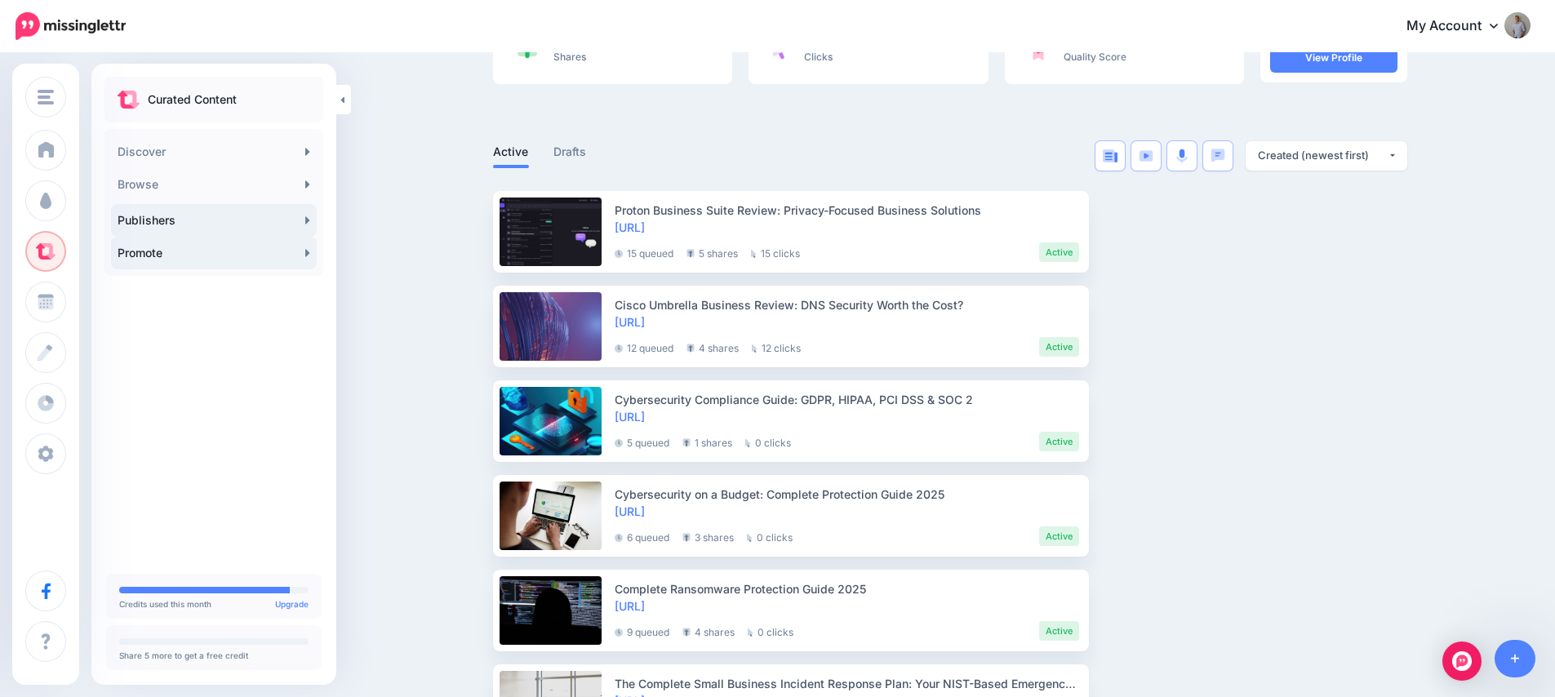
scroll to position [189, 0]
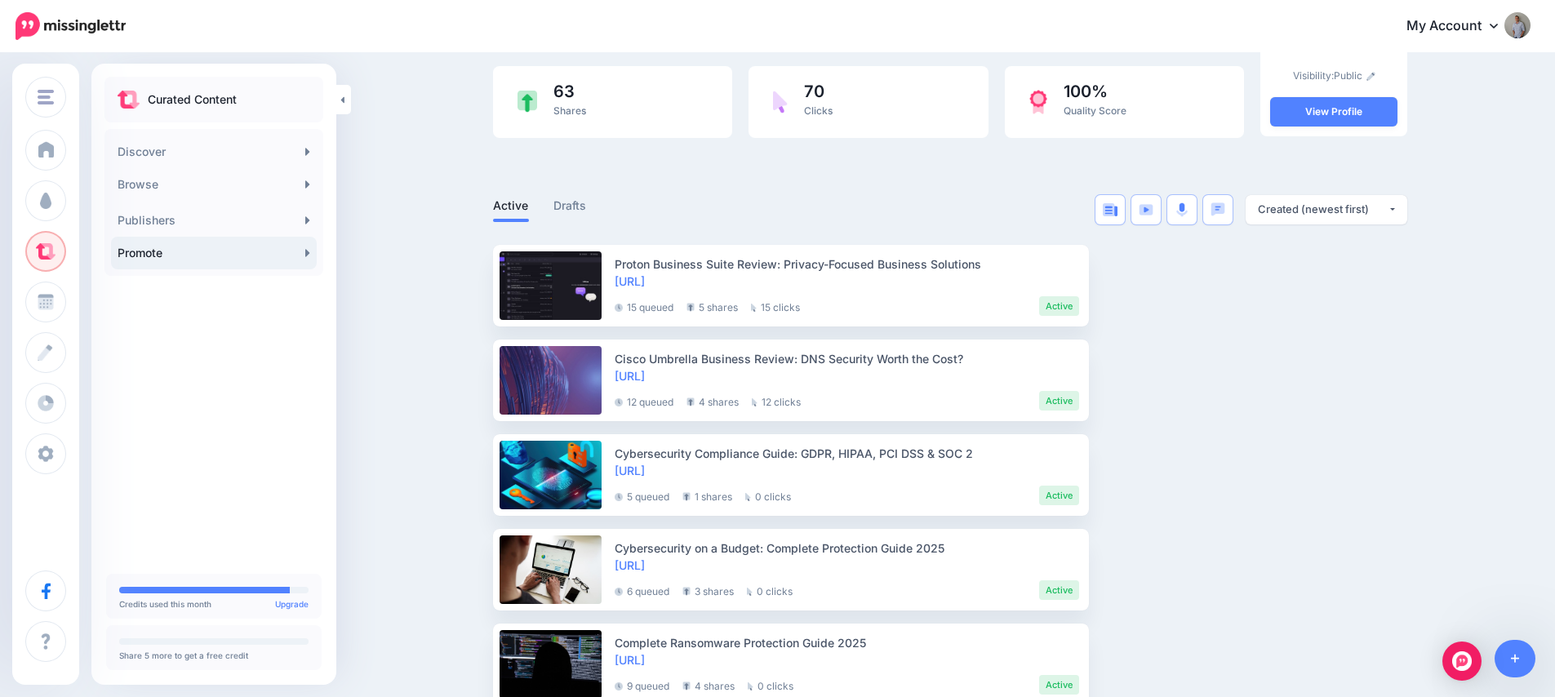
click at [1488, 17] on link "My Account" at bounding box center [1460, 27] width 140 height 40
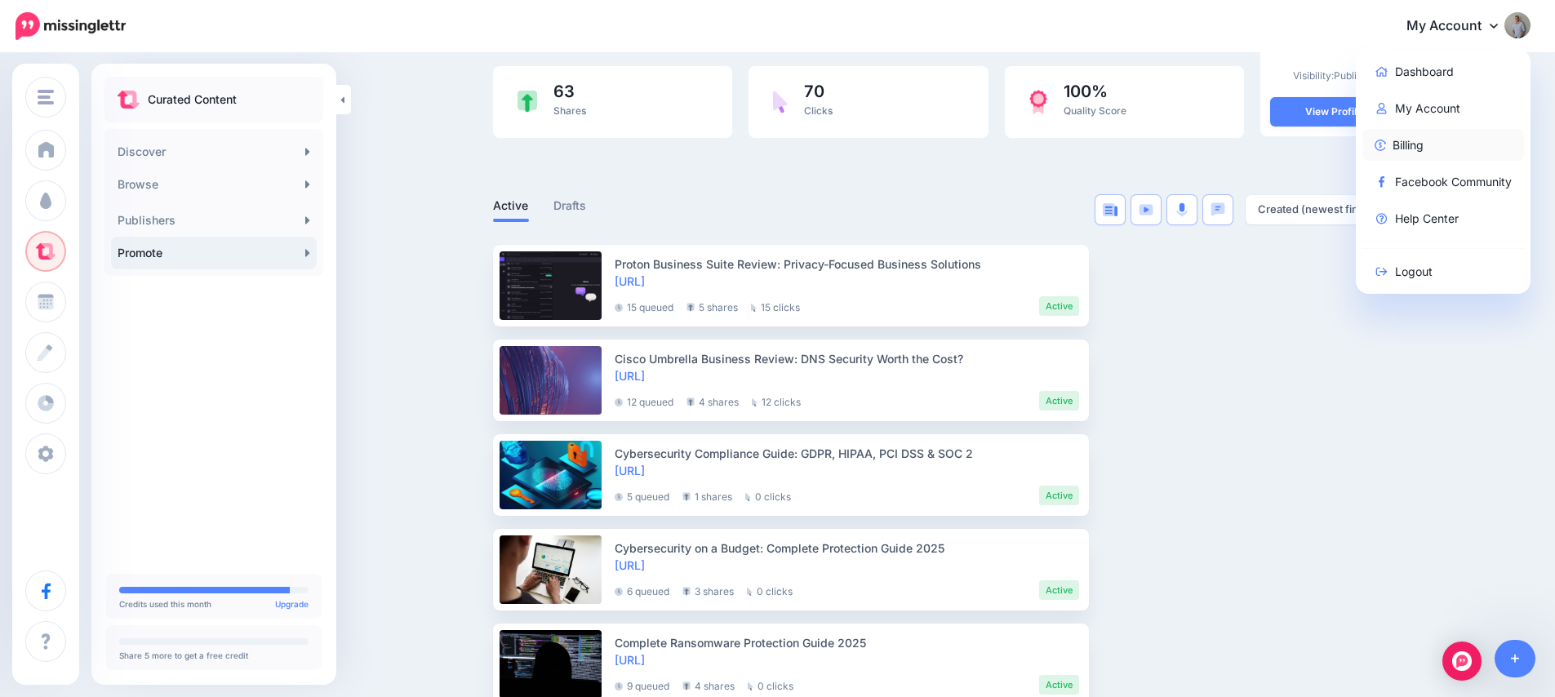
click at [1386, 142] on img at bounding box center [1379, 145] width 11 height 11
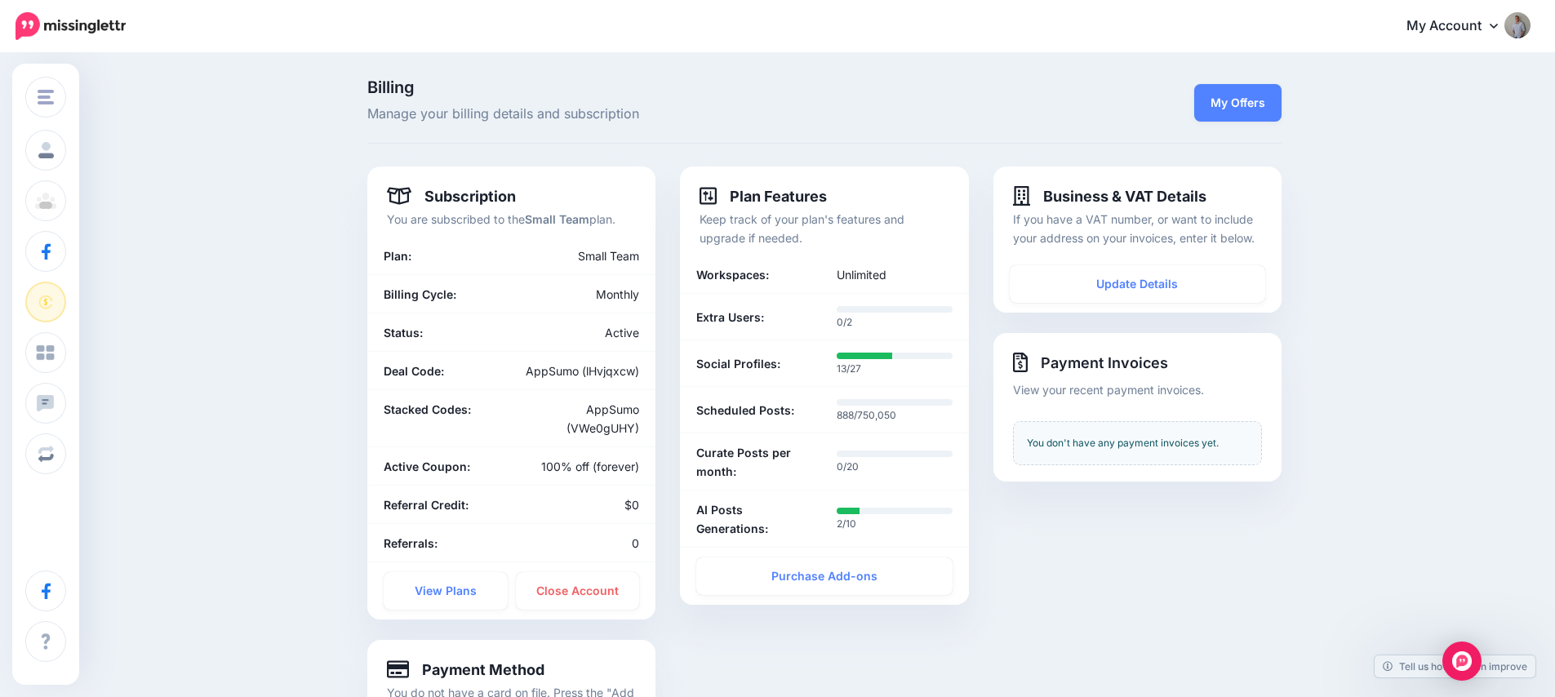
click at [304, 154] on div "Billing Manage your billing details and subscription My Offers Subscription You…" at bounding box center [777, 449] width 1555 height 788
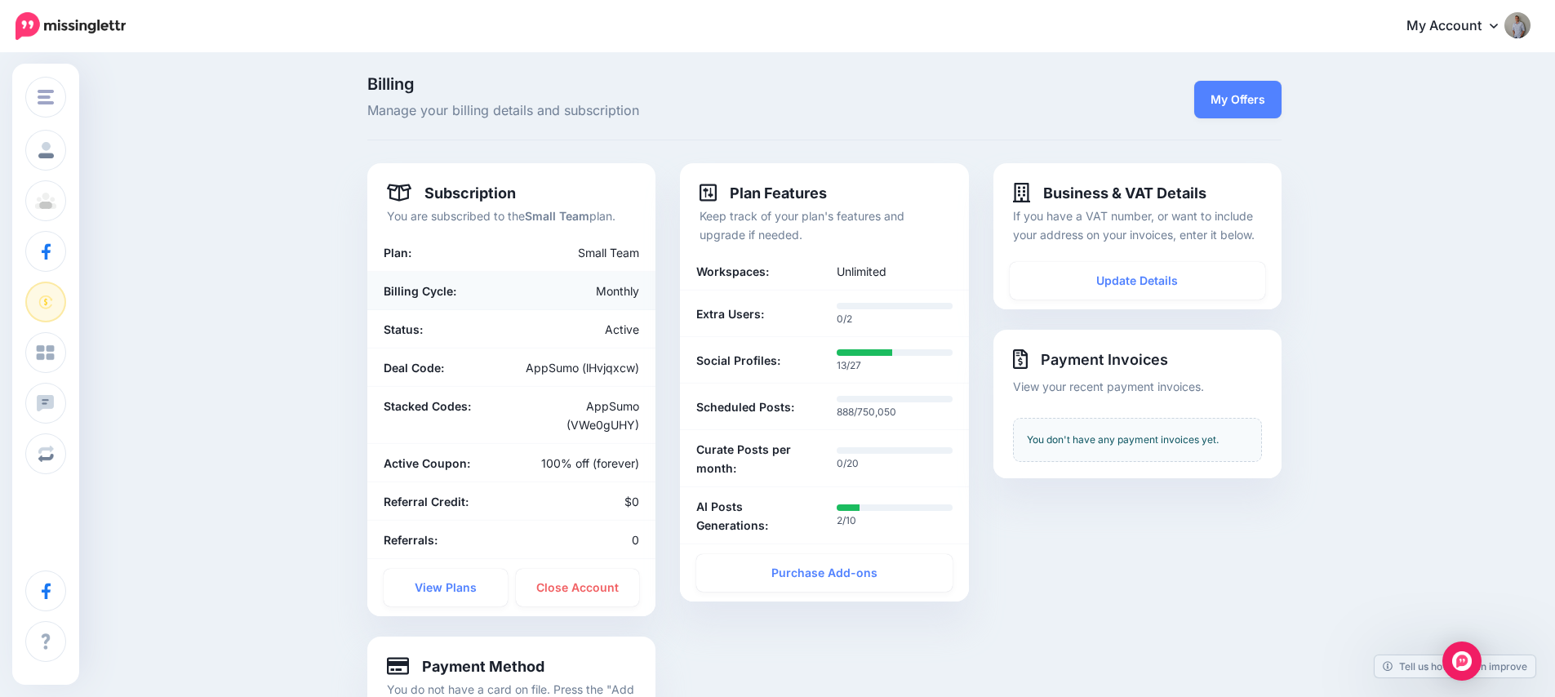
click at [615, 286] on div "Monthly" at bounding box center [582, 291] width 140 height 19
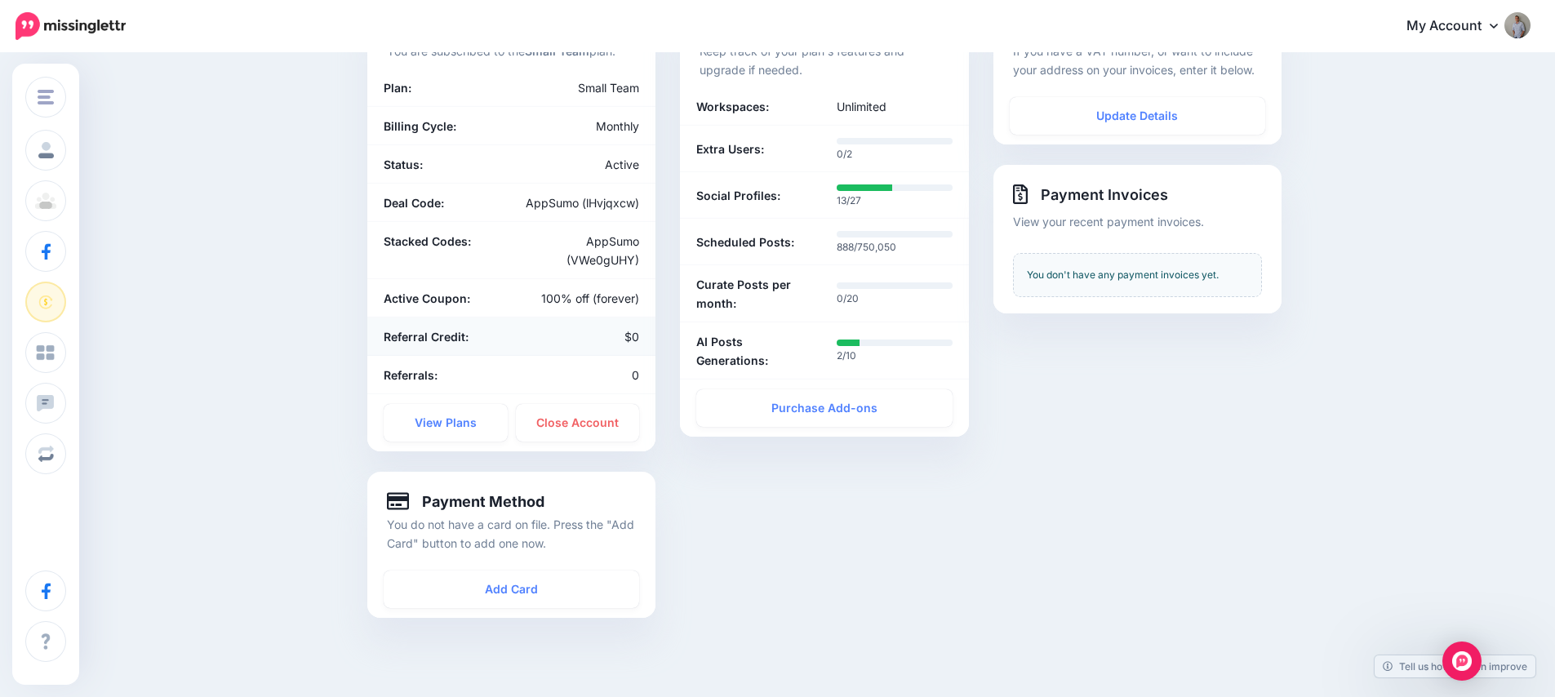
scroll to position [211, 0]
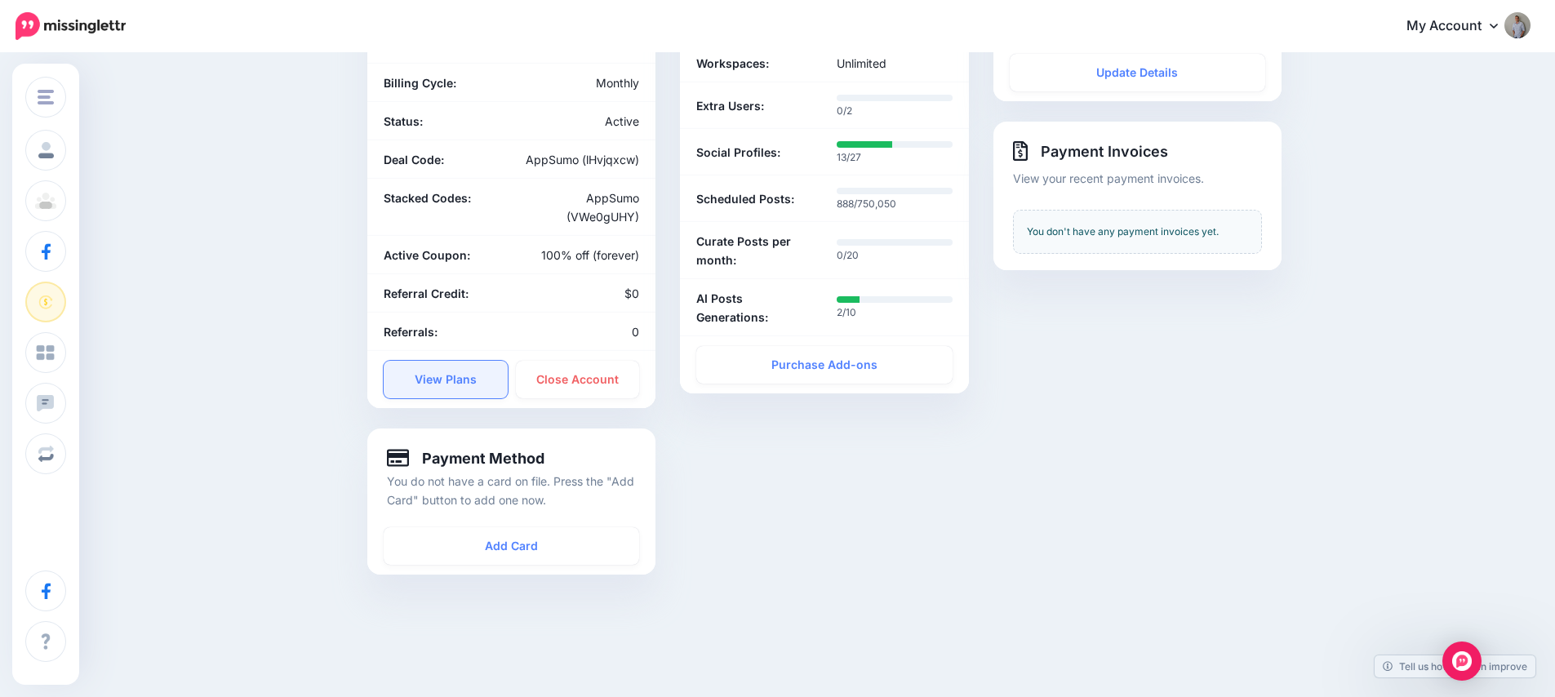
click at [411, 383] on link "View Plans" at bounding box center [446, 380] width 124 height 38
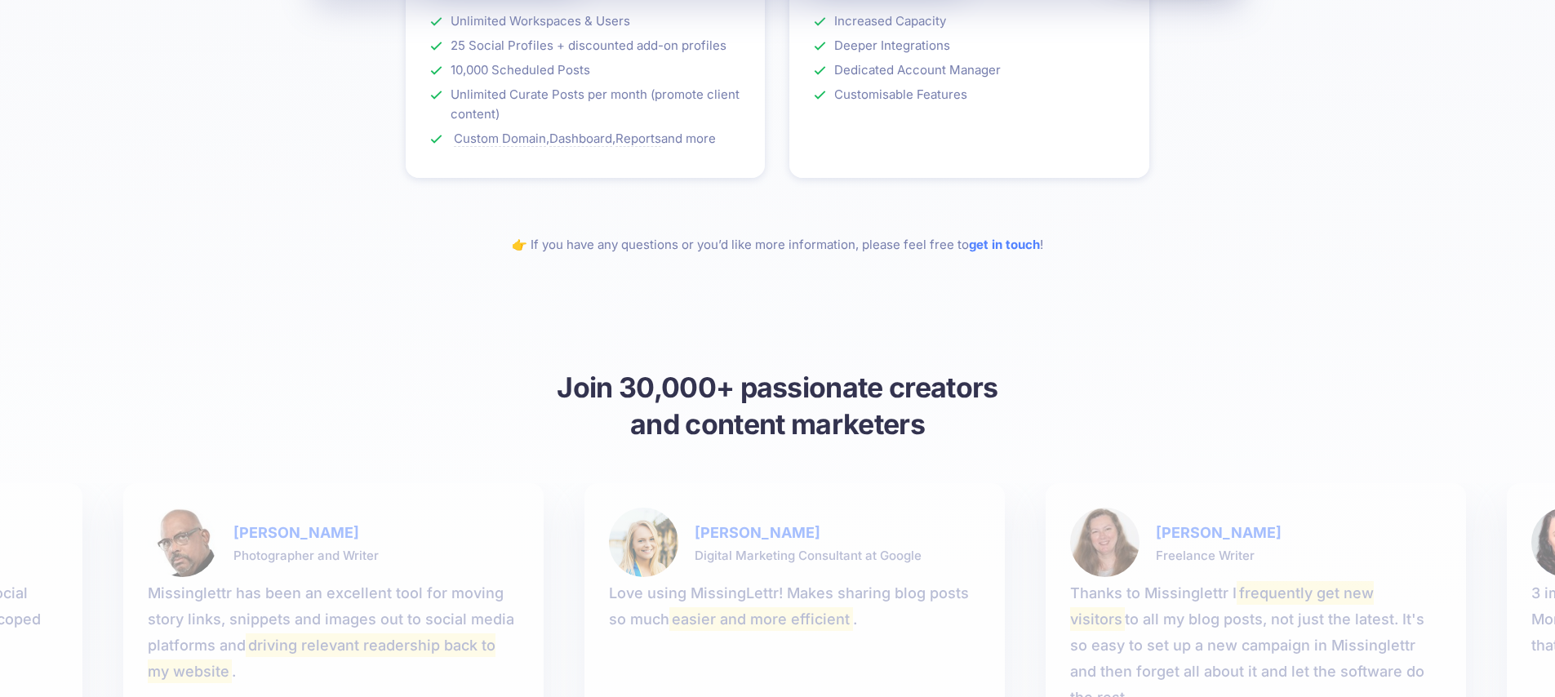
scroll to position [1385, 0]
